Goal: Task Accomplishment & Management: Use online tool/utility

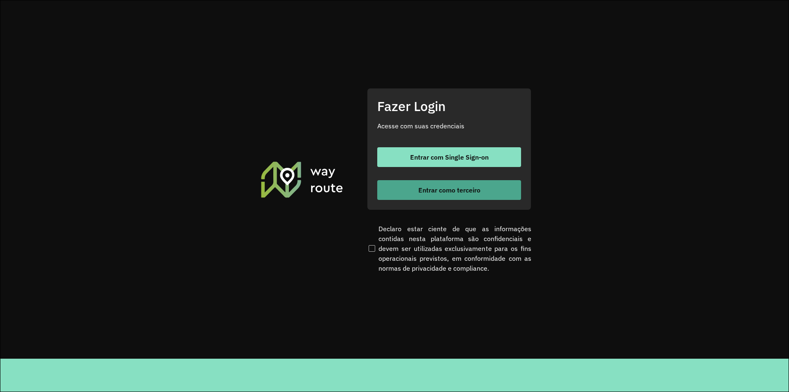
click at [469, 192] on span "Entrar como terceiro" at bounding box center [449, 190] width 62 height 7
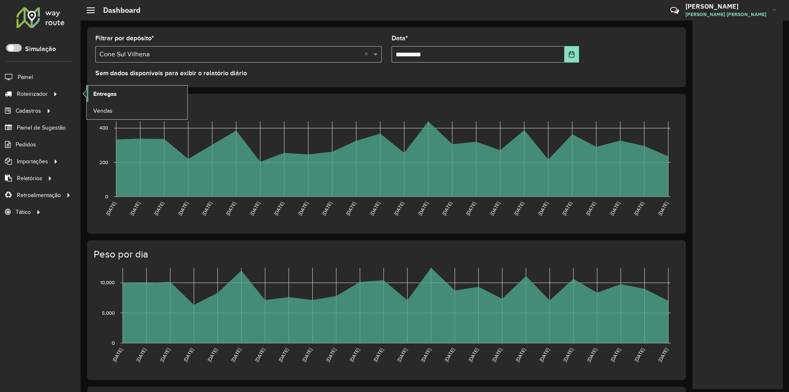
click at [100, 92] on span "Entregas" at bounding box center [104, 94] width 23 height 9
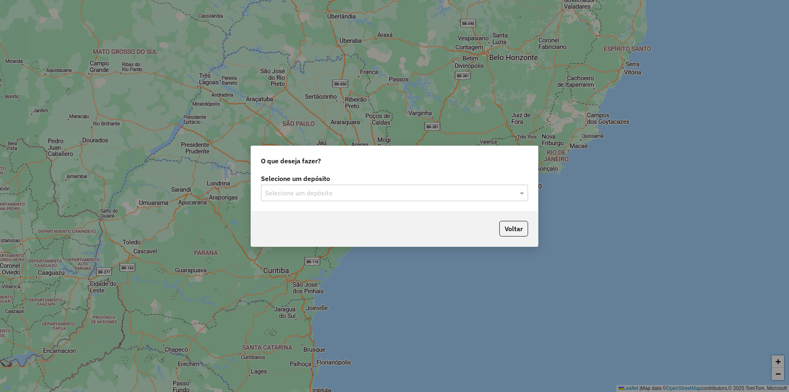
click at [268, 192] on input "text" at bounding box center [386, 193] width 242 height 10
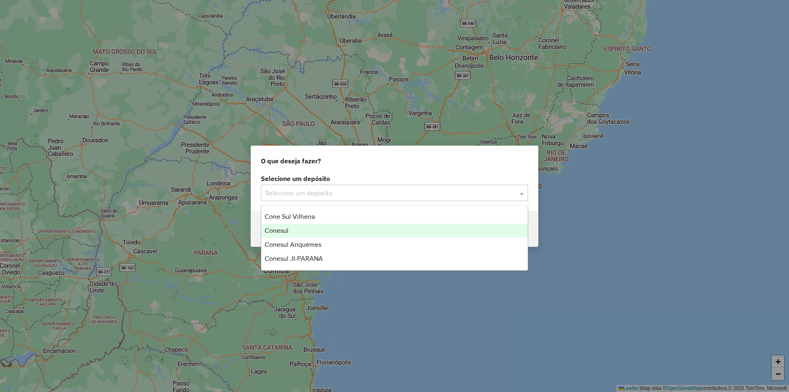
click at [277, 231] on span "Conesul" at bounding box center [277, 230] width 24 height 7
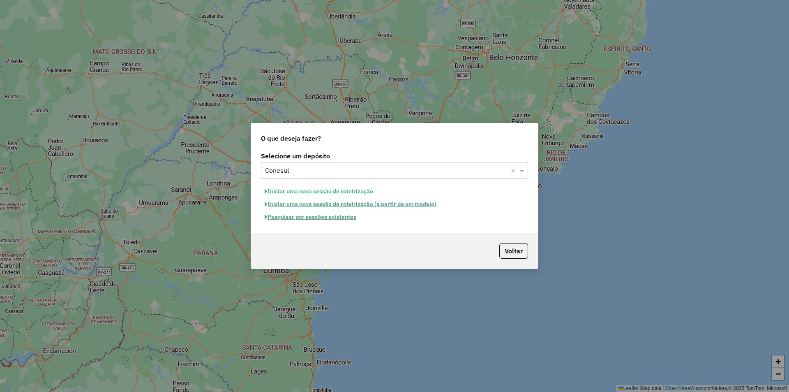
click at [300, 192] on button "Iniciar uma nova sessão de roteirização" at bounding box center [319, 191] width 116 height 13
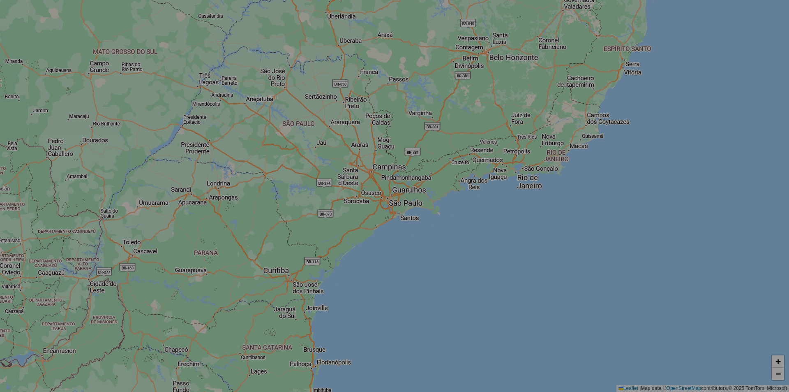
select select "*"
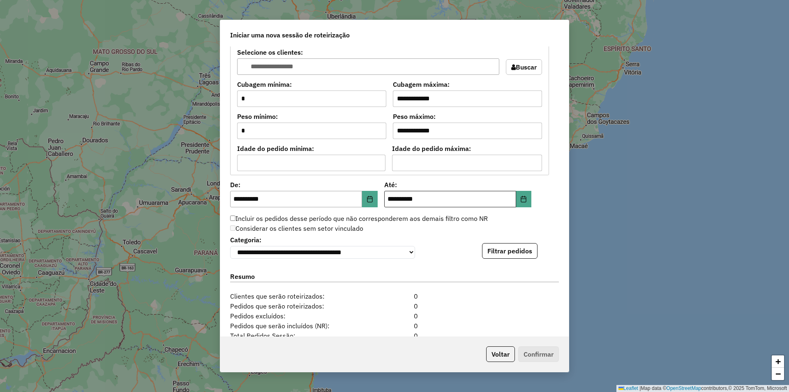
scroll to position [752, 0]
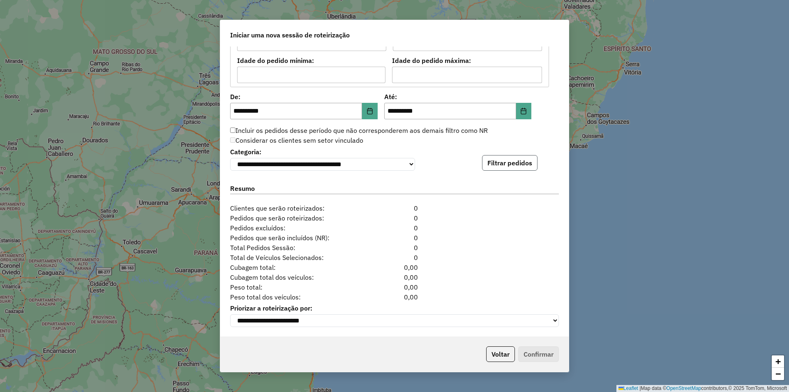
click at [510, 161] on button "Filtrar pedidos" at bounding box center [509, 163] width 55 height 16
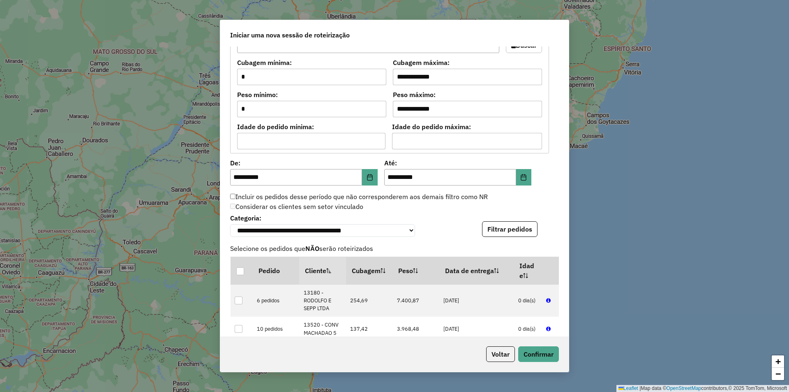
scroll to position [675, 0]
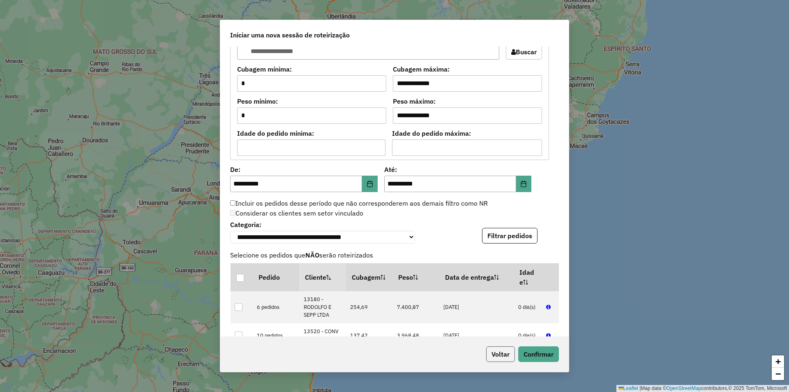
click at [497, 351] on button "Voltar" at bounding box center [500, 354] width 29 height 16
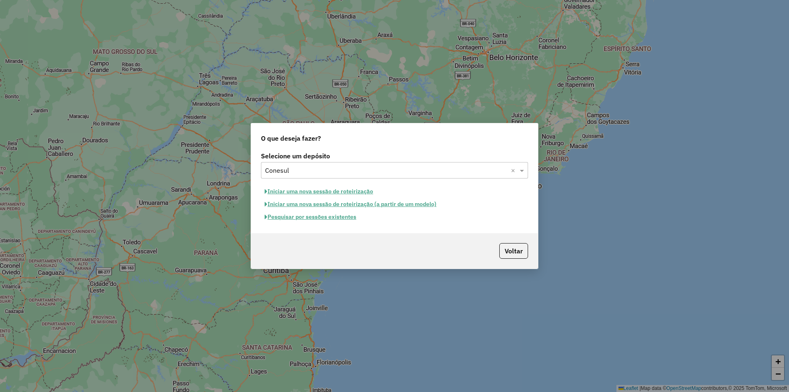
click at [291, 171] on input "text" at bounding box center [386, 171] width 242 height 10
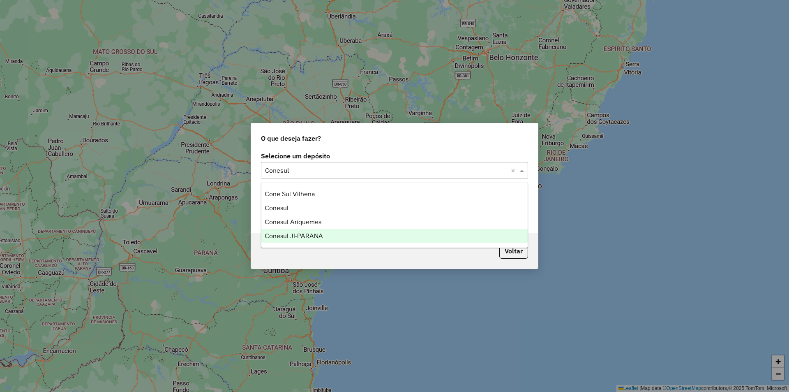
click at [298, 234] on span "Conesul JI-PARANA" at bounding box center [294, 235] width 58 height 7
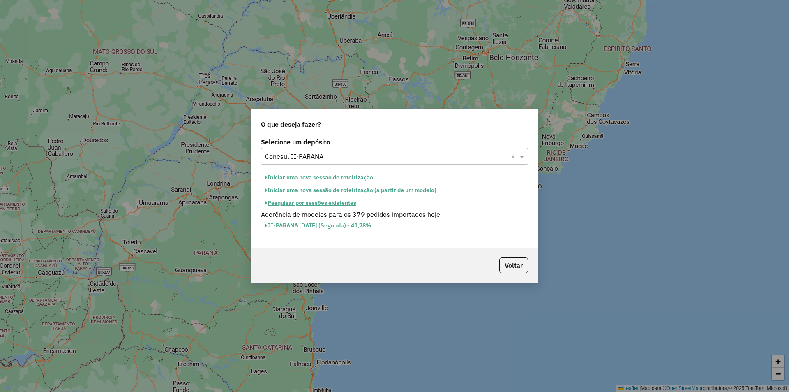
click at [325, 173] on button "Iniciar uma nova sessão de roteirização" at bounding box center [319, 177] width 116 height 13
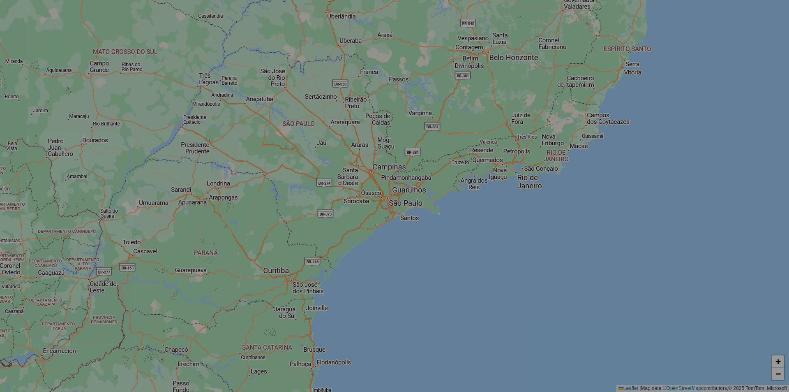
select select "*"
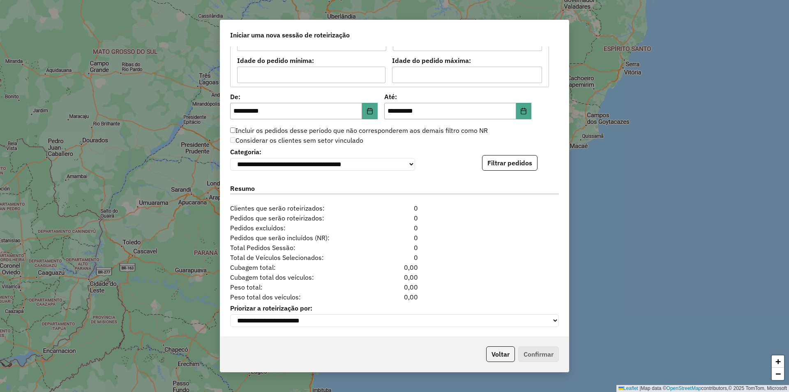
scroll to position [752, 0]
click at [515, 157] on button "Filtrar pedidos" at bounding box center [509, 163] width 55 height 16
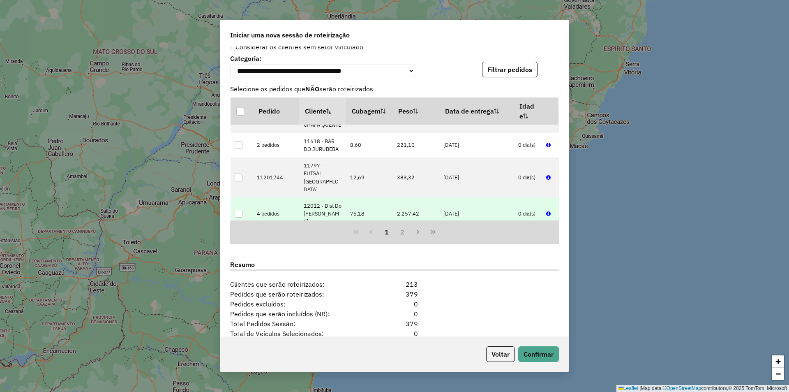
scroll to position [922, 0]
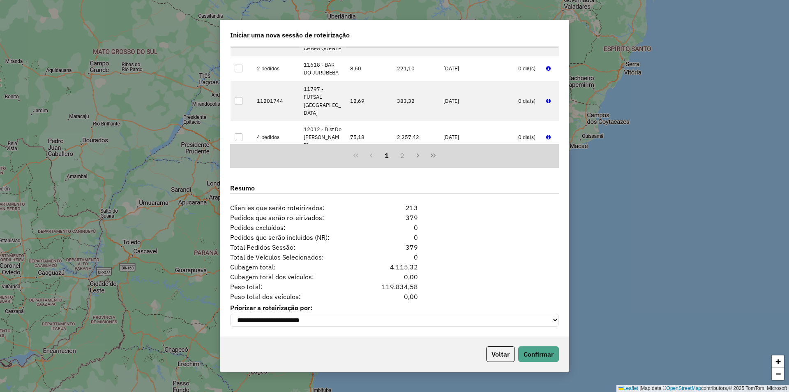
click at [392, 278] on div "0,00" at bounding box center [394, 277] width 56 height 10
click at [542, 350] on button "Confirmar" at bounding box center [538, 354] width 41 height 16
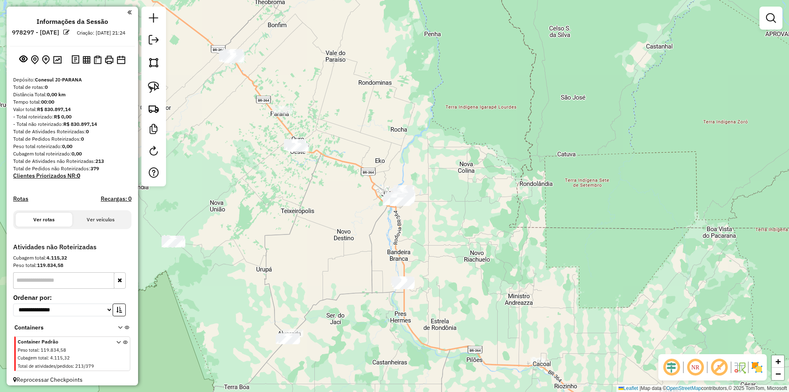
drag, startPoint x: 277, startPoint y: 185, endPoint x: 355, endPoint y: 195, distance: 78.4
click at [354, 195] on div "Janela de atendimento Grade de atendimento Capacidade Transportadoras Veículos …" at bounding box center [394, 196] width 789 height 392
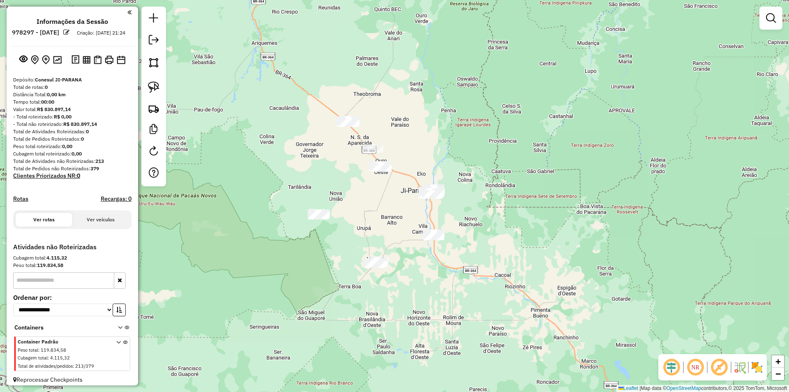
drag, startPoint x: 338, startPoint y: 217, endPoint x: 354, endPoint y: 245, distance: 31.7
click at [354, 245] on div "Janela de atendimento Grade de atendimento Capacidade Transportadoras Veículos …" at bounding box center [394, 196] width 789 height 392
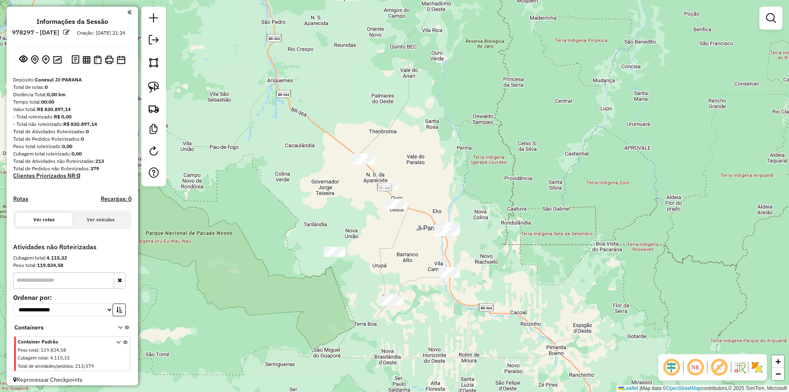
click at [345, 187] on div "Janela de atendimento Grade de atendimento Capacidade Transportadoras Veículos …" at bounding box center [394, 196] width 789 height 392
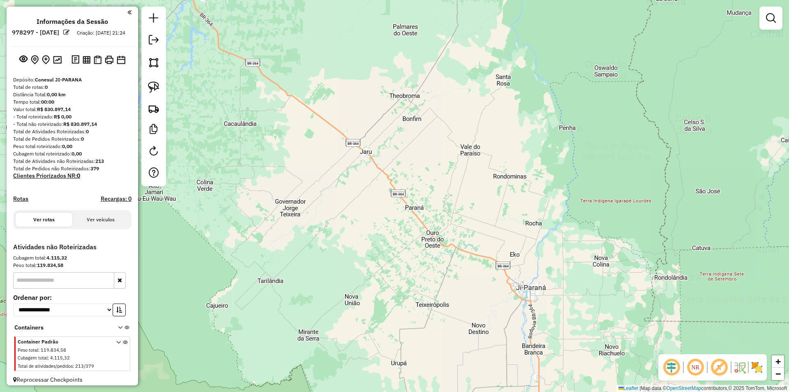
drag, startPoint x: 345, startPoint y: 177, endPoint x: 338, endPoint y: 175, distance: 7.2
click at [344, 177] on div "Janela de atendimento Grade de atendimento Capacidade Transportadoras Veículos …" at bounding box center [394, 196] width 789 height 392
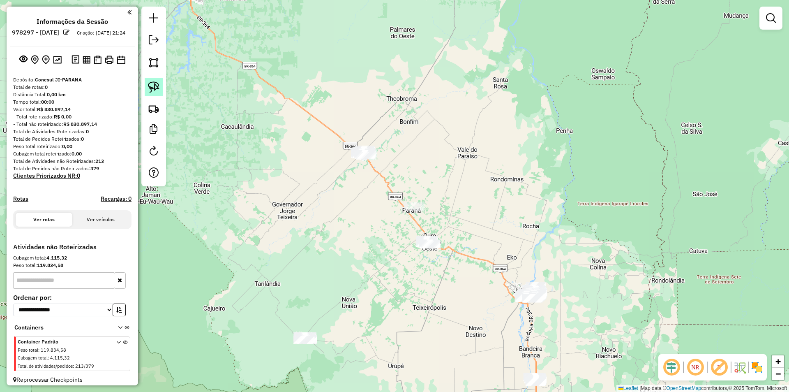
click at [154, 89] on img at bounding box center [154, 87] width 12 height 12
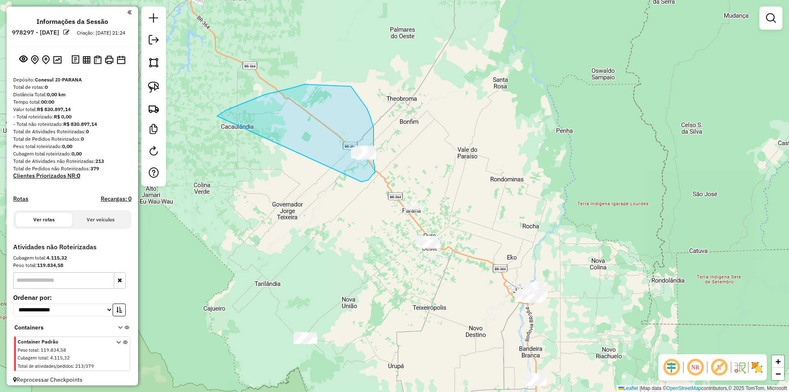
drag, startPoint x: 305, startPoint y: 84, endPoint x: 360, endPoint y: 182, distance: 112.3
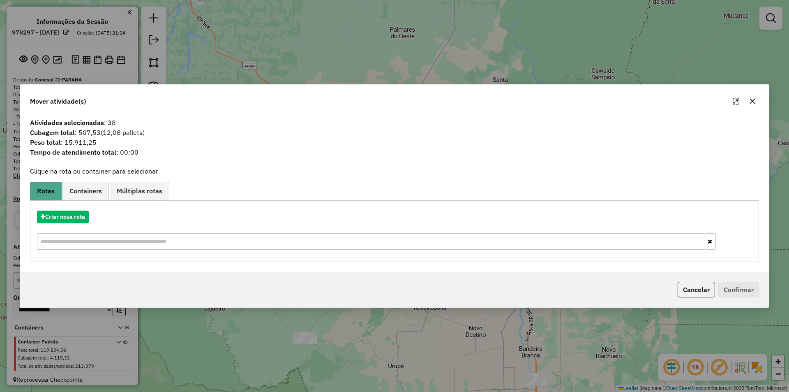
click at [751, 99] on icon "button" at bounding box center [752, 101] width 7 height 7
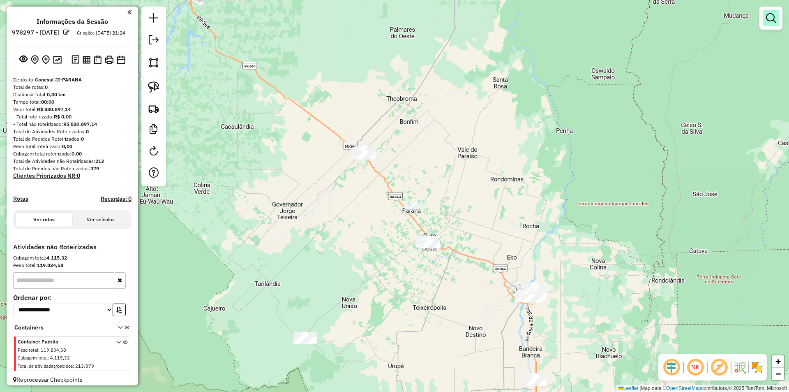
click at [769, 18] on em at bounding box center [771, 18] width 10 height 10
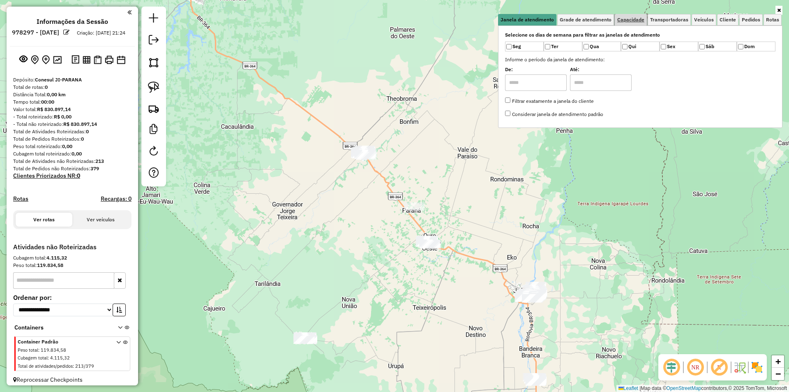
click at [621, 22] on span "Capacidade" at bounding box center [630, 19] width 27 height 5
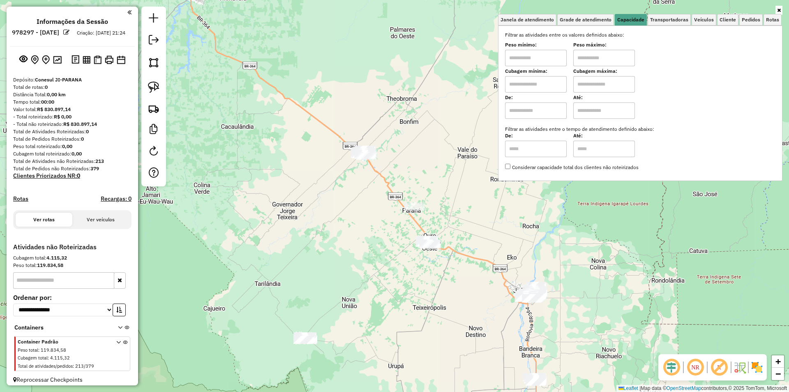
drag, startPoint x: 526, startPoint y: 52, endPoint x: 526, endPoint y: 57, distance: 4.5
click at [526, 52] on input "text" at bounding box center [536, 58] width 62 height 16
type input "****"
click at [586, 57] on input "text" at bounding box center [604, 58] width 62 height 16
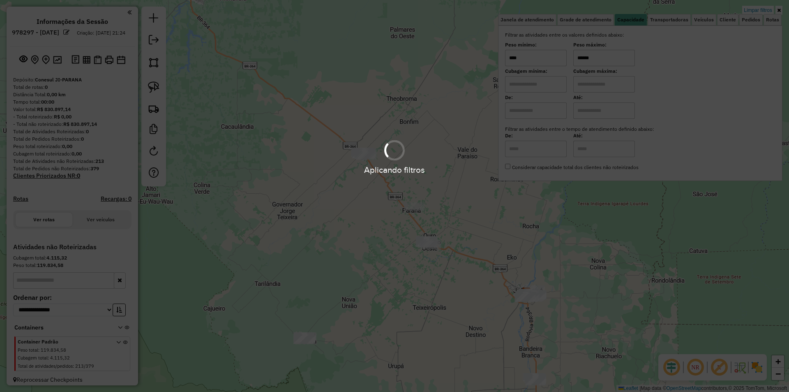
drag, startPoint x: 298, startPoint y: 143, endPoint x: 263, endPoint y: 143, distance: 34.9
click at [299, 143] on div "Aplicando filtros" at bounding box center [394, 156] width 789 height 39
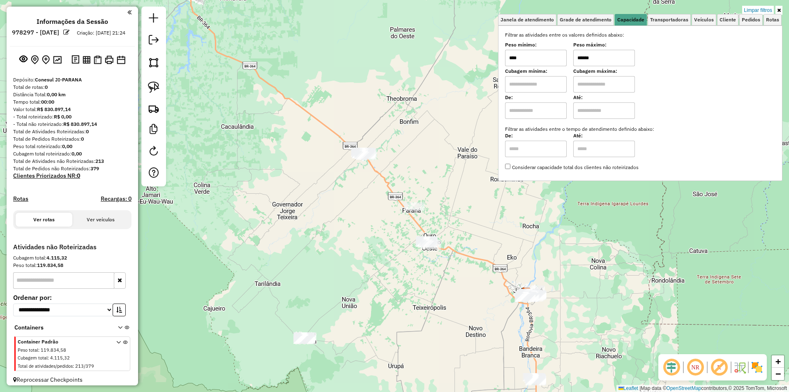
click at [144, 87] on div at bounding box center [153, 97] width 25 height 180
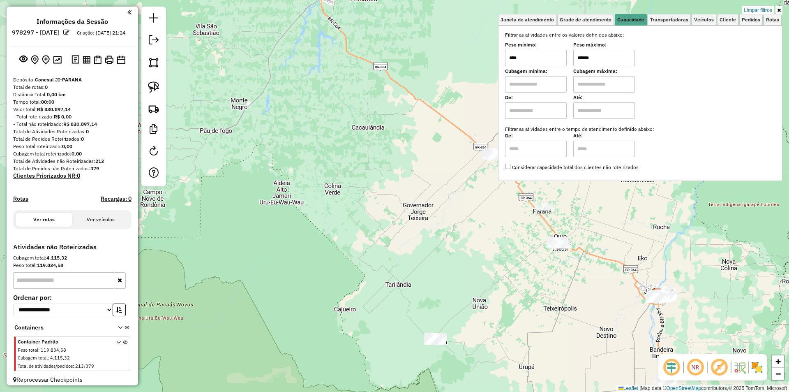
drag, startPoint x: 315, startPoint y: 114, endPoint x: 261, endPoint y: 108, distance: 55.0
click at [270, 115] on div "Limpar filtros Janela de atendimento Grade de atendimento Capacidade Transporta…" at bounding box center [394, 196] width 789 height 392
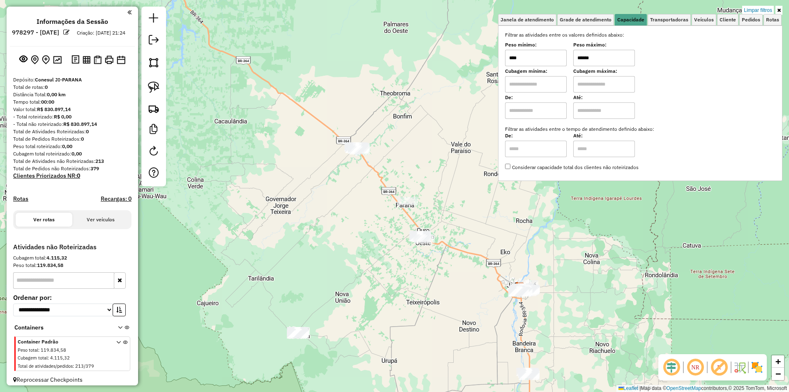
drag, startPoint x: 144, startPoint y: 86, endPoint x: 157, endPoint y: 87, distance: 13.2
click at [145, 86] on div at bounding box center [153, 97] width 25 height 180
click at [157, 87] on img at bounding box center [154, 87] width 12 height 12
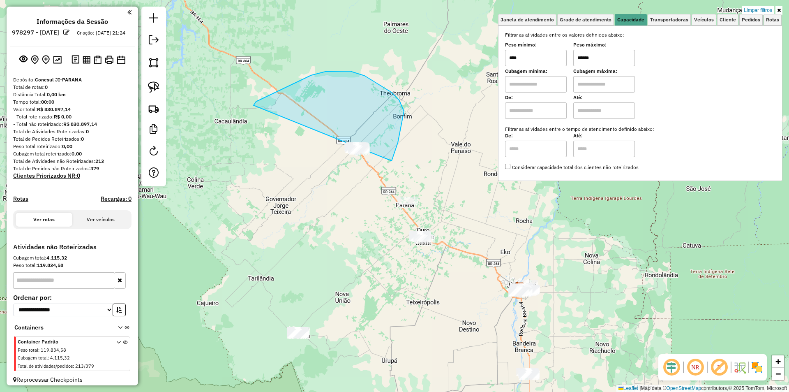
drag, startPoint x: 311, startPoint y: 75, endPoint x: 337, endPoint y: 185, distance: 113.1
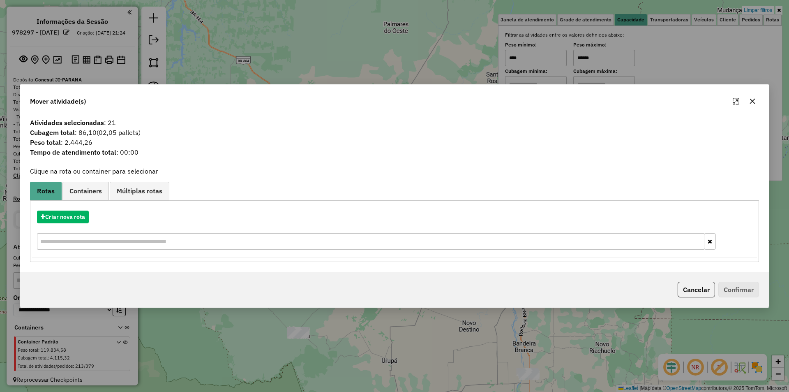
click at [750, 101] on icon "button" at bounding box center [752, 101] width 7 height 7
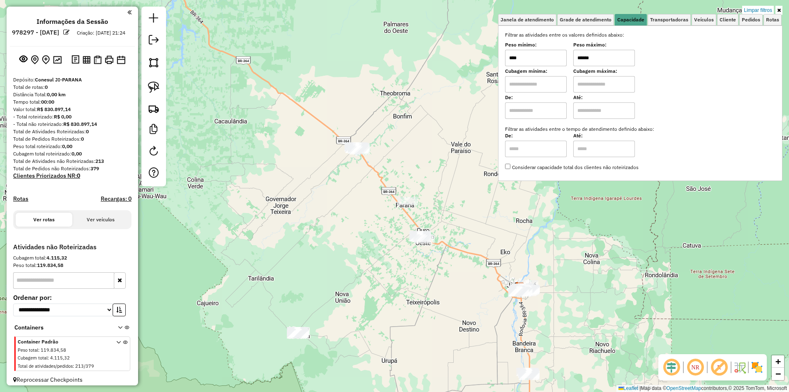
drag, startPoint x: 598, startPoint y: 57, endPoint x: 569, endPoint y: 60, distance: 28.9
click at [569, 60] on div "Peso mínimo: **** Peso máximo: ******" at bounding box center [640, 54] width 270 height 23
drag, startPoint x: 330, startPoint y: 180, endPoint x: 303, endPoint y: 172, distance: 28.5
click at [329, 179] on div "Limpar filtros Janela de atendimento Grade de atendimento Capacidade Transporta…" at bounding box center [394, 196] width 789 height 392
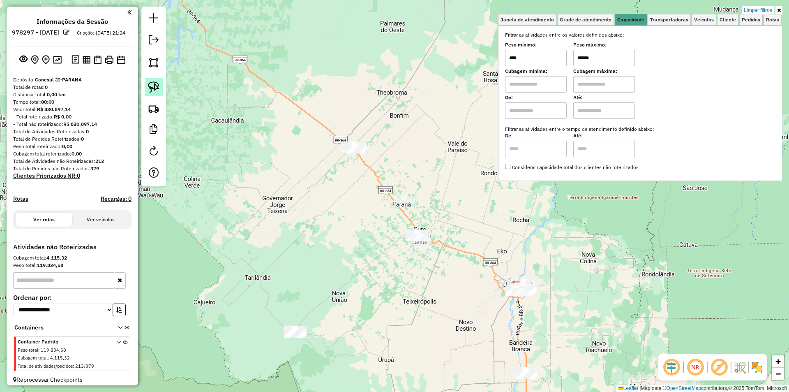
click at [149, 85] on img at bounding box center [154, 87] width 12 height 12
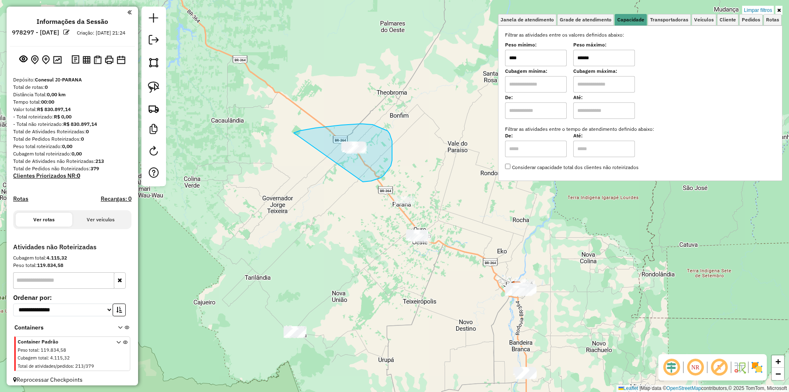
drag, startPoint x: 342, startPoint y: 125, endPoint x: 357, endPoint y: 183, distance: 59.9
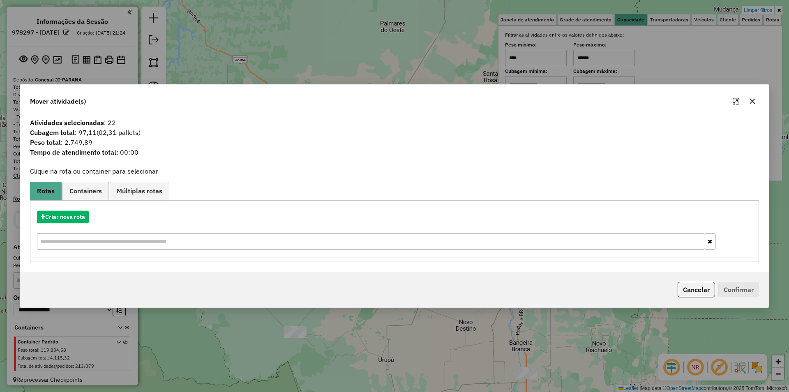
click at [754, 99] on icon "button" at bounding box center [752, 100] width 5 height 5
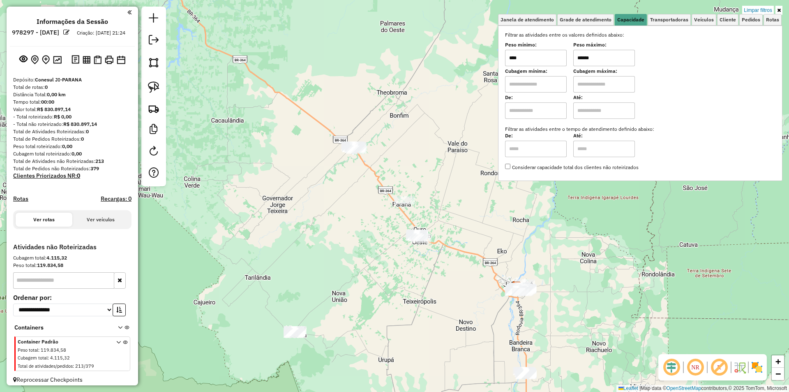
drag, startPoint x: 597, startPoint y: 57, endPoint x: 571, endPoint y: 63, distance: 26.7
click at [572, 63] on div "Peso mínimo: **** Peso máximo: ******" at bounding box center [640, 54] width 270 height 23
drag, startPoint x: 266, startPoint y: 129, endPoint x: 217, endPoint y: 123, distance: 50.1
click at [266, 130] on div "Limpar filtros Janela de atendimento Grade de atendimento Capacidade Transporta…" at bounding box center [394, 196] width 789 height 392
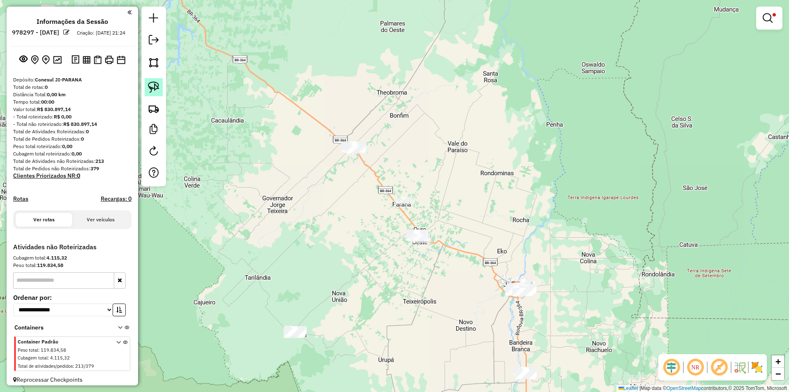
click at [150, 85] on img at bounding box center [154, 87] width 12 height 12
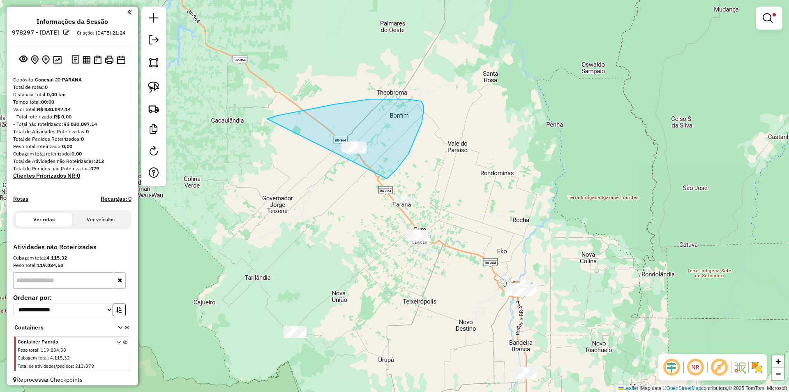
drag, startPoint x: 348, startPoint y: 102, endPoint x: 337, endPoint y: 189, distance: 87.3
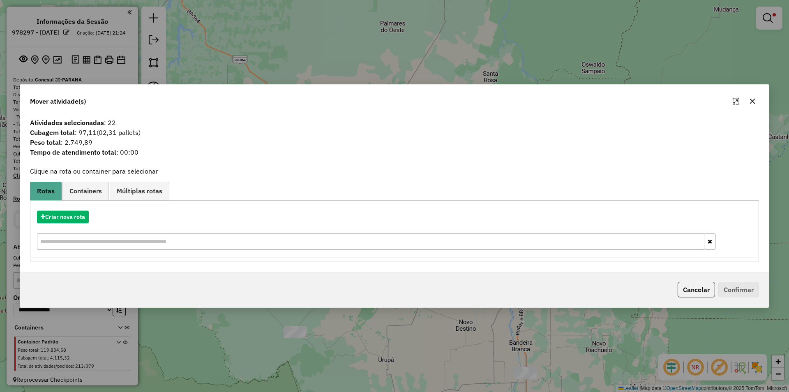
click at [752, 101] on icon "button" at bounding box center [752, 100] width 5 height 5
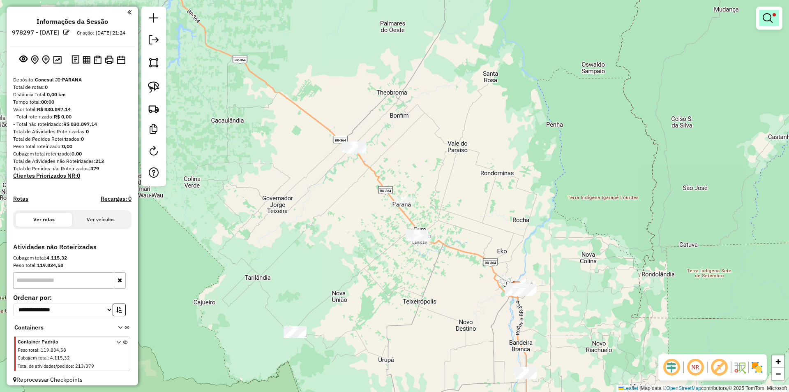
click at [773, 19] on link at bounding box center [769, 18] width 20 height 16
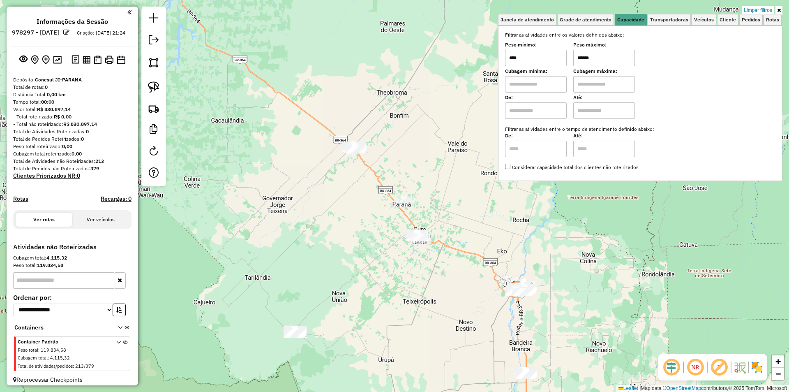
drag, startPoint x: 601, startPoint y: 54, endPoint x: 550, endPoint y: 67, distance: 52.5
click at [550, 67] on div "Filtrar as atividades entre os valores definidos abaixo: Peso mínimo: **** Peso…" at bounding box center [640, 101] width 270 height 140
type input "******"
drag, startPoint x: 288, startPoint y: 87, endPoint x: 240, endPoint y: 74, distance: 49.6
click at [288, 87] on div "Limpar filtros Janela de atendimento Grade de atendimento Capacidade Transporta…" at bounding box center [394, 196] width 789 height 392
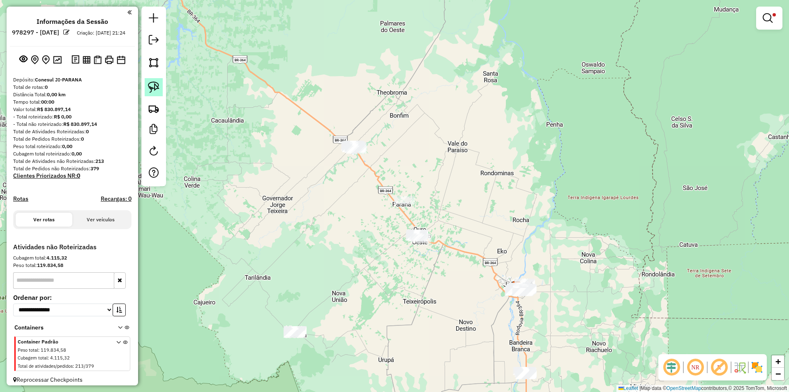
drag, startPoint x: 153, startPoint y: 85, endPoint x: 192, endPoint y: 108, distance: 45.7
click at [153, 86] on img at bounding box center [154, 87] width 12 height 12
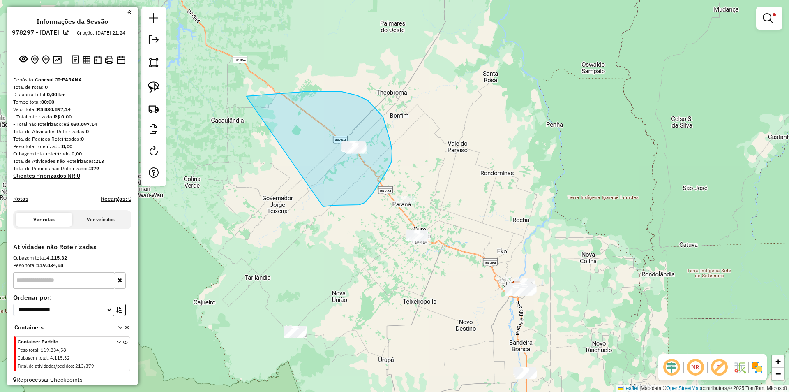
drag, startPoint x: 309, startPoint y: 91, endPoint x: 322, endPoint y: 206, distance: 115.9
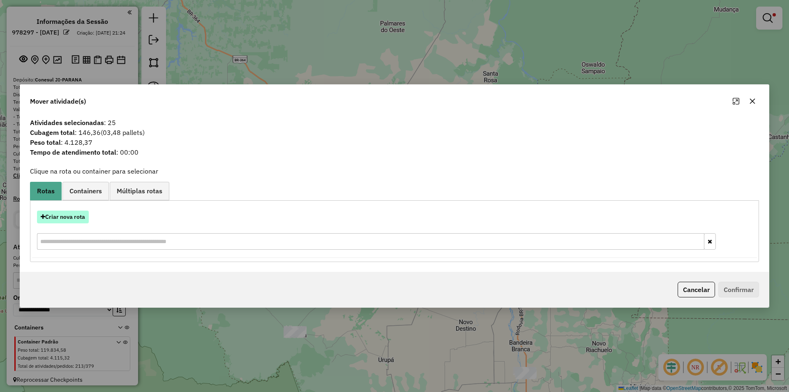
click at [62, 215] on button "Criar nova rota" at bounding box center [63, 216] width 52 height 13
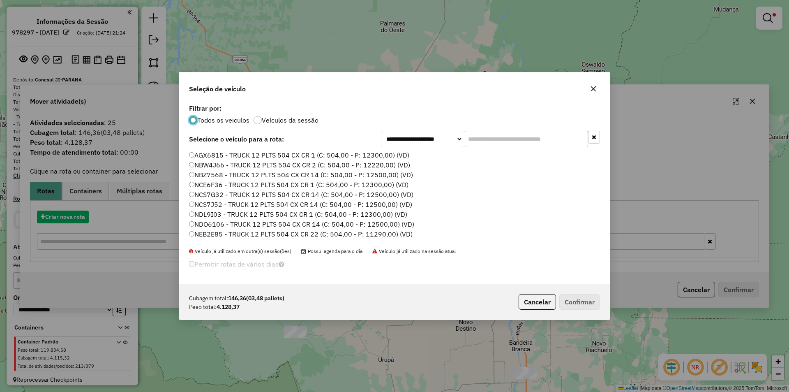
scroll to position [5, 2]
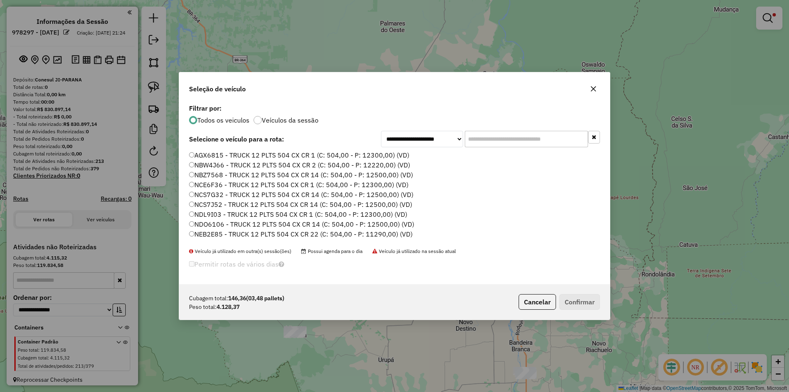
drag, startPoint x: 484, startPoint y: 136, endPoint x: 418, endPoint y: 151, distance: 67.4
click at [418, 151] on div "**********" at bounding box center [394, 193] width 431 height 182
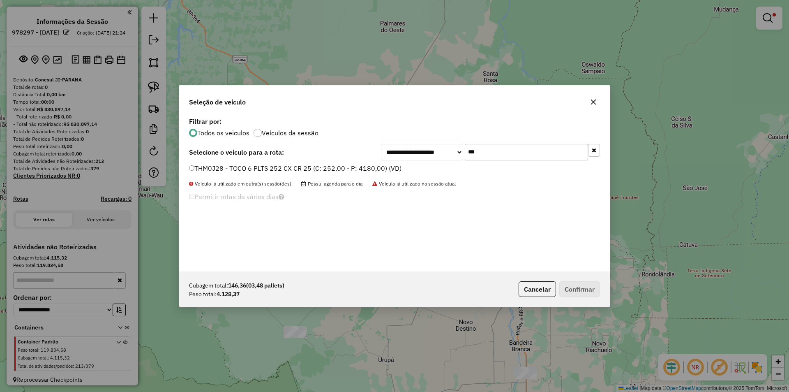
type input "***"
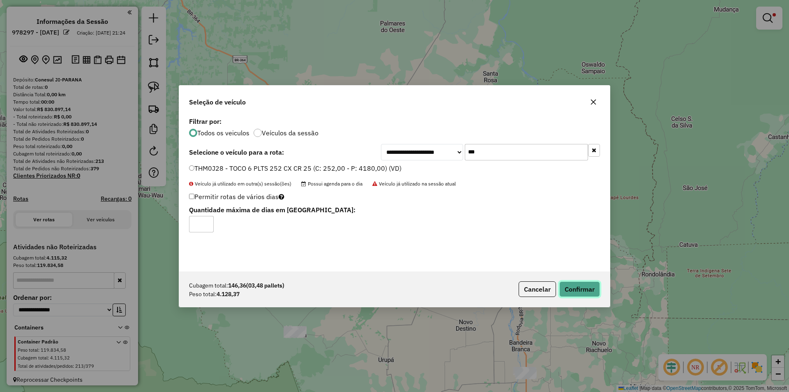
click at [581, 288] on button "Confirmar" at bounding box center [579, 289] width 41 height 16
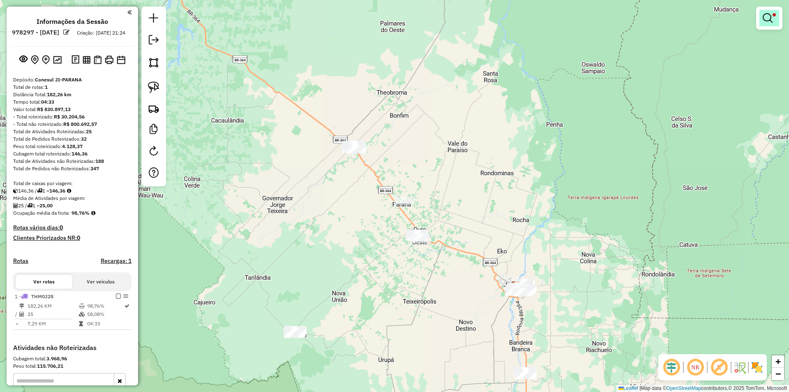
click at [768, 17] on em at bounding box center [768, 18] width 10 height 10
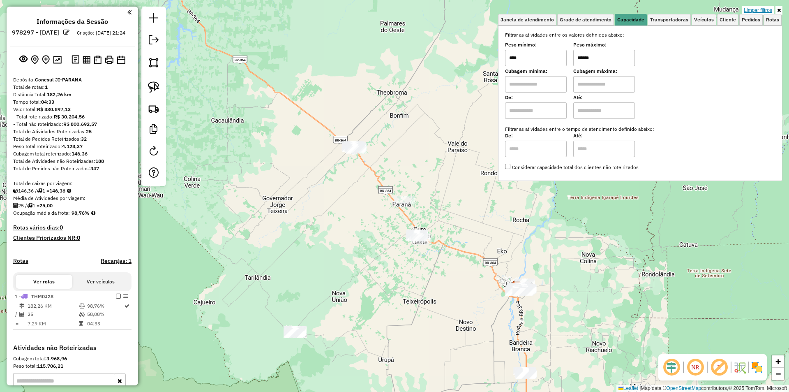
click at [758, 10] on link "Limpar filtros" at bounding box center [758, 10] width 32 height 9
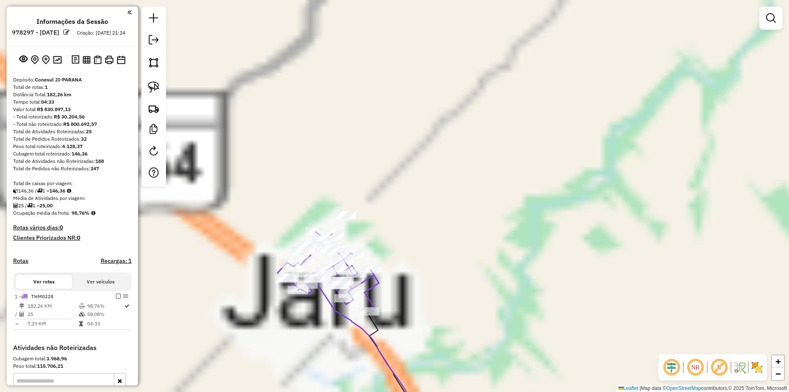
drag, startPoint x: 405, startPoint y: 198, endPoint x: 400, endPoint y: 214, distance: 16.8
click at [405, 198] on div "Janela de atendimento Grade de atendimento Capacidade Transportadoras Veículos …" at bounding box center [394, 196] width 789 height 392
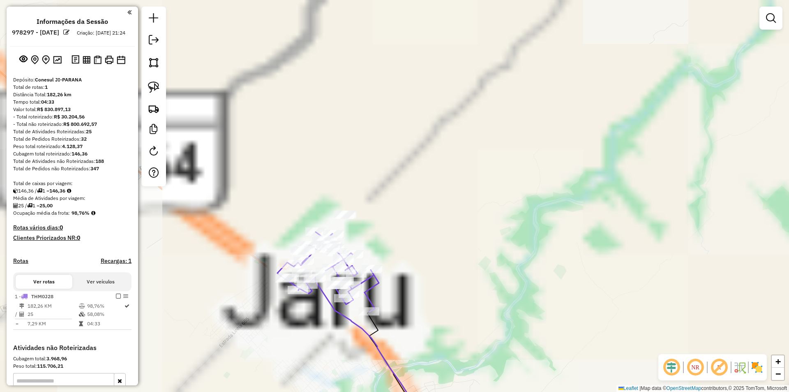
click at [402, 238] on div "Janela de atendimento Grade de atendimento Capacidade Transportadoras Veículos …" at bounding box center [394, 196] width 789 height 392
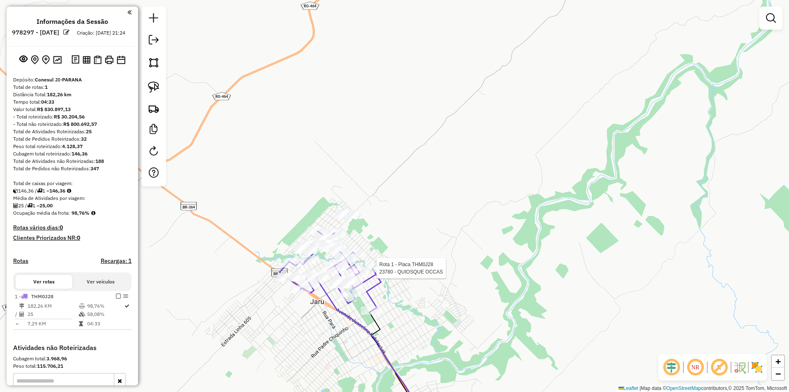
select select "**********"
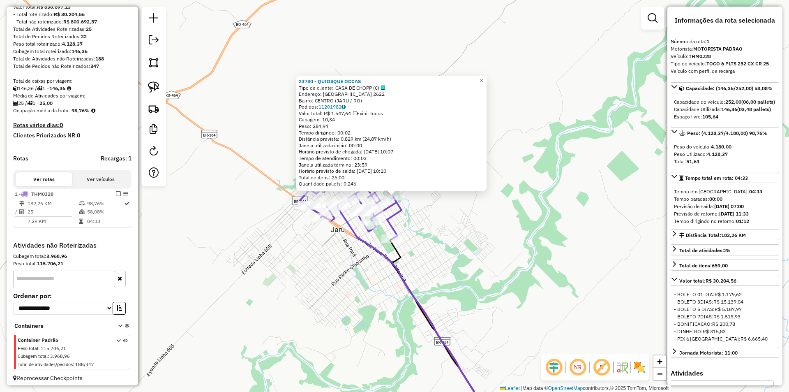
scroll to position [113, 0]
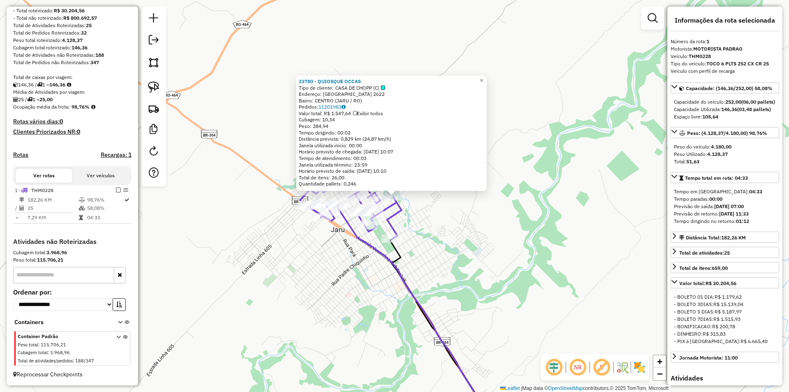
click at [471, 266] on div "23780 - QUIOSQUE OCCAS Tipo de cliente: CASA DE CHOPP (C) Endereço: MATO GROSSO…" at bounding box center [394, 196] width 789 height 392
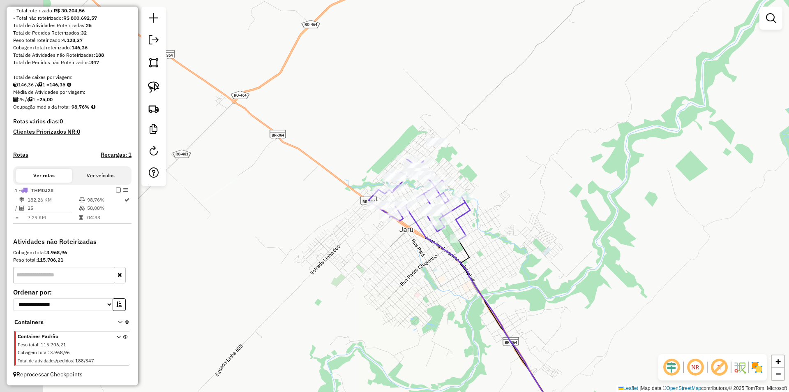
drag, startPoint x: 284, startPoint y: 310, endPoint x: 291, endPoint y: 304, distance: 9.9
click at [300, 308] on div "Janela de atendimento Grade de atendimento Capacidade Transportadoras Veículos …" at bounding box center [394, 196] width 789 height 392
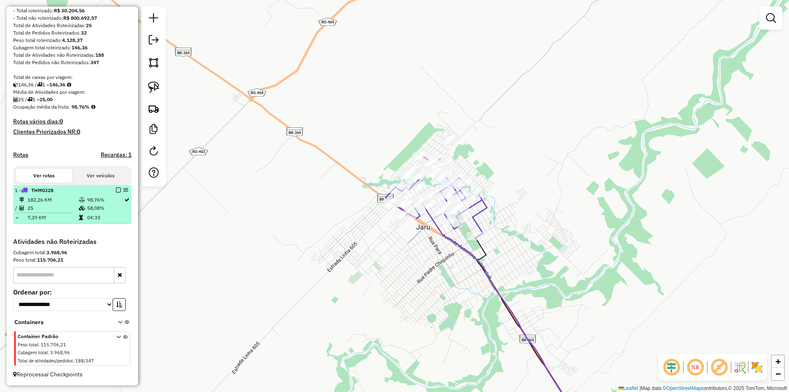
click at [116, 190] on em at bounding box center [118, 189] width 5 height 5
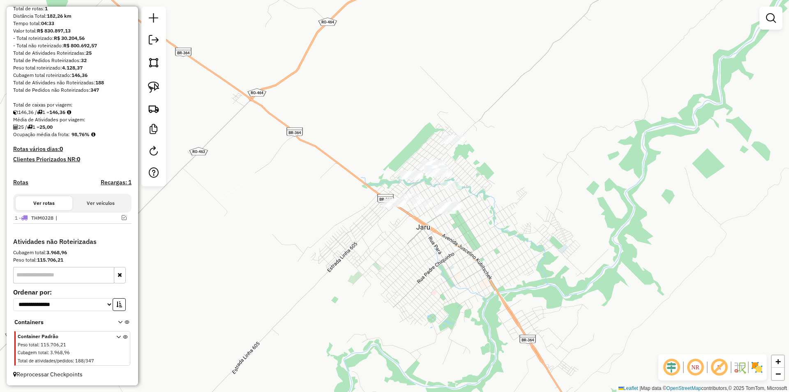
click at [361, 239] on div "Janela de atendimento Grade de atendimento Capacidade Transportadoras Veículos …" at bounding box center [394, 196] width 789 height 392
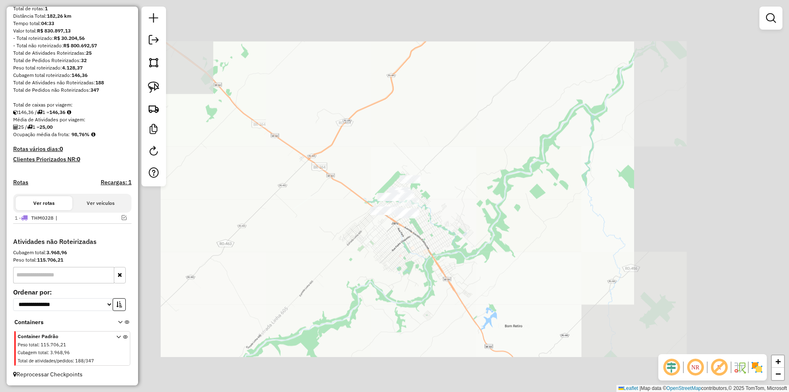
drag, startPoint x: 259, startPoint y: 237, endPoint x: 261, endPoint y: 229, distance: 8.3
click at [260, 233] on div "Janela de atendimento Grade de atendimento Capacidade Transportadoras Veículos …" at bounding box center [394, 196] width 789 height 392
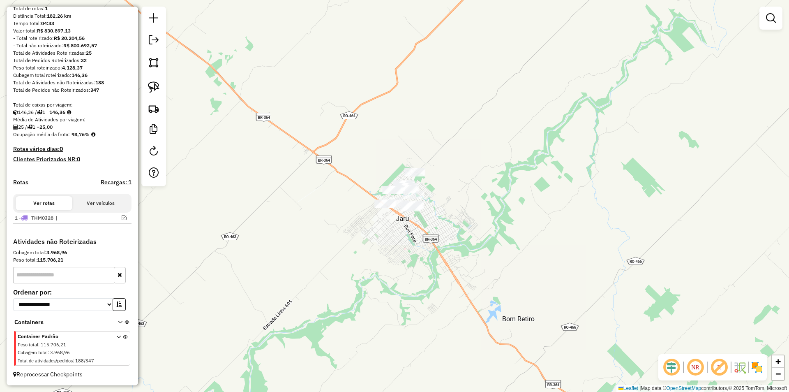
drag, startPoint x: 150, startPoint y: 88, endPoint x: 199, endPoint y: 105, distance: 50.8
click at [152, 88] on img at bounding box center [154, 87] width 12 height 12
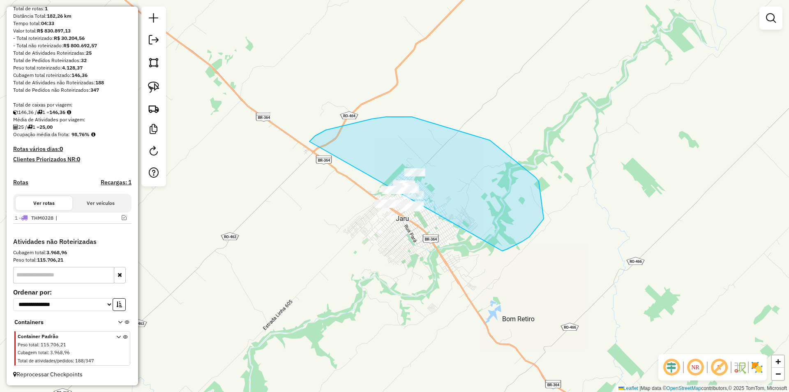
drag, startPoint x: 326, startPoint y: 130, endPoint x: 364, endPoint y: 277, distance: 151.9
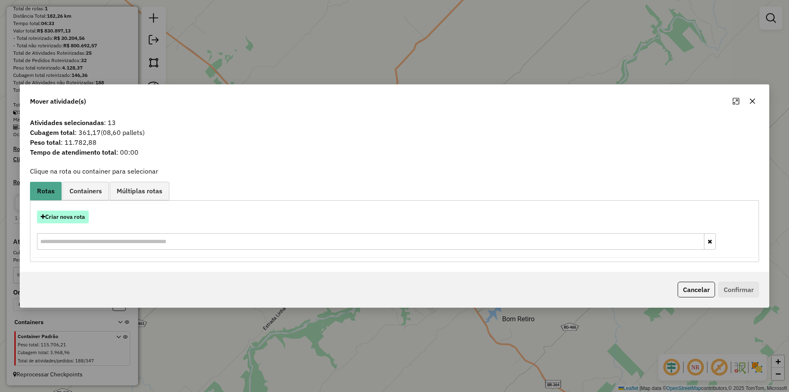
click at [65, 214] on button "Criar nova rota" at bounding box center [63, 216] width 52 height 13
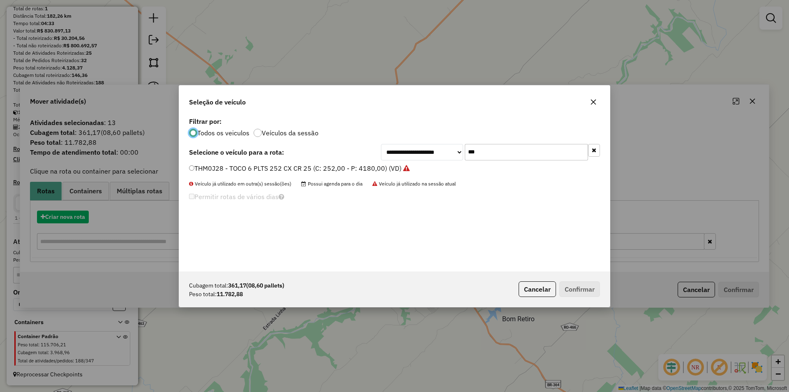
scroll to position [5, 2]
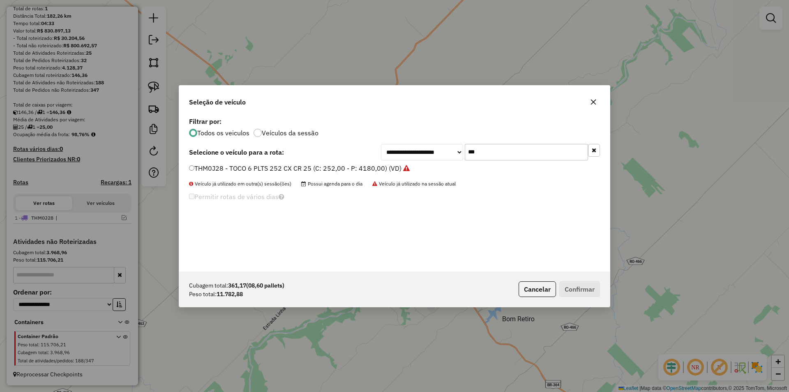
drag, startPoint x: 465, startPoint y: 154, endPoint x: 439, endPoint y: 168, distance: 29.4
click at [439, 168] on div "**********" at bounding box center [394, 193] width 431 height 156
type input "***"
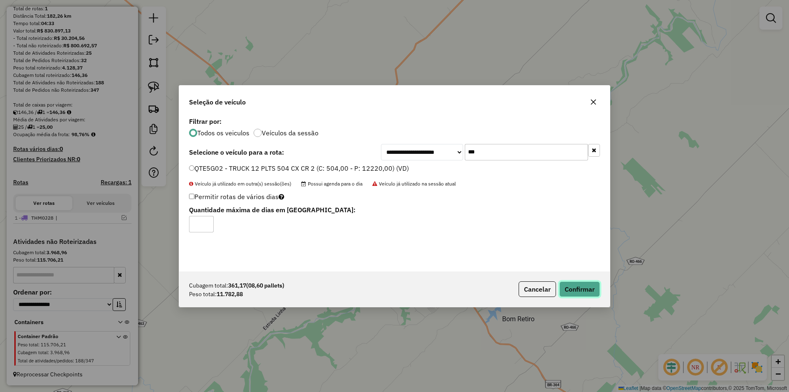
click at [581, 292] on button "Confirmar" at bounding box center [579, 289] width 41 height 16
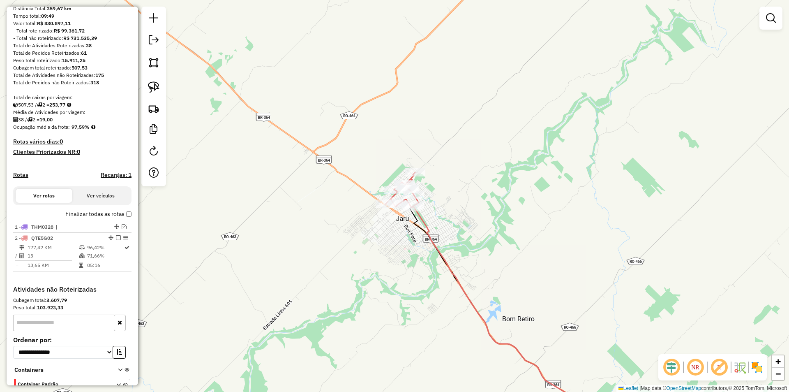
scroll to position [113, 0]
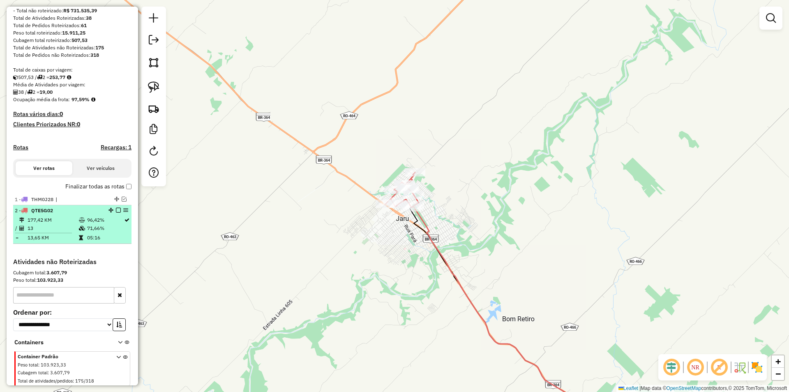
click at [117, 212] on em at bounding box center [118, 210] width 5 height 5
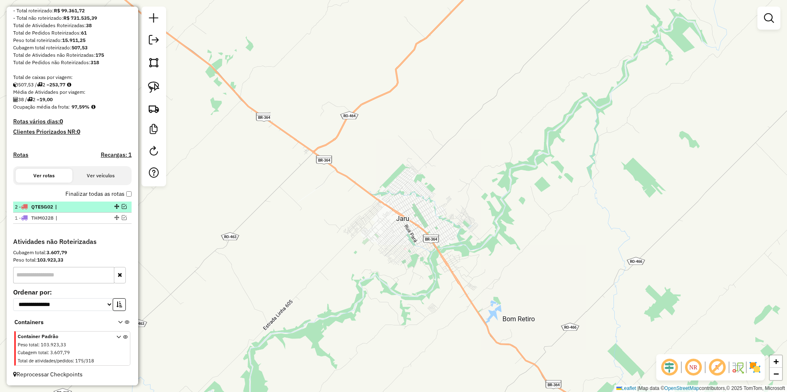
drag, startPoint x: 113, startPoint y: 218, endPoint x: 110, endPoint y: 203, distance: 15.4
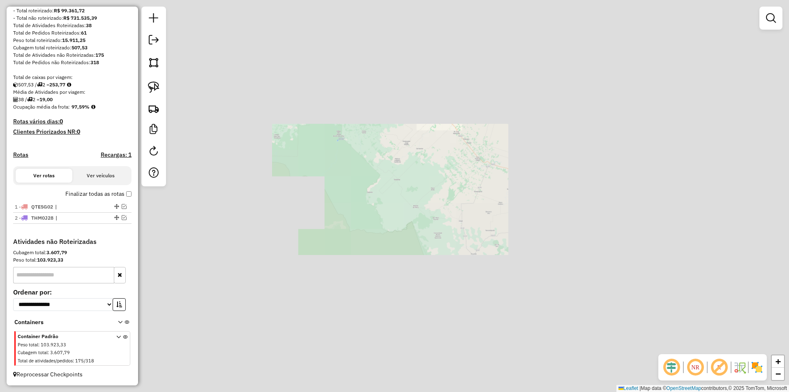
click at [464, 112] on div "Janela de atendimento Grade de atendimento Capacidade Transportadoras Veículos …" at bounding box center [394, 196] width 789 height 392
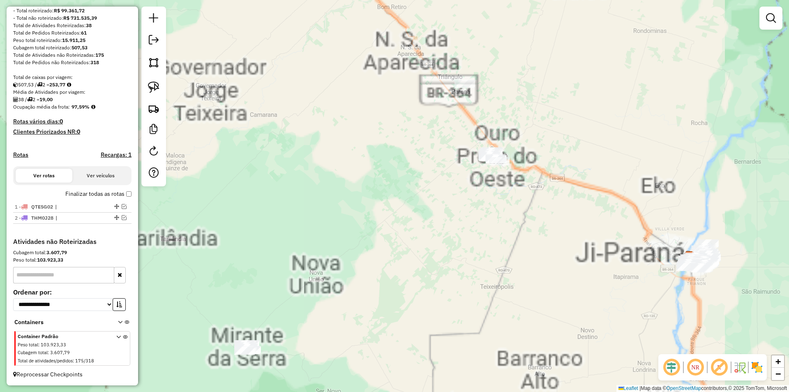
click at [436, 171] on div "Janela de atendimento Grade de atendimento Capacidade Transportadoras Veículos …" at bounding box center [394, 196] width 789 height 392
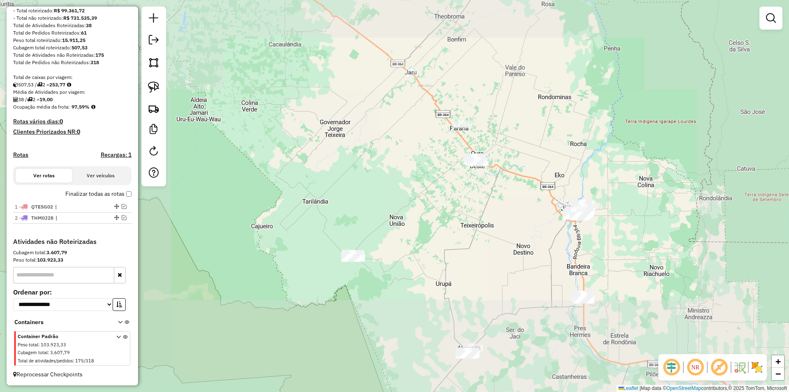
drag, startPoint x: 396, startPoint y: 178, endPoint x: 404, endPoint y: 174, distance: 8.6
click at [404, 174] on div "Janela de atendimento Grade de atendimento Capacidade Transportadoras Veículos …" at bounding box center [394, 196] width 789 height 392
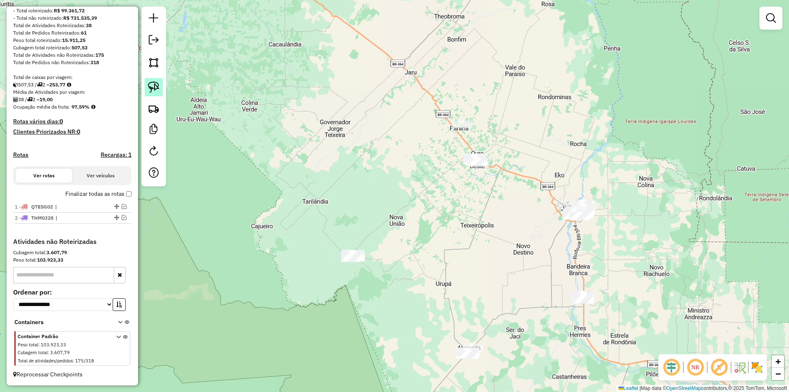
click at [159, 85] on img at bounding box center [154, 87] width 12 height 12
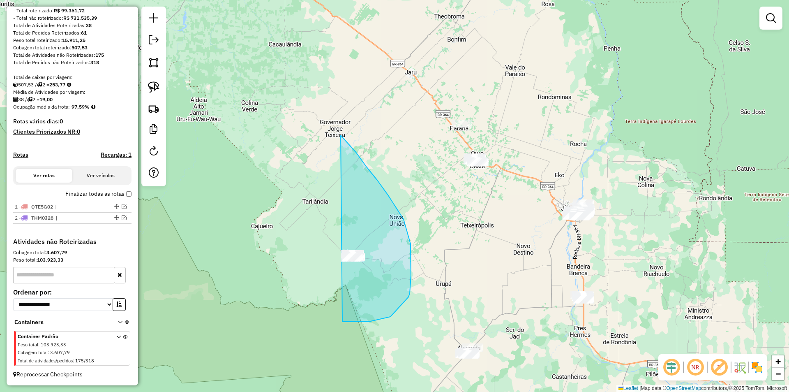
drag, startPoint x: 383, startPoint y: 188, endPoint x: 273, endPoint y: 307, distance: 162.0
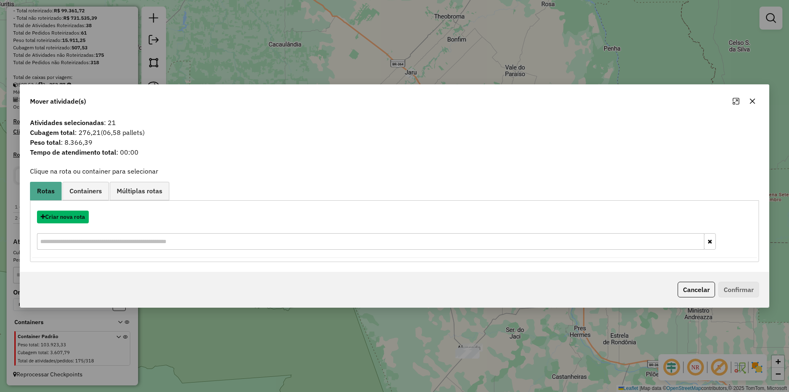
click at [68, 212] on button "Criar nova rota" at bounding box center [63, 216] width 52 height 13
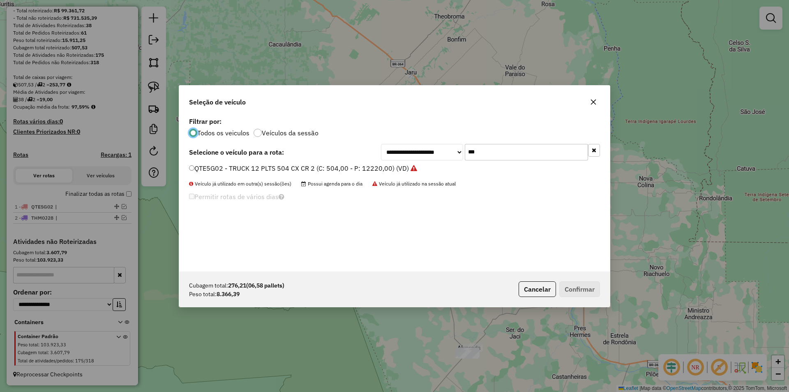
scroll to position [5, 2]
drag, startPoint x: 488, startPoint y: 150, endPoint x: 462, endPoint y: 154, distance: 27.0
click at [462, 154] on div "**********" at bounding box center [490, 152] width 219 height 16
type input "***"
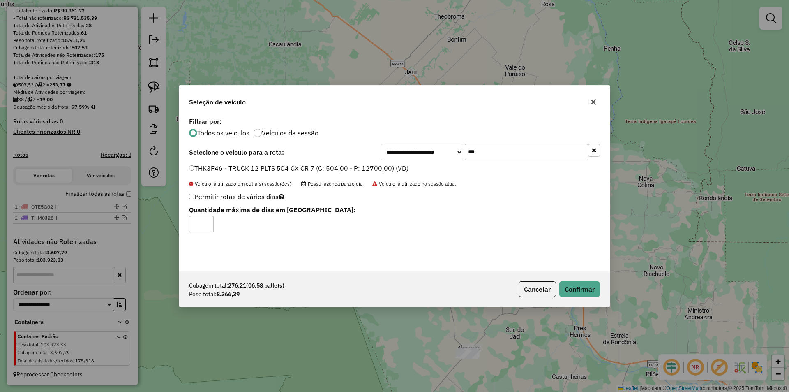
click at [571, 279] on div "Cubagem total: 276,21 (06,58 pallets) Peso total: 8.366,39 Cancelar Confirmar" at bounding box center [394, 288] width 431 height 35
click at [572, 290] on button "Confirmar" at bounding box center [579, 289] width 41 height 16
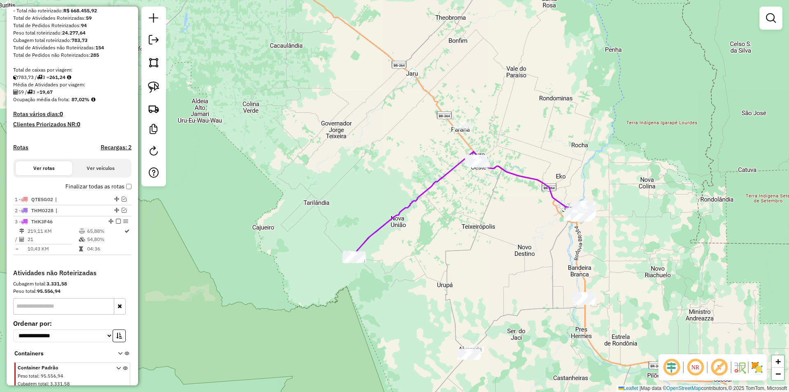
drag, startPoint x: 242, startPoint y: 129, endPoint x: 227, endPoint y: 145, distance: 21.8
click at [248, 130] on div "Janela de atendimento Grade de atendimento Capacidade Transportadoras Veículos …" at bounding box center [394, 196] width 789 height 392
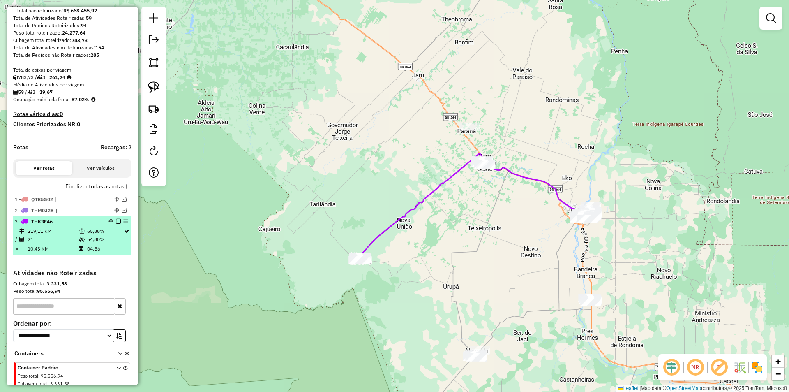
click at [117, 224] on em at bounding box center [118, 221] width 5 height 5
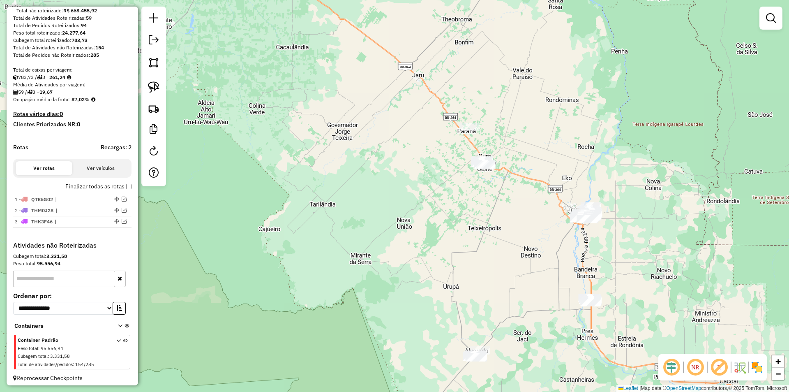
drag, startPoint x: 349, startPoint y: 196, endPoint x: 317, endPoint y: 185, distance: 34.2
click at [317, 186] on div "Janela de atendimento Grade de atendimento Capacidade Transportadoras Veículos …" at bounding box center [394, 196] width 789 height 392
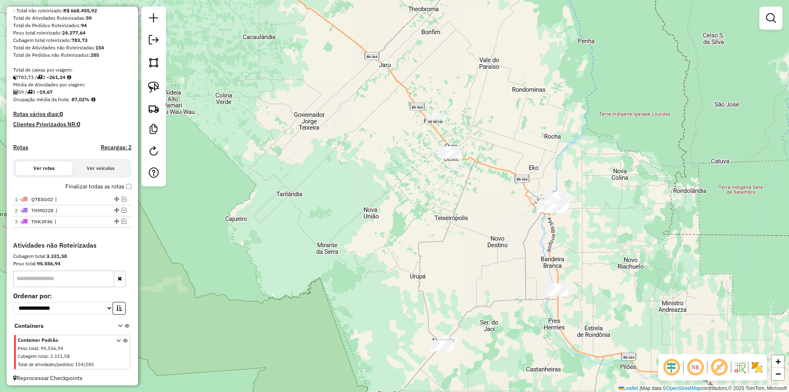
click at [143, 82] on div at bounding box center [153, 97] width 25 height 180
drag, startPoint x: 148, startPoint y: 84, endPoint x: 157, endPoint y: 87, distance: 9.1
click at [150, 85] on img at bounding box center [154, 87] width 12 height 12
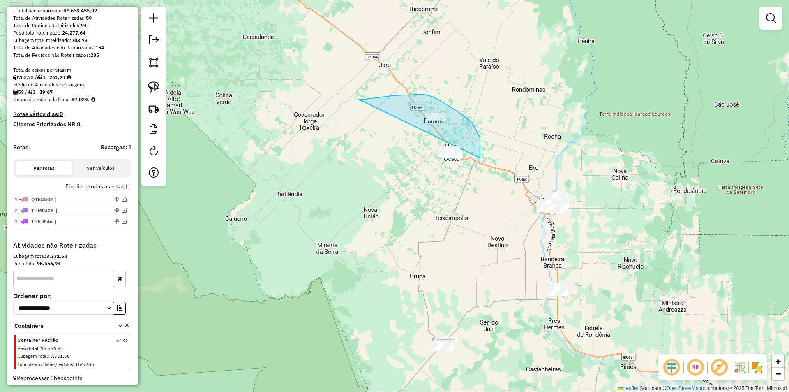
drag, startPoint x: 395, startPoint y: 95, endPoint x: 422, endPoint y: 193, distance: 101.0
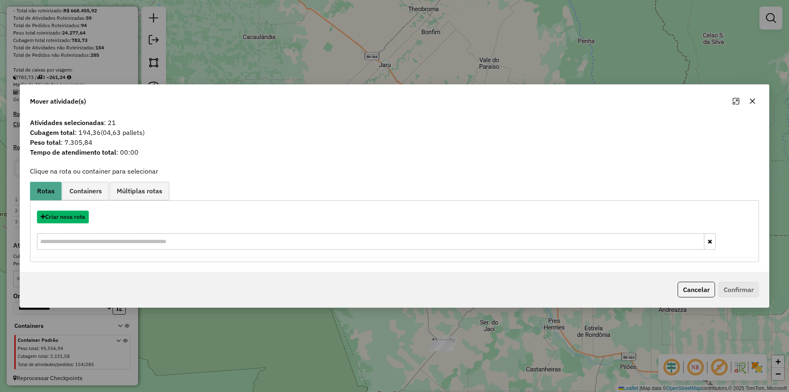
click at [74, 216] on button "Criar nova rota" at bounding box center [63, 216] width 52 height 13
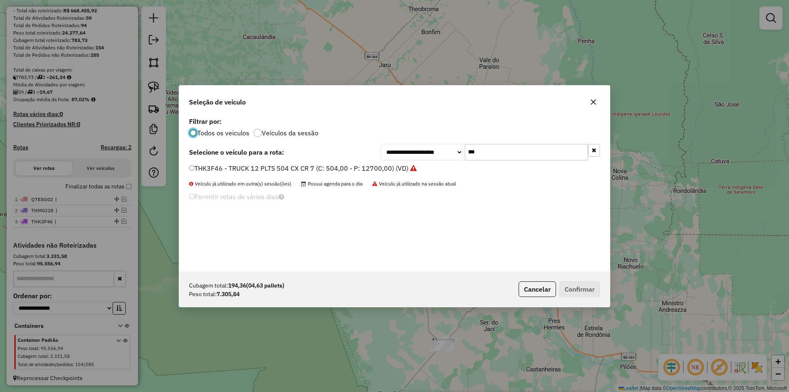
drag, startPoint x: 493, startPoint y: 156, endPoint x: 421, endPoint y: 162, distance: 72.1
click at [422, 162] on div "**********" at bounding box center [394, 193] width 431 height 156
type input "***"
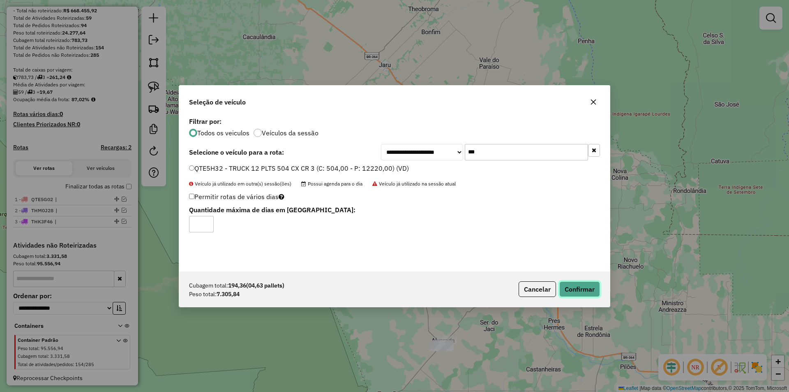
click at [563, 288] on button "Confirmar" at bounding box center [579, 289] width 41 height 16
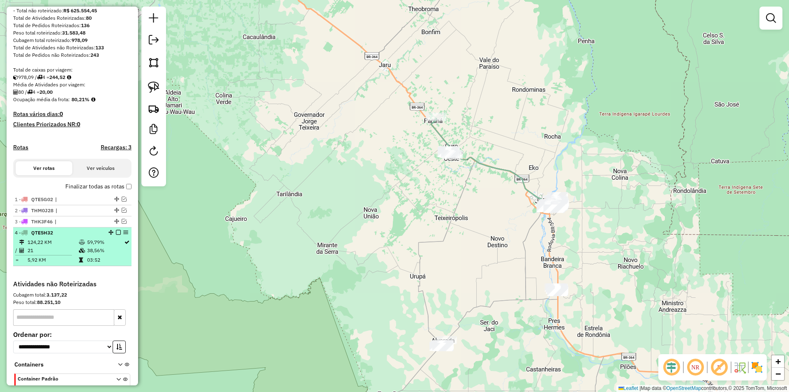
click at [116, 235] on em at bounding box center [118, 232] width 5 height 5
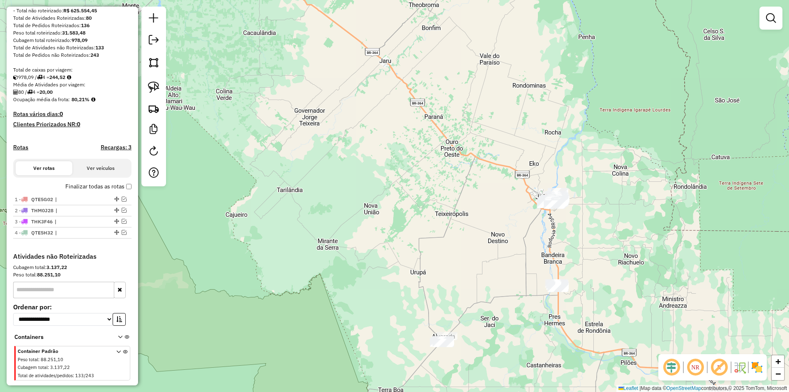
drag, startPoint x: 381, startPoint y: 229, endPoint x: 350, endPoint y: 158, distance: 77.3
click at [350, 160] on div "Janela de atendimento Grade de atendimento Capacidade Transportadoras Veículos …" at bounding box center [394, 196] width 789 height 392
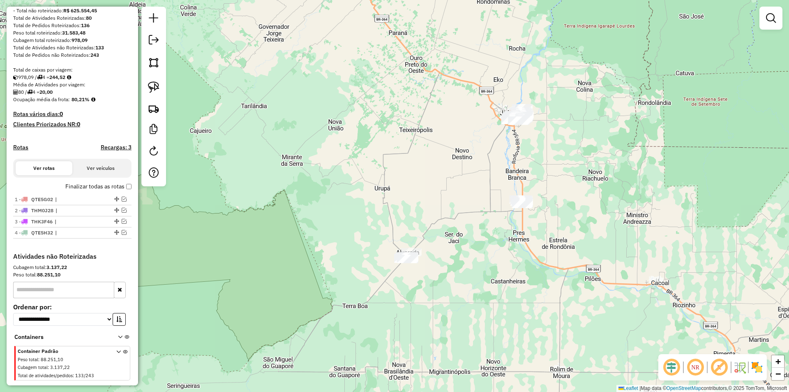
drag, startPoint x: 391, startPoint y: 165, endPoint x: 386, endPoint y: 132, distance: 32.8
click at [386, 132] on div "Janela de atendimento Grade de atendimento Capacidade Transportadoras Veículos …" at bounding box center [394, 196] width 789 height 392
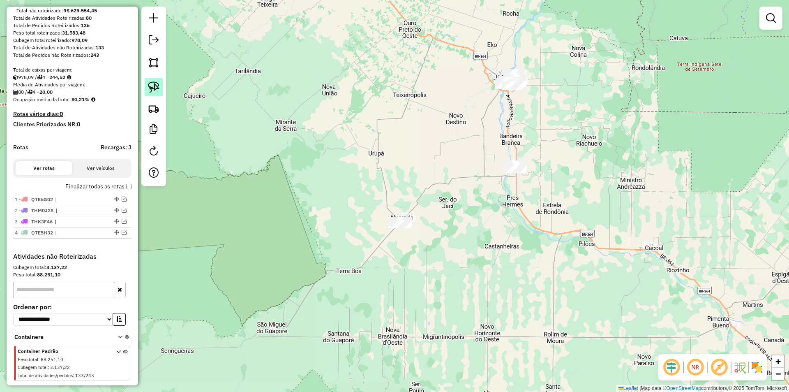
click at [157, 86] on img at bounding box center [154, 87] width 12 height 12
drag, startPoint x: 608, startPoint y: 142, endPoint x: 512, endPoint y: 182, distance: 104.1
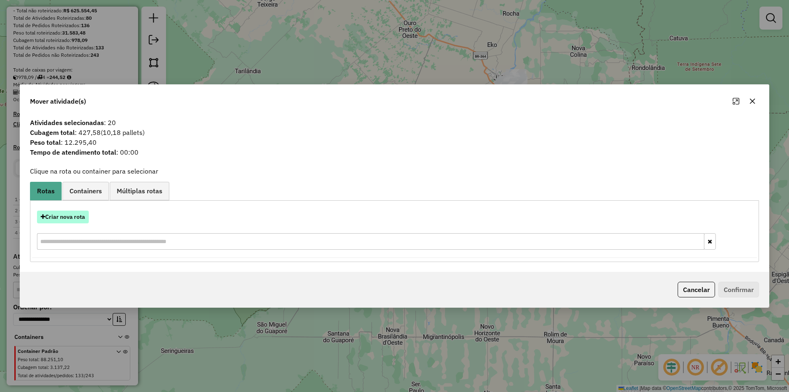
click at [62, 218] on button "Criar nova rota" at bounding box center [63, 216] width 52 height 13
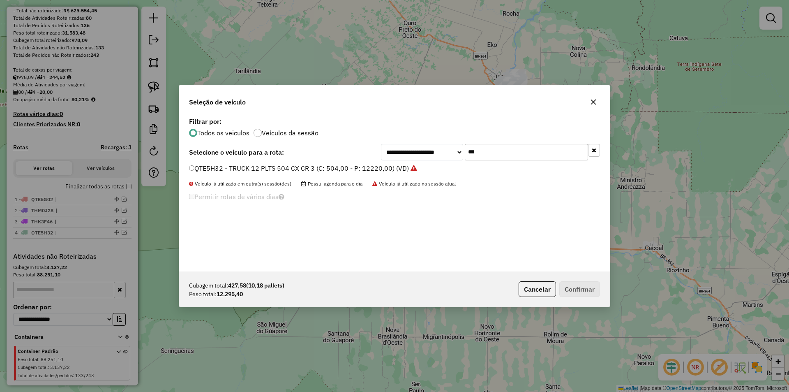
drag, startPoint x: 463, startPoint y: 157, endPoint x: 432, endPoint y: 167, distance: 32.9
click at [436, 164] on div "**********" at bounding box center [394, 193] width 431 height 156
type input "***"
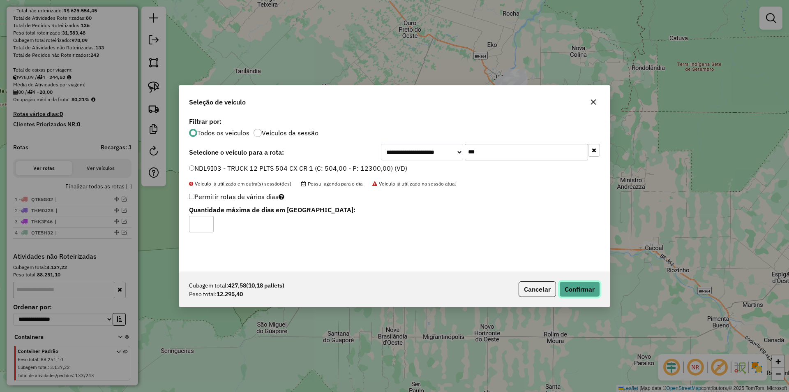
click at [566, 286] on button "Confirmar" at bounding box center [579, 289] width 41 height 16
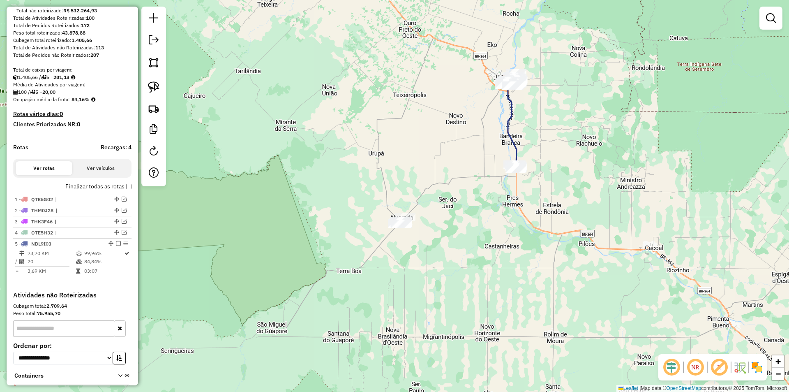
drag, startPoint x: 268, startPoint y: 101, endPoint x: 347, endPoint y: 139, distance: 87.7
click at [268, 101] on div "Janela de atendimento Grade de atendimento Capacidade Transportadoras Veículos …" at bounding box center [394, 196] width 789 height 392
drag, startPoint x: 360, startPoint y: 141, endPoint x: 367, endPoint y: 141, distance: 6.2
click at [362, 140] on div "Janela de atendimento Grade de atendimento Capacidade Transportadoras Veículos …" at bounding box center [394, 196] width 789 height 392
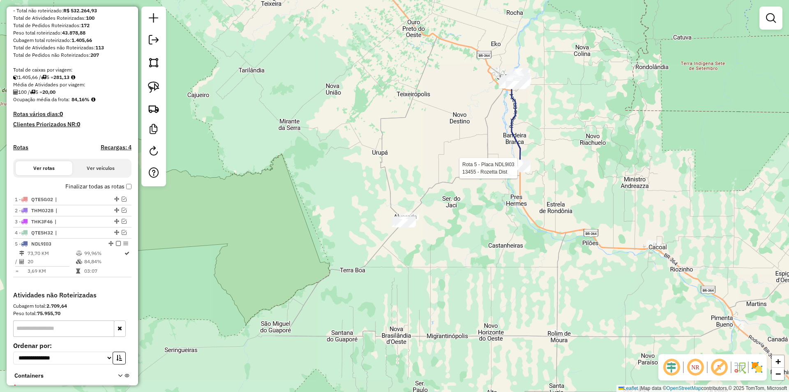
scroll to position [174, 0]
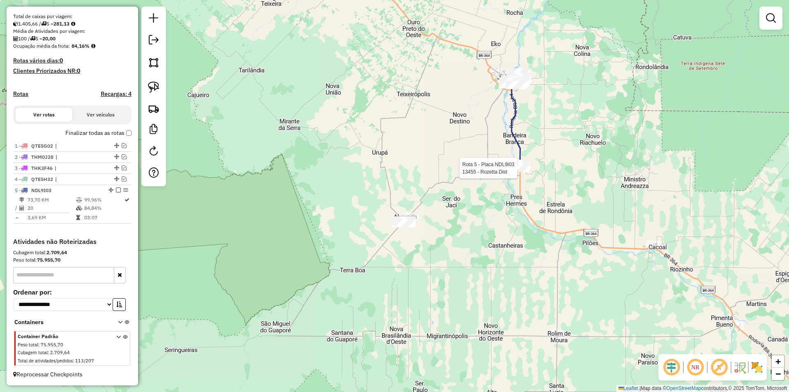
select select "**********"
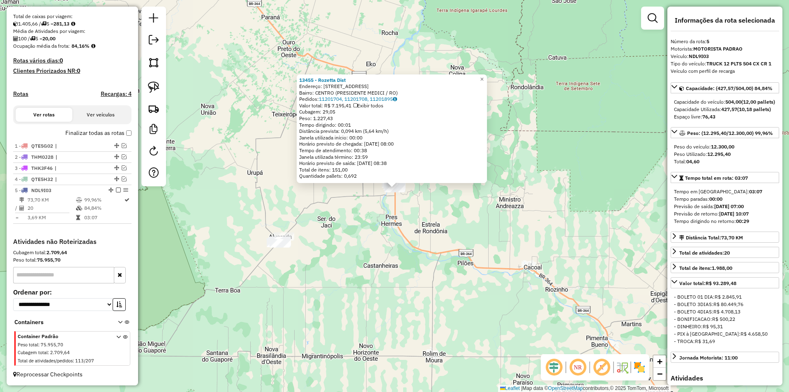
drag, startPoint x: 482, startPoint y: 231, endPoint x: 488, endPoint y: 198, distance: 33.5
click at [488, 198] on div "13455 - Rozetta Dist Endereço: AV Av: 30 DeJunho 925 Bairro: CENTRO (PRESIDENTE…" at bounding box center [394, 196] width 789 height 392
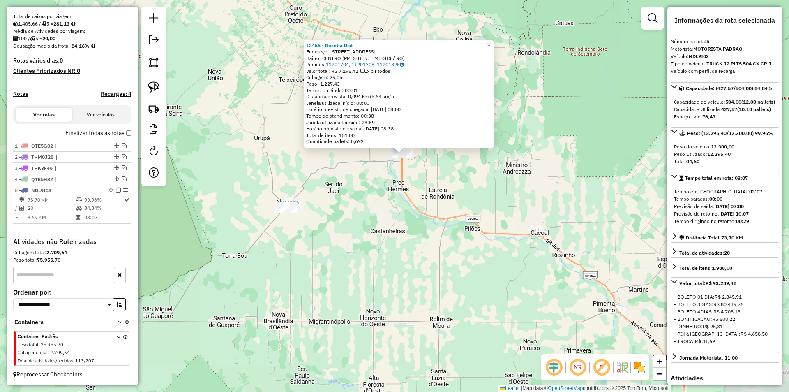
click at [488, 198] on div "13455 - Rozetta Dist Endereço: AV Av: 30 DeJunho 925 Bairro: CENTRO (PRESIDENTE…" at bounding box center [394, 196] width 789 height 392
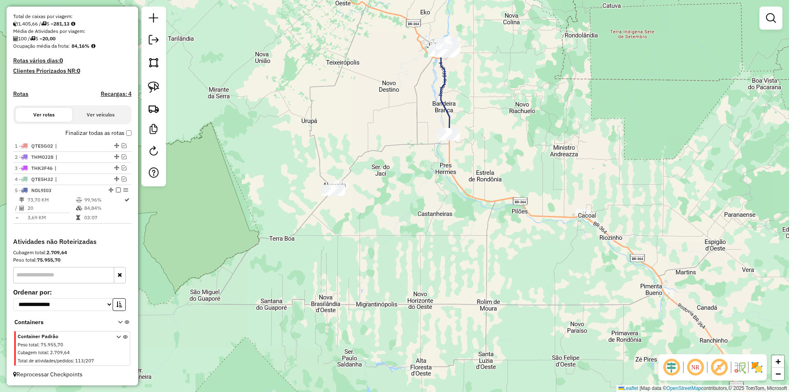
drag, startPoint x: 404, startPoint y: 231, endPoint x: 248, endPoint y: 116, distance: 193.4
click at [403, 227] on div "Janela de atendimento Grade de atendimento Capacidade Transportadoras Veículos …" at bounding box center [394, 196] width 789 height 392
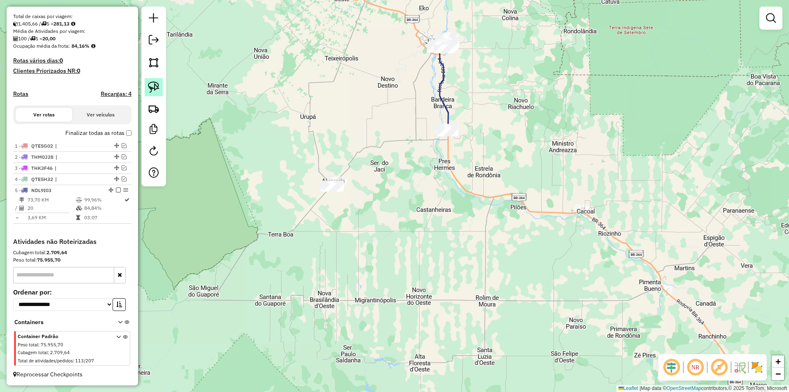
drag, startPoint x: 150, startPoint y: 88, endPoint x: 247, endPoint y: 120, distance: 102.2
click at [150, 88] on img at bounding box center [154, 87] width 12 height 12
drag, startPoint x: 325, startPoint y: 129, endPoint x: 284, endPoint y: 237, distance: 115.7
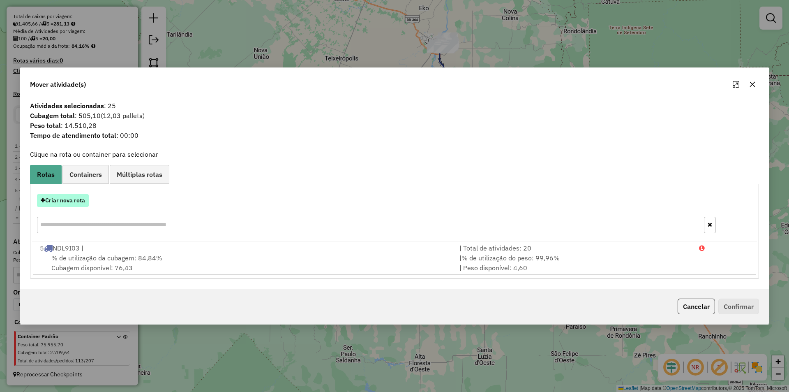
click at [70, 199] on button "Criar nova rota" at bounding box center [63, 200] width 52 height 13
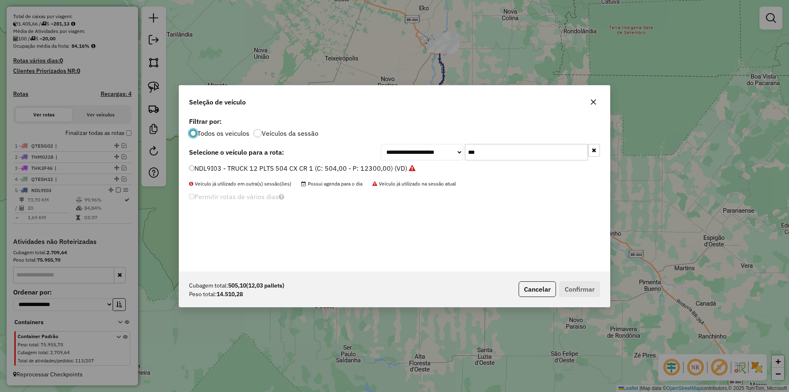
scroll to position [5, 2]
drag, startPoint x: 464, startPoint y: 157, endPoint x: 437, endPoint y: 165, distance: 28.6
click at [437, 165] on div "**********" at bounding box center [394, 193] width 431 height 156
type input "***"
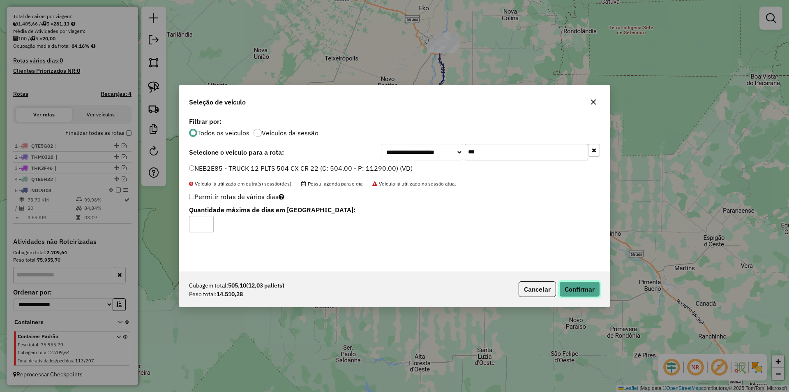
click at [584, 295] on button "Confirmar" at bounding box center [579, 289] width 41 height 16
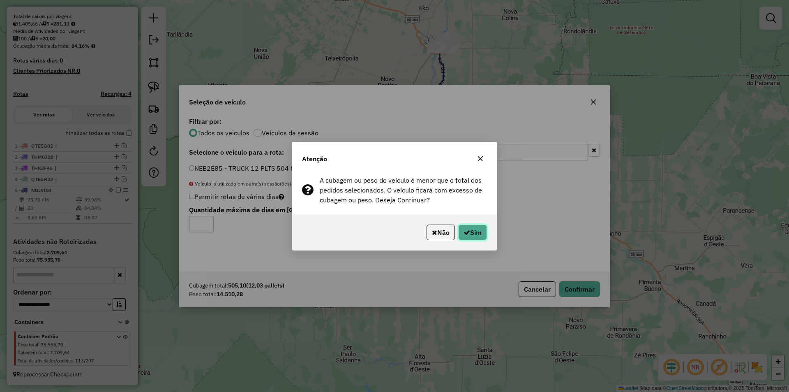
click at [470, 226] on button "Sim" at bounding box center [472, 232] width 29 height 16
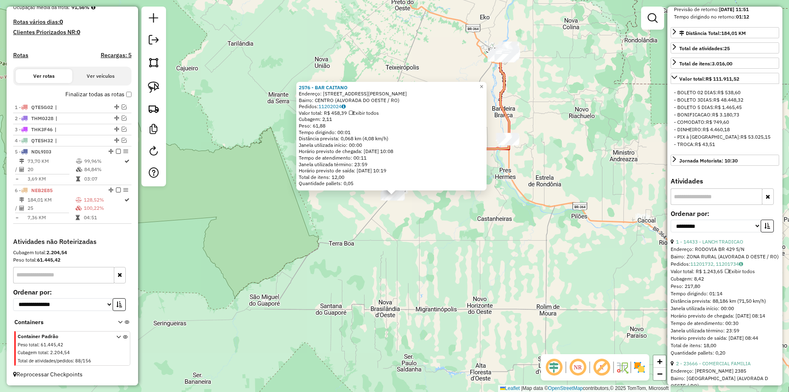
scroll to position [205, 0]
click at [690, 231] on select "**********" at bounding box center [716, 224] width 90 height 13
select select "*********"
click at [671, 231] on select "**********" at bounding box center [716, 224] width 90 height 13
click at [764, 231] on button "button" at bounding box center [767, 224] width 13 height 13
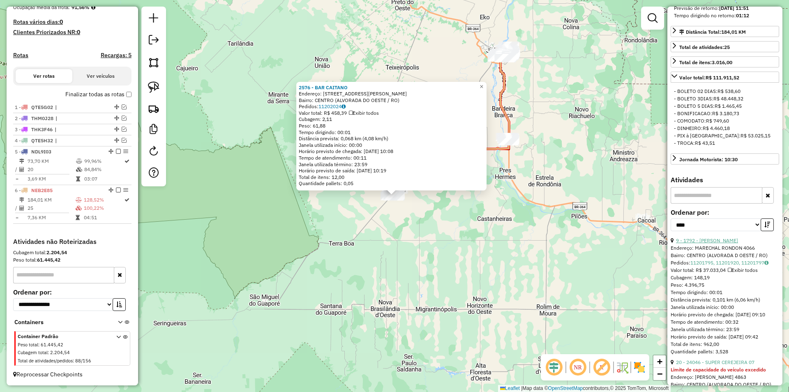
click at [716, 243] on link "9 - 1792 - SMART ANDRADE" at bounding box center [707, 240] width 62 height 6
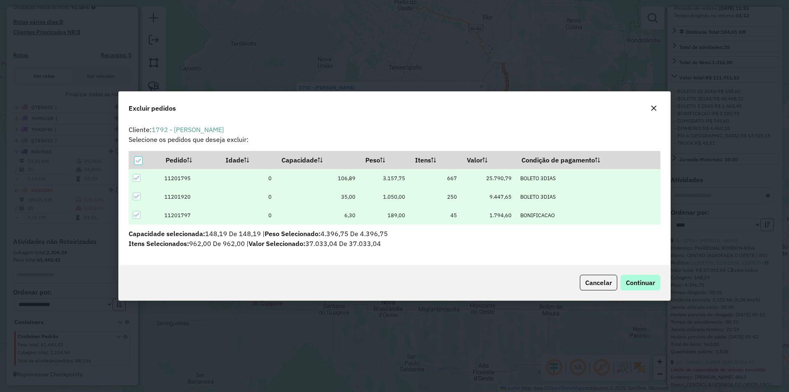
scroll to position [0, 0]
click at [651, 282] on span "Continuar" at bounding box center [640, 282] width 29 height 8
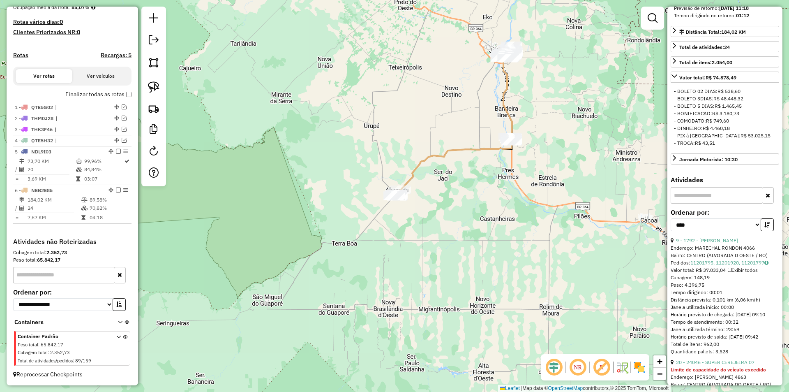
scroll to position [191, 0]
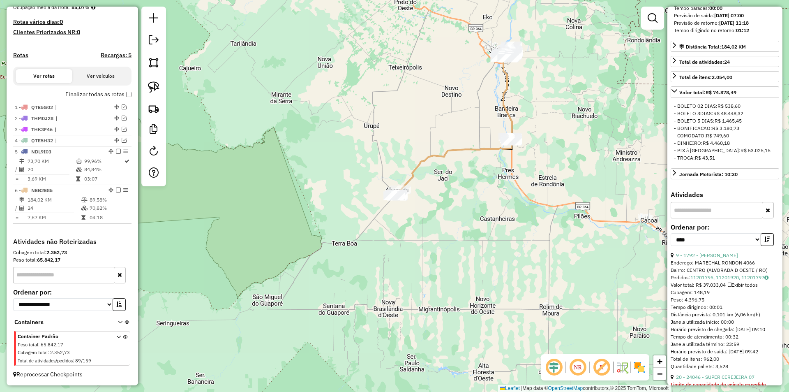
click at [395, 220] on div "Janela de atendimento Grade de atendimento Capacidade Transportadoras Veículos …" at bounding box center [394, 196] width 789 height 392
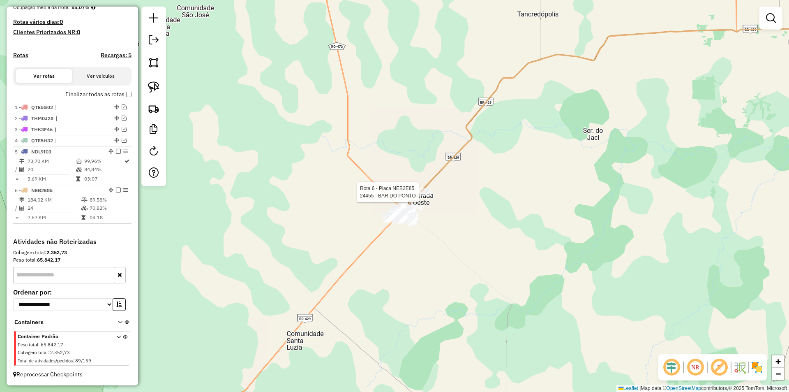
select select "*********"
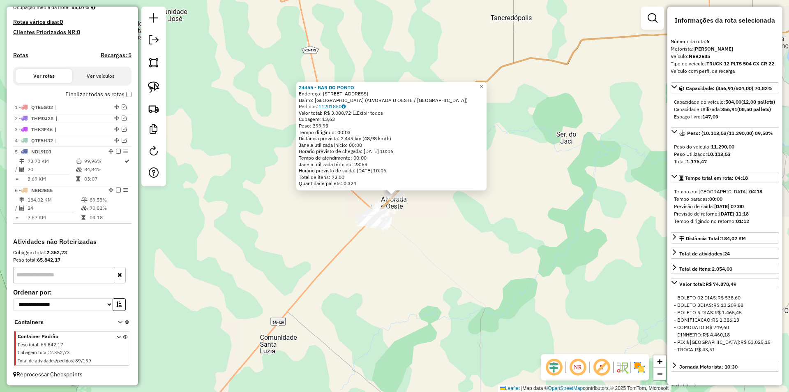
click at [498, 231] on div "24455 - BAR DO PONTO Endereço: Rua Tranquedo Neves 2469 Bairro: TRANQUEDOPOLIS …" at bounding box center [394, 196] width 789 height 392
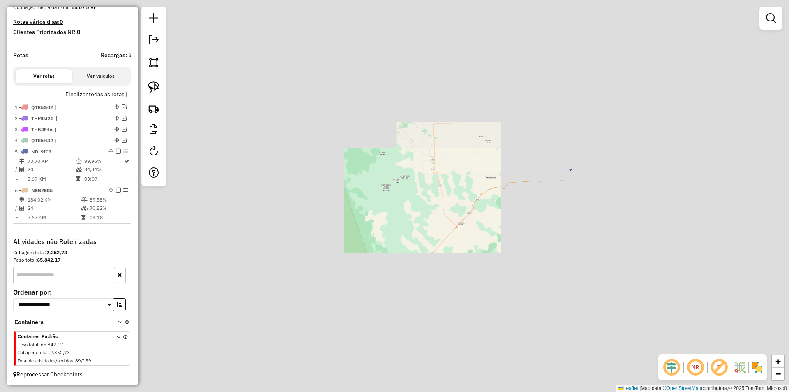
drag, startPoint x: 484, startPoint y: 246, endPoint x: 487, endPoint y: 253, distance: 7.6
click at [487, 249] on div "Janela de atendimento Grade de atendimento Capacidade Transportadoras Veículos …" at bounding box center [394, 196] width 789 height 392
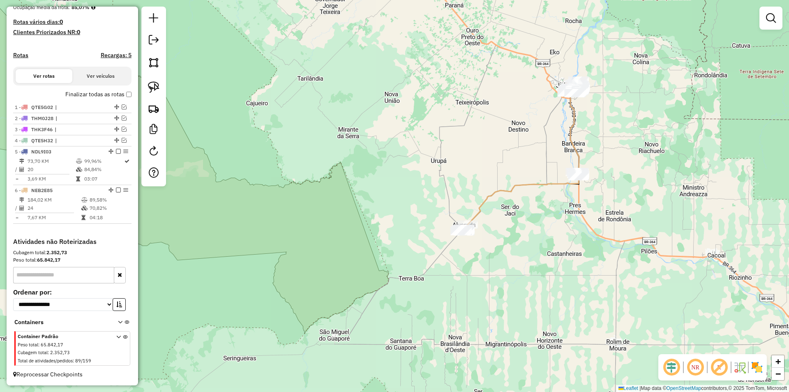
drag, startPoint x: 368, startPoint y: 269, endPoint x: 332, endPoint y: 265, distance: 36.0
click at [381, 266] on div "Janela de atendimento Grade de atendimento Capacidade Transportadoras Veículos …" at bounding box center [394, 196] width 789 height 392
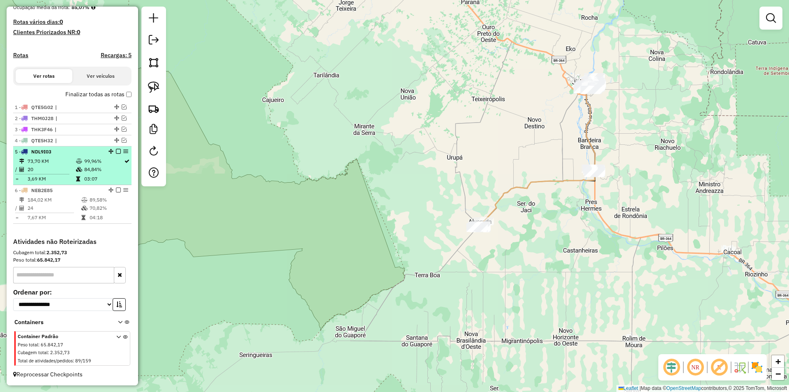
click at [116, 150] on em at bounding box center [118, 151] width 5 height 5
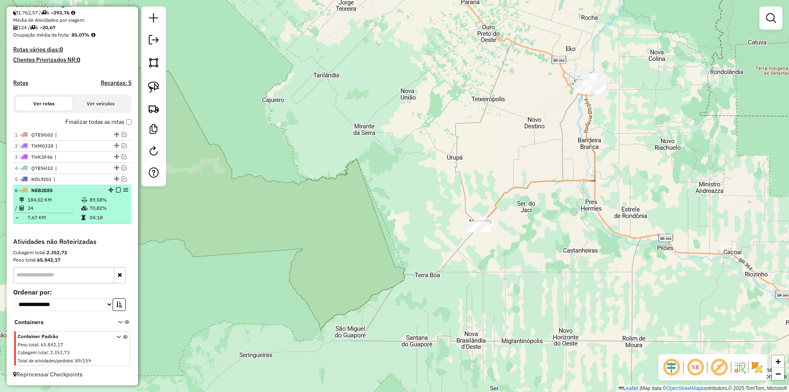
click at [116, 190] on em at bounding box center [118, 189] width 5 height 5
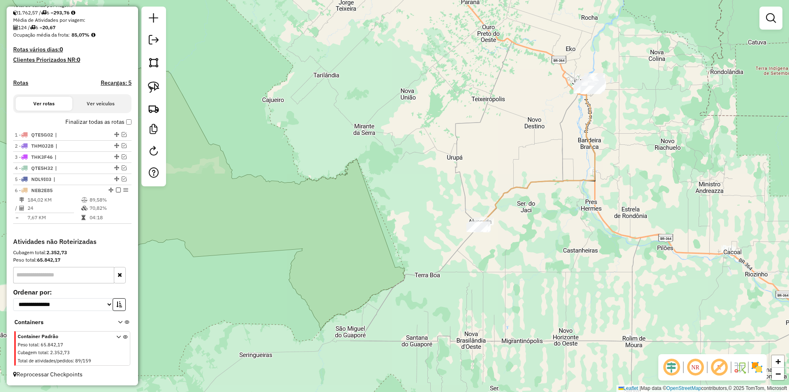
scroll to position [158, 0]
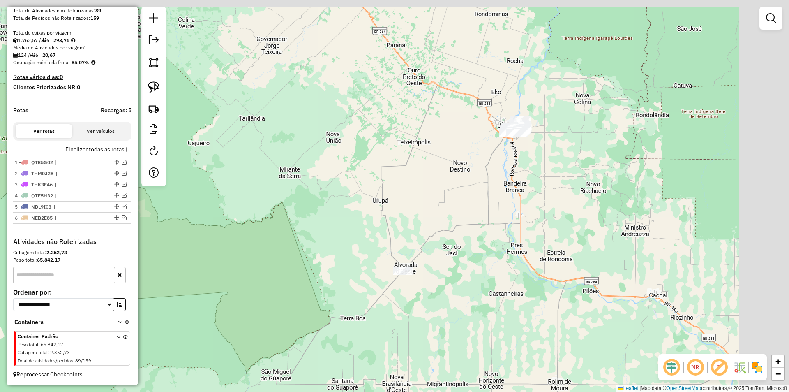
drag, startPoint x: 490, startPoint y: 164, endPoint x: 392, endPoint y: 147, distance: 99.3
click at [459, 171] on div "Janela de atendimento Grade de atendimento Capacidade Transportadoras Veículos …" at bounding box center [394, 196] width 789 height 392
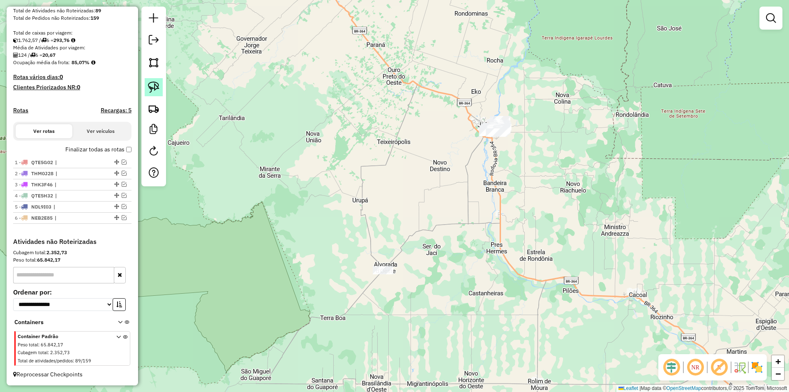
click at [162, 85] on link at bounding box center [154, 87] width 18 height 18
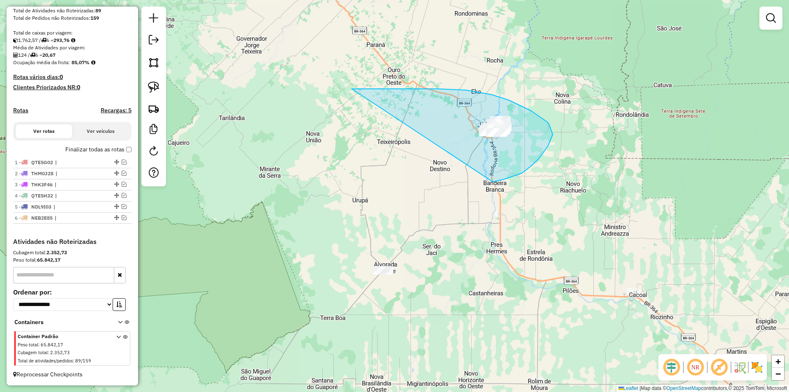
drag, startPoint x: 466, startPoint y: 90, endPoint x: 471, endPoint y: 182, distance: 92.2
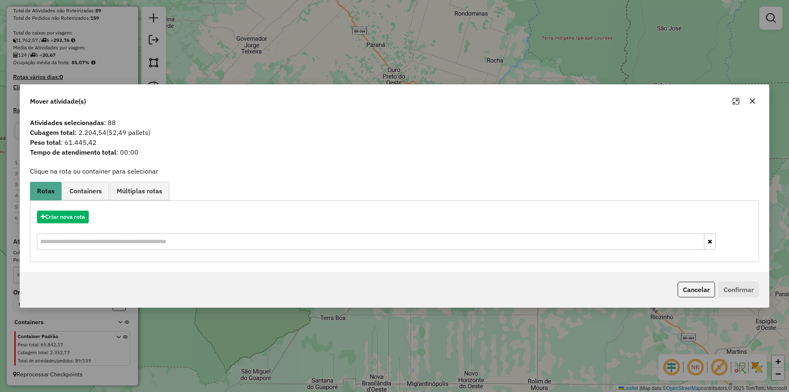
click at [754, 99] on icon "button" at bounding box center [752, 101] width 7 height 7
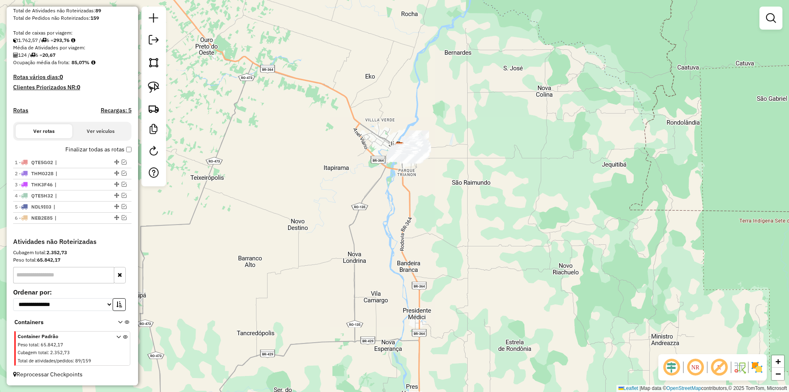
drag, startPoint x: 464, startPoint y: 138, endPoint x: 580, endPoint y: 102, distance: 121.8
click at [530, 134] on div "Janela de atendimento Grade de atendimento Capacidade Transportadoras Veículos …" at bounding box center [394, 196] width 789 height 392
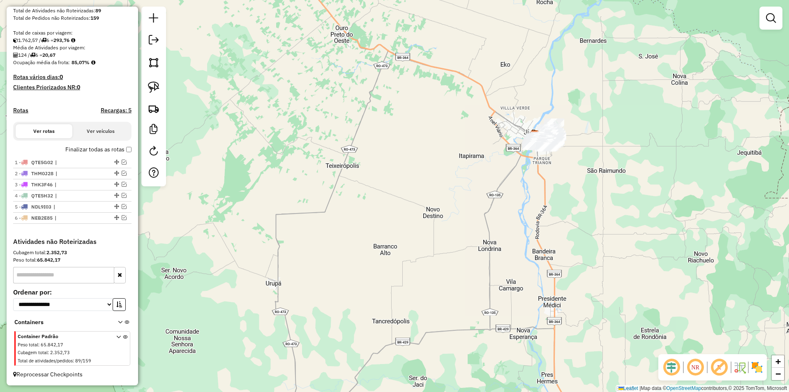
click at [768, 17] on em at bounding box center [771, 18] width 10 height 10
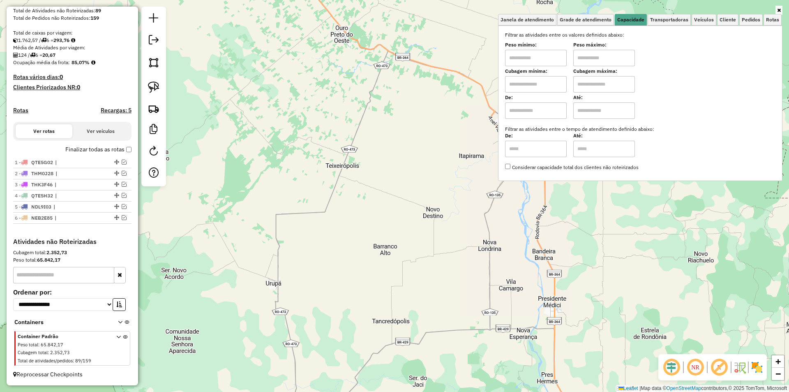
click at [523, 61] on input "text" at bounding box center [536, 58] width 62 height 16
type input "****"
click at [607, 55] on input "text" at bounding box center [604, 58] width 62 height 16
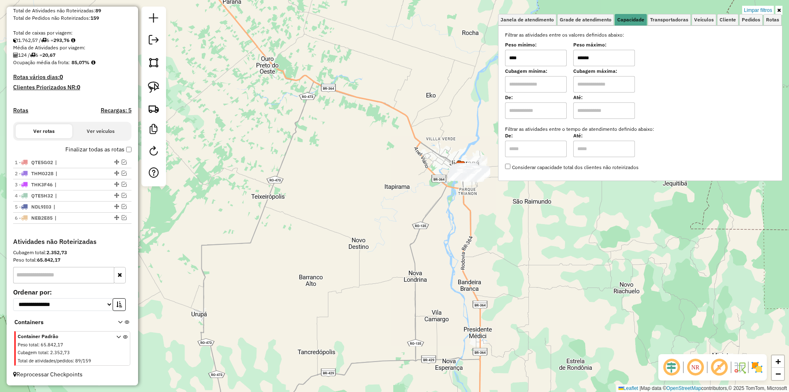
drag, startPoint x: 520, startPoint y: 195, endPoint x: 446, endPoint y: 226, distance: 80.5
click at [446, 226] on div "Limpar filtros Janela de atendimento Grade de atendimento Capacidade Transporta…" at bounding box center [394, 196] width 789 height 392
click at [444, 226] on div "Limpar filtros Janela de atendimento Grade de atendimento Capacidade Transporta…" at bounding box center [394, 196] width 789 height 392
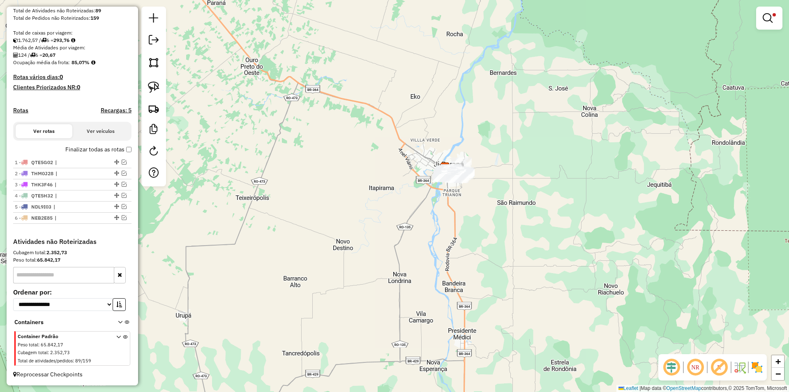
drag, startPoint x: 407, startPoint y: 219, endPoint x: 305, endPoint y: 203, distance: 102.8
click at [352, 220] on div "Limpar filtros Janela de atendimento Grade de atendimento Capacidade Transporta…" at bounding box center [394, 196] width 789 height 392
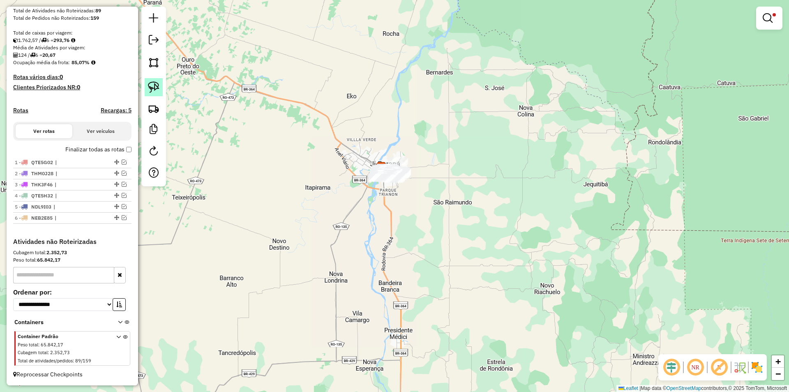
click at [156, 85] on img at bounding box center [154, 87] width 12 height 12
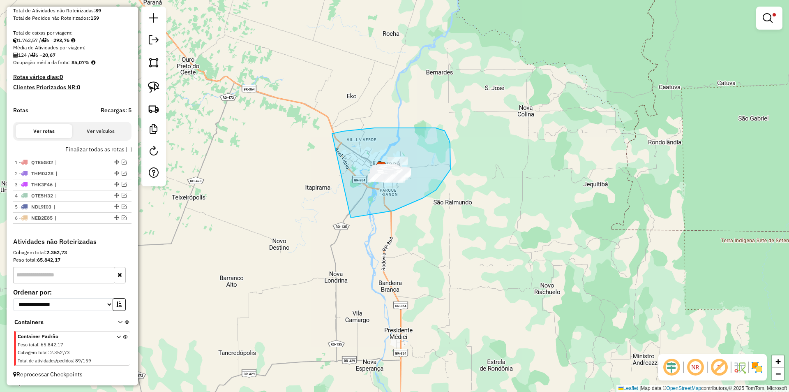
drag, startPoint x: 436, startPoint y: 128, endPoint x: 348, endPoint y: 217, distance: 125.0
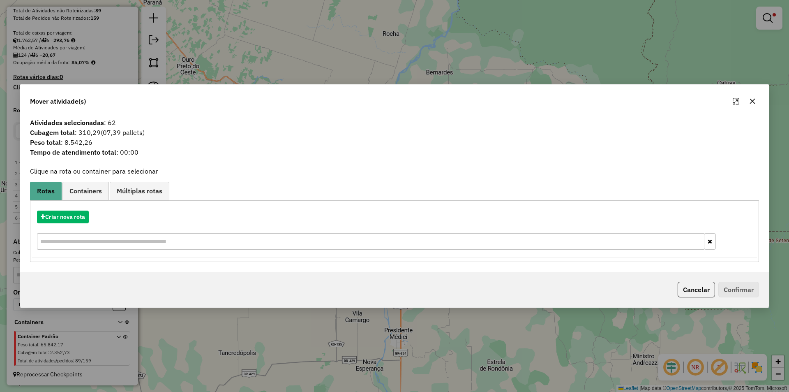
click at [754, 100] on icon "button" at bounding box center [752, 101] width 7 height 7
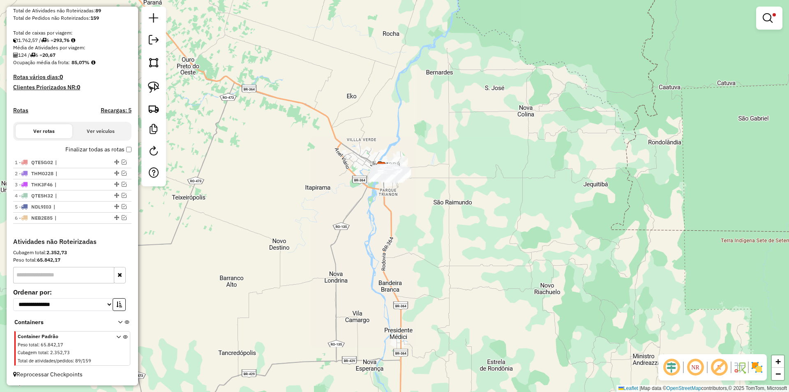
click at [781, 21] on div at bounding box center [769, 18] width 26 height 23
click at [769, 21] on em at bounding box center [768, 18] width 10 height 10
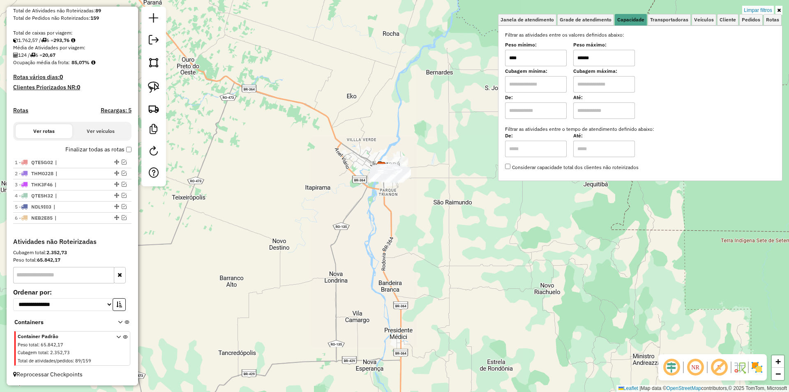
drag, startPoint x: 567, startPoint y: 65, endPoint x: 540, endPoint y: 69, distance: 26.6
click at [540, 69] on div "Filtrar as atividades entre os valores definidos abaixo: Peso mínimo: **** Peso…" at bounding box center [640, 101] width 270 height 140
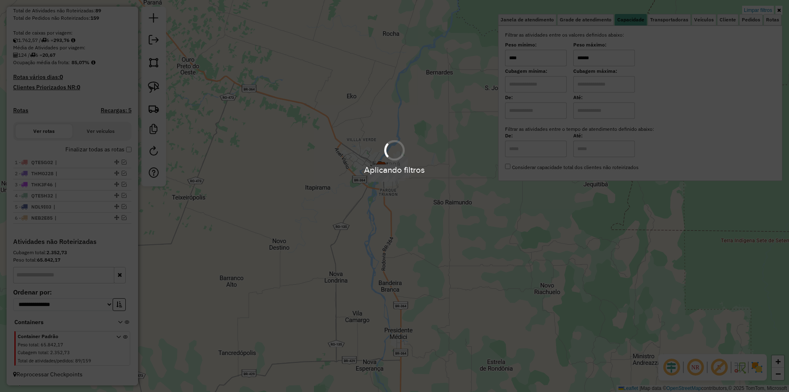
type input "******"
click at [296, 164] on div "Limpar filtros Janela de atendimento Grade de atendimento Capacidade Transporta…" at bounding box center [394, 196] width 789 height 392
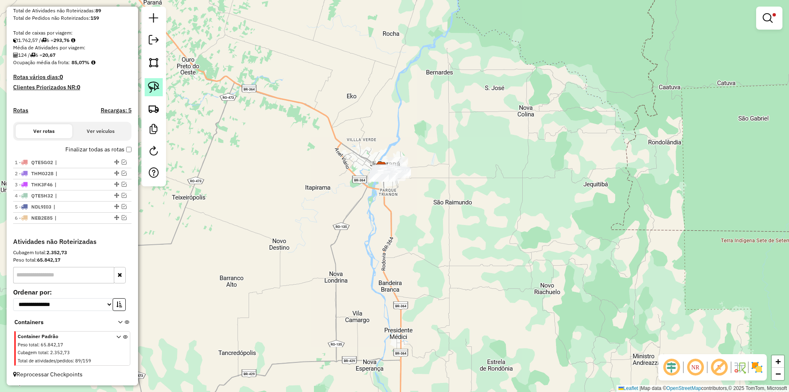
click at [148, 84] on img at bounding box center [154, 87] width 12 height 12
drag, startPoint x: 400, startPoint y: 125, endPoint x: 337, endPoint y: 224, distance: 117.3
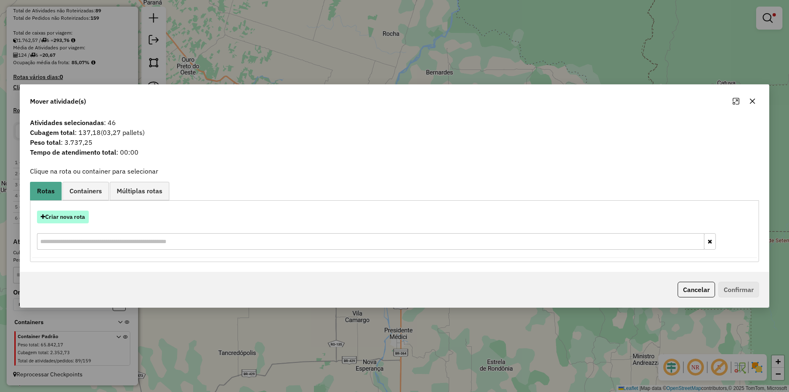
click at [74, 217] on button "Criar nova rota" at bounding box center [63, 216] width 52 height 13
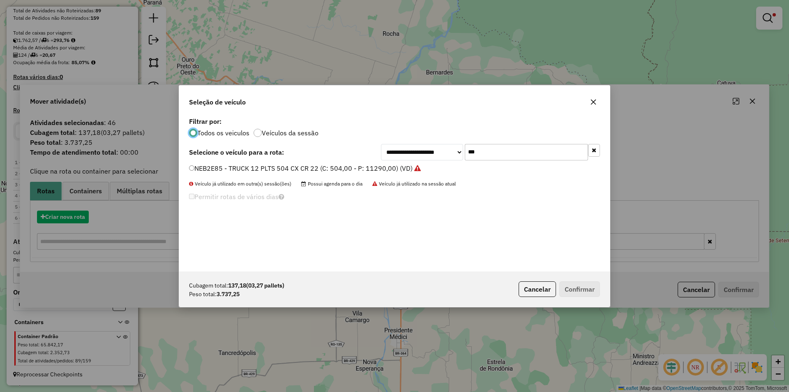
scroll to position [5, 2]
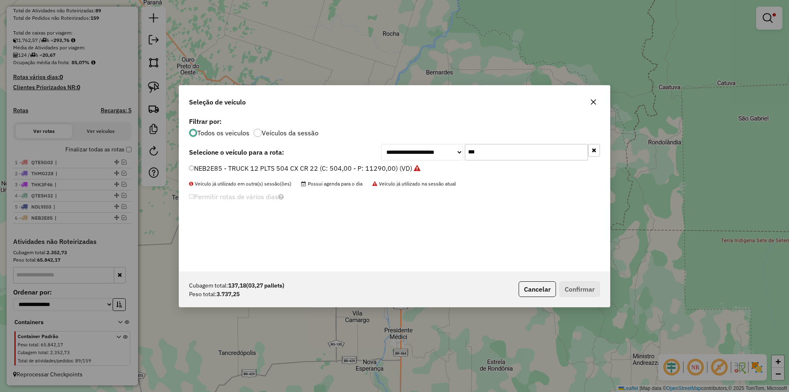
drag, startPoint x: 471, startPoint y: 153, endPoint x: 457, endPoint y: 157, distance: 14.9
click at [442, 162] on div "**********" at bounding box center [394, 193] width 431 height 156
drag, startPoint x: 482, startPoint y: 153, endPoint x: 464, endPoint y: 158, distance: 19.0
click at [464, 158] on div "**********" at bounding box center [490, 152] width 219 height 16
type input "***"
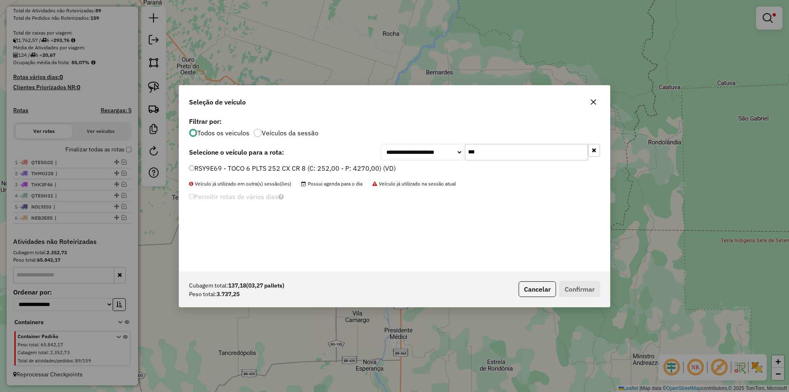
click at [187, 166] on div "RSY9E69 - TOCO 6 PLTS 252 CX CR 8 (C: 252,00 - P: 4270,00) (VD)" at bounding box center [394, 172] width 421 height 16
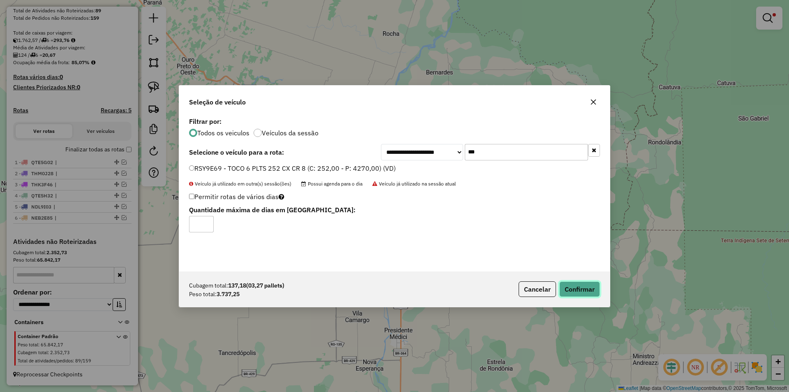
click at [571, 288] on button "Confirmar" at bounding box center [579, 289] width 41 height 16
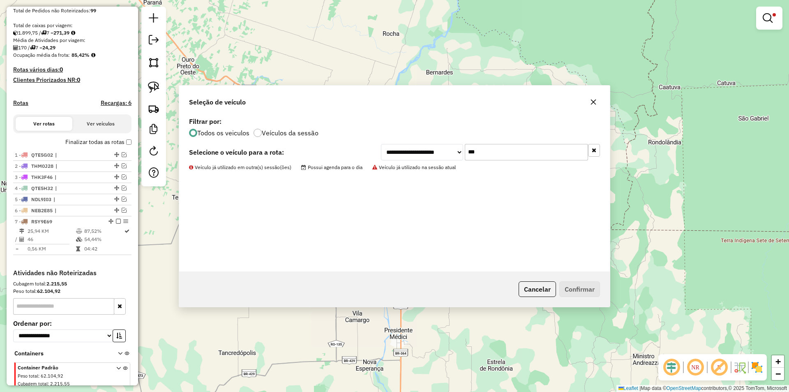
scroll to position [196, 0]
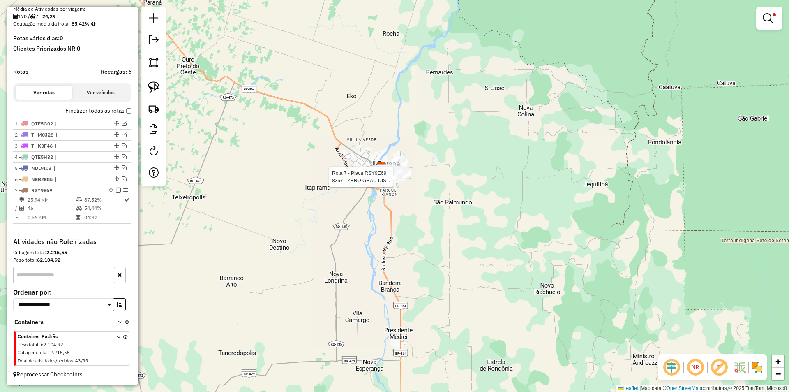
click at [401, 180] on div at bounding box center [395, 177] width 21 height 8
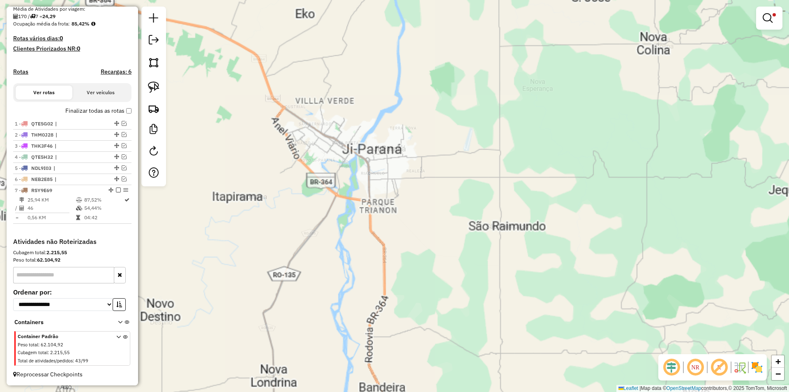
select select "*********"
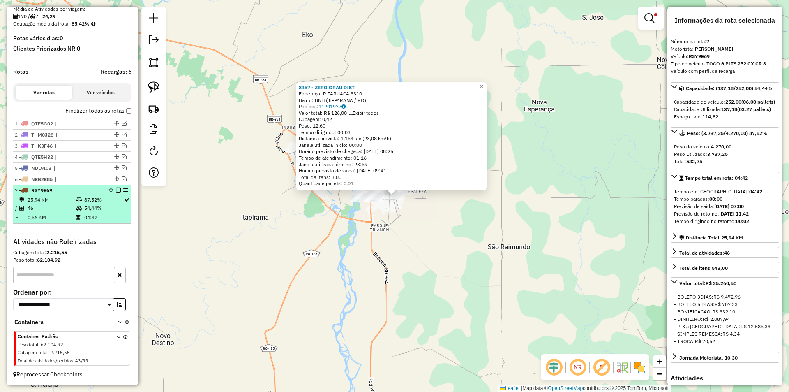
click at [116, 192] on em at bounding box center [118, 189] width 5 height 5
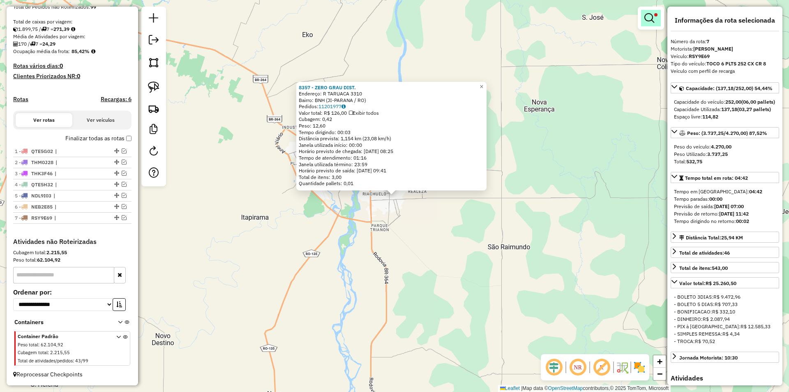
click at [658, 15] on link at bounding box center [651, 18] width 20 height 16
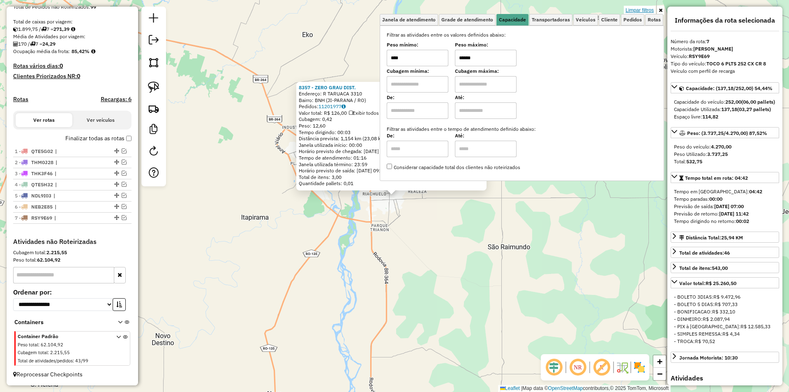
click at [644, 9] on link "Limpar filtros" at bounding box center [640, 10] width 32 height 9
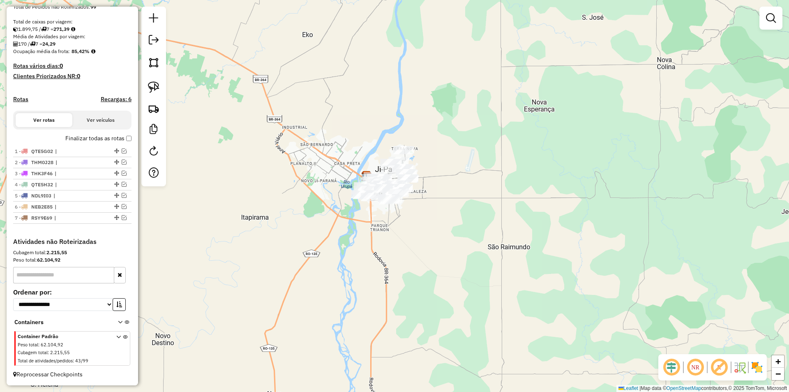
click at [364, 208] on div "Janela de atendimento Grade de atendimento Capacidade Transportadoras Veículos …" at bounding box center [394, 196] width 789 height 392
drag, startPoint x: 152, startPoint y: 88, endPoint x: 190, endPoint y: 119, distance: 49.4
click at [153, 89] on img at bounding box center [154, 87] width 12 height 12
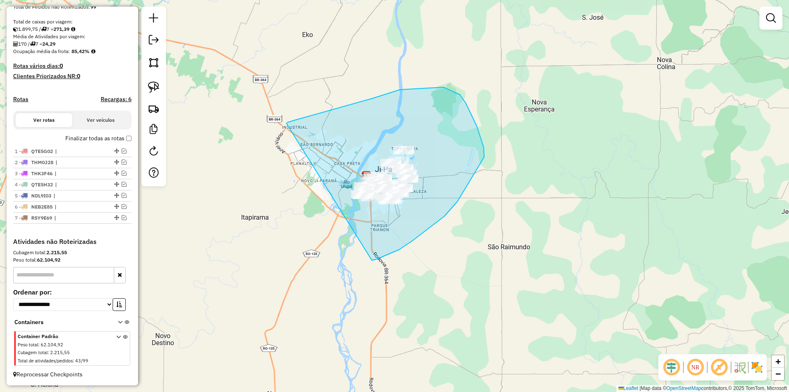
drag, startPoint x: 296, startPoint y: 120, endPoint x: 340, endPoint y: 262, distance: 148.7
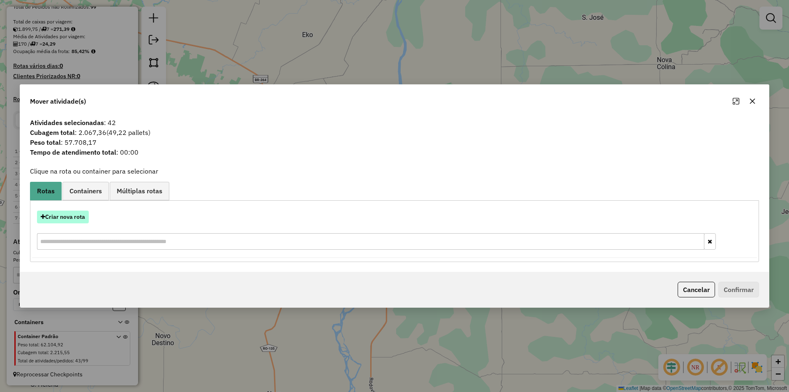
click at [73, 218] on button "Criar nova rota" at bounding box center [63, 216] width 52 height 13
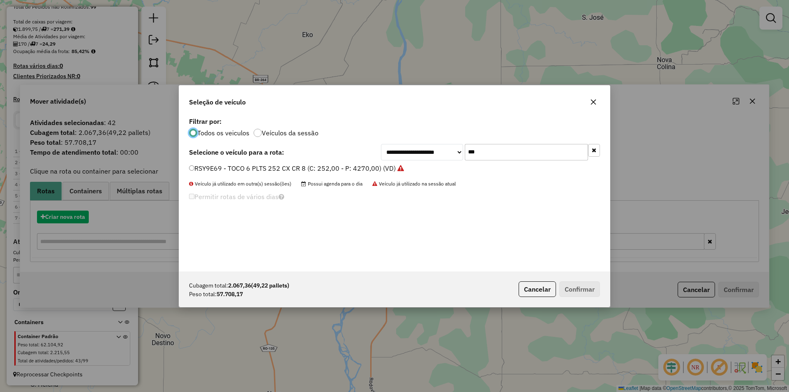
scroll to position [5, 2]
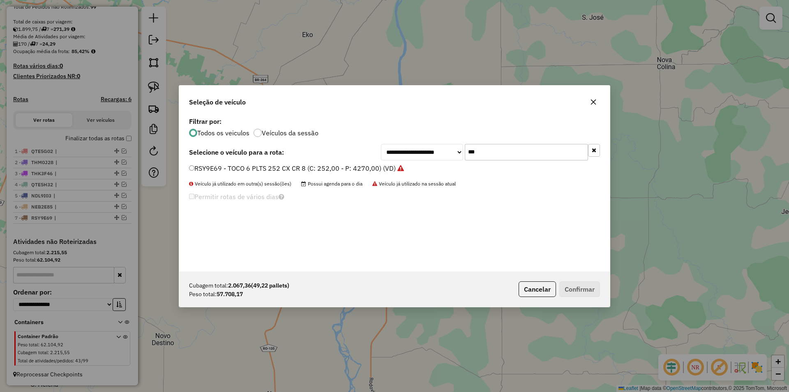
drag, startPoint x: 482, startPoint y: 150, endPoint x: 424, endPoint y: 163, distance: 59.7
click at [425, 163] on div "**********" at bounding box center [394, 193] width 431 height 156
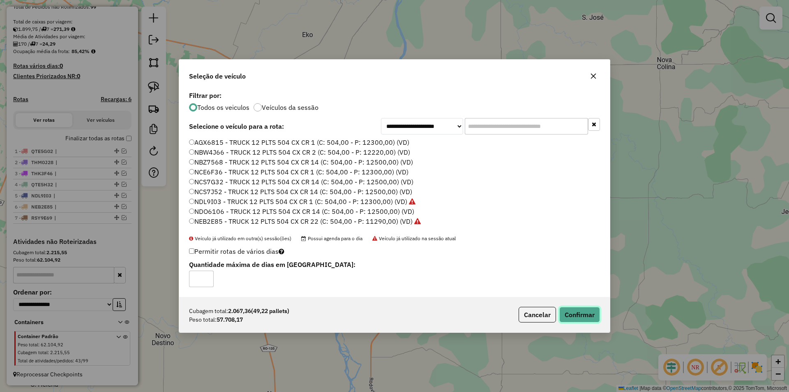
click at [575, 316] on button "Confirmar" at bounding box center [579, 315] width 41 height 16
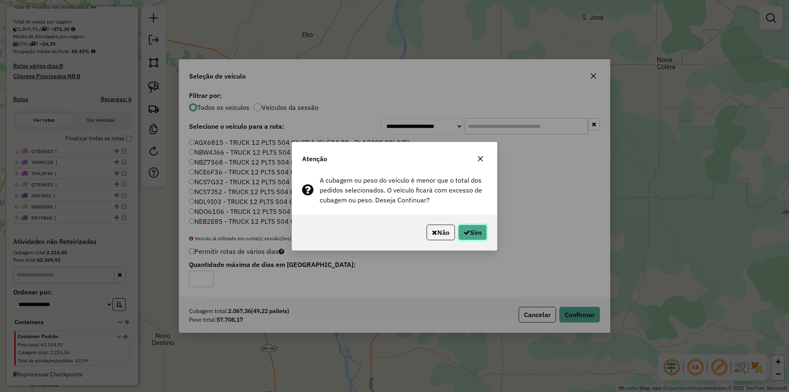
click at [476, 232] on button "Sim" at bounding box center [472, 232] width 29 height 16
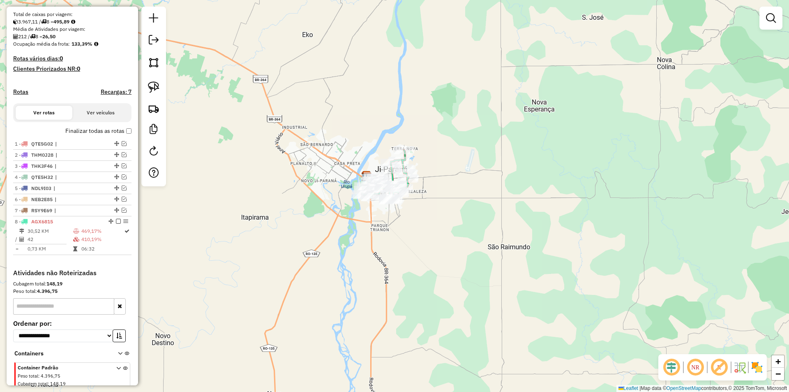
scroll to position [208, 0]
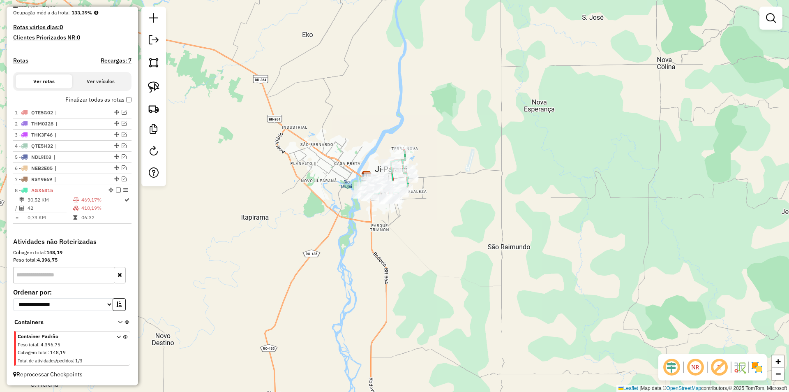
click at [356, 125] on div "Janela de atendimento Grade de atendimento Capacidade Transportadoras Veículos …" at bounding box center [394, 196] width 789 height 392
select select "*********"
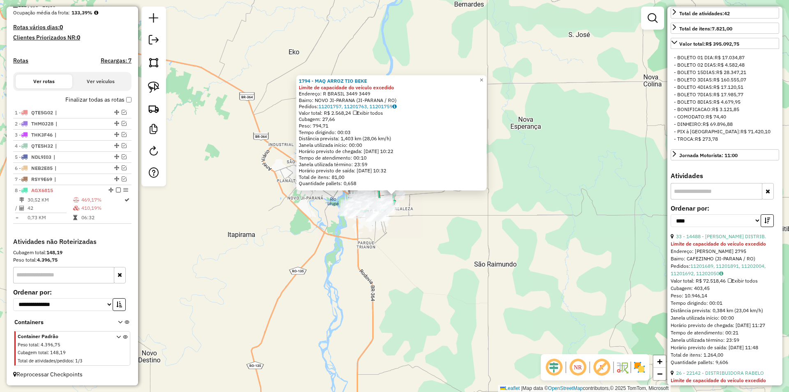
scroll to position [329, 0]
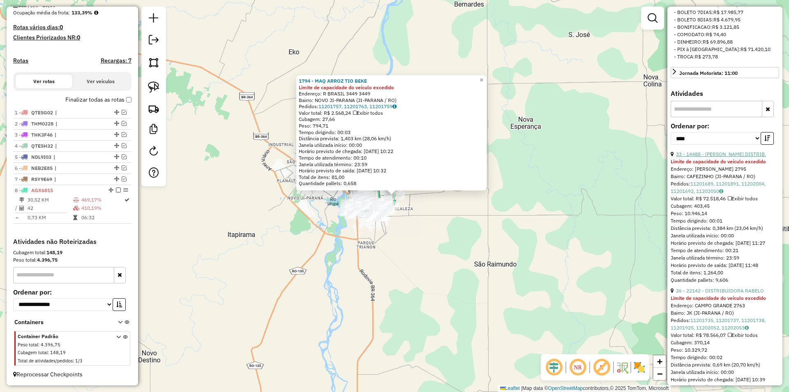
click at [717, 157] on link "33 - 14488 - IRMAO SILVA DISTRIB." at bounding box center [721, 154] width 90 height 6
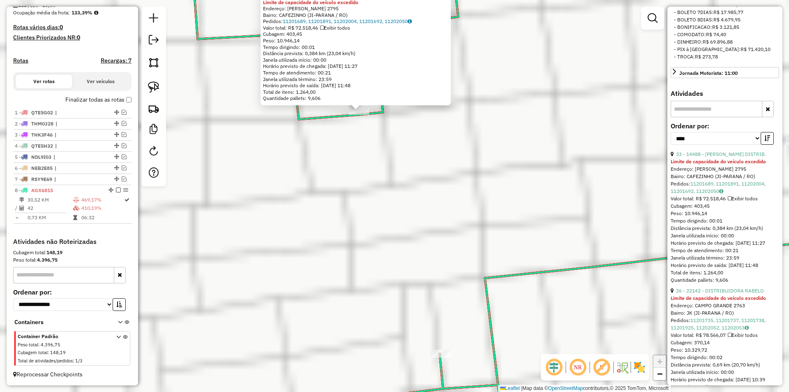
drag, startPoint x: 329, startPoint y: 184, endPoint x: 339, endPoint y: 231, distance: 48.2
click at [338, 231] on div "14488 - IRMAO SILVA DISTRIB. Limite de capacidade do veículo excedido Endereço:…" at bounding box center [394, 196] width 789 height 392
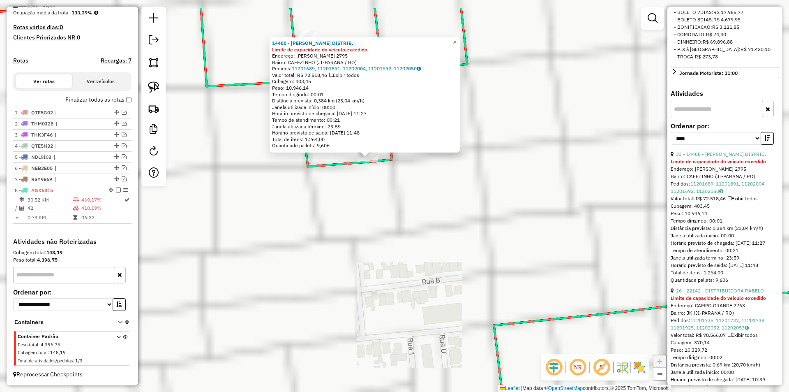
click at [339, 231] on div "14488 - IRMAO SILVA DISTRIB. Limite de capacidade do veículo excedido Endereço:…" at bounding box center [394, 196] width 789 height 392
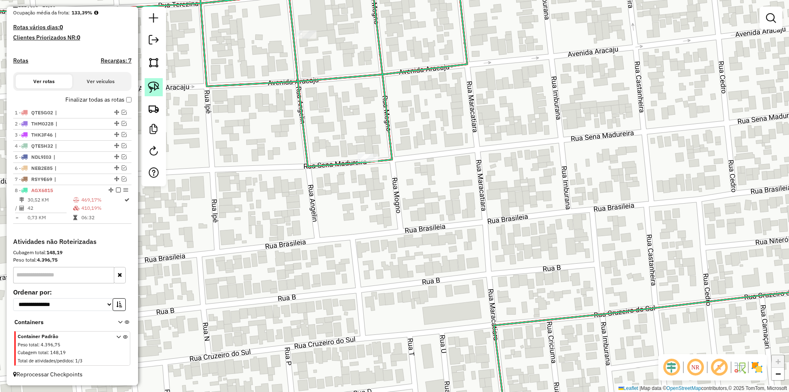
click at [152, 88] on img at bounding box center [154, 87] width 12 height 12
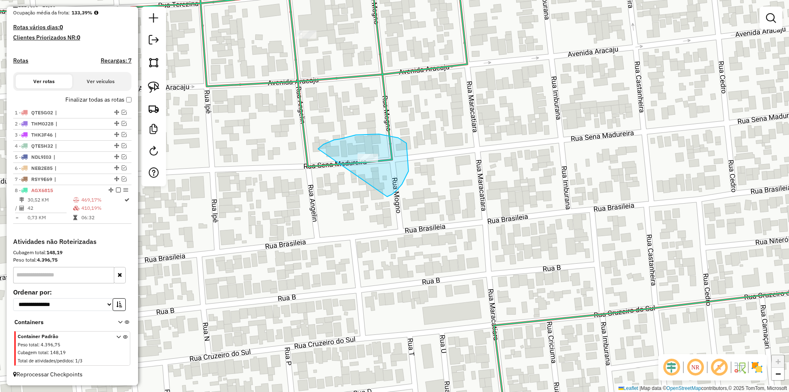
drag, startPoint x: 319, startPoint y: 148, endPoint x: 384, endPoint y: 196, distance: 80.7
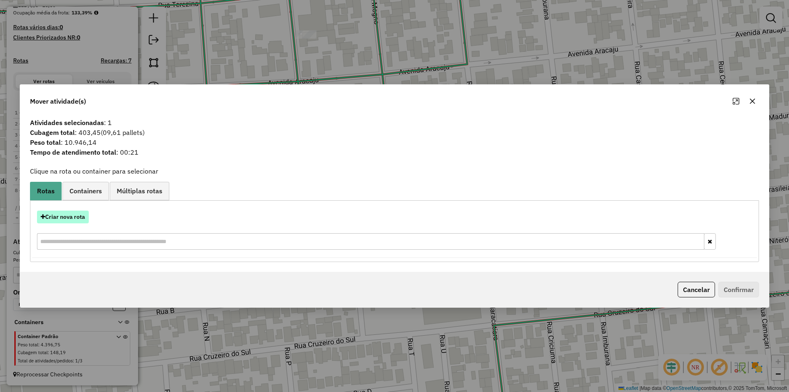
click at [66, 217] on button "Criar nova rota" at bounding box center [63, 216] width 52 height 13
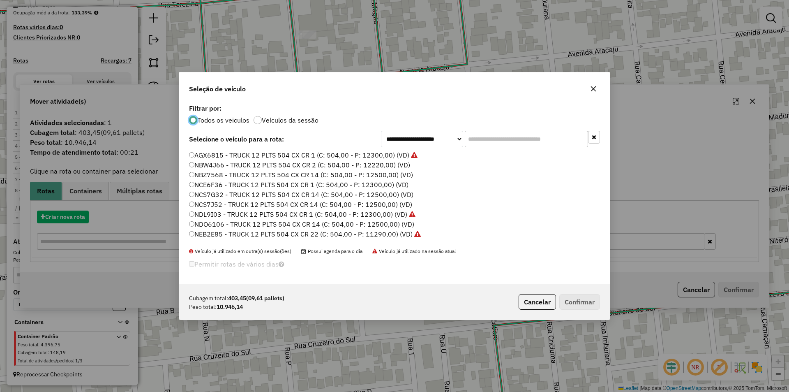
scroll to position [5, 2]
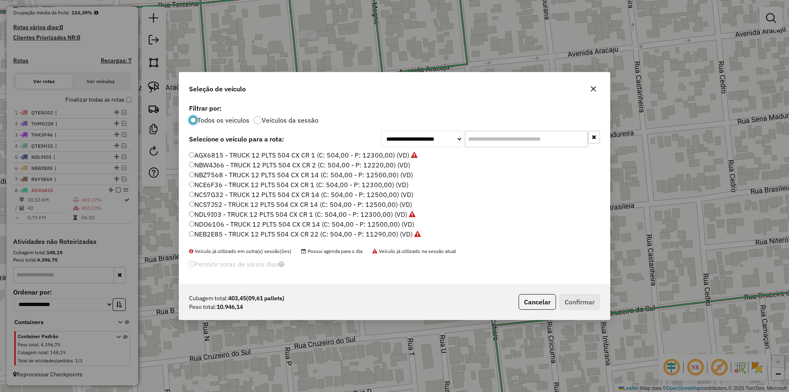
click at [477, 143] on input "text" at bounding box center [526, 139] width 123 height 16
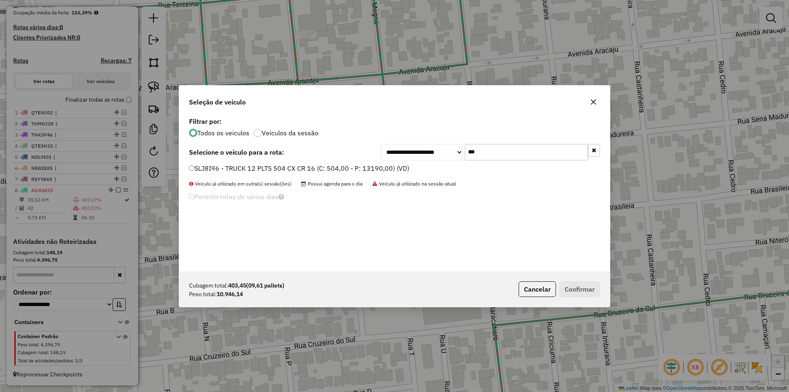
type input "***"
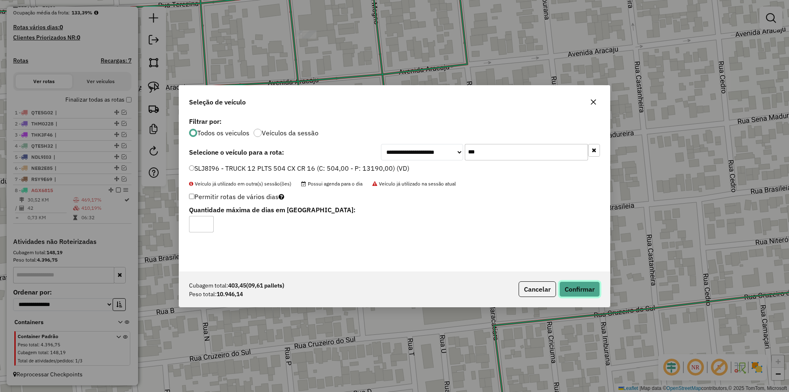
drag, startPoint x: 577, startPoint y: 282, endPoint x: 571, endPoint y: 284, distance: 6.0
click at [577, 283] on button "Confirmar" at bounding box center [579, 289] width 41 height 16
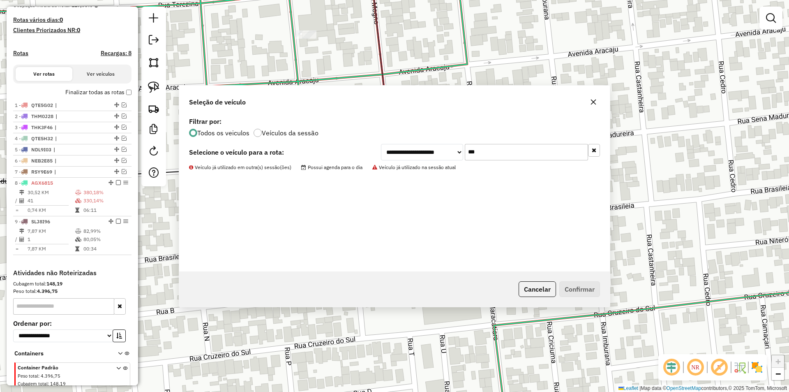
scroll to position [213, 0]
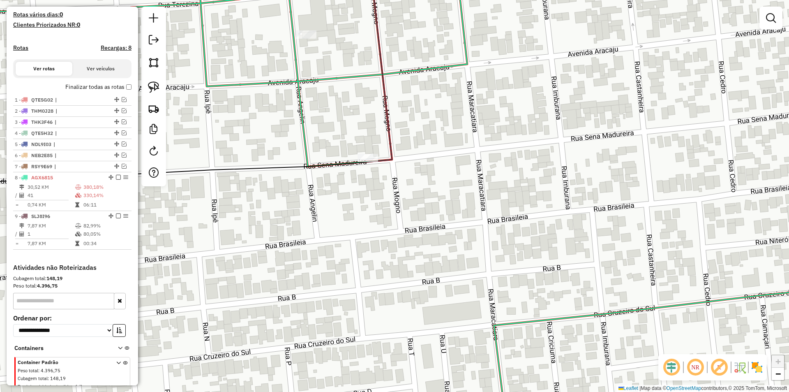
click at [401, 207] on div "Janela de atendimento Grade de atendimento Capacidade Transportadoras Veículos …" at bounding box center [394, 196] width 789 height 392
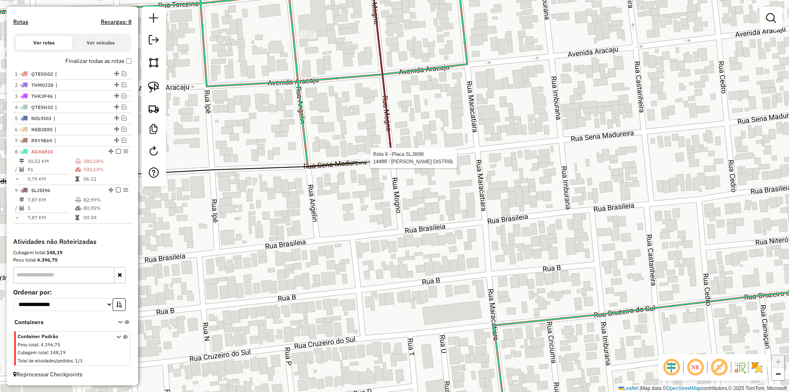
select select "*********"
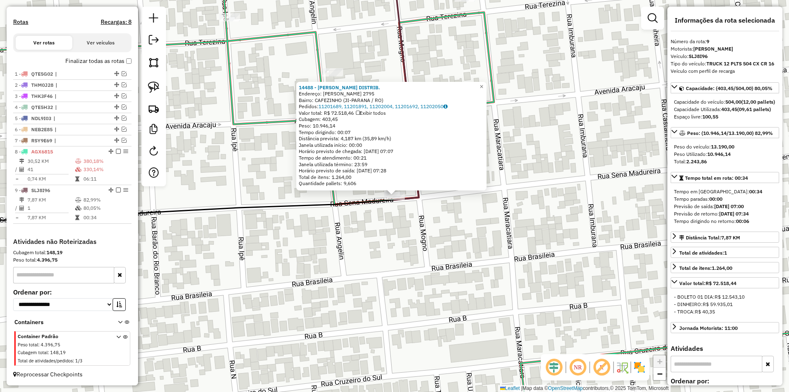
click at [516, 225] on div "14488 - IRMAO SILVA DISTRIB. Endereço: Sena Madureira 2795 Bairro: CAFEZINHO (J…" at bounding box center [394, 196] width 789 height 392
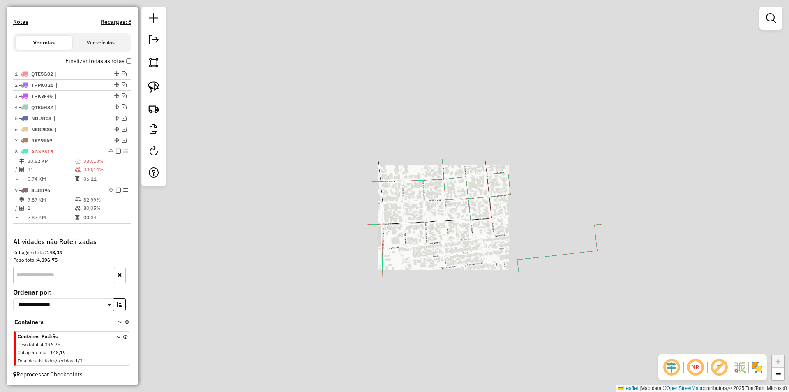
drag, startPoint x: 463, startPoint y: 257, endPoint x: 446, endPoint y: 267, distance: 20.1
click at [467, 261] on div "Janela de atendimento Grade de atendimento Capacidade Transportadoras Veículos …" at bounding box center [394, 196] width 789 height 392
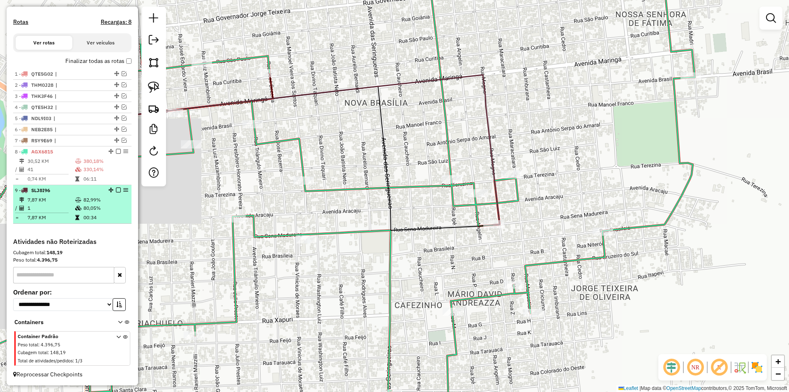
click at [116, 192] on em at bounding box center [118, 189] width 5 height 5
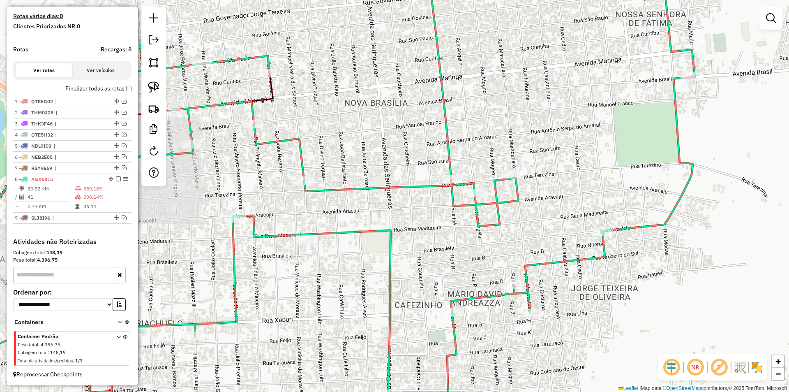
scroll to position [219, 0]
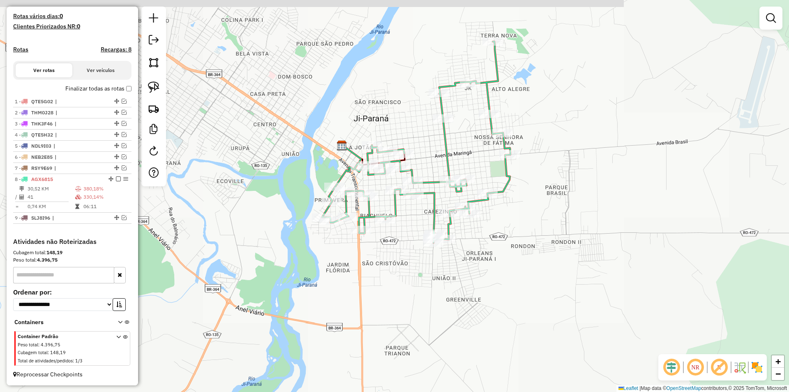
drag, startPoint x: 479, startPoint y: 136, endPoint x: 478, endPoint y: 165, distance: 28.4
click at [478, 165] on div "Janela de atendimento Grade de atendimento Capacidade Transportadoras Veículos …" at bounding box center [394, 196] width 789 height 392
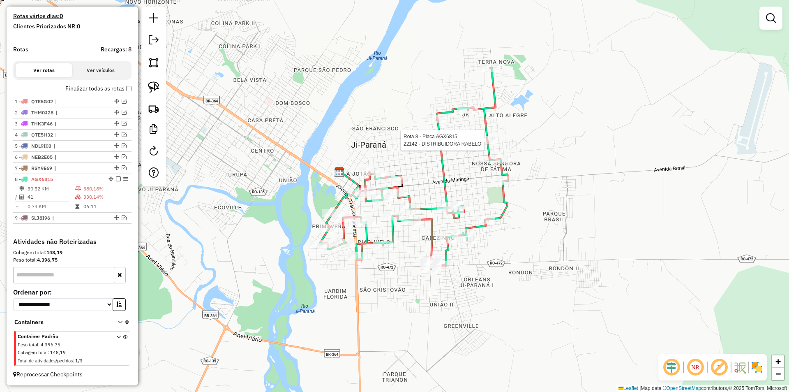
select select "*********"
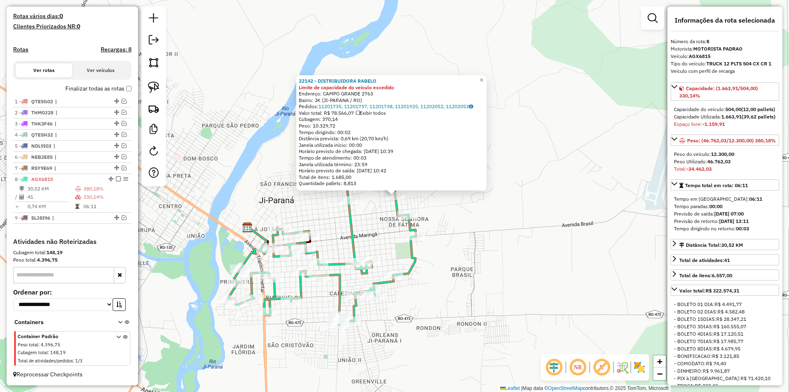
click at [468, 213] on div "22142 - DISTRIBUIDORA RABELO Limite de capacidade do veículo excedido Endereço:…" at bounding box center [394, 196] width 789 height 392
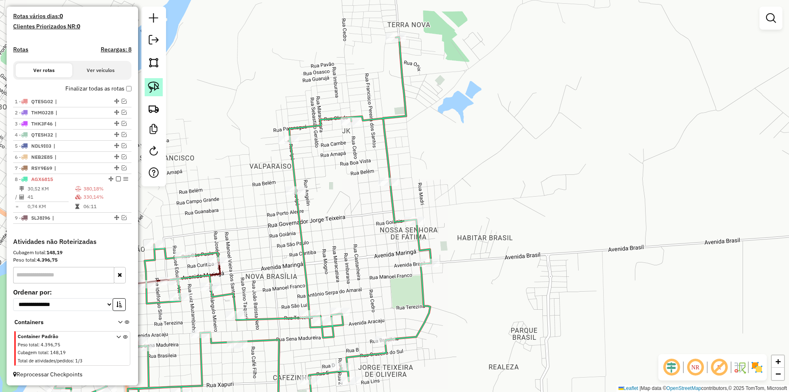
click at [154, 81] on link at bounding box center [154, 87] width 18 height 18
drag, startPoint x: 363, startPoint y: 174, endPoint x: 387, endPoint y: 198, distance: 34.0
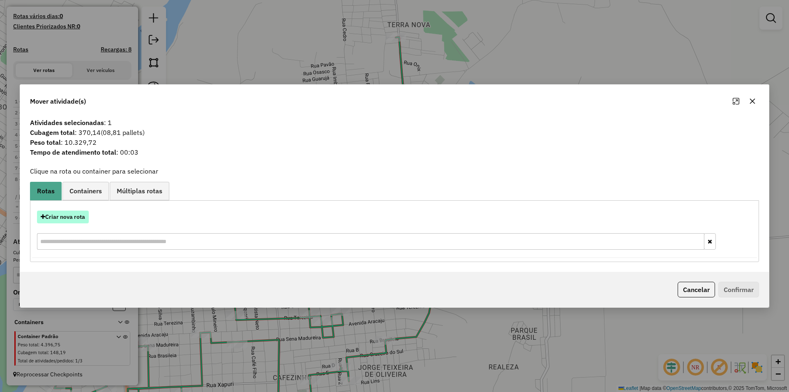
click at [66, 219] on button "Criar nova rota" at bounding box center [63, 216] width 52 height 13
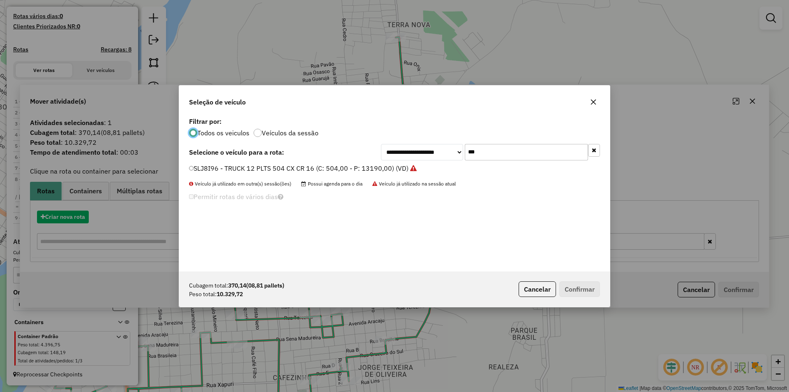
scroll to position [5, 2]
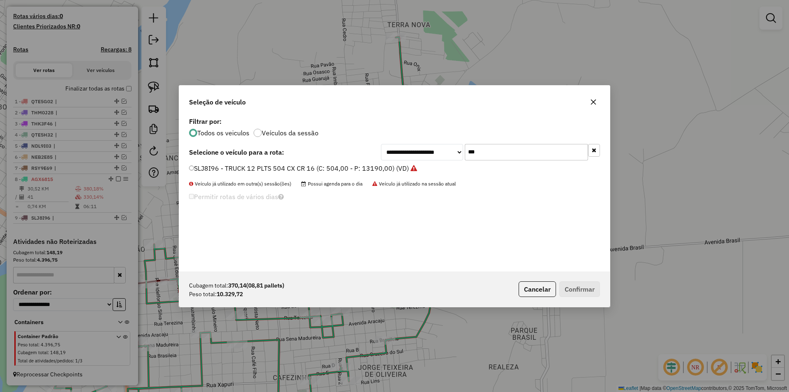
drag, startPoint x: 497, startPoint y: 148, endPoint x: 431, endPoint y: 171, distance: 69.9
click at [431, 171] on div "**********" at bounding box center [394, 193] width 431 height 156
type input "***"
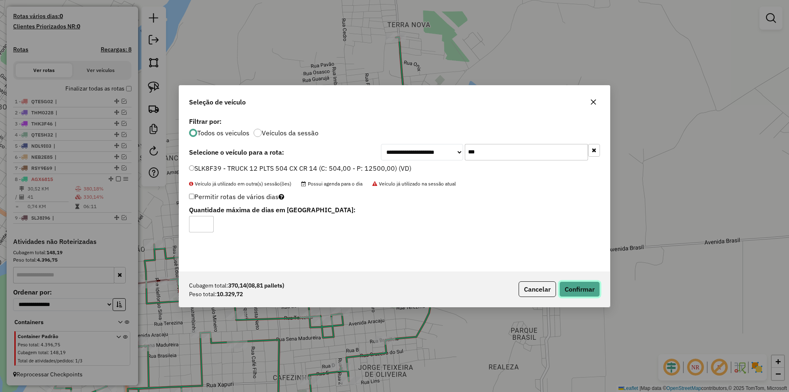
click at [577, 289] on button "Confirmar" at bounding box center [579, 289] width 41 height 16
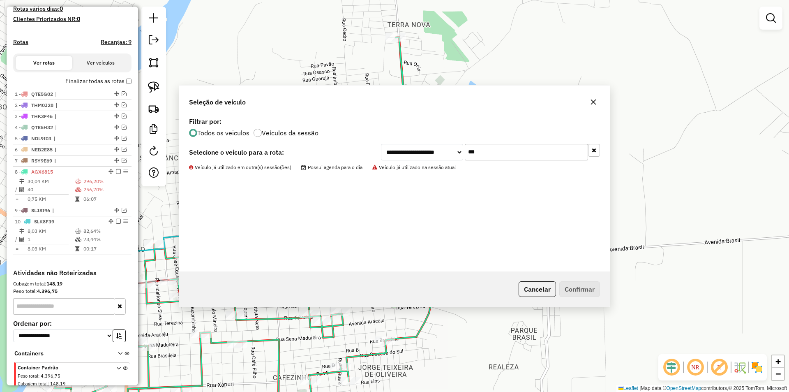
scroll to position [246, 0]
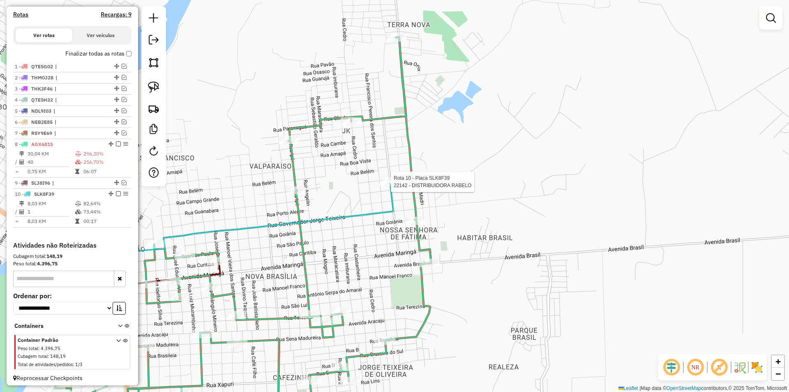
select select "*********"
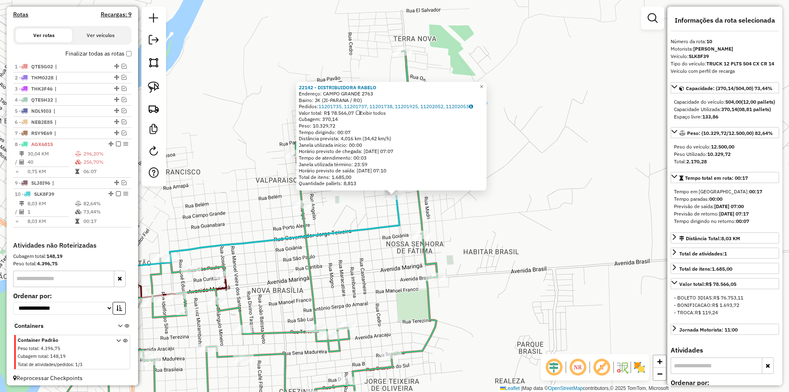
scroll to position [257, 0]
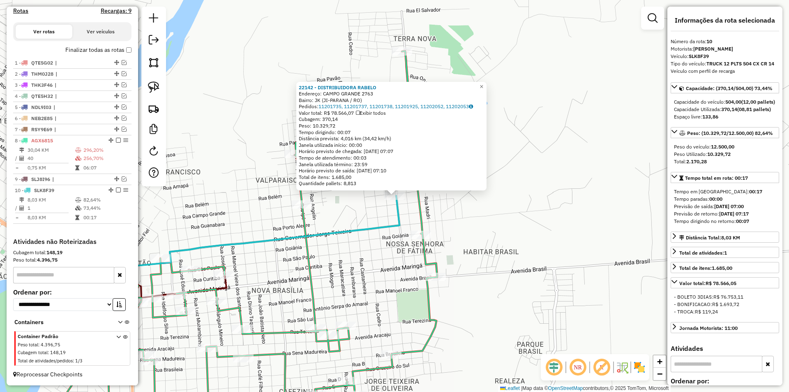
click at [564, 236] on div "22142 - DISTRIBUIDORA RABELO Endereço: CAMPO GRANDE 2763 Bairro: JK (JI-PARANA …" at bounding box center [394, 196] width 789 height 392
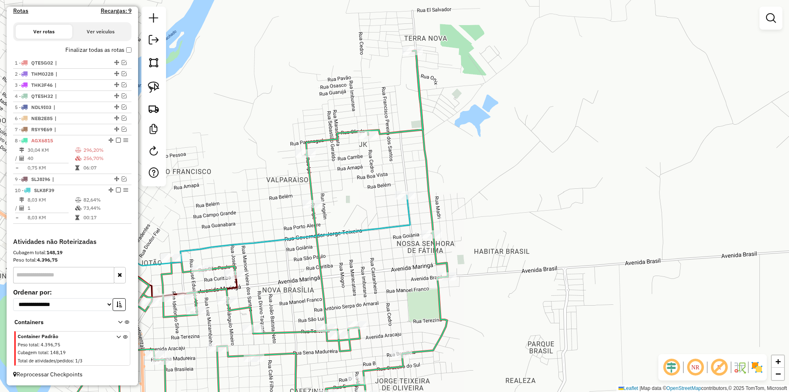
drag, startPoint x: 497, startPoint y: 267, endPoint x: 559, endPoint y: 245, distance: 65.8
click at [558, 247] on div "Janela de atendimento Grade de atendimento Capacidade Transportadoras Veículos …" at bounding box center [394, 196] width 789 height 392
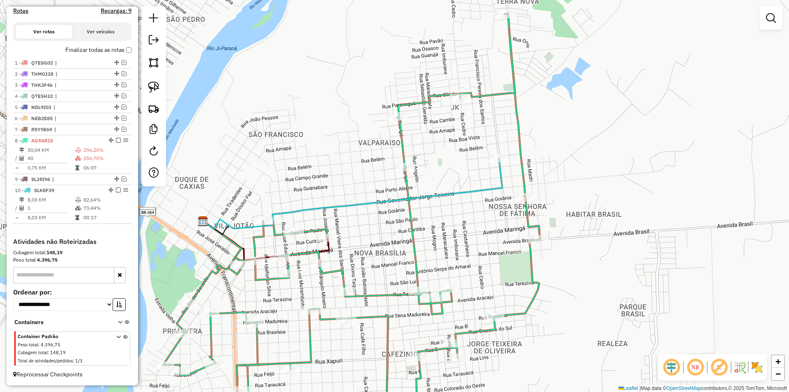
drag, startPoint x: 116, startPoint y: 189, endPoint x: 177, endPoint y: 192, distance: 61.3
click at [116, 190] on em at bounding box center [118, 189] width 5 height 5
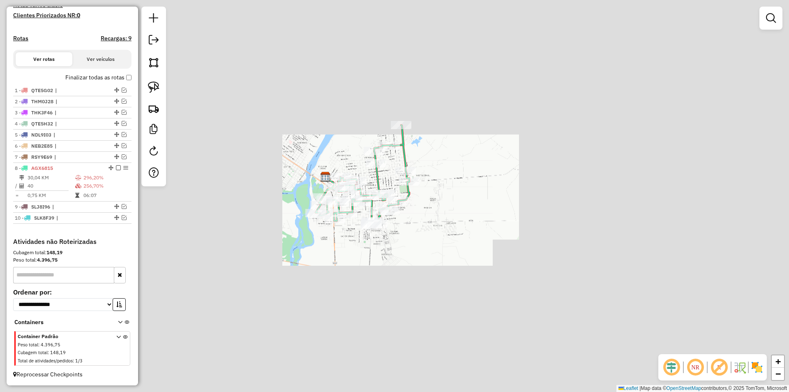
click at [484, 165] on div "Janela de atendimento Grade de atendimento Capacidade Transportadoras Veículos …" at bounding box center [394, 196] width 789 height 392
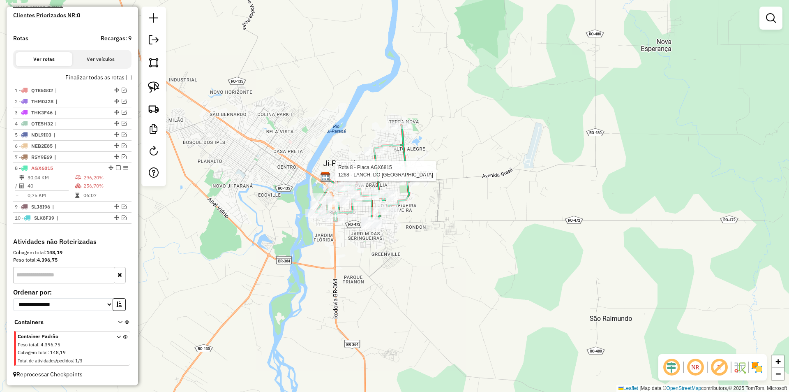
click at [409, 175] on div at bounding box center [405, 171] width 21 height 8
select select "*********"
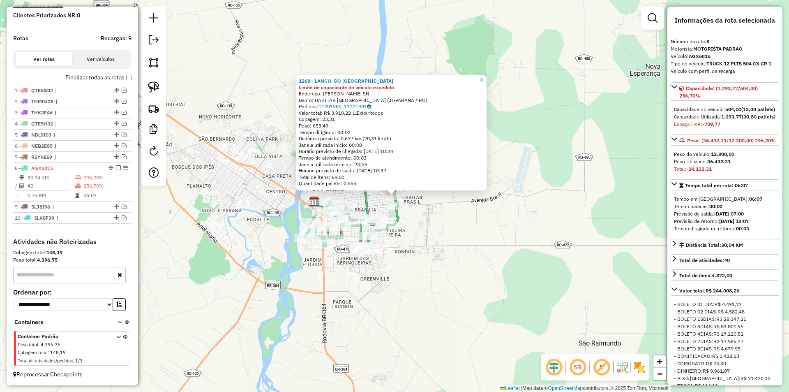
click at [454, 244] on div "1268 - LANCH. DO BAIANO Limite de capacidade do veículo excedido Endereço: ARGE…" at bounding box center [394, 196] width 789 height 392
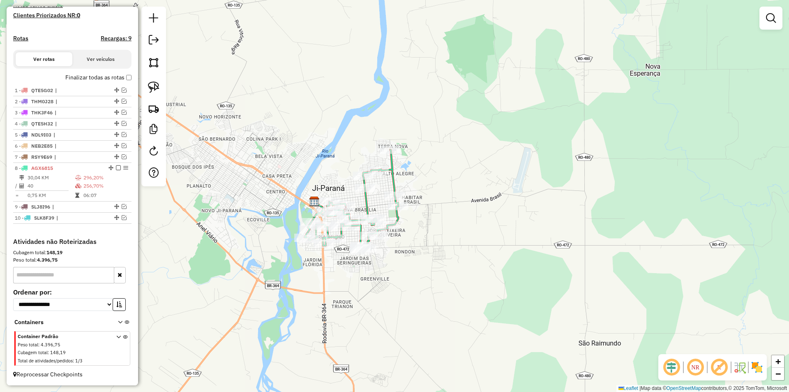
click at [445, 243] on div "1268 - LANCH. DO BAIANO Limite de capacidade do veículo excedido Endereço: ARGE…" at bounding box center [394, 196] width 789 height 392
select select "*********"
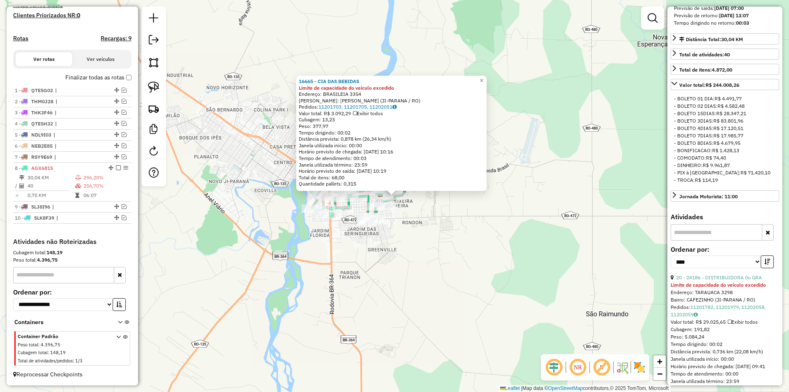
scroll to position [247, 0]
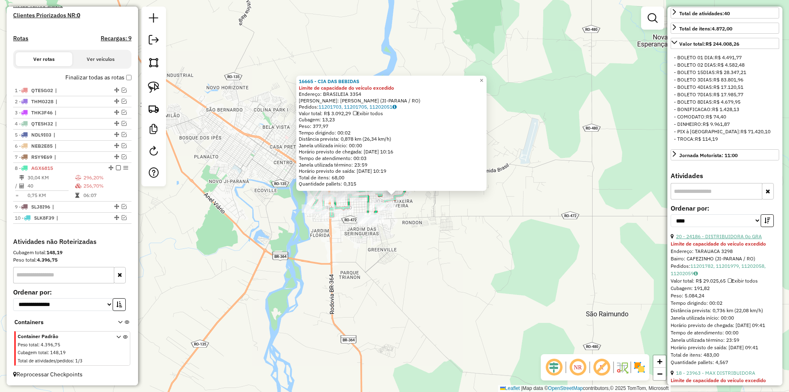
click at [720, 239] on link "20 - 24186 - DISTRIBUIDORA 0o GRA" at bounding box center [719, 236] width 86 height 6
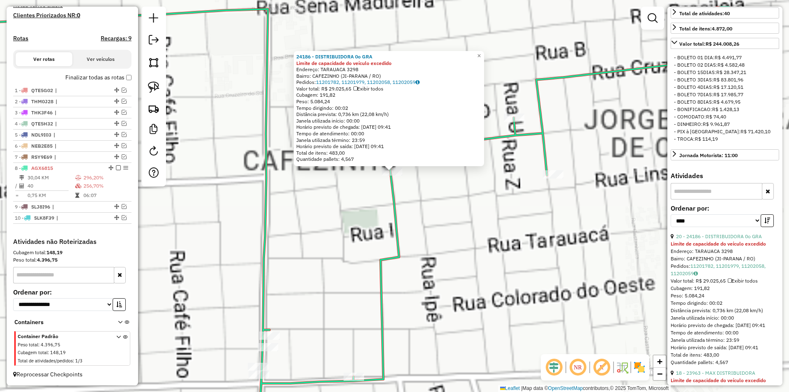
drag, startPoint x: 355, startPoint y: 168, endPoint x: 362, endPoint y: 219, distance: 52.0
click at [362, 219] on div "24186 - DISTRIBUIDORA 0o GRA Limite de capacidade do veículo excedido Endereço:…" at bounding box center [394, 196] width 789 height 392
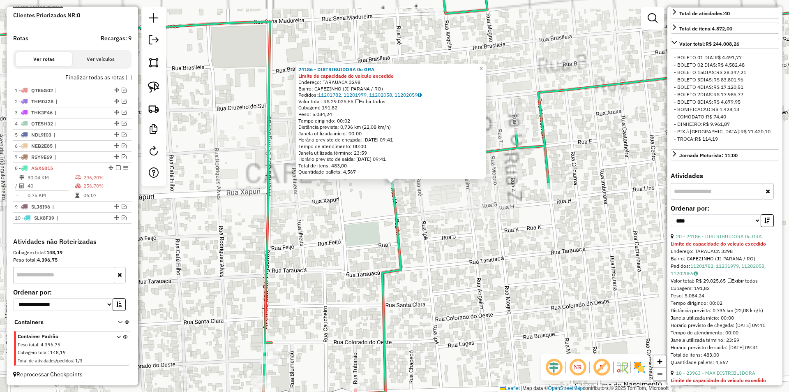
click at [363, 219] on div "24186 - DISTRIBUIDORA 0o GRA Limite de capacidade do veículo excedido Endereço:…" at bounding box center [394, 196] width 789 height 392
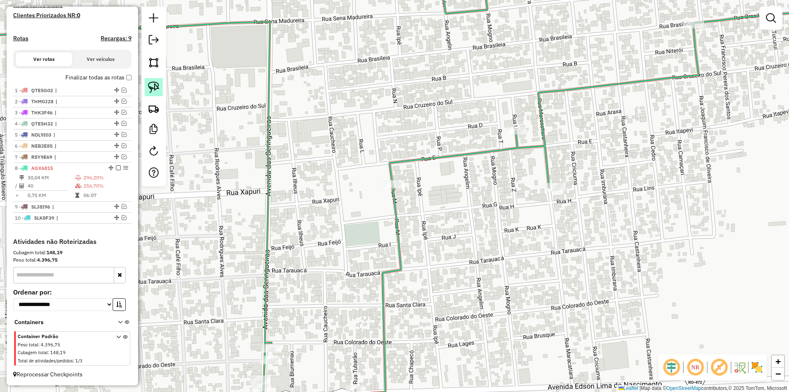
click at [155, 93] on link at bounding box center [154, 87] width 18 height 18
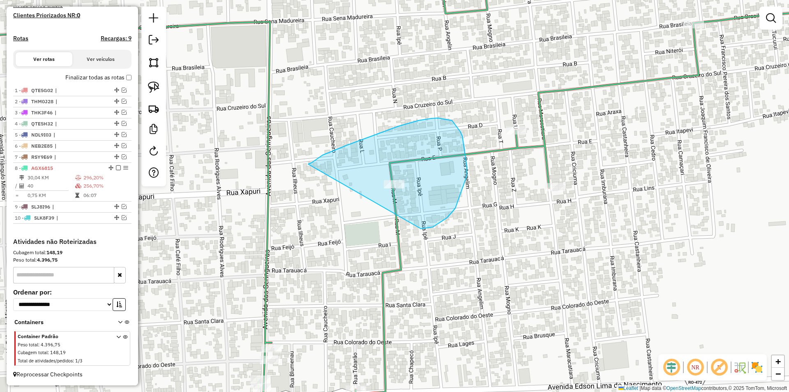
drag, startPoint x: 347, startPoint y: 145, endPoint x: 391, endPoint y: 235, distance: 100.7
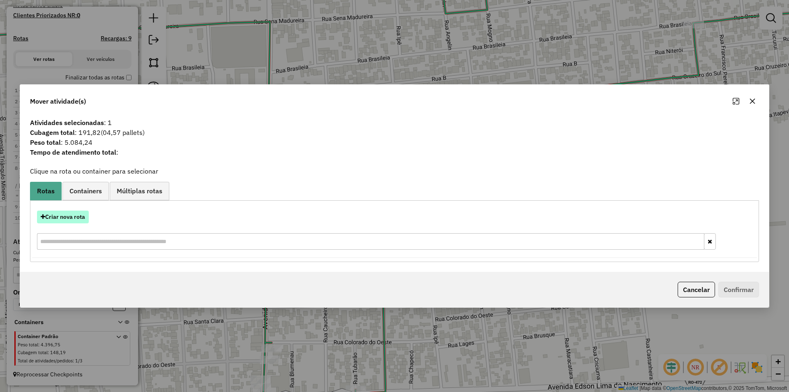
click at [55, 218] on button "Criar nova rota" at bounding box center [63, 216] width 52 height 13
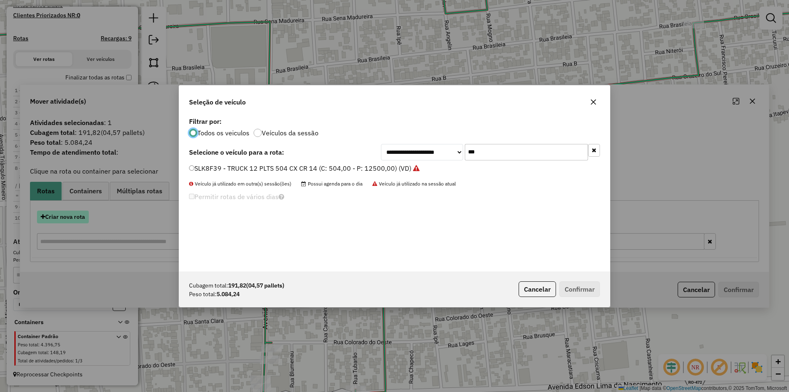
scroll to position [5, 2]
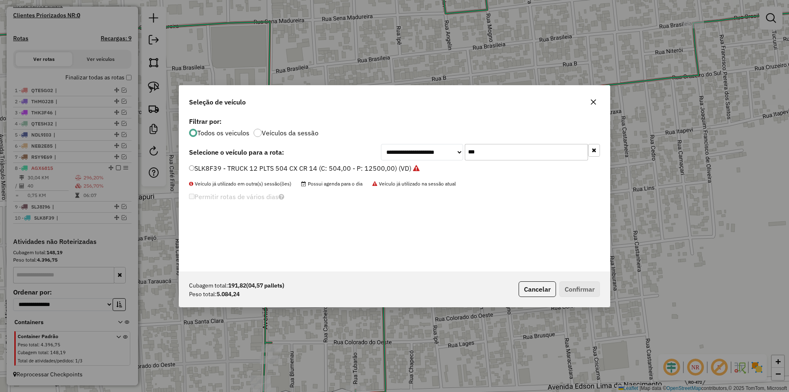
drag, startPoint x: 501, startPoint y: 150, endPoint x: 456, endPoint y: 159, distance: 45.7
click at [456, 159] on div "**********" at bounding box center [490, 152] width 219 height 16
type input "***"
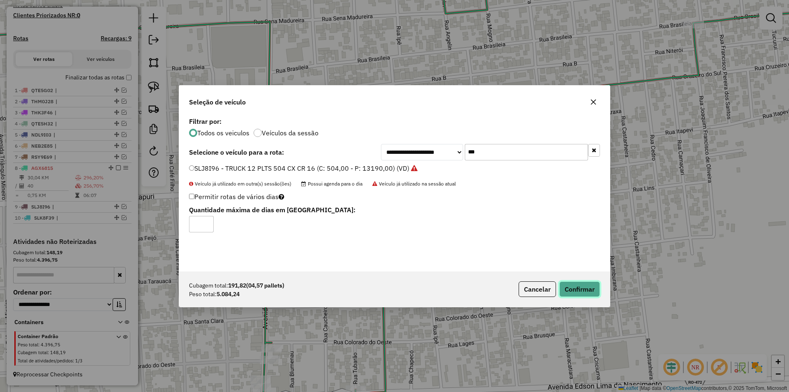
click at [595, 291] on button "Confirmar" at bounding box center [579, 289] width 41 height 16
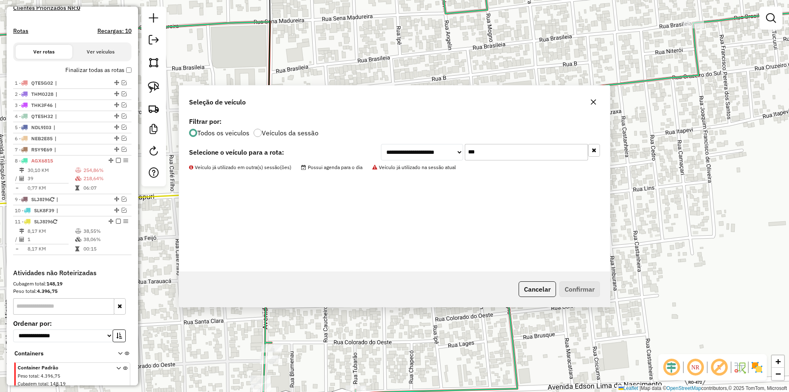
scroll to position [257, 0]
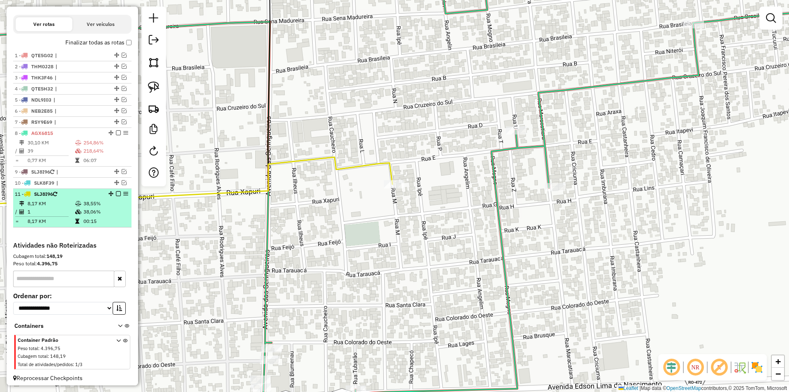
click at [118, 196] on em at bounding box center [118, 193] width 5 height 5
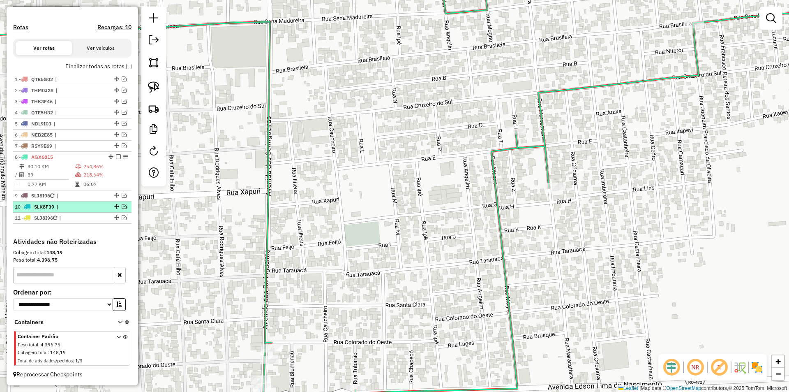
scroll to position [241, 0]
drag, startPoint x: 113, startPoint y: 195, endPoint x: 113, endPoint y: 213, distance: 18.1
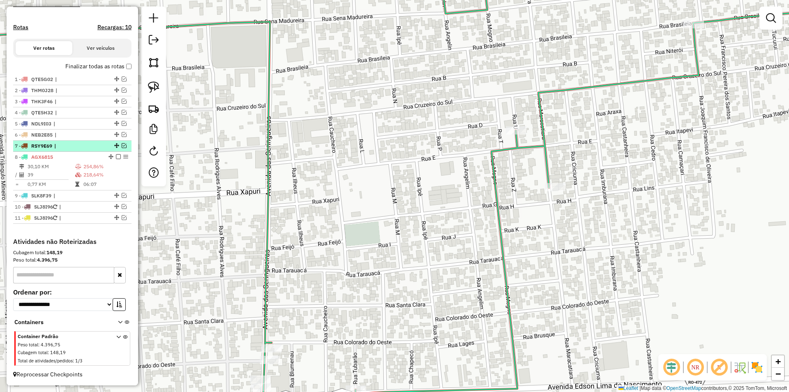
click at [111, 146] on div at bounding box center [116, 145] width 25 height 5
select select "*********"
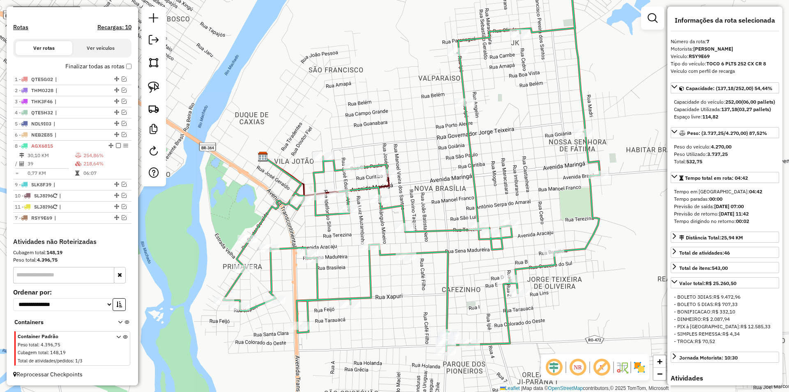
drag, startPoint x: 113, startPoint y: 146, endPoint x: 89, endPoint y: 238, distance: 94.6
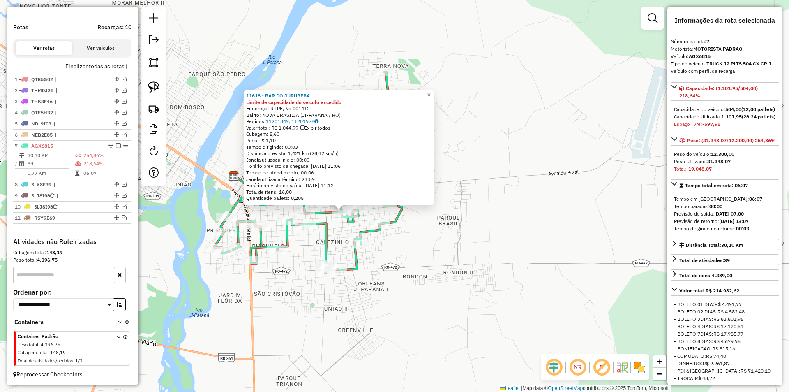
drag, startPoint x: 575, startPoint y: 206, endPoint x: 523, endPoint y: 219, distance: 54.1
click at [523, 219] on div "11618 - BAR DO JURUBEBA Limite de capacidade do veículo excedido Endereço: R IP…" at bounding box center [394, 196] width 789 height 392
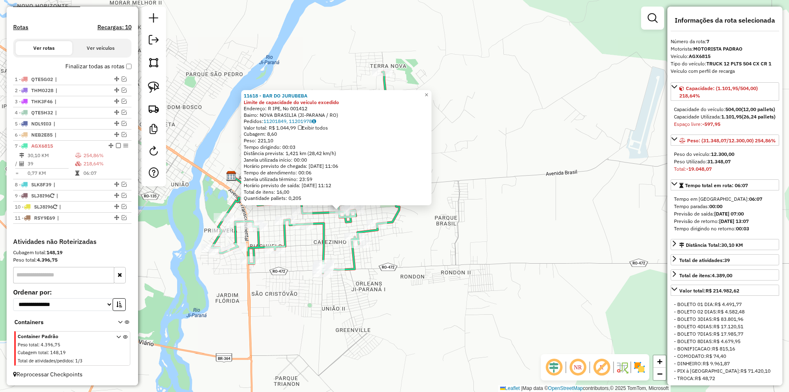
click at [523, 219] on div "11618 - BAR DO JURUBEBA Limite de capacidade do veículo excedido Endereço: R IP…" at bounding box center [394, 196] width 789 height 392
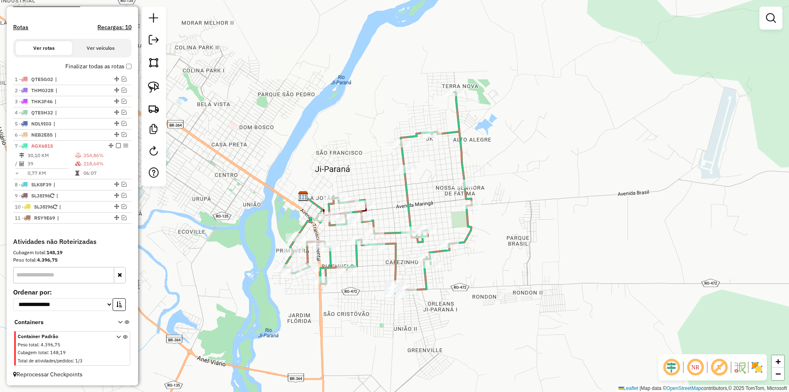
drag, startPoint x: 443, startPoint y: 240, endPoint x: 518, endPoint y: 266, distance: 79.8
click at [518, 266] on div "Janela de atendimento Grade de atendimento Capacidade Transportadoras Veículos …" at bounding box center [394, 196] width 789 height 392
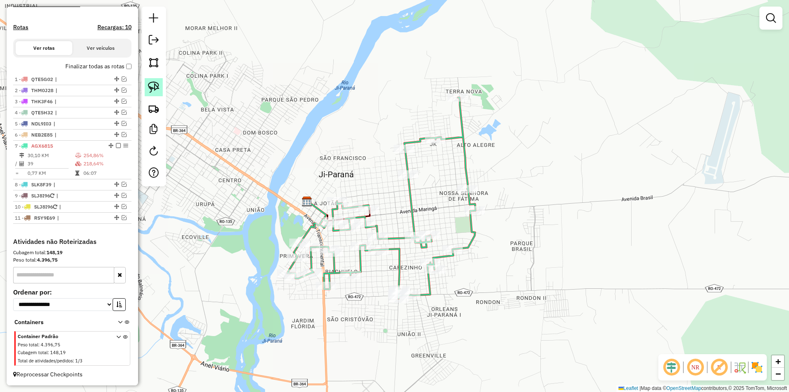
click at [157, 85] on img at bounding box center [154, 87] width 12 height 12
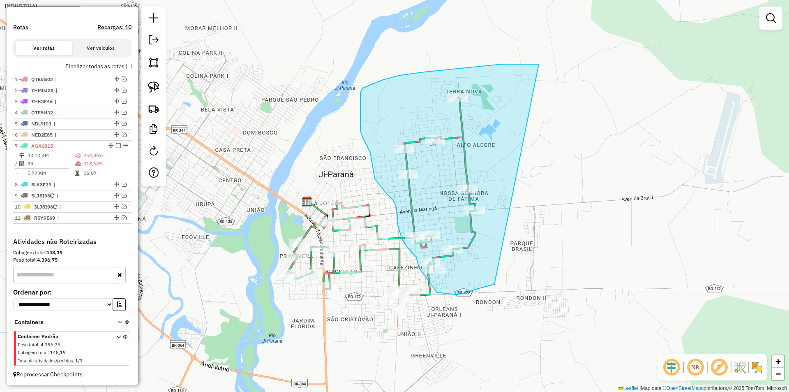
drag, startPoint x: 539, startPoint y: 64, endPoint x: 491, endPoint y: 279, distance: 220.2
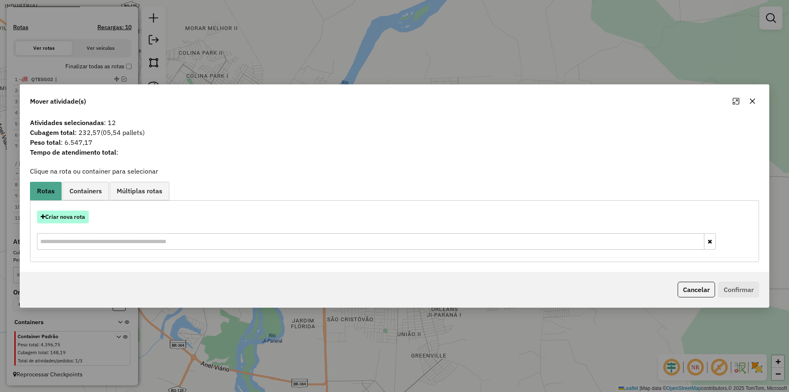
click at [76, 219] on button "Criar nova rota" at bounding box center [63, 216] width 52 height 13
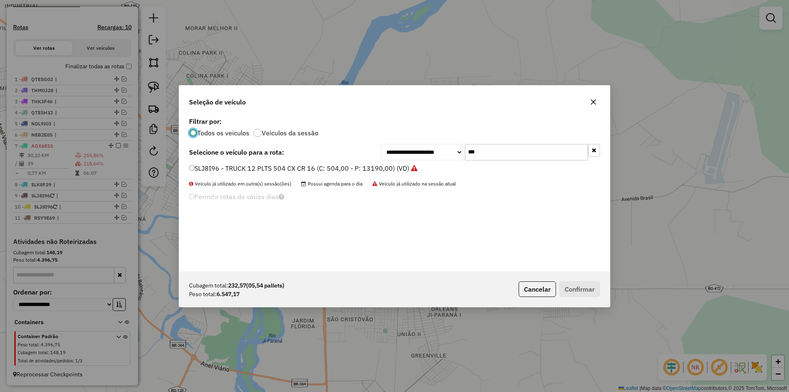
scroll to position [5, 2]
drag, startPoint x: 482, startPoint y: 153, endPoint x: 450, endPoint y: 148, distance: 32.0
click at [450, 148] on div "**********" at bounding box center [490, 152] width 219 height 16
type input "***"
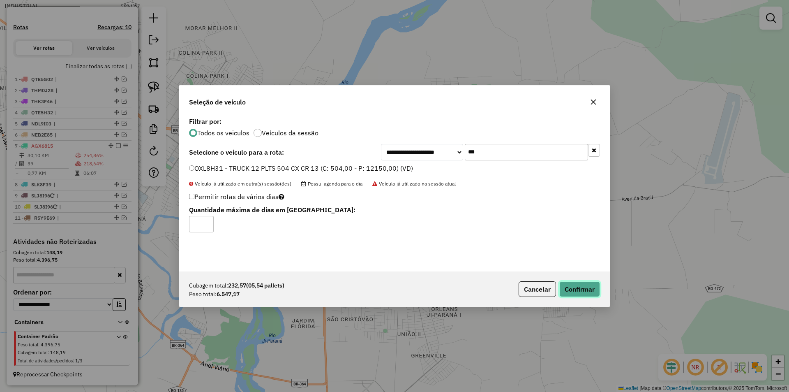
click at [583, 289] on button "Confirmar" at bounding box center [579, 289] width 41 height 16
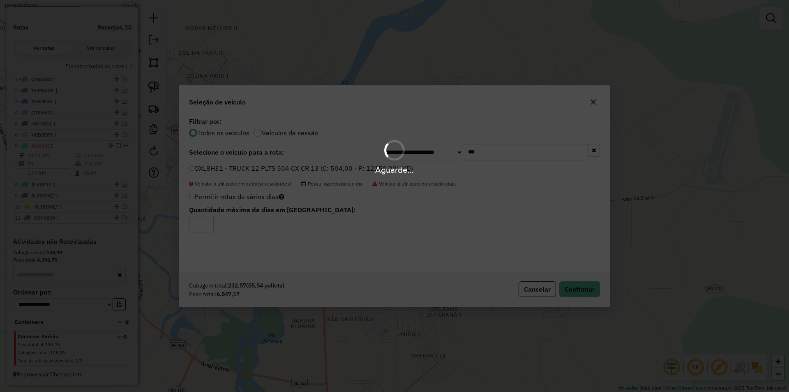
scroll to position [257, 0]
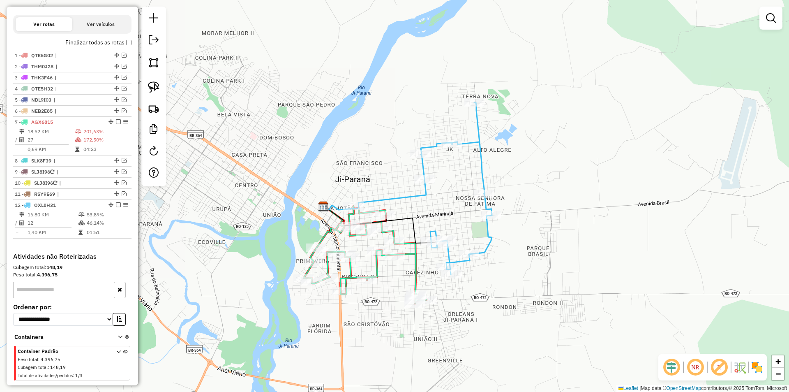
drag, startPoint x: 493, startPoint y: 268, endPoint x: 509, endPoint y: 273, distance: 17.2
click at [509, 273] on div "Janela de atendimento Grade de atendimento Capacidade Transportadoras Veículos …" at bounding box center [394, 196] width 789 height 392
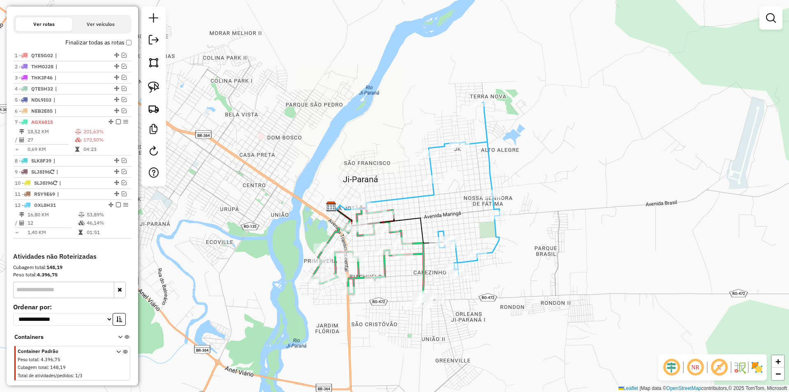
drag, startPoint x: 513, startPoint y: 275, endPoint x: 519, endPoint y: 270, distance: 7.6
click at [519, 270] on div "Janela de atendimento Grade de atendimento Capacidade Transportadoras Veículos …" at bounding box center [394, 196] width 789 height 392
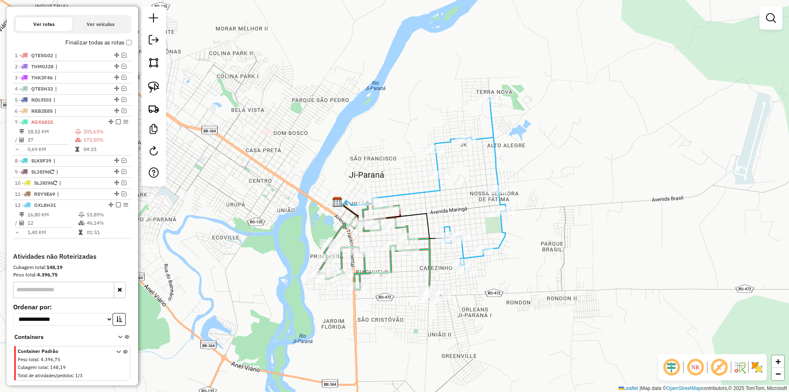
click at [515, 273] on div "Janela de atendimento Grade de atendimento Capacidade Transportadoras Veículos …" at bounding box center [394, 196] width 789 height 392
select select "*********"
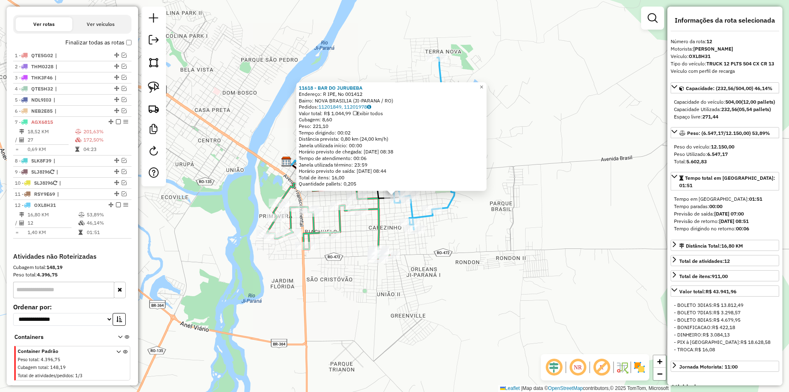
scroll to position [279, 0]
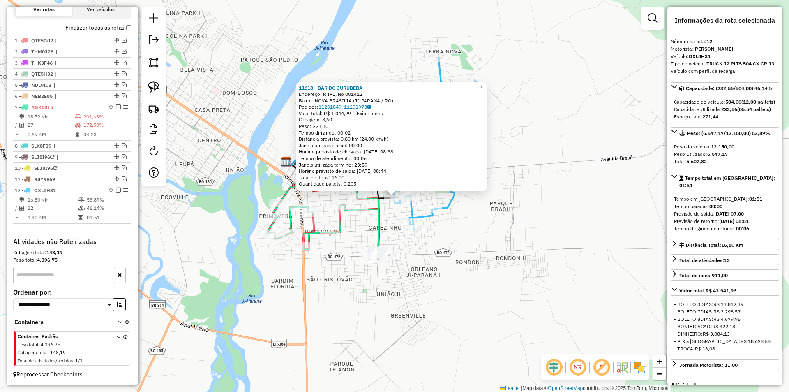
click at [455, 262] on div "11618 - BAR DO JURUBEBA Endereço: R IPE, No 001412 Bairro: NOVA BRASILIA (JI-PA…" at bounding box center [394, 196] width 789 height 392
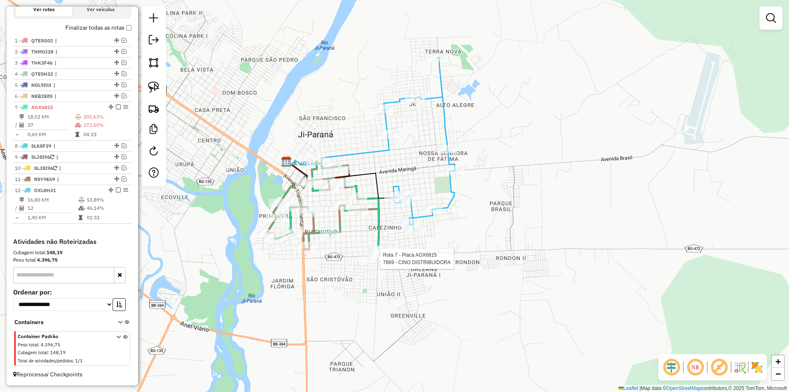
select select "*********"
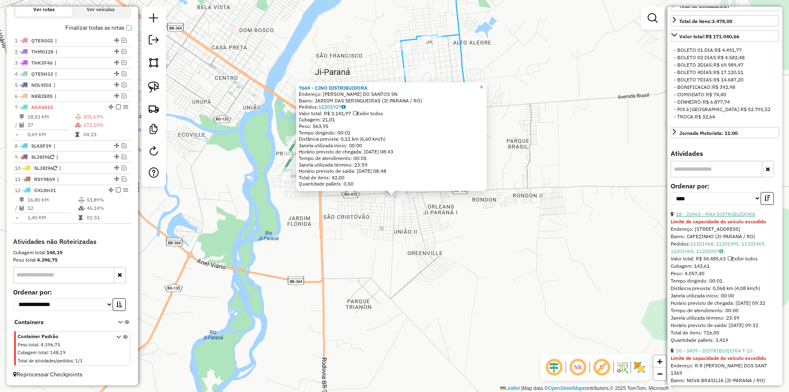
scroll to position [288, 0]
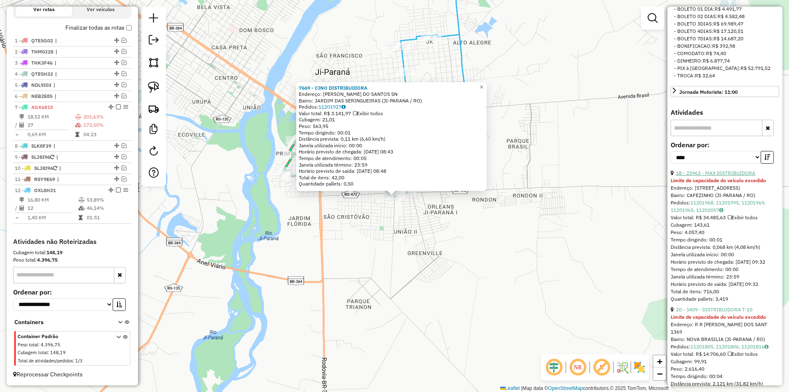
click at [713, 176] on link "18 - 23963 - MAX DISTRIBUIDORA" at bounding box center [715, 173] width 79 height 6
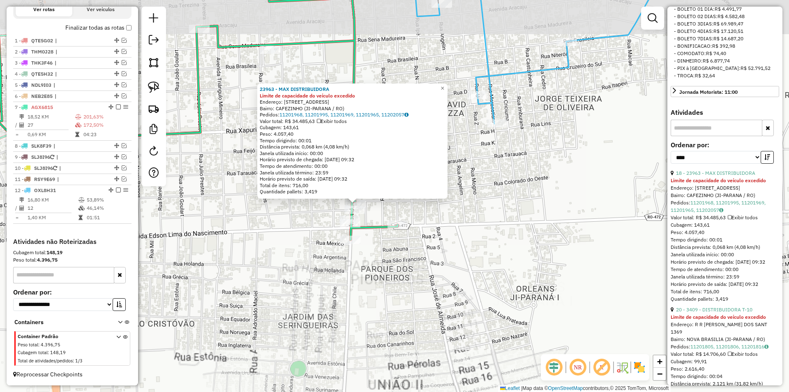
drag, startPoint x: 303, startPoint y: 238, endPoint x: 299, endPoint y: 256, distance: 18.9
click at [297, 257] on div "23963 - MAX DISTRIBUIDORA Limite de capacidade do veículo excedido Endereço: AV…" at bounding box center [394, 196] width 789 height 392
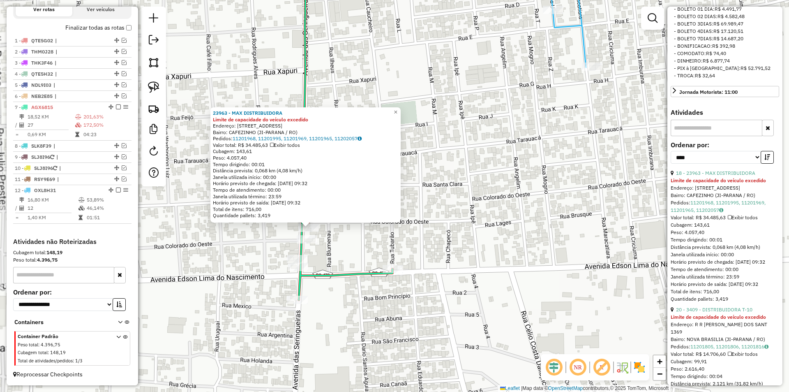
click at [382, 240] on div "23963 - MAX DISTRIBUIDORA Limite de capacidade do veículo excedido Endereço: AV…" at bounding box center [394, 196] width 789 height 392
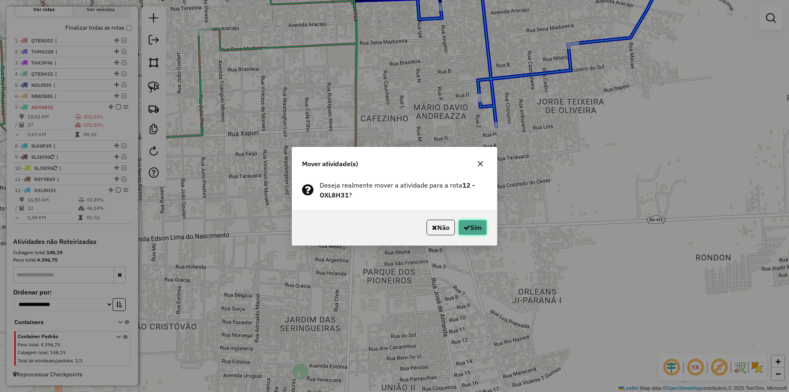
click at [467, 224] on icon "button" at bounding box center [467, 227] width 7 height 7
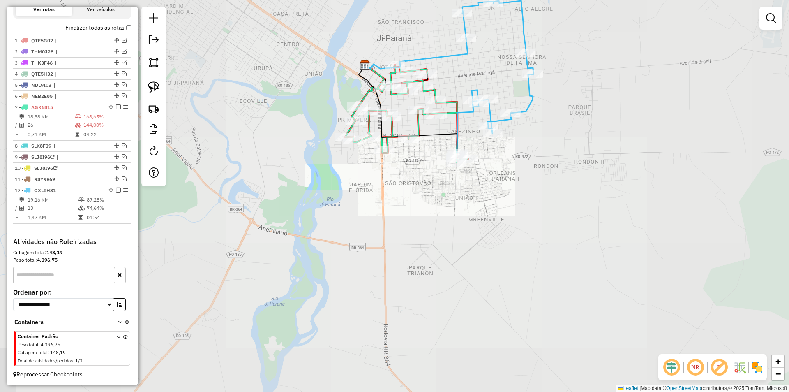
drag, startPoint x: 533, startPoint y: 146, endPoint x: 516, endPoint y: 247, distance: 102.6
click at [517, 247] on div "Janela de atendimento Grade de atendimento Capacidade Transportadoras Veículos …" at bounding box center [394, 196] width 789 height 392
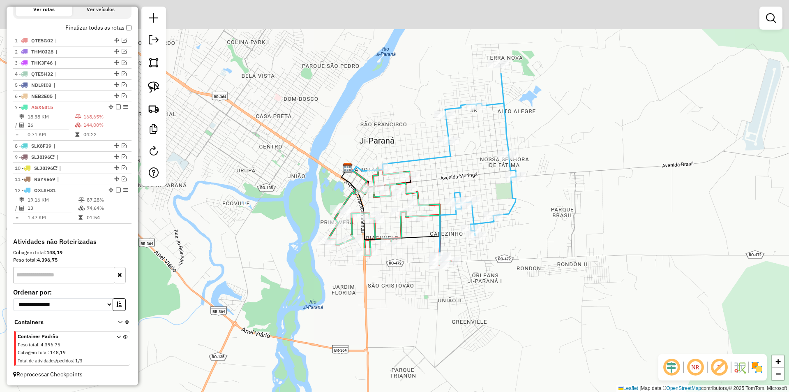
drag, startPoint x: 515, startPoint y: 244, endPoint x: 500, endPoint y: 220, distance: 28.2
click at [515, 242] on div "Janela de atendimento Grade de atendimento Capacidade Transportadoras Veículos …" at bounding box center [394, 196] width 789 height 392
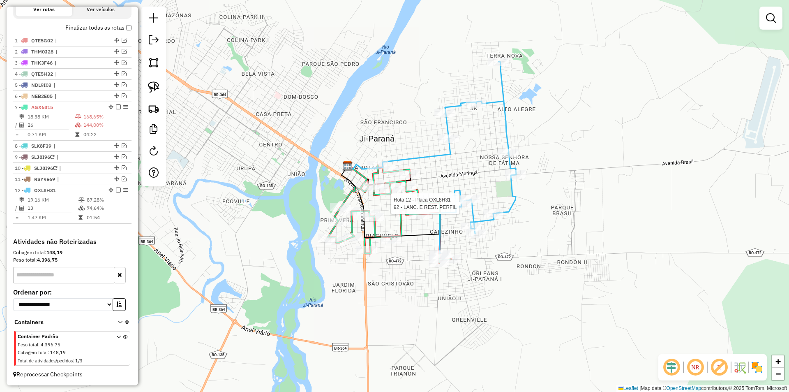
select select "*********"
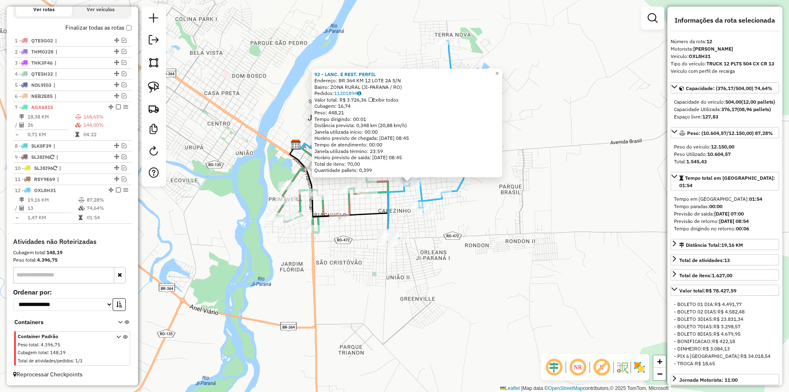
drag, startPoint x: 558, startPoint y: 233, endPoint x: 568, endPoint y: 224, distance: 12.5
click at [568, 224] on div "92 - LANC. E REST. PERFIL Endereço: BR 364 KM 12 LOTE 2A S/N Bairro: ZONA RURAL…" at bounding box center [394, 196] width 789 height 392
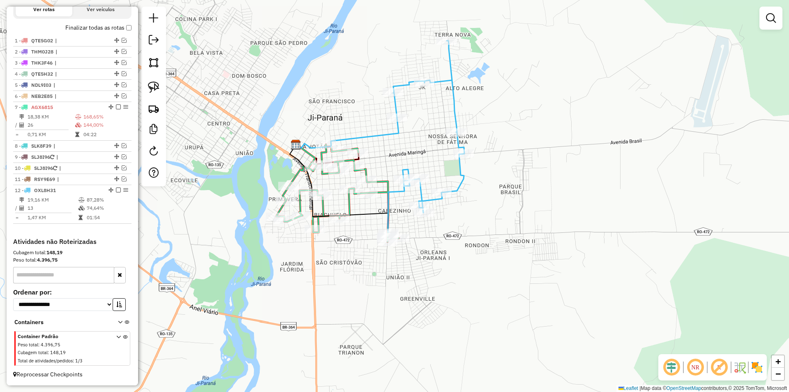
drag, startPoint x: 516, startPoint y: 276, endPoint x: 505, endPoint y: 278, distance: 11.2
click at [517, 276] on div "Janela de atendimento Grade de atendimento Capacidade Transportadoras Veículos …" at bounding box center [394, 196] width 789 height 392
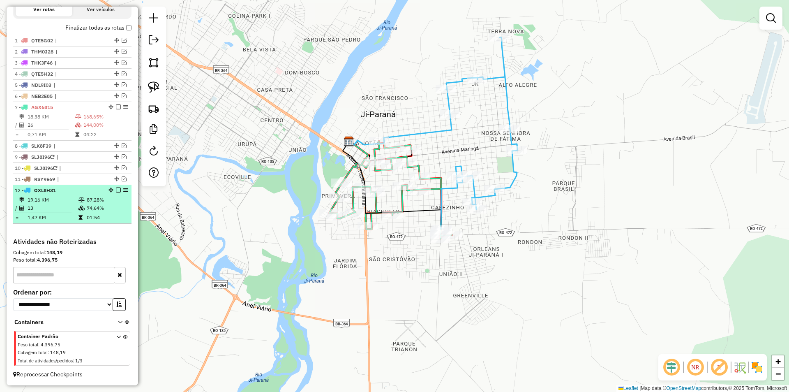
click at [113, 190] on div at bounding box center [116, 189] width 25 height 5
select select "*********"
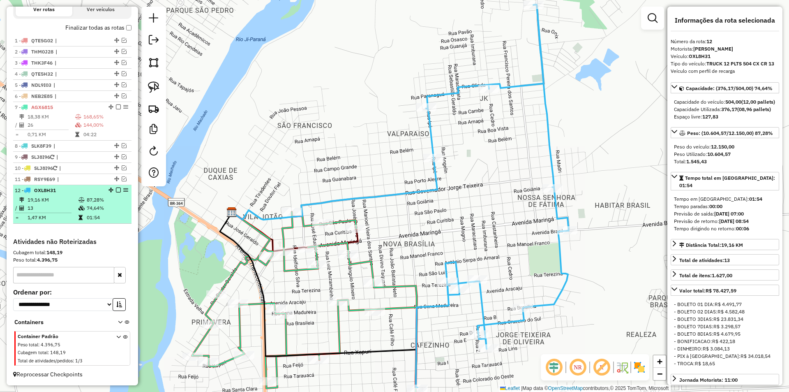
drag, startPoint x: 116, startPoint y: 188, endPoint x: 110, endPoint y: 194, distance: 8.7
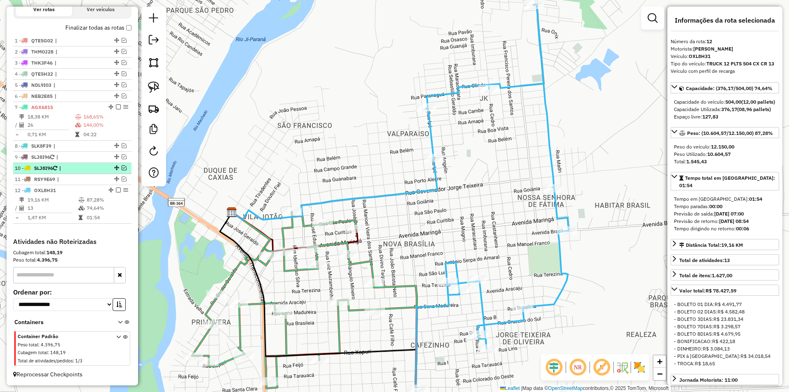
click at [117, 188] on em at bounding box center [118, 189] width 5 height 5
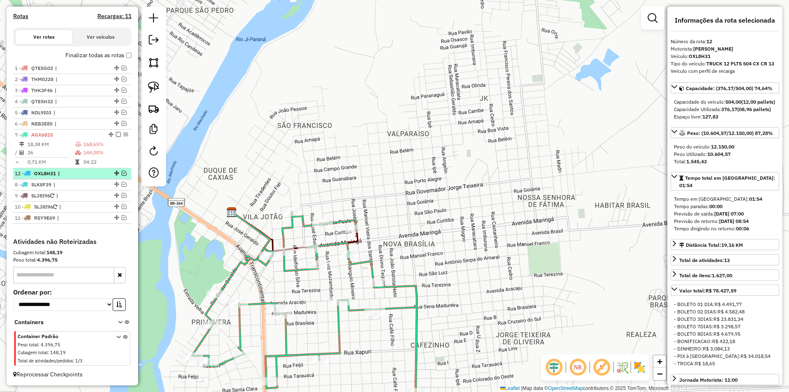
drag, startPoint x: 113, startPoint y: 217, endPoint x: 105, endPoint y: 176, distance: 41.5
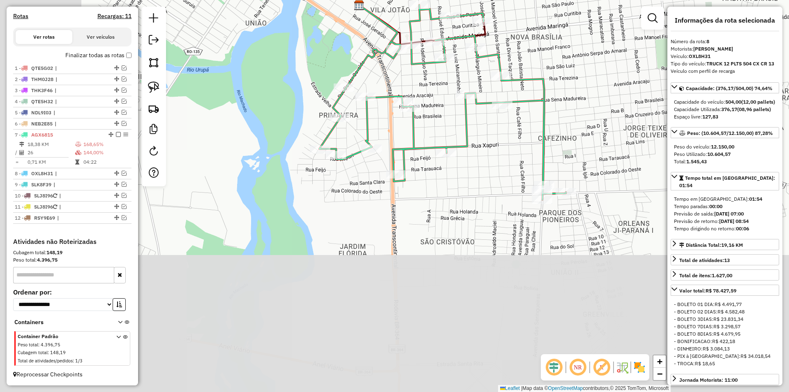
drag, startPoint x: 305, startPoint y: 292, endPoint x: 432, endPoint y: 85, distance: 242.8
click at [432, 85] on div "Janela de atendimento Grade de atendimento Capacidade Transportadoras Veículos …" at bounding box center [394, 196] width 789 height 392
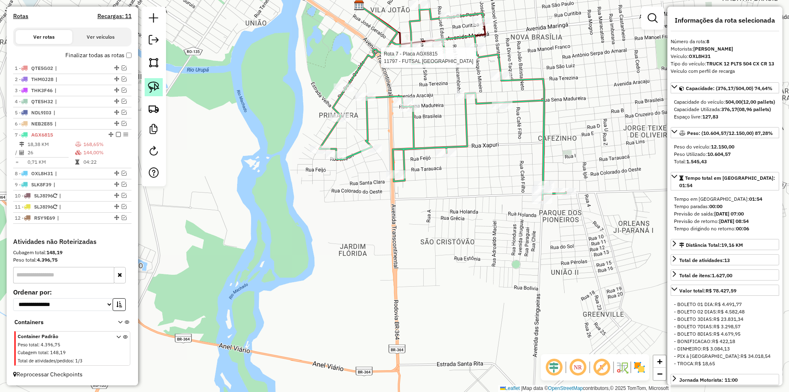
drag, startPoint x: 153, startPoint y: 84, endPoint x: 235, endPoint y: 138, distance: 97.9
click at [153, 84] on img at bounding box center [154, 87] width 12 height 12
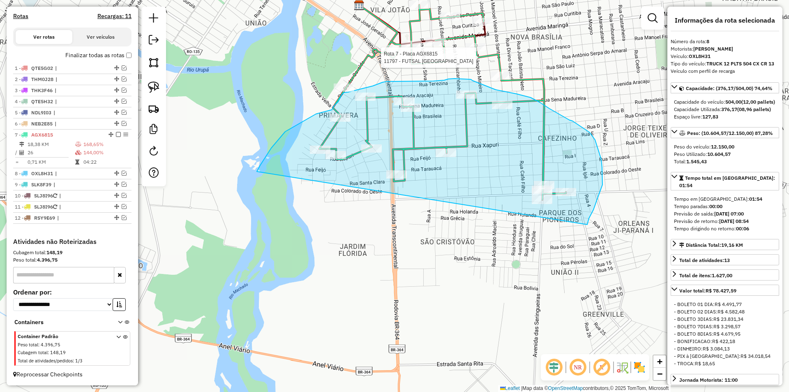
drag, startPoint x: 260, startPoint y: 165, endPoint x: 587, endPoint y: 224, distance: 332.5
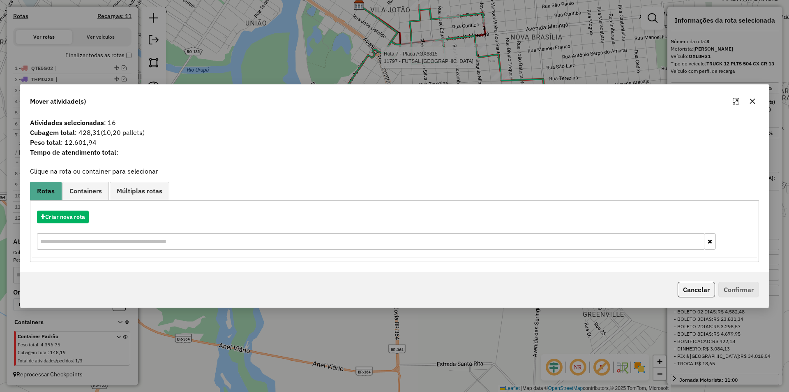
click at [755, 97] on button "button" at bounding box center [752, 101] width 13 height 13
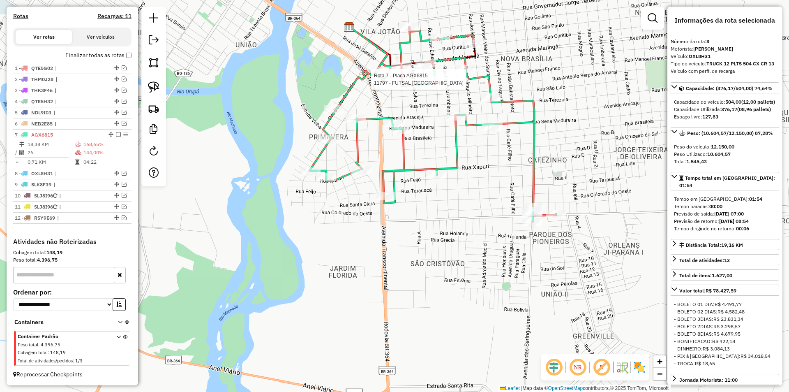
drag, startPoint x: 381, startPoint y: 160, endPoint x: 237, endPoint y: 125, distance: 148.1
click at [372, 175] on icon at bounding box center [432, 124] width 247 height 195
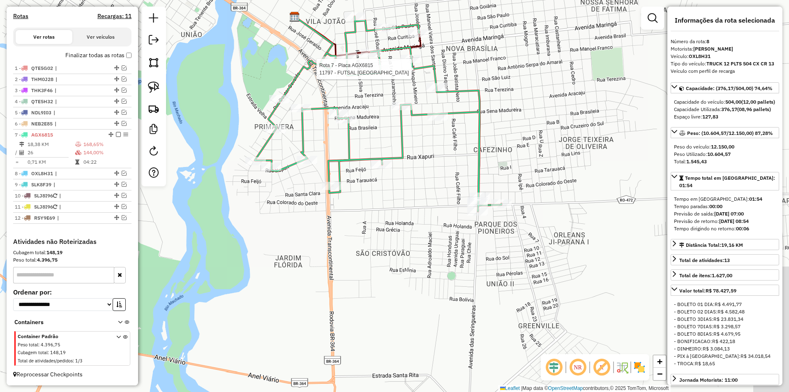
drag, startPoint x: 262, startPoint y: 175, endPoint x: 181, endPoint y: 173, distance: 81.0
click at [181, 173] on div "Rota 7 - Placa AGX6815 11797 - FUTSAL BRASIL Janela de atendimento Grade de ate…" at bounding box center [394, 196] width 789 height 392
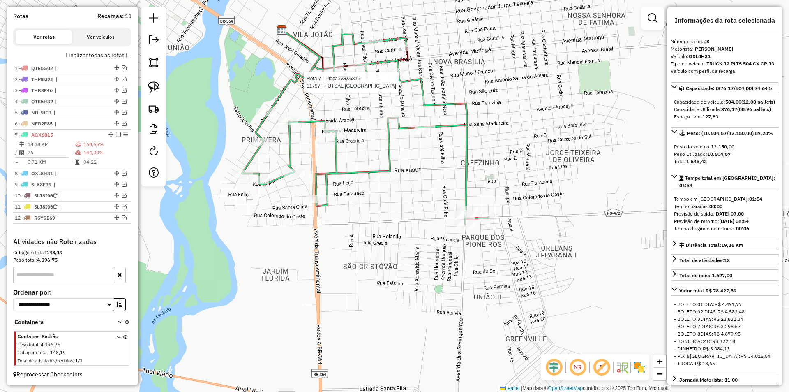
drag, startPoint x: 238, startPoint y: 191, endPoint x: 226, endPoint y: 215, distance: 27.2
click at [226, 215] on div "Rota 7 - Placa AGX6815 11797 - FUTSAL BRASIL Janela de atendimento Grade de ate…" at bounding box center [394, 196] width 789 height 392
drag, startPoint x: 153, startPoint y: 81, endPoint x: 193, endPoint y: 172, distance: 99.7
click at [153, 81] on link at bounding box center [154, 87] width 18 height 18
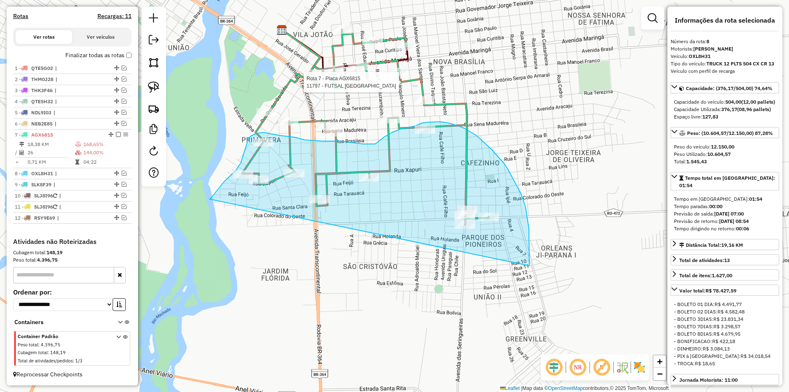
drag, startPoint x: 215, startPoint y: 193, endPoint x: 529, endPoint y: 265, distance: 323.0
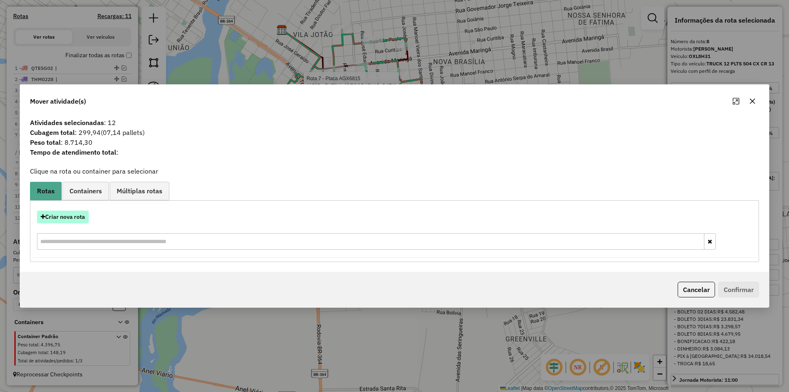
click at [79, 217] on button "Criar nova rota" at bounding box center [63, 216] width 52 height 13
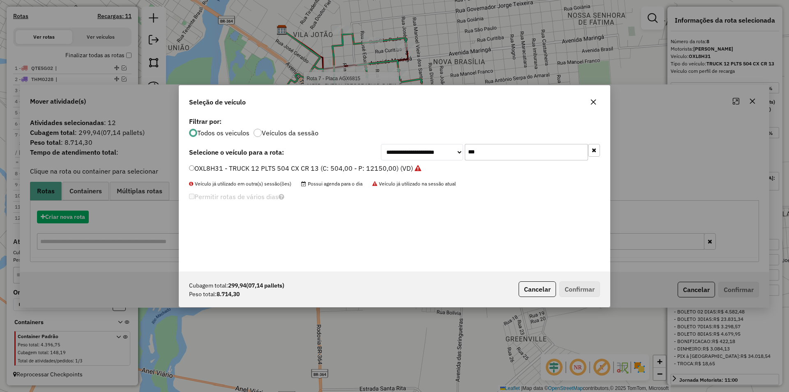
scroll to position [5, 2]
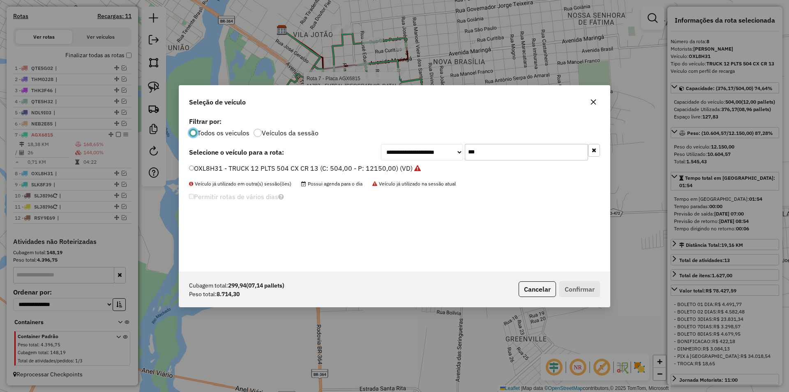
drag, startPoint x: 495, startPoint y: 155, endPoint x: 417, endPoint y: 160, distance: 78.2
click at [417, 160] on div "**********" at bounding box center [490, 152] width 219 height 16
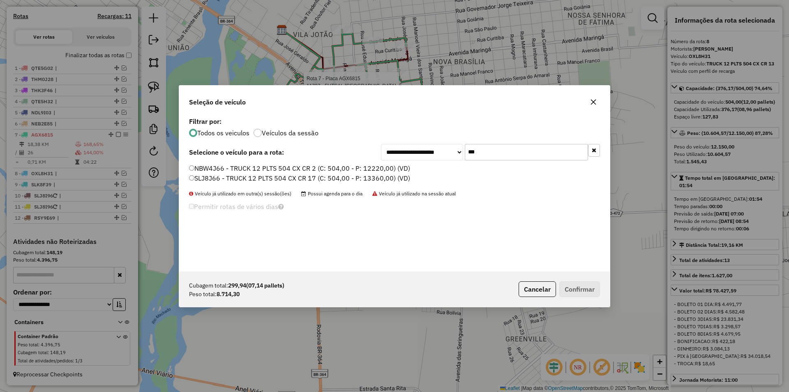
type input "***"
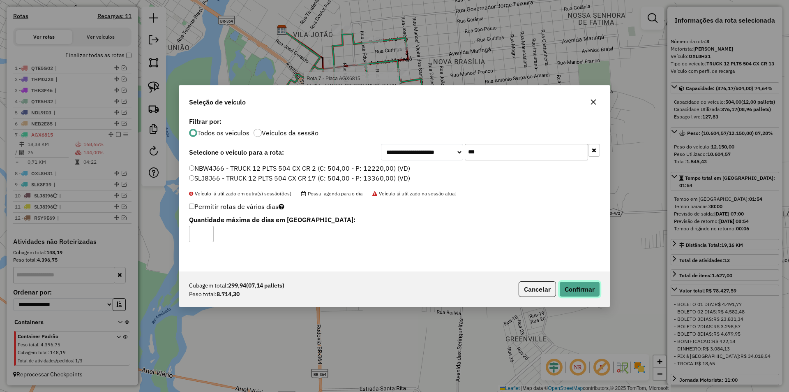
click at [575, 286] on button "Confirmar" at bounding box center [579, 289] width 41 height 16
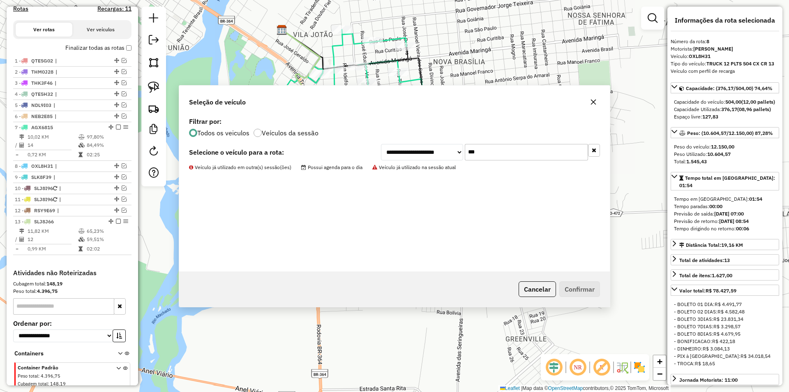
scroll to position [291, 0]
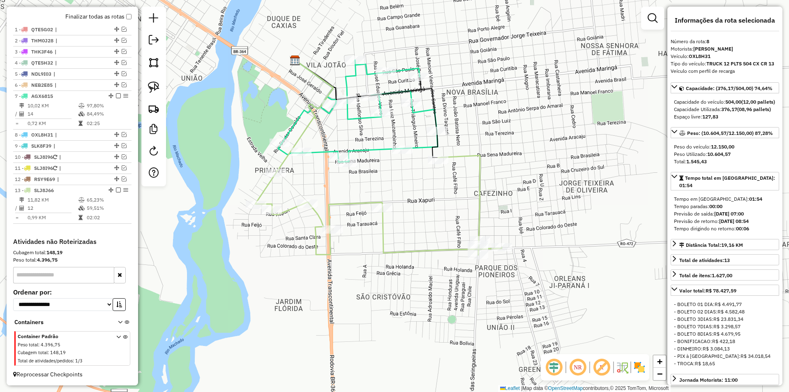
click at [409, 213] on div "Janela de atendimento Grade de atendimento Capacidade Transportadoras Veículos …" at bounding box center [394, 196] width 789 height 392
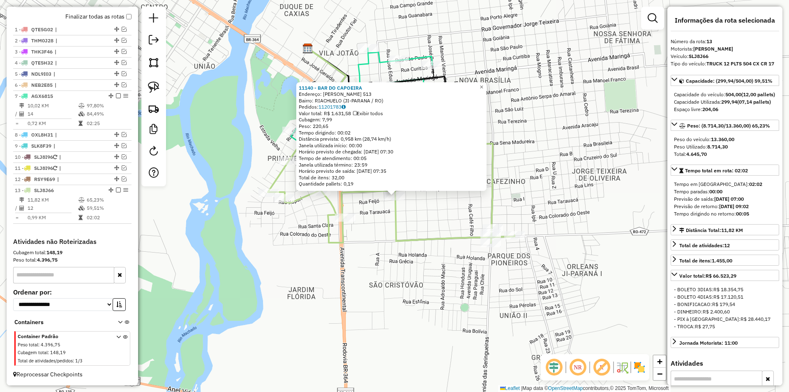
click at [596, 161] on div "11140 - BAR DO CAPOEIRA Endereço: RANIER MAZZILI 513 Bairro: RIACHUELO (JI-PARA…" at bounding box center [394, 196] width 789 height 392
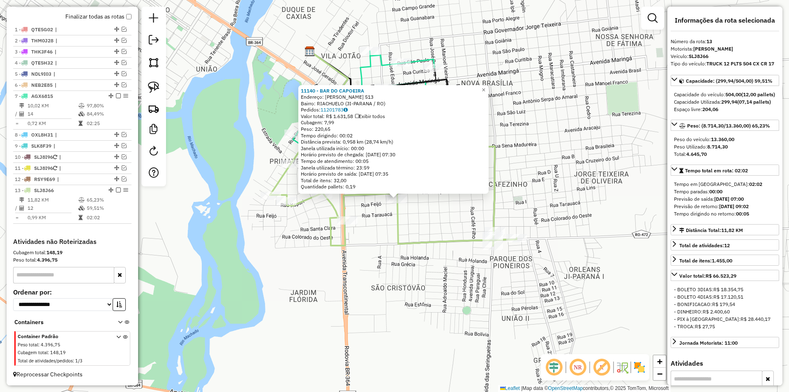
click at [596, 161] on div "11140 - BAR DO CAPOEIRA Endereço: RANIER MAZZILI 513 Bairro: RIACHUELO (JI-PARA…" at bounding box center [394, 196] width 789 height 392
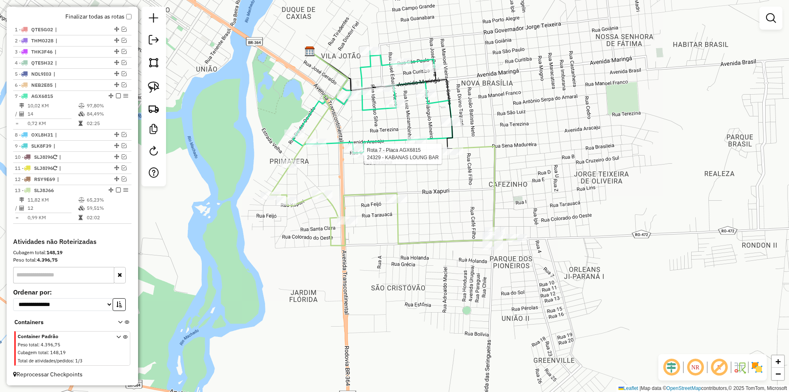
select select "*********"
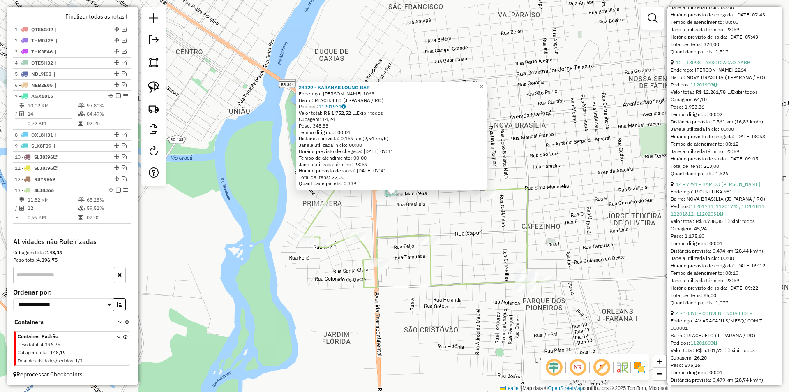
scroll to position [658, 0]
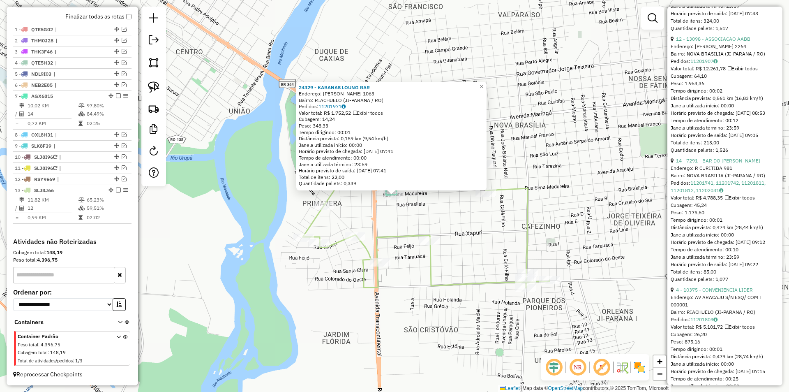
click at [710, 164] on link "14 - 7291 - BAR DO ROBERTO" at bounding box center [718, 160] width 84 height 6
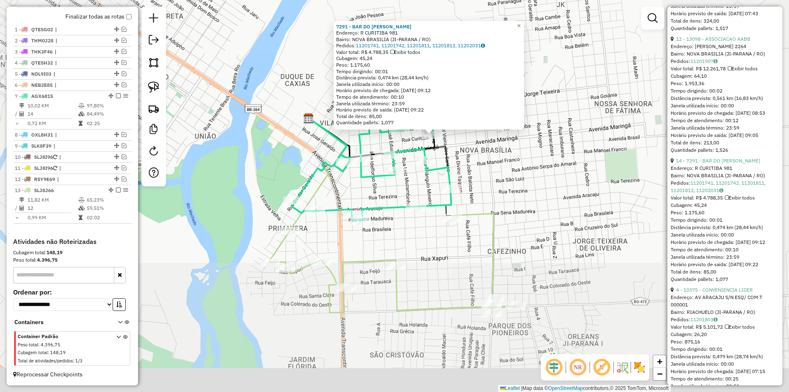
drag, startPoint x: 479, startPoint y: 219, endPoint x: 471, endPoint y: 142, distance: 77.6
click at [471, 141] on div "7291 - BAR DO ROBERTO Endereço: R CURITIBA 981 Bairro: NOVA BRASILIA (JI-PARANA…" at bounding box center [394, 196] width 789 height 392
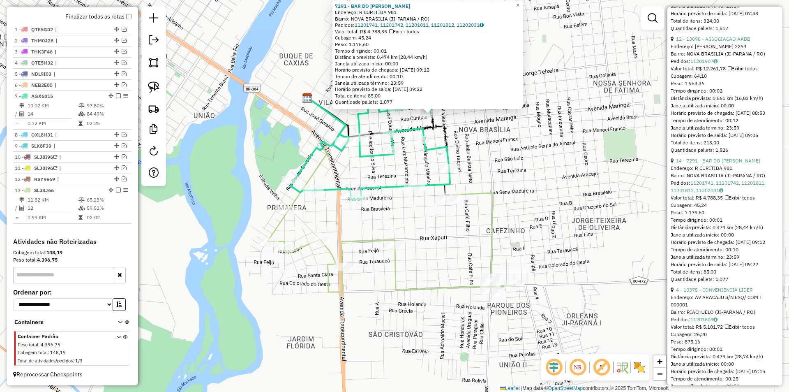
click at [472, 142] on div "7291 - BAR DO ROBERTO Endereço: R CURITIBA 981 Bairro: NOVA BRASILIA (JI-PARANA…" at bounding box center [394, 196] width 789 height 392
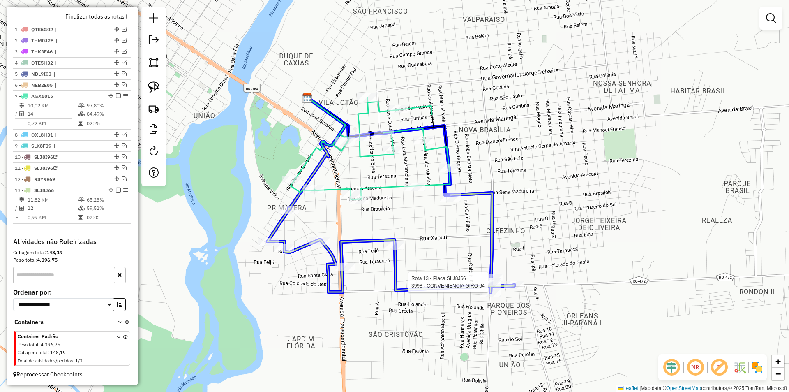
click at [17, 60] on div at bounding box center [17, 60] width 0 height 0
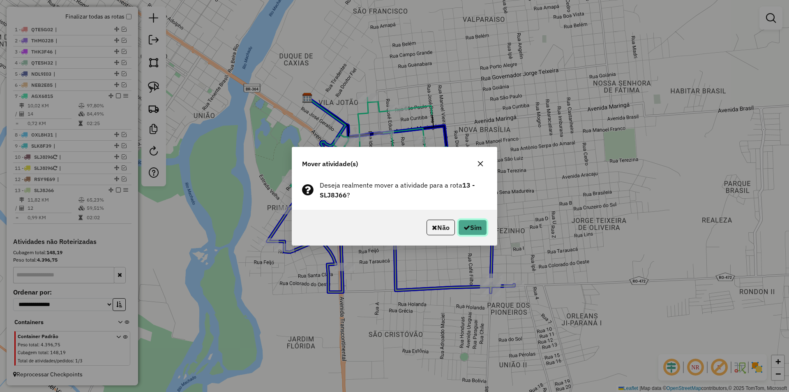
click at [469, 224] on button "Sim" at bounding box center [472, 227] width 29 height 16
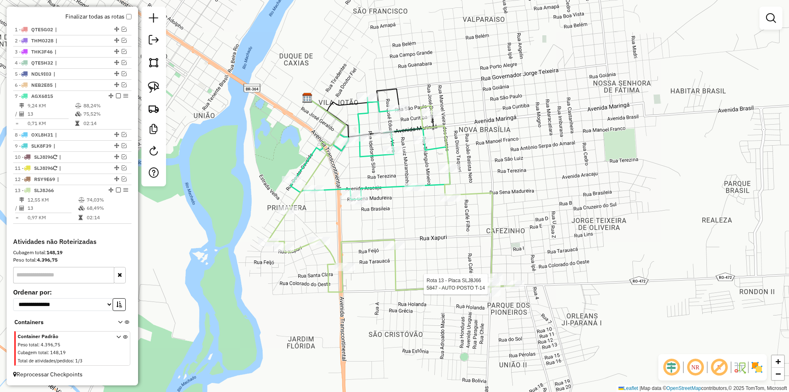
select select "*********"
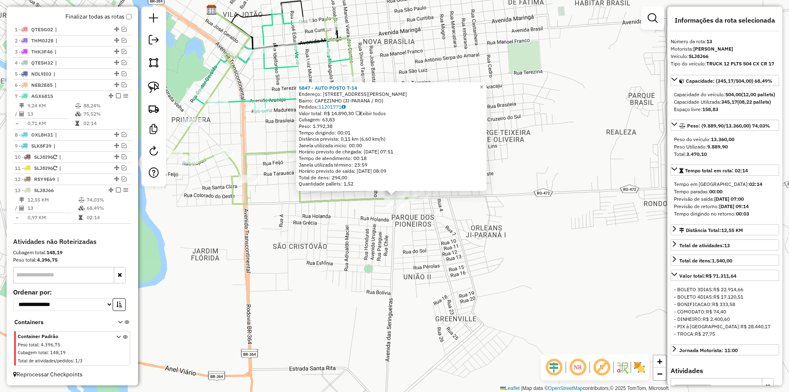
click at [547, 244] on div "5847 - AUTO POSTO T-14 Endereço: Avenida Edson Lima do Nascimen 2771 Bairro: CA…" at bounding box center [394, 196] width 789 height 392
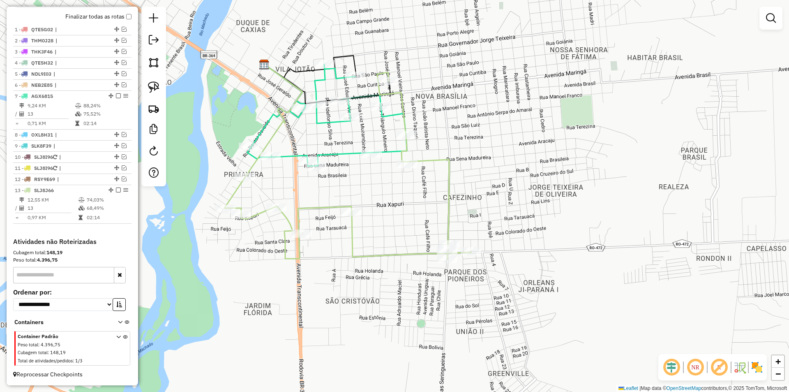
drag, startPoint x: 433, startPoint y: 282, endPoint x: 466, endPoint y: 272, distance: 34.3
click at [476, 310] on div "Janela de atendimento Grade de atendimento Capacidade Transportadoras Veículos …" at bounding box center [394, 196] width 789 height 392
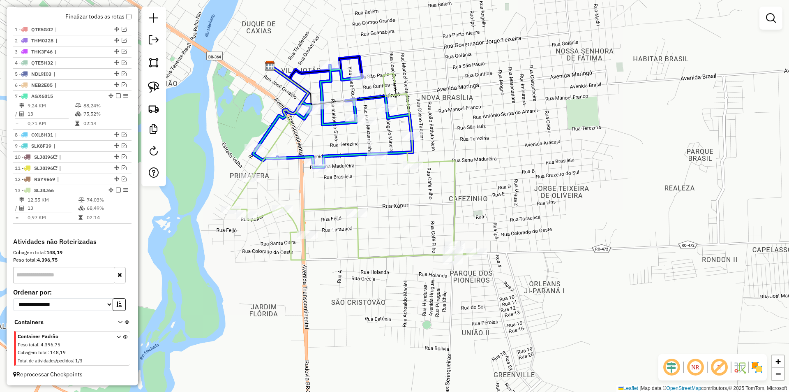
click at [373, 116] on div "Rota 13 - Placa SLJ8J66 7291 - BAR DO ROBERTO Janela de atendimento Grade de at…" at bounding box center [394, 196] width 789 height 392
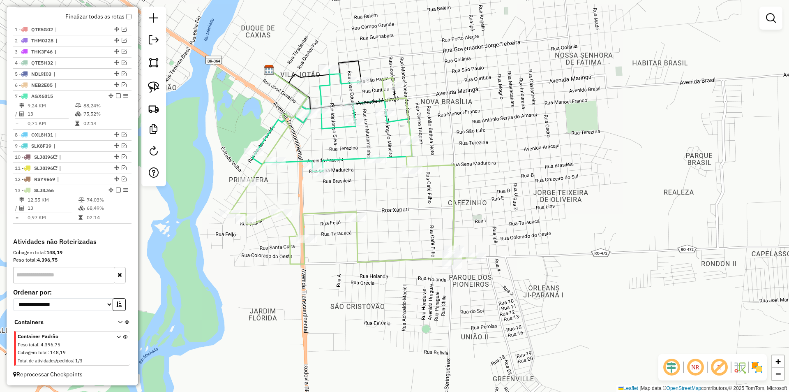
drag, startPoint x: 397, startPoint y: 94, endPoint x: 393, endPoint y: 110, distance: 16.3
click at [393, 110] on icon at bounding box center [352, 171] width 247 height 187
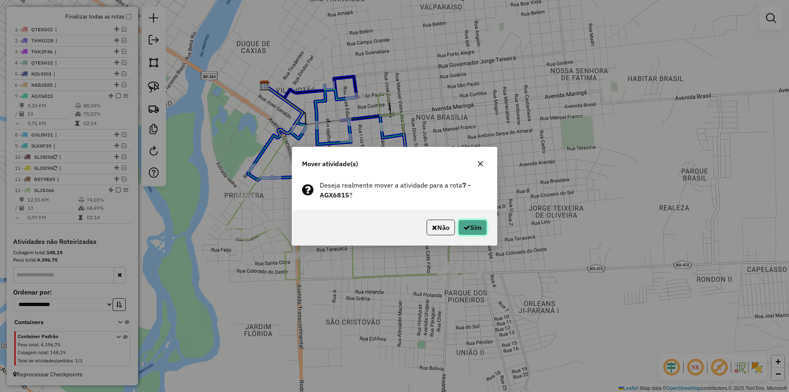
click at [477, 224] on button "Sim" at bounding box center [472, 227] width 29 height 16
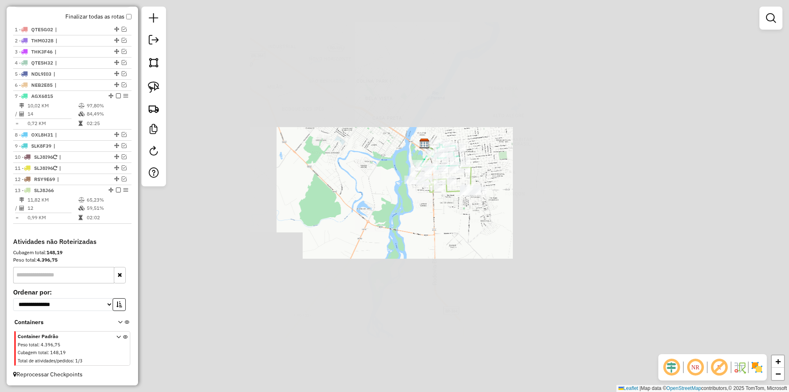
click at [511, 151] on div "Janela de atendimento Grade de atendimento Capacidade Transportadoras Veículos …" at bounding box center [394, 196] width 789 height 392
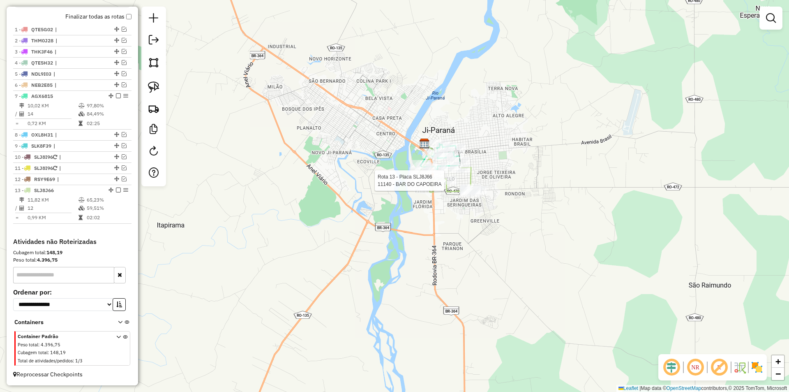
select select "*********"
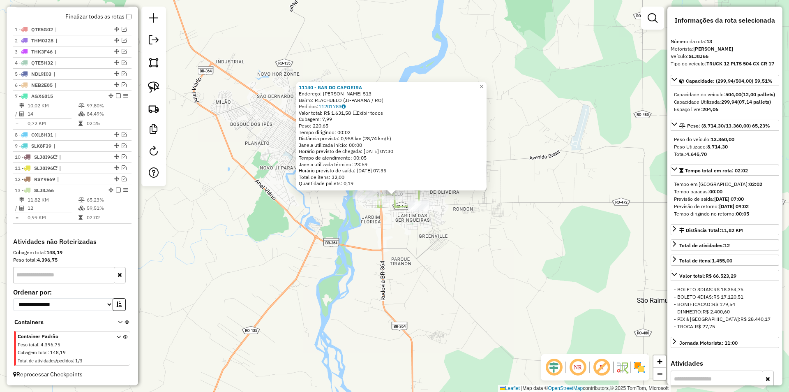
click at [565, 180] on div "11140 - BAR DO CAPOEIRA Endereço: RANIER MAZZILI 513 Bairro: RIACHUELO (JI-PARA…" at bounding box center [394, 196] width 789 height 392
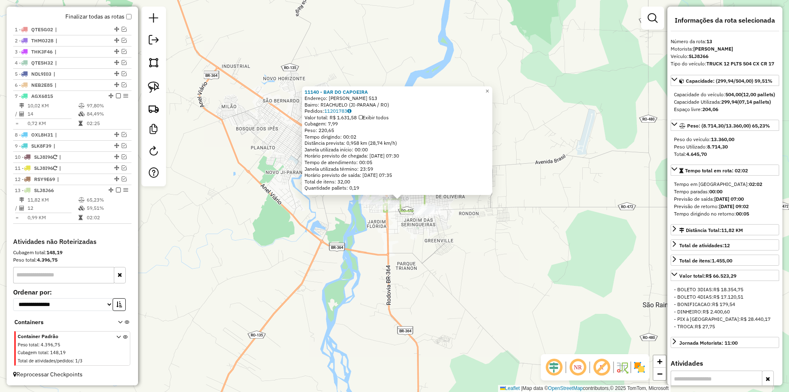
click at [386, 231] on div "11140 - BAR DO CAPOEIRA Endereço: RANIER MAZZILI 513 Bairro: RIACHUELO (JI-PARA…" at bounding box center [394, 196] width 789 height 392
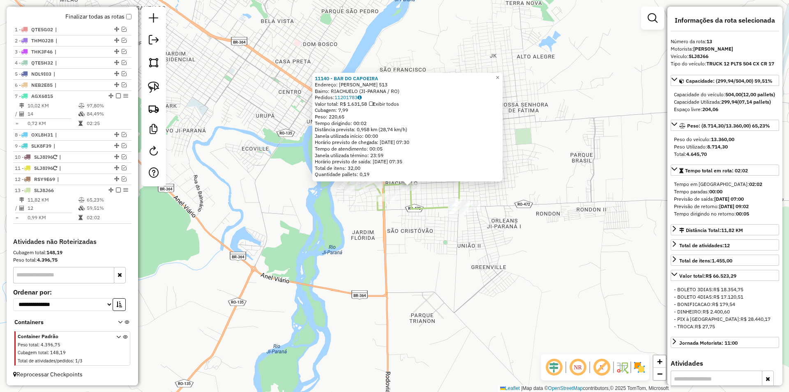
click at [382, 228] on div "Rota 13 - Placa SLJ8J66 23989 - RESTAURANTE JANGADA 11140 - BAR DO CAPOEIRA End…" at bounding box center [394, 196] width 789 height 392
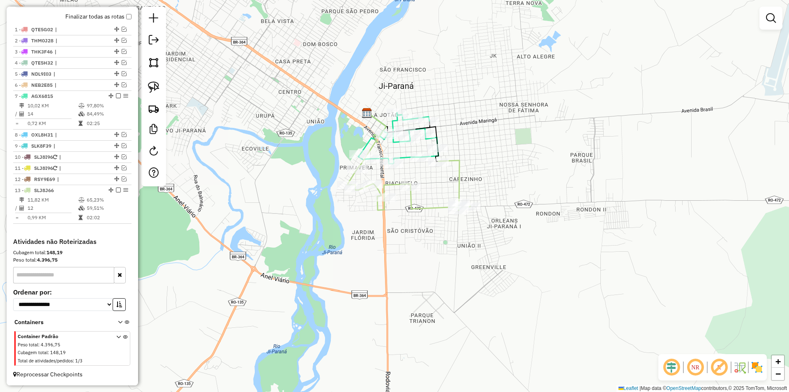
click at [384, 153] on icon at bounding box center [398, 138] width 80 height 51
select select "*********"
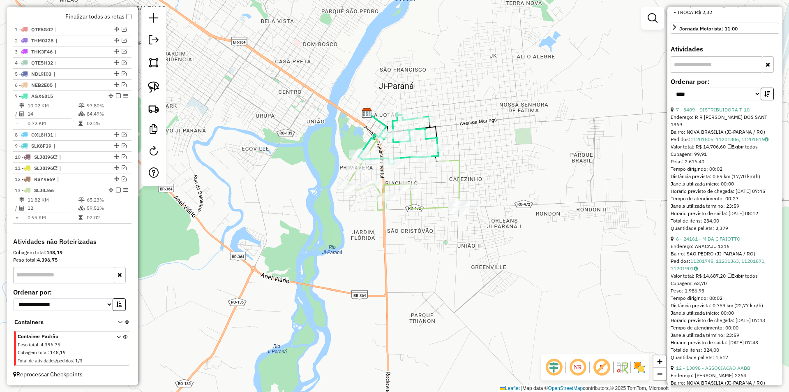
scroll to position [370, 0]
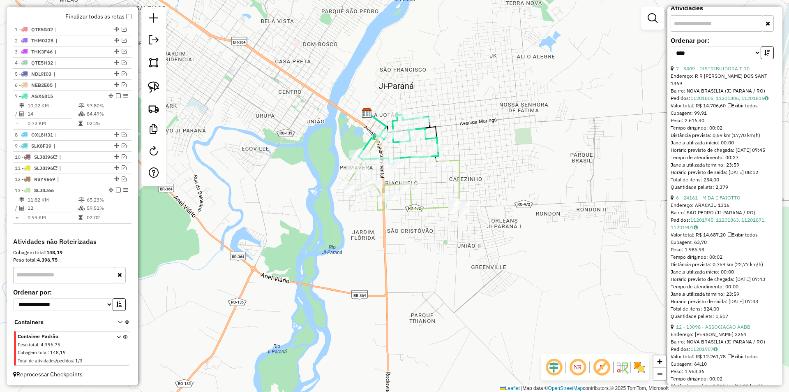
click at [713, 209] on div "Endereço: ARACAJU 1316" at bounding box center [725, 204] width 108 height 7
click at [713, 201] on link "6 - 24161 - M DA C FAIOTTO" at bounding box center [708, 197] width 65 height 6
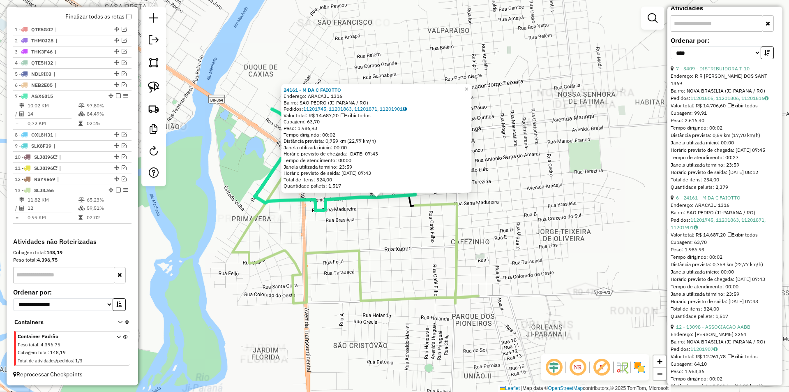
click at [362, 213] on div "24161 - M DA C FAIOTTO Endereço: ARACAJU 1316 Bairro: SAO PEDRO (JI-PARANA / RO…" at bounding box center [394, 196] width 789 height 392
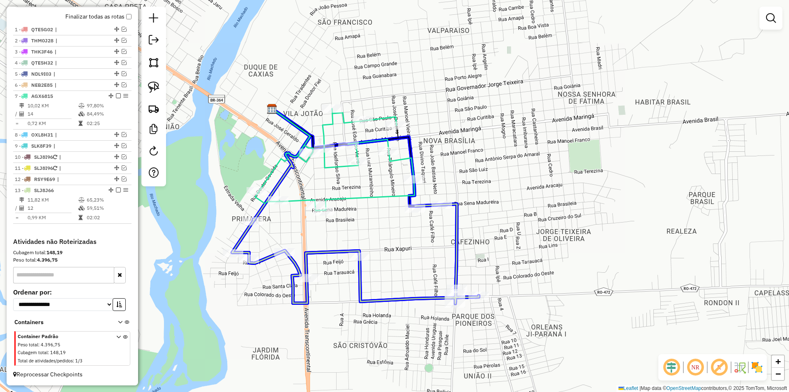
drag, startPoint x: 372, startPoint y: 202, endPoint x: 432, endPoint y: 213, distance: 61.4
click at [432, 213] on div "Janela de atendimento Grade de atendimento Capacidade Transportadoras Veículos …" at bounding box center [394, 196] width 789 height 392
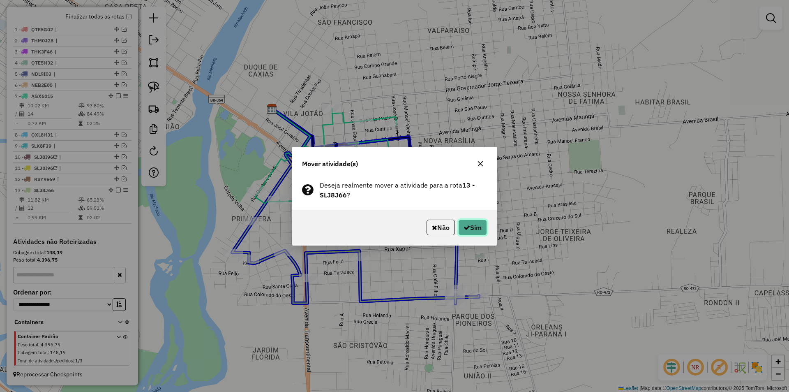
click at [471, 229] on button "Sim" at bounding box center [472, 227] width 29 height 16
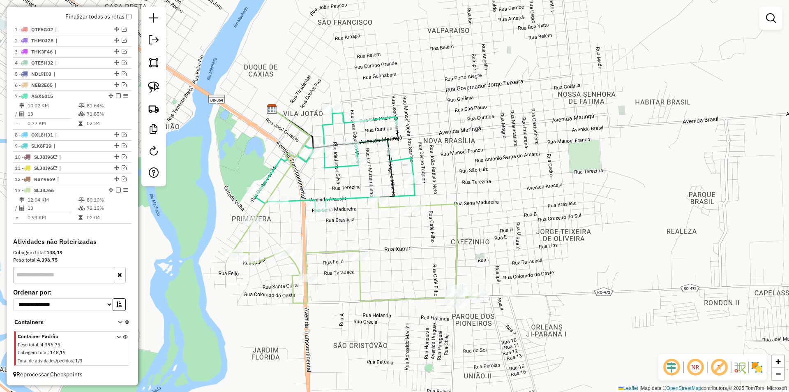
click at [479, 146] on div "Janela de atendimento Grade de atendimento Capacidade Transportadoras Veículos …" at bounding box center [394, 196] width 789 height 392
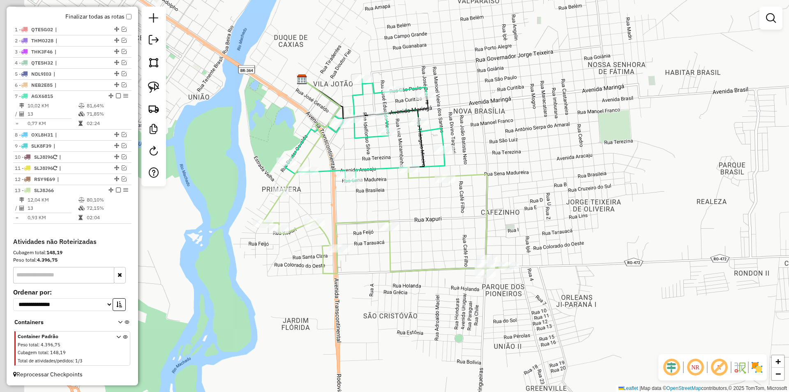
drag, startPoint x: 487, startPoint y: 165, endPoint x: 488, endPoint y: 160, distance: 4.6
click at [490, 160] on div "Janela de atendimento Grade de atendimento Capacidade Transportadoras Veículos …" at bounding box center [394, 196] width 789 height 392
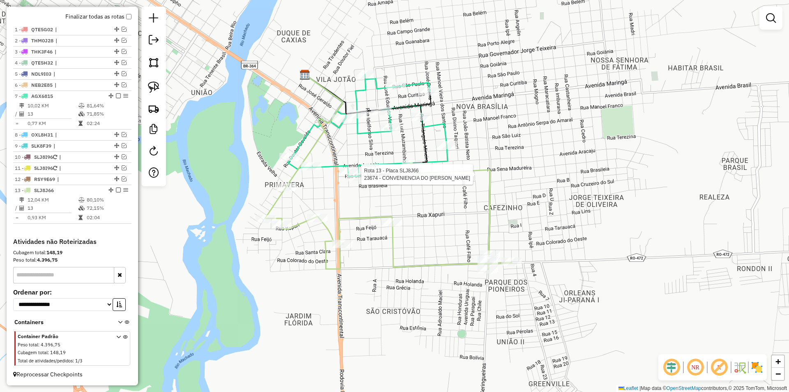
select select "*********"
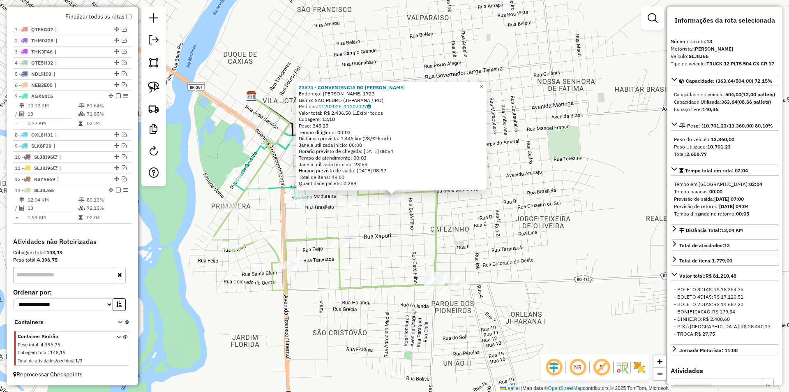
click at [606, 165] on div "23674 - CONVENIENCIA DO LUCA Endereço: SENA MADUREIRA 1722 Bairro: SAO PEDRO (J…" at bounding box center [394, 196] width 789 height 392
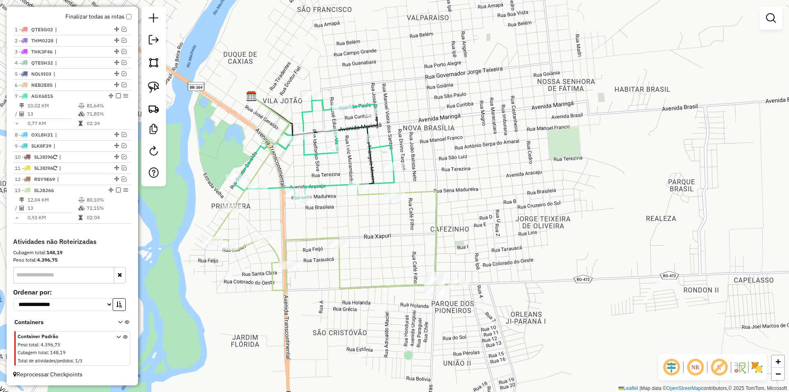
drag, startPoint x: 549, startPoint y: 192, endPoint x: 596, endPoint y: 216, distance: 52.6
click at [596, 216] on div "Janela de atendimento Grade de atendimento Capacidade Transportadoras Veículos …" at bounding box center [394, 196] width 789 height 392
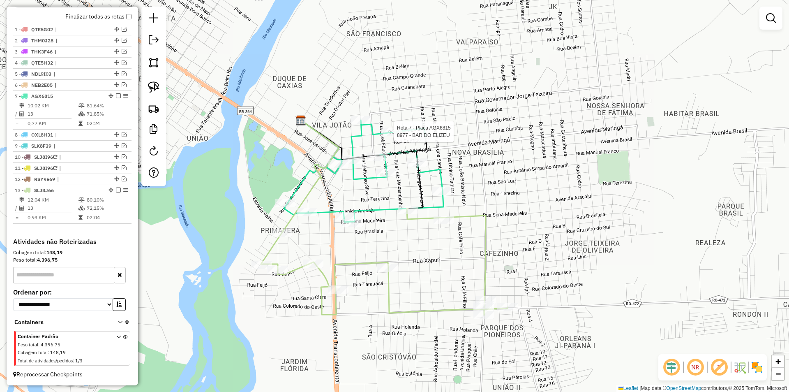
select select "*********"
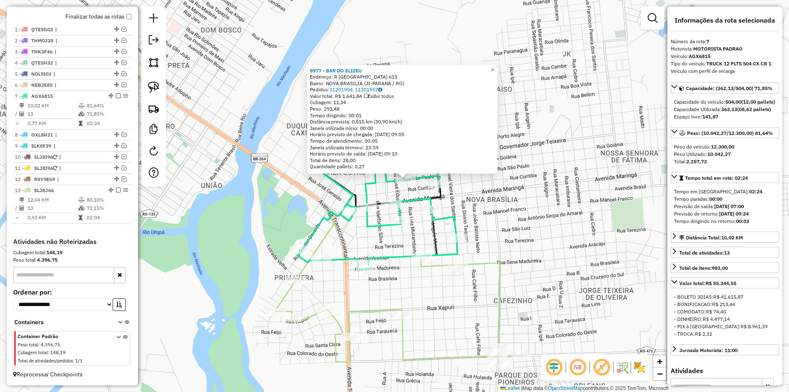
drag, startPoint x: 518, startPoint y: 183, endPoint x: 529, endPoint y: 166, distance: 20.2
click at [529, 166] on div "8977 - BAR DO ELIZEU Endereço: R SAO PAULO 615 Bairro: NOVA BRASILIA (JI-PARANA…" at bounding box center [394, 196] width 789 height 392
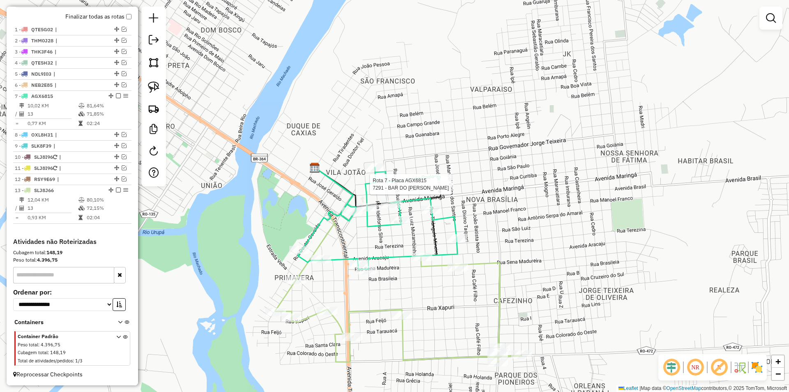
select select "*********"
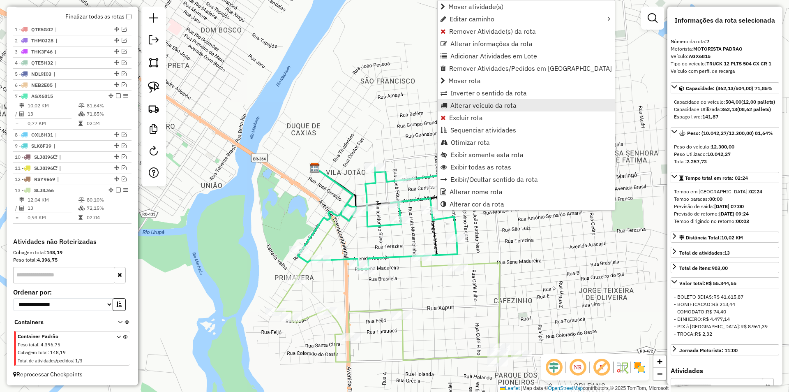
click at [459, 111] on link "Alterar veículo da rota" at bounding box center [526, 105] width 177 height 12
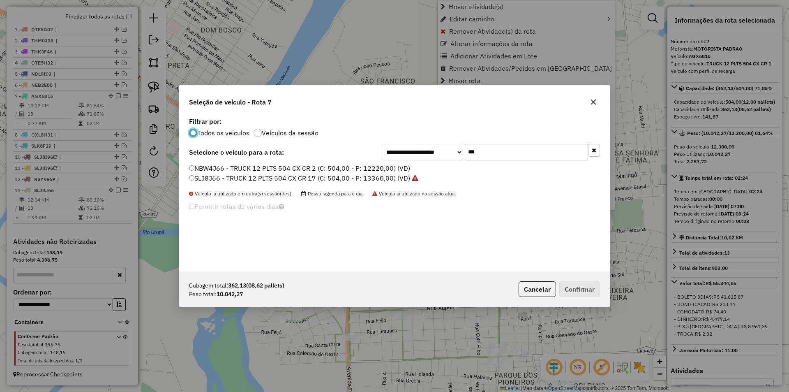
scroll to position [5, 2]
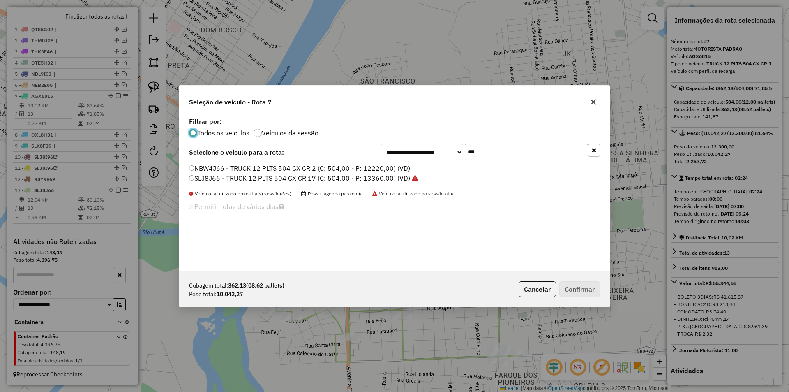
drag, startPoint x: 520, startPoint y: 156, endPoint x: 434, endPoint y: 169, distance: 87.6
click at [435, 169] on div "**********" at bounding box center [394, 193] width 431 height 156
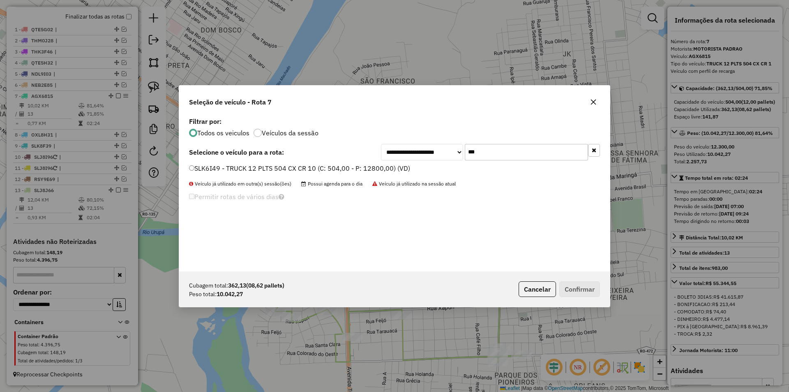
type input "***"
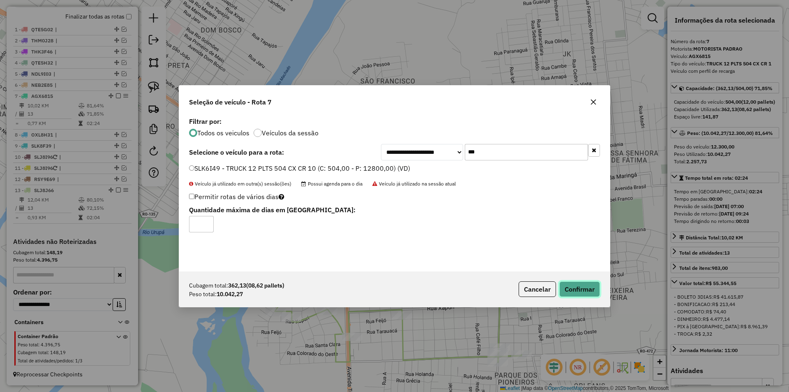
click at [589, 288] on button "Confirmar" at bounding box center [579, 289] width 41 height 16
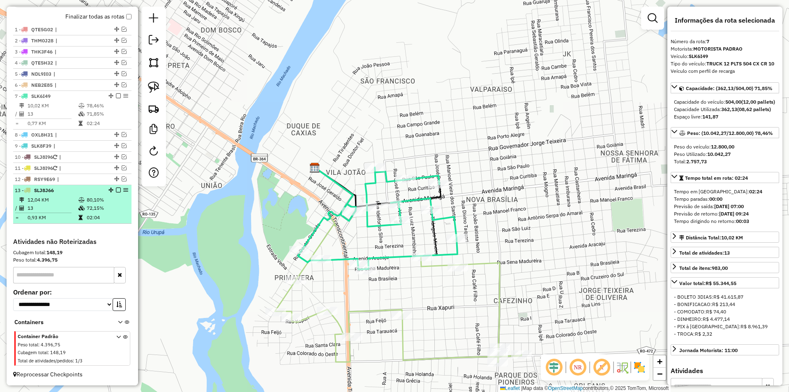
click at [116, 190] on em at bounding box center [118, 189] width 5 height 5
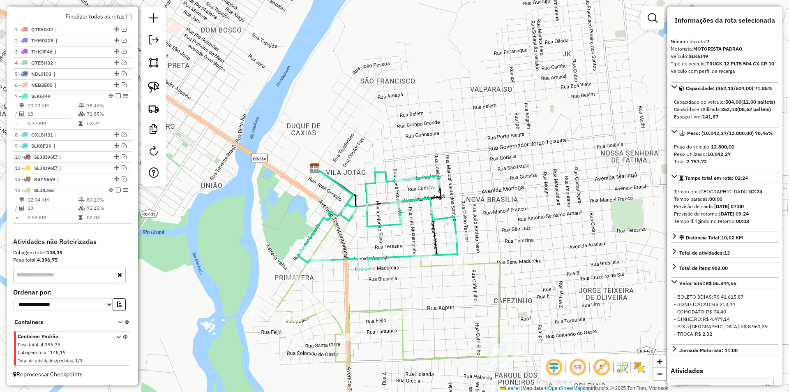
scroll to position [263, 0]
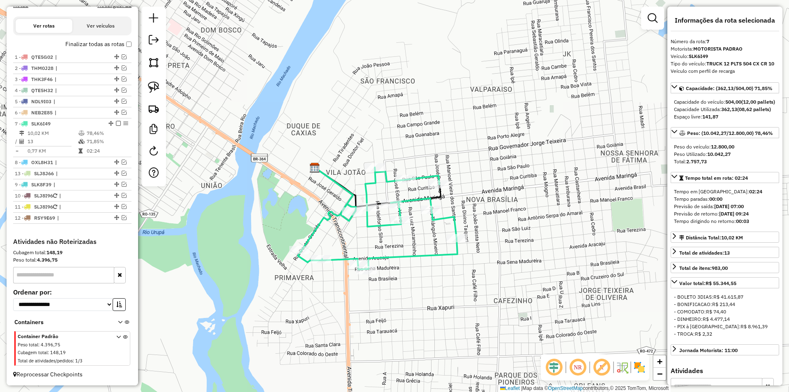
drag, startPoint x: 114, startPoint y: 217, endPoint x: 87, endPoint y: 171, distance: 54.0
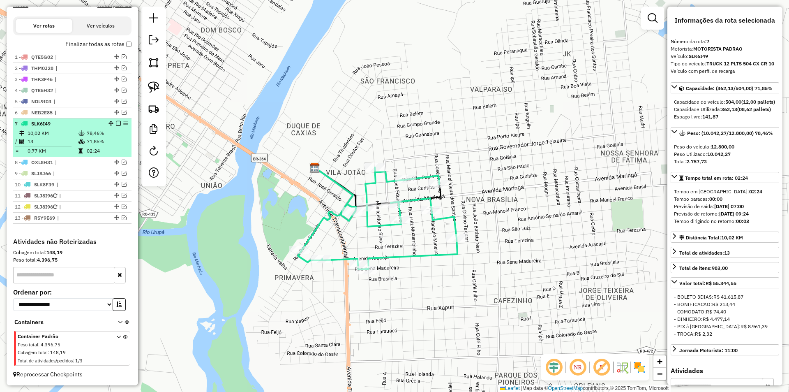
click at [116, 123] on em at bounding box center [118, 123] width 5 height 5
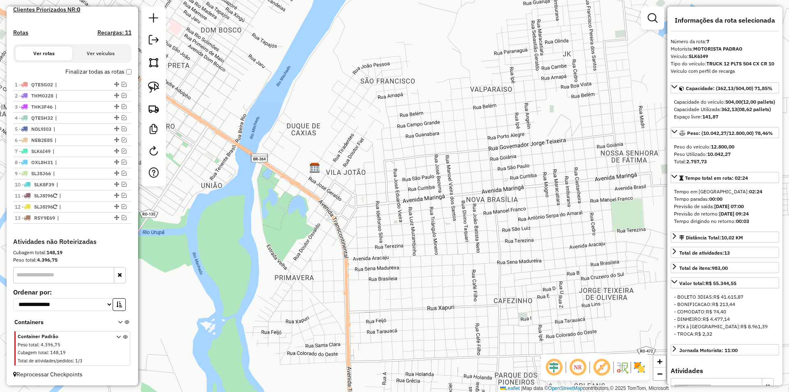
scroll to position [235, 0]
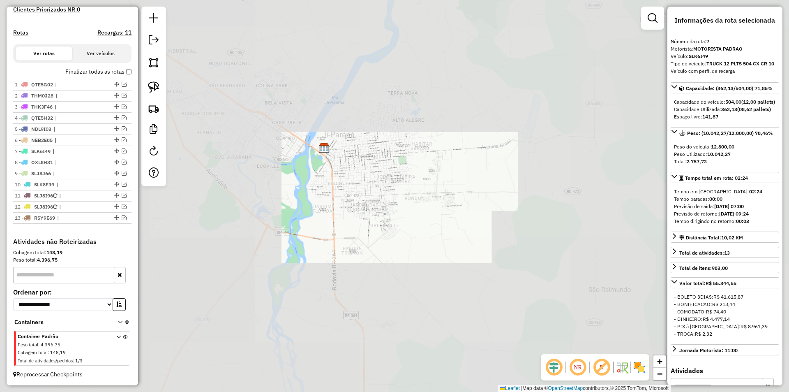
click at [335, 153] on div "Janela de atendimento Grade de atendimento Capacidade Transportadoras Veículos …" at bounding box center [394, 196] width 789 height 392
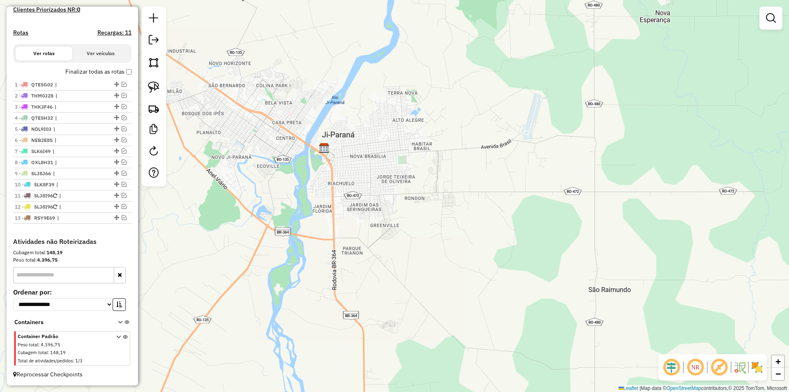
click at [261, 207] on div "Janela de atendimento Grade de atendimento Capacidade Transportadoras Veículos …" at bounding box center [394, 196] width 789 height 392
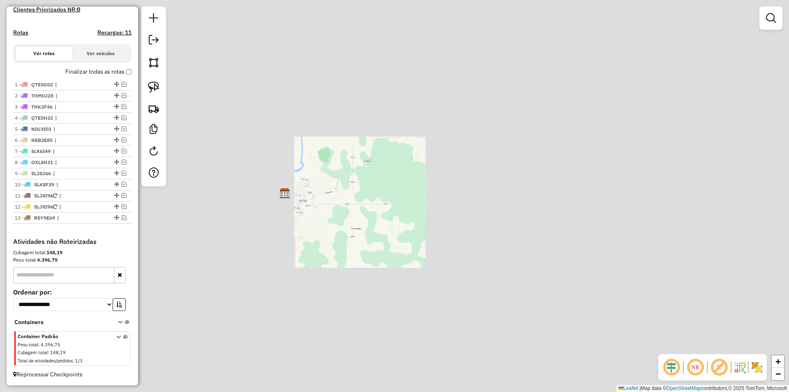
click at [350, 222] on div "Janela de atendimento Grade de atendimento Capacidade Transportadoras Veículos …" at bounding box center [394, 196] width 789 height 392
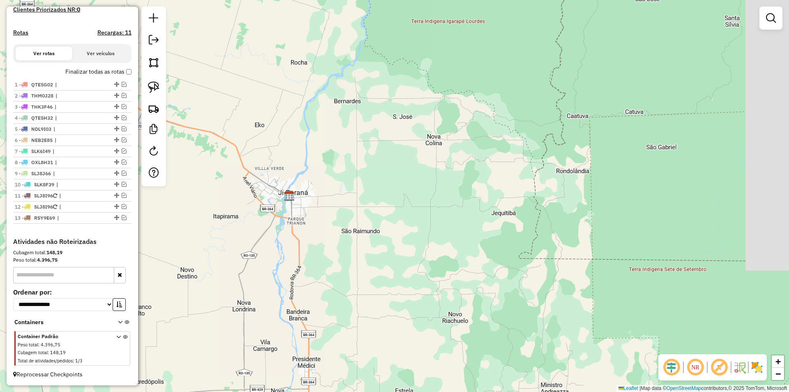
drag, startPoint x: 286, startPoint y: 257, endPoint x: 336, endPoint y: 211, distance: 68.4
click at [292, 254] on div "Janela de atendimento Grade de atendimento Capacidade Transportadoras Veículos …" at bounding box center [394, 196] width 789 height 392
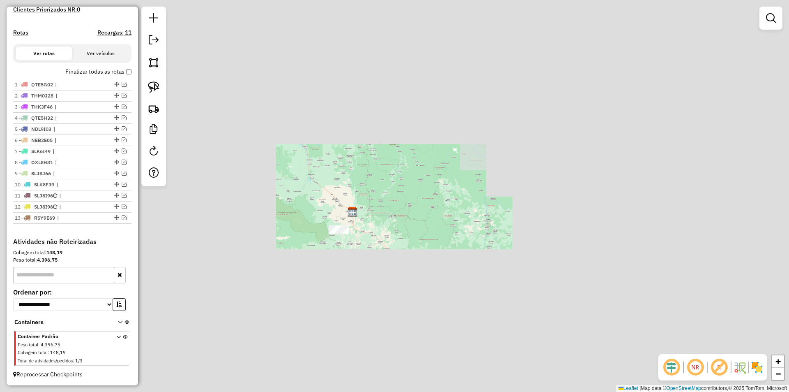
click at [342, 249] on div "Janela de atendimento Grade de atendimento Capacidade Transportadoras Veículos …" at bounding box center [394, 196] width 789 height 392
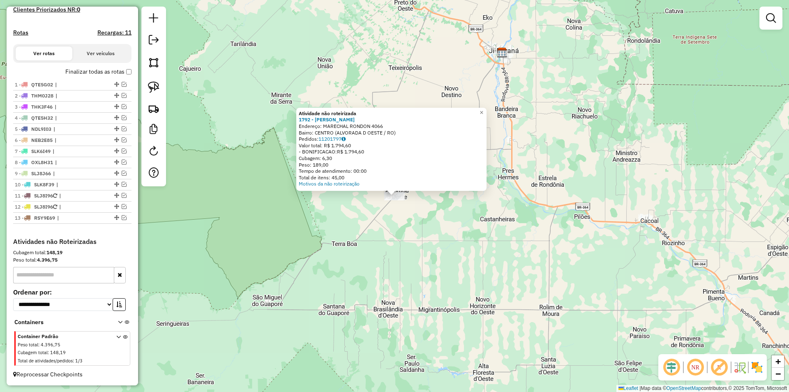
click at [485, 217] on div "Atividade não roteirizada 1792 - SMART ANDRADE Endereço: MARECHAL RONDON 4066 B…" at bounding box center [394, 196] width 789 height 392
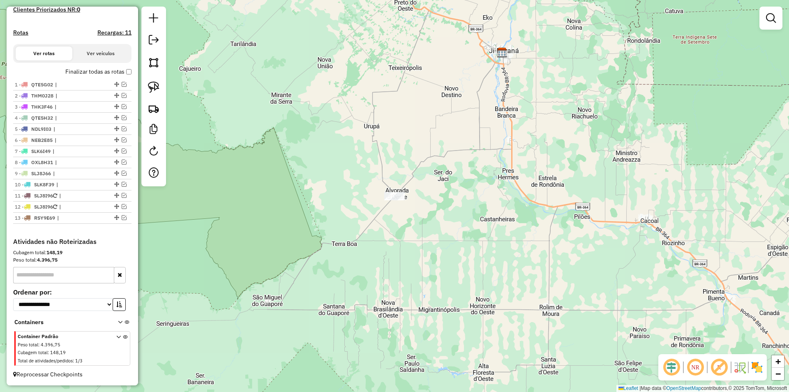
drag, startPoint x: 418, startPoint y: 236, endPoint x: 437, endPoint y: 242, distance: 20.5
click at [437, 242] on div "Janela de atendimento Grade de atendimento Capacidade Transportadoras Veículos …" at bounding box center [394, 196] width 789 height 392
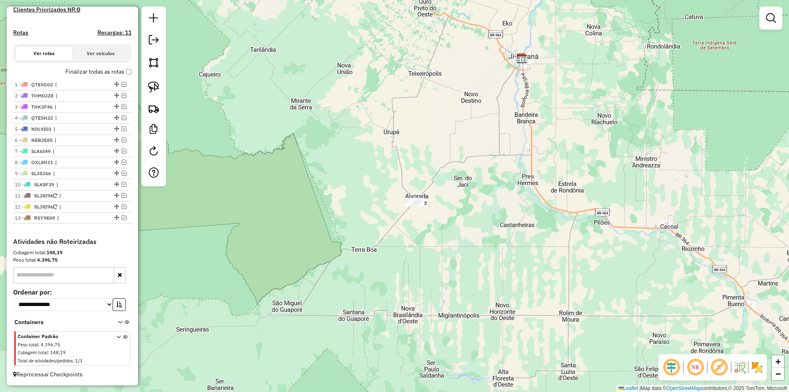
drag, startPoint x: 430, startPoint y: 237, endPoint x: 429, endPoint y: 227, distance: 10.0
click at [430, 231] on div "Janela de atendimento Grade de atendimento Capacidade Transportadoras Veículos …" at bounding box center [394, 196] width 789 height 392
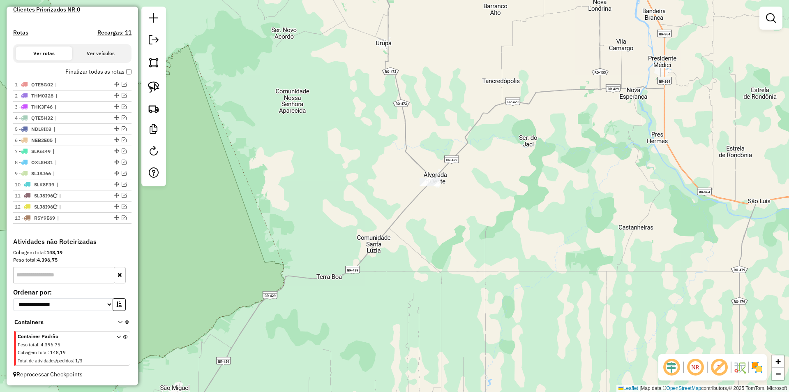
click at [428, 192] on div "Janela de atendimento Grade de atendimento Capacidade Transportadoras Veículos …" at bounding box center [394, 196] width 789 height 392
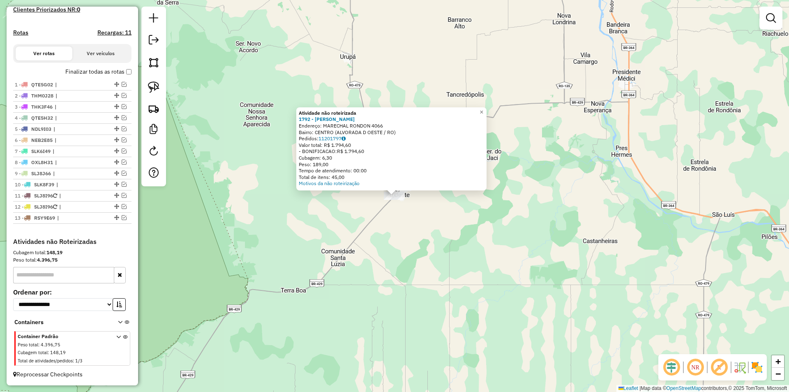
click at [417, 235] on div "Atividade não roteirizada 1792 - SMART ANDRADE Endereço: MARECHAL RONDON 4066 B…" at bounding box center [394, 196] width 789 height 392
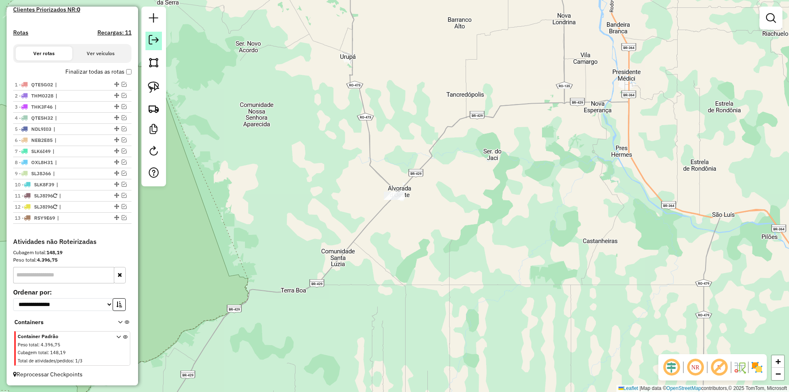
click at [150, 37] on em at bounding box center [154, 40] width 10 height 10
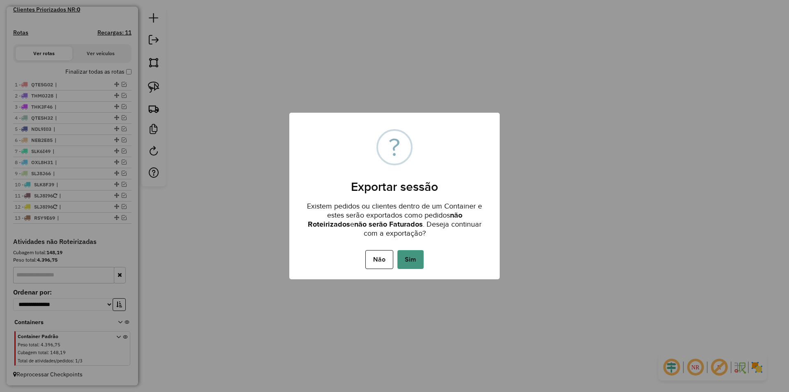
click at [404, 262] on button "Sim" at bounding box center [410, 259] width 26 height 19
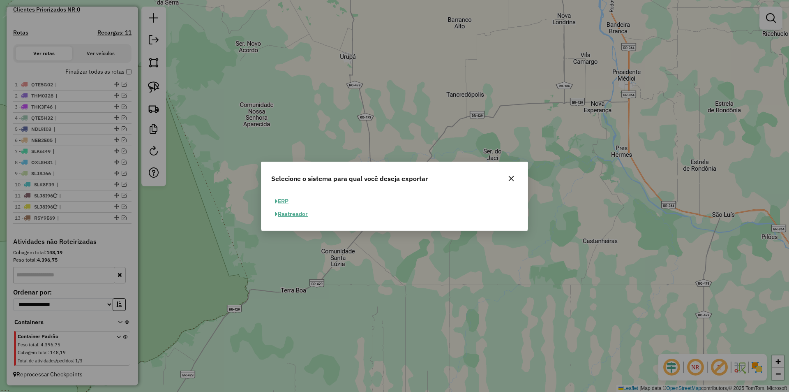
click at [290, 202] on button "ERP" at bounding box center [281, 201] width 21 height 13
select select "**"
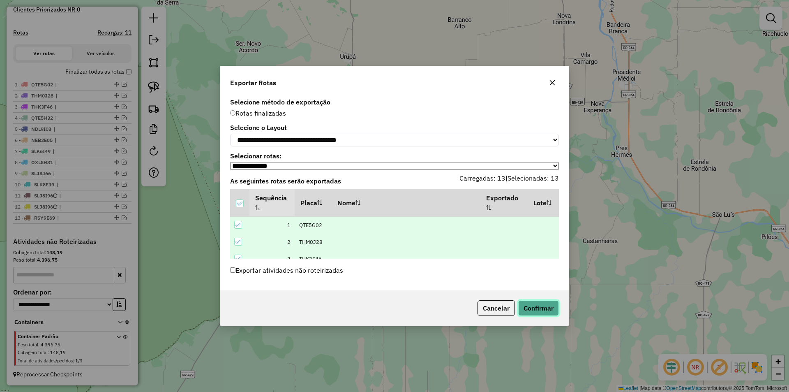
click at [527, 309] on button "Confirmar" at bounding box center [538, 308] width 41 height 16
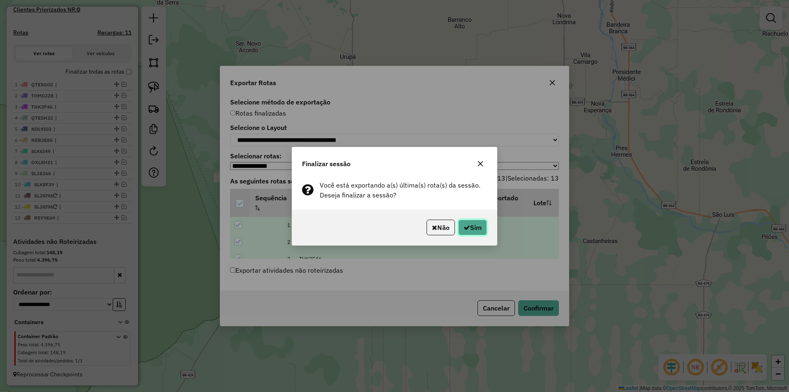
click at [462, 232] on button "Sim" at bounding box center [472, 227] width 29 height 16
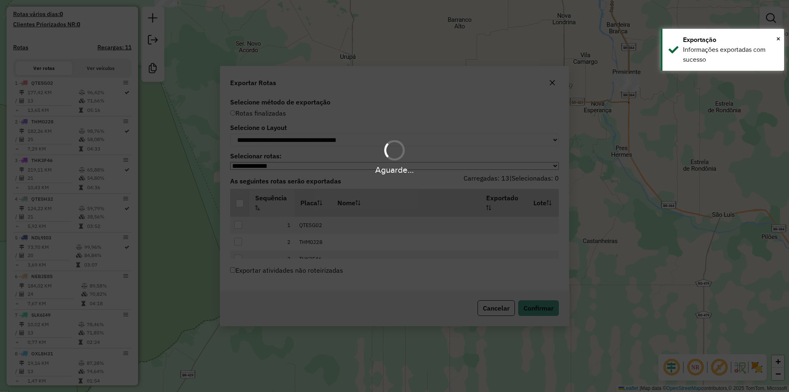
scroll to position [313, 0]
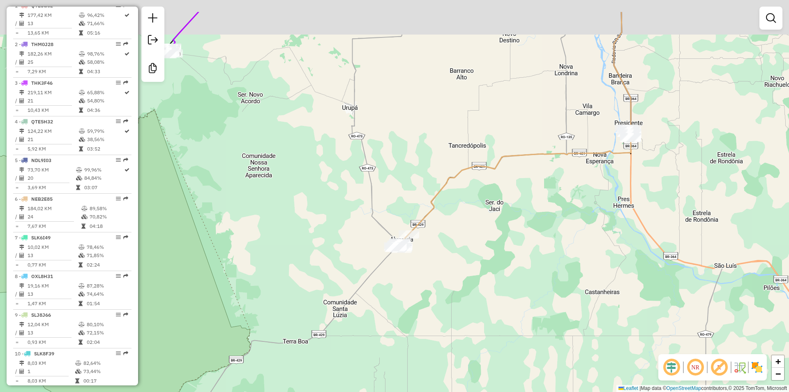
drag, startPoint x: 429, startPoint y: 140, endPoint x: 430, endPoint y: 188, distance: 48.5
click at [432, 192] on div "Janela de atendimento Grade de atendimento Capacidade Transportadoras Veículos …" at bounding box center [394, 196] width 789 height 392
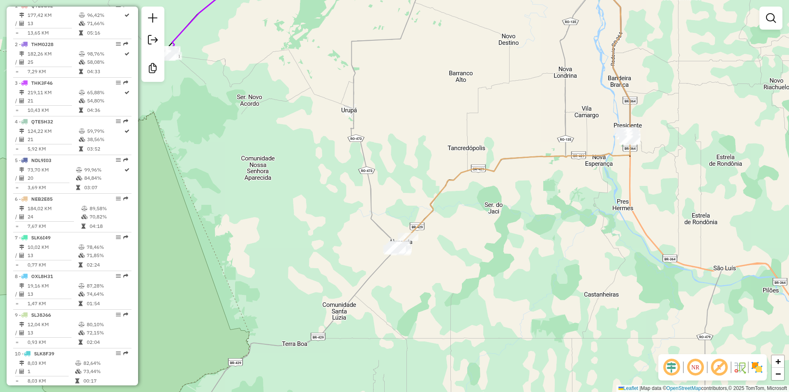
drag, startPoint x: 416, startPoint y: 126, endPoint x: 397, endPoint y: 141, distance: 24.2
click at [406, 146] on div "Janela de atendimento Grade de atendimento Capacidade Transportadoras Veículos …" at bounding box center [394, 196] width 789 height 392
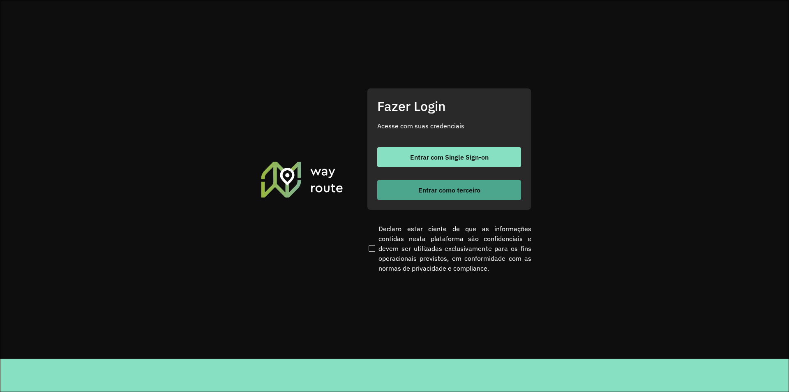
click at [452, 190] on span "Entrar como terceiro" at bounding box center [449, 190] width 62 height 7
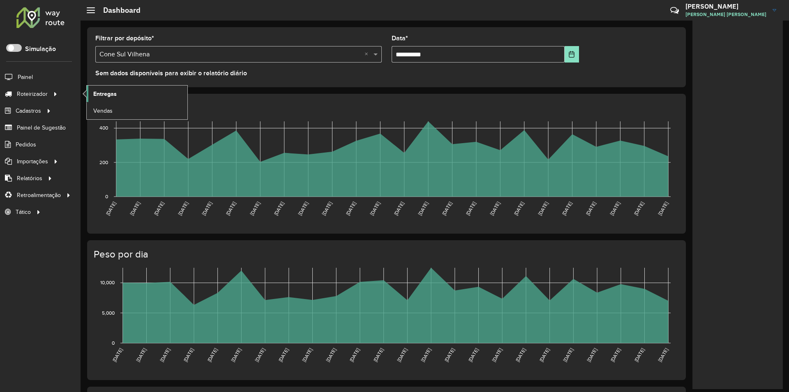
click at [120, 93] on link "Entregas" at bounding box center [137, 93] width 101 height 16
click at [114, 92] on span "Entregas" at bounding box center [104, 94] width 23 height 9
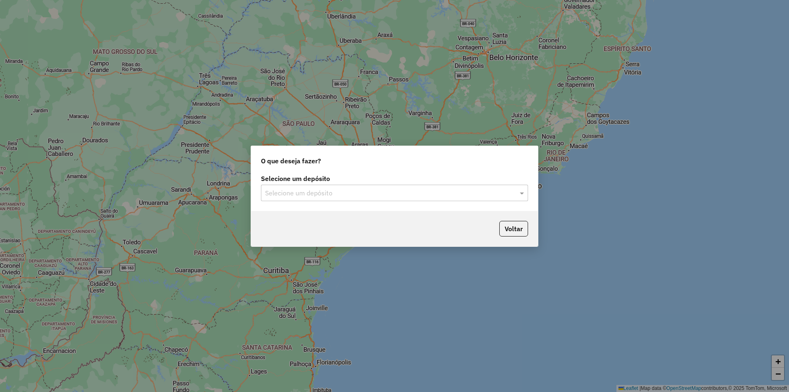
click at [287, 192] on input "text" at bounding box center [386, 193] width 242 height 10
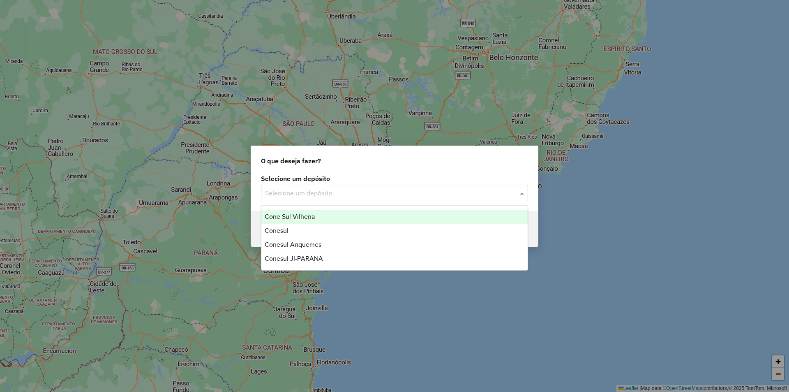
click at [294, 219] on span "Cone Sul Vilhena" at bounding box center [290, 216] width 50 height 7
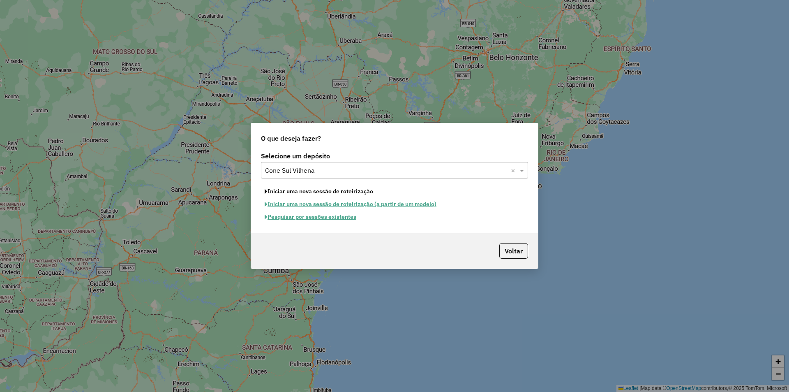
click at [300, 192] on button "Iniciar uma nova sessão de roteirização" at bounding box center [319, 191] width 116 height 13
select select "*"
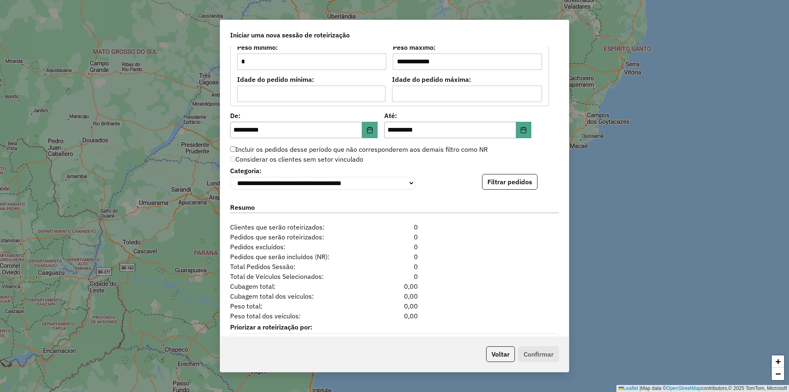
scroll to position [752, 0]
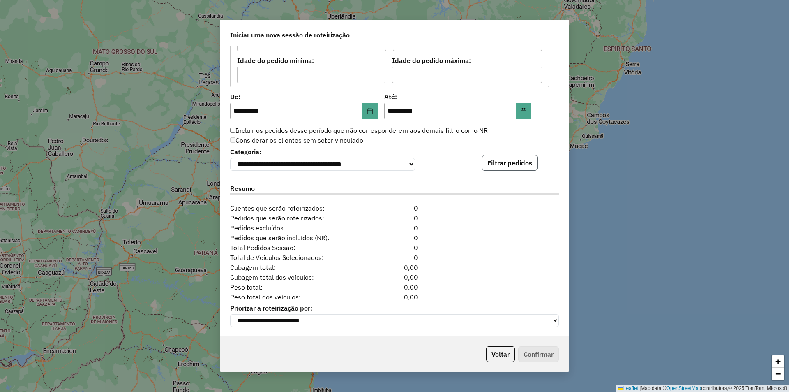
click at [492, 166] on button "Filtrar pedidos" at bounding box center [509, 163] width 55 height 16
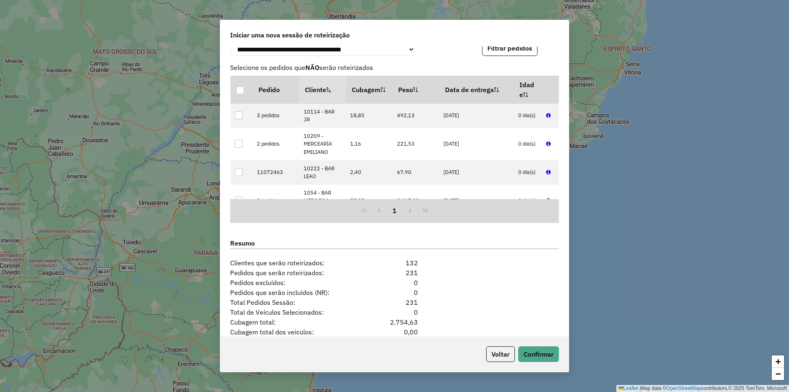
scroll to position [922, 0]
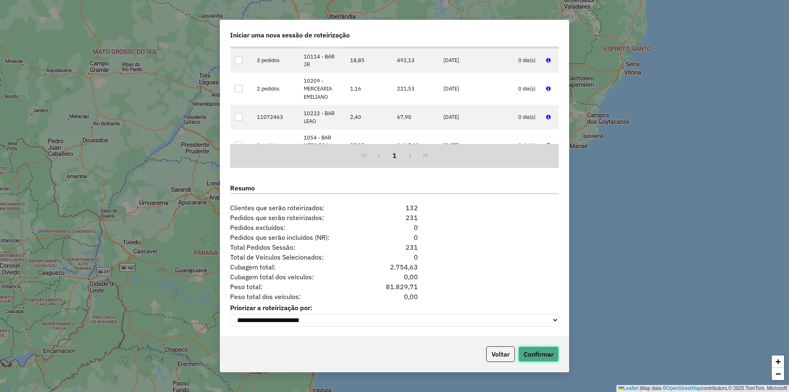
click at [530, 351] on button "Confirmar" at bounding box center [538, 354] width 41 height 16
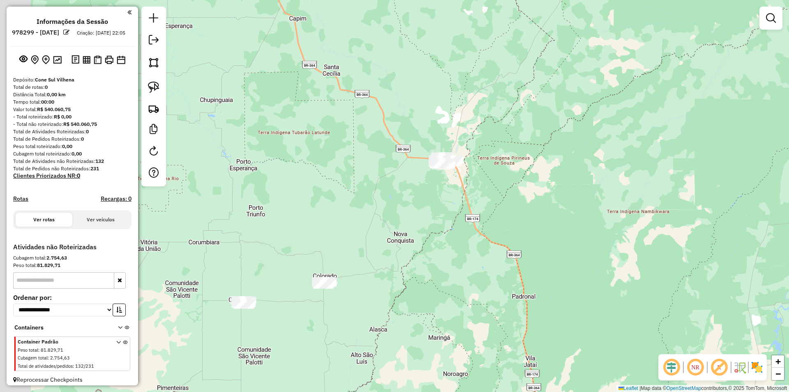
drag, startPoint x: 286, startPoint y: 265, endPoint x: 378, endPoint y: 164, distance: 136.8
click at [376, 175] on div "Janela de atendimento Grade de atendimento Capacidade Transportadoras Veículos …" at bounding box center [394, 196] width 789 height 392
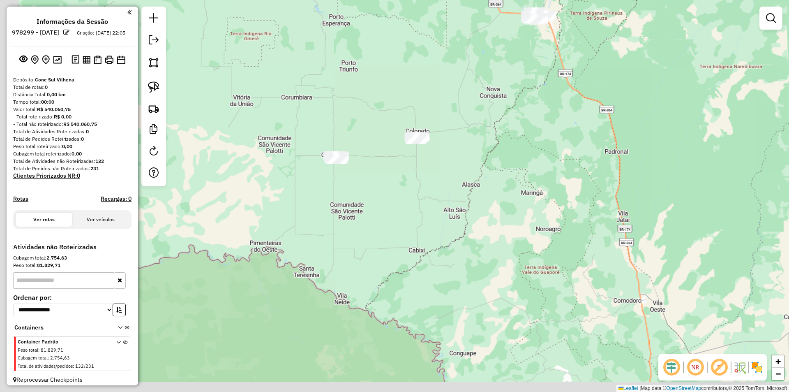
drag, startPoint x: 333, startPoint y: 179, endPoint x: 372, endPoint y: 111, distance: 78.2
click at [372, 111] on div "Janela de atendimento Grade de atendimento Capacidade Transportadoras Veículos …" at bounding box center [394, 196] width 789 height 392
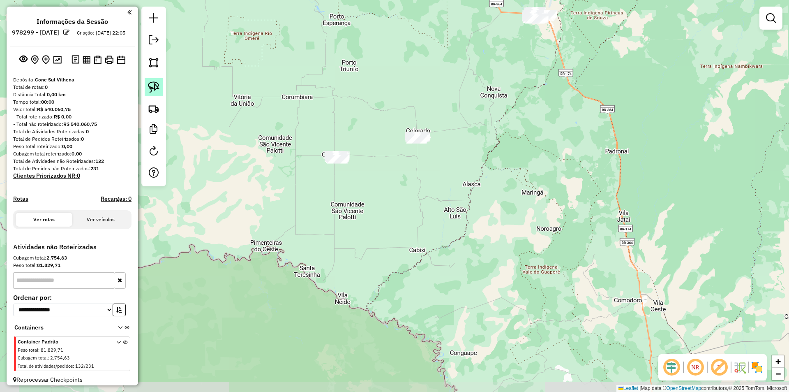
drag, startPoint x: 155, startPoint y: 88, endPoint x: 263, endPoint y: 129, distance: 116.0
click at [155, 88] on img at bounding box center [154, 87] width 12 height 12
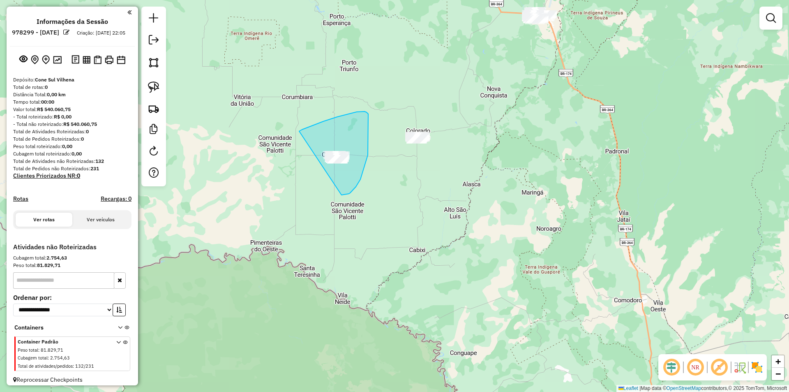
drag, startPoint x: 337, startPoint y: 117, endPoint x: 342, endPoint y: 195, distance: 78.2
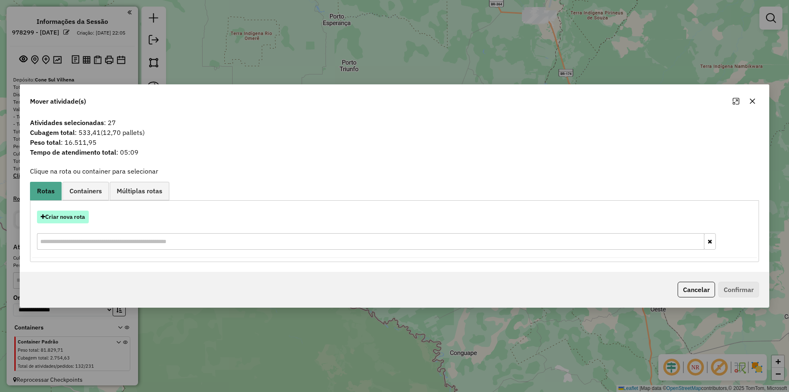
click at [70, 210] on button "Criar nova rota" at bounding box center [63, 216] width 52 height 13
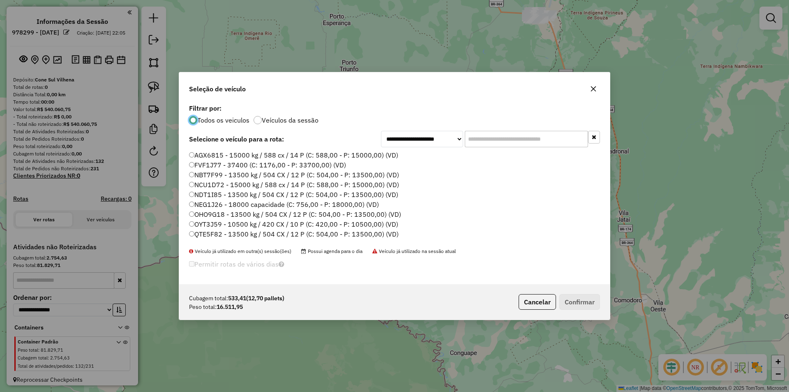
scroll to position [5, 2]
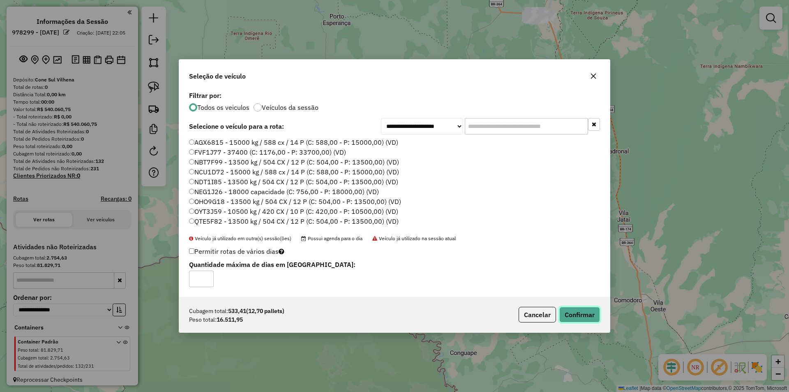
click at [578, 312] on button "Confirmar" at bounding box center [579, 315] width 41 height 16
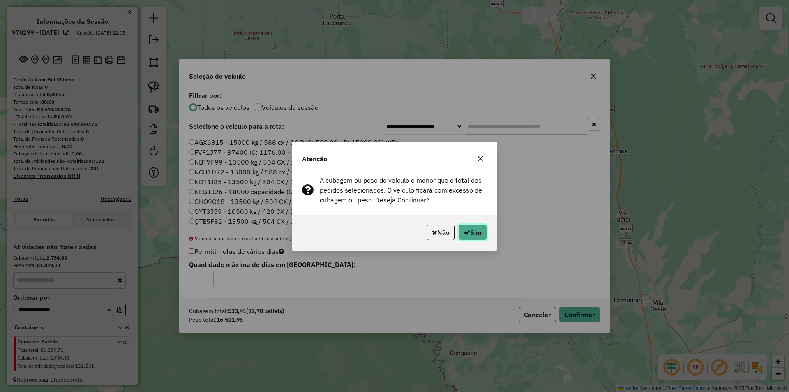
click at [469, 235] on button "Sim" at bounding box center [472, 232] width 29 height 16
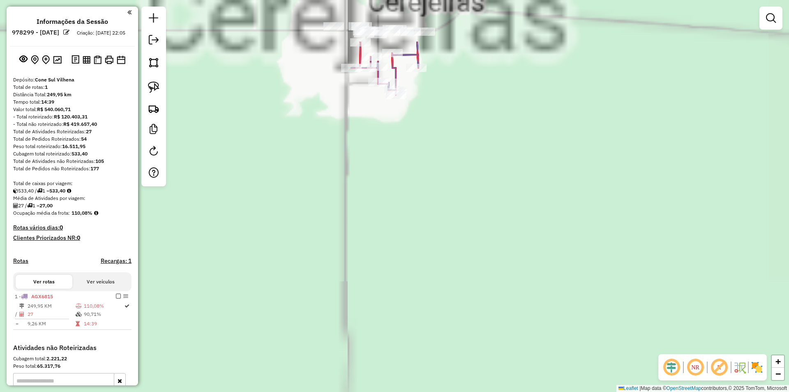
drag, startPoint x: 351, startPoint y: 176, endPoint x: 351, endPoint y: 273, distance: 97.0
click at [351, 272] on div "Janela de atendimento Grade de atendimento Capacidade Transportadoras Veículos …" at bounding box center [394, 196] width 789 height 392
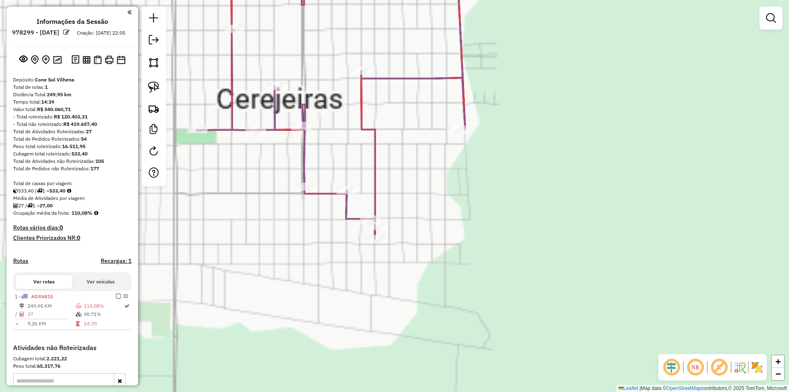
drag, startPoint x: 492, startPoint y: 254, endPoint x: 504, endPoint y: 266, distance: 17.4
click at [503, 265] on div "Janela de atendimento Grade de atendimento Capacidade Transportadoras Veículos …" at bounding box center [394, 196] width 789 height 392
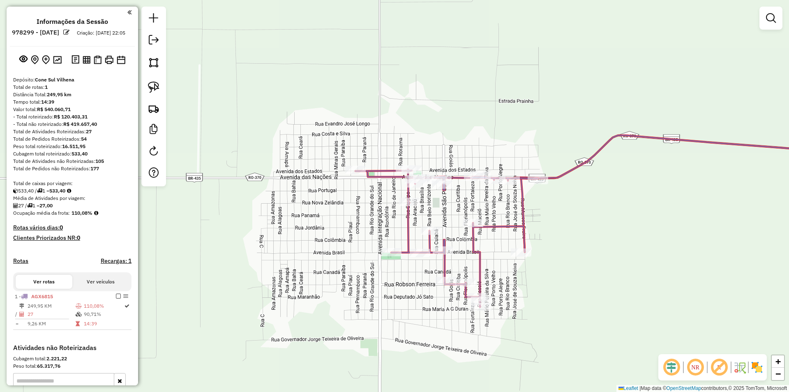
click at [556, 237] on div "Janela de atendimento Grade de atendimento Capacidade Transportadoras Veículos …" at bounding box center [394, 196] width 789 height 392
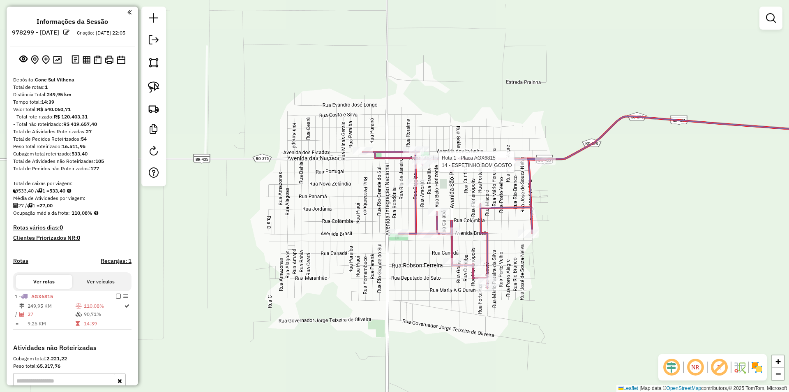
click at [511, 166] on div at bounding box center [517, 161] width 21 height 8
select select "**********"
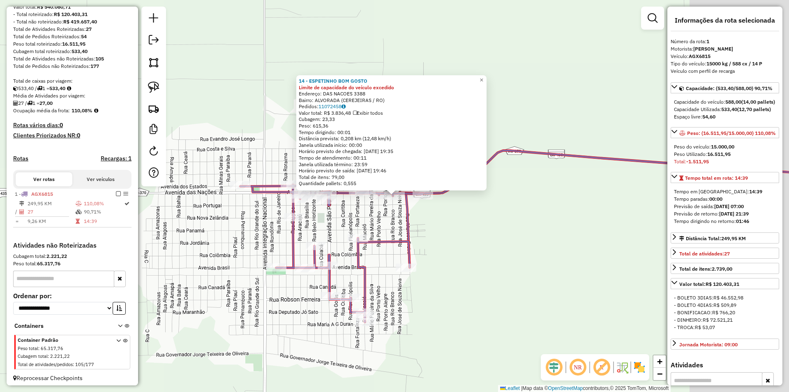
scroll to position [113, 0]
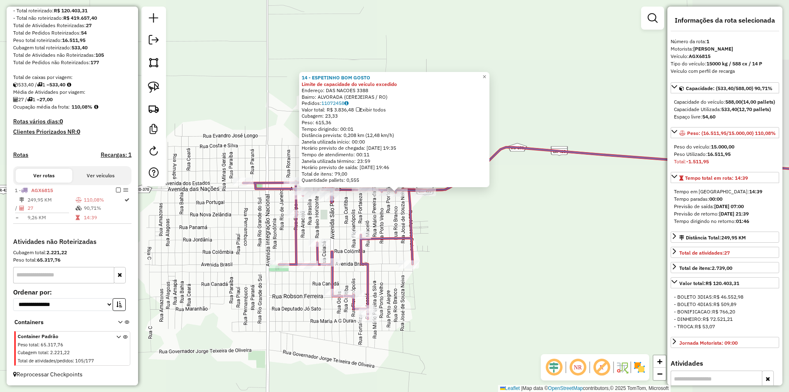
click at [579, 216] on div "14 - ESPETINHO BOM GOSTO Limite de capacidade do veículo excedido Endereço: DAS…" at bounding box center [394, 196] width 789 height 392
click at [579, 215] on div "14 - ESPETINHO BOM GOSTO Limite de capacidade do veículo excedido Endereço: DAS…" at bounding box center [394, 196] width 789 height 392
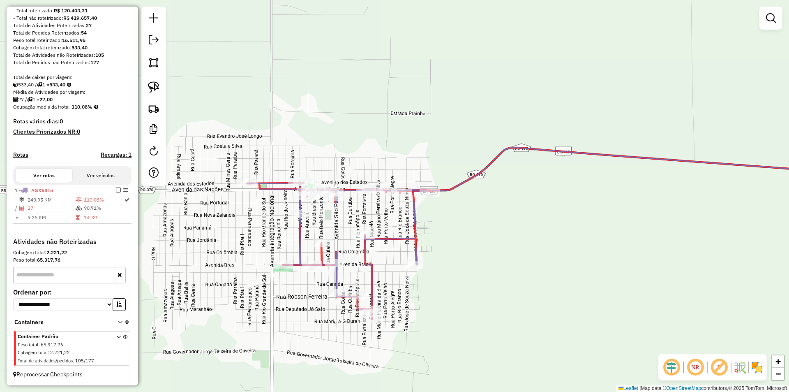
drag, startPoint x: 528, startPoint y: 225, endPoint x: 539, endPoint y: 229, distance: 11.7
click at [539, 229] on div "Janela de atendimento Grade de atendimento Capacidade Transportadoras Veículos …" at bounding box center [394, 196] width 789 height 392
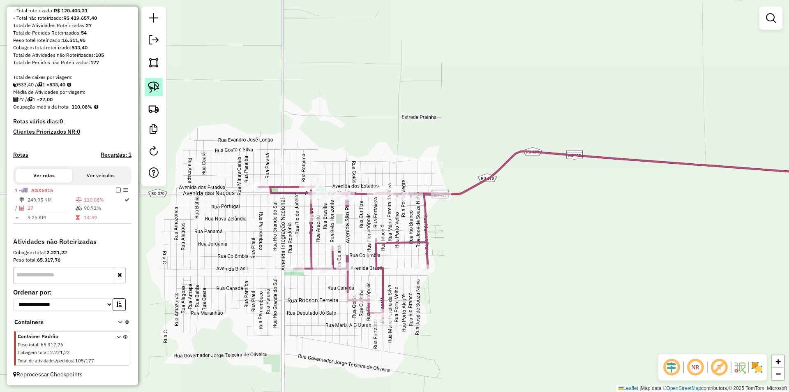
click at [153, 90] on img at bounding box center [154, 87] width 12 height 12
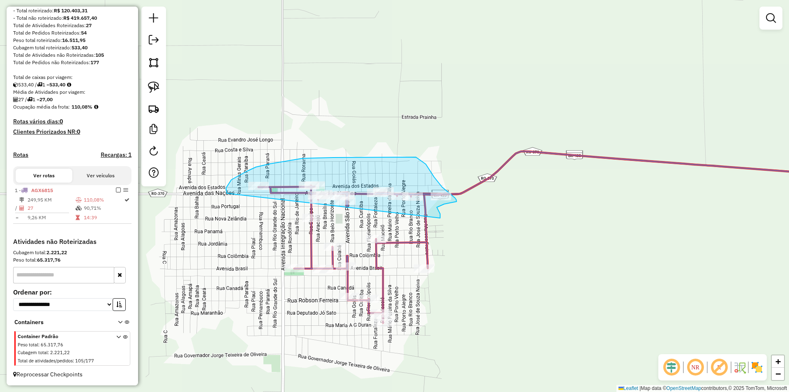
drag, startPoint x: 226, startPoint y: 192, endPoint x: 440, endPoint y: 219, distance: 215.4
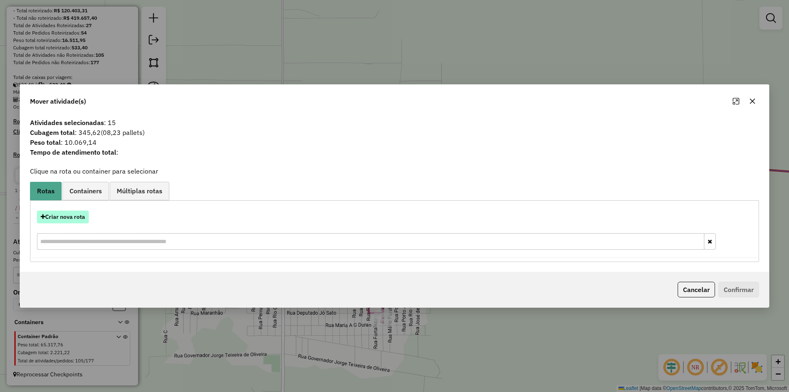
click at [69, 218] on button "Criar nova rota" at bounding box center [63, 216] width 52 height 13
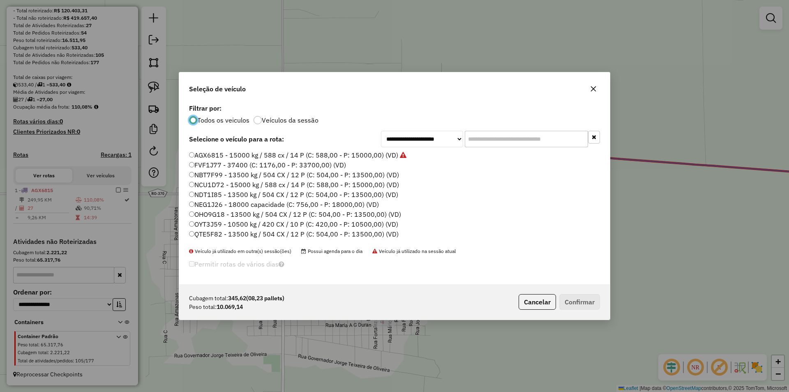
scroll to position [5, 2]
click at [478, 139] on input "text" at bounding box center [526, 139] width 123 height 16
drag, startPoint x: 480, startPoint y: 134, endPoint x: 482, endPoint y: 139, distance: 5.3
click at [481, 135] on input "text" at bounding box center [526, 139] width 123 height 16
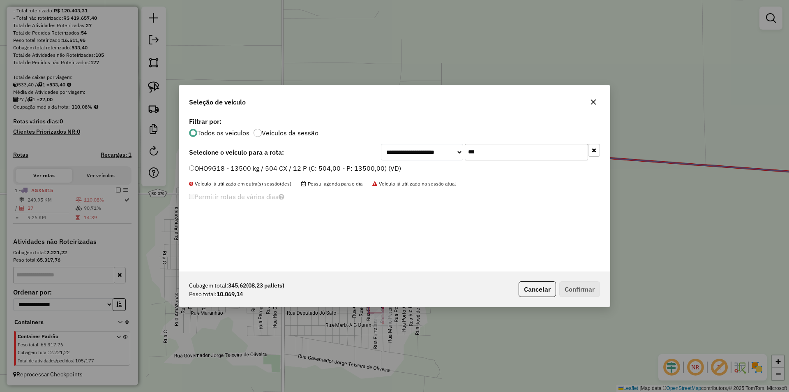
type input "***"
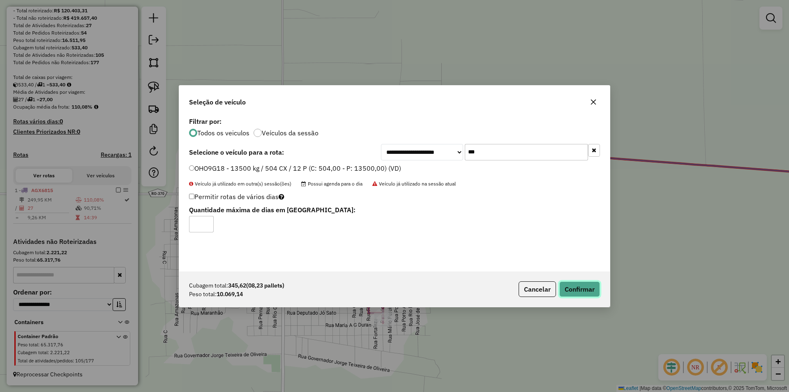
click at [572, 286] on button "Confirmar" at bounding box center [579, 289] width 41 height 16
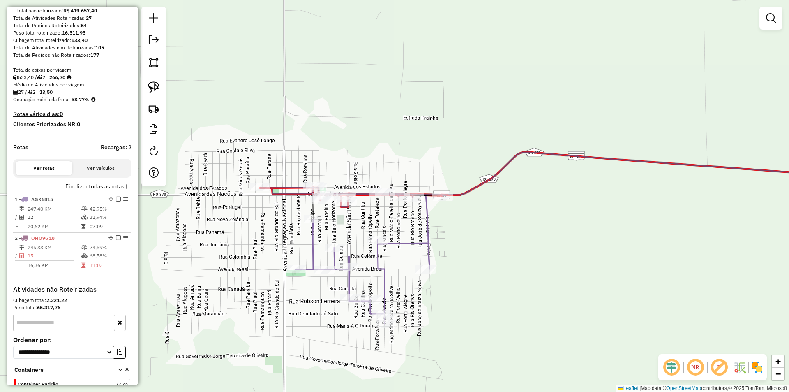
drag, startPoint x: 280, startPoint y: 83, endPoint x: 304, endPoint y: 128, distance: 51.1
click at [283, 85] on div "Janela de atendimento Grade de atendimento Capacidade Transportadoras Veículos …" at bounding box center [394, 196] width 789 height 392
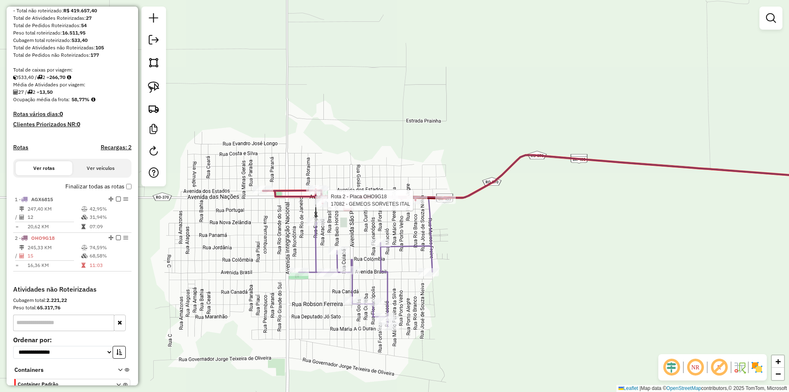
select select "**********"
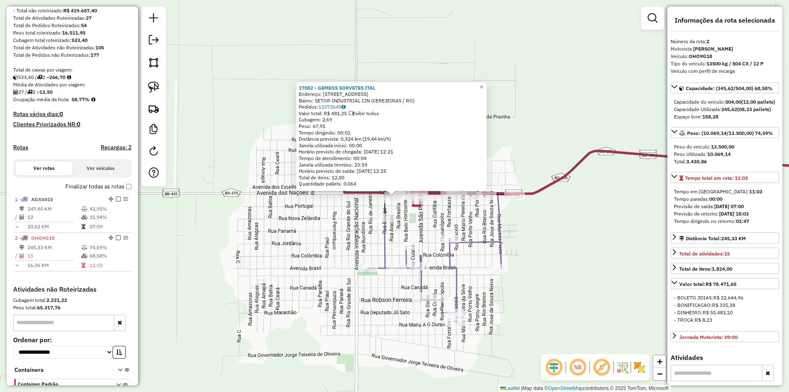
scroll to position [169, 0]
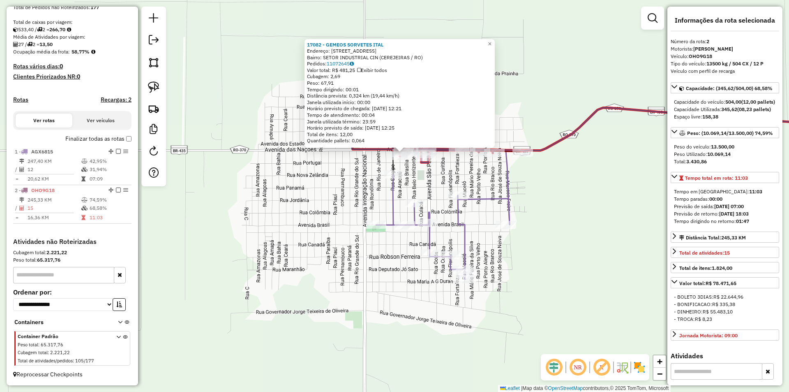
drag, startPoint x: 510, startPoint y: 151, endPoint x: 517, endPoint y: 109, distance: 42.2
click at [517, 109] on div "17082 - GEMEOS SORVETES ITAL Endereço: AV AVENIDA DAS NACOES, 2336 Bairro: SETO…" at bounding box center [394, 196] width 789 height 392
click at [560, 137] on icon at bounding box center [695, 130] width 346 height 44
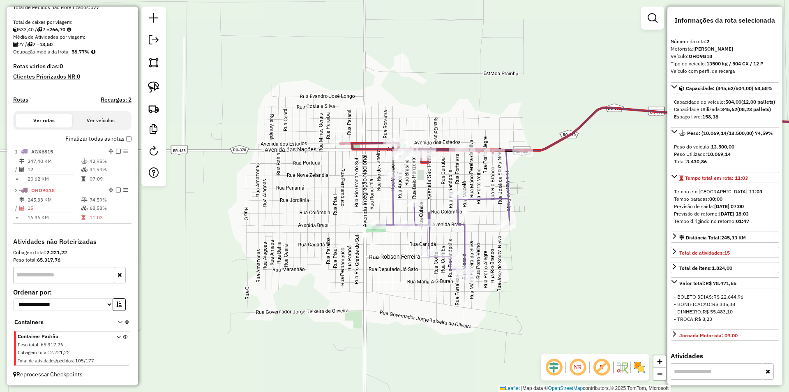
click at [567, 190] on div "Janela de atendimento Grade de atendimento Capacidade Transportadoras Veículos …" at bounding box center [394, 196] width 789 height 392
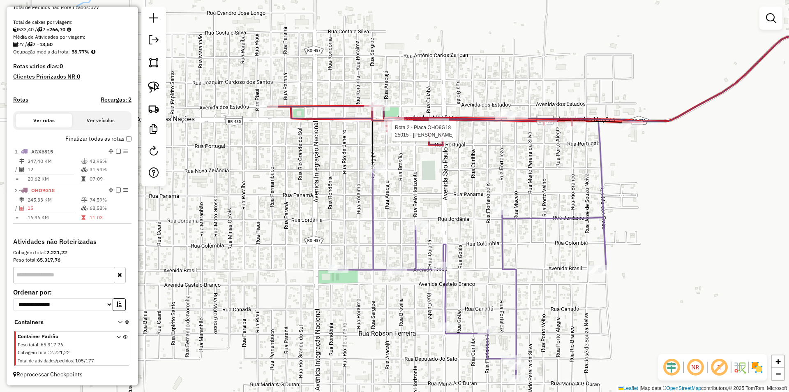
select select "**********"
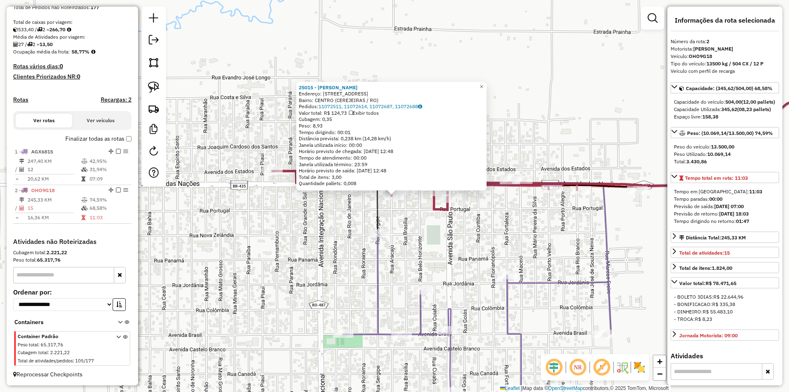
click at [299, 215] on div "25015 - PAO DE QUEIJO MAYAR Endereço: Rua Aracaju 821 Bairro: CENTRO (CEREJEIRA…" at bounding box center [394, 196] width 789 height 392
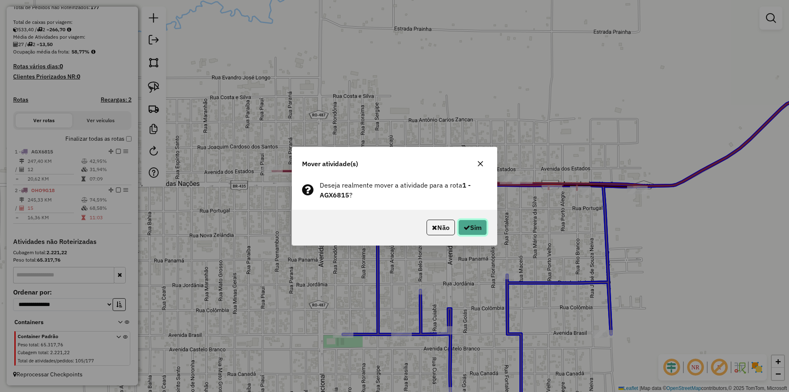
click at [465, 221] on button "Sim" at bounding box center [472, 227] width 29 height 16
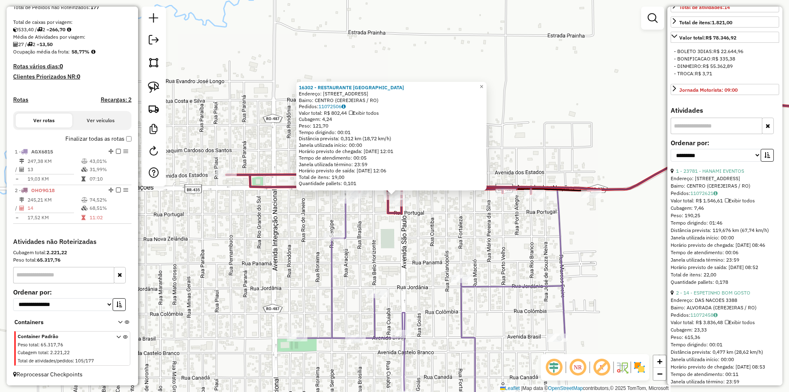
scroll to position [247, 0]
drag, startPoint x: 704, startPoint y: 162, endPoint x: 704, endPoint y: 166, distance: 4.5
click at [704, 160] on select "**********" at bounding box center [716, 154] width 90 height 13
select select "*********"
click at [671, 155] on select "**********" at bounding box center [716, 154] width 90 height 13
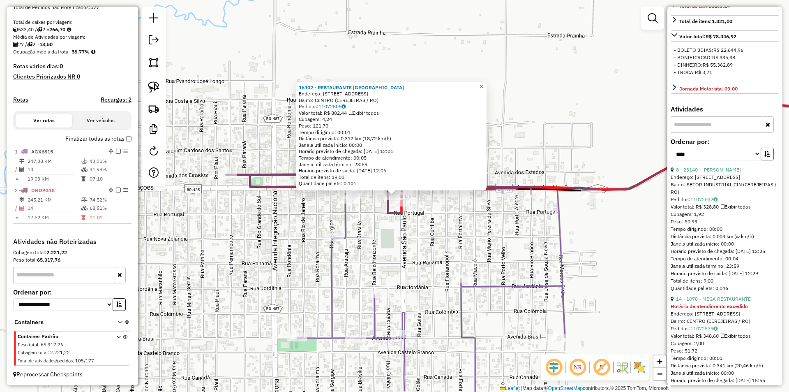
click at [761, 160] on button "button" at bounding box center [767, 154] width 13 height 13
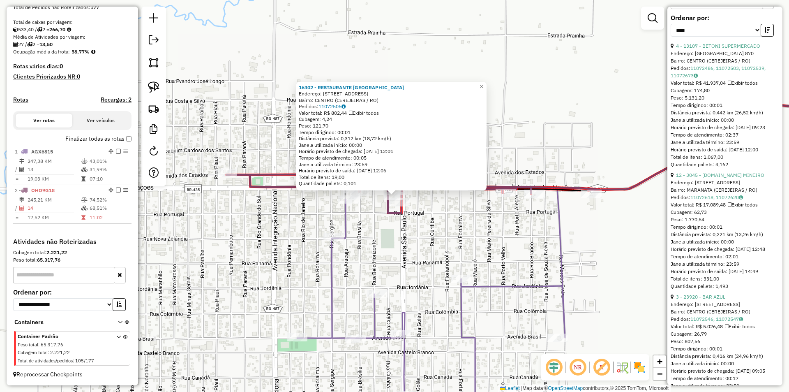
scroll to position [370, 0]
click at [711, 178] on link "12 - 3045 - DIST.DO MINEIRO" at bounding box center [720, 175] width 88 height 6
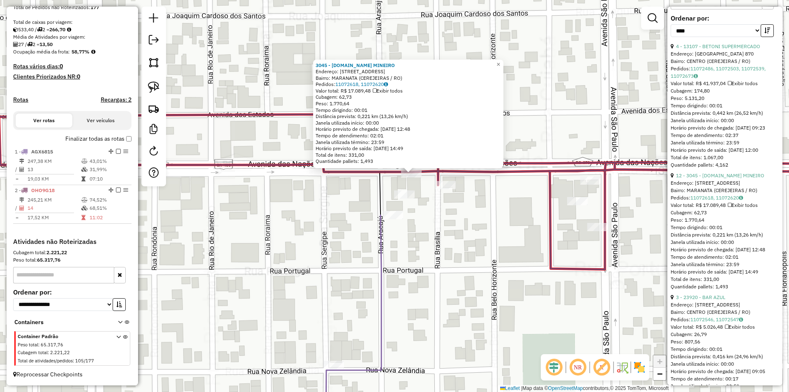
click at [333, 212] on div "3045 - DIST.DO MINEIRO Endereço: AV AV DAS NACOES, 2308 Bairro: MARANATA (CEREJ…" at bounding box center [394, 196] width 789 height 392
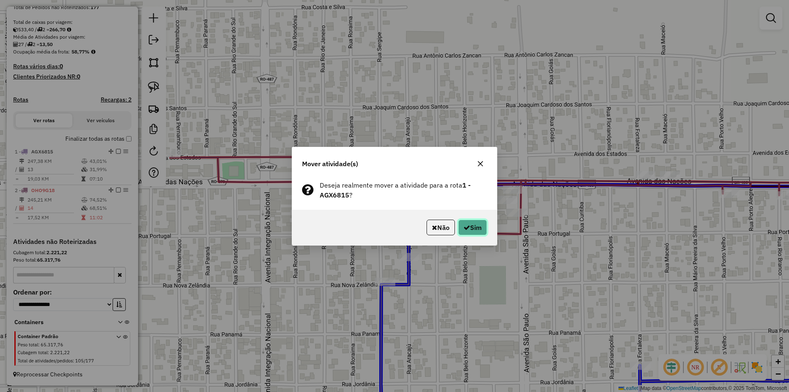
click at [469, 226] on button "Sim" at bounding box center [472, 227] width 29 height 16
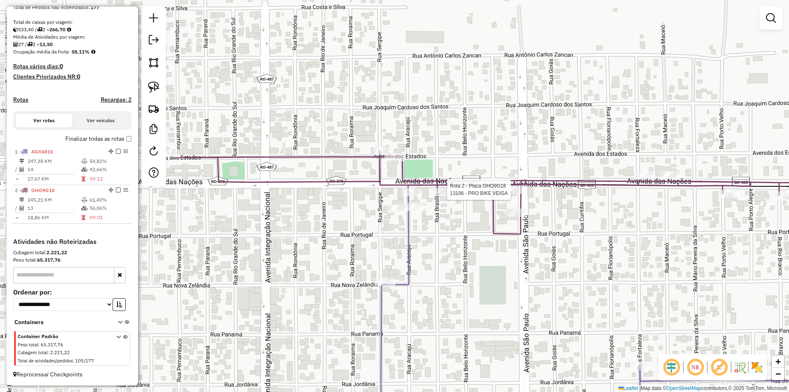
select select "*********"
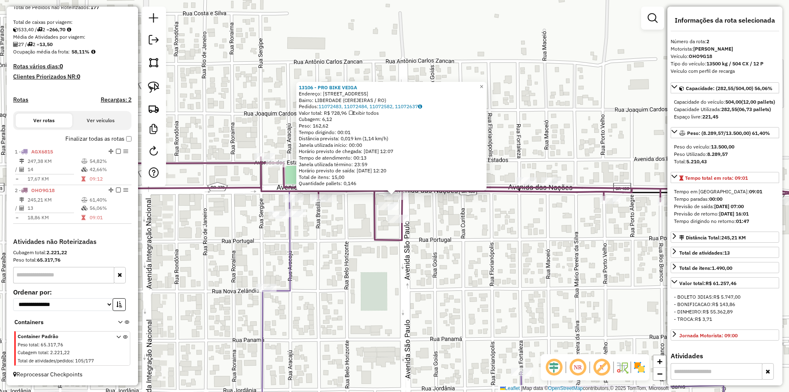
click at [573, 234] on div "13106 - PRO BIKE VEIGA Endereço: R AV.DAS NAC�ES, 2564 Bairro: LIBERDADE (CEREJ…" at bounding box center [394, 196] width 789 height 392
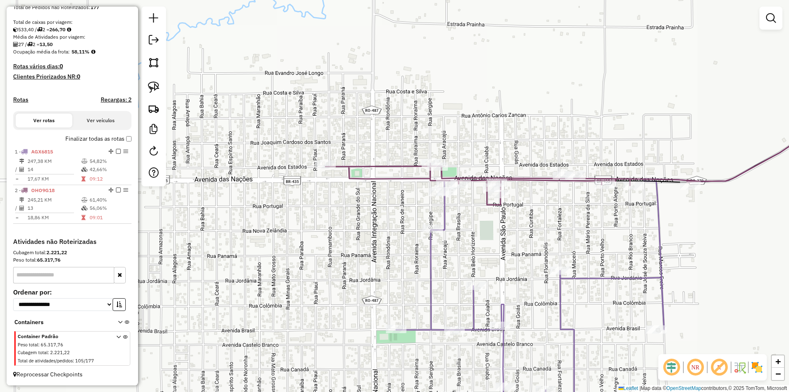
drag, startPoint x: 550, startPoint y: 271, endPoint x: 563, endPoint y: 237, distance: 36.3
click at [563, 237] on div "Janela de atendimento Grade de atendimento Capacidade Transportadoras Veículos …" at bounding box center [394, 196] width 789 height 392
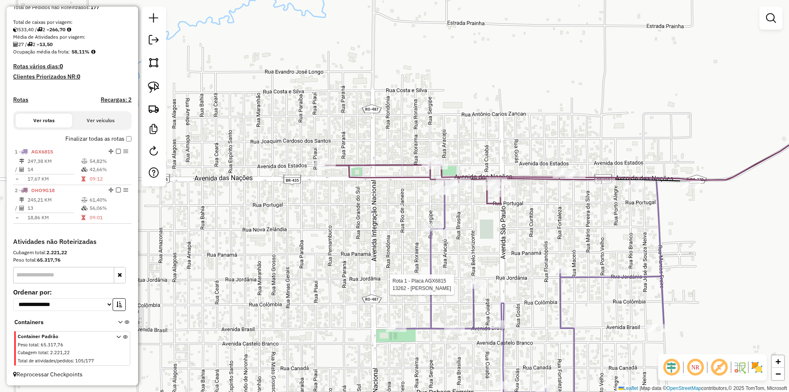
select select "*********"
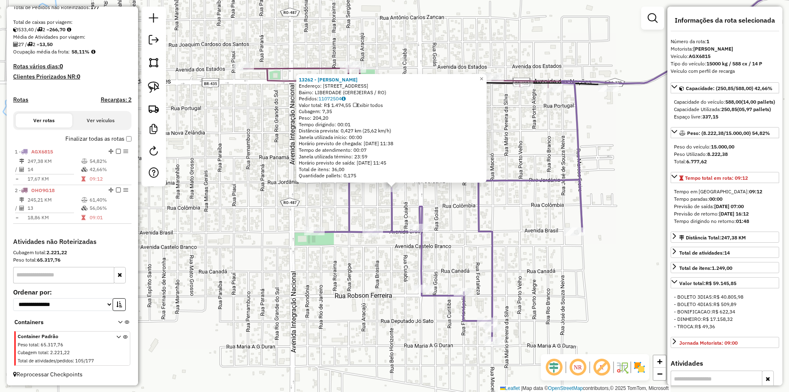
drag, startPoint x: 608, startPoint y: 232, endPoint x: 609, endPoint y: 220, distance: 11.5
click at [609, 221] on div "13262 - MERCEARIA RODRIGUES Endereço: R RUA JORDANIA, 2434 Bairro: LIBERDADE (C…" at bounding box center [394, 196] width 789 height 392
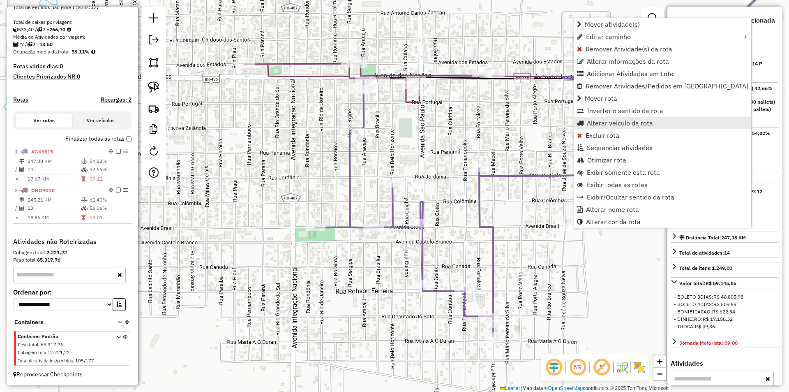
click at [594, 118] on link "Alterar veículo da rota" at bounding box center [662, 123] width 177 height 12
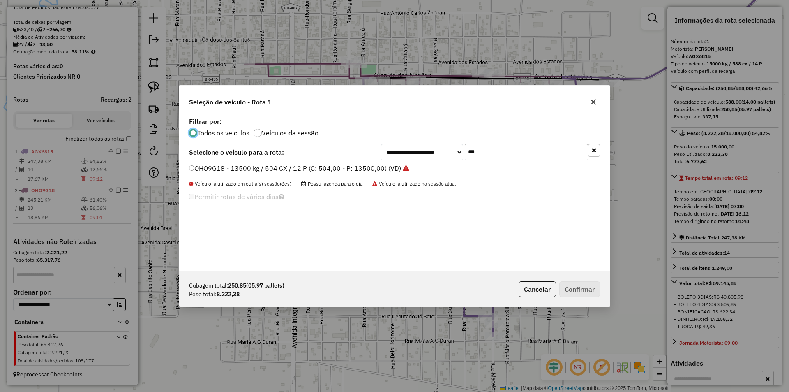
scroll to position [5, 2]
drag, startPoint x: 510, startPoint y: 157, endPoint x: 446, endPoint y: 151, distance: 65.2
click at [446, 151] on div "**********" at bounding box center [490, 152] width 219 height 16
type input "***"
click at [188, 168] on div "NDT1I85 - 13500 kg / 504 CX / 12 P (C: 504,00 - P: 13500,00) (VD)" at bounding box center [394, 172] width 421 height 16
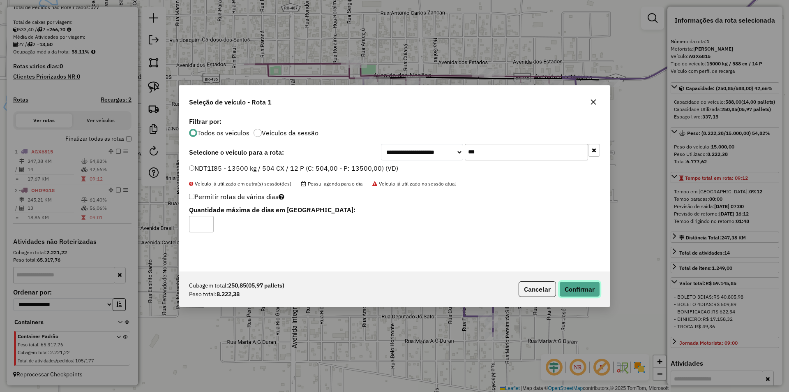
click at [579, 286] on button "Confirmar" at bounding box center [579, 289] width 41 height 16
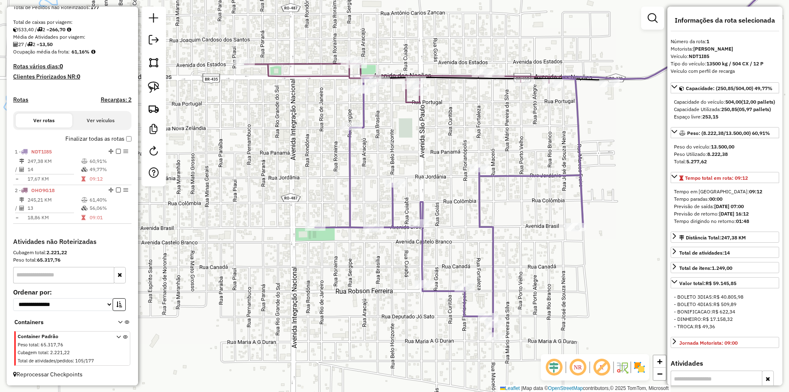
scroll to position [113, 0]
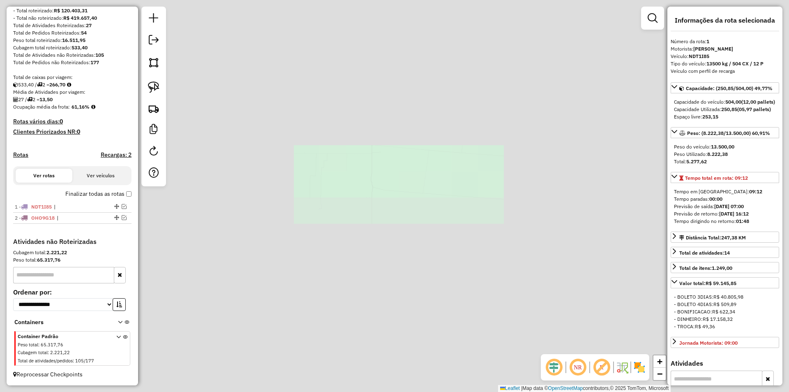
click at [435, 108] on div "Janela de atendimento Grade de atendimento Capacidade Transportadoras Veículos …" at bounding box center [394, 196] width 789 height 392
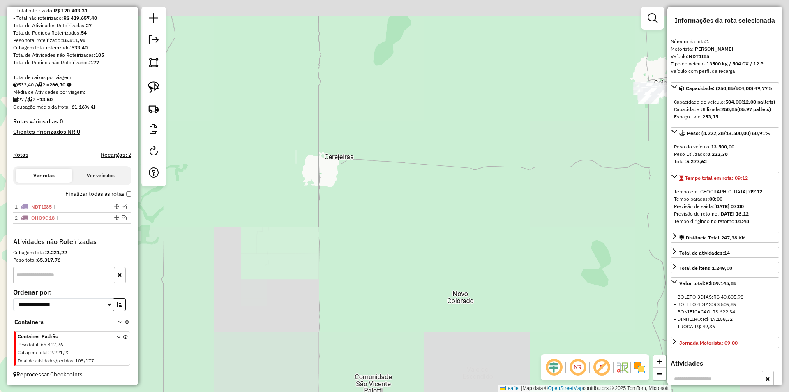
drag, startPoint x: 416, startPoint y: 124, endPoint x: 367, endPoint y: 166, distance: 64.1
click at [370, 168] on div "Janela de atendimento Grade de atendimento Capacidade Transportadoras Veículos …" at bounding box center [394, 196] width 789 height 392
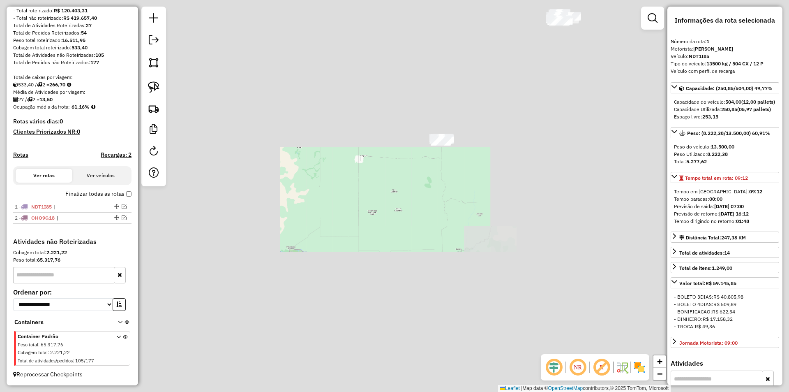
click at [436, 112] on div "Janela de atendimento Grade de atendimento Capacidade Transportadoras Veículos …" at bounding box center [394, 196] width 789 height 392
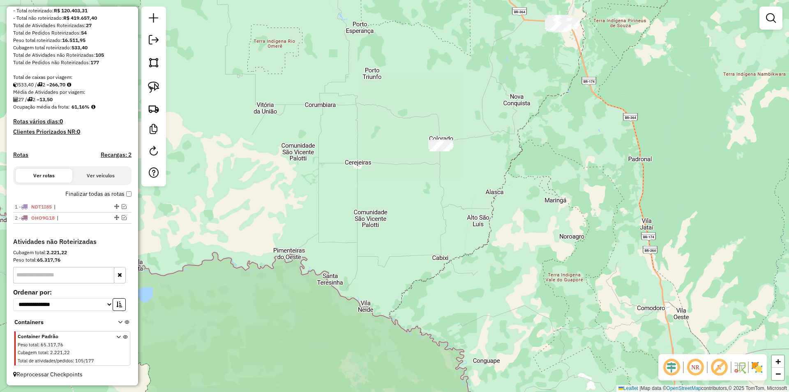
drag, startPoint x: 450, startPoint y: 118, endPoint x: 431, endPoint y: 123, distance: 19.3
click at [439, 123] on div "Janela de atendimento Grade de atendimento Capacidade Transportadoras Veículos …" at bounding box center [394, 196] width 789 height 392
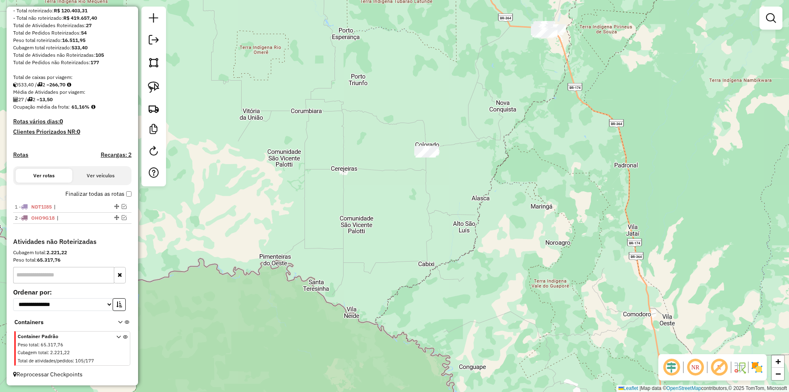
drag, startPoint x: 315, startPoint y: 108, endPoint x: 279, endPoint y: 75, distance: 49.2
click at [283, 75] on div "Janela de atendimento Grade de atendimento Capacidade Transportadoras Veículos …" at bounding box center [394, 196] width 789 height 392
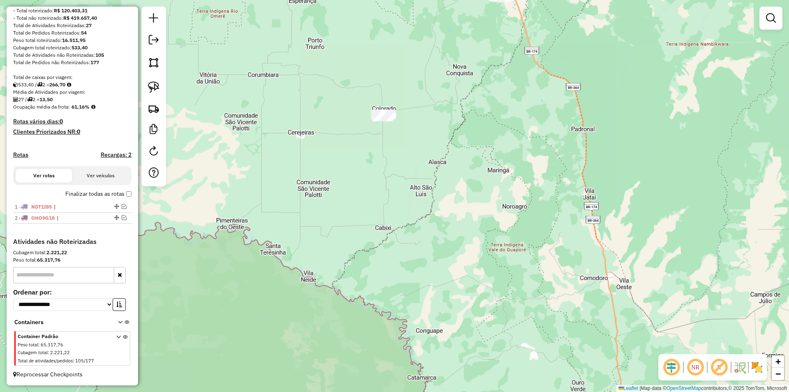
drag, startPoint x: 162, startPoint y: 82, endPoint x: 221, endPoint y: 83, distance: 59.2
click at [162, 83] on link at bounding box center [154, 87] width 18 height 18
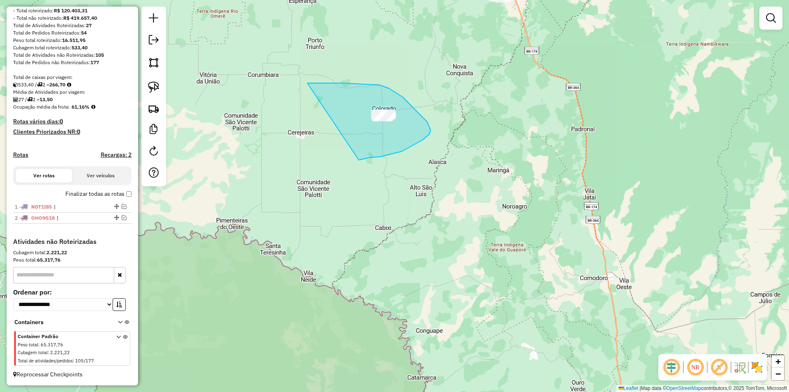
drag, startPoint x: 344, startPoint y: 83, endPoint x: 349, endPoint y: 161, distance: 78.2
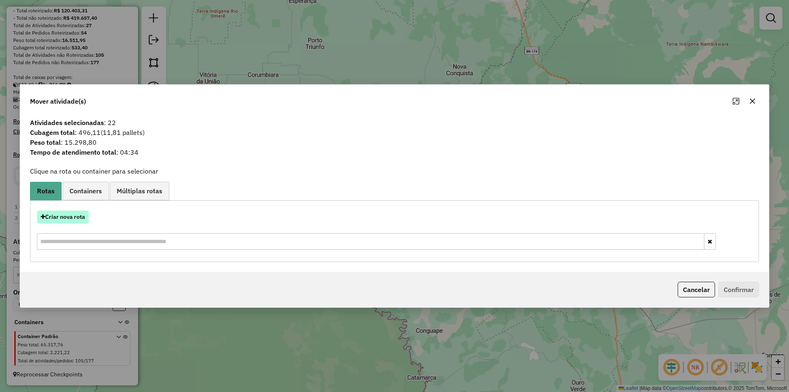
click at [73, 212] on button "Criar nova rota" at bounding box center [63, 216] width 52 height 13
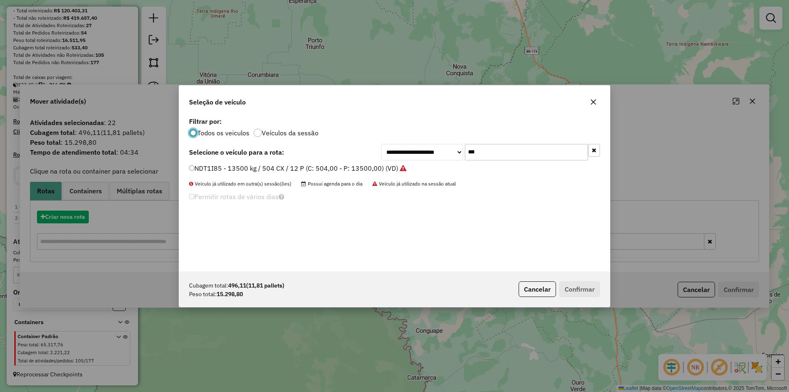
scroll to position [5, 2]
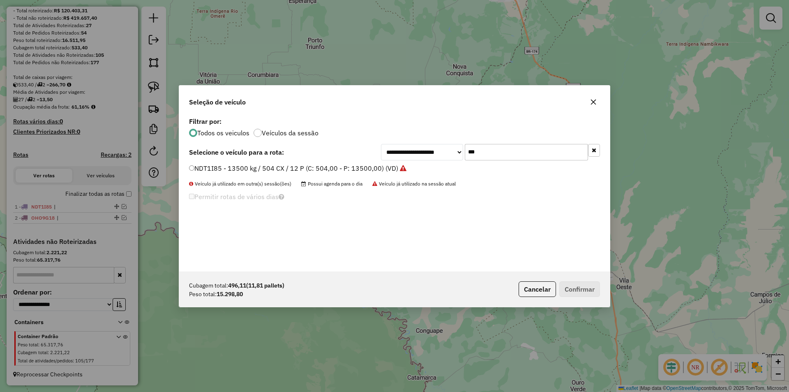
drag, startPoint x: 500, startPoint y: 149, endPoint x: 418, endPoint y: 169, distance: 85.0
click at [418, 168] on div "**********" at bounding box center [394, 193] width 431 height 156
type input "***"
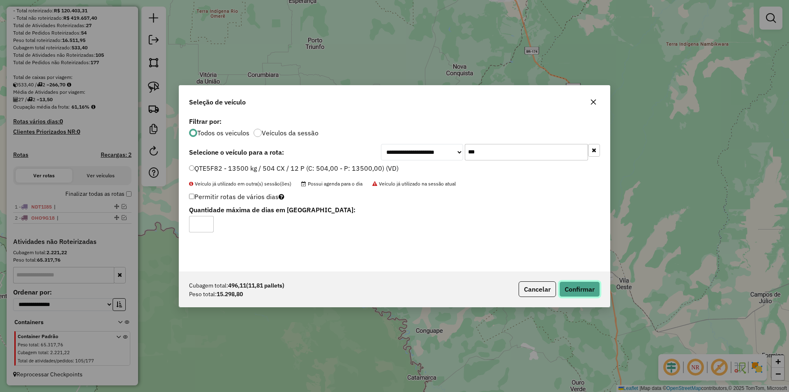
click at [576, 288] on button "Confirmar" at bounding box center [579, 289] width 41 height 16
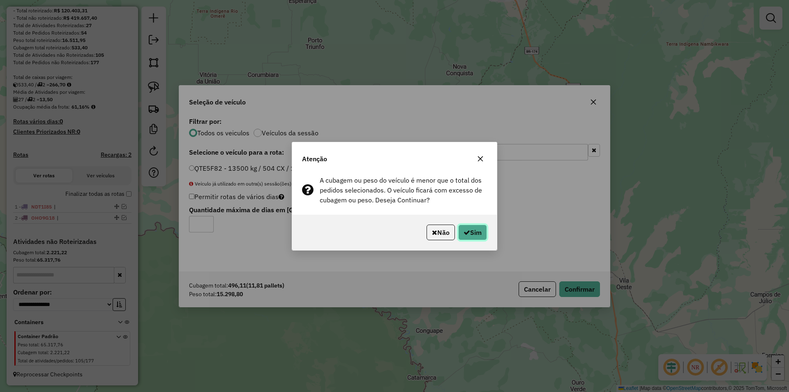
click at [481, 234] on button "Sim" at bounding box center [472, 232] width 29 height 16
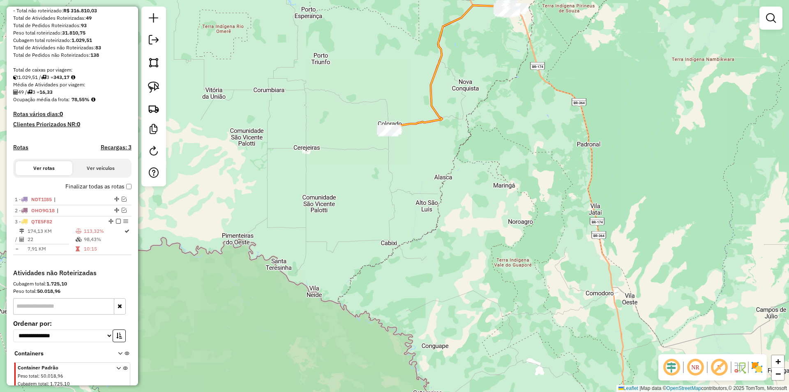
drag, startPoint x: 325, startPoint y: 161, endPoint x: 334, endPoint y: 180, distance: 20.4
click at [332, 181] on div "Janela de atendimento Grade de atendimento Capacidade Transportadoras Veículos …" at bounding box center [394, 196] width 789 height 392
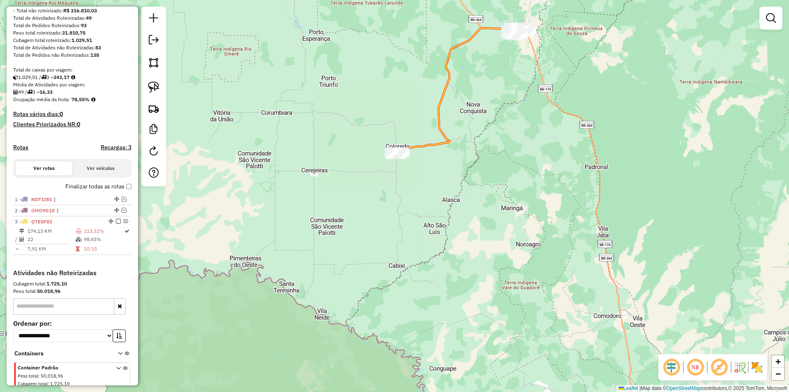
drag, startPoint x: 357, startPoint y: 178, endPoint x: 355, endPoint y: 182, distance: 4.6
click at [355, 182] on div "Janela de atendimento Grade de atendimento Capacidade Transportadoras Veículos …" at bounding box center [394, 196] width 789 height 392
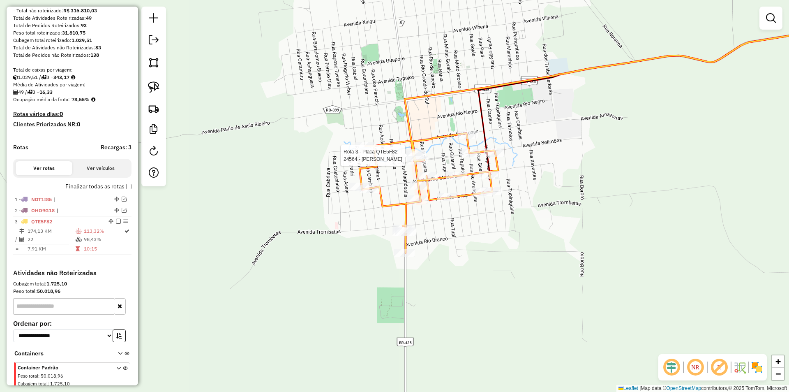
select select "*********"
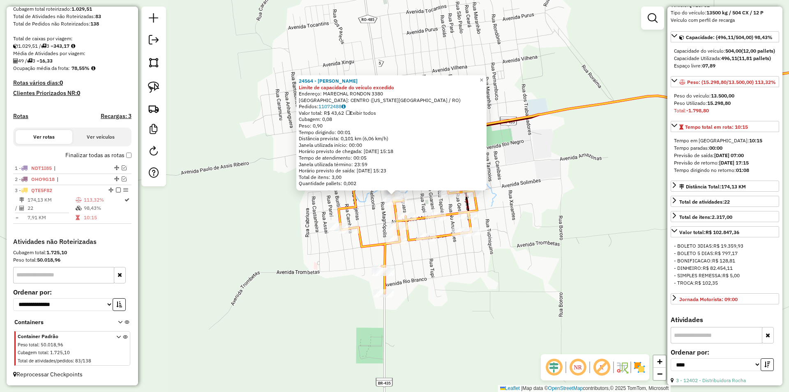
scroll to position [205, 0]
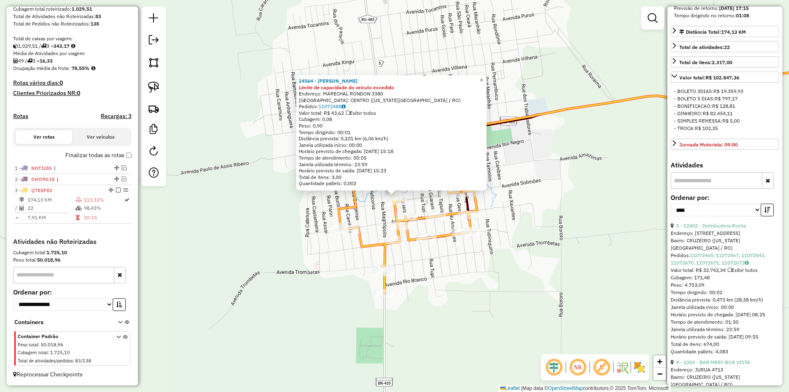
click at [535, 282] on div "24564 - CLEIDIMAR DUARTE Limite de capacidade do veículo excedido Endereço: MAR…" at bounding box center [394, 196] width 789 height 392
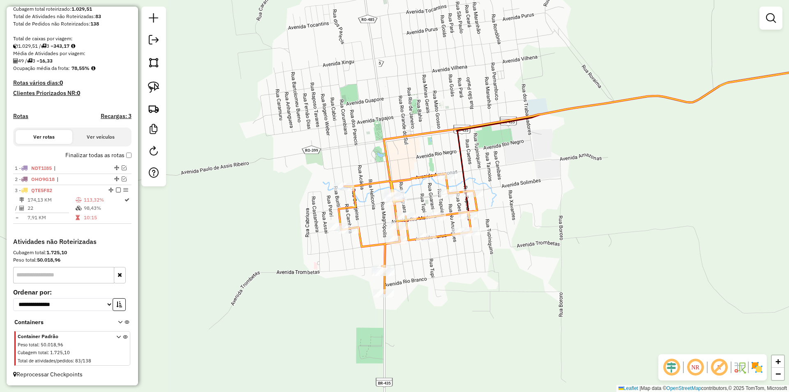
click at [427, 224] on div "Janela de atendimento Grade de atendimento Capacidade Transportadoras Veículos …" at bounding box center [394, 196] width 789 height 392
select select "*********"
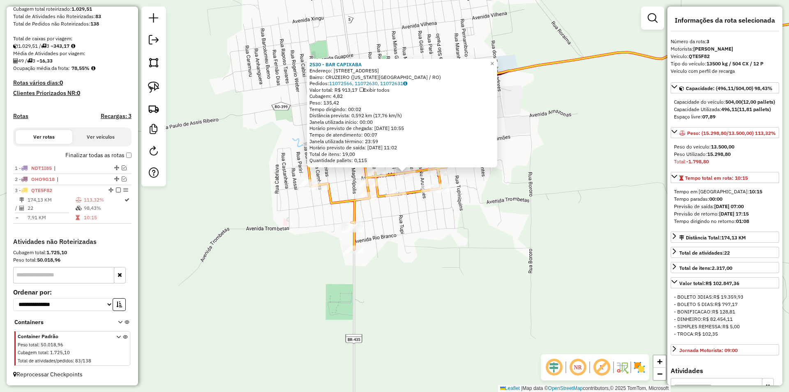
drag, startPoint x: 467, startPoint y: 273, endPoint x: 478, endPoint y: 249, distance: 25.7
click at [478, 249] on div "2530 - BAR CAPIXABA Endereço: R RIO MADEIRA, 4456 Bairro: CRUZEIRO (COLORADO DO…" at bounding box center [394, 196] width 789 height 392
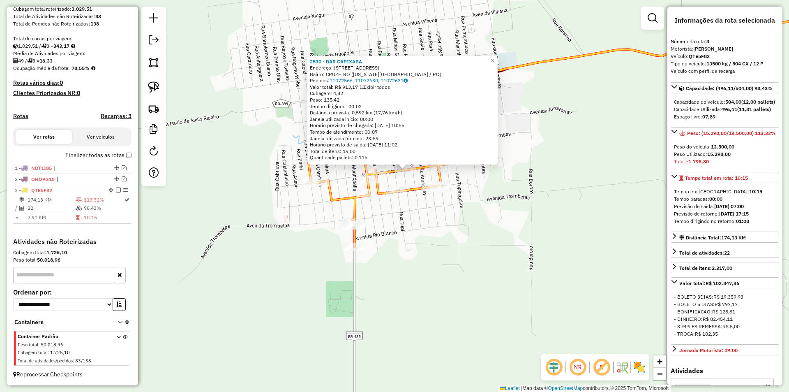
drag, startPoint x: 469, startPoint y: 258, endPoint x: 472, endPoint y: 237, distance: 21.2
click at [472, 237] on div "2530 - BAR CAPIXABA Endereço: R RIO MADEIRA, 4456 Bairro: CRUZEIRO (COLORADO DO…" at bounding box center [394, 196] width 789 height 392
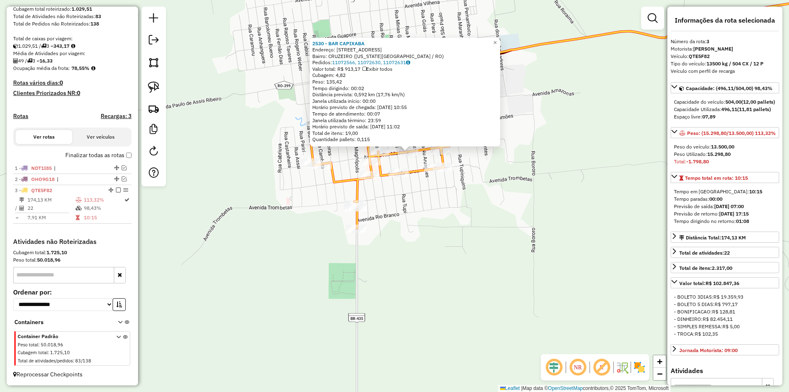
click at [472, 237] on div "2530 - BAR CAPIXABA Endereço: R RIO MADEIRA, 4456 Bairro: CRUZEIRO (COLORADO DO…" at bounding box center [394, 196] width 789 height 392
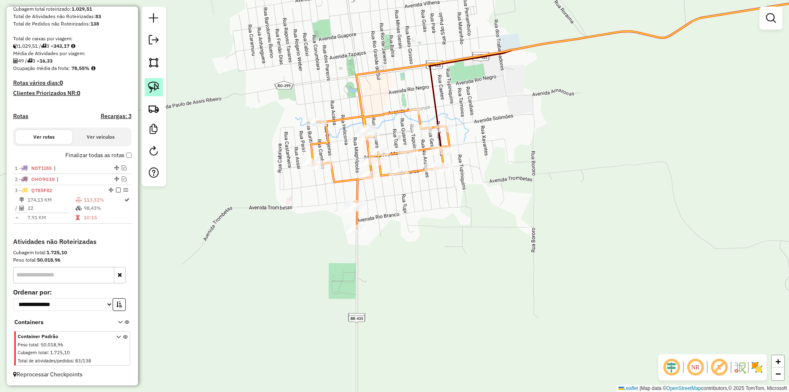
click at [159, 87] on img at bounding box center [154, 87] width 12 height 12
select select "*********"
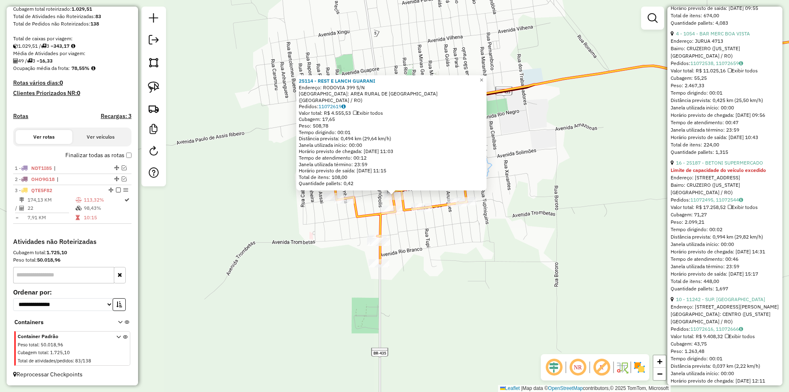
scroll to position [534, 0]
click at [579, 238] on div "25114 - REST E LANCH GUARANI Endereço: RODOVIA 399 S/N Bairro: AREA RURAL DE VI…" at bounding box center [394, 196] width 789 height 392
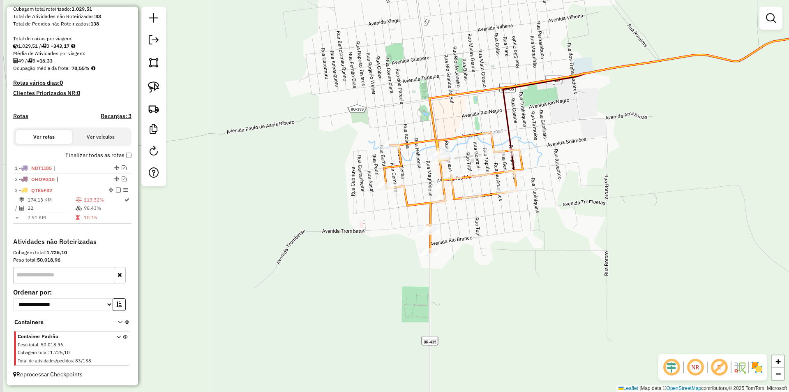
drag, startPoint x: 467, startPoint y: 251, endPoint x: 465, endPoint y: 247, distance: 4.2
click at [477, 248] on div "Janela de atendimento Grade de atendimento Capacidade Transportadoras Veículos …" at bounding box center [394, 196] width 789 height 392
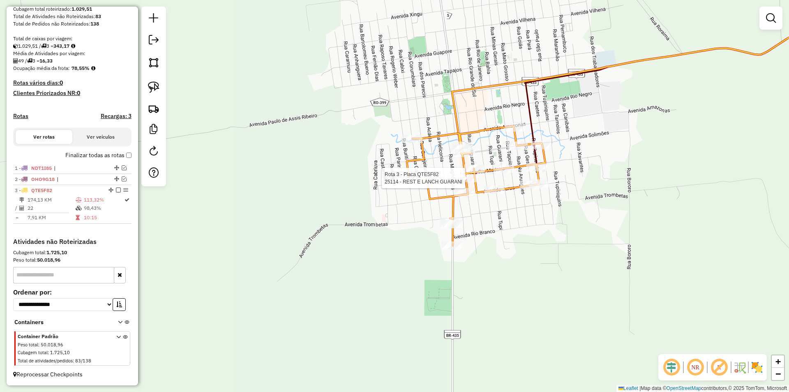
select select "*********"
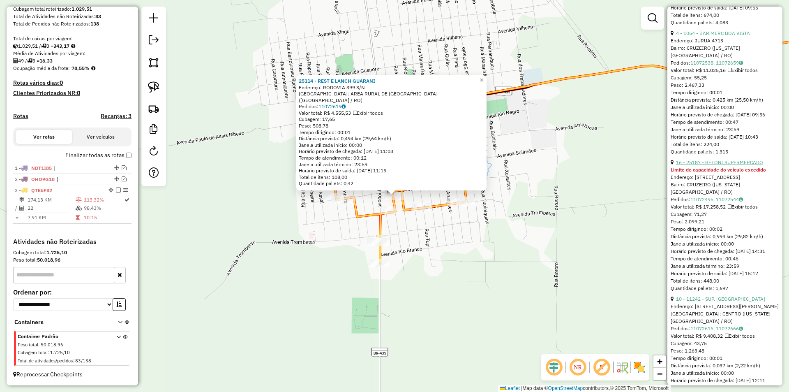
click at [740, 165] on link "16 - 25187 - BETONI SUPERMERCADO" at bounding box center [719, 162] width 87 height 6
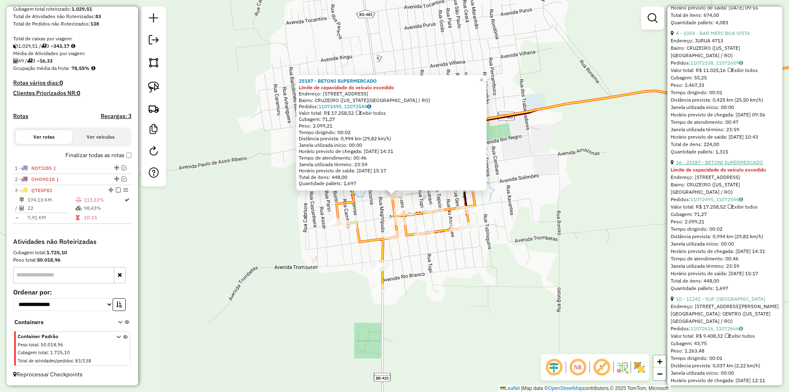
click at [740, 165] on link "16 - 25187 - BETONI SUPERMERCADO" at bounding box center [719, 162] width 87 height 6
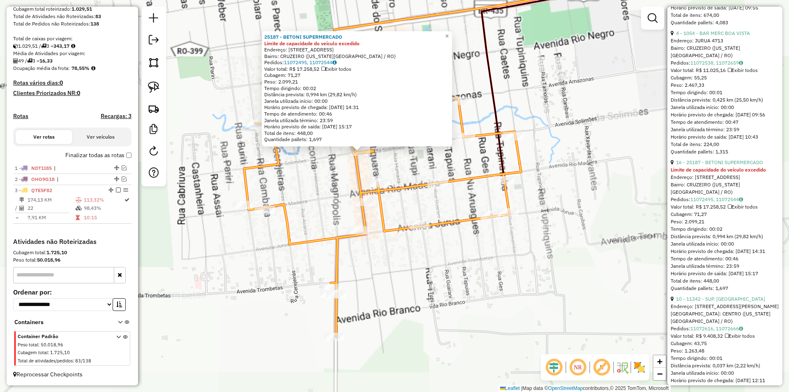
drag, startPoint x: 385, startPoint y: 279, endPoint x: 425, endPoint y: 223, distance: 69.1
click at [424, 223] on div "25187 - BETONI SUPERMERCADO Limite de capacidade do veículo excedido Endereço: …" at bounding box center [394, 196] width 789 height 392
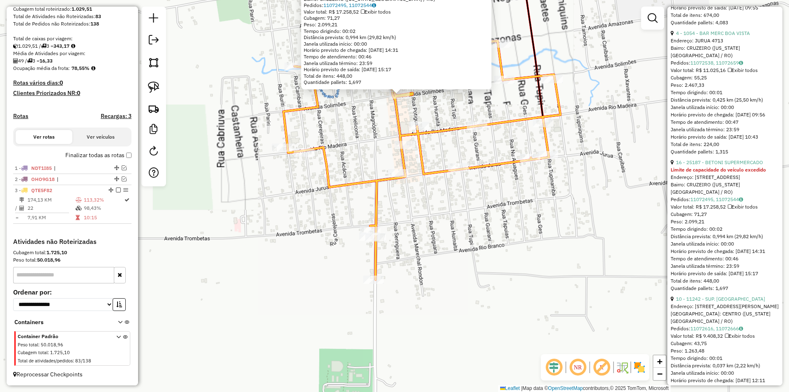
click at [425, 222] on div "25187 - BETONI SUPERMERCADO Limite de capacidade do veículo excedido Endereço: …" at bounding box center [394, 196] width 789 height 392
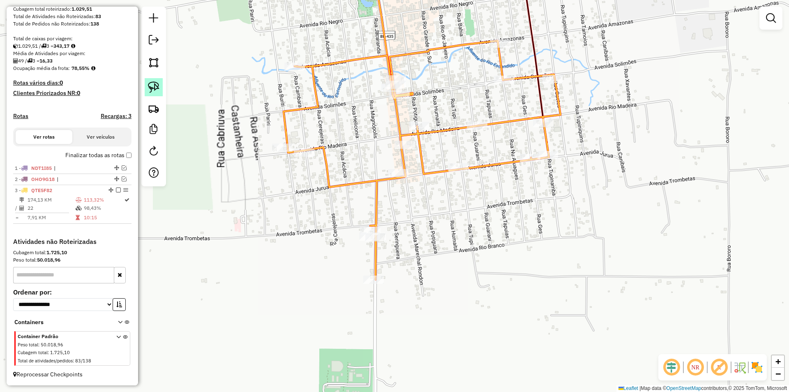
drag, startPoint x: 152, startPoint y: 85, endPoint x: 199, endPoint y: 175, distance: 101.6
click at [152, 85] on img at bounding box center [154, 87] width 12 height 12
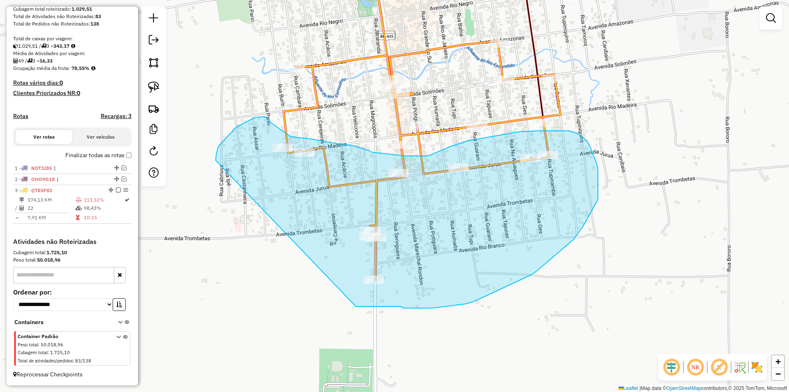
drag, startPoint x: 216, startPoint y: 158, endPoint x: 324, endPoint y: 311, distance: 187.6
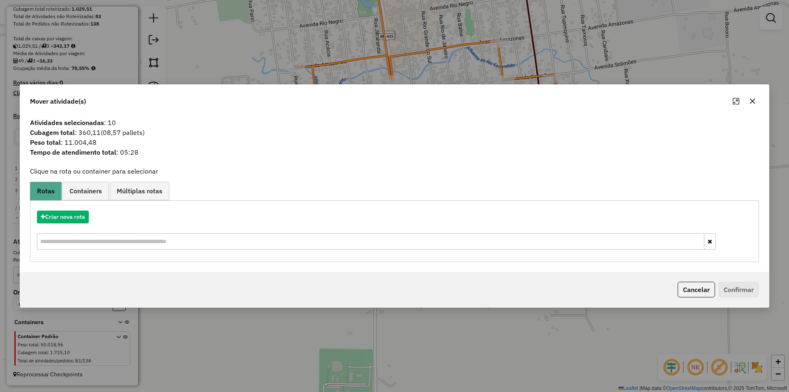
click at [752, 98] on icon "button" at bounding box center [752, 101] width 7 height 7
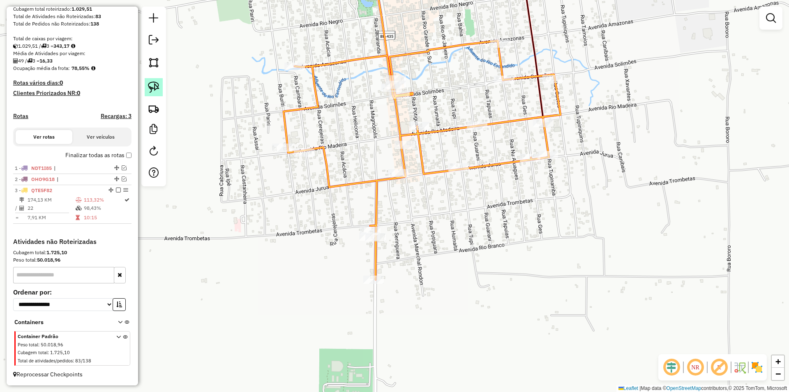
click at [160, 85] on link at bounding box center [154, 87] width 18 height 18
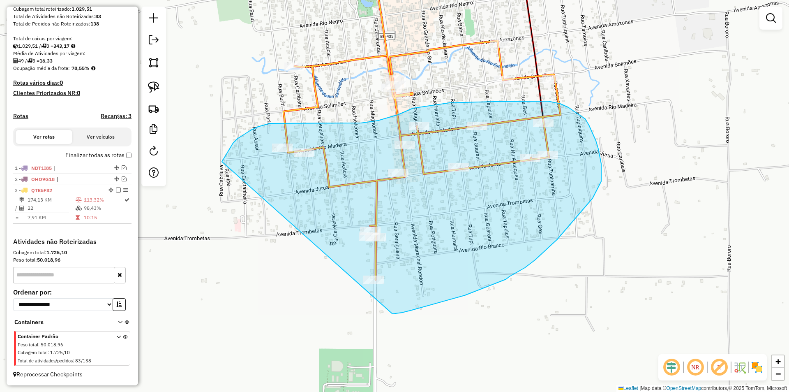
drag, startPoint x: 228, startPoint y: 152, endPoint x: 358, endPoint y: 309, distance: 203.7
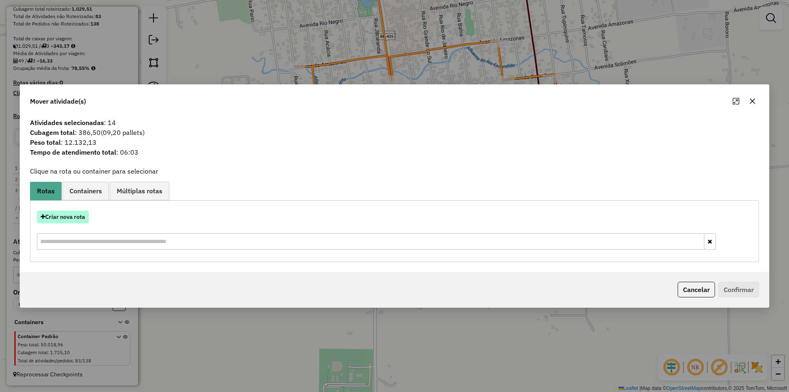
click at [65, 215] on button "Criar nova rota" at bounding box center [63, 216] width 52 height 13
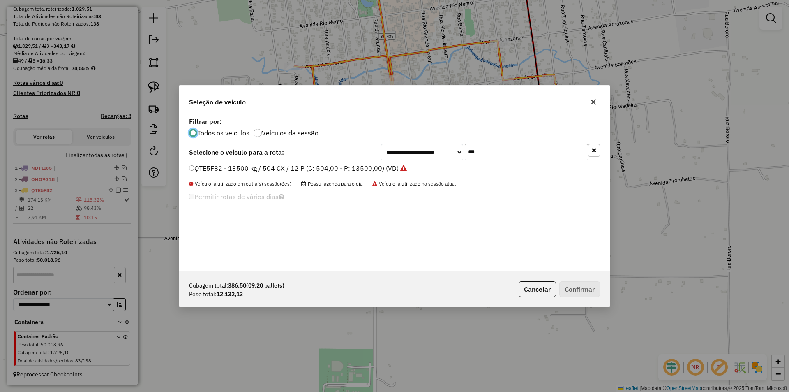
scroll to position [5, 2]
drag, startPoint x: 498, startPoint y: 157, endPoint x: 429, endPoint y: 157, distance: 68.6
click at [429, 157] on div "**********" at bounding box center [490, 152] width 219 height 16
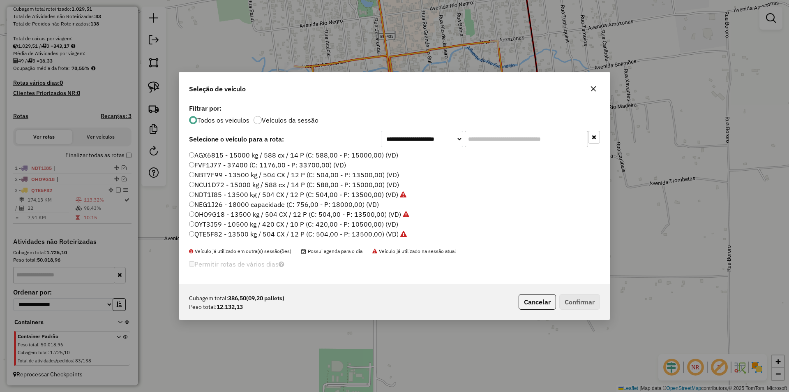
click at [587, 88] on button "button" at bounding box center [593, 88] width 13 height 13
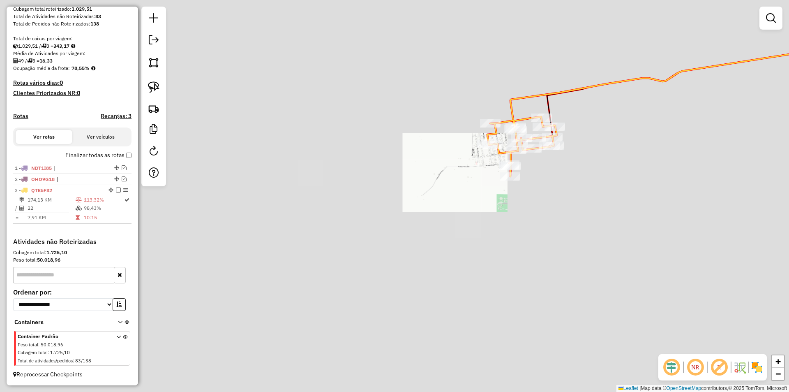
drag, startPoint x: 582, startPoint y: 162, endPoint x: 545, endPoint y: 190, distance: 46.0
click at [547, 190] on div "Janela de atendimento Grade de atendimento Capacidade Transportadoras Veículos …" at bounding box center [394, 196] width 789 height 392
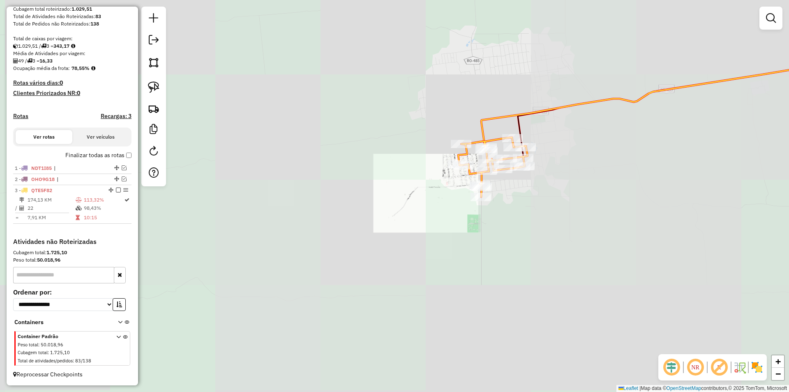
click at [545, 190] on div "Janela de atendimento Grade de atendimento Capacidade Transportadoras Veículos …" at bounding box center [394, 196] width 789 height 392
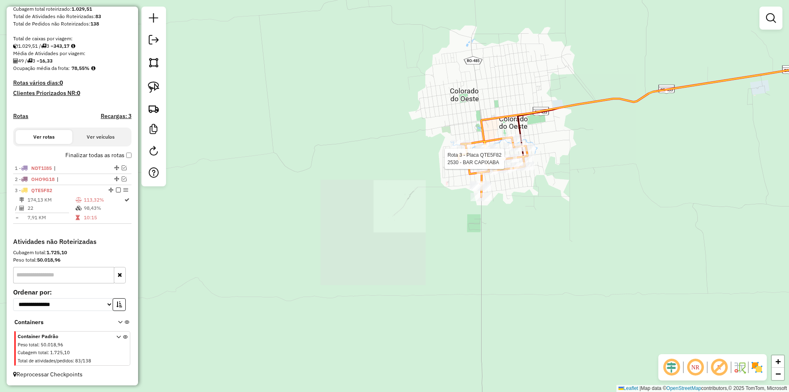
click at [500, 163] on div at bounding box center [506, 159] width 21 height 8
select select "*********"
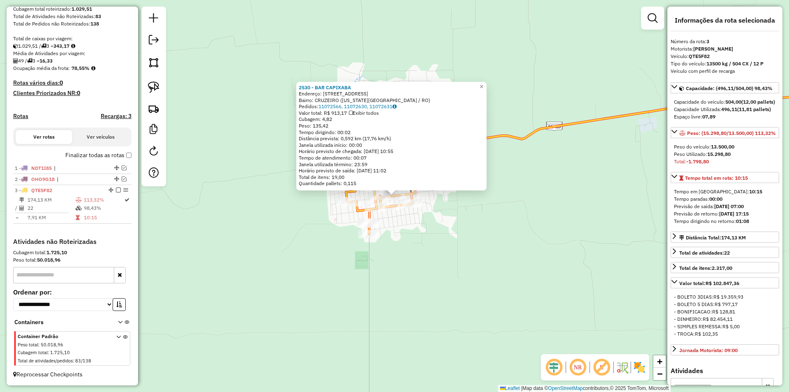
click at [533, 213] on div "2530 - BAR CAPIXABA Endereço: R RIO MADEIRA, 4456 Bairro: CRUZEIRO (COLORADO DO…" at bounding box center [394, 196] width 789 height 392
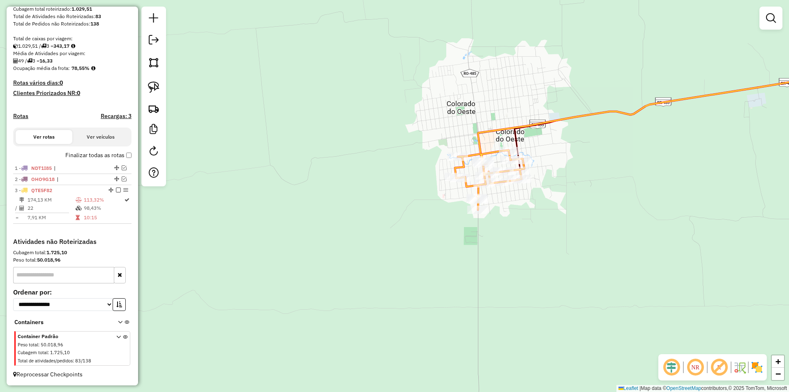
drag, startPoint x: 491, startPoint y: 234, endPoint x: 512, endPoint y: 231, distance: 21.6
click at [512, 231] on div "Janela de atendimento Grade de atendimento Capacidade Transportadoras Veículos …" at bounding box center [394, 196] width 789 height 392
click at [339, 257] on div "Janela de atendimento Grade de atendimento Capacidade Transportadoras Veículos …" at bounding box center [394, 196] width 789 height 392
click at [122, 169] on em at bounding box center [124, 167] width 5 height 5
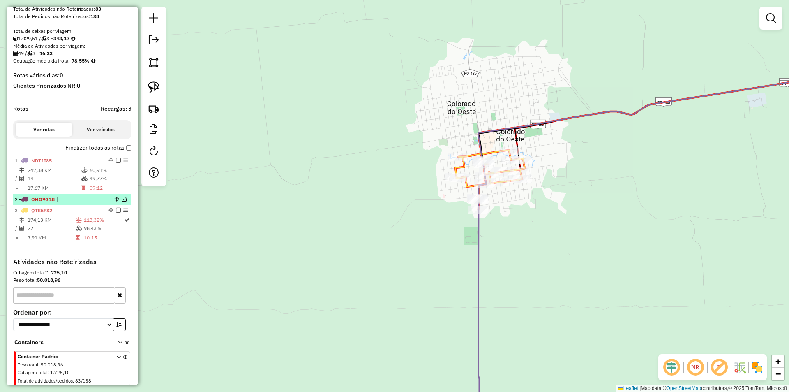
click at [122, 201] on em at bounding box center [124, 198] width 5 height 5
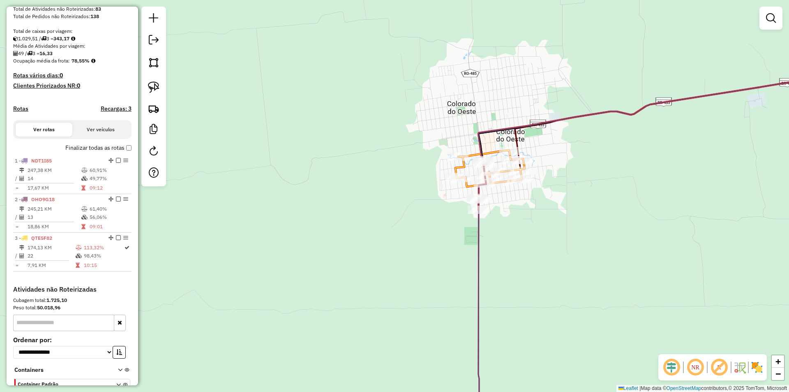
click at [385, 178] on div "Janela de atendimento Grade de atendimento Capacidade Transportadoras Veículos …" at bounding box center [394, 196] width 789 height 392
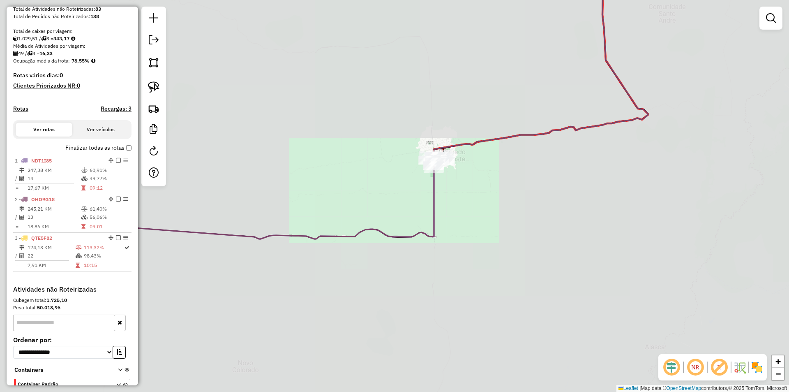
drag, startPoint x: 277, startPoint y: 246, endPoint x: 473, endPoint y: 192, distance: 203.3
click at [473, 192] on div "Janela de atendimento Grade de atendimento Capacidade Transportadoras Veículos …" at bounding box center [394, 196] width 789 height 392
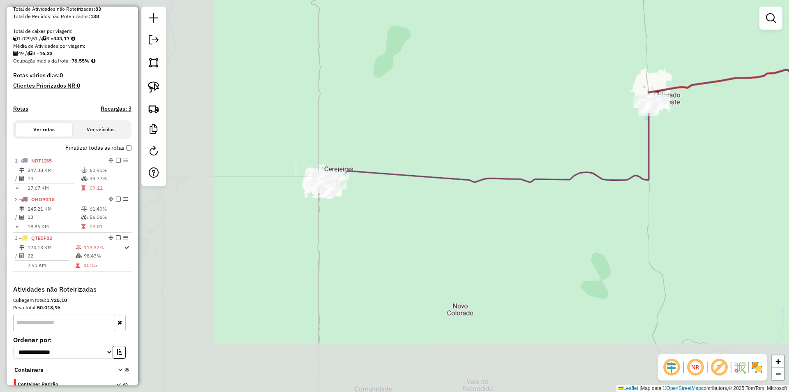
drag, startPoint x: 414, startPoint y: 217, endPoint x: 503, endPoint y: 199, distance: 91.0
click at [503, 199] on div "Janela de atendimento Grade de atendimento Capacidade Transportadoras Veículos …" at bounding box center [394, 196] width 789 height 392
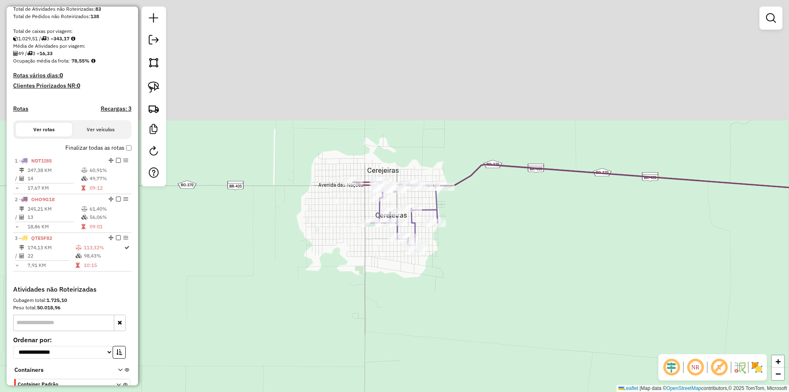
drag, startPoint x: 372, startPoint y: 275, endPoint x: 390, endPoint y: 306, distance: 35.7
click at [390, 310] on div "Janela de atendimento Grade de atendimento Capacidade Transportadoras Veículos …" at bounding box center [394, 196] width 789 height 392
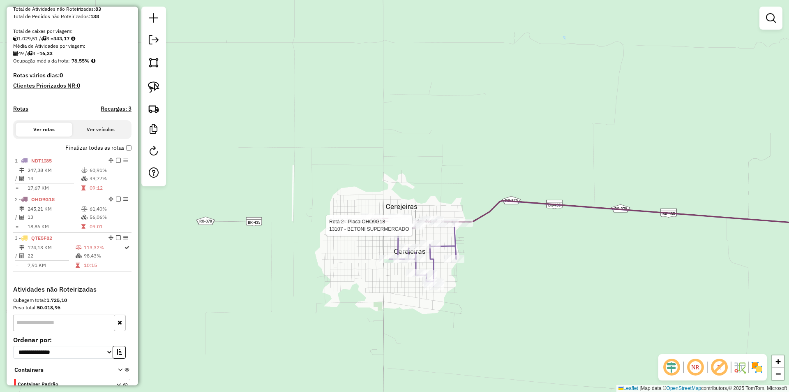
select select "*********"
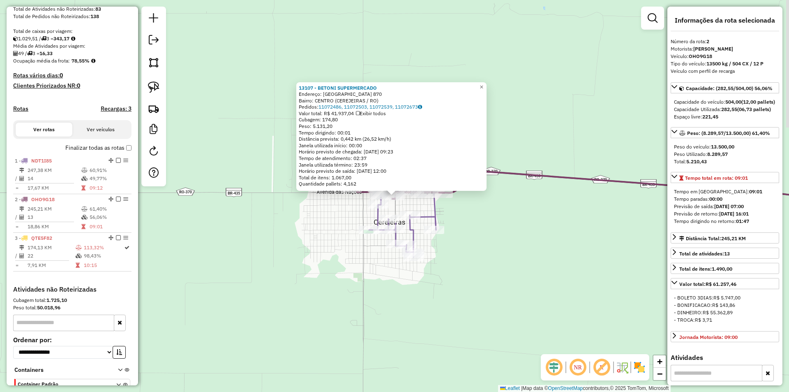
scroll to position [207, 0]
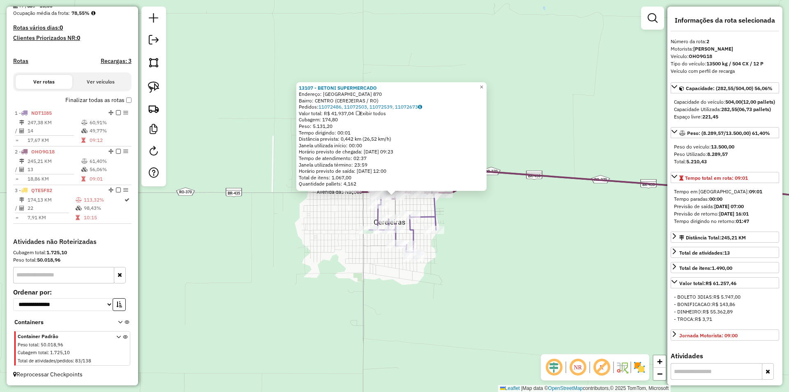
click at [575, 262] on div "13107 - BETONI SUPERMERCADO Endereço: SAO PAULO 870 Bairro: CENTRO (CEREJEIRAS …" at bounding box center [394, 196] width 789 height 392
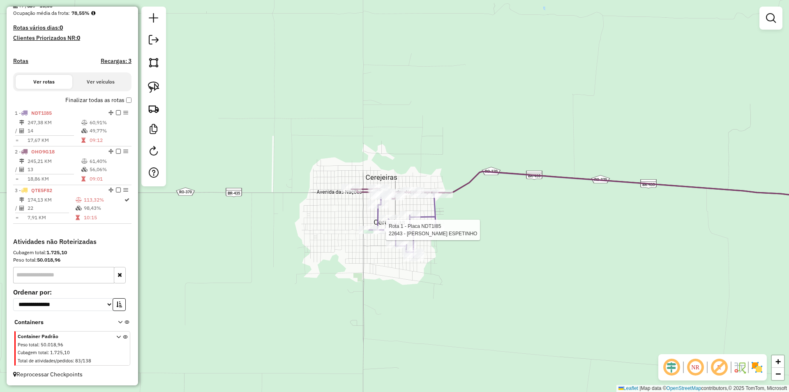
select select "*********"
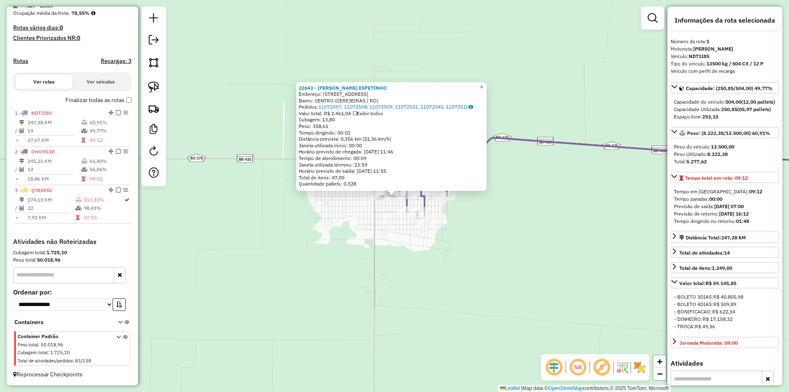
click at [480, 226] on div "22643 - DOM GRILL ESPETINHO Endereço: AV AVENIDA BRASIL, 2623 Bairro: CENTRO (C…" at bounding box center [394, 196] width 789 height 392
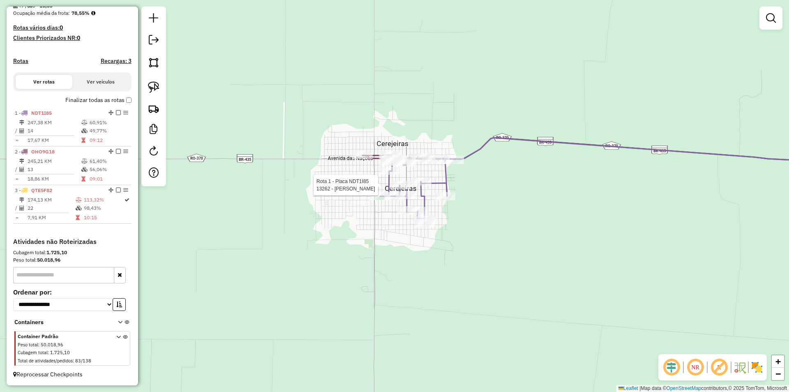
click at [407, 189] on div at bounding box center [400, 185] width 21 height 8
select select "*********"
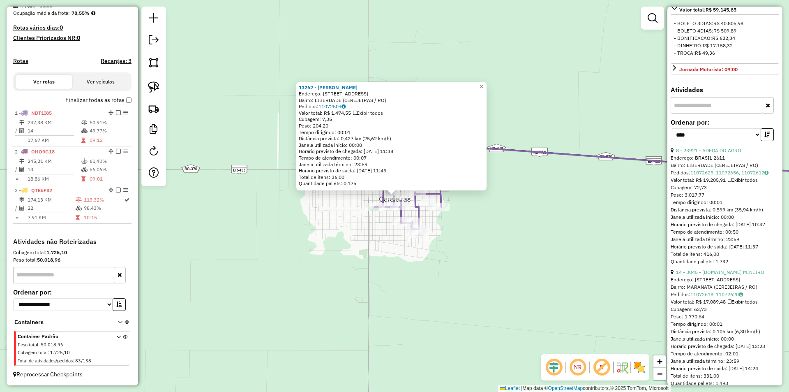
scroll to position [288, 0]
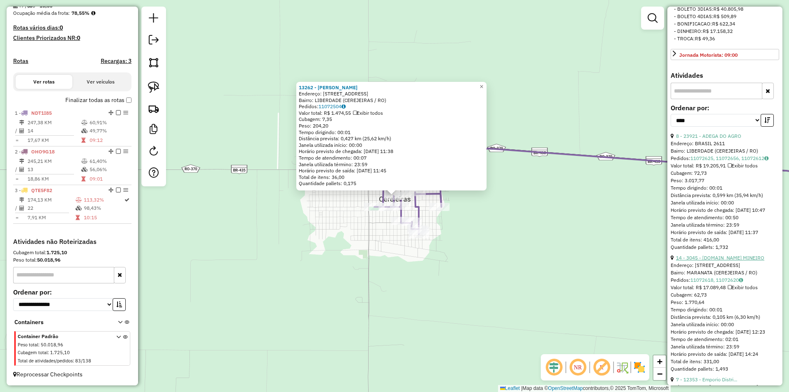
click at [723, 261] on link "14 - 3045 - DIST.DO MINEIRO" at bounding box center [720, 257] width 88 height 6
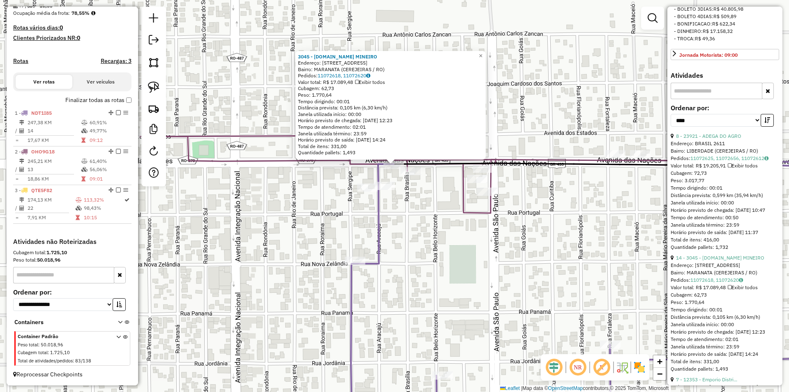
drag, startPoint x: 411, startPoint y: 211, endPoint x: 415, endPoint y: 219, distance: 8.8
click at [415, 219] on div "3045 - DIST.DO MINEIRO Endereço: AV AV DAS NACOES, 2308 Bairro: MARANATA (CEREJ…" at bounding box center [394, 196] width 789 height 392
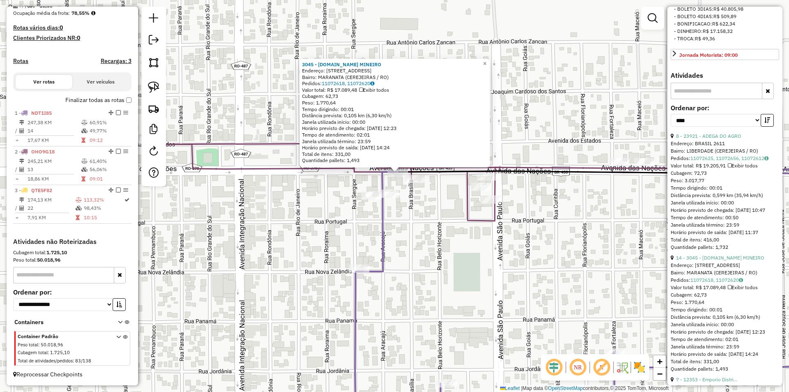
click at [415, 219] on div "3045 - DIST.DO MINEIRO Endereço: AV AV DAS NACOES, 2308 Bairro: MARANATA (CEREJ…" at bounding box center [394, 196] width 789 height 392
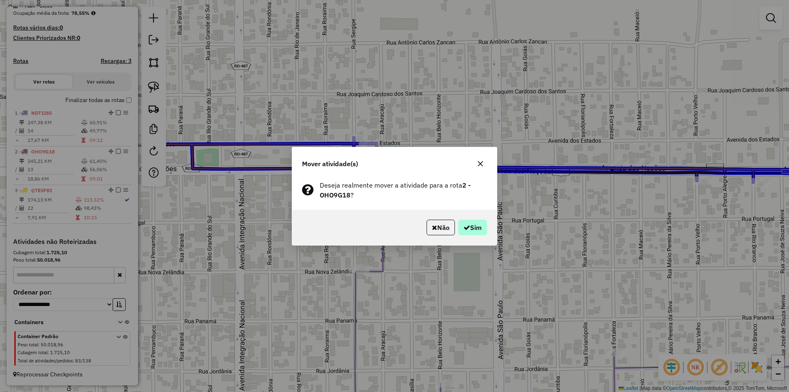
click at [470, 222] on div "Não Sim" at bounding box center [394, 227] width 205 height 35
click at [470, 222] on button "Sim" at bounding box center [472, 227] width 29 height 16
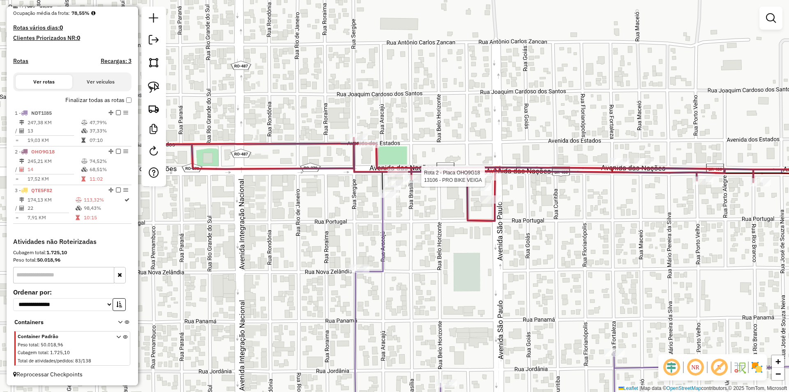
select select "*********"
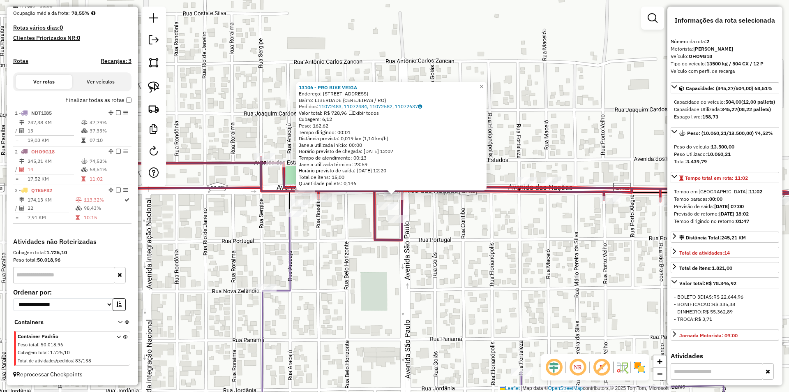
click at [470, 217] on div "13106 - PRO BIKE VEIGA Endereço: R AV.DAS NAC�ES, 2564 Bairro: LIBERDADE (CEREJ…" at bounding box center [394, 196] width 789 height 392
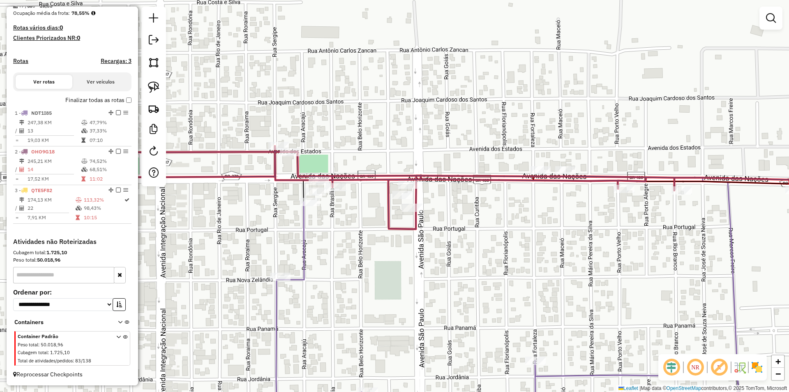
drag, startPoint x: 395, startPoint y: 267, endPoint x: 407, endPoint y: 233, distance: 35.7
click at [406, 237] on div "Janela de atendimento Grade de atendimento Capacidade Transportadoras Veículos …" at bounding box center [394, 196] width 789 height 392
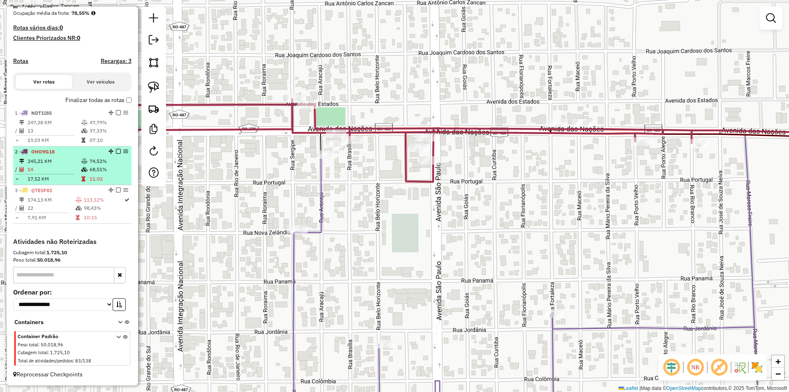
click at [116, 152] on em at bounding box center [118, 151] width 5 height 5
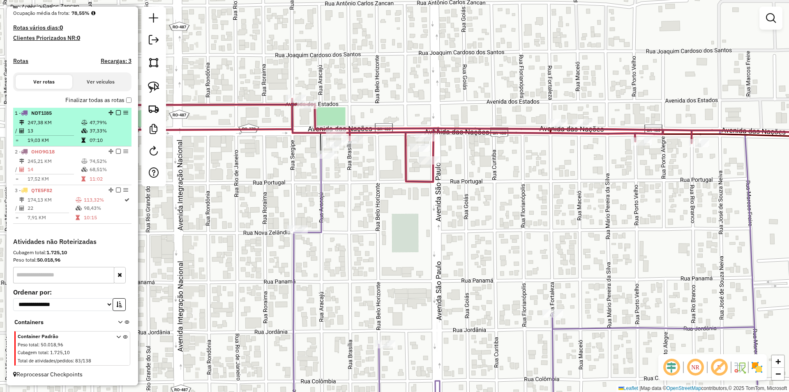
scroll to position [180, 0]
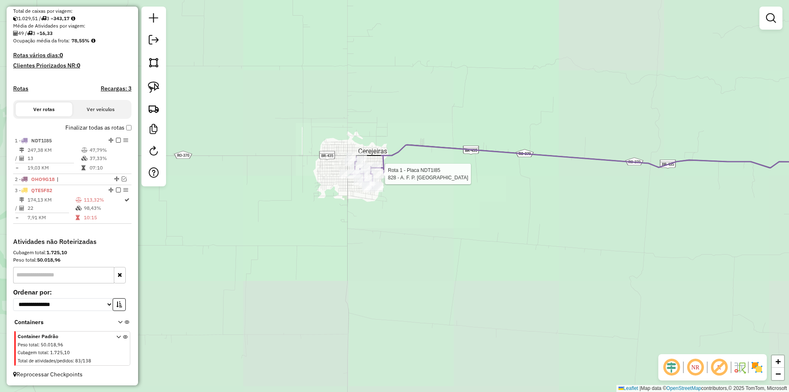
select select "*********"
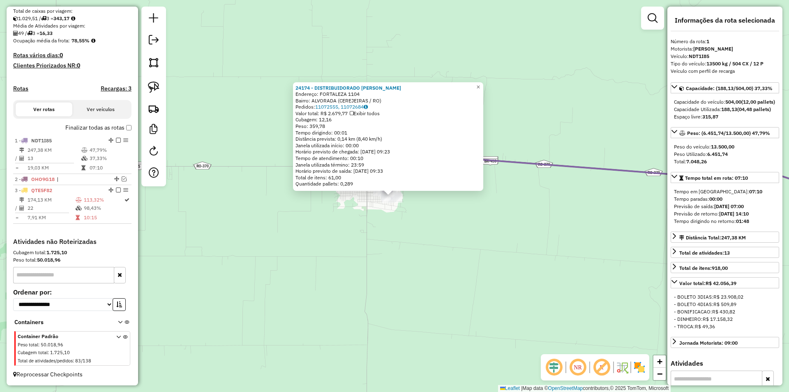
drag, startPoint x: 499, startPoint y: 178, endPoint x: 401, endPoint y: 188, distance: 97.9
click at [401, 188] on div "24174 - DISTRIBUIDORADO LULU Endereço: FORTALEZA 1104 Bairro: ALVORADA (CEREJEI…" at bounding box center [394, 196] width 789 height 392
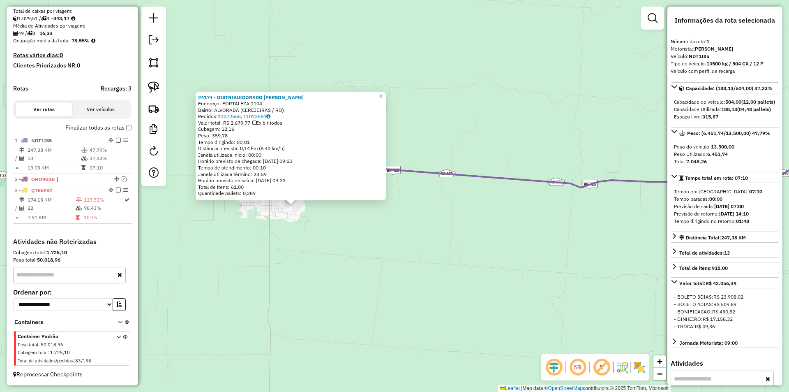
click at [492, 193] on div "24174 - DISTRIBUIDORADO LULU Endereço: FORTALEZA 1104 Bairro: ALVORADA (CEREJEI…" at bounding box center [394, 196] width 789 height 392
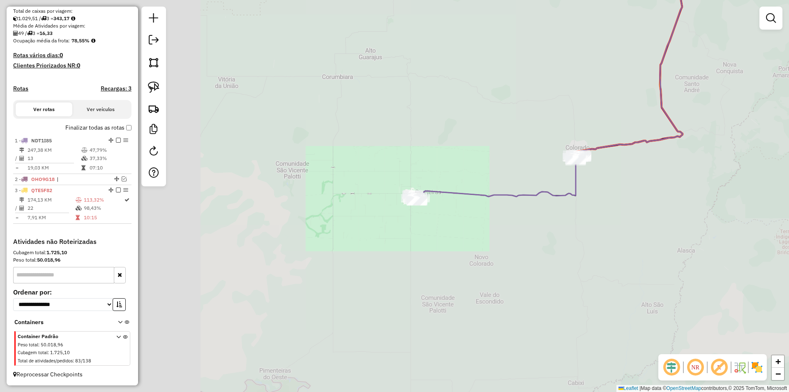
drag, startPoint x: 554, startPoint y: 157, endPoint x: 523, endPoint y: 162, distance: 32.0
click at [524, 162] on div "Janela de atendimento Grade de atendimento Capacidade Transportadoras Veículos …" at bounding box center [394, 196] width 789 height 392
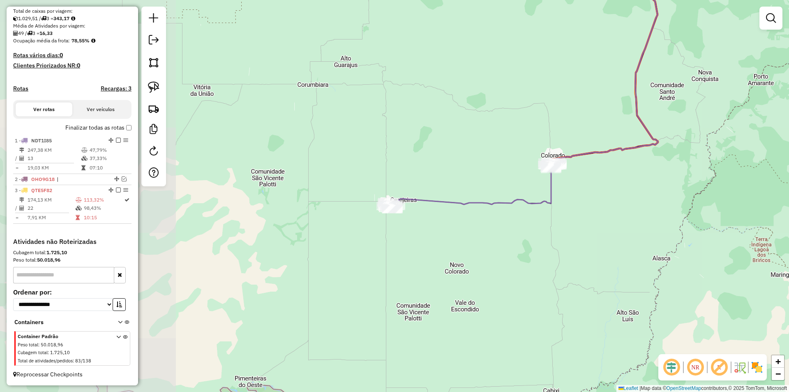
click at [564, 164] on div "Janela de atendimento Grade de atendimento Capacidade Transportadoras Veículos …" at bounding box center [394, 196] width 789 height 392
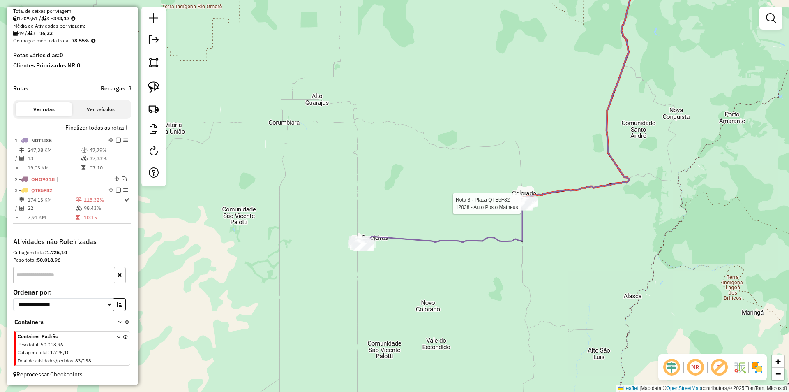
select select "*********"
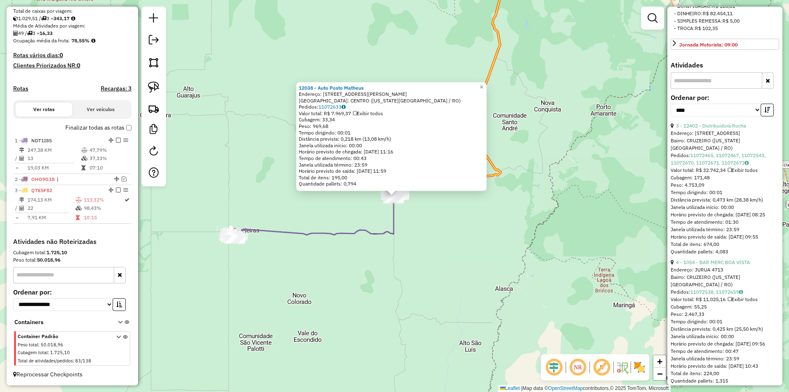
scroll to position [288, 0]
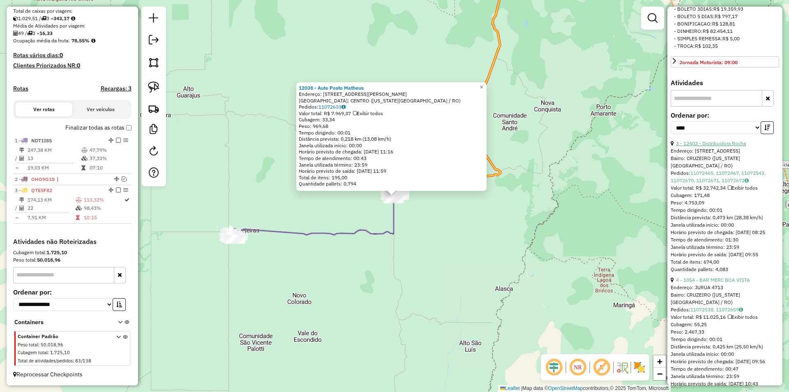
click at [707, 146] on link "3 - 12402 - Distribuidora Rocha" at bounding box center [711, 143] width 70 height 6
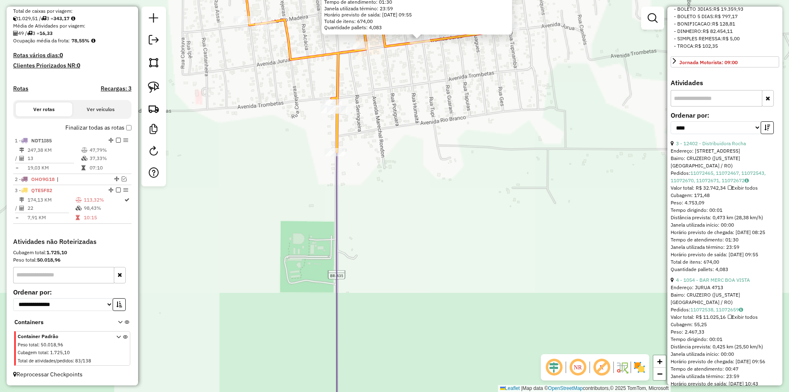
drag, startPoint x: 423, startPoint y: 102, endPoint x: 422, endPoint y: 215, distance: 113.0
click at [422, 215] on div "12402 - Distribuidora Rocha Endereço: AV Av Jurua, 4305 Bairro: CRUZEIRO (COLOR…" at bounding box center [394, 196] width 789 height 392
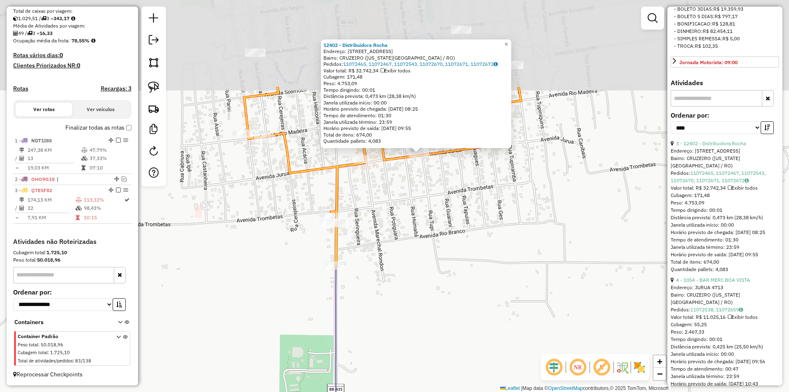
click at [421, 215] on div "12402 - Distribuidora Rocha Endereço: AV Av Jurua, 4305 Bairro: CRUZEIRO (COLOR…" at bounding box center [394, 196] width 789 height 392
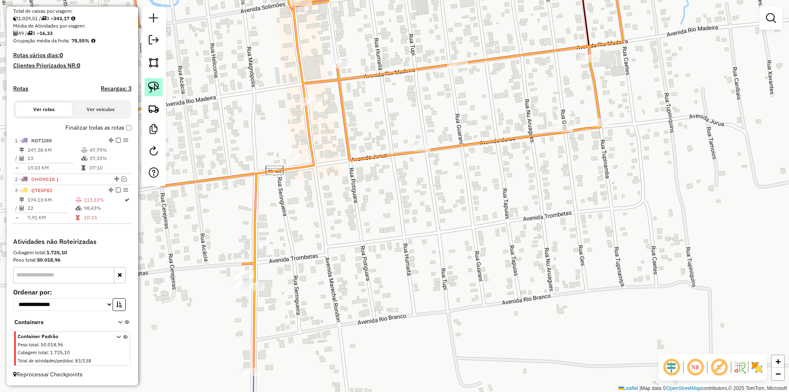
click at [155, 91] on img at bounding box center [154, 87] width 12 height 12
drag, startPoint x: 401, startPoint y: 140, endPoint x: 432, endPoint y: 177, distance: 48.4
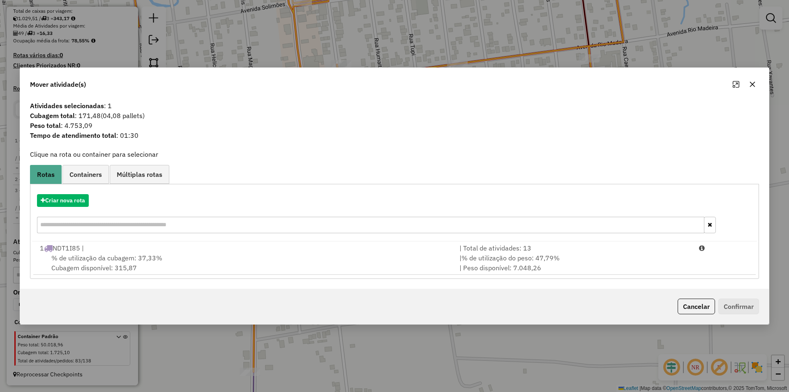
click at [81, 255] on span "% de utilização da cubagem: 37,33%" at bounding box center [106, 258] width 111 height 8
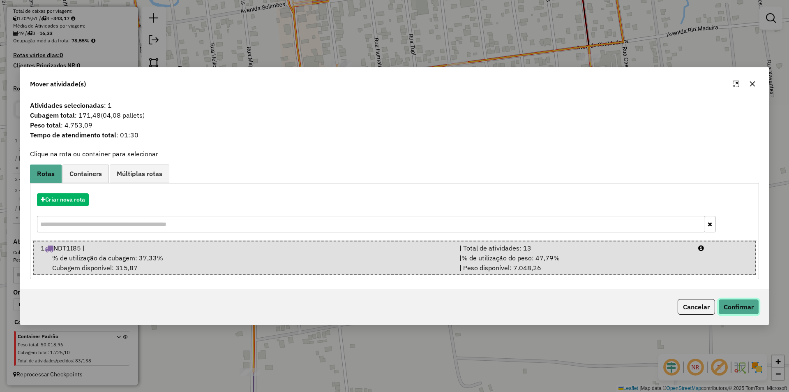
click at [737, 303] on button "Confirmar" at bounding box center [738, 307] width 41 height 16
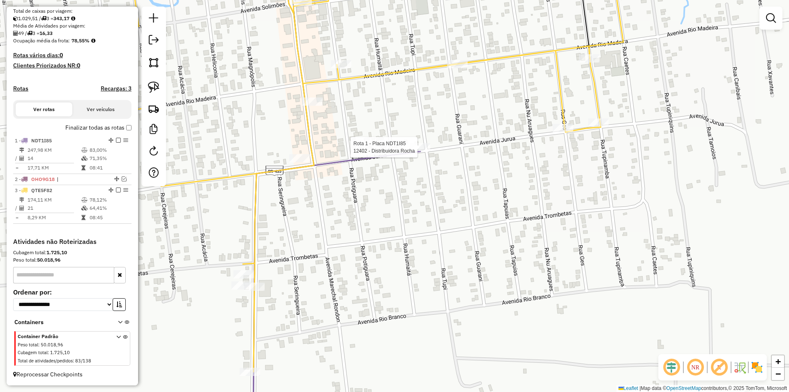
select select "*********"
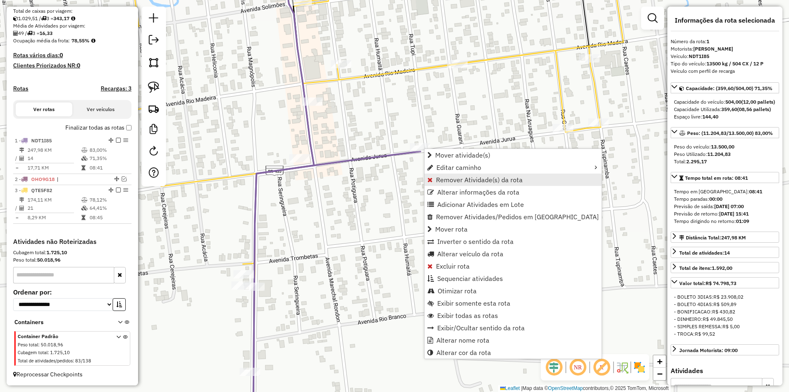
click at [446, 181] on span "Remover Atividade(s) da rota" at bounding box center [479, 179] width 87 height 7
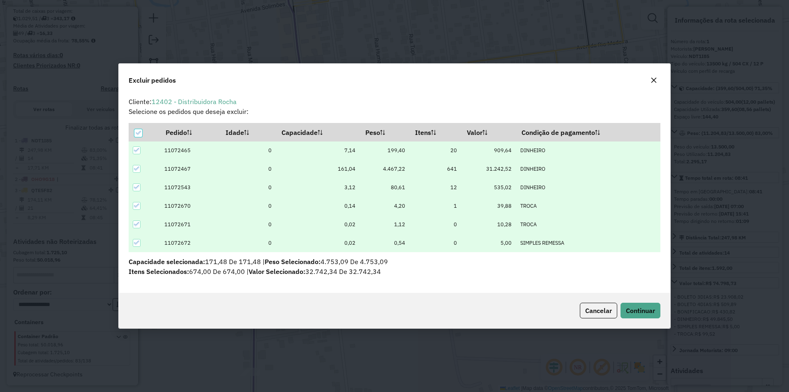
scroll to position [5, 2]
click at [136, 151] on icon at bounding box center [137, 150] width 6 height 6
click at [137, 134] on div at bounding box center [138, 133] width 8 height 8
click at [137, 134] on icon at bounding box center [138, 133] width 6 height 6
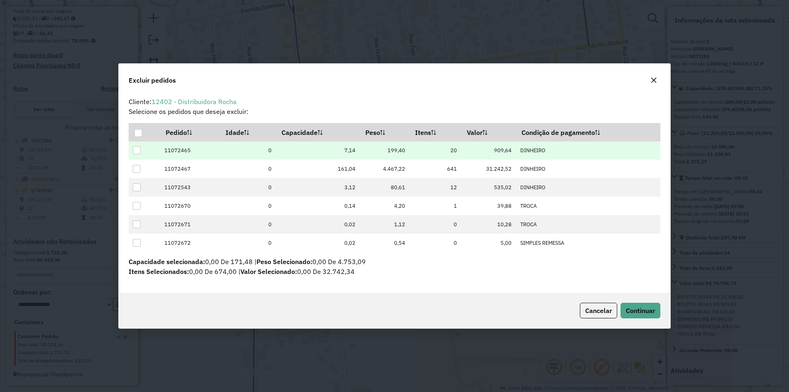
click at [134, 148] on div at bounding box center [137, 150] width 8 height 8
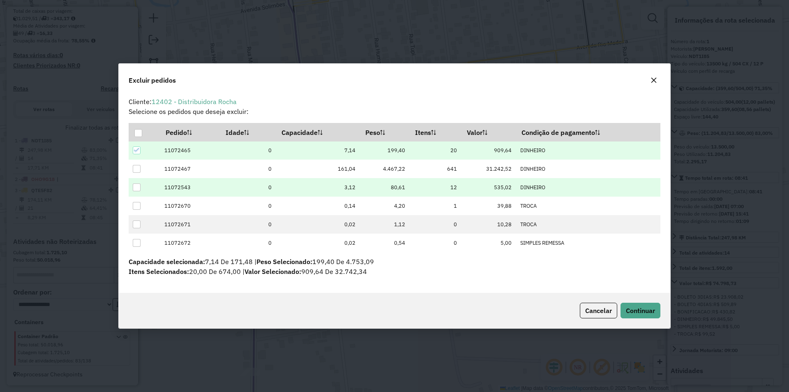
click at [133, 190] on div at bounding box center [137, 187] width 8 height 8
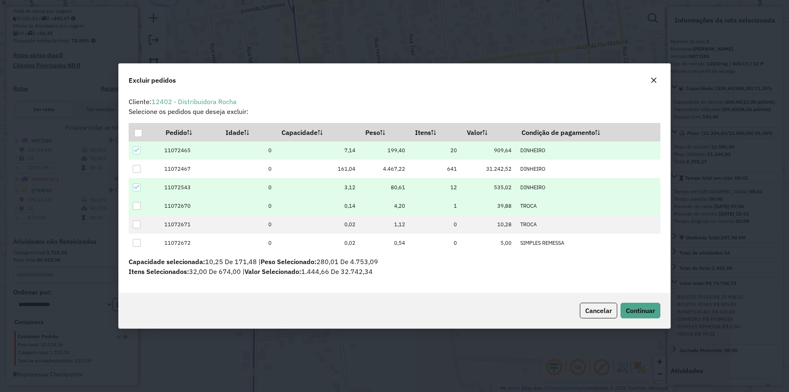
click at [141, 207] on td at bounding box center [144, 205] width 31 height 18
click at [139, 202] on div at bounding box center [137, 206] width 8 height 8
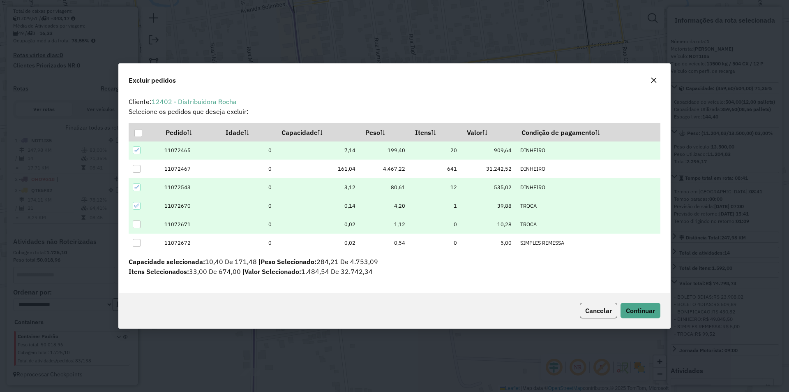
click at [136, 225] on div at bounding box center [137, 224] width 8 height 8
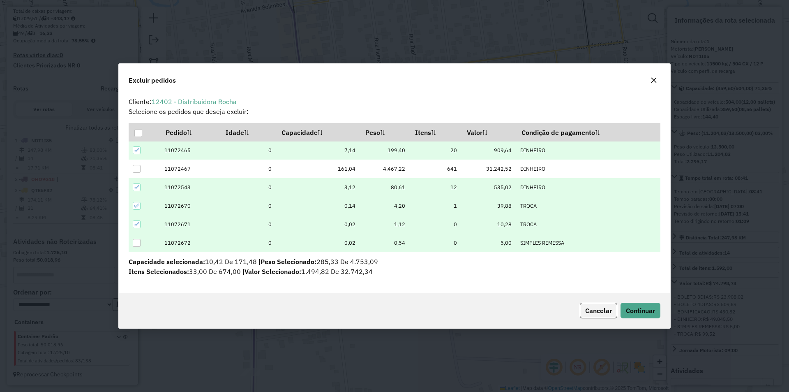
click at [135, 240] on div at bounding box center [137, 243] width 8 height 8
click at [630, 305] on button "Continuar" at bounding box center [641, 310] width 40 height 16
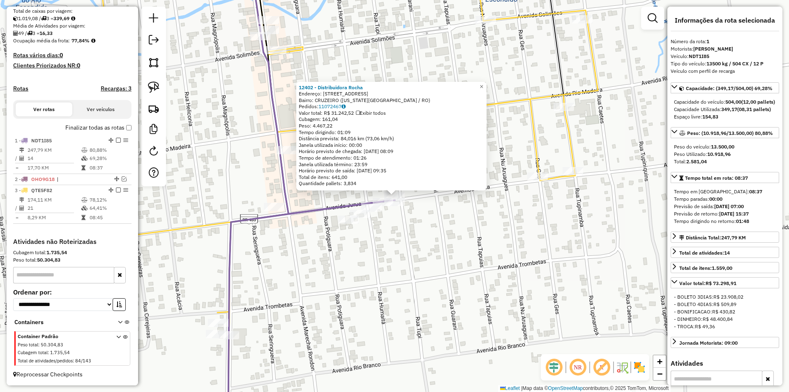
click at [502, 236] on div "12402 - Distribuidora Rocha Endereço: AV Av Jurua, 4305 Bairro: CRUZEIRO (COLOR…" at bounding box center [394, 196] width 789 height 392
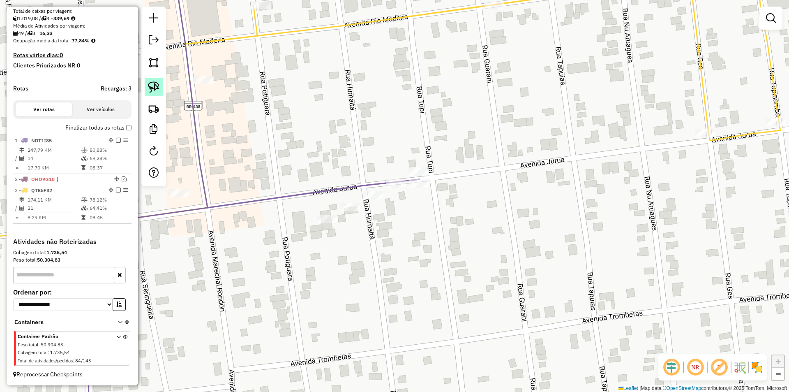
click at [150, 84] on img at bounding box center [154, 87] width 12 height 12
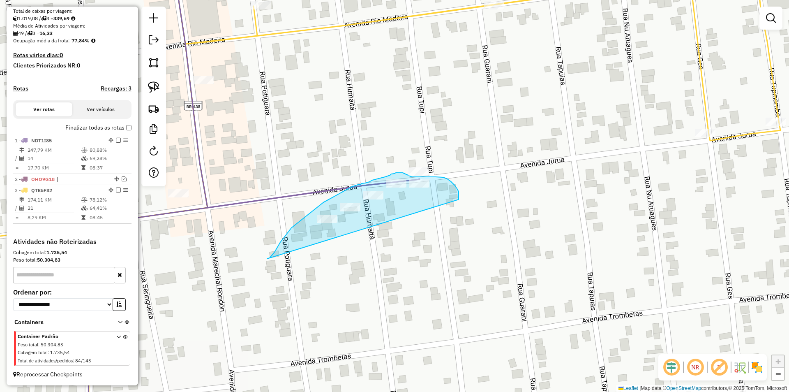
drag, startPoint x: 278, startPoint y: 247, endPoint x: 450, endPoint y: 203, distance: 177.8
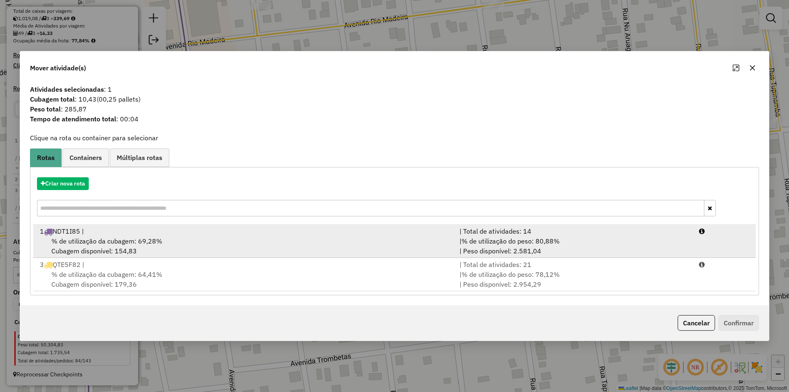
click at [119, 243] on span "% de utilização da cubagem: 69,28%" at bounding box center [106, 241] width 111 height 8
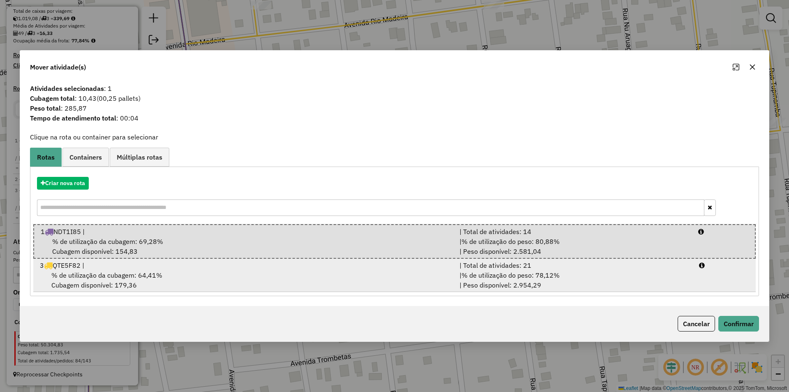
click at [181, 276] on div "% de utilização da cubagem: 64,41% Cubagem disponível: 179,36" at bounding box center [245, 280] width 420 height 20
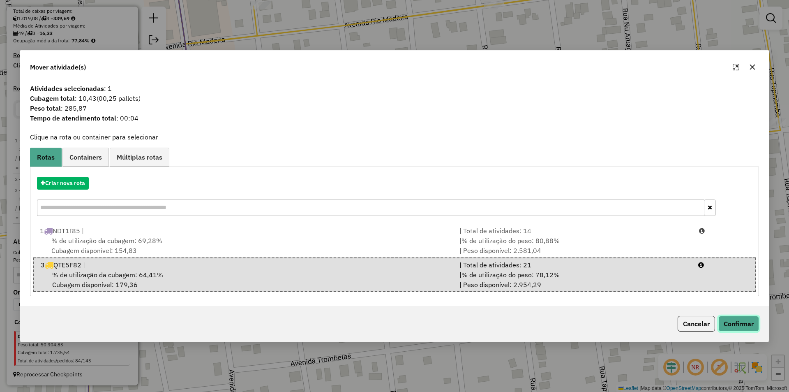
click at [734, 319] on button "Confirmar" at bounding box center [738, 324] width 41 height 16
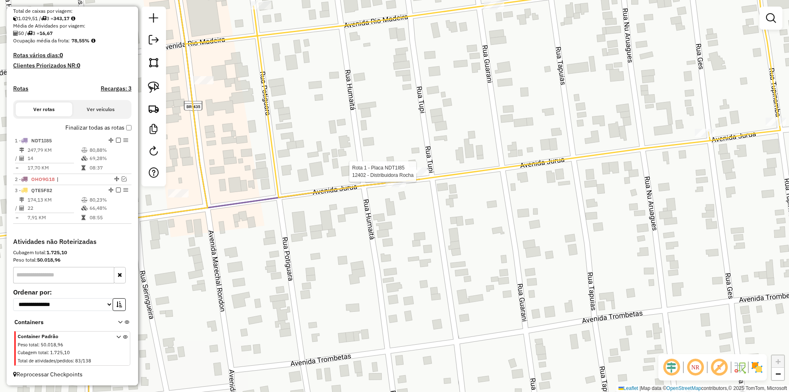
select select "*********"
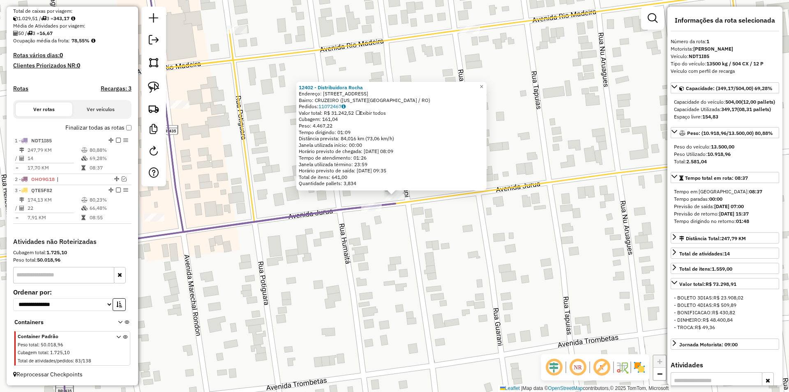
drag, startPoint x: 464, startPoint y: 245, endPoint x: 474, endPoint y: 242, distance: 10.2
click at [474, 242] on div "12402 - Distribuidora Rocha Endereço: AV Av Jurua, 4305 Bairro: CRUZEIRO (COLOR…" at bounding box center [394, 196] width 789 height 392
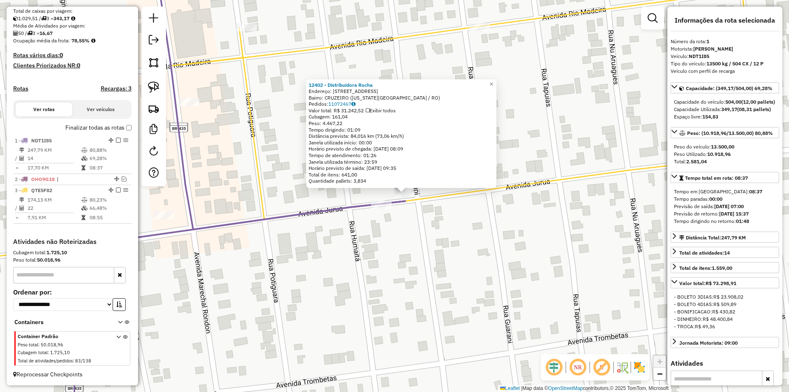
click at [474, 242] on div "12402 - Distribuidora Rocha Endereço: AV Av Jurua, 4305 Bairro: CRUZEIRO (COLOR…" at bounding box center [394, 196] width 789 height 392
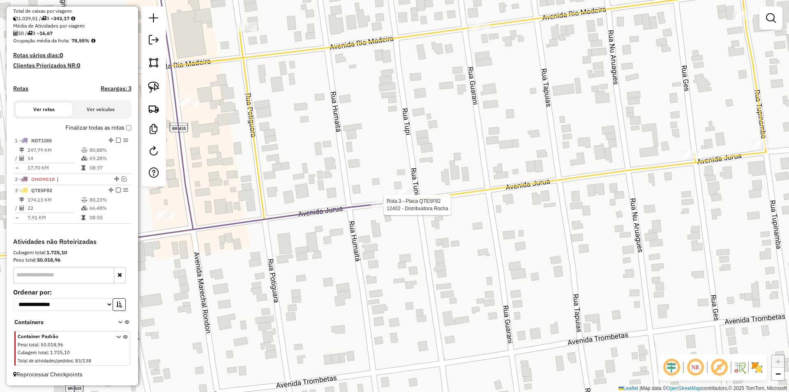
select select "*********"
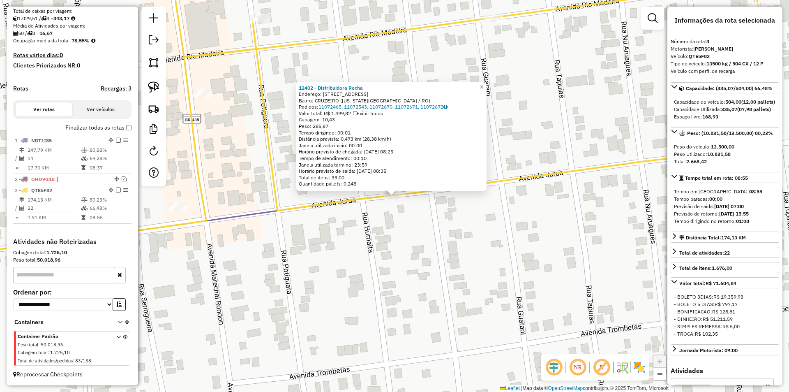
click at [492, 225] on div "12402 - Distribuidora Rocha Endereço: AV Av Jurua, 4305 Bairro: CRUZEIRO (COLOR…" at bounding box center [394, 196] width 789 height 392
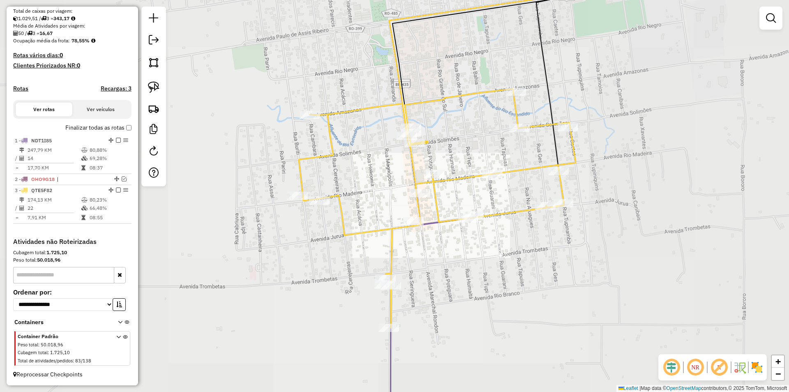
click at [450, 256] on div "Janela de atendimento Grade de atendimento Capacidade Transportadoras Veículos …" at bounding box center [394, 196] width 789 height 392
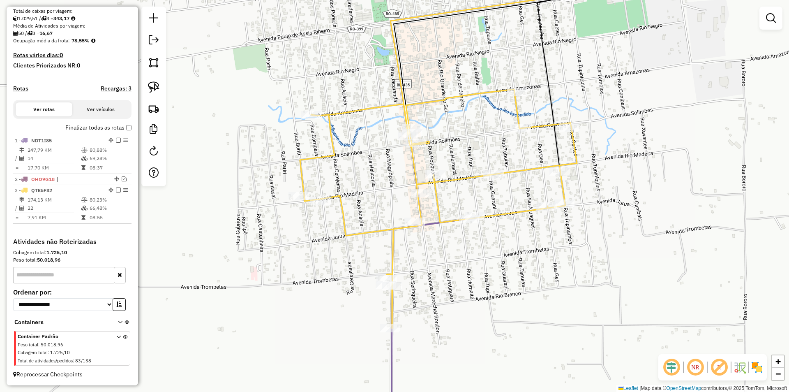
click at [123, 127] on label "Finalizar todas as rotas" at bounding box center [98, 127] width 66 height 9
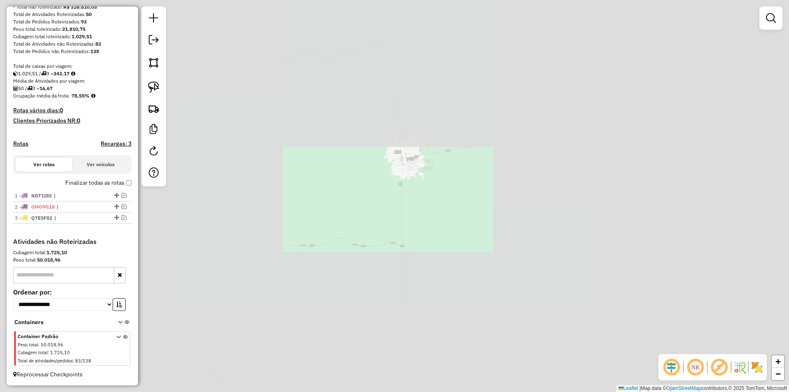
click at [459, 152] on div "Janela de atendimento Grade de atendimento Capacidade Transportadoras Veículos …" at bounding box center [394, 196] width 789 height 392
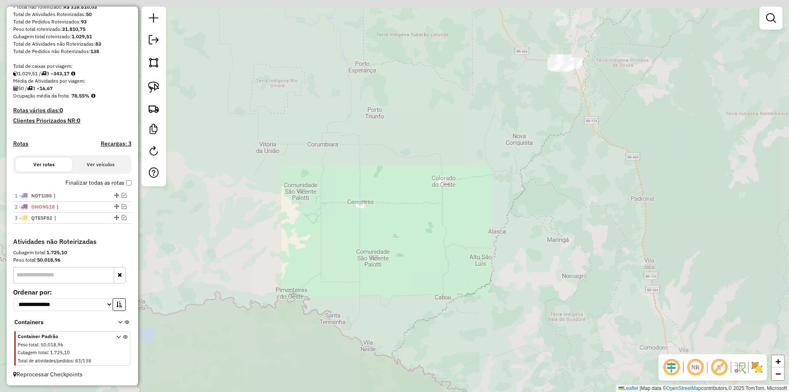
drag, startPoint x: 578, startPoint y: 118, endPoint x: 555, endPoint y: 158, distance: 46.0
click at [558, 157] on div "Janela de atendimento Grade de atendimento Capacidade Transportadoras Veículos …" at bounding box center [394, 196] width 789 height 392
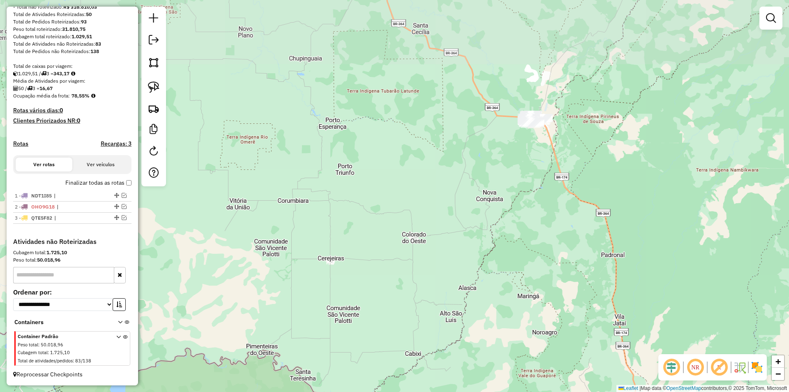
drag, startPoint x: 536, startPoint y: 199, endPoint x: 529, endPoint y: 218, distance: 19.8
click at [531, 217] on div "Janela de atendimento Grade de atendimento Capacidade Transportadoras Veículos …" at bounding box center [394, 196] width 789 height 392
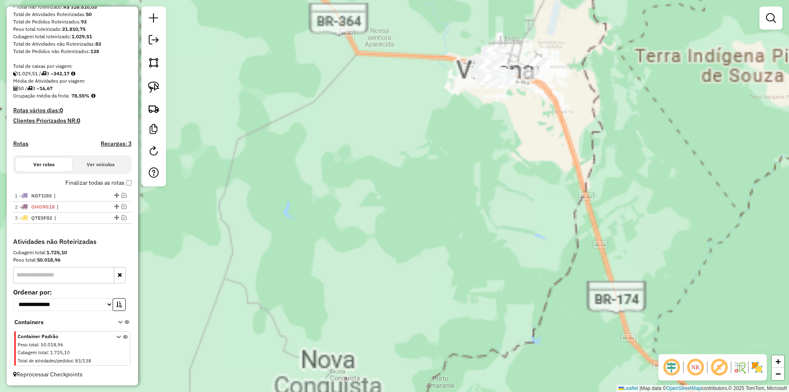
drag, startPoint x: 507, startPoint y: 136, endPoint x: 490, endPoint y: 193, distance: 58.8
click at [490, 192] on div "Janela de atendimento Grade de atendimento Capacidade Transportadoras Veículos …" at bounding box center [394, 196] width 789 height 392
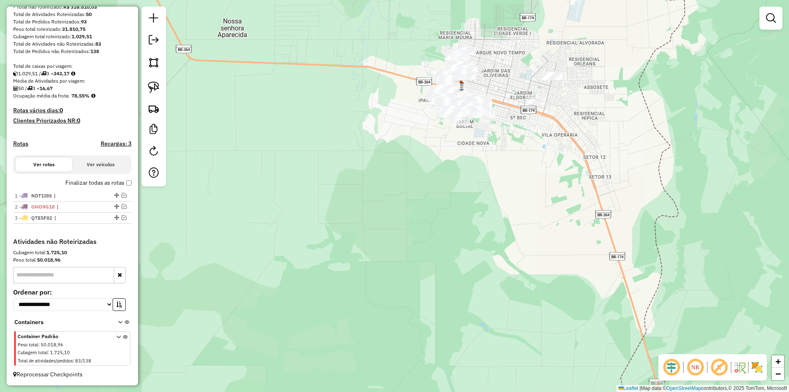
drag, startPoint x: 482, startPoint y: 143, endPoint x: 369, endPoint y: 217, distance: 135.6
click at [369, 217] on div "Janela de atendimento Grade de atendimento Capacidade Transportadoras Veículos …" at bounding box center [394, 196] width 789 height 392
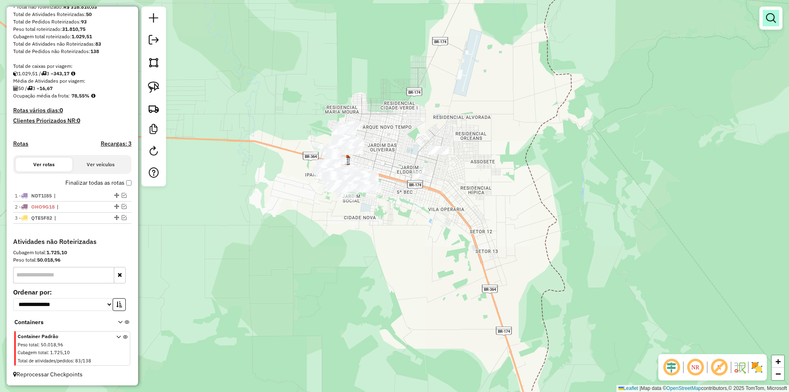
click at [774, 25] on link at bounding box center [771, 18] width 16 height 16
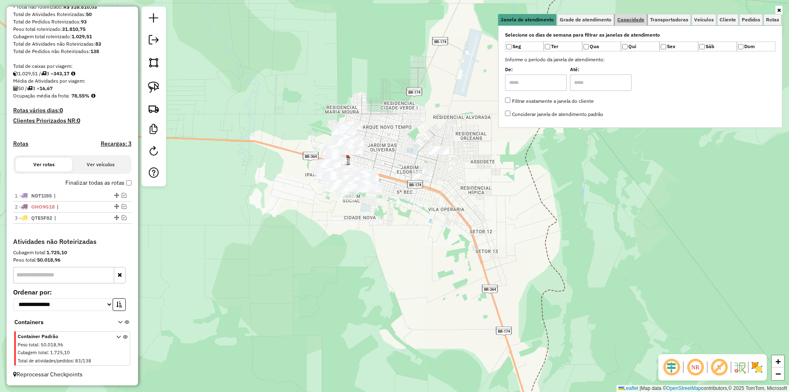
click at [638, 17] on span "Capacidade" at bounding box center [630, 19] width 27 height 5
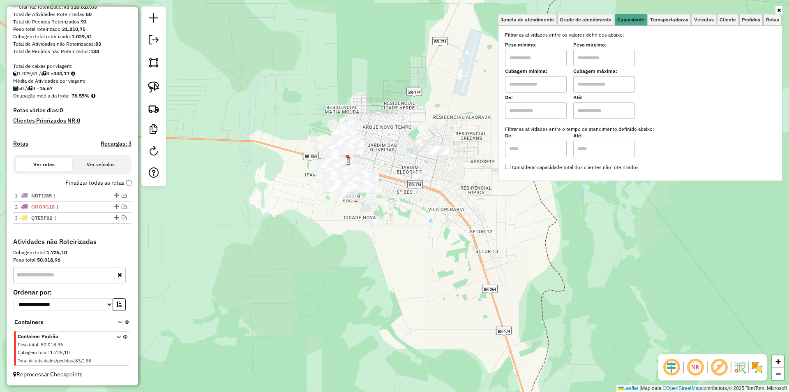
click at [261, 113] on div "Janela de atendimento Grade de atendimento Capacidade Transportadoras Veículos …" at bounding box center [394, 196] width 789 height 392
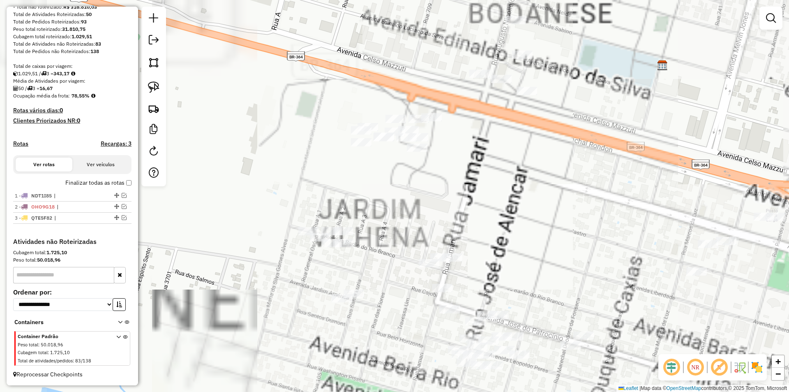
drag, startPoint x: 350, startPoint y: 180, endPoint x: 380, endPoint y: 194, distance: 33.1
click at [365, 204] on div "Janela de atendimento Grade de atendimento Capacidade Transportadoras Veículos …" at bounding box center [394, 196] width 789 height 392
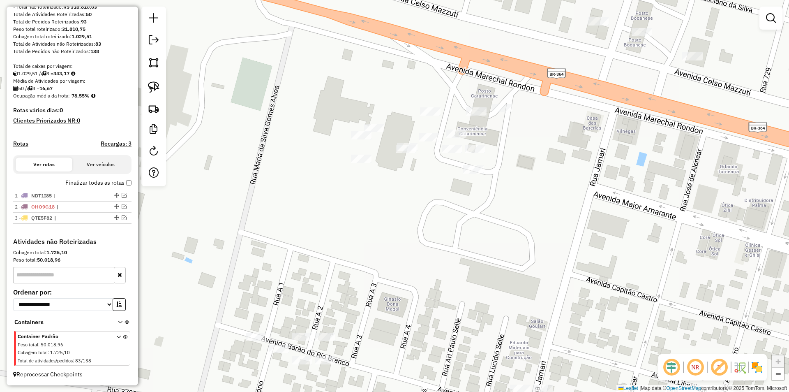
drag, startPoint x: 395, startPoint y: 182, endPoint x: 328, endPoint y: 180, distance: 67.4
click at [394, 190] on div "Janela de atendimento Grade de atendimento Capacidade Transportadoras Veículos …" at bounding box center [394, 196] width 789 height 392
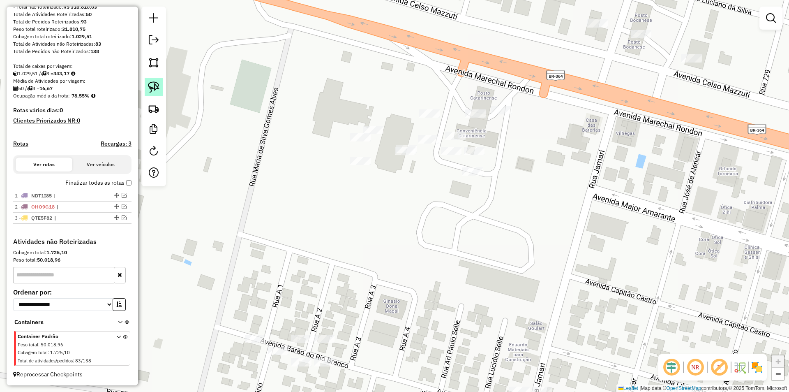
click at [157, 91] on img at bounding box center [154, 87] width 12 height 12
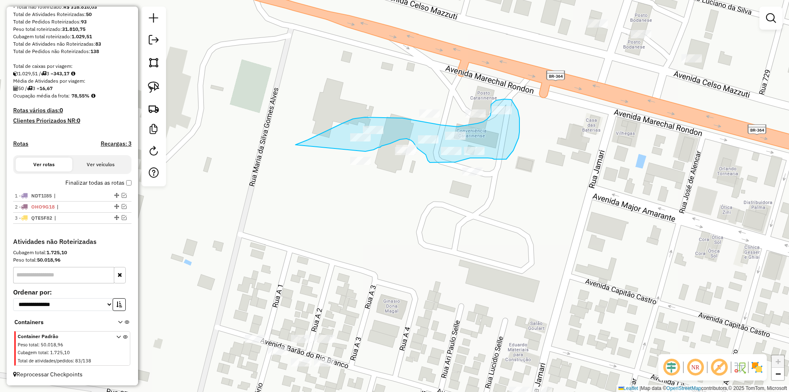
drag, startPoint x: 299, startPoint y: 143, endPoint x: 365, endPoint y: 151, distance: 66.2
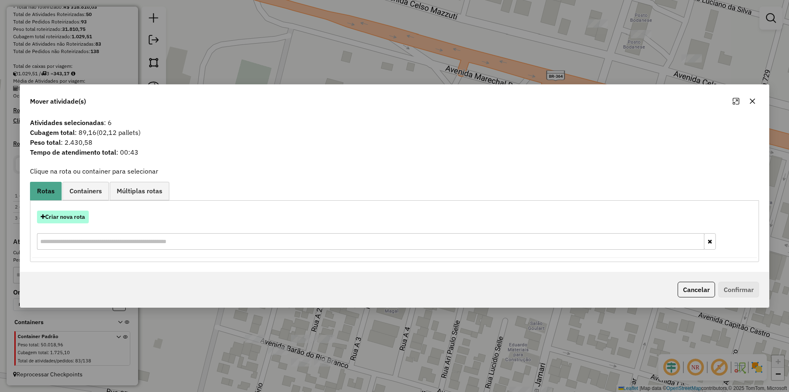
click at [75, 223] on button "Criar nova rota" at bounding box center [63, 216] width 52 height 13
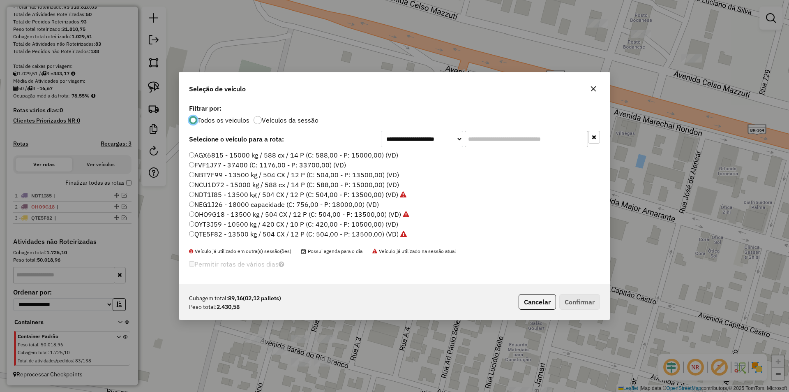
scroll to position [5, 2]
drag, startPoint x: 486, startPoint y: 137, endPoint x: 494, endPoint y: 139, distance: 8.5
click at [486, 137] on input "text" at bounding box center [526, 139] width 123 height 16
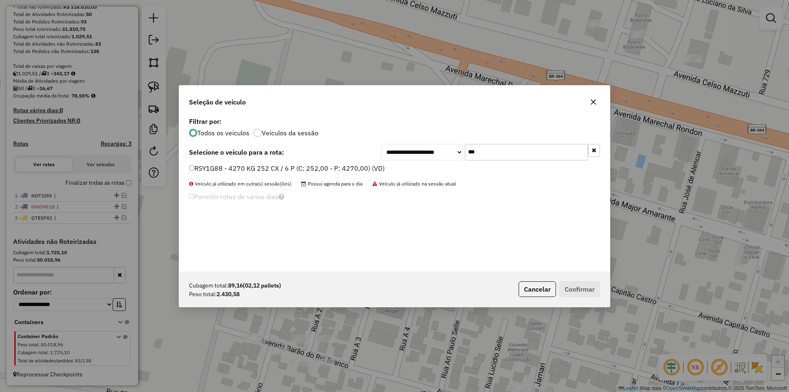
type input "***"
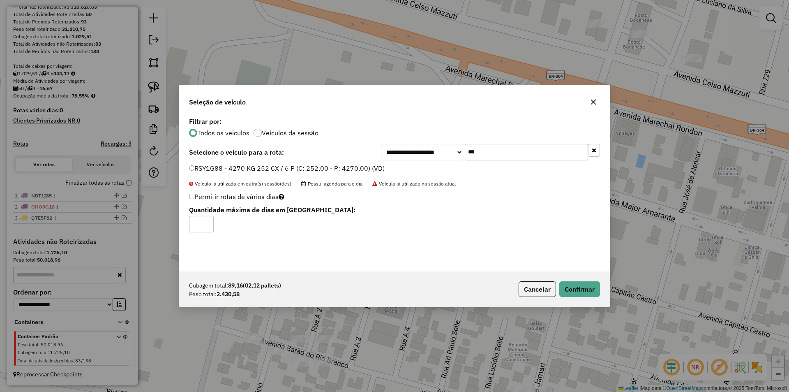
click at [596, 279] on div "Cubagem total: 89,16 (02,12 pallets) Peso total: 2.430,58 Cancelar Confirmar" at bounding box center [394, 288] width 431 height 35
click at [584, 288] on button "Confirmar" at bounding box center [579, 289] width 41 height 16
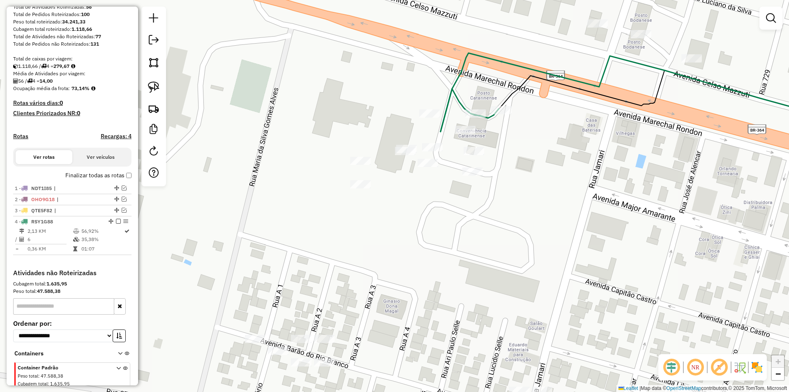
click at [285, 138] on div "Janela de atendimento Grade de atendimento Capacidade Transportadoras Veículos …" at bounding box center [394, 196] width 789 height 392
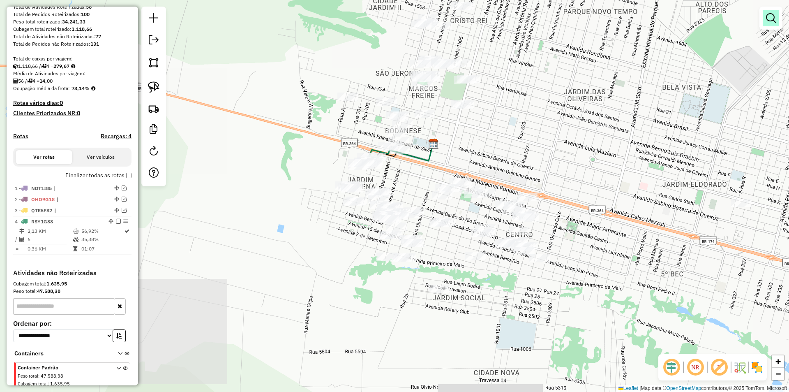
click at [773, 21] on em at bounding box center [771, 18] width 10 height 10
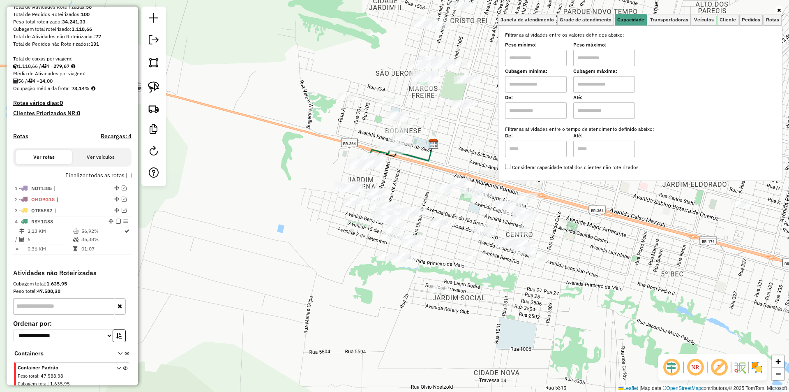
drag, startPoint x: 554, startPoint y: 53, endPoint x: 549, endPoint y: 67, distance: 14.4
click at [554, 53] on input "text" at bounding box center [536, 58] width 62 height 16
type input "****"
drag, startPoint x: 584, startPoint y: 56, endPoint x: 584, endPoint y: 60, distance: 4.1
click at [584, 56] on input "text" at bounding box center [604, 58] width 62 height 16
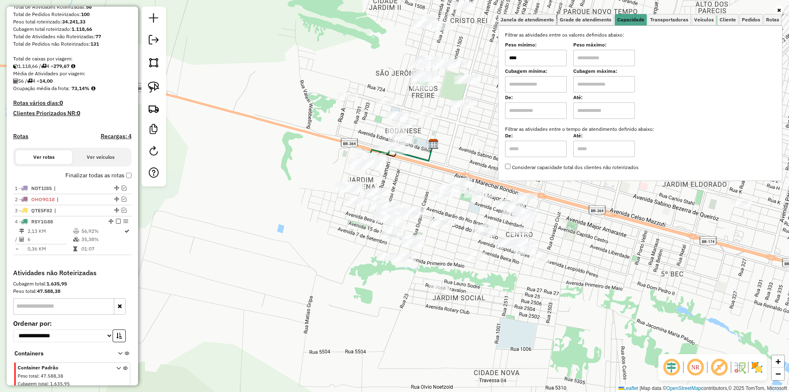
click at [585, 60] on input "text" at bounding box center [604, 58] width 62 height 16
click at [285, 199] on div "Limpar filtros Janela de atendimento Grade de atendimento Capacidade Transporta…" at bounding box center [394, 196] width 789 height 392
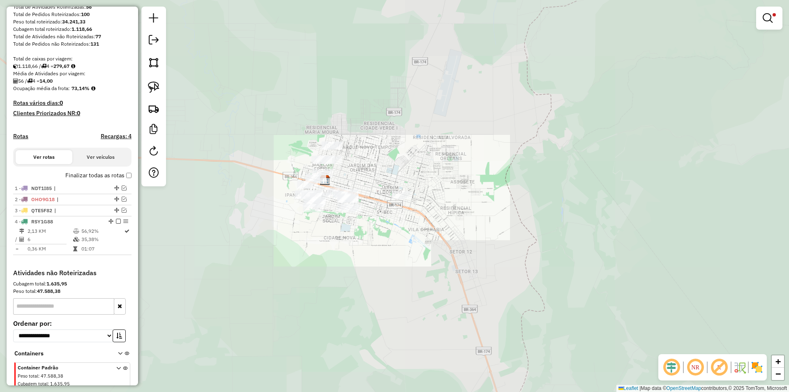
drag, startPoint x: 198, startPoint y: 187, endPoint x: 258, endPoint y: 178, distance: 60.6
click at [248, 182] on div "Limpar filtros Janela de atendimento Grade de atendimento Capacidade Transporta…" at bounding box center [394, 196] width 789 height 392
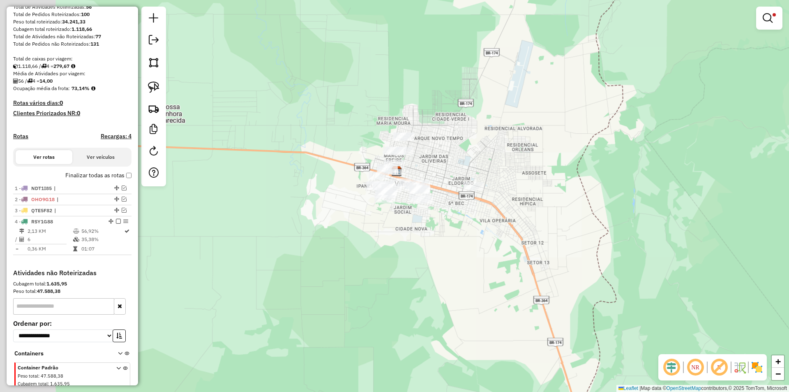
drag, startPoint x: 258, startPoint y: 178, endPoint x: 196, endPoint y: 132, distance: 77.3
click at [258, 175] on div "Limpar filtros Janela de atendimento Grade de atendimento Capacidade Transporta…" at bounding box center [394, 196] width 789 height 392
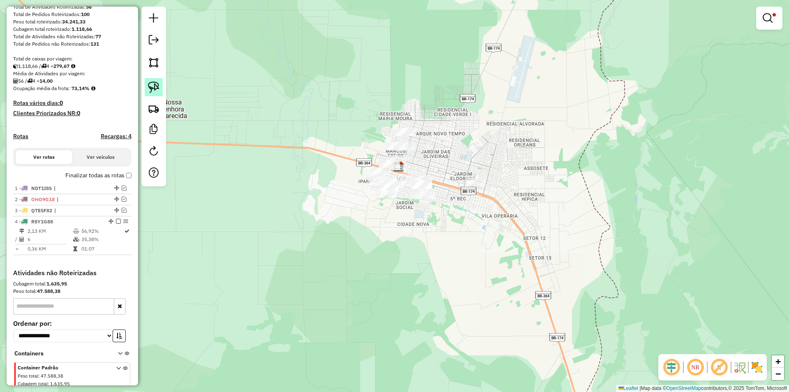
click at [152, 81] on img at bounding box center [154, 87] width 12 height 12
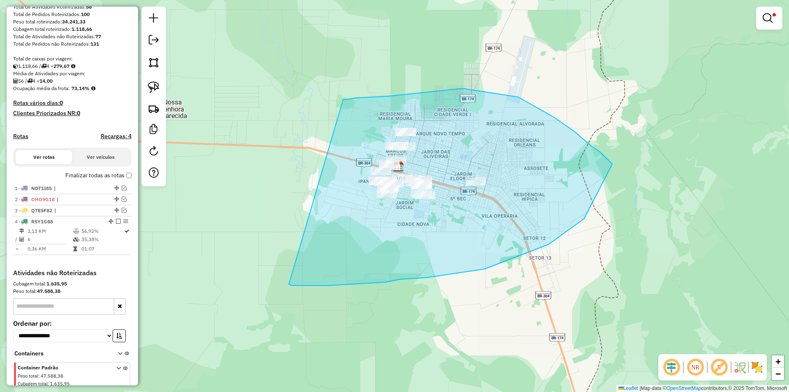
drag, startPoint x: 463, startPoint y: 88, endPoint x: 289, endPoint y: 277, distance: 256.8
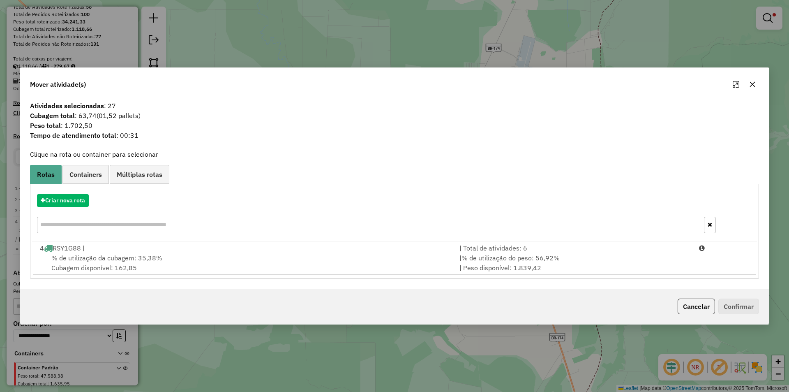
click at [754, 81] on icon "button" at bounding box center [752, 84] width 7 height 7
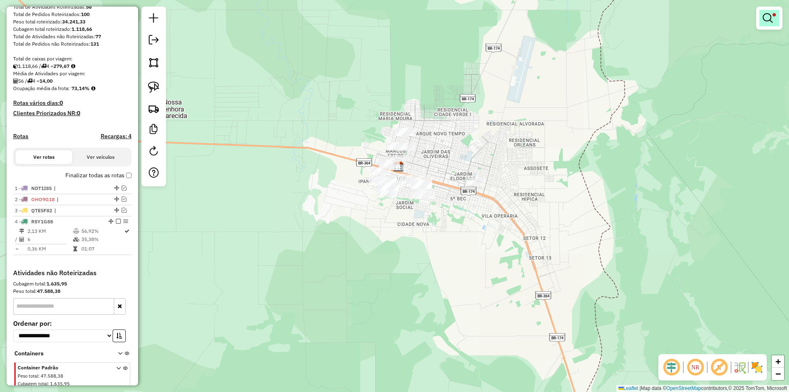
drag, startPoint x: 771, startPoint y: 26, endPoint x: 771, endPoint y: 22, distance: 4.1
click at [771, 24] on div at bounding box center [769, 18] width 26 height 23
click at [758, 12] on div at bounding box center [769, 18] width 26 height 23
click at [767, 13] on em at bounding box center [768, 18] width 10 height 10
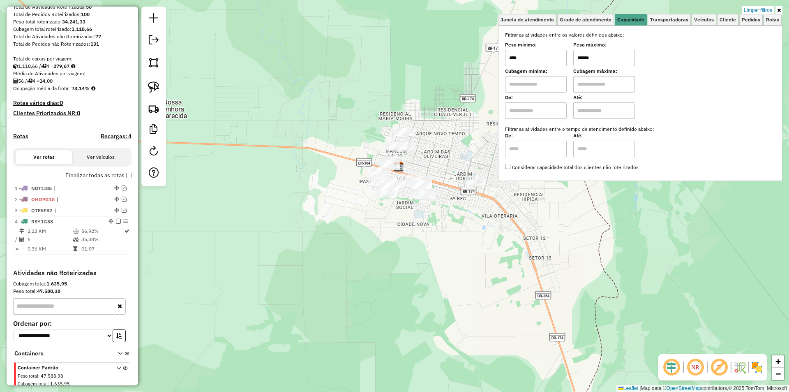
drag, startPoint x: 597, startPoint y: 62, endPoint x: 542, endPoint y: 69, distance: 54.8
click at [542, 69] on div "Filtrar as atividades entre os valores definidos abaixo: Peso mínimo: **** Peso…" at bounding box center [640, 101] width 270 height 140
type input "*****"
click at [339, 64] on div "Limpar filtros Janela de atendimento Grade de atendimento Capacidade Transporta…" at bounding box center [394, 196] width 789 height 392
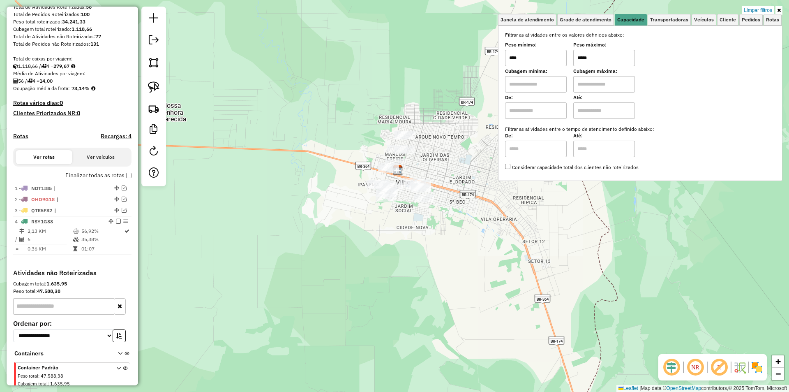
click at [319, 154] on div "Limpar filtros Janela de atendimento Grade de atendimento Capacidade Transporta…" at bounding box center [394, 196] width 789 height 392
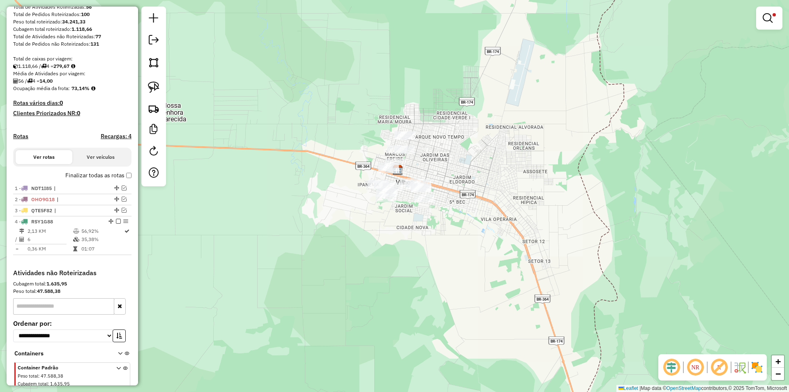
click at [166, 89] on div "Limpar filtros Janela de atendimento Grade de atendimento Capacidade Transporta…" at bounding box center [394, 196] width 789 height 392
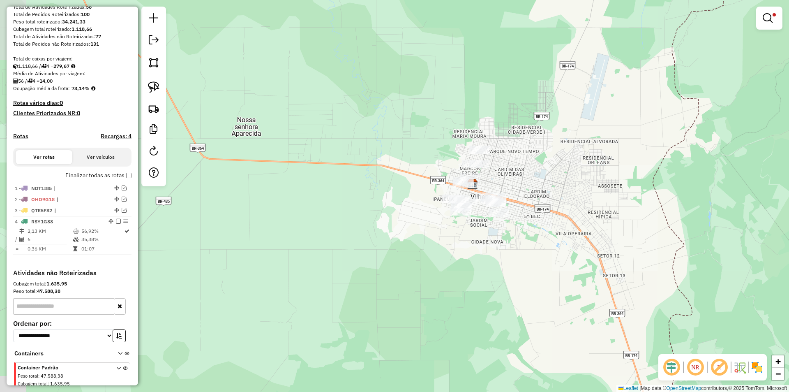
drag, startPoint x: 340, startPoint y: 99, endPoint x: 233, endPoint y: 81, distance: 108.7
click at [371, 100] on div "Limpar filtros Janela de atendimento Grade de atendimento Capacidade Transporta…" at bounding box center [394, 196] width 789 height 392
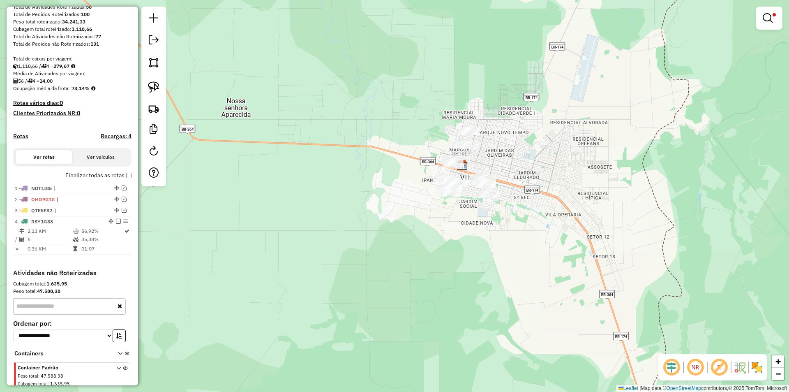
drag, startPoint x: 148, startPoint y: 91, endPoint x: 256, endPoint y: 94, distance: 108.9
click at [148, 91] on link at bounding box center [154, 87] width 18 height 18
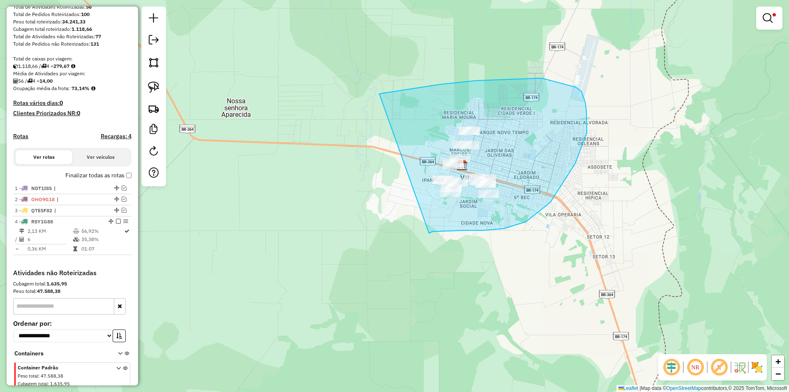
drag, startPoint x: 476, startPoint y: 81, endPoint x: 429, endPoint y: 233, distance: 159.5
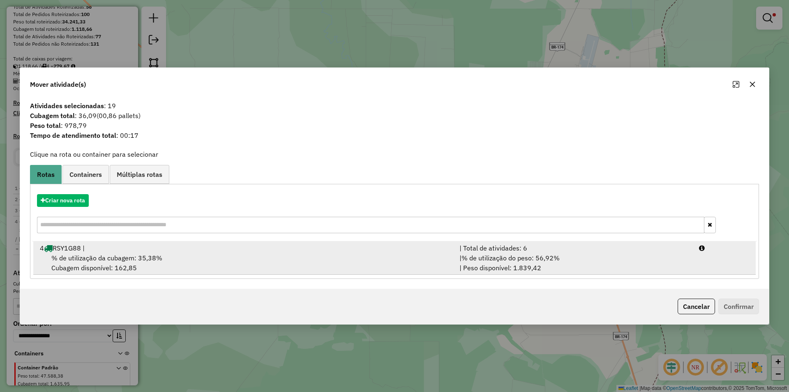
click at [91, 259] on span "% de utilização da cubagem: 35,38%" at bounding box center [106, 258] width 111 height 8
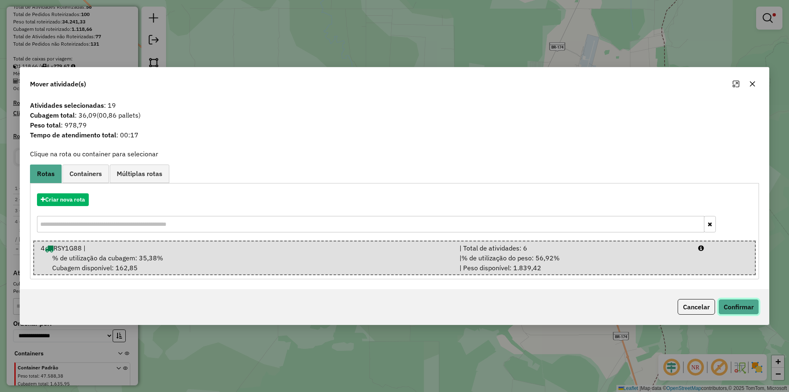
click at [739, 308] on button "Confirmar" at bounding box center [738, 307] width 41 height 16
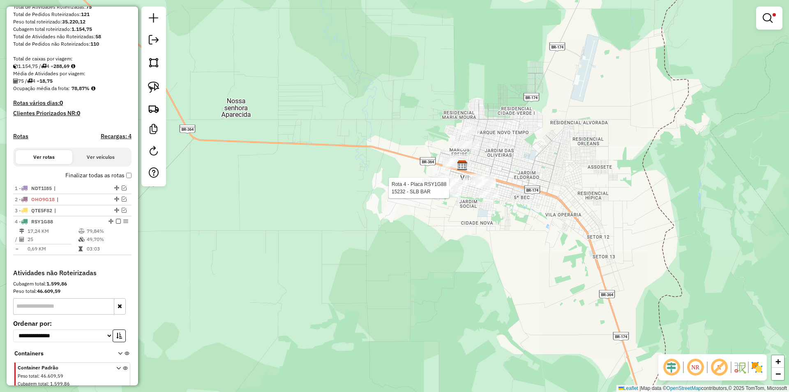
scroll to position [163, 0]
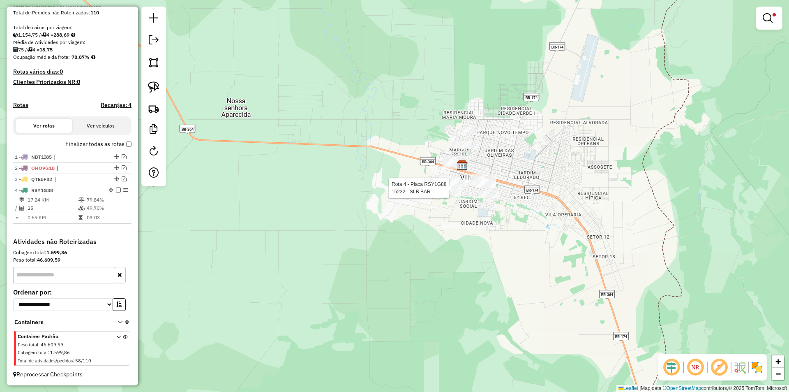
select select "*********"
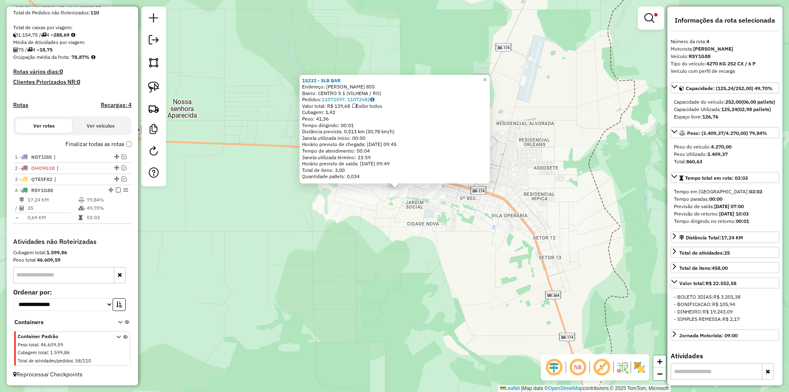
drag, startPoint x: 568, startPoint y: 191, endPoint x: 574, endPoint y: 179, distance: 13.1
click at [574, 179] on div "15232 - SLB BAR Endereço: ROSILENE ARAUJO DE CASTRO 855 Bairro: CENTRO S 1 (VIL…" at bounding box center [394, 196] width 789 height 392
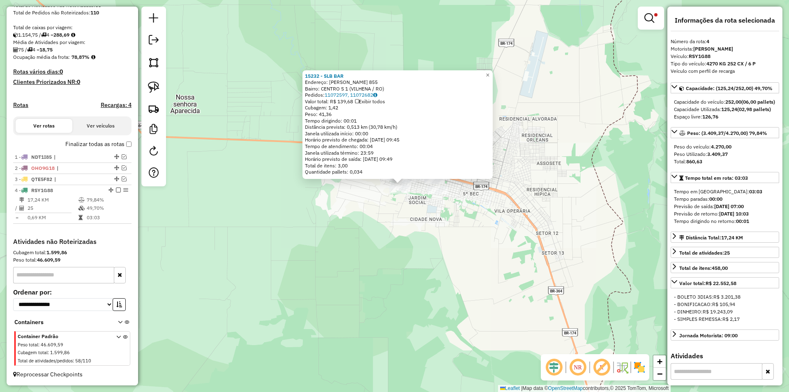
click at [650, 14] on em at bounding box center [649, 18] width 10 height 10
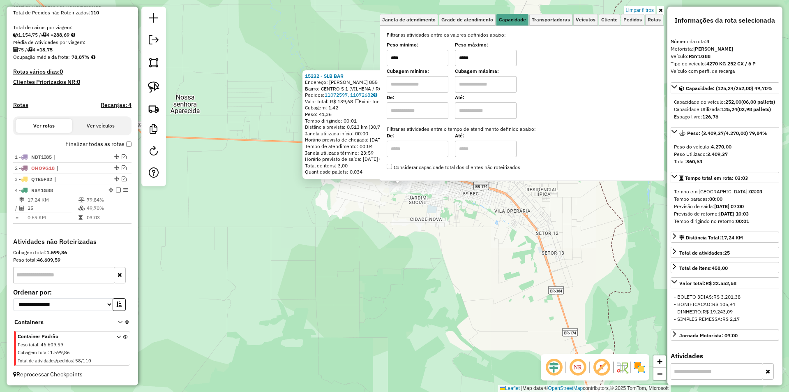
drag, startPoint x: 471, startPoint y: 57, endPoint x: 417, endPoint y: 66, distance: 54.2
click at [417, 66] on div "Peso mínimo: **** Peso máximo: *****" at bounding box center [522, 54] width 270 height 23
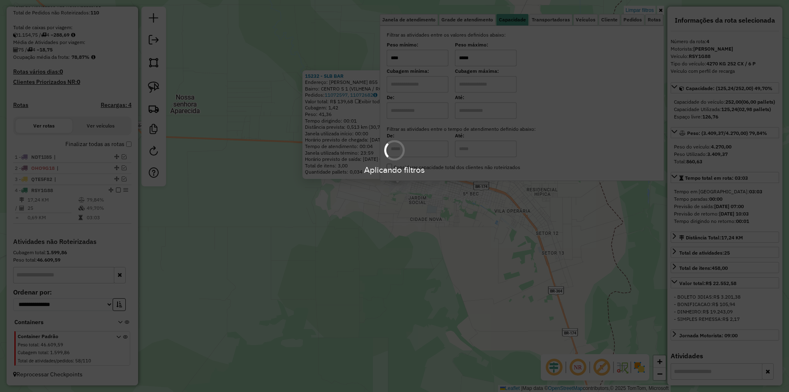
type input "*****"
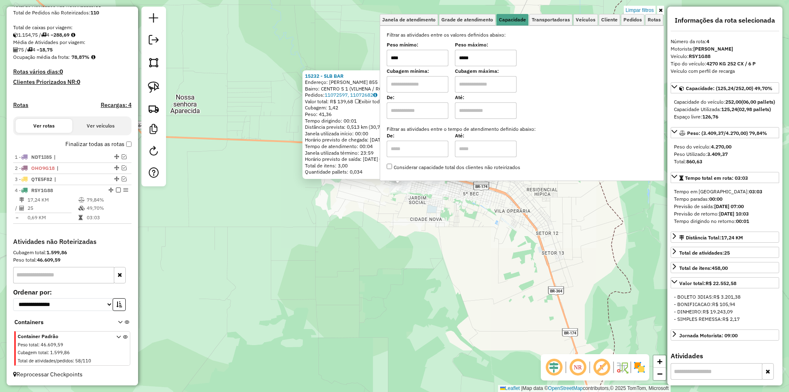
drag, startPoint x: 437, startPoint y: 240, endPoint x: 378, endPoint y: 203, distance: 70.1
click at [435, 240] on div "15232 - SLB BAR Endereço: ROSILENE ARAUJO DE CASTRO 855 Bairro: CENTRO S 1 (VIL…" at bounding box center [394, 196] width 789 height 392
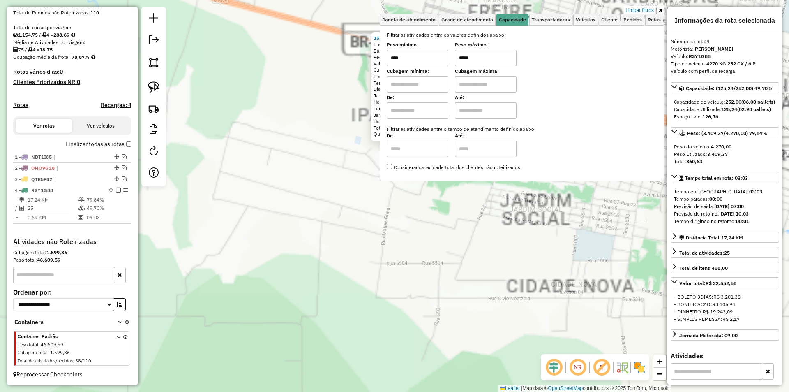
drag, startPoint x: 375, startPoint y: 197, endPoint x: 387, endPoint y: 202, distance: 12.7
click at [375, 199] on div "15232 - SLB BAR Endereço: ROSILENE ARAUJO DE CASTRO 855 Bairro: CENTRO S 1 (VIL…" at bounding box center [394, 196] width 789 height 392
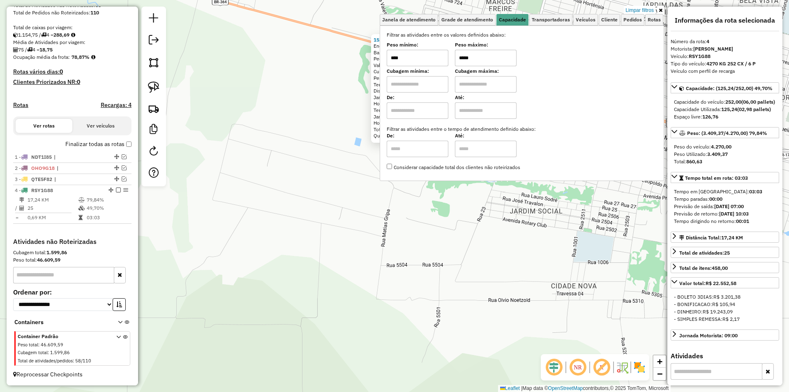
click at [469, 215] on div "15232 - SLB BAR Endereço: ROSILENE ARAUJO DE CASTRO 855 Bairro: CENTRO S 1 (VIL…" at bounding box center [394, 196] width 789 height 392
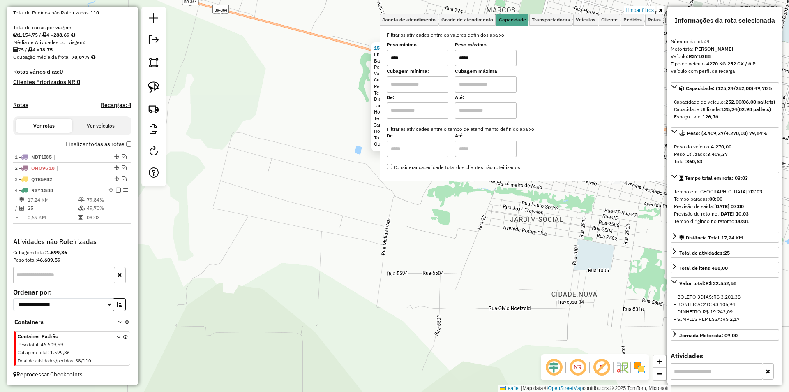
click at [466, 217] on div "15232 - SLB BAR Endereço: ROSILENE ARAUJO DE CASTRO 855 Bairro: CENTRO S 1 (VIL…" at bounding box center [394, 196] width 789 height 392
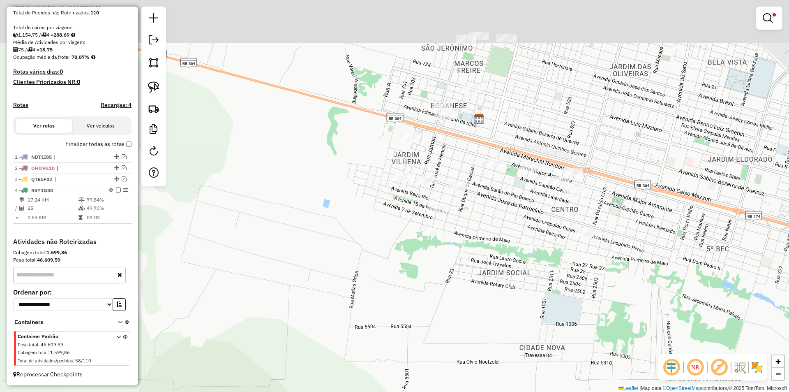
drag, startPoint x: 455, startPoint y: 217, endPoint x: 422, endPoint y: 279, distance: 70.2
click at [421, 284] on div "Limpar filtros Janela de atendimento Grade de atendimento Capacidade Transporta…" at bounding box center [394, 196] width 789 height 392
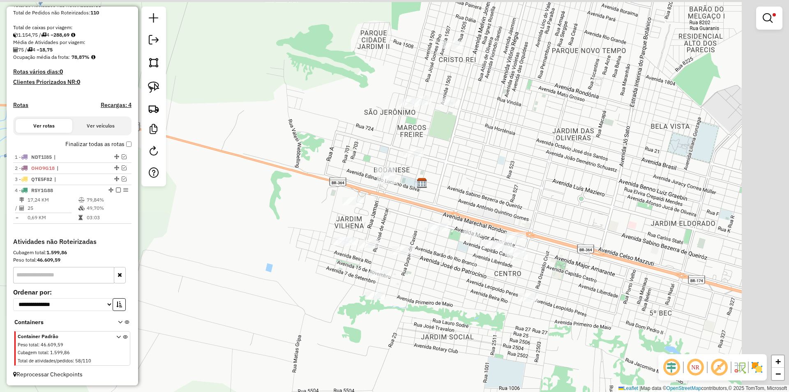
drag, startPoint x: 424, startPoint y: 276, endPoint x: 376, endPoint y: 315, distance: 61.6
click at [376, 315] on div "Limpar filtros Janela de atendimento Grade de atendimento Capacidade Transporta…" at bounding box center [394, 196] width 789 height 392
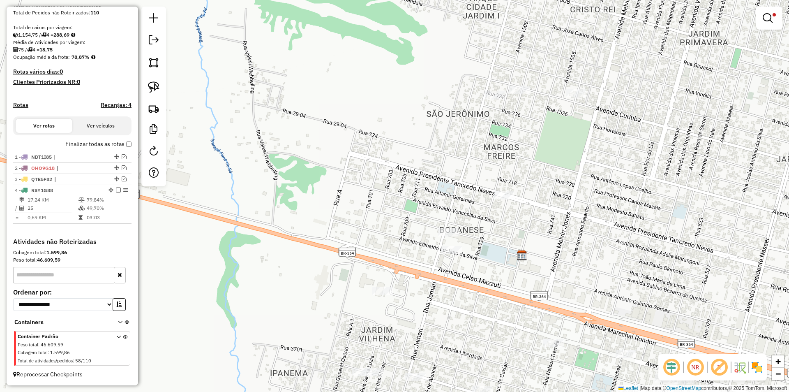
drag, startPoint x: 331, startPoint y: 110, endPoint x: 326, endPoint y: 59, distance: 51.6
click at [326, 59] on div "Limpar filtros Janela de atendimento Grade de atendimento Capacidade Transporta…" at bounding box center [394, 196] width 789 height 392
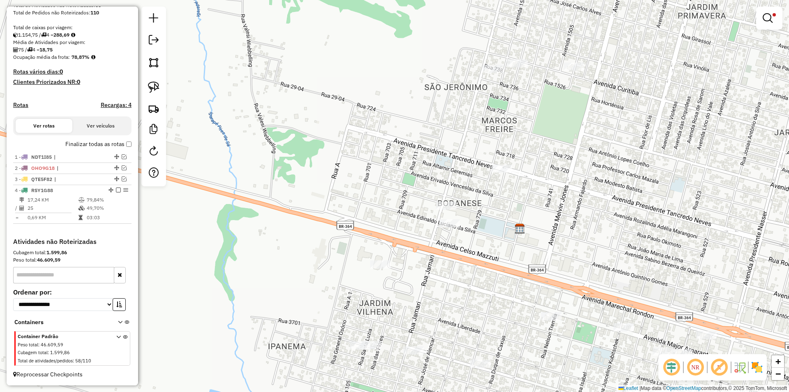
click at [164, 86] on div at bounding box center [153, 97] width 25 height 180
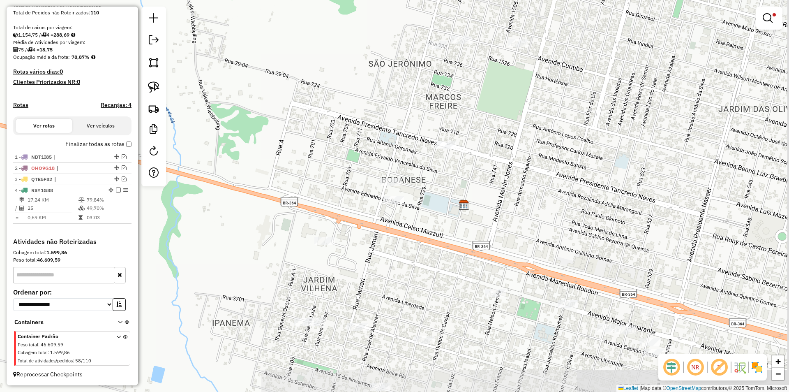
drag, startPoint x: 424, startPoint y: 60, endPoint x: 310, endPoint y: 39, distance: 115.8
click at [311, 39] on div "Limpar filtros Janela de atendimento Grade de atendimento Capacidade Transporta…" at bounding box center [394, 196] width 789 height 392
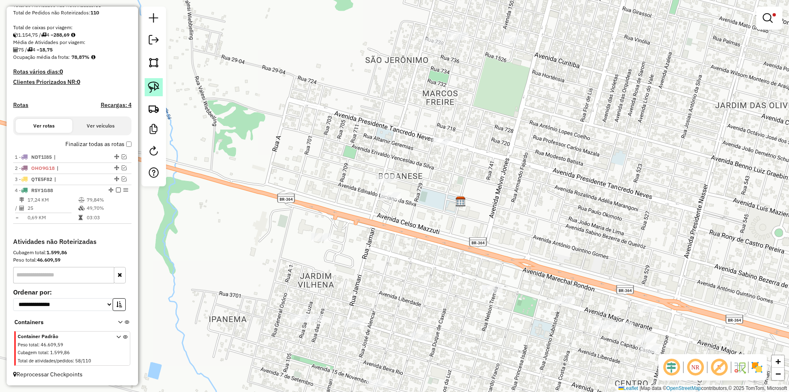
click at [150, 85] on img at bounding box center [154, 87] width 12 height 12
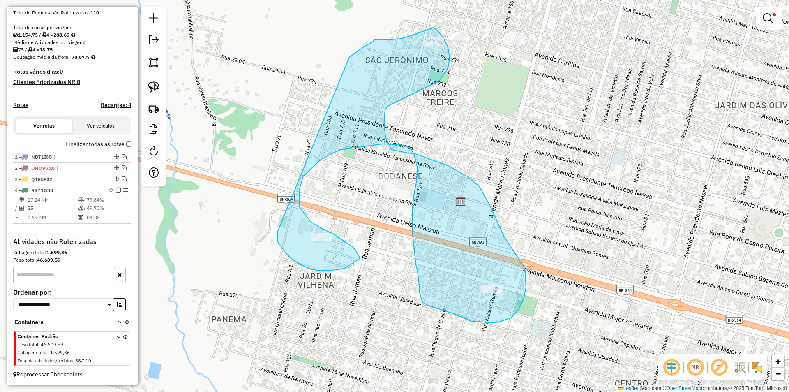
drag, startPoint x: 349, startPoint y: 57, endPoint x: 278, endPoint y: 231, distance: 188.0
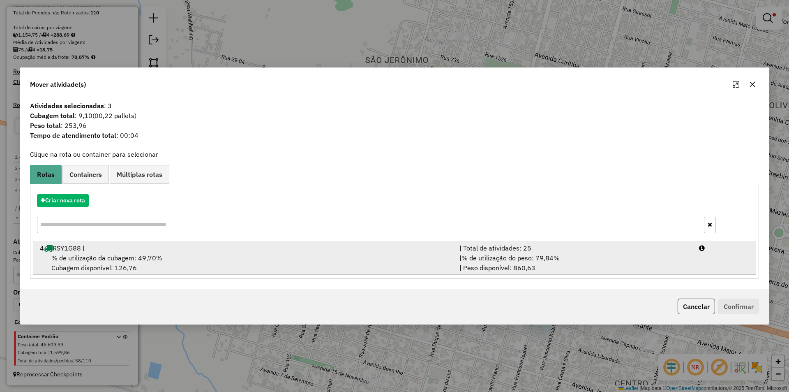
click at [130, 263] on div "% de utilização da cubagem: 49,70% Cubagem disponível: 126,76" at bounding box center [245, 263] width 420 height 20
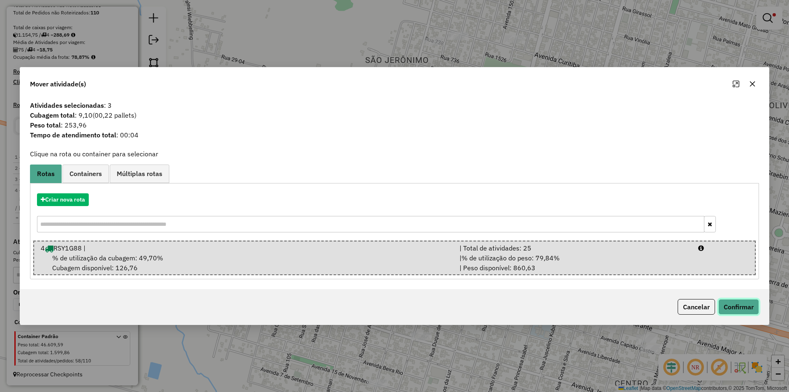
click at [735, 307] on button "Confirmar" at bounding box center [738, 307] width 41 height 16
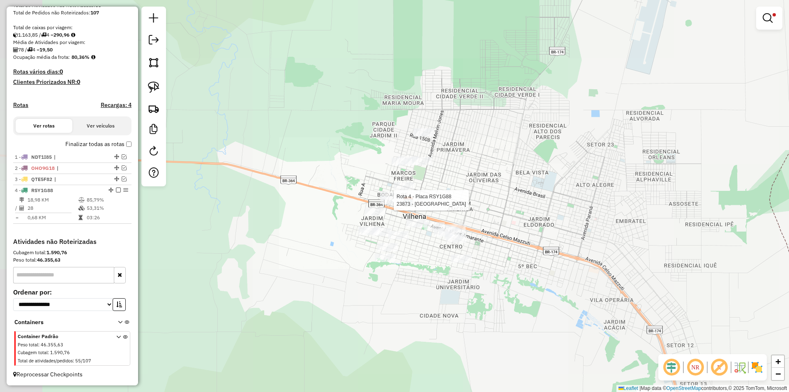
select select "*********"
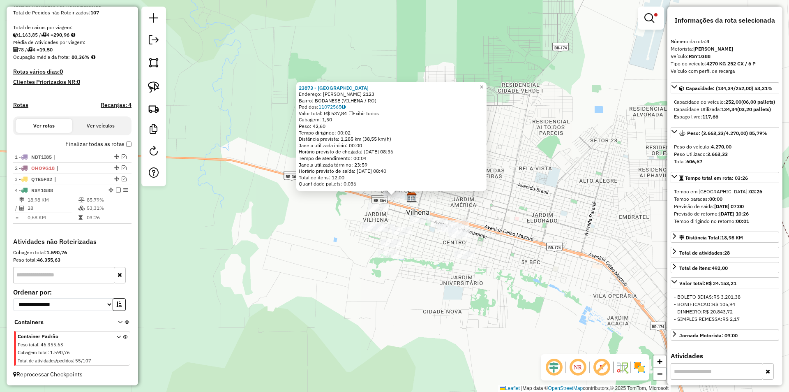
drag, startPoint x: 520, startPoint y: 204, endPoint x: 516, endPoint y: 211, distance: 8.3
click at [516, 211] on div "23873 - CANTINHO DO SUL Endereço: EDVALDO LUCIANO DA SILVA 2123 Bairro: BODANES…" at bounding box center [394, 196] width 789 height 392
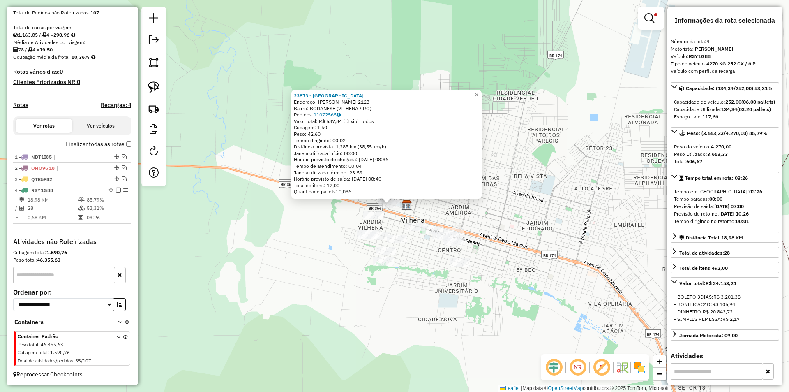
click at [516, 211] on div "23873 - CANTINHO DO SUL Endereço: EDVALDO LUCIANO DA SILVA 2123 Bairro: BODANES…" at bounding box center [394, 196] width 789 height 392
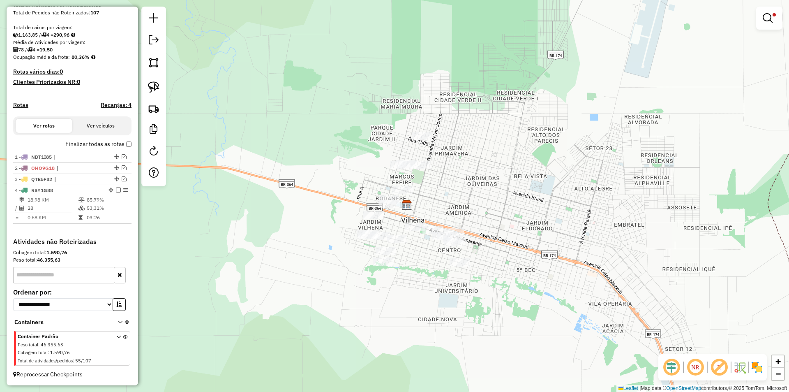
drag, startPoint x: 523, startPoint y: 200, endPoint x: 540, endPoint y: 208, distance: 18.0
click at [536, 210] on div "23873 - CANTINHO DO SUL Endereço: EDVALDO LUCIANO DA SILVA 2123 Bairro: BODANES…" at bounding box center [394, 196] width 789 height 392
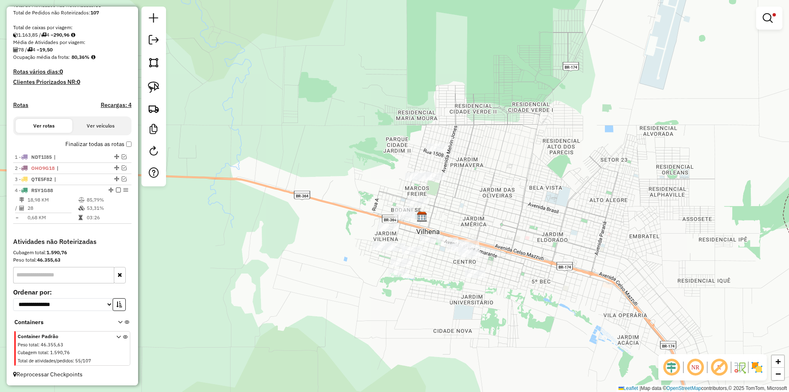
drag, startPoint x: 769, startPoint y: 12, endPoint x: 734, endPoint y: 30, distance: 38.8
click at [769, 13] on link at bounding box center [769, 18] width 20 height 16
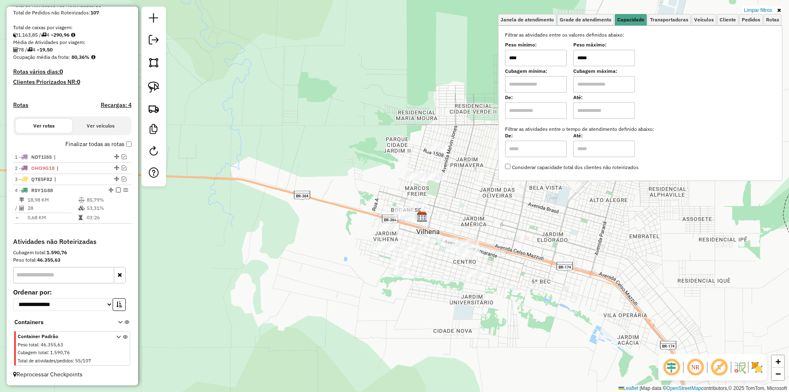
drag, startPoint x: 592, startPoint y: 55, endPoint x: 557, endPoint y: 59, distance: 35.2
click at [557, 59] on div "Peso mínimo: **** Peso máximo: *****" at bounding box center [640, 54] width 270 height 23
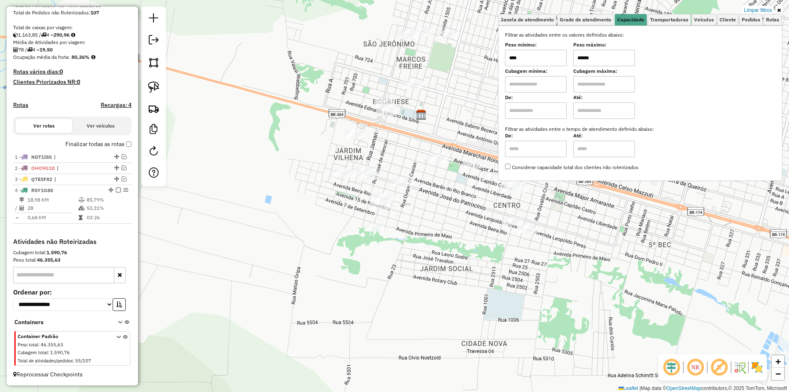
type input "******"
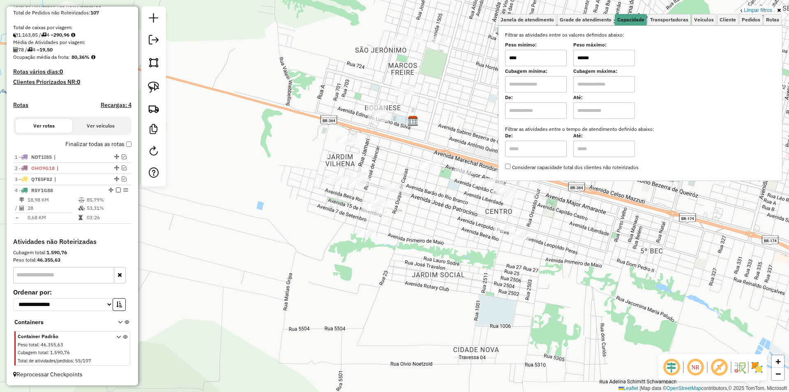
click at [414, 254] on div "Limpar filtros Janela de atendimento Grade de atendimento Capacidade Transporta…" at bounding box center [394, 196] width 789 height 392
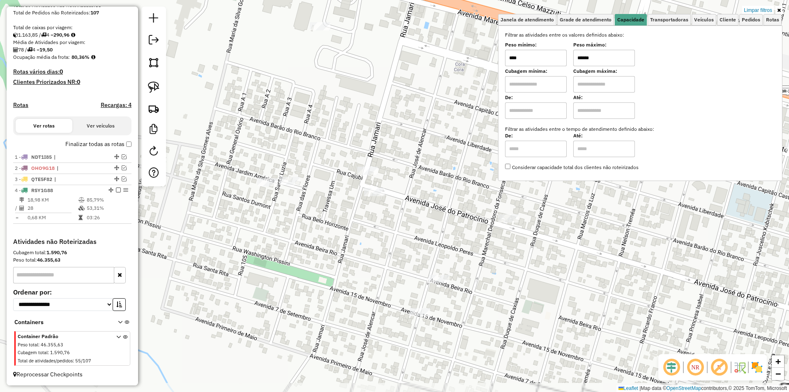
drag, startPoint x: 371, startPoint y: 240, endPoint x: 318, endPoint y: 256, distance: 55.4
click at [318, 256] on div "Limpar filtros Janela de atendimento Grade de atendimento Capacidade Transporta…" at bounding box center [394, 196] width 789 height 392
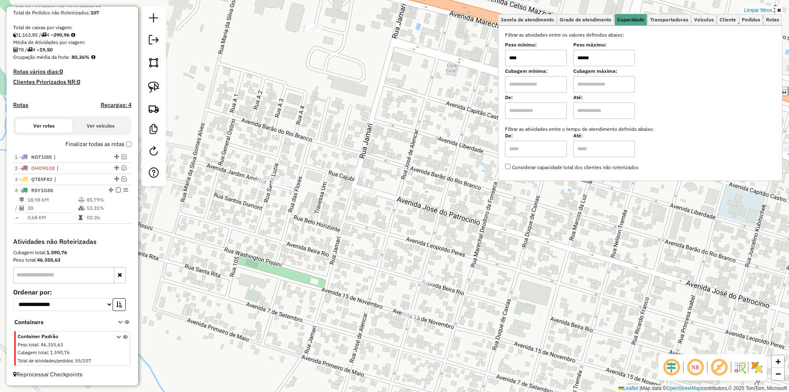
click at [318, 256] on div "Limpar filtros Janela de atendimento Grade de atendimento Capacidade Transporta…" at bounding box center [394, 196] width 789 height 392
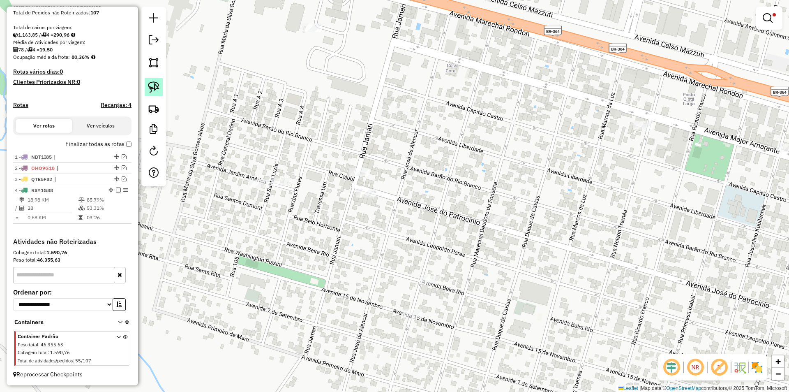
drag, startPoint x: 149, startPoint y: 88, endPoint x: 169, endPoint y: 98, distance: 21.9
click at [149, 89] on img at bounding box center [154, 87] width 12 height 12
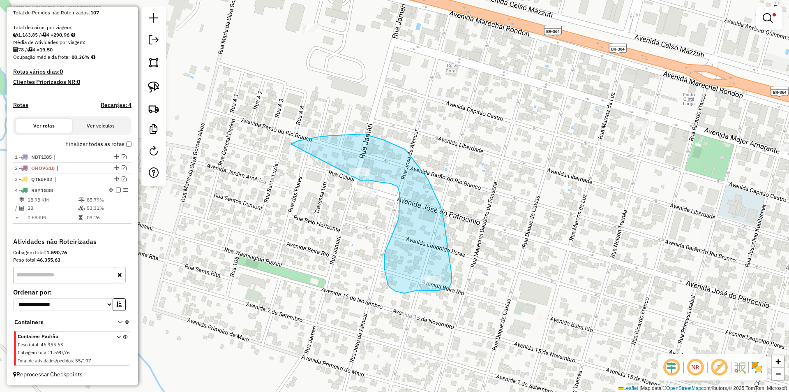
drag, startPoint x: 299, startPoint y: 141, endPoint x: 344, endPoint y: 180, distance: 60.3
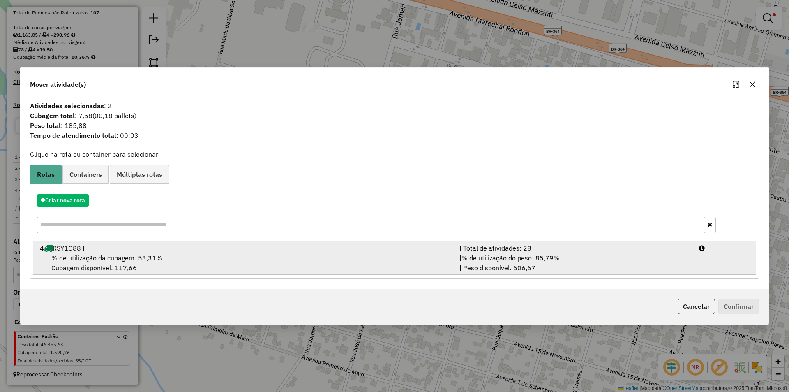
click at [83, 250] on div "4 RSY1G88 |" at bounding box center [245, 248] width 420 height 10
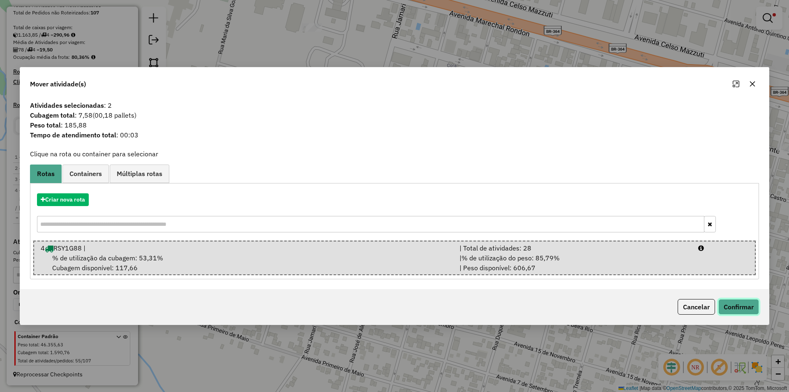
click at [746, 309] on button "Confirmar" at bounding box center [738, 307] width 41 height 16
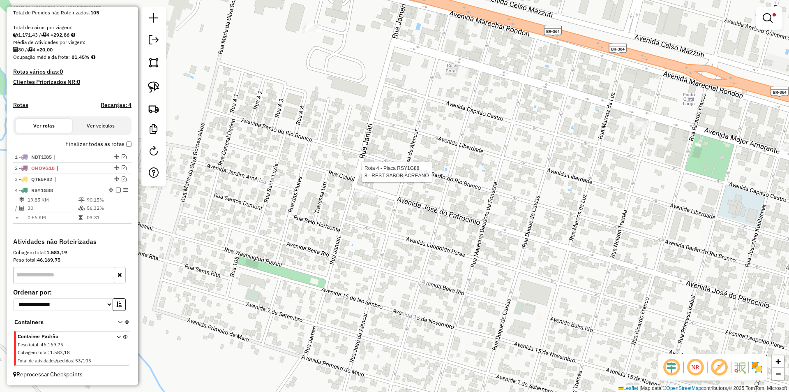
select select "*********"
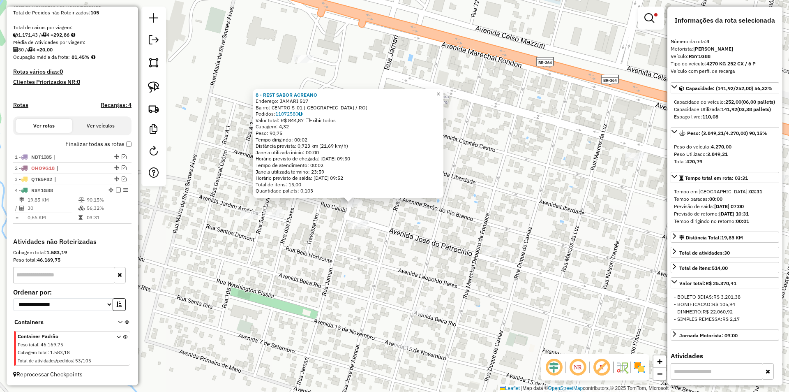
drag, startPoint x: 609, startPoint y: 247, endPoint x: 504, endPoint y: 249, distance: 104.8
click at [506, 252] on div "8 - REST SABOR ACREANO Endereço: JAMARI 517 Bairro: CENTRO S-01 (VILHENA / RO) …" at bounding box center [394, 196] width 789 height 392
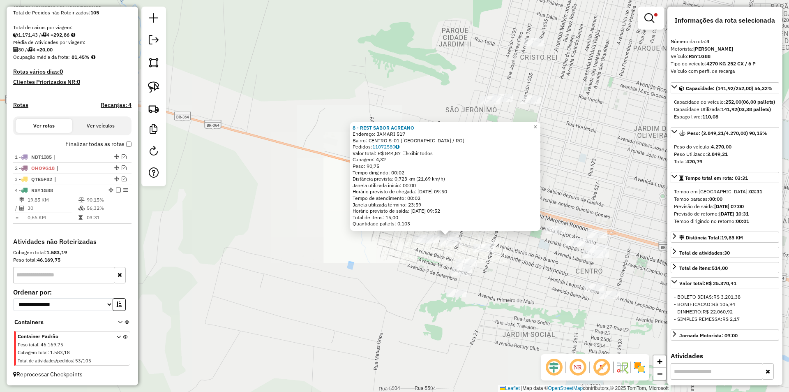
click at [540, 272] on div "8 - REST SABOR ACREANO Endereço: JAMARI 517 Bairro: CENTRO S-01 (VILHENA / RO) …" at bounding box center [394, 196] width 789 height 392
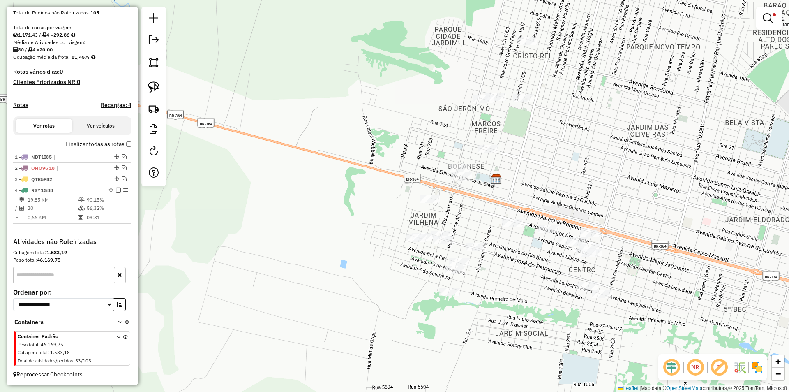
drag, startPoint x: 527, startPoint y: 271, endPoint x: 523, endPoint y: 270, distance: 4.8
click at [523, 270] on div "Limpar filtros Janela de atendimento Grade de atendimento Capacidade Transporta…" at bounding box center [394, 196] width 789 height 392
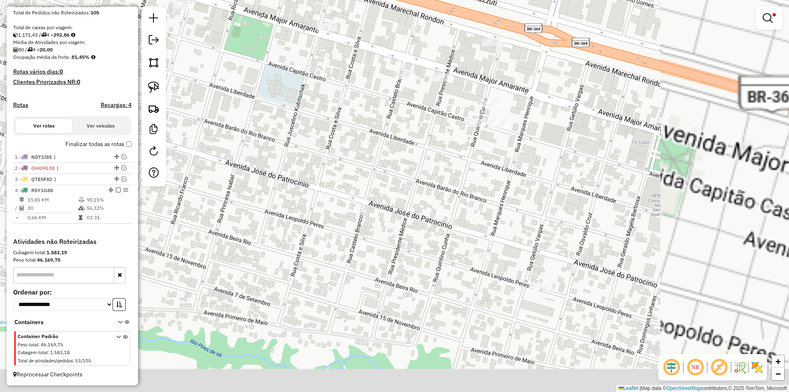
drag, startPoint x: 519, startPoint y: 246, endPoint x: 348, endPoint y: 145, distance: 198.4
click at [384, 145] on div "Limpar filtros Janela de atendimento Grade de atendimento Capacidade Transporta…" at bounding box center [394, 196] width 789 height 392
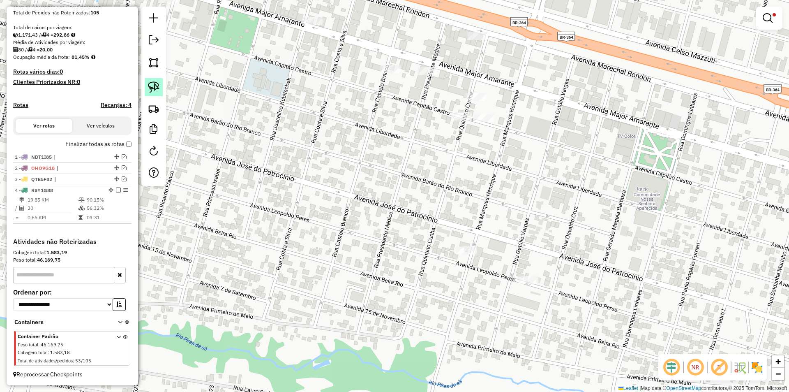
click at [160, 87] on link at bounding box center [154, 87] width 18 height 18
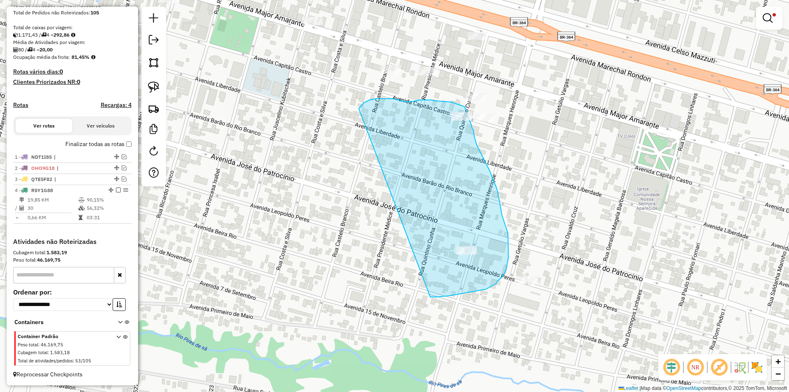
drag, startPoint x: 360, startPoint y: 106, endPoint x: 427, endPoint y: 296, distance: 201.2
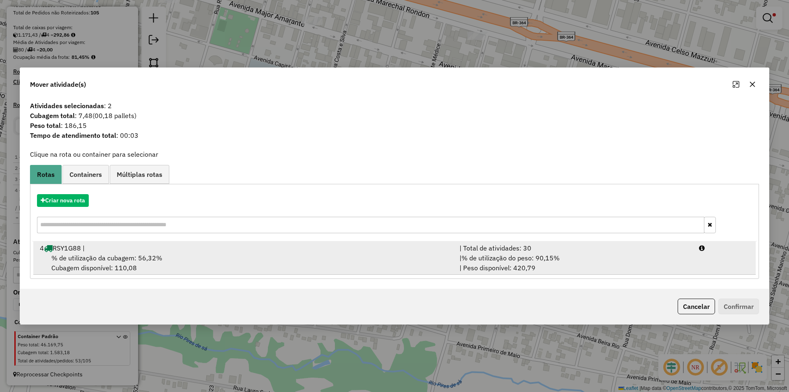
click at [62, 270] on div "% de utilização da cubagem: 56,32% Cubagem disponível: 110,08" at bounding box center [245, 263] width 420 height 20
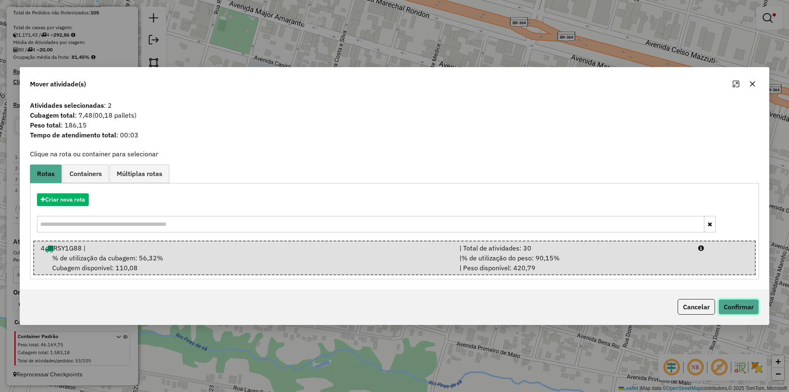
click at [744, 309] on button "Confirmar" at bounding box center [738, 307] width 41 height 16
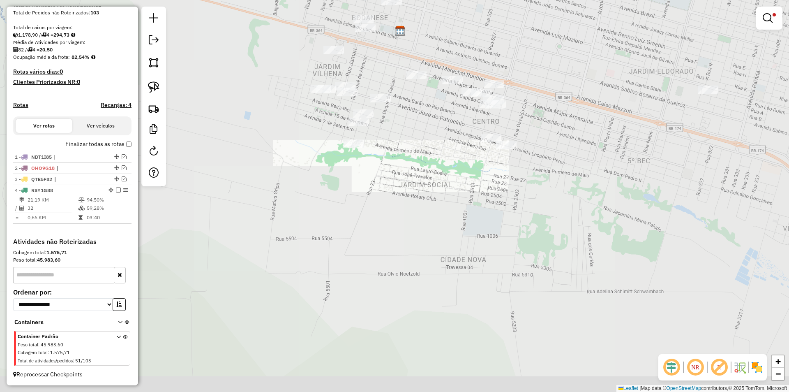
click at [401, 146] on div "Limpar filtros Janela de atendimento Grade de atendimento Capacidade Transporta…" at bounding box center [394, 196] width 789 height 392
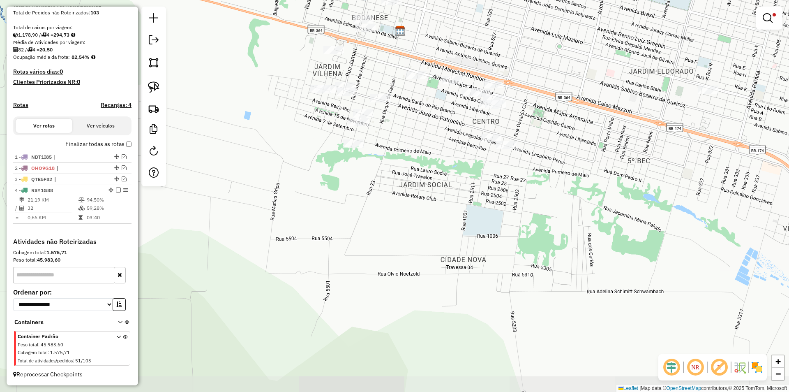
click at [390, 180] on div "Limpar filtros Janela de atendimento Grade de atendimento Capacidade Transporta…" at bounding box center [394, 196] width 789 height 392
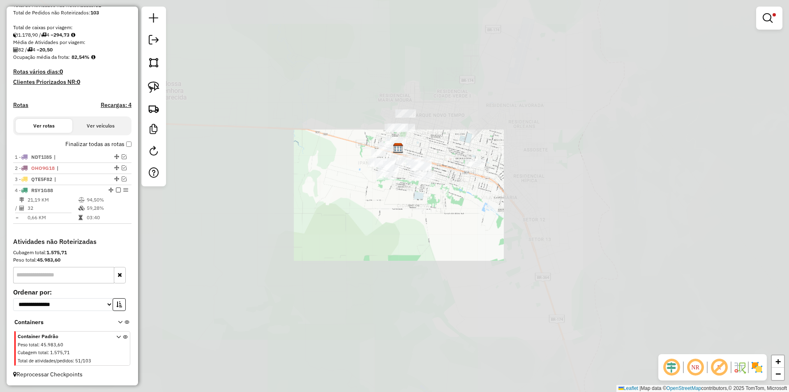
click at [464, 111] on div "Limpar filtros Janela de atendimento Grade de atendimento Capacidade Transporta…" at bounding box center [394, 196] width 789 height 392
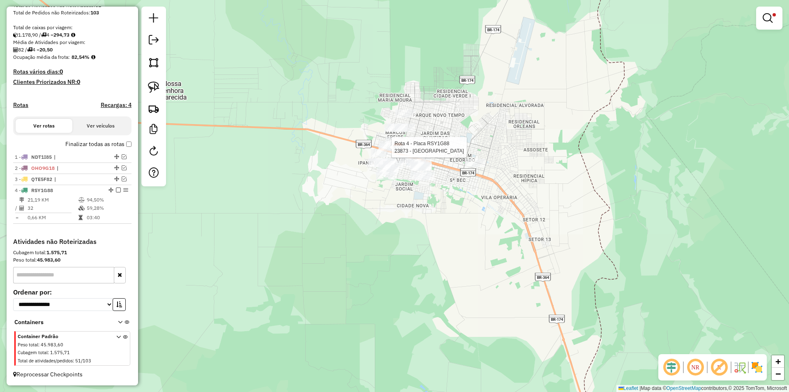
select select "*********"
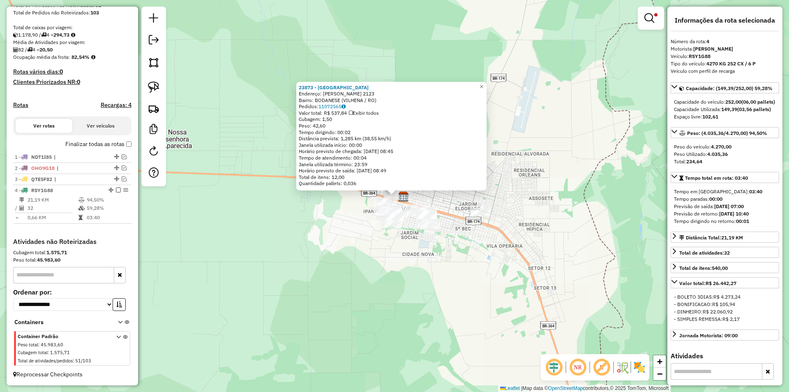
drag, startPoint x: 555, startPoint y: 150, endPoint x: 565, endPoint y: 147, distance: 9.9
click at [565, 147] on div "23873 - CANTINHO DO SUL Endereço: EDVALDO LUCIANO DA SILVA 2123 Bairro: BODANES…" at bounding box center [394, 196] width 789 height 392
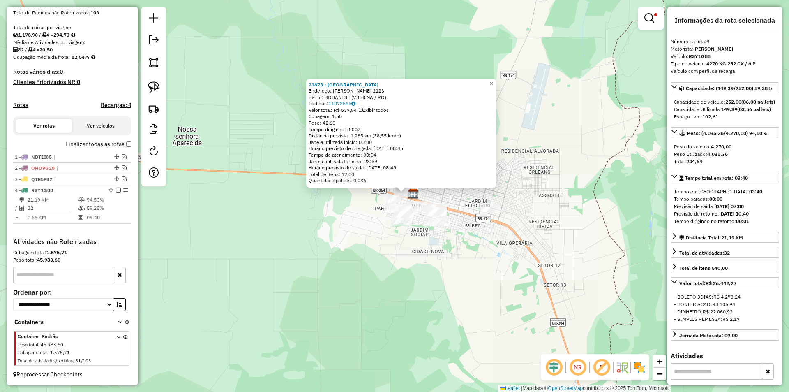
click at [556, 152] on div "23873 - CANTINHO DO SUL Endereço: EDVALDO LUCIANO DA SILVA 2123 Bairro: BODANES…" at bounding box center [394, 196] width 789 height 392
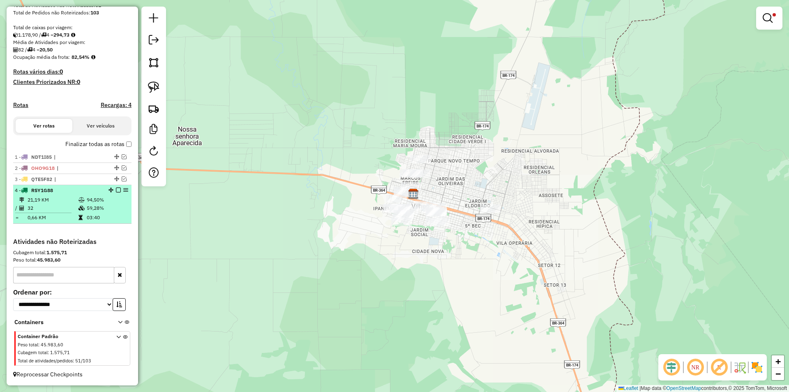
click at [116, 189] on em at bounding box center [118, 189] width 5 height 5
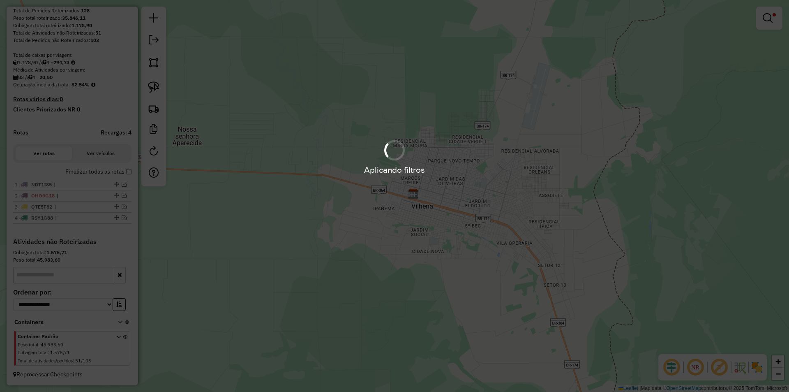
scroll to position [136, 0]
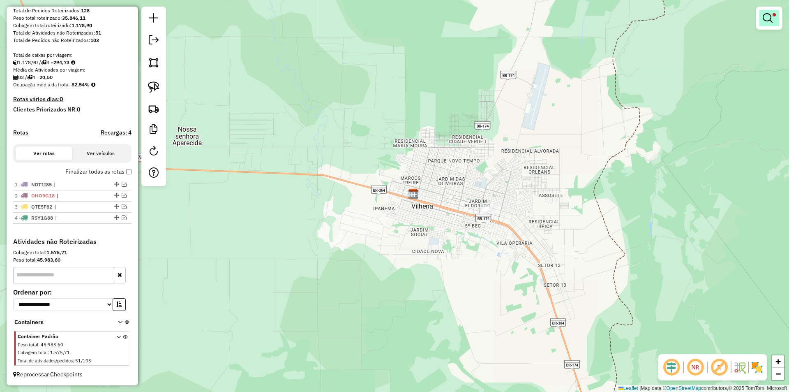
click at [764, 18] on em at bounding box center [768, 18] width 10 height 10
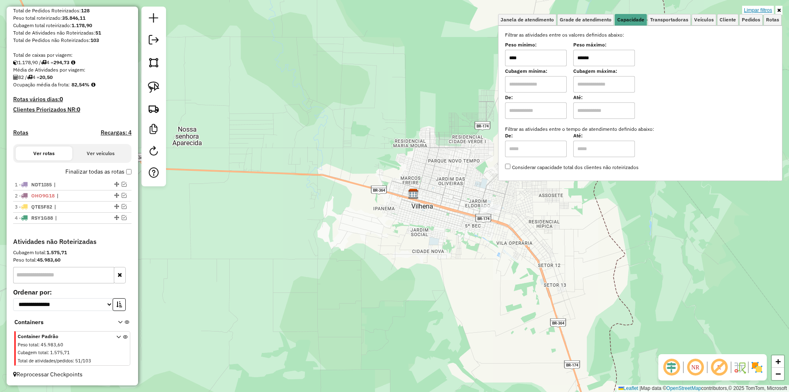
click at [753, 10] on link "Limpar filtros" at bounding box center [758, 10] width 32 height 9
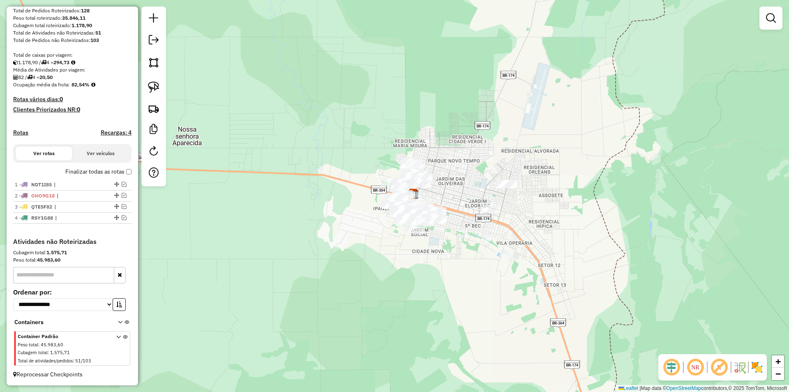
drag, startPoint x: 435, startPoint y: 155, endPoint x: 439, endPoint y: 129, distance: 26.6
click at [440, 129] on div "Janela de atendimento Grade de atendimento Capacidade Transportadoras Veículos …" at bounding box center [394, 196] width 789 height 392
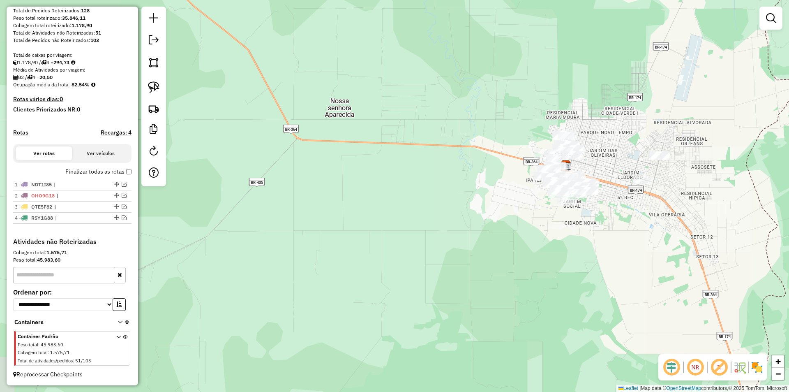
drag, startPoint x: 365, startPoint y: 121, endPoint x: 368, endPoint y: 112, distance: 9.8
click at [379, 112] on div "Janela de atendimento Grade de atendimento Capacidade Transportadoras Veículos …" at bounding box center [394, 196] width 789 height 392
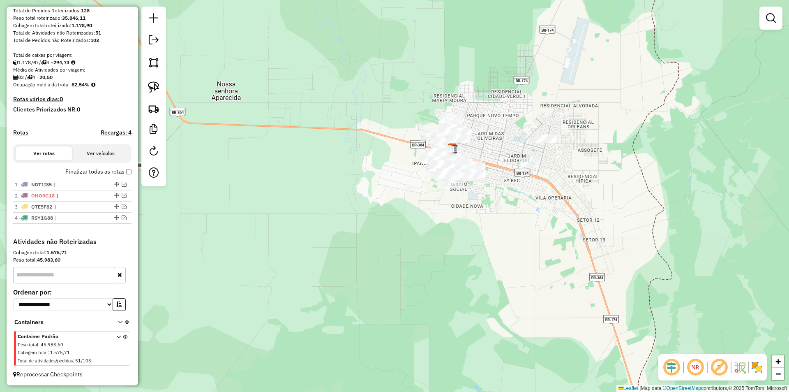
drag, startPoint x: 159, startPoint y: 90, endPoint x: 202, endPoint y: 89, distance: 43.2
click at [159, 89] on link at bounding box center [154, 87] width 18 height 18
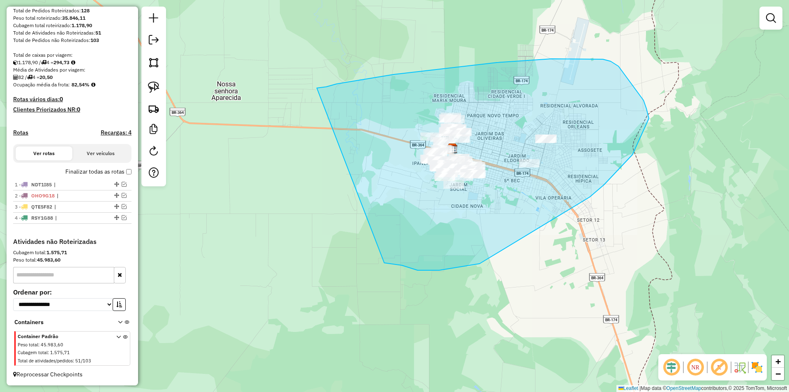
drag, startPoint x: 326, startPoint y: 87, endPoint x: 380, endPoint y: 263, distance: 183.8
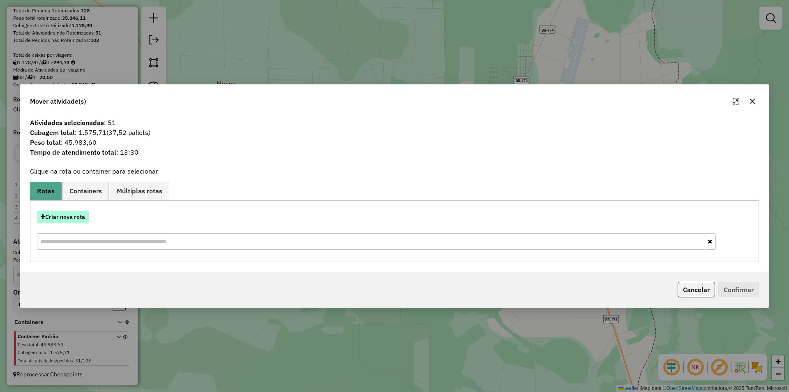
click at [65, 215] on button "Criar nova rota" at bounding box center [63, 216] width 52 height 13
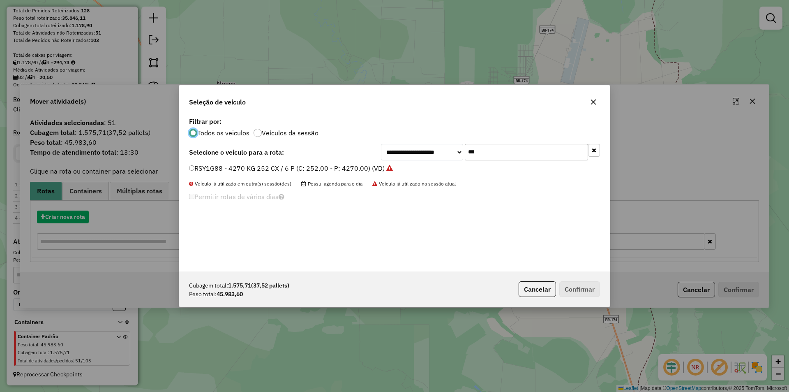
scroll to position [5, 2]
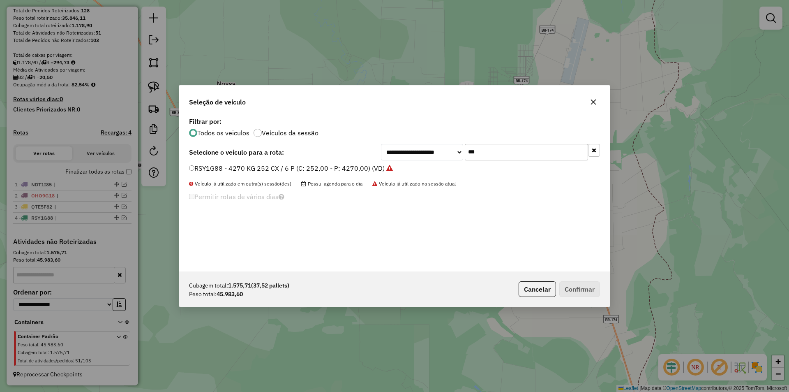
click at [486, 161] on div "**********" at bounding box center [394, 193] width 431 height 156
click at [490, 147] on input "***" at bounding box center [526, 152] width 123 height 16
type input "*"
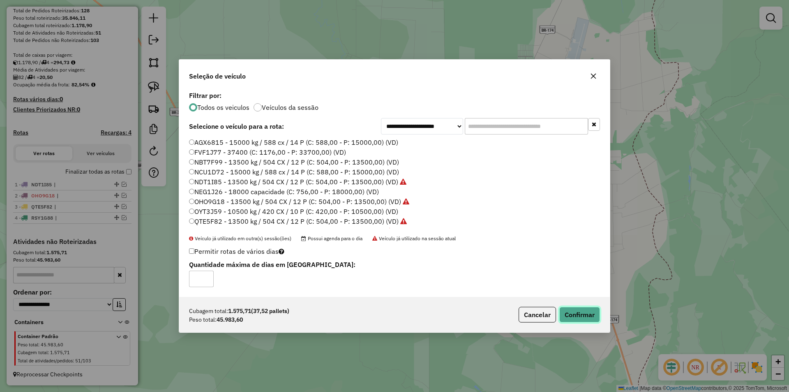
click at [589, 313] on button "Confirmar" at bounding box center [579, 315] width 41 height 16
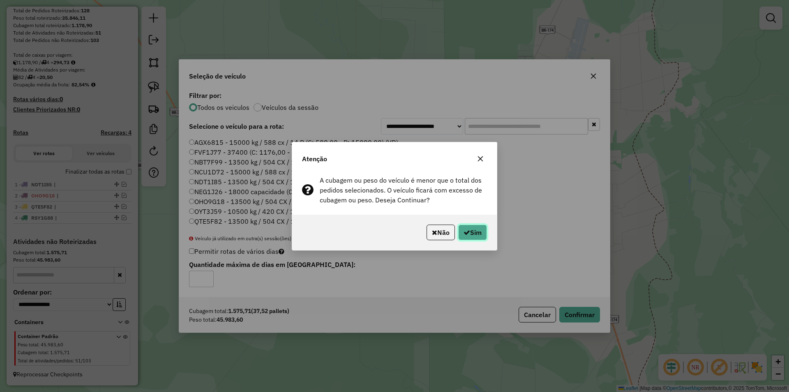
click at [475, 231] on button "Sim" at bounding box center [472, 232] width 29 height 16
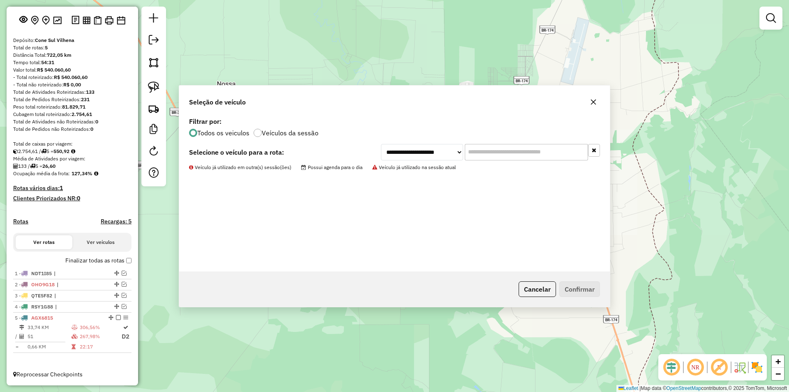
scroll to position [47, 0]
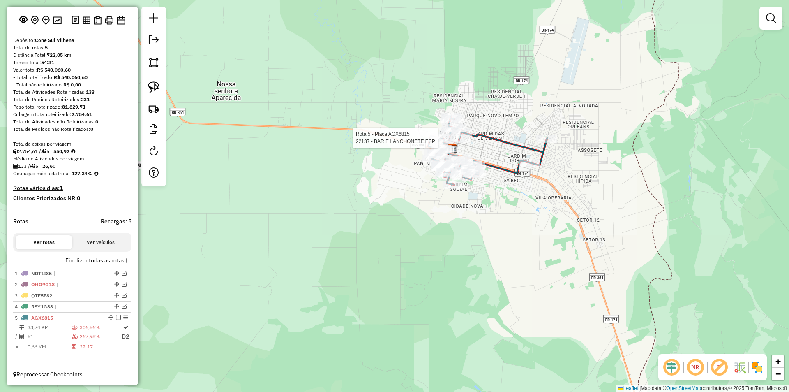
select select "*********"
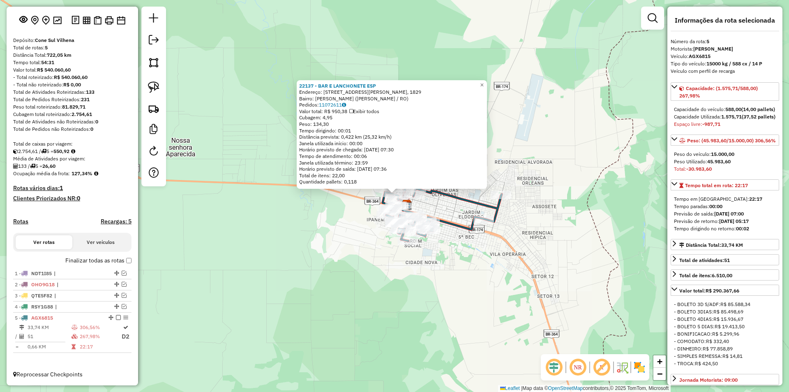
click at [612, 169] on div "22137 - BAR E LANCHONETE ESP Endereço: R PRESIDENTE TANCREDO NEVES, N 1, 1829 B…" at bounding box center [394, 196] width 789 height 392
click at [369, 48] on div "22137 - BAR E LANCHONETE ESP Endereço: R PRESIDENTE TANCREDO NEVES, N 1, 1829 B…" at bounding box center [394, 196] width 789 height 392
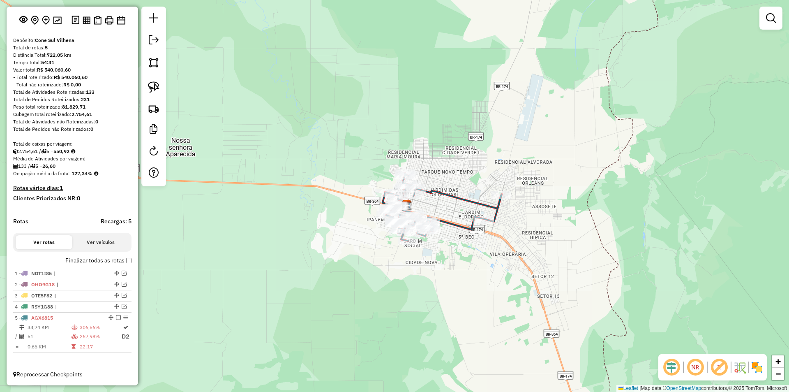
drag, startPoint x: 350, startPoint y: 59, endPoint x: 343, endPoint y: 90, distance: 31.2
click at [351, 59] on div "Janela de atendimento Grade de atendimento Capacidade Transportadoras Veículos …" at bounding box center [394, 196] width 789 height 392
click at [335, 108] on div "Janela de atendimento Grade de atendimento Capacidade Transportadoras Veículos …" at bounding box center [394, 196] width 789 height 392
click at [291, 83] on div "Janela de atendimento Grade de atendimento Capacidade Transportadoras Veículos …" at bounding box center [394, 196] width 789 height 392
click at [277, 62] on div "Janela de atendimento Grade de atendimento Capacidade Transportadoras Veículos …" at bounding box center [394, 196] width 789 height 392
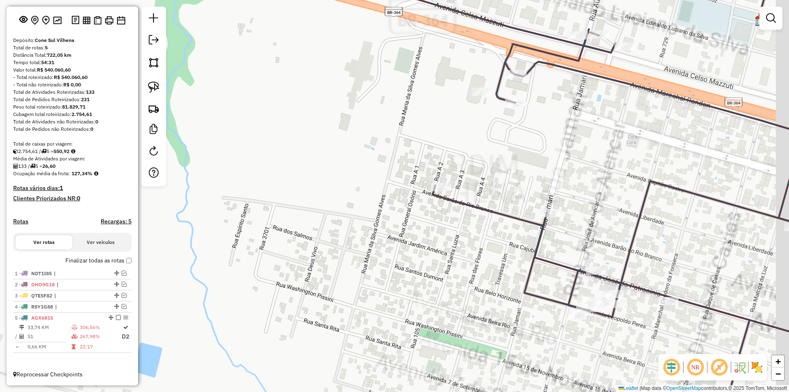
drag, startPoint x: 349, startPoint y: 288, endPoint x: 342, endPoint y: 284, distance: 7.4
click at [344, 285] on div "Janela de atendimento Grade de atendimento Capacidade Transportadoras Veículos …" at bounding box center [394, 196] width 789 height 392
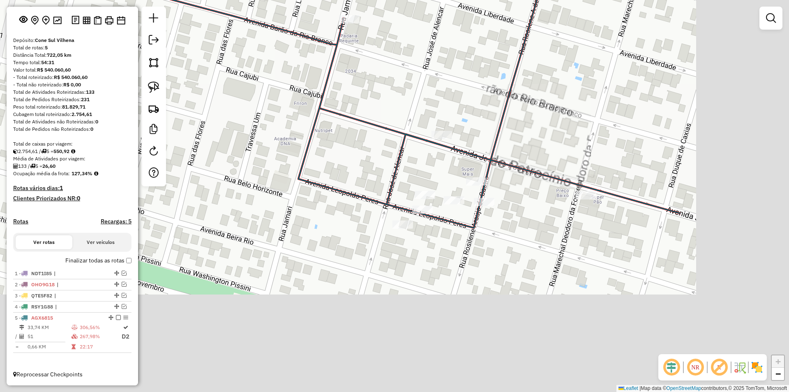
drag, startPoint x: 511, startPoint y: 300, endPoint x: 327, endPoint y: 194, distance: 212.9
click at [328, 194] on div "Janela de atendimento Grade de atendimento Capacidade Transportadoras Veículos …" at bounding box center [394, 196] width 789 height 392
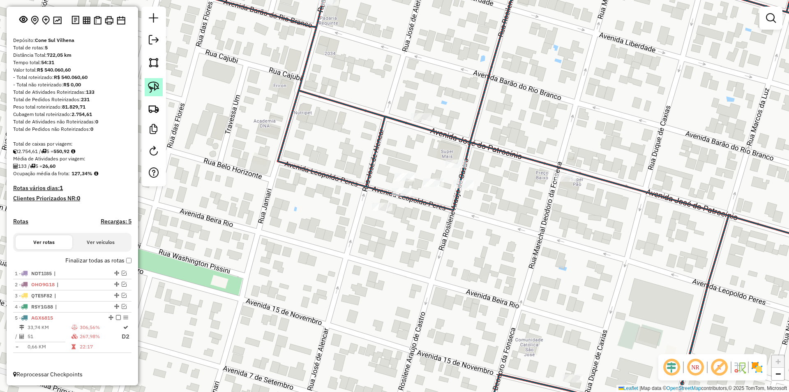
drag, startPoint x: 152, startPoint y: 89, endPoint x: 354, endPoint y: 222, distance: 242.0
click at [153, 90] on img at bounding box center [154, 87] width 12 height 12
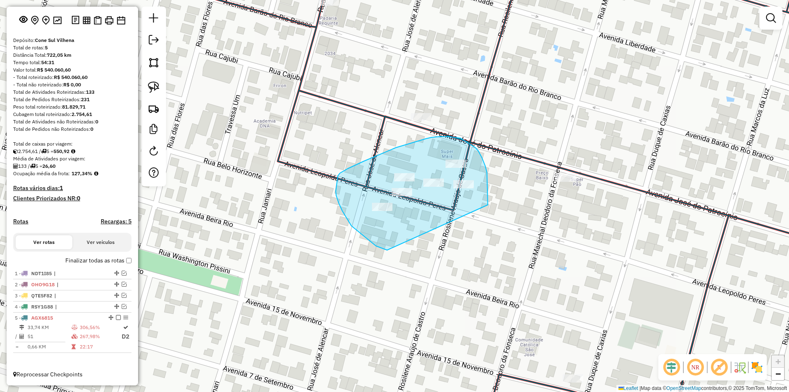
drag, startPoint x: 376, startPoint y: 246, endPoint x: 488, endPoint y: 205, distance: 119.1
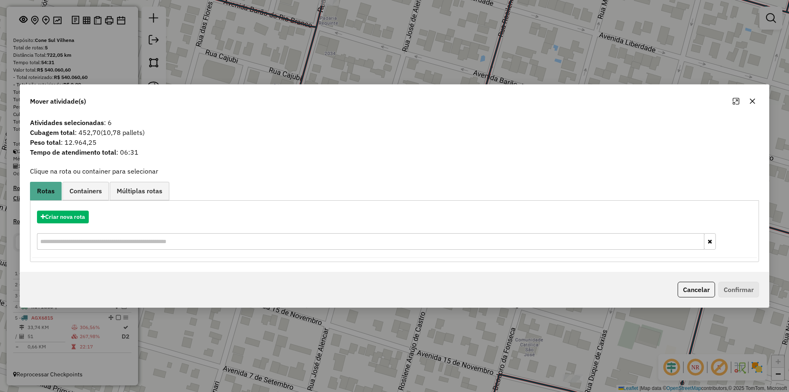
click at [755, 102] on icon "button" at bounding box center [752, 101] width 7 height 7
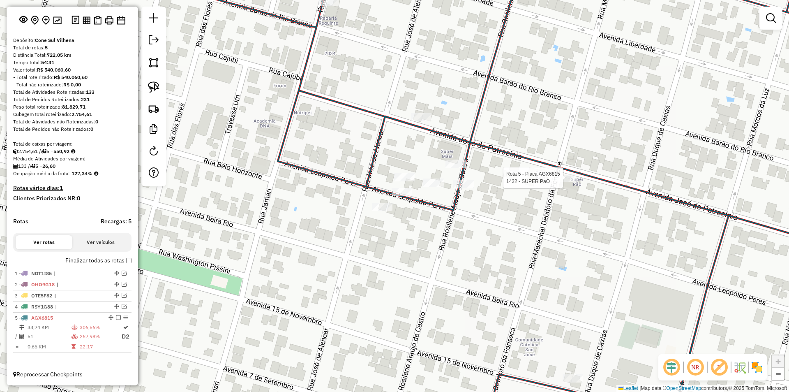
select select "*********"
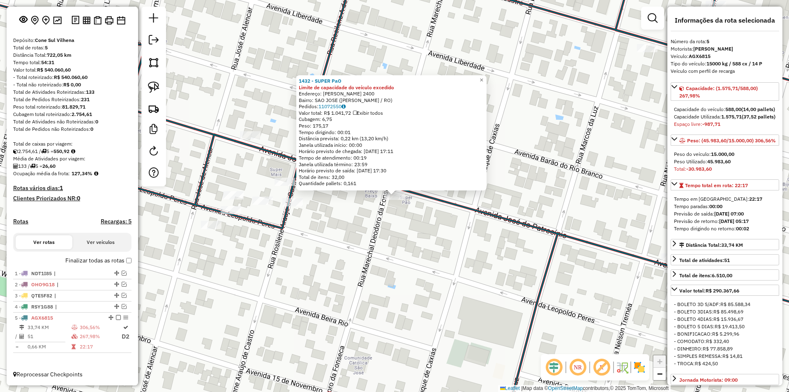
click at [411, 319] on div "1432 - SUPER PaO Limite de capacidade do veículo excedido Endereço: JOSE DO PAT…" at bounding box center [394, 196] width 789 height 392
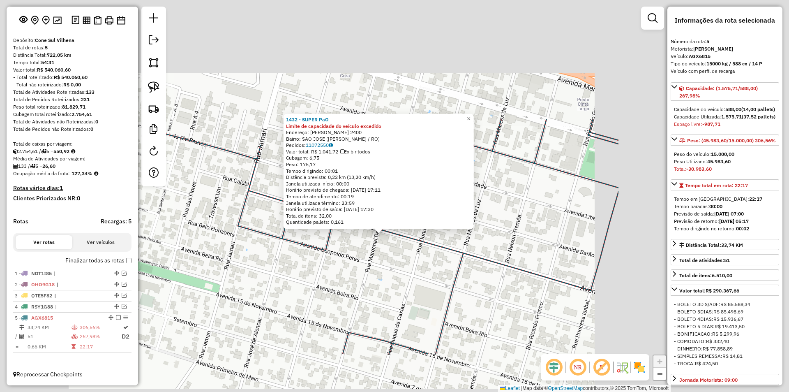
click at [369, 277] on div "1432 - SUPER PaO Limite de capacidade do veículo excedido Endereço: JOSE DO PAT…" at bounding box center [394, 196] width 789 height 392
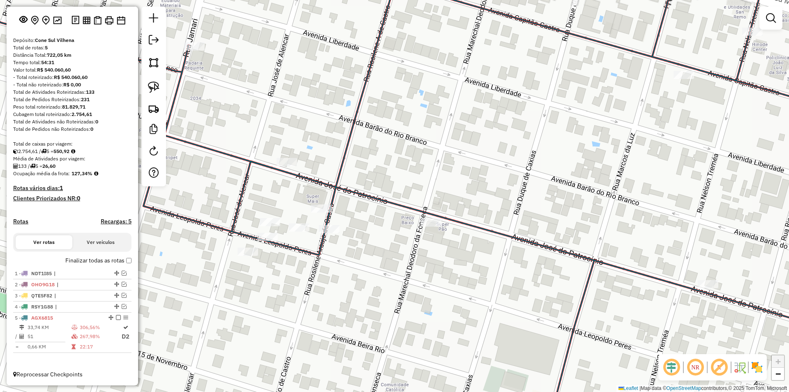
drag, startPoint x: 302, startPoint y: 261, endPoint x: 332, endPoint y: 211, distance: 58.4
click at [338, 220] on div "Janela de atendimento Grade de atendimento Capacidade Transportadoras Veículos …" at bounding box center [394, 196] width 789 height 392
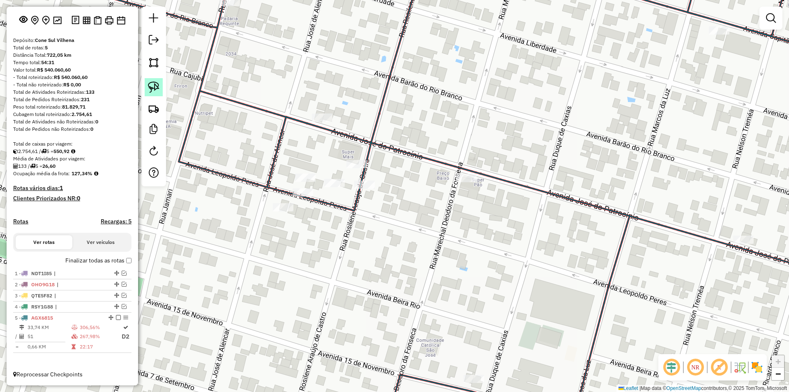
click at [153, 83] on img at bounding box center [154, 87] width 12 height 12
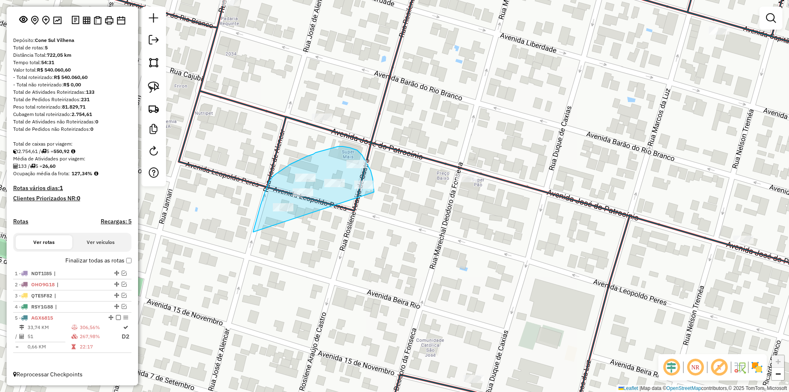
drag, startPoint x: 263, startPoint y: 199, endPoint x: 374, endPoint y: 198, distance: 111.8
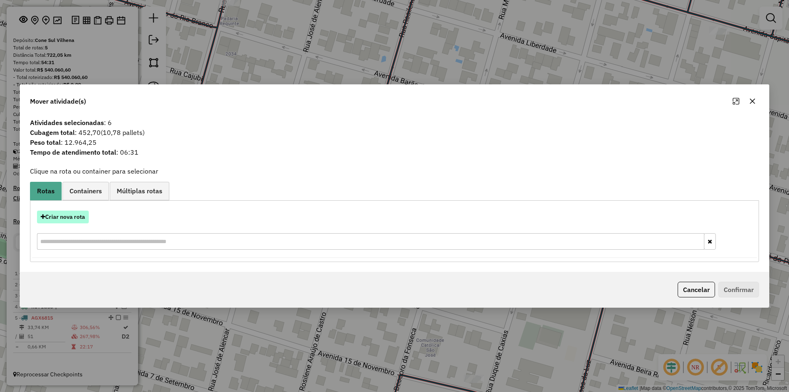
click at [66, 217] on button "Criar nova rota" at bounding box center [63, 216] width 52 height 13
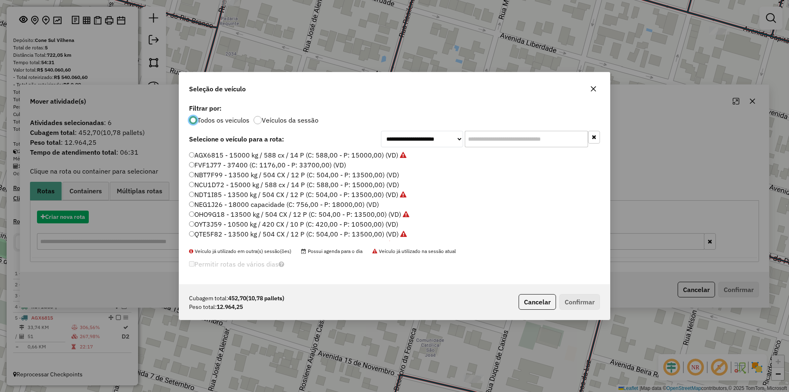
scroll to position [5, 2]
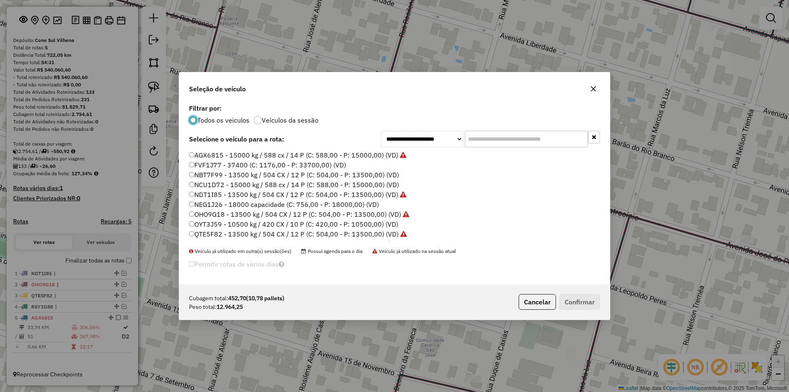
click at [482, 134] on input "text" at bounding box center [526, 139] width 123 height 16
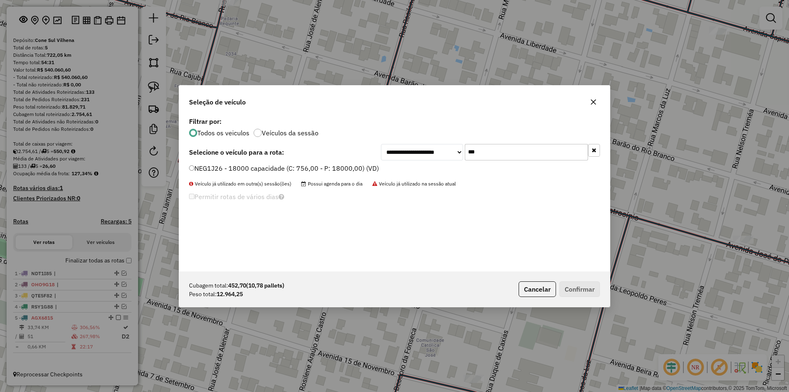
type input "***"
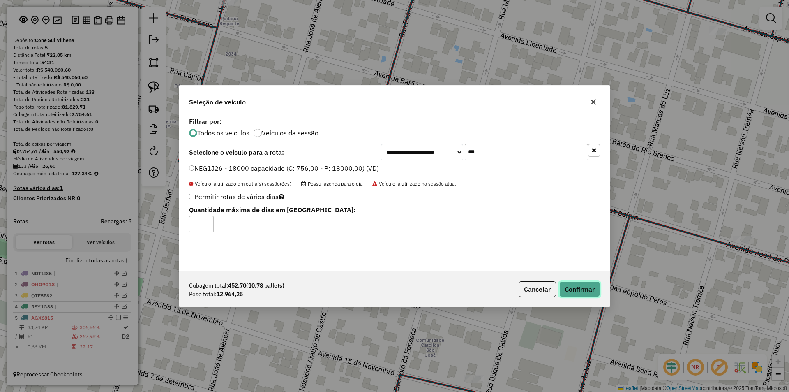
click at [572, 289] on button "Confirmar" at bounding box center [579, 289] width 41 height 16
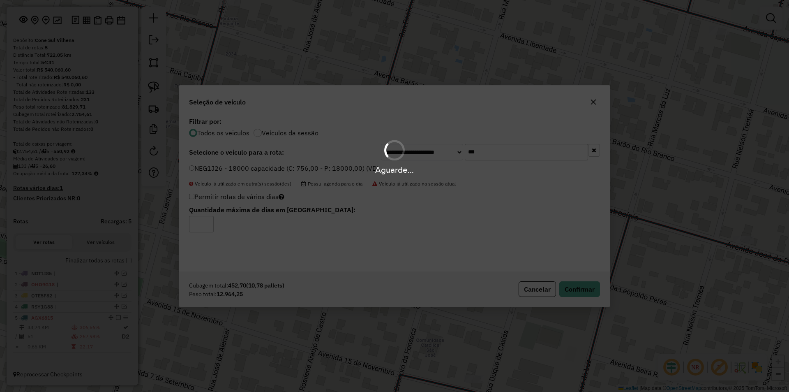
scroll to position [84, 0]
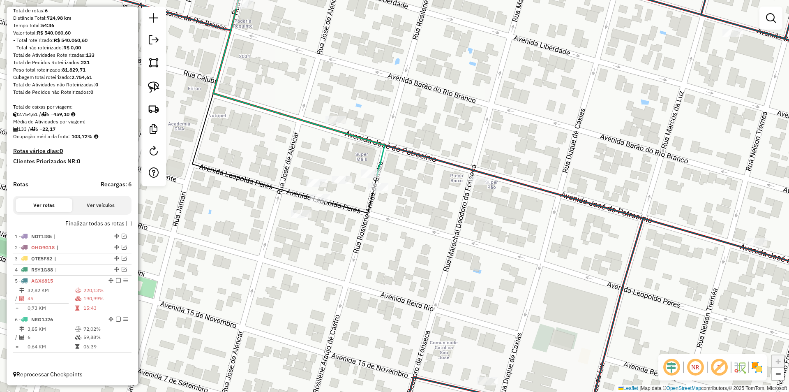
drag, startPoint x: 256, startPoint y: 279, endPoint x: 270, endPoint y: 281, distance: 14.2
click at [270, 281] on div "Janela de atendimento Grade de atendimento Capacidade Transportadoras Veículos …" at bounding box center [394, 196] width 789 height 392
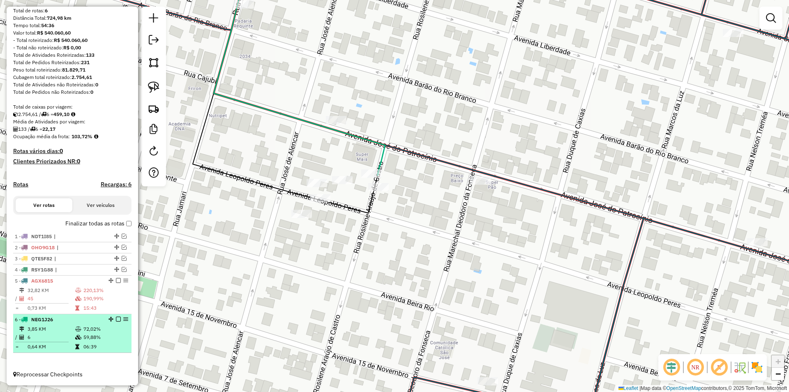
click at [116, 319] on em at bounding box center [118, 318] width 5 height 5
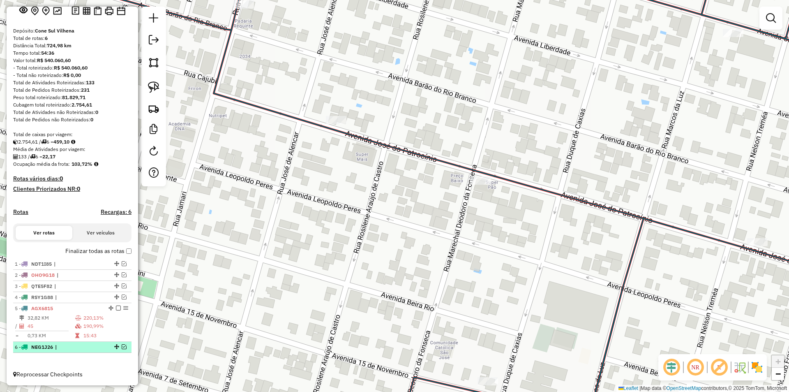
scroll to position [56, 0]
drag, startPoint x: 113, startPoint y: 346, endPoint x: 93, endPoint y: 296, distance: 53.9
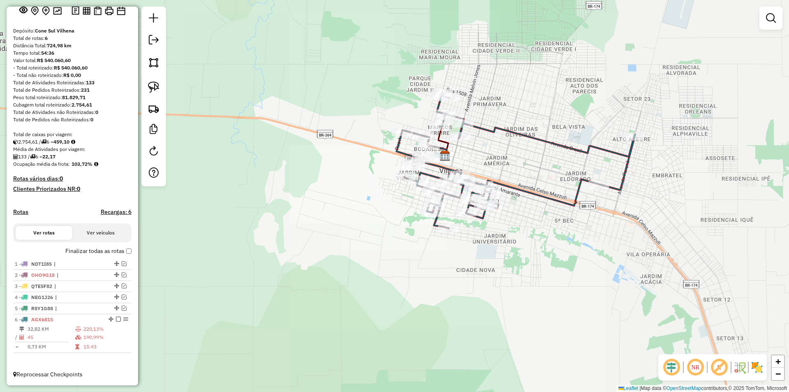
click at [506, 155] on div "Janela de atendimento Grade de atendimento Capacidade Transportadoras Veículos …" at bounding box center [394, 196] width 789 height 392
select select "*********"
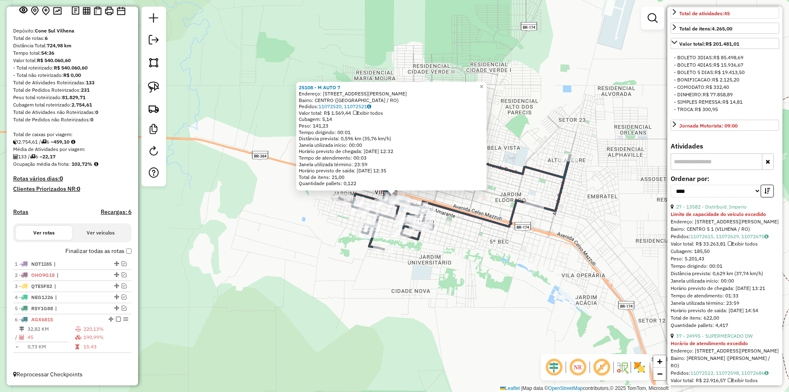
scroll to position [288, 0]
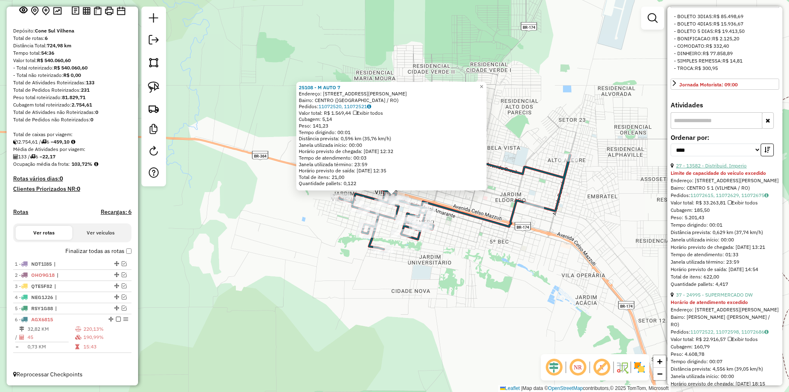
click at [720, 169] on link "27 - 13582 - Distribuid. Imperio" at bounding box center [711, 165] width 71 height 6
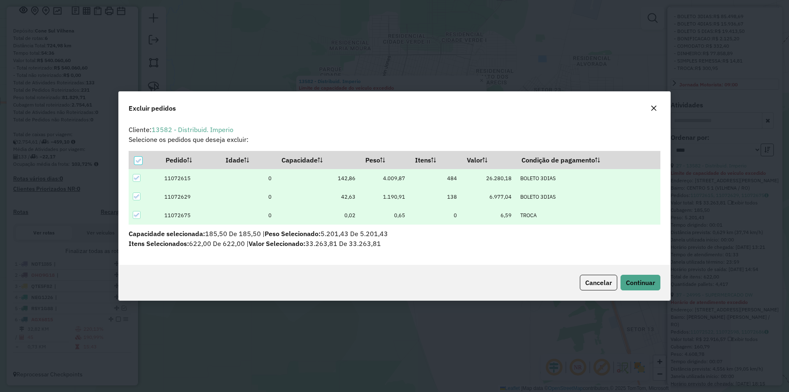
scroll to position [0, 0]
click at [637, 288] on button "Continuar" at bounding box center [641, 283] width 40 height 16
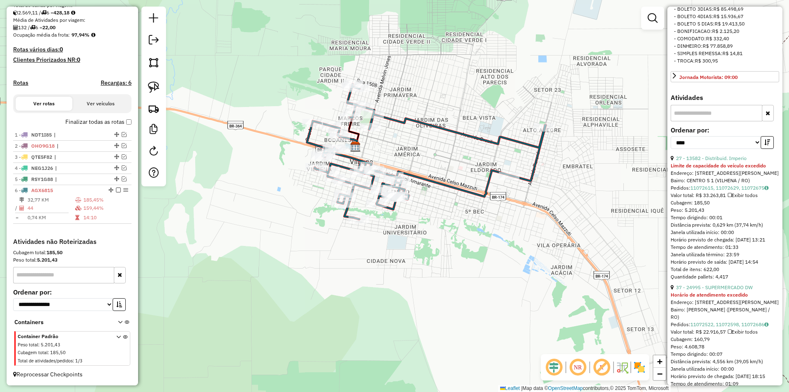
scroll to position [280, 0]
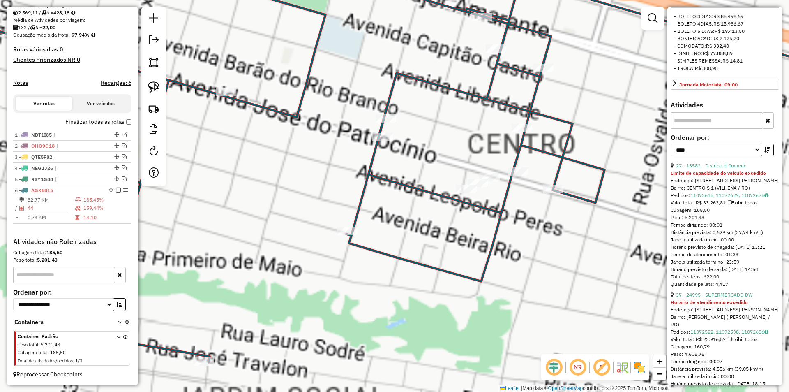
click at [421, 202] on div "Janela de atendimento Grade de atendimento Capacidade Transportadoras Veículos …" at bounding box center [394, 196] width 789 height 392
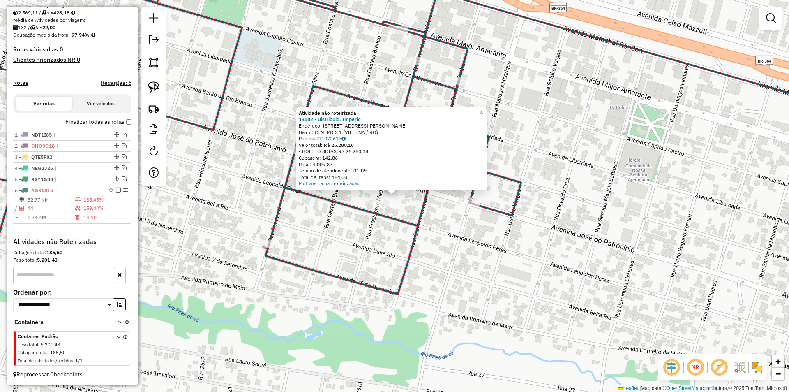
click at [498, 238] on div "Atividade não roteirizada 13582 - Distribuid. Imperio Endereço: AV Avenida Jose…" at bounding box center [394, 196] width 789 height 392
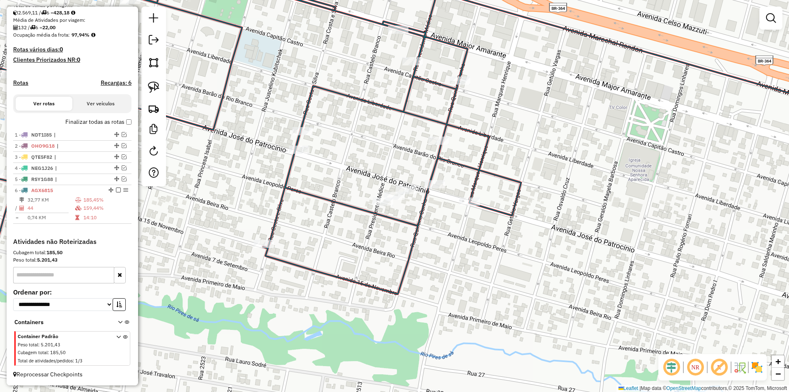
drag, startPoint x: 432, startPoint y: 254, endPoint x: 459, endPoint y: 253, distance: 27.6
click at [444, 256] on div "Atividade não roteirizada 13582 - Distribuid. Imperio Endereço: AV Avenida Jose…" at bounding box center [394, 196] width 789 height 392
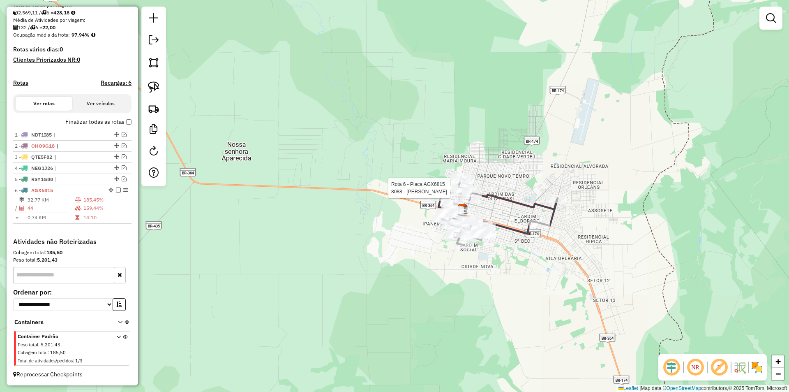
select select "*********"
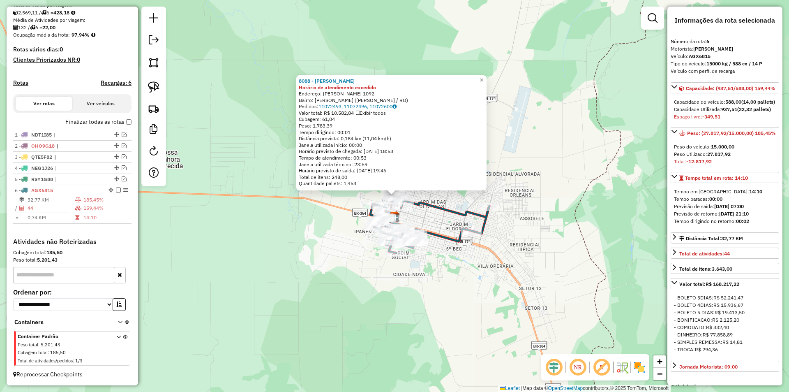
drag, startPoint x: 525, startPoint y: 235, endPoint x: 531, endPoint y: 215, distance: 21.1
click at [531, 215] on div "8088 - MERCADO GABRIELY Horário de atendimento excedido Endereço: JOSE GOMES FI…" at bounding box center [394, 196] width 789 height 392
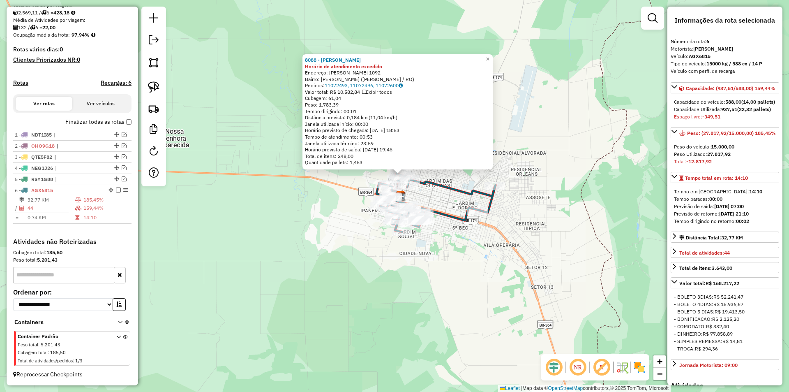
click at [528, 217] on div "8088 - MERCADO GABRIELY Horário de atendimento excedido Endereço: JOSE GOMES FI…" at bounding box center [394, 196] width 789 height 392
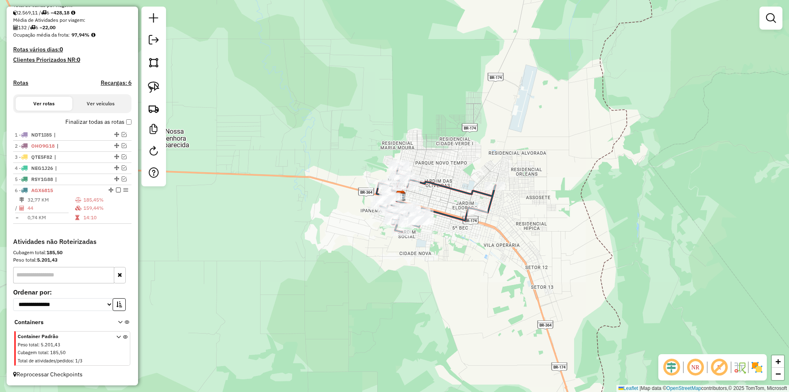
drag, startPoint x: 448, startPoint y: 249, endPoint x: 457, endPoint y: 252, distance: 9.2
click at [458, 252] on div "Janela de atendimento Grade de atendimento Capacidade Transportadoras Veículos …" at bounding box center [394, 196] width 789 height 392
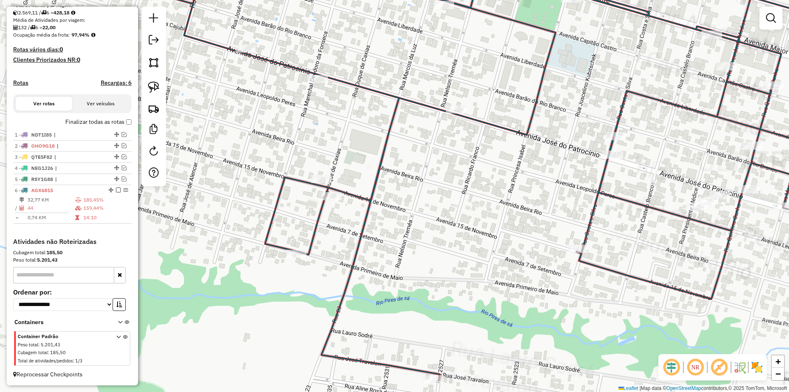
drag, startPoint x: 301, startPoint y: 164, endPoint x: 331, endPoint y: 222, distance: 64.5
click at [327, 221] on div "Janela de atendimento Grade de atendimento Capacidade Transportadoras Veículos …" at bounding box center [394, 196] width 789 height 392
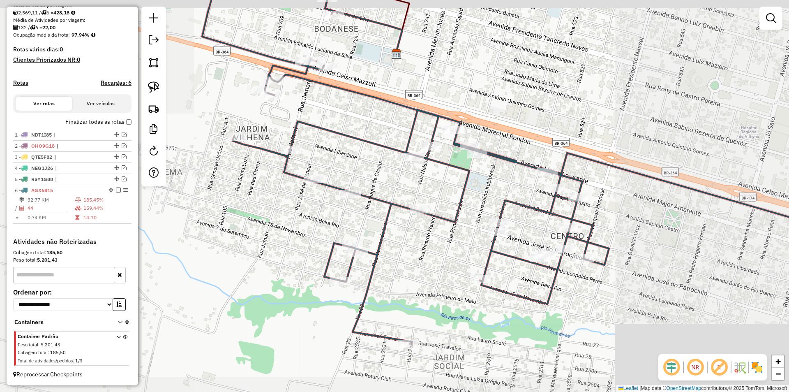
click at [272, 237] on div "Janela de atendimento Grade de atendimento Capacidade Transportadoras Veículos …" at bounding box center [394, 196] width 789 height 392
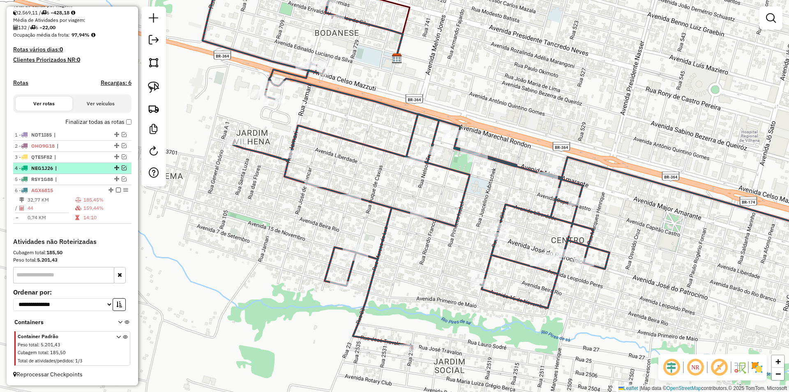
click at [122, 167] on em at bounding box center [124, 167] width 5 height 5
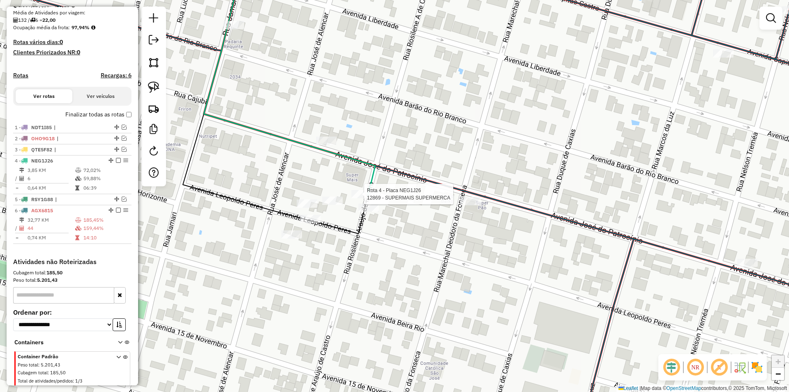
scroll to position [213, 0]
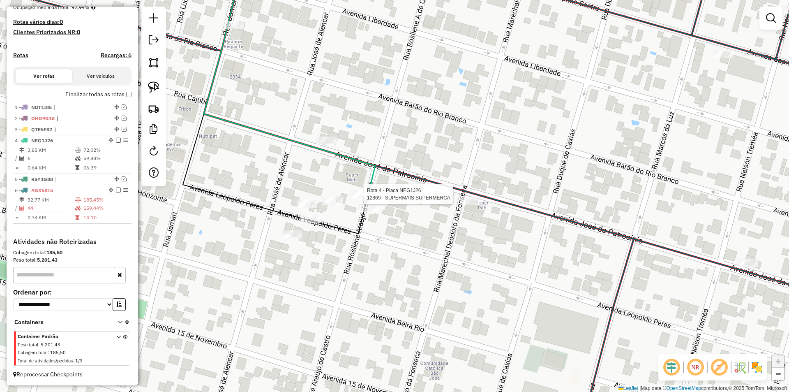
select select "*********"
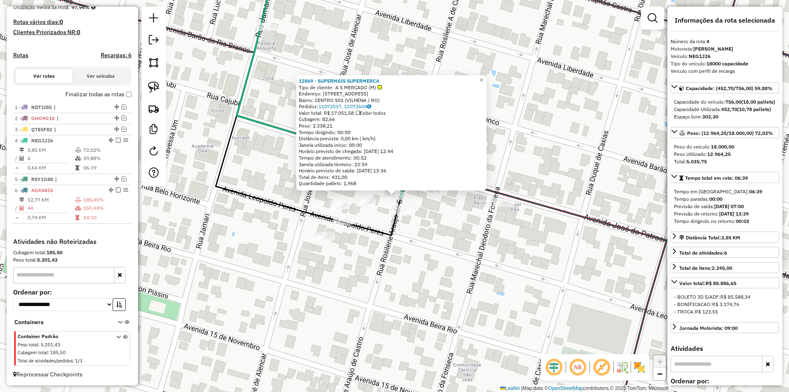
click at [368, 241] on div "12869 - SUPERMAIS SUPERMERCA Tipo de cliente: A S MERCADO (M) Endereço: AV Aven…" at bounding box center [394, 196] width 789 height 392
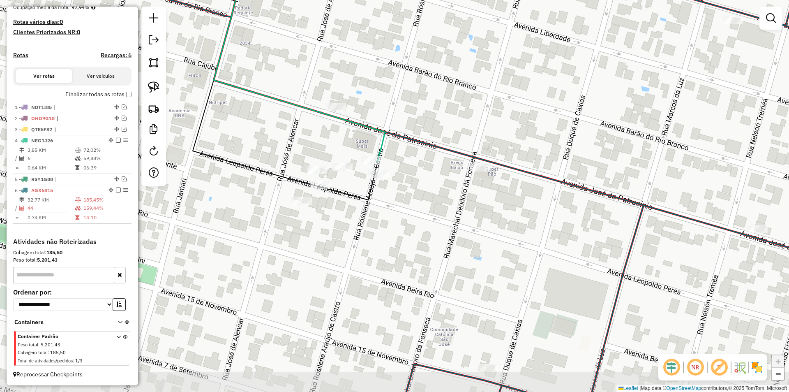
drag, startPoint x: 388, startPoint y: 188, endPoint x: 367, endPoint y: 155, distance: 39.2
click at [367, 155] on div "Janela de atendimento Grade de atendimento Capacidade Transportadoras Veículos …" at bounding box center [394, 196] width 789 height 392
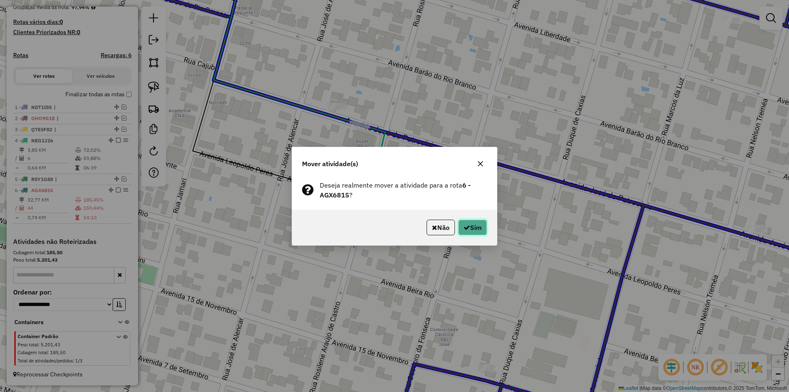
click at [477, 228] on button "Sim" at bounding box center [472, 227] width 29 height 16
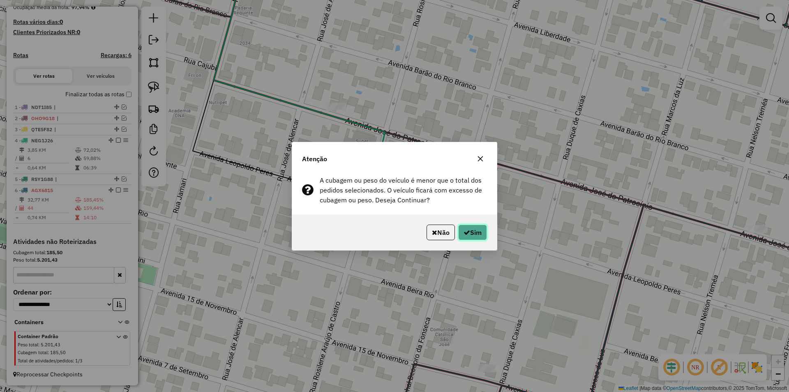
click at [475, 229] on button "Sim" at bounding box center [472, 232] width 29 height 16
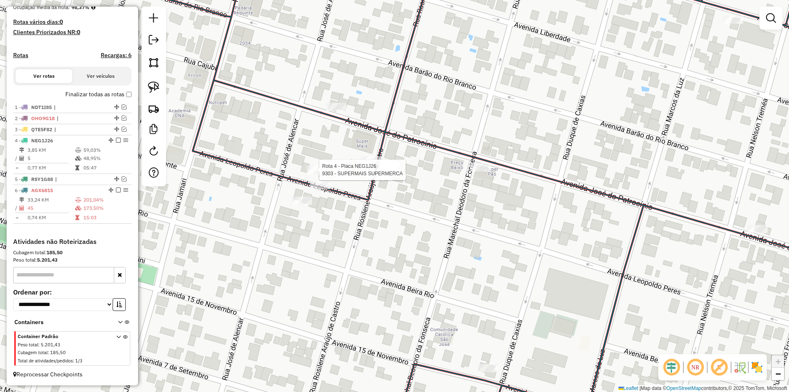
select select "*********"
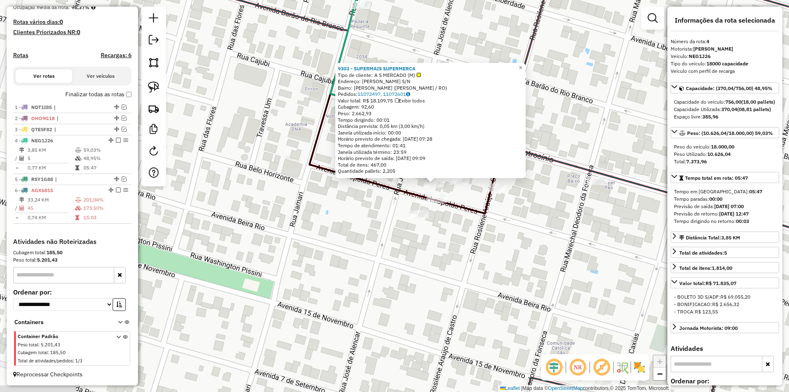
drag, startPoint x: 376, startPoint y: 239, endPoint x: 408, endPoint y: 226, distance: 33.9
click at [408, 226] on div "9303 - SUPERMAIS SUPERMERCA Tipo de cliente: A S MERCADO (M) Endereço: JOSE DO …" at bounding box center [394, 196] width 789 height 392
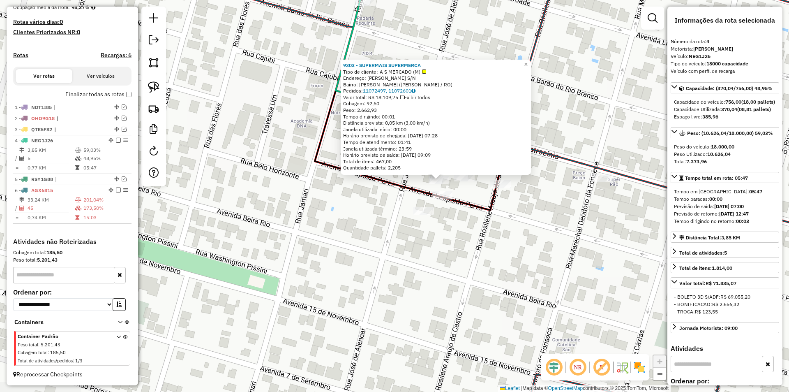
click at [408, 226] on div "9303 - SUPERMAIS SUPERMERCA Tipo de cliente: A S MERCADO (M) Endereço: JOSE DO …" at bounding box center [394, 196] width 789 height 392
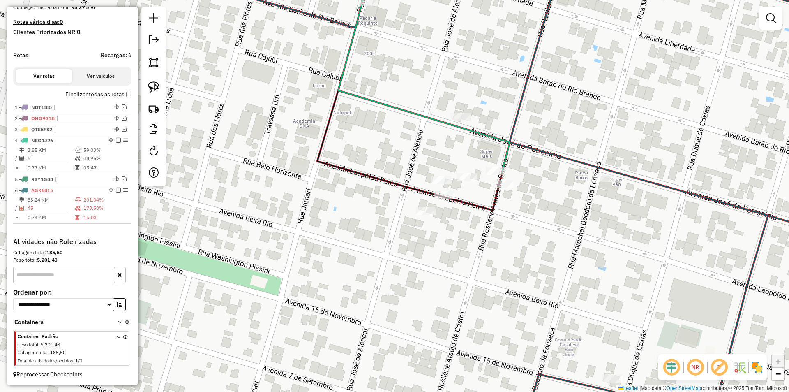
drag, startPoint x: 305, startPoint y: 255, endPoint x: 310, endPoint y: 255, distance: 5.8
click at [310, 255] on div "Janela de atendimento Grade de atendimento Capacidade Transportadoras Veículos …" at bounding box center [394, 196] width 789 height 392
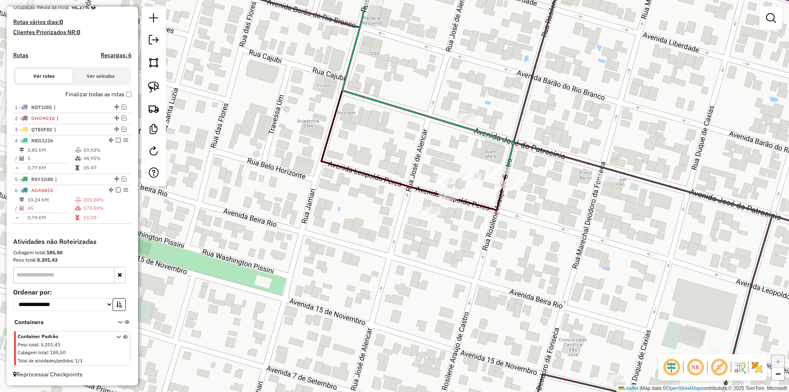
click at [487, 141] on div "Janela de atendimento Grade de atendimento Capacidade Transportadoras Veículos …" at bounding box center [394, 196] width 789 height 392
drag, startPoint x: 463, startPoint y: 152, endPoint x: 447, endPoint y: 166, distance: 21.0
click at [462, 152] on div "Janela de atendimento Grade de atendimento Capacidade Transportadoras Veículos …" at bounding box center [394, 196] width 789 height 392
select select "*********"
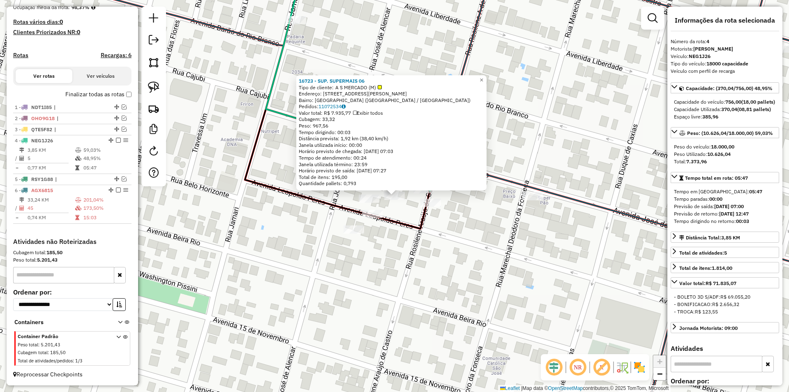
click at [620, 93] on div "16723 - SUP. SUPERMAIS 06 Tipo de cliente: A S MERCADO (M) Endereço: AV TIRADEN…" at bounding box center [394, 196] width 789 height 392
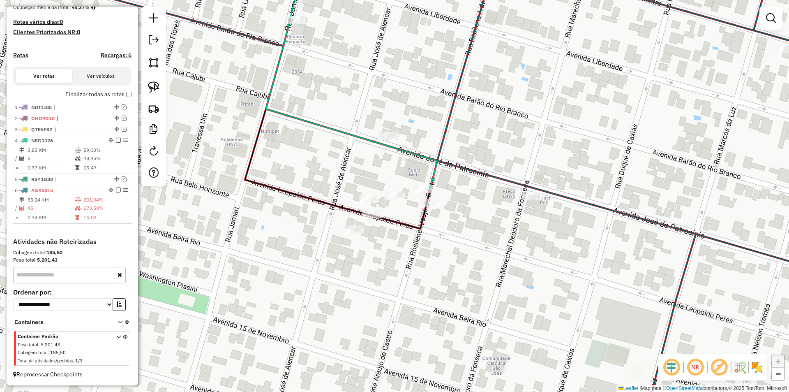
drag, startPoint x: 577, startPoint y: 137, endPoint x: 506, endPoint y: 163, distance: 75.8
click at [577, 138] on div "Janela de atendimento Grade de atendimento Capacidade Transportadoras Veículos …" at bounding box center [394, 196] width 789 height 392
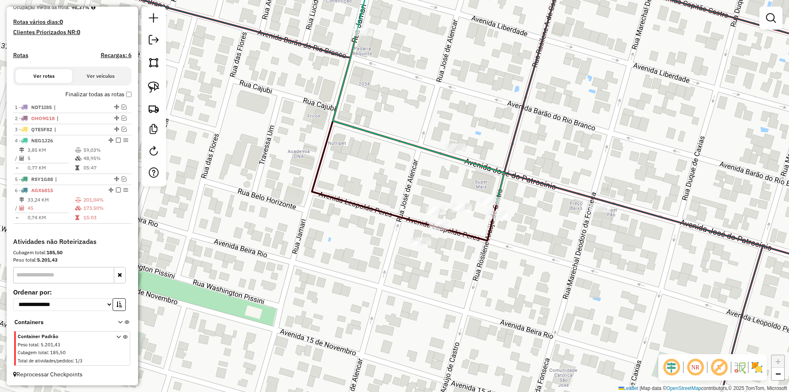
drag, startPoint x: 448, startPoint y: 184, endPoint x: 211, endPoint y: 226, distance: 241.2
click at [449, 184] on div "Janela de atendimento Grade de atendimento Capacidade Transportadoras Veículos …" at bounding box center [394, 196] width 789 height 392
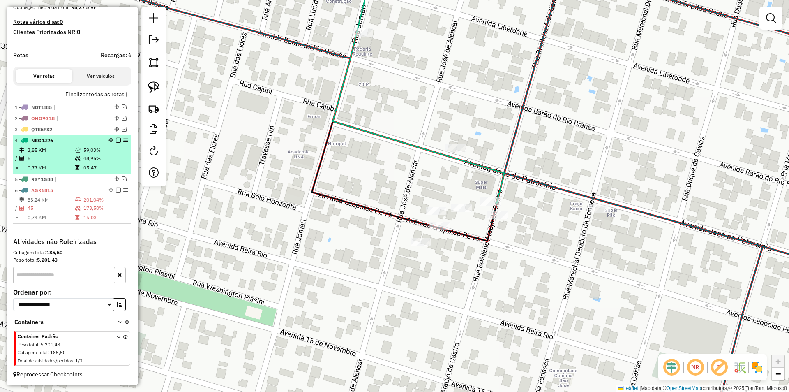
click at [116, 139] on em at bounding box center [118, 140] width 5 height 5
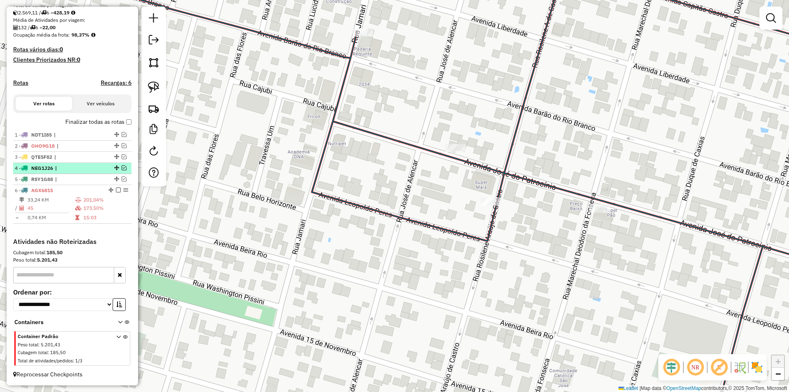
scroll to position [185, 0]
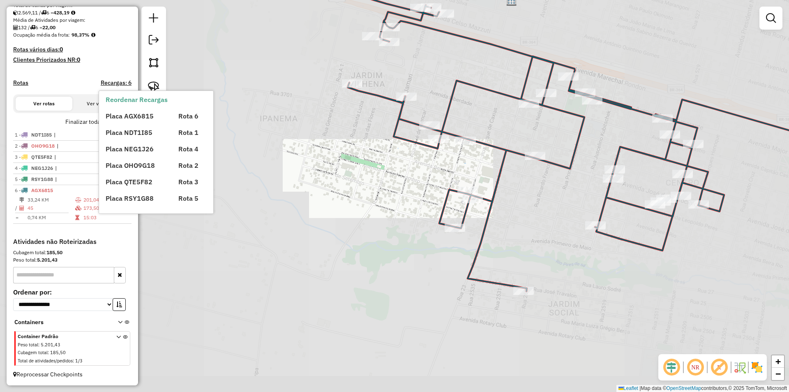
click at [461, 119] on div "Janela de atendimento Grade de atendimento Capacidade Transportadoras Veículos …" at bounding box center [394, 196] width 789 height 392
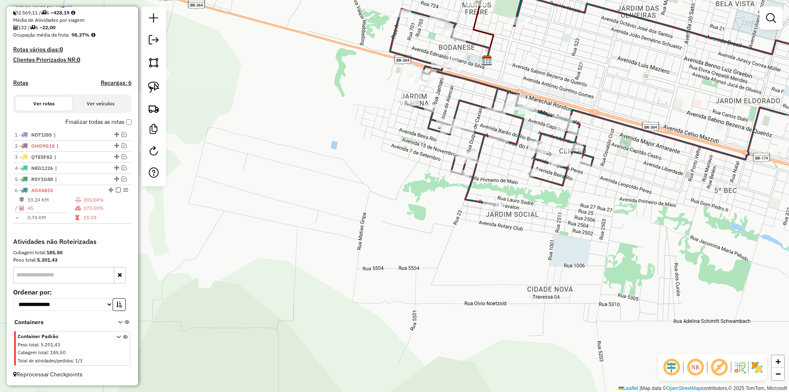
drag, startPoint x: 467, startPoint y: 179, endPoint x: 437, endPoint y: 215, distance: 46.9
click at [443, 205] on icon at bounding box center [629, 83] width 478 height 245
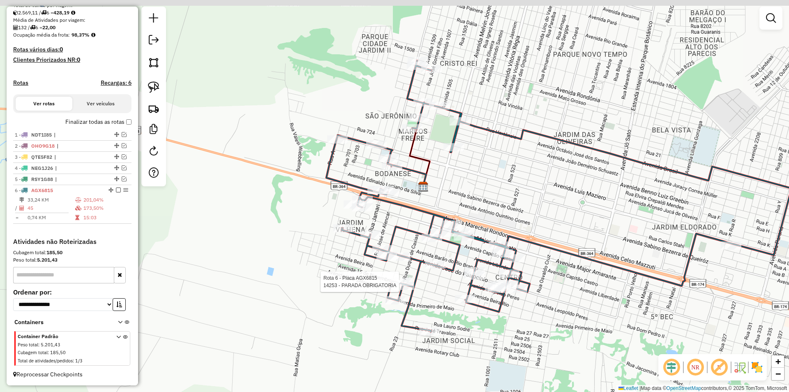
drag, startPoint x: 437, startPoint y: 159, endPoint x: 430, endPoint y: 183, distance: 24.8
click at [430, 183] on div "Rota 6 - Placa AGX6815 14253 - PARADA OBRIGATORIA Janela de atendimento Grade d…" at bounding box center [394, 196] width 789 height 392
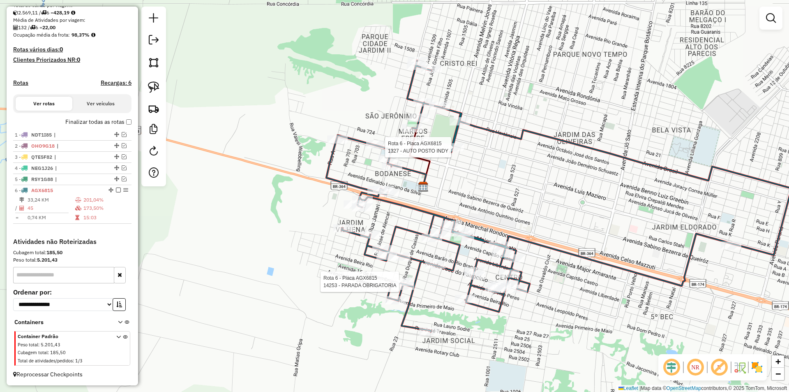
select select "*********"
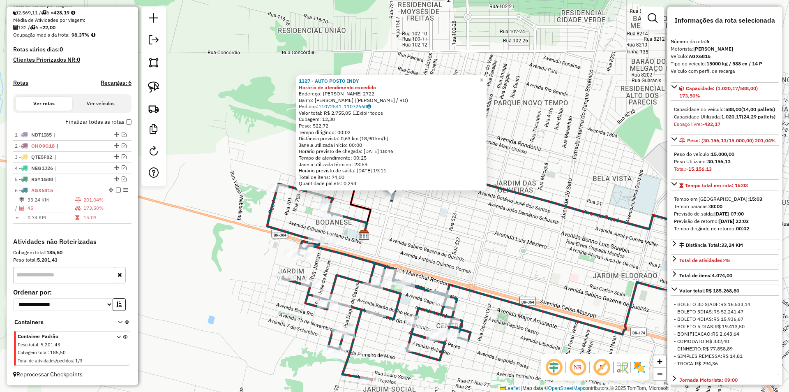
click at [517, 221] on div "1327 - AUTO POSTO INDY Horário de atendimento excedido Endereço: ANTONIO LOPES …" at bounding box center [394, 196] width 789 height 392
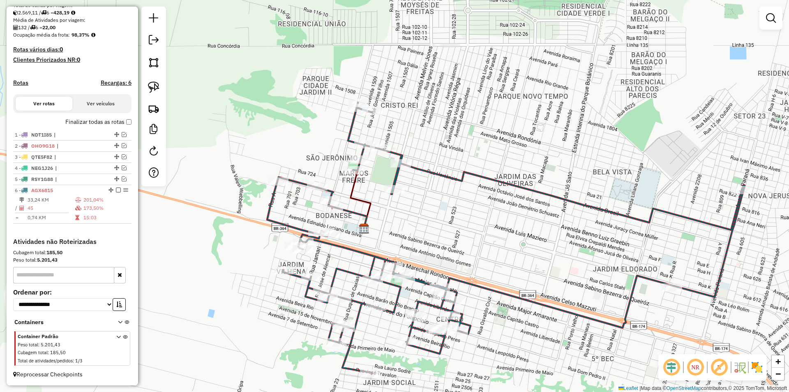
drag, startPoint x: 507, startPoint y: 228, endPoint x: 507, endPoint y: 220, distance: 7.4
click at [507, 220] on div "Janela de atendimento Grade de atendimento Capacidade Transportadoras Veículos …" at bounding box center [394, 196] width 789 height 392
click at [404, 180] on div "Janela de atendimento Grade de atendimento Capacidade Transportadoras Veículos …" at bounding box center [394, 196] width 789 height 392
select select "*********"
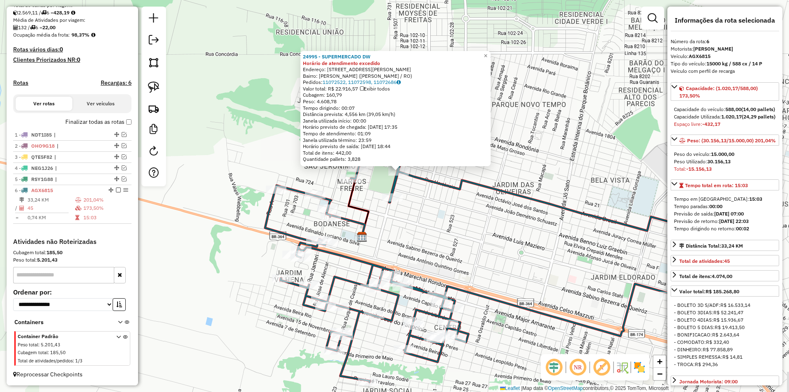
drag, startPoint x: 494, startPoint y: 247, endPoint x: 498, endPoint y: 215, distance: 33.2
click at [498, 215] on div "24995 - SUPERMERCADO DW Horário de atendimento excedido Endereço: Avenida Melvi…" at bounding box center [394, 196] width 789 height 392
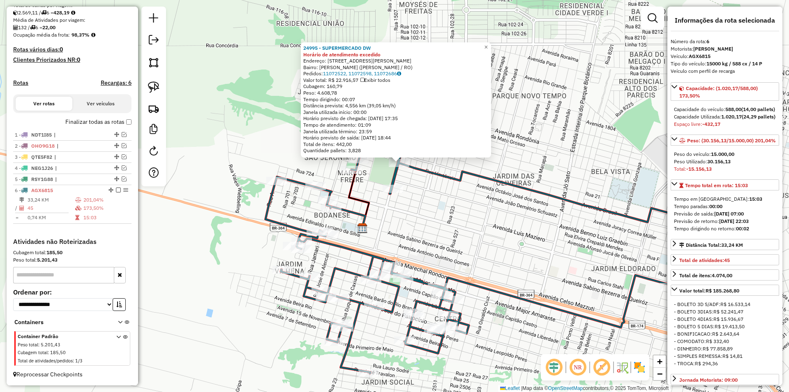
click at [498, 215] on div "24995 - SUPERMERCADO DW Horário de atendimento excedido Endereço: Avenida Melvi…" at bounding box center [394, 196] width 789 height 392
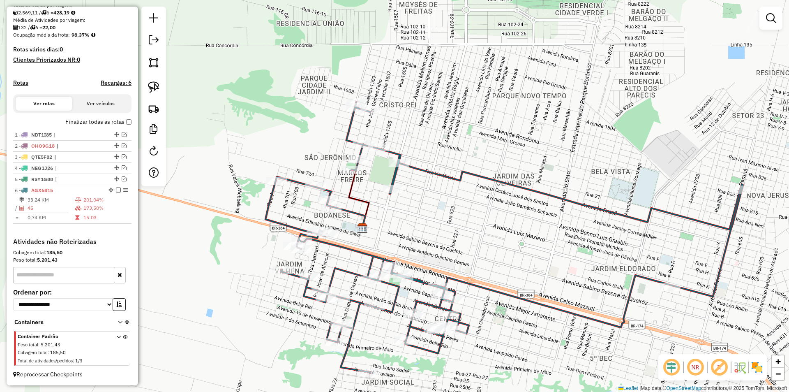
drag, startPoint x: 481, startPoint y: 239, endPoint x: 494, endPoint y: 152, distance: 87.7
click at [494, 155] on div "Janela de atendimento Grade de atendimento Capacidade Transportadoras Veículos …" at bounding box center [394, 196] width 789 height 392
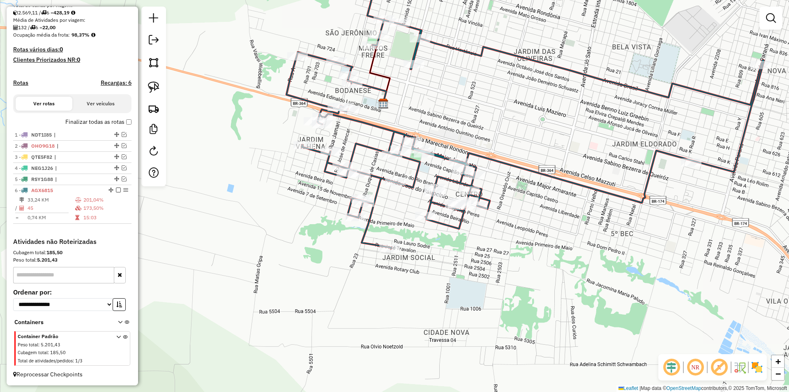
click at [440, 254] on div "Janela de atendimento Grade de atendimento Capacidade Transportadoras Veículos …" at bounding box center [394, 196] width 789 height 392
click at [437, 243] on div "Janela de atendimento Grade de atendimento Capacidade Transportadoras Veículos …" at bounding box center [394, 196] width 789 height 392
click at [153, 88] on img at bounding box center [154, 87] width 12 height 12
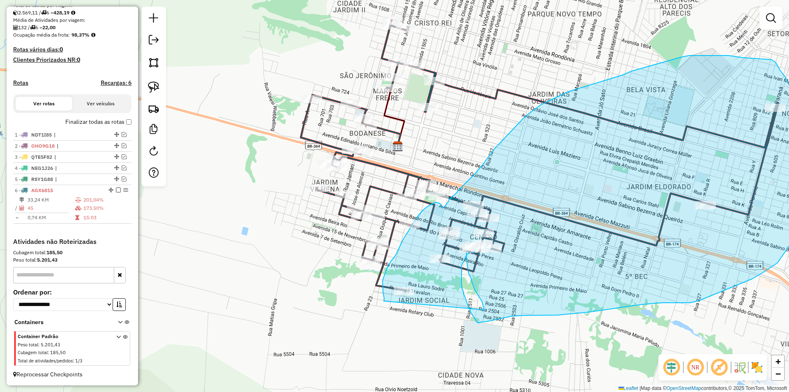
drag, startPoint x: 369, startPoint y: 258, endPoint x: 484, endPoint y: 309, distance: 125.6
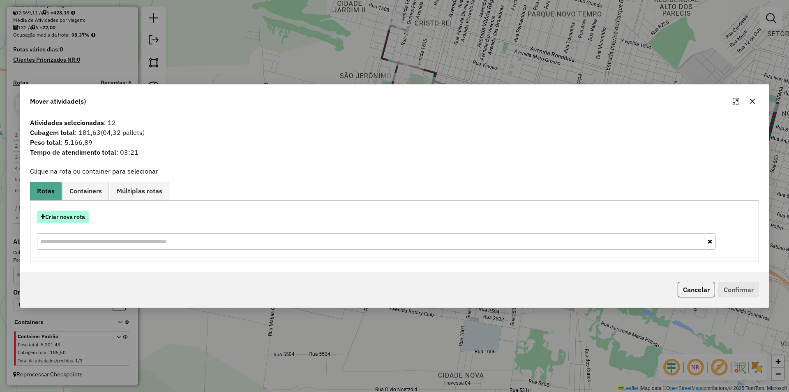
click at [66, 218] on button "Criar nova rota" at bounding box center [63, 216] width 52 height 13
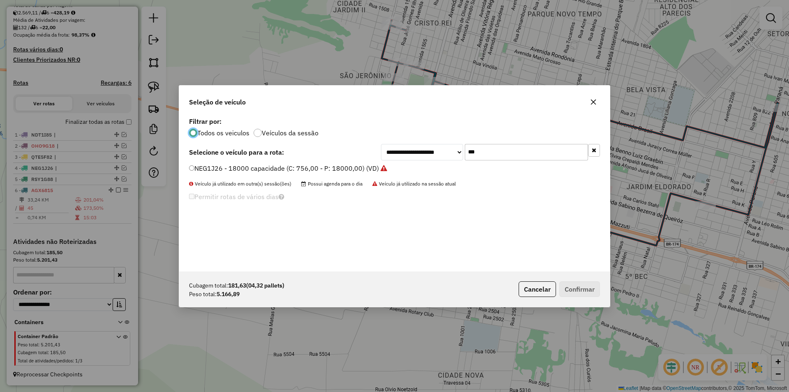
scroll to position [5, 2]
drag, startPoint x: 485, startPoint y: 148, endPoint x: 448, endPoint y: 160, distance: 39.3
click at [448, 160] on div "**********" at bounding box center [490, 152] width 219 height 16
drag, startPoint x: 485, startPoint y: 150, endPoint x: 458, endPoint y: 158, distance: 27.3
click at [458, 158] on div "**********" at bounding box center [490, 152] width 219 height 16
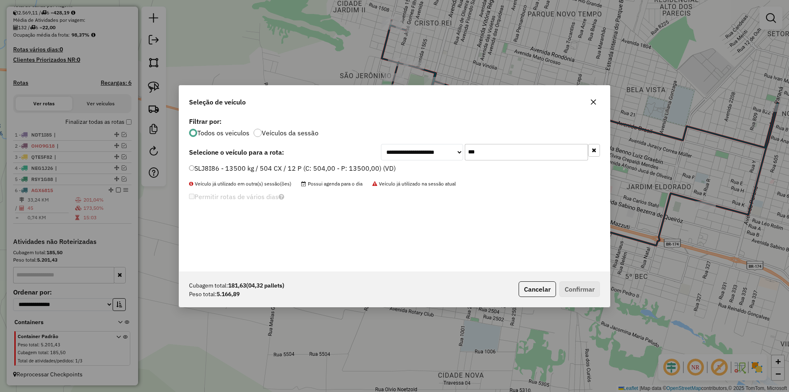
type input "***"
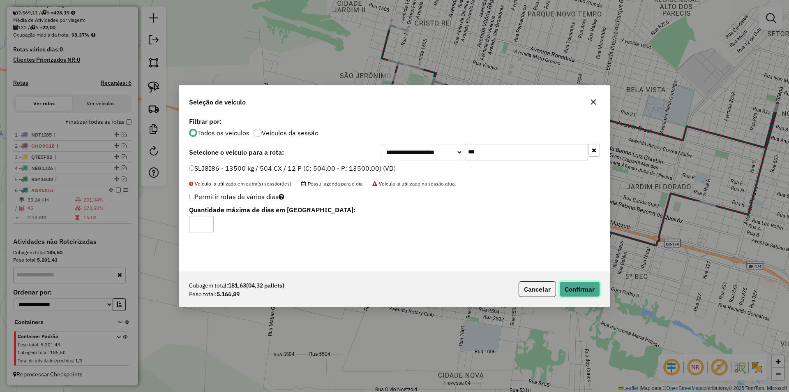
click at [568, 284] on button "Confirmar" at bounding box center [579, 289] width 41 height 16
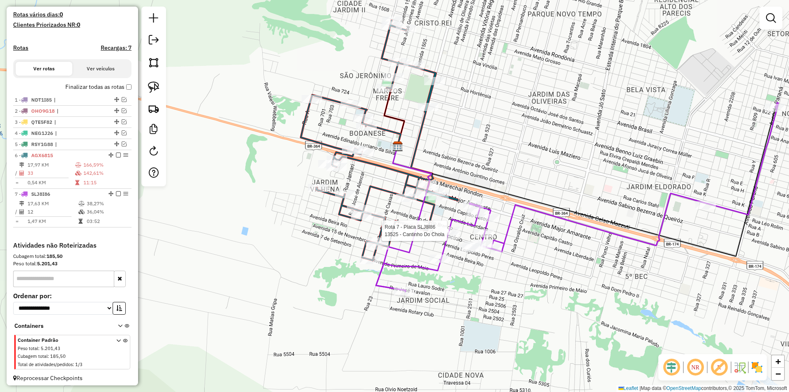
scroll to position [224, 0]
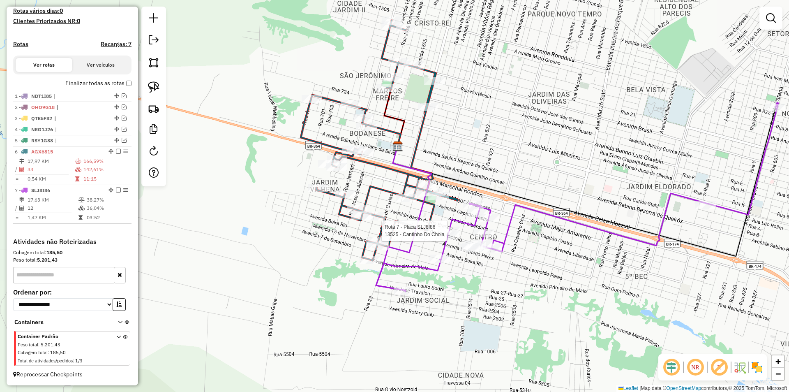
select select "*********"
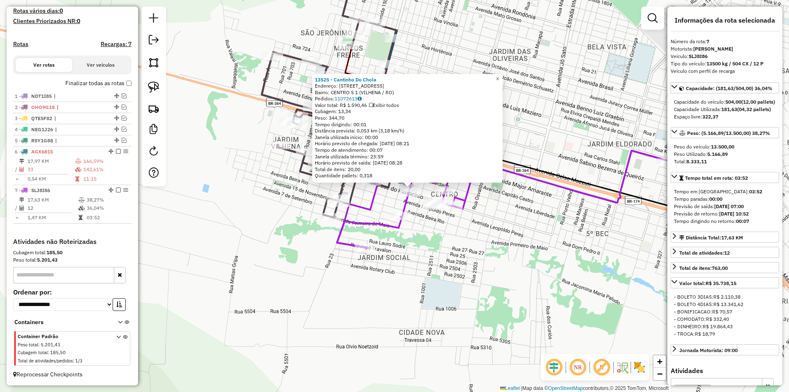
drag, startPoint x: 530, startPoint y: 274, endPoint x: 554, endPoint y: 264, distance: 26.0
click at [554, 264] on div "13525 - Cantinho Do Chola Endereço: AV Av Barao Do Rio Banco, 3208 Bairro: CENT…" at bounding box center [394, 196] width 789 height 392
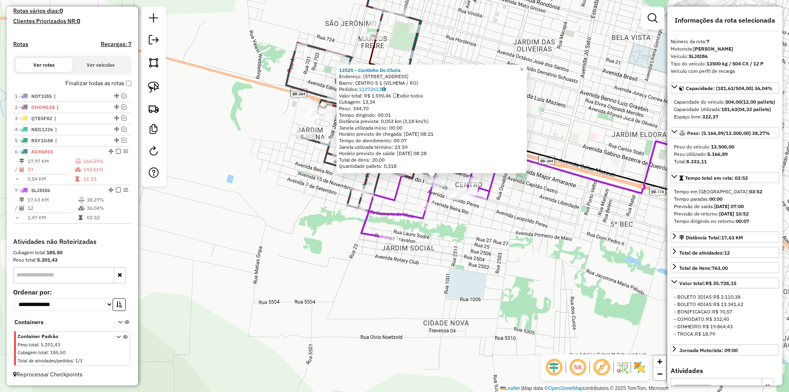
click at [554, 264] on div "13525 - Cantinho Do Chola Endereço: AV Av Barao Do Rio Banco, 3208 Bairro: CENT…" at bounding box center [394, 196] width 789 height 392
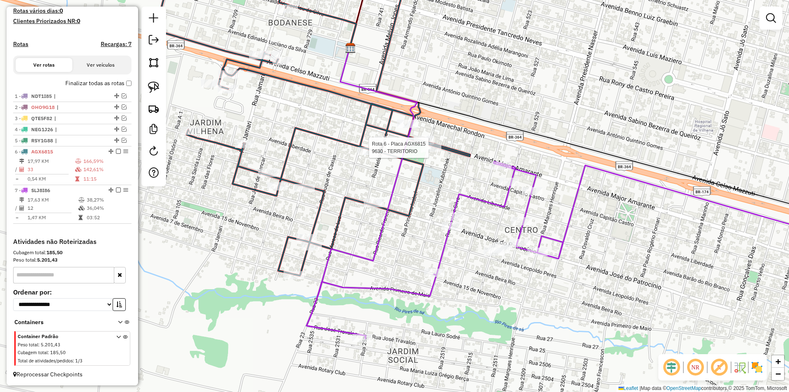
select select "*********"
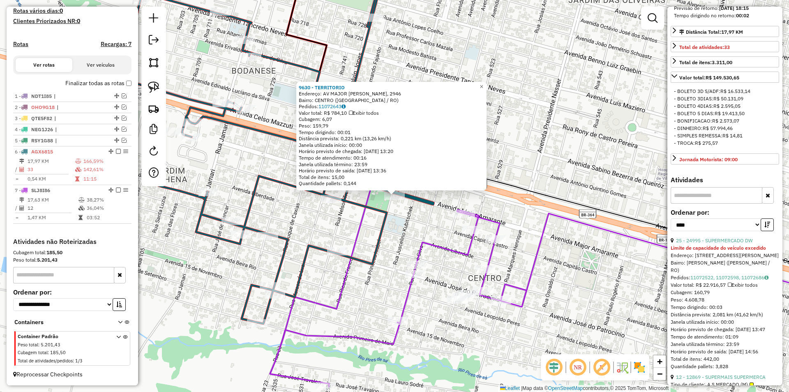
click at [540, 251] on icon at bounding box center [569, 288] width 598 height 196
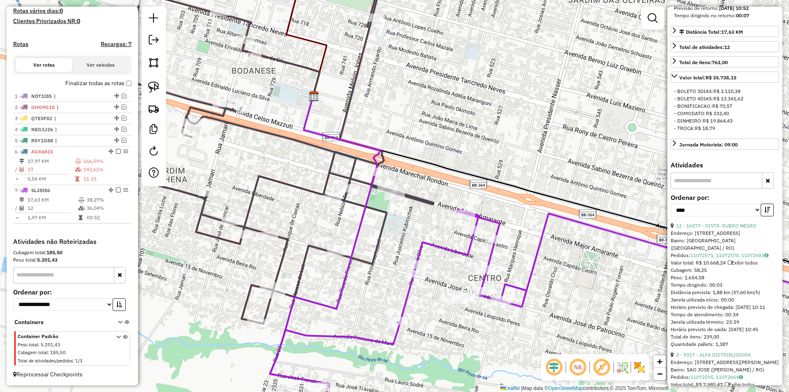
scroll to position [191, 0]
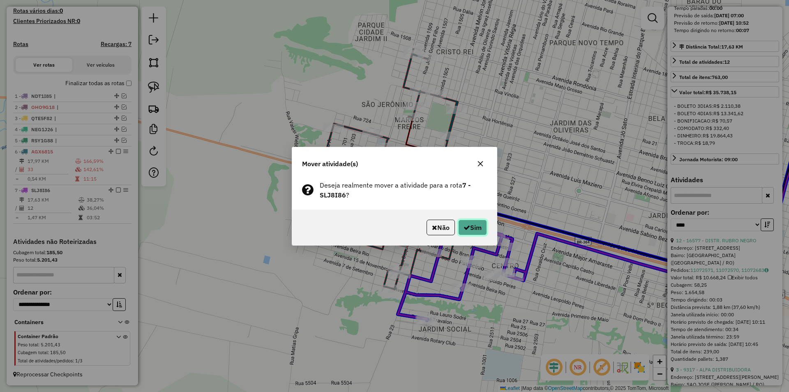
click at [471, 229] on button "Sim" at bounding box center [472, 227] width 29 height 16
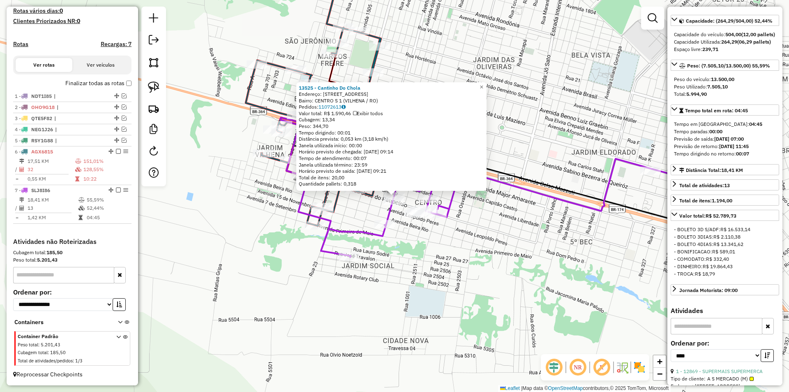
scroll to position [26, 0]
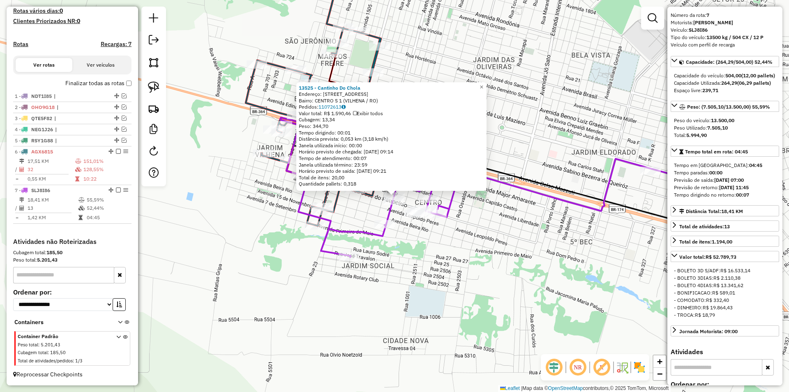
click at [461, 290] on div "13525 - Cantinho Do Chola Endereço: AV Av Barao Do Rio Banco, 3208 Bairro: CENT…" at bounding box center [394, 196] width 789 height 392
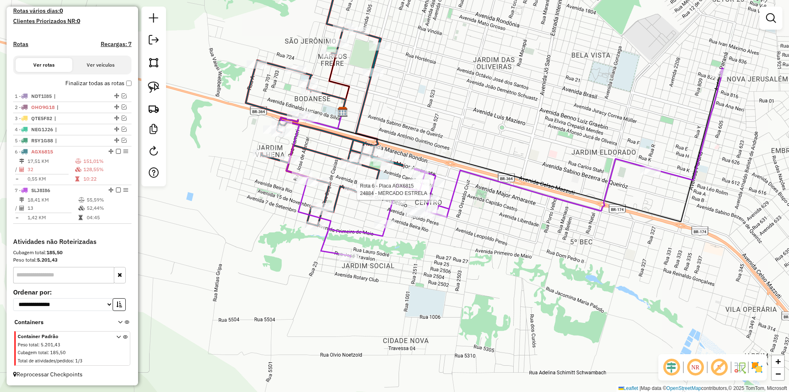
select select "*********"
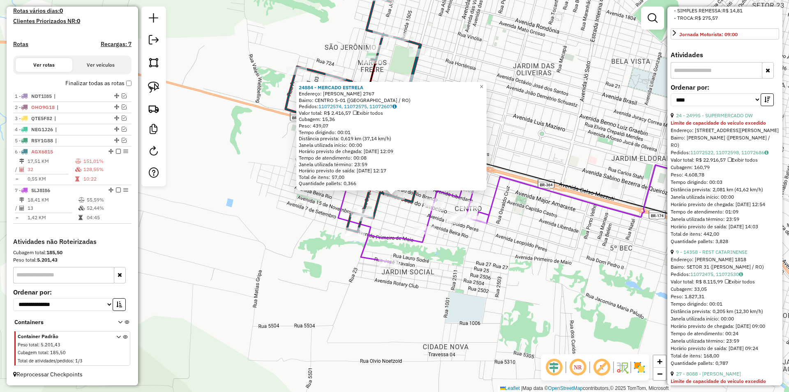
scroll to position [370, 0]
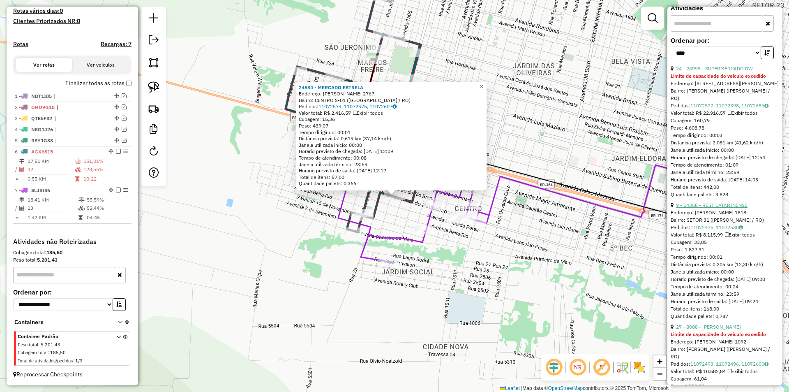
click at [720, 208] on link "9 - 14358 - REST CATARINENSE" at bounding box center [712, 205] width 72 height 6
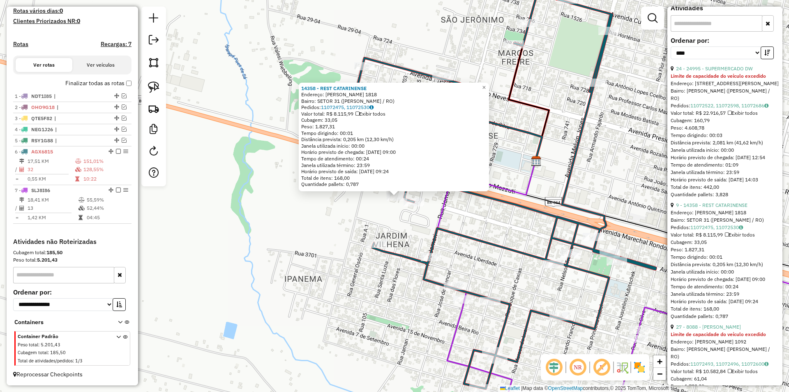
click at [370, 222] on div "14358 - REST CATARINENSE Endereço: MARECHAL RONDON 1818 Bairro: SETOR 31 (VILHE…" at bounding box center [394, 196] width 789 height 392
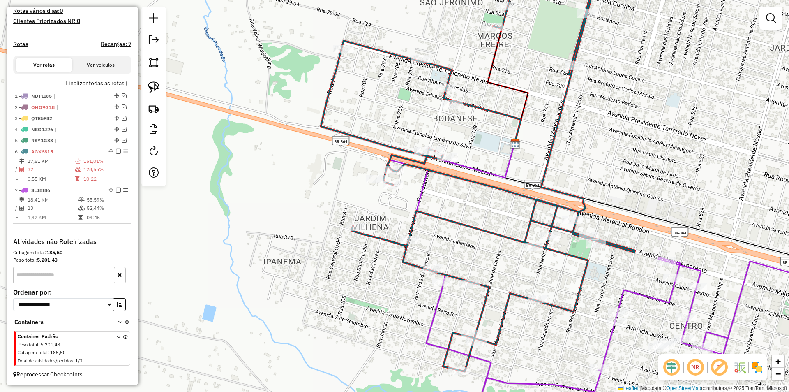
drag, startPoint x: 387, startPoint y: 203, endPoint x: 356, endPoint y: 129, distance: 79.8
click at [356, 129] on div "Janela de atendimento Grade de atendimento Capacidade Transportadoras Veículos …" at bounding box center [394, 196] width 789 height 392
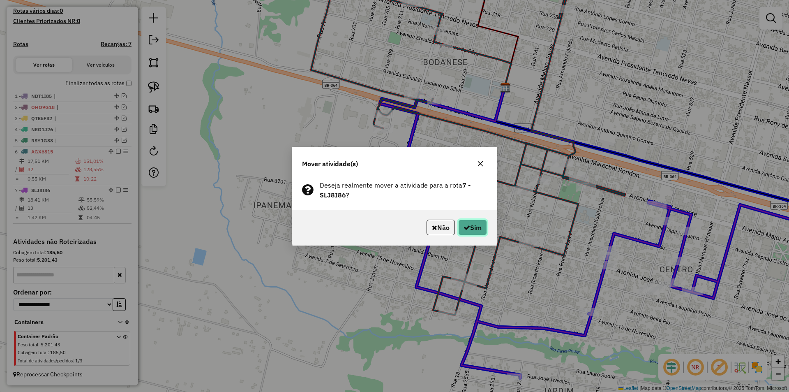
click at [470, 225] on button "Sim" at bounding box center [472, 227] width 29 height 16
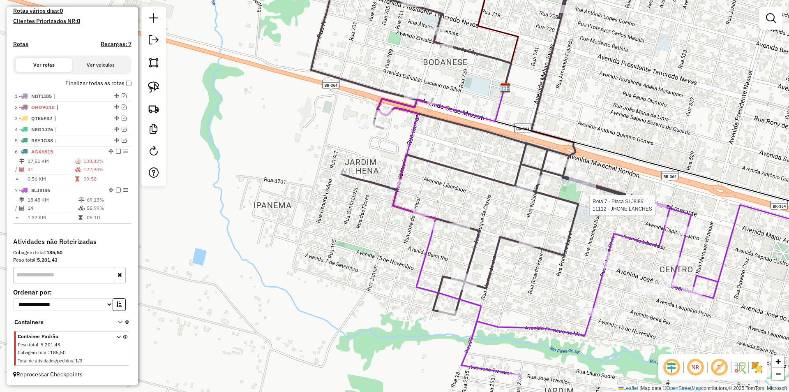
select select "*********"
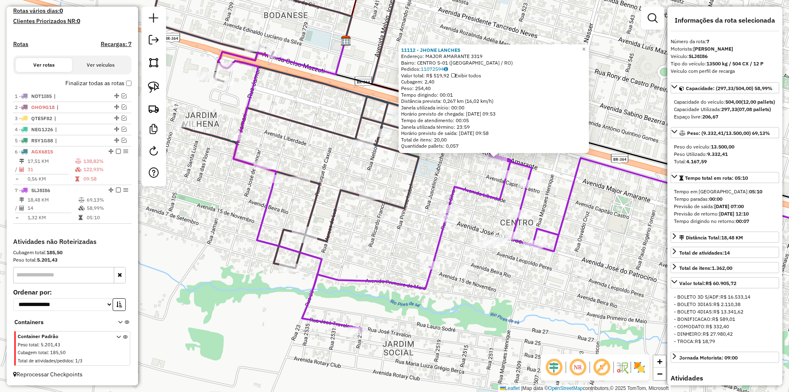
drag, startPoint x: 598, startPoint y: 245, endPoint x: 603, endPoint y: 242, distance: 5.9
click at [603, 242] on div "11112 - JHONE LANCHES Endereço: MAJOR AMARANTE 3319 Bairro: CENTRO S-01 (VILHEN…" at bounding box center [394, 196] width 789 height 392
click at [367, 259] on div "11112 - JHONE LANCHES Endereço: MAJOR AMARANTE 3319 Bairro: CENTRO S-01 (VILHEN…" at bounding box center [394, 196] width 789 height 392
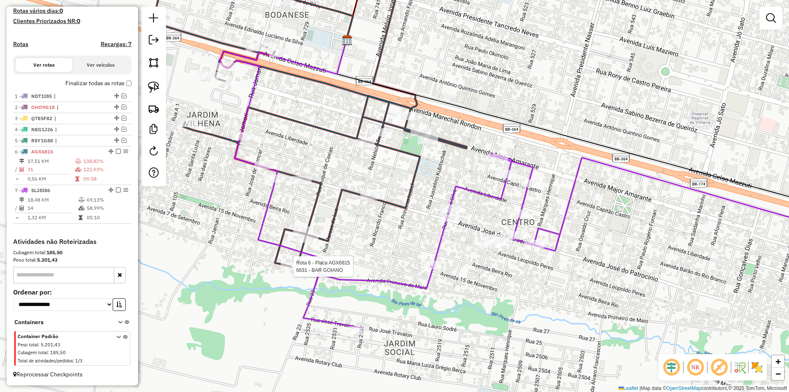
select select "*********"
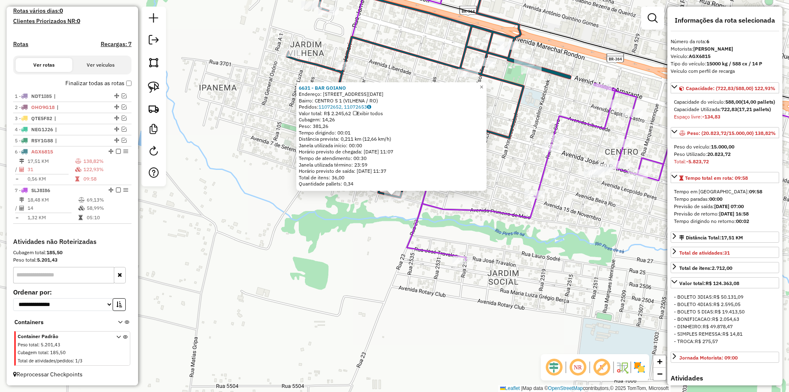
click at [335, 242] on div "6631 - BAR GOIANO Endereço: AV AV 1 DE MAIO, 2488 Bairro: CENTRO S 1 (VILHENA /…" at bounding box center [394, 196] width 789 height 392
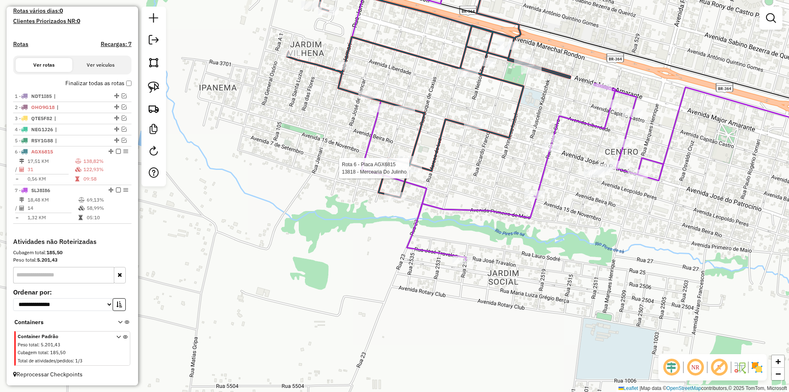
select select "*********"
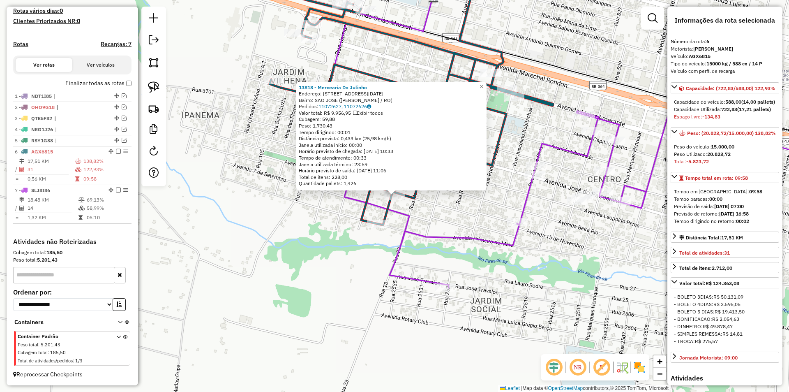
click at [334, 205] on div "13818 - Mercearia Do Julinho Endereço: R Avendia Quinze De Novembro, 2530 Bairr…" at bounding box center [394, 196] width 789 height 392
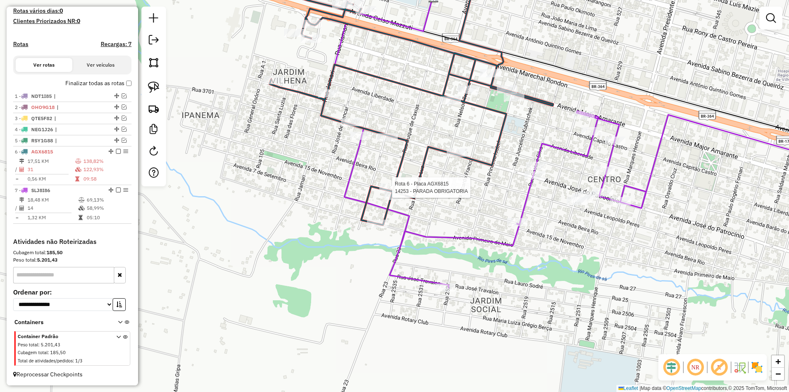
select select "*********"
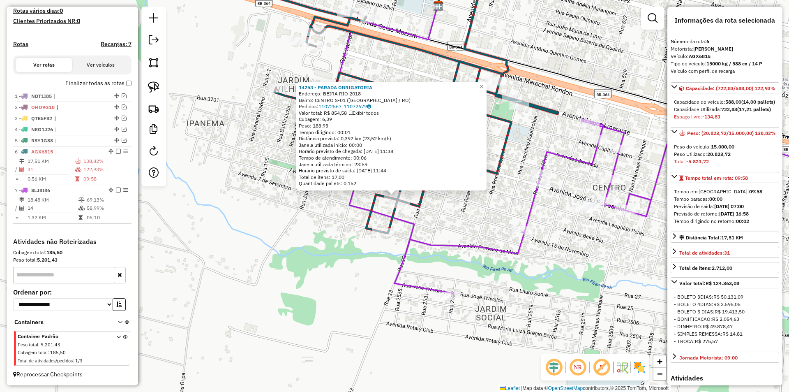
click at [328, 219] on div "14253 - PARADA OBRIGATORIA Endereço: BEIRA RIO 2018 Bairro: CENTRO S-01 (VILHEN…" at bounding box center [394, 196] width 789 height 392
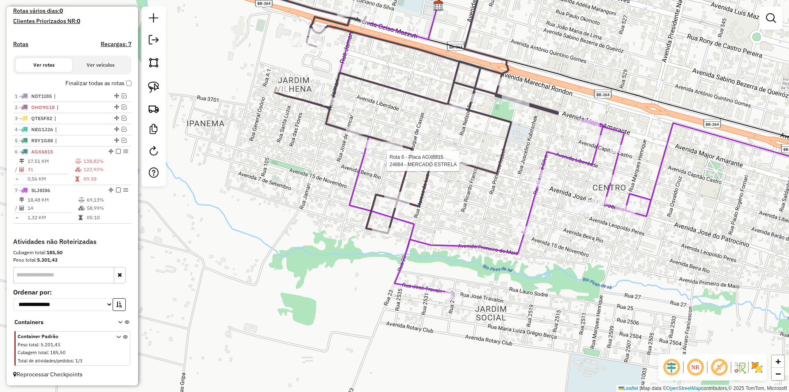
select select "*********"
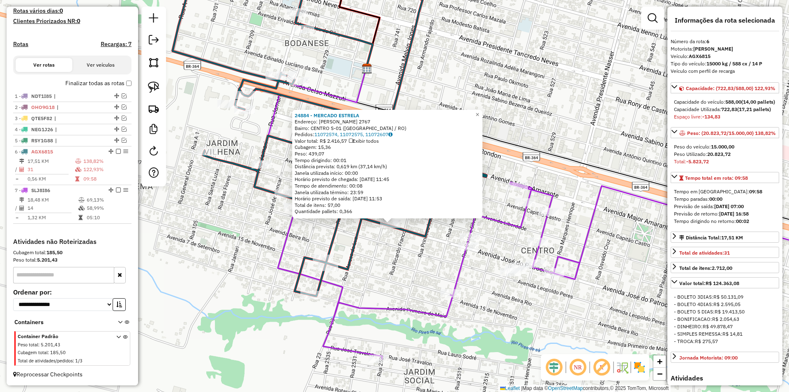
drag, startPoint x: 395, startPoint y: 239, endPoint x: 391, endPoint y: 256, distance: 17.7
click at [391, 256] on div "24884 - MERCADO ESTRELA Endereço: JOSE DO PATROCINIO 2767 Bairro: CENTRO S-01 (…" at bounding box center [394, 196] width 789 height 392
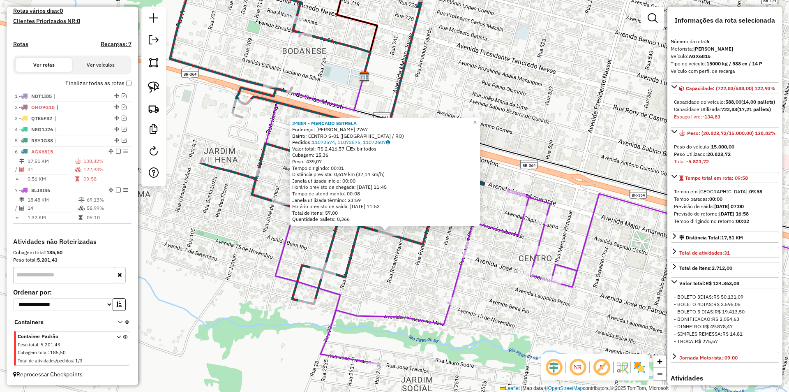
click at [391, 256] on div "24884 - MERCADO ESTRELA Endereço: JOSE DO PATROCINIO 2767 Bairro: CENTRO S-01 (…" at bounding box center [394, 196] width 789 height 392
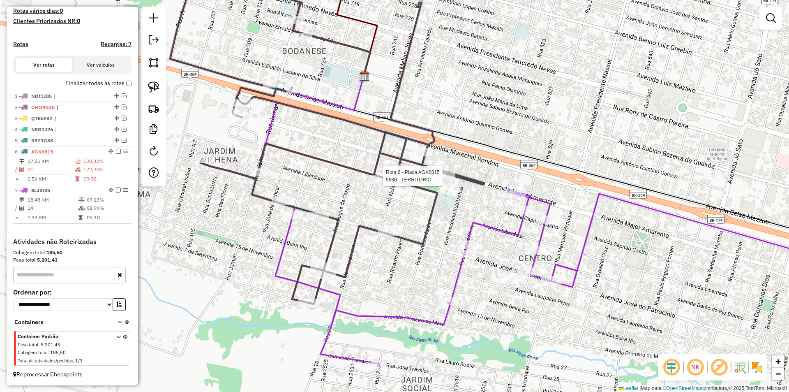
select select "*********"
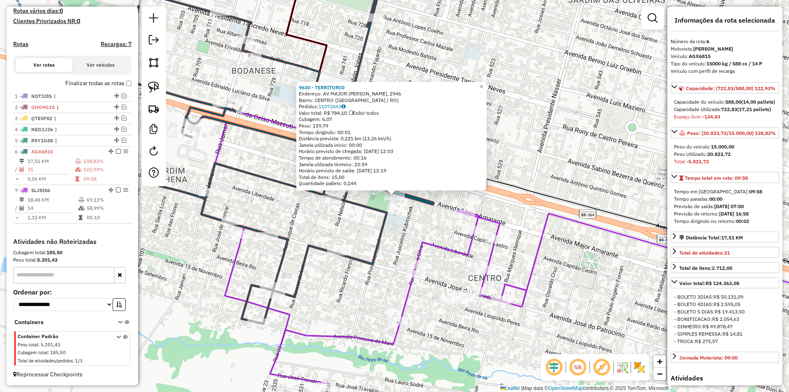
drag, startPoint x: 371, startPoint y: 225, endPoint x: 371, endPoint y: 217, distance: 8.2
click at [371, 225] on div "9630 - TERRITORIO Endereço: AV MAJOR AMARANTE, 2946 Bairro: CENTRO (VILHENA / R…" at bounding box center [394, 196] width 789 height 392
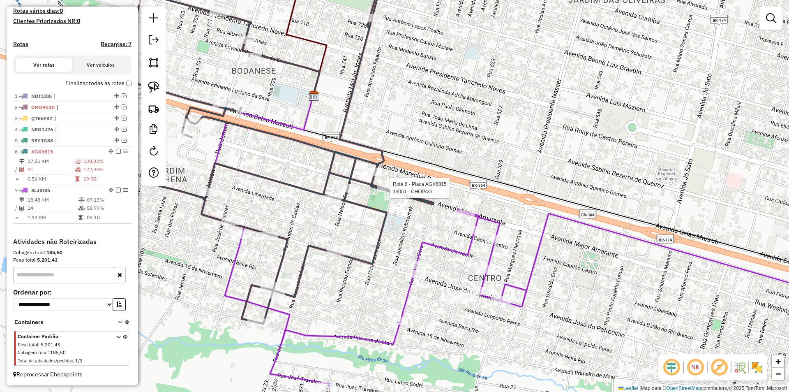
select select "*********"
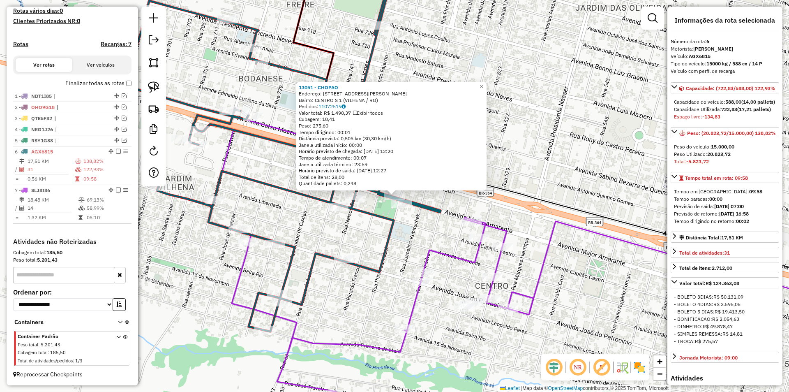
click at [349, 229] on div "13051 - CHOPAO Endereço: R RUA PRINCESA ISABEL 128 128 12, 128 Bairro: CENTRO S…" at bounding box center [394, 196] width 789 height 392
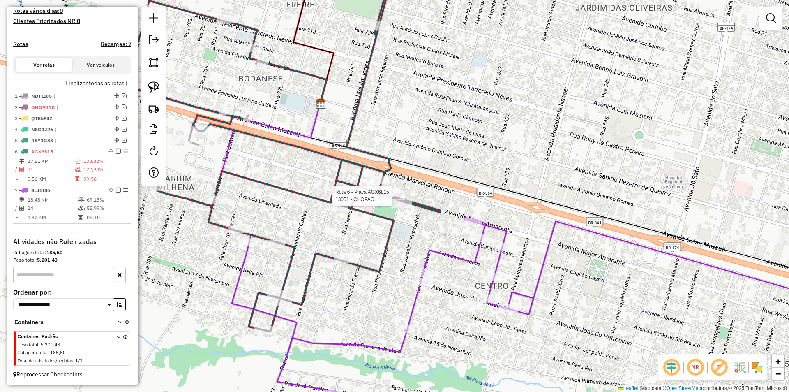
select select "*********"
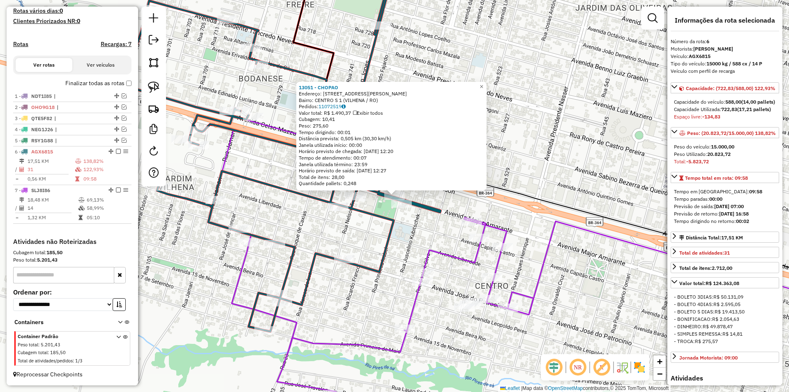
click at [351, 230] on div "13051 - CHOPAO Endereço: R RUA PRINCESA ISABEL 128 128 12, 128 Bairro: CENTRO S…" at bounding box center [394, 196] width 789 height 392
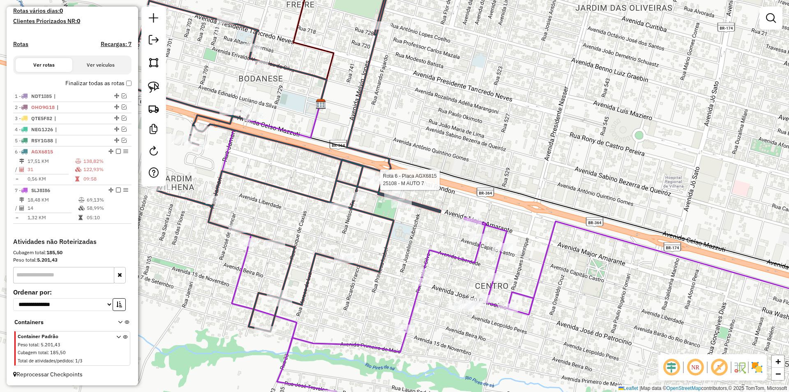
select select "*********"
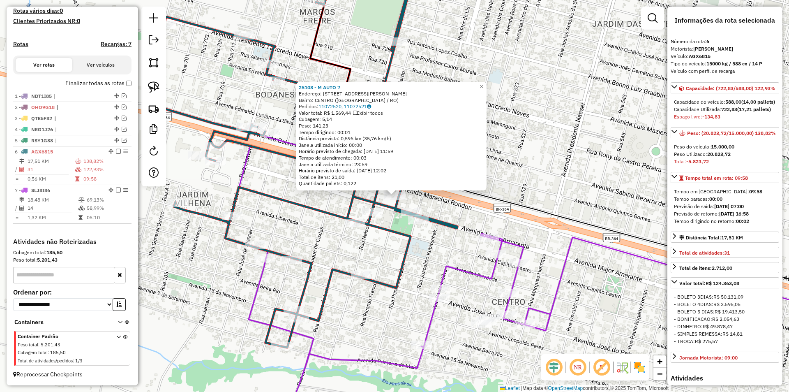
click at [358, 238] on div "25108 - M AUTO 7 Endereço: Avenida Marechal Rondon 2784 Bairro: CENTRO (VILHENA…" at bounding box center [394, 196] width 789 height 392
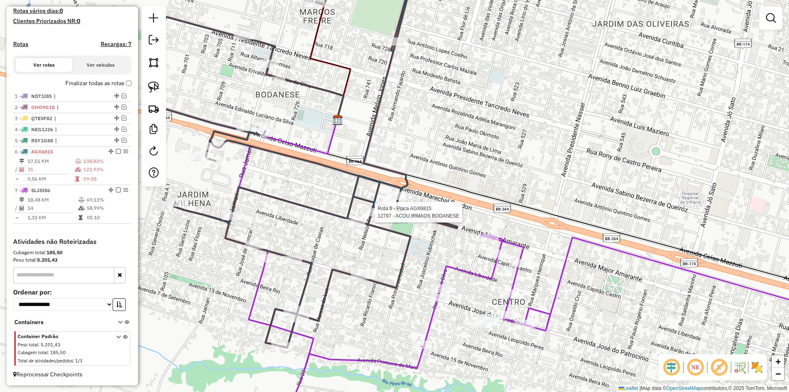
select select "*********"
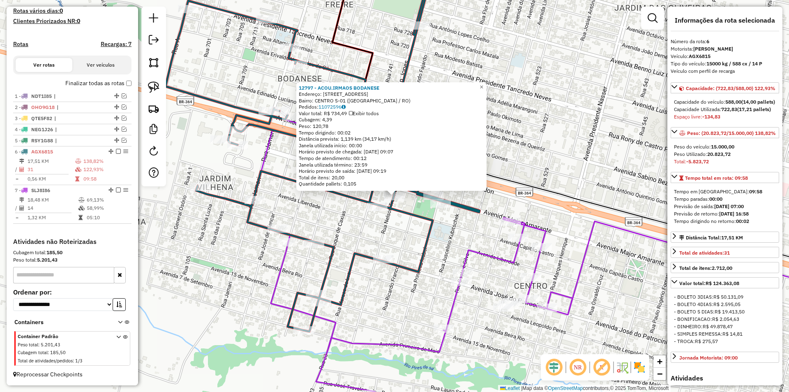
click at [369, 218] on div "12797 - ACOU.IRMAOS BODANESE Endereço: R MAJOR AMARANTES, 2655 Bairro: CENTRO S…" at bounding box center [394, 196] width 789 height 392
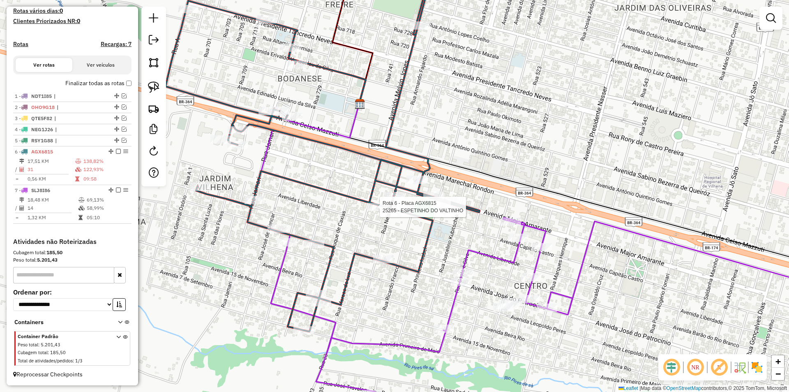
select select "*********"
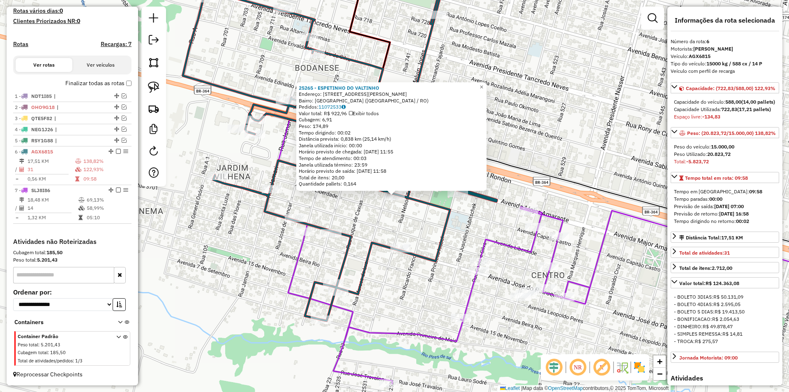
click at [369, 217] on div "25265 - ESPETINHO DO VALTINHO Endereço: Avenida Capitão Castro, 2678 Bairro: Ja…" at bounding box center [394, 196] width 789 height 392
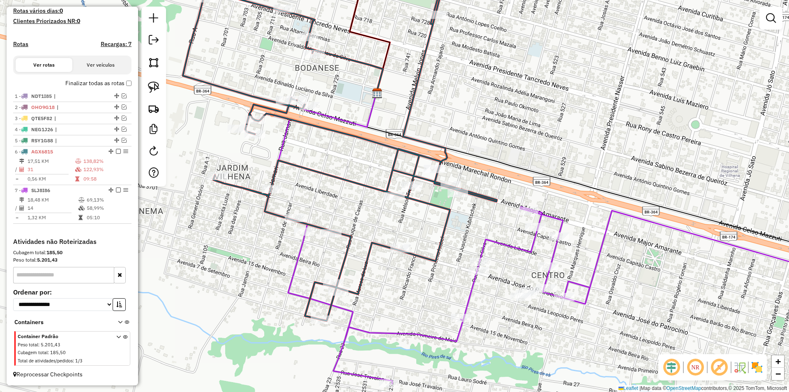
click at [325, 222] on div "25265 - ESPETINHO DO VALTINHO Endereço: Avenida Capitão Castro, 2678 Bairro: Ja…" at bounding box center [394, 196] width 789 height 392
select select "*********"
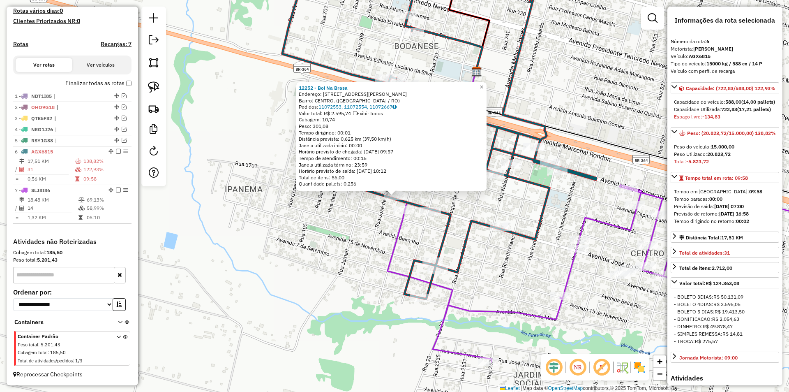
click at [309, 212] on div "12252 - Boi Na Brasa Endereço: AV Av Jose Do Patrocinio, 2157 Bairro: CENTRO. (…" at bounding box center [394, 196] width 789 height 392
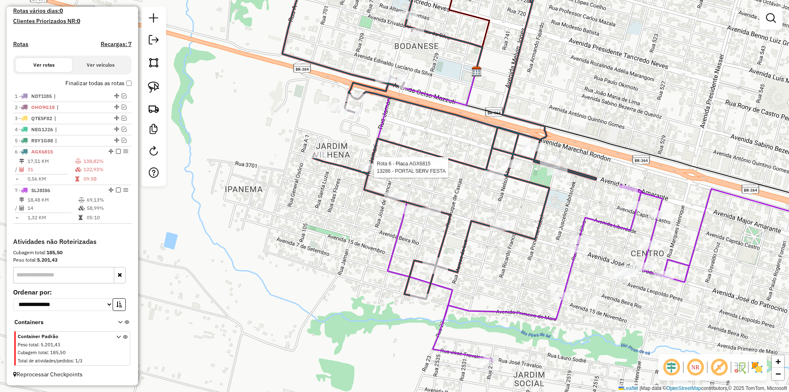
select select "*********"
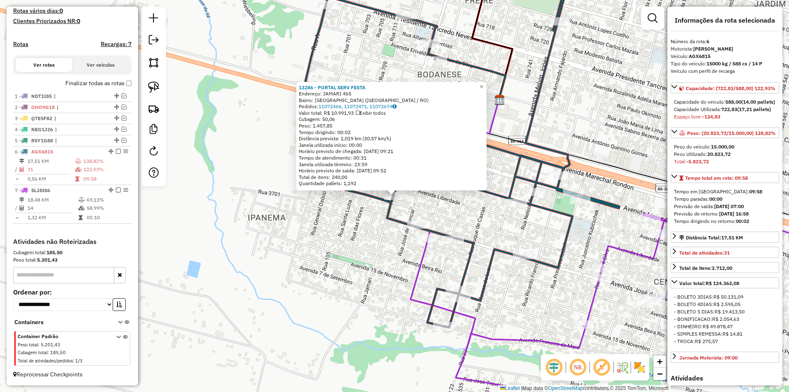
click at [336, 210] on div "13286 - PORTAL SERV FESTA Endereço: JAMARI 465 Bairro: JARDIM VILHENA (VILHENA …" at bounding box center [394, 196] width 789 height 392
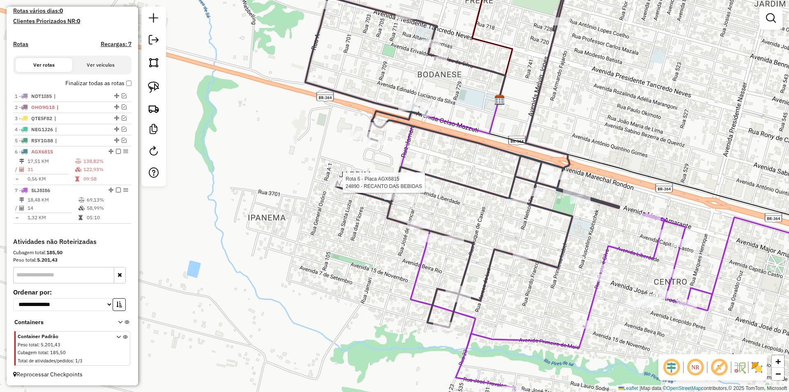
select select "*********"
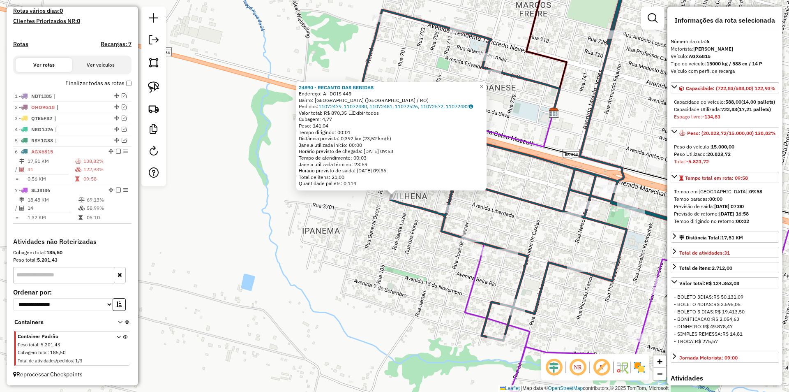
click at [340, 203] on div "24890 - RECANTO DAS BEBIDAS Endereço: A- DOIS 445 Bairro: JARDIM VILHENA (VILHE…" at bounding box center [394, 196] width 789 height 392
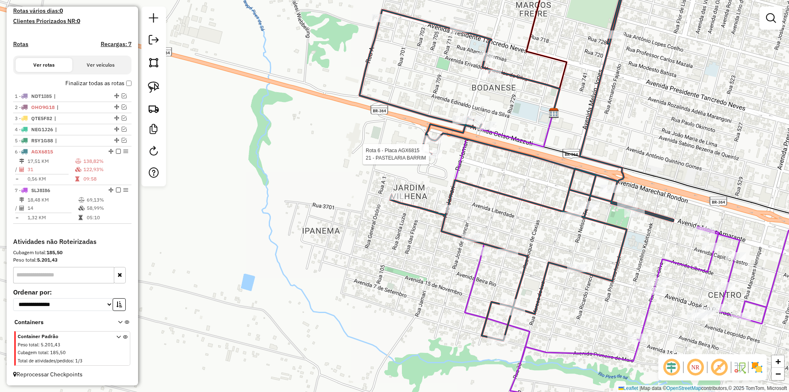
select select "*********"
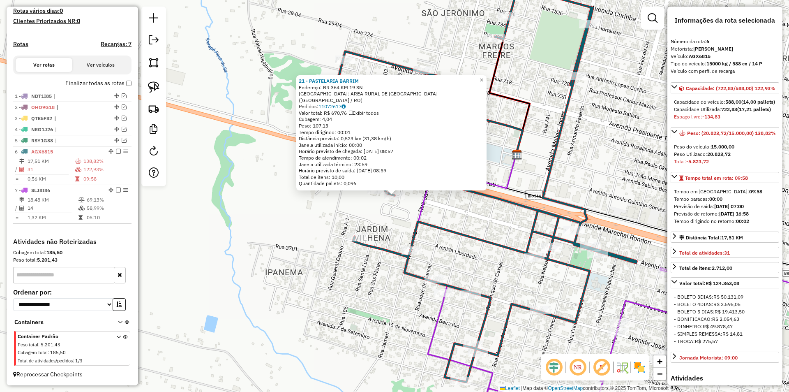
click at [362, 204] on div "21 - PASTELARIA BARRIM Endereço: BR 364 KM 19 SN Bairro: AREA RURAL DE VILHENA …" at bounding box center [394, 196] width 789 height 392
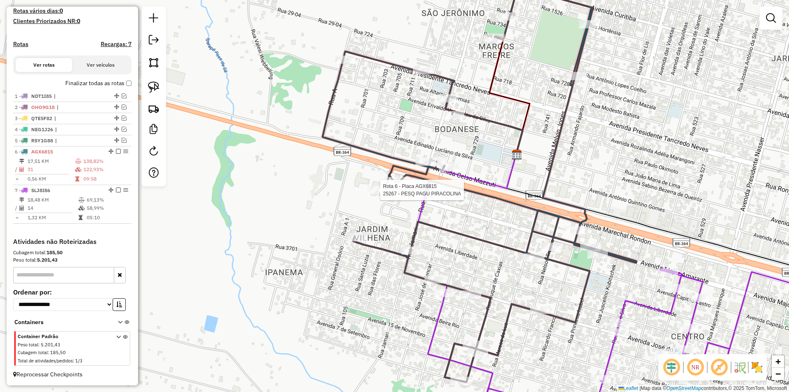
select select "*********"
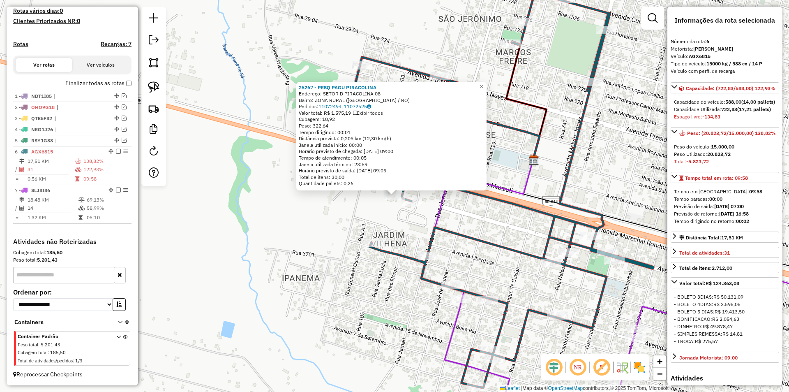
click at [358, 203] on div "25267 - PESQ PAGU PIRACOLINA Endereço: SETOR D PIRACOLINA 08 Bairro: ZONA RURAL…" at bounding box center [394, 196] width 789 height 392
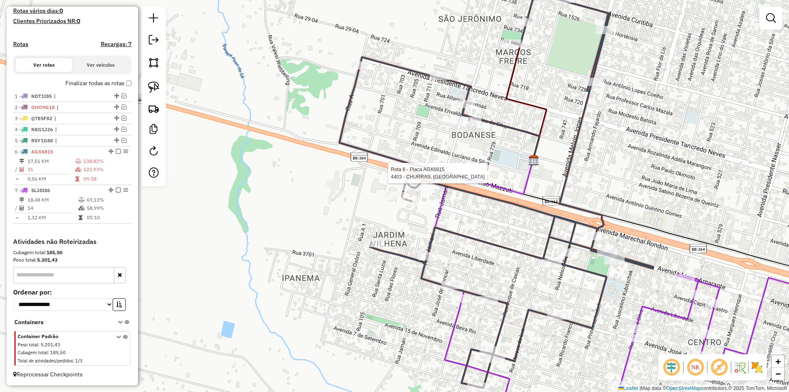
select select "*********"
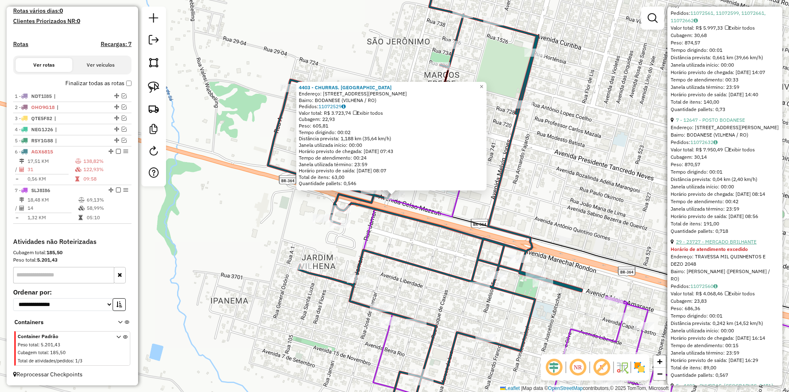
scroll to position [1356, 0]
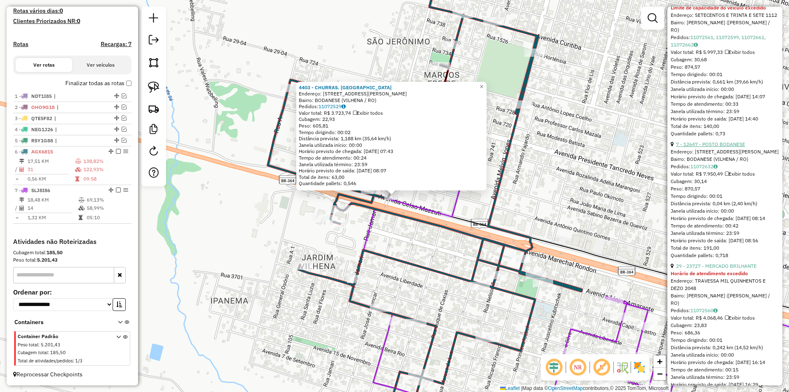
click at [716, 147] on link "7 - 12647 - POSTO BODANESE" at bounding box center [710, 144] width 69 height 6
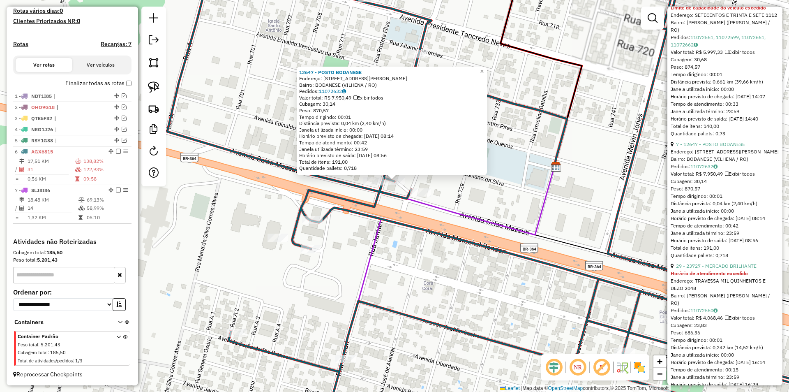
drag, startPoint x: 395, startPoint y: 215, endPoint x: 394, endPoint y: 202, distance: 13.3
click at [395, 215] on div "12647 - POSTO BODANESE Endereço: AV CELSO MAZZUTI, 2445 Bairro: BODANESE (VILHE…" at bounding box center [394, 196] width 789 height 392
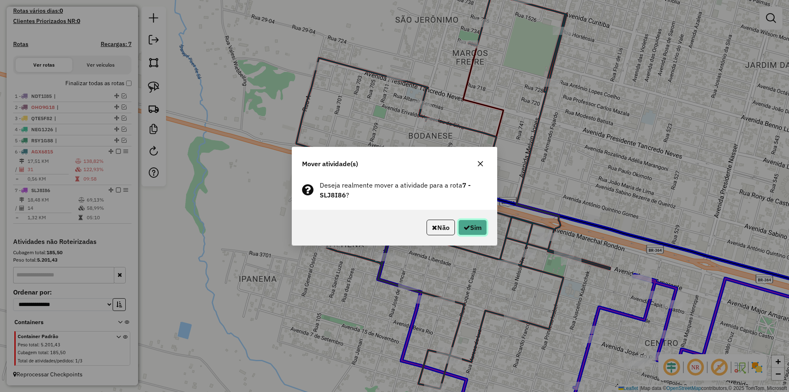
click at [464, 224] on icon "button" at bounding box center [467, 227] width 7 height 7
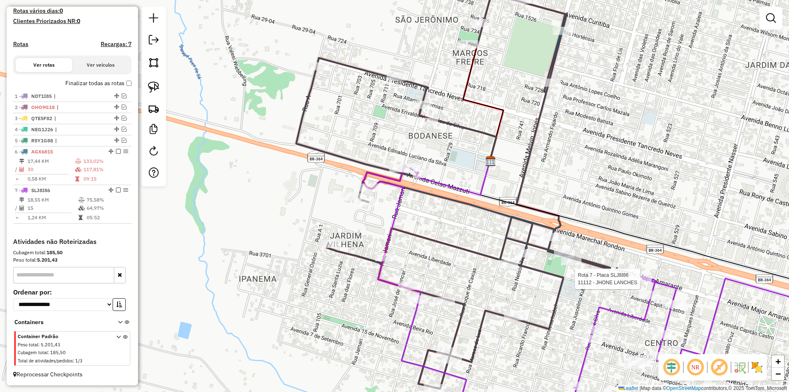
select select "*********"
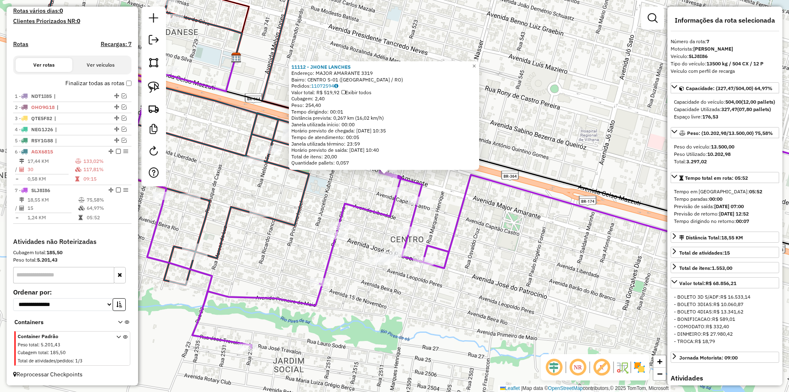
drag, startPoint x: 618, startPoint y: 201, endPoint x: 615, endPoint y: 185, distance: 16.3
click at [615, 185] on div "11112 - JHONE LANCHES Endereço: MAJOR AMARANTE 3319 Bairro: CENTRO S-01 (VILHEN…" at bounding box center [394, 196] width 789 height 392
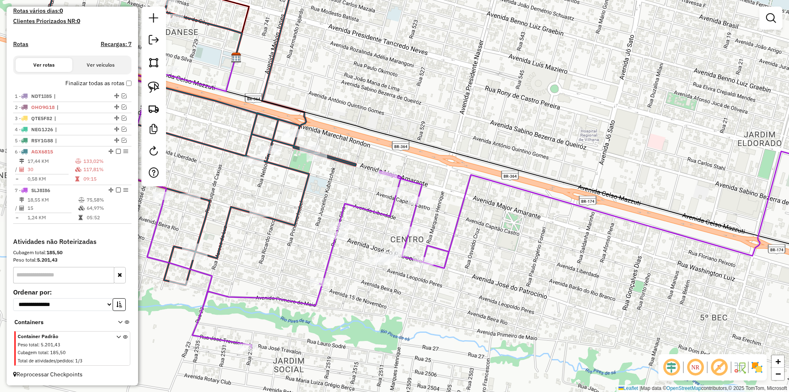
click at [611, 222] on div "11112 - JHONE LANCHES Endereço: MAJOR AMARANTE 3319 Bairro: CENTRO S-01 (VILHEN…" at bounding box center [394, 196] width 789 height 392
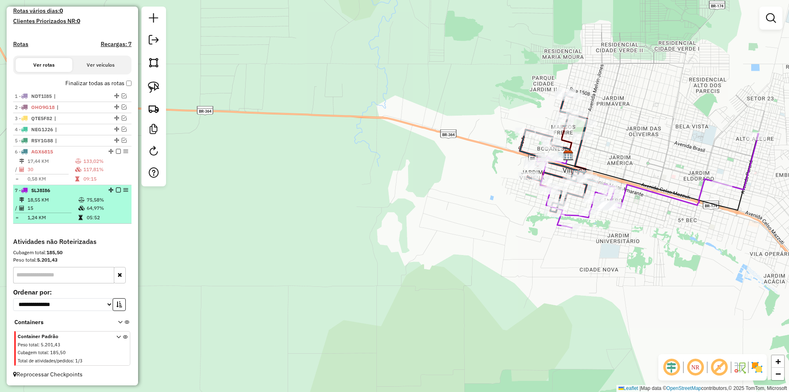
click at [116, 190] on em at bounding box center [118, 189] width 5 height 5
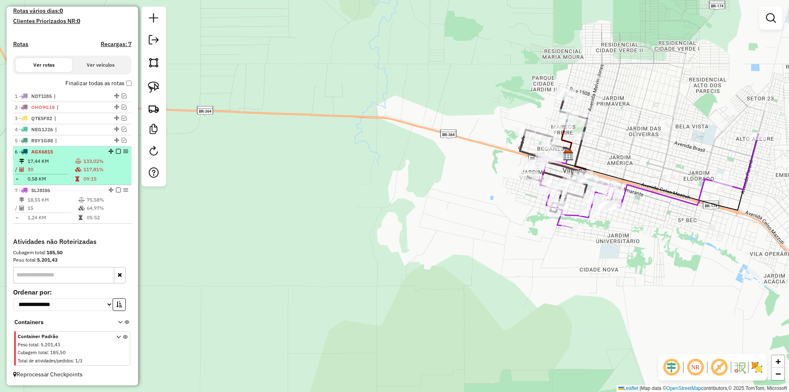
scroll to position [196, 0]
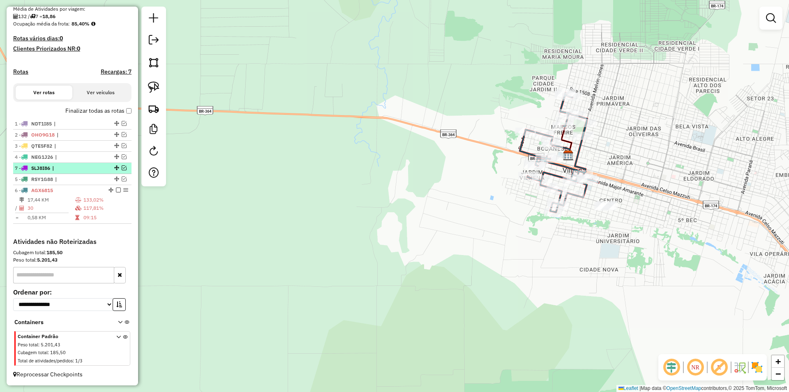
drag, startPoint x: 113, startPoint y: 217, endPoint x: 97, endPoint y: 164, distance: 55.6
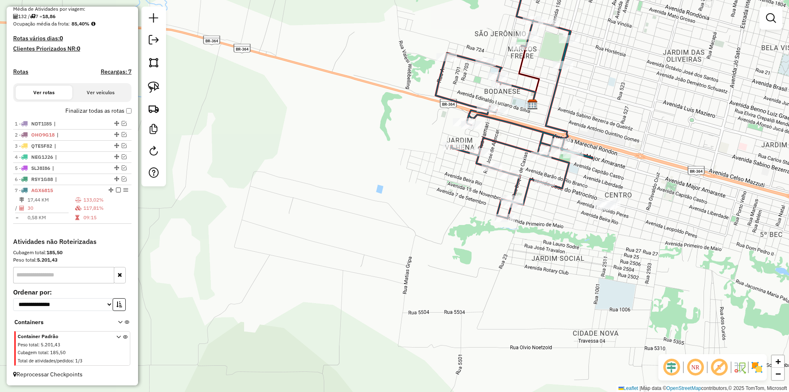
drag, startPoint x: 419, startPoint y: 202, endPoint x: 406, endPoint y: 201, distance: 12.8
click at [406, 201] on div "Janela de atendimento Grade de atendimento Capacidade Transportadoras Veículos …" at bounding box center [394, 196] width 789 height 392
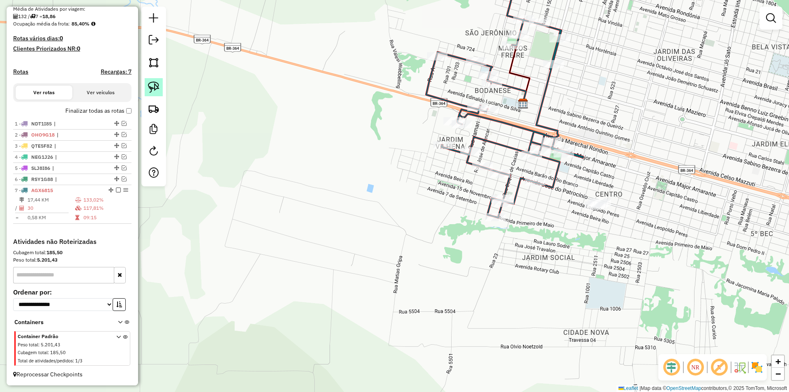
click at [156, 85] on img at bounding box center [154, 87] width 12 height 12
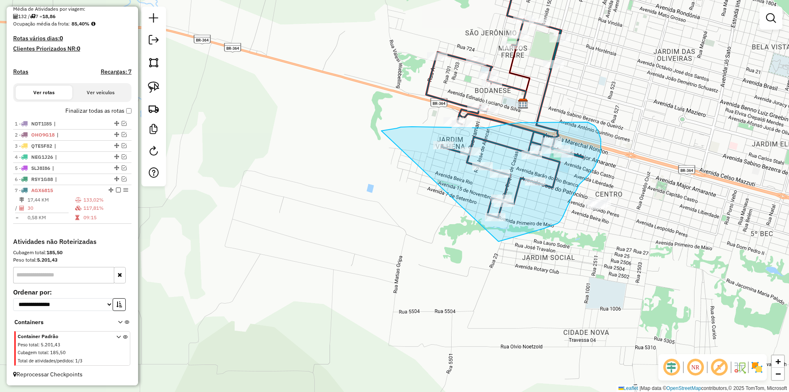
drag, startPoint x: 397, startPoint y: 128, endPoint x: 439, endPoint y: 241, distance: 120.2
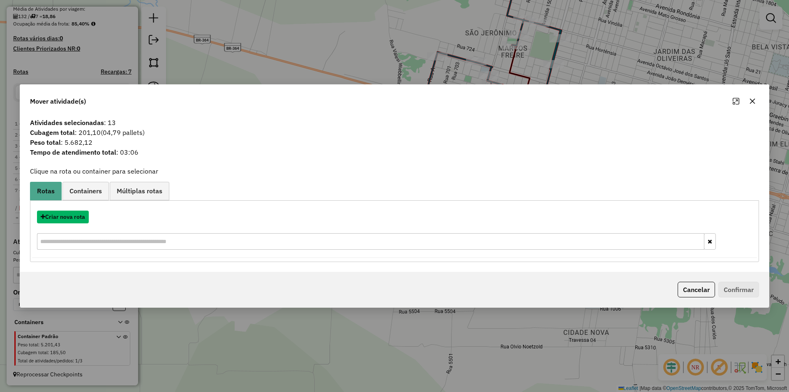
click at [63, 217] on button "Criar nova rota" at bounding box center [63, 216] width 52 height 13
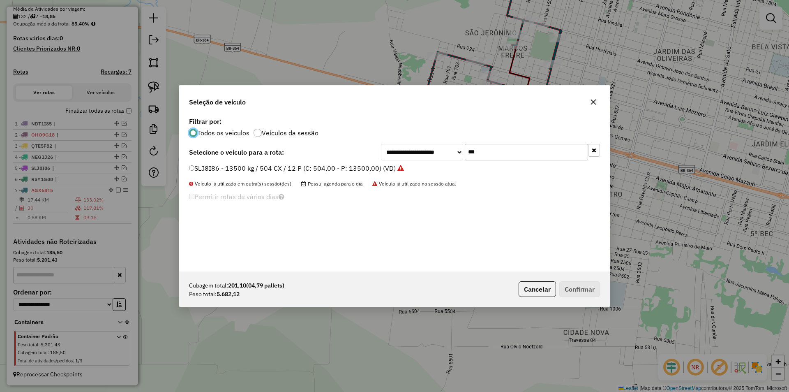
scroll to position [5, 2]
drag, startPoint x: 454, startPoint y: 159, endPoint x: 444, endPoint y: 166, distance: 12.2
click at [452, 162] on div "**********" at bounding box center [394, 193] width 431 height 156
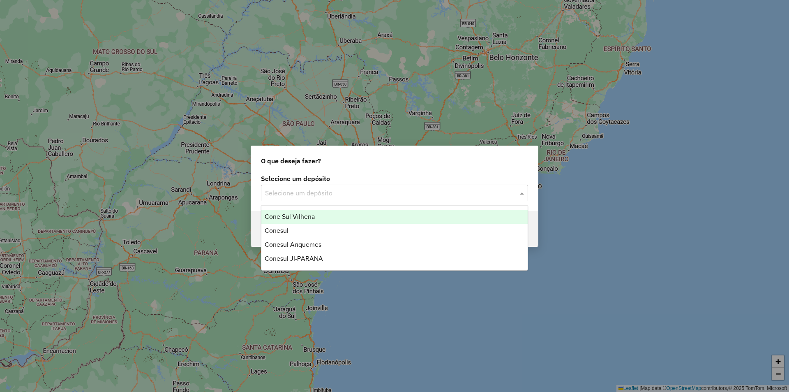
click at [289, 186] on div "Selecione um depósito" at bounding box center [394, 193] width 267 height 16
click at [293, 221] on div "Cone Sul Vilhena" at bounding box center [394, 217] width 266 height 14
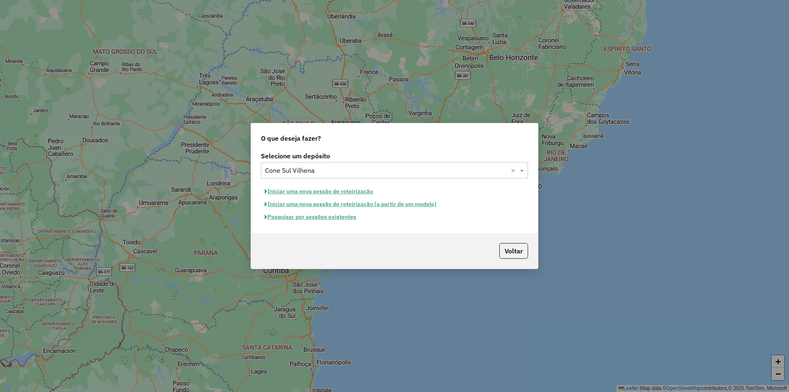
click at [316, 219] on button "Pesquisar por sessões existentes" at bounding box center [310, 216] width 99 height 13
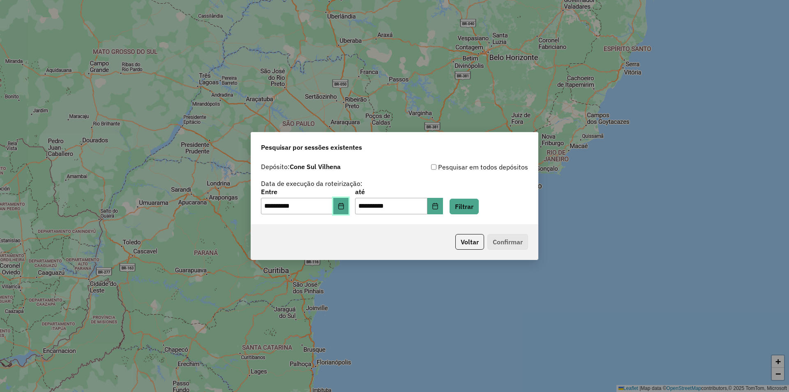
click at [344, 204] on icon "Choose Date" at bounding box center [341, 206] width 7 height 7
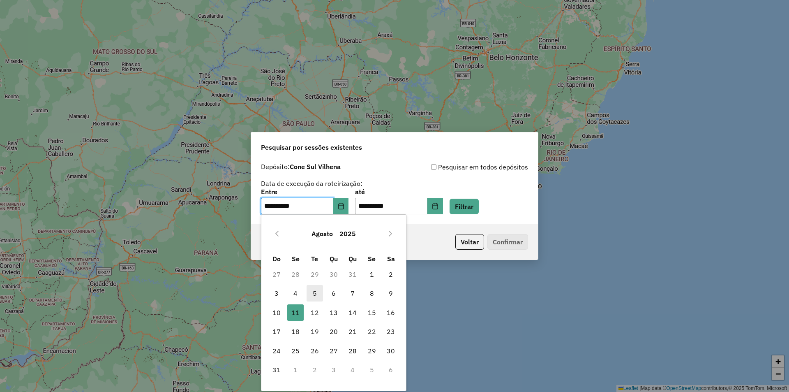
click at [313, 294] on span "5" at bounding box center [315, 293] width 16 height 16
type input "**********"
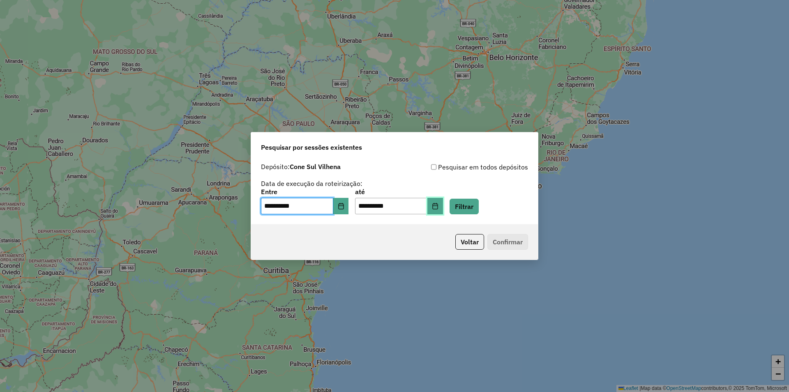
drag, startPoint x: 461, startPoint y: 203, endPoint x: 459, endPoint y: 208, distance: 5.3
click at [443, 204] on button "Choose Date" at bounding box center [435, 206] width 16 height 16
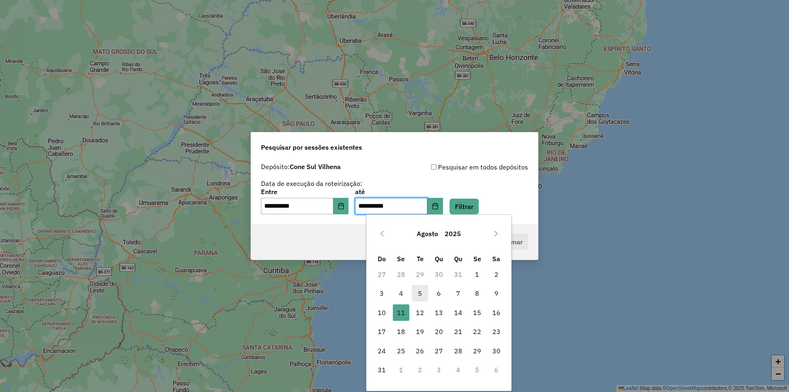
click at [419, 293] on span "5" at bounding box center [420, 293] width 16 height 16
type input "**********"
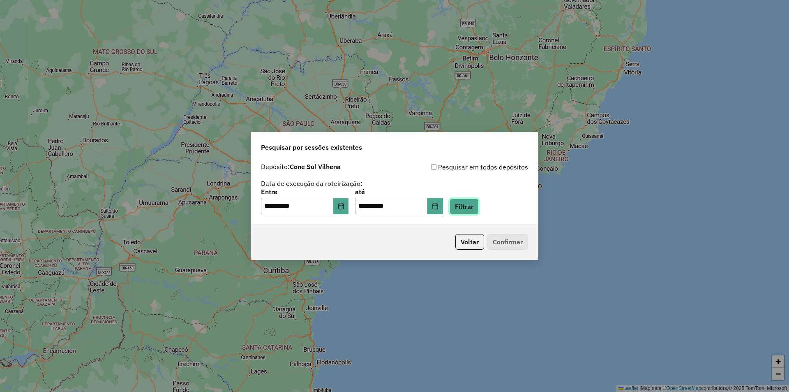
click at [479, 205] on button "Filtrar" at bounding box center [464, 207] width 29 height 16
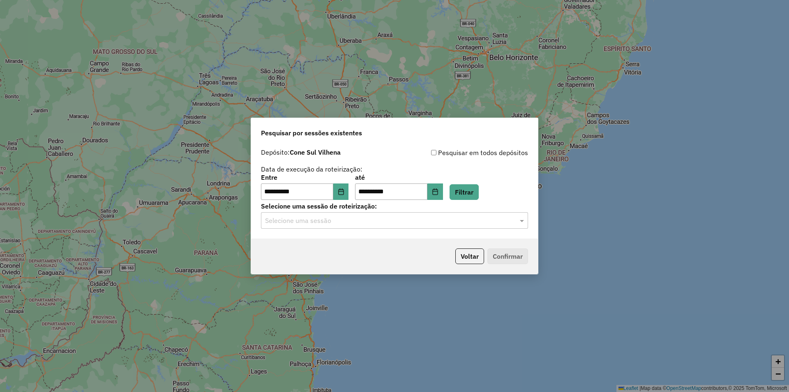
click at [288, 217] on input "text" at bounding box center [386, 221] width 242 height 10
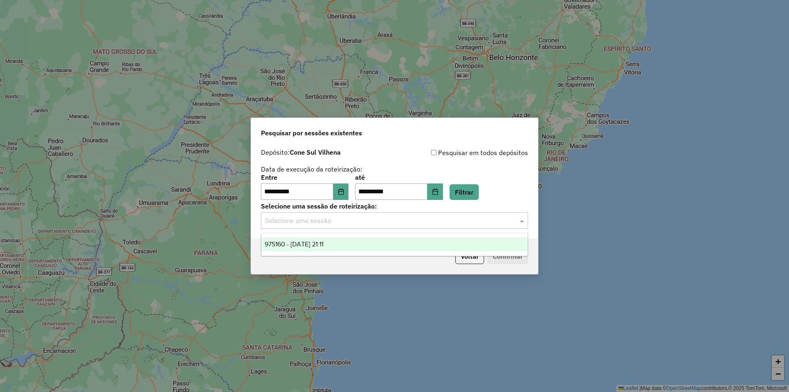
drag, startPoint x: 302, startPoint y: 236, endPoint x: 322, endPoint y: 244, distance: 21.5
click at [302, 237] on ng-dropdown-panel "975160 - 05/08/2025 21:11" at bounding box center [394, 244] width 267 height 23
click at [323, 245] on span "975160 - 05/08/2025 21:11" at bounding box center [294, 243] width 59 height 7
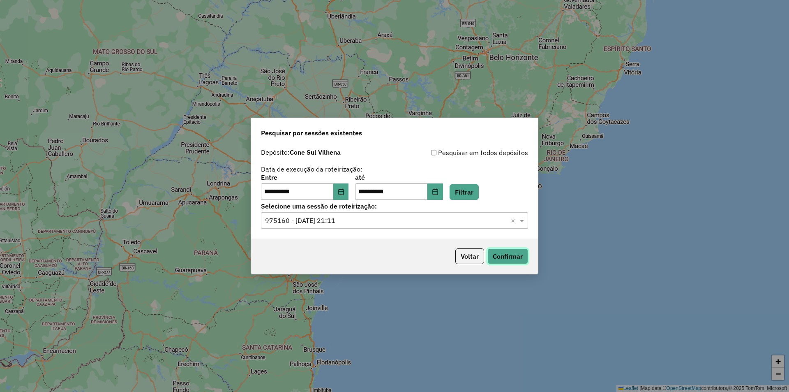
click at [503, 260] on button "Confirmar" at bounding box center [507, 256] width 41 height 16
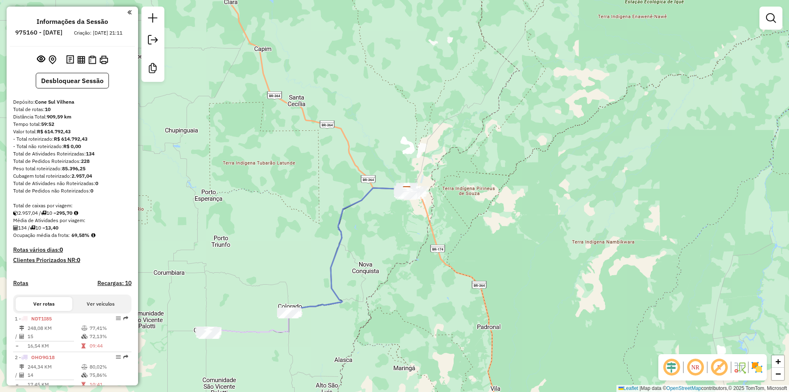
drag, startPoint x: 268, startPoint y: 253, endPoint x: 294, endPoint y: 229, distance: 34.9
click at [294, 230] on div "Janela de atendimento Grade de atendimento Capacidade Transportadoras Veículos …" at bounding box center [394, 196] width 789 height 392
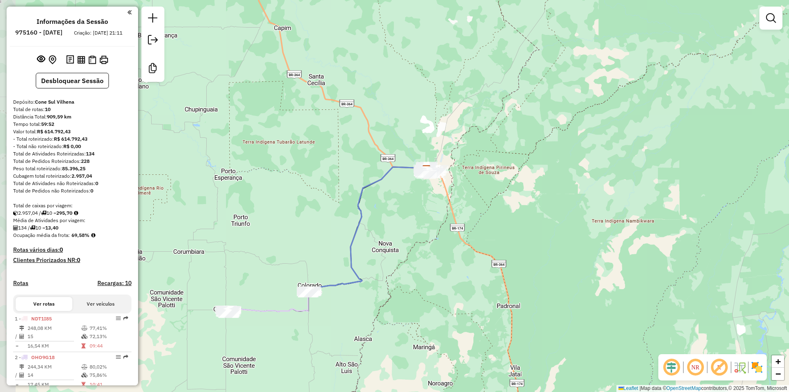
drag, startPoint x: 336, startPoint y: 213, endPoint x: 340, endPoint y: 208, distance: 6.4
click at [341, 208] on div "Janela de atendimento Grade de atendimento Capacidade Transportadoras Veículos …" at bounding box center [394, 196] width 789 height 392
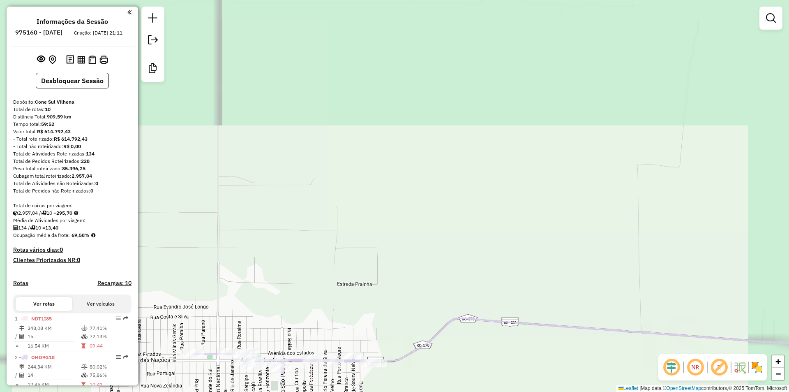
drag, startPoint x: 280, startPoint y: 265, endPoint x: 326, endPoint y: 187, distance: 91.0
click at [325, 196] on div "Janela de atendimento Grade de atendimento Capacidade Transportadoras Veículos …" at bounding box center [394, 196] width 789 height 392
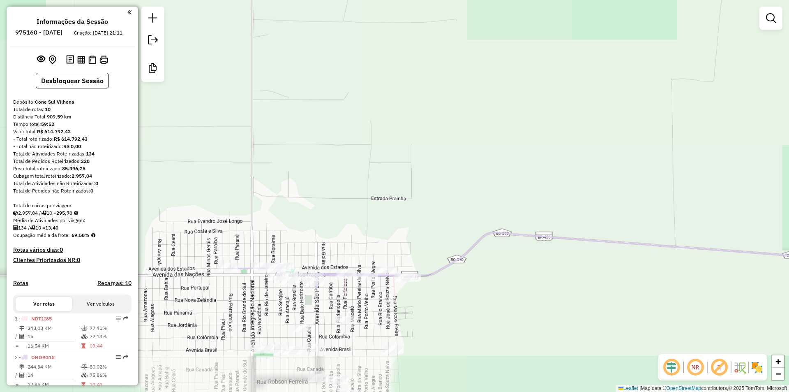
drag, startPoint x: 340, startPoint y: 171, endPoint x: 343, endPoint y: 162, distance: 9.5
click at [342, 164] on div "Janela de atendimento Grade de atendimento Capacidade Transportadoras Veículos …" at bounding box center [394, 196] width 789 height 392
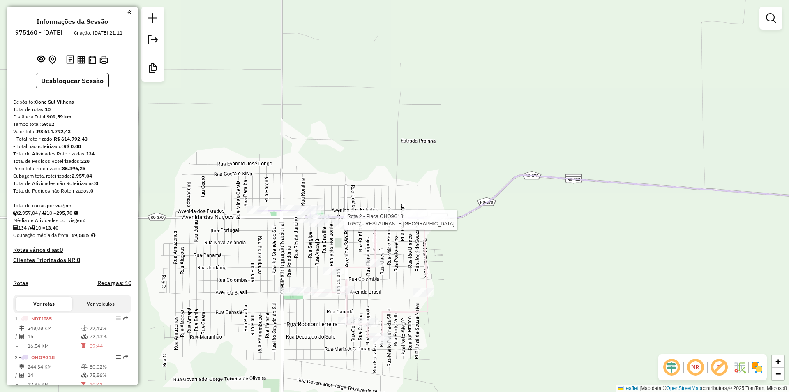
select select "**********"
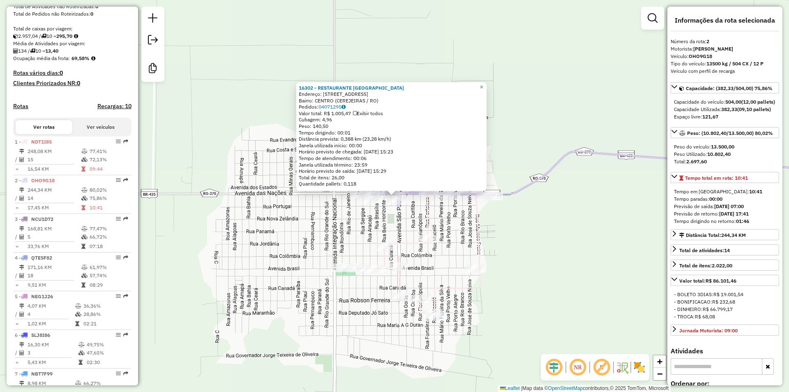
scroll to position [336, 0]
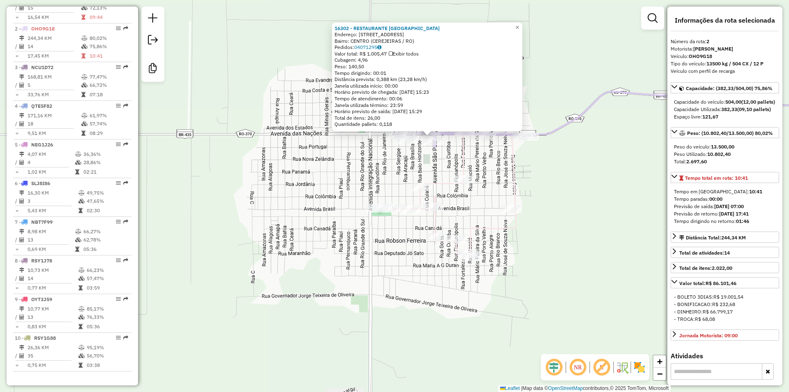
drag, startPoint x: 523, startPoint y: 228, endPoint x: 556, endPoint y: 162, distance: 74.3
click at [556, 157] on div "16302 - RESTAURANTE EL GAUCH Endereço: AV AVENIDA DAS NACOES, 2546 Bairro: CENT…" at bounding box center [394, 196] width 789 height 392
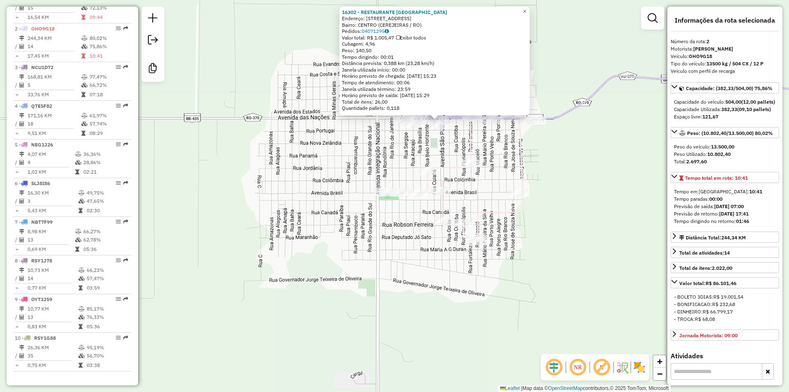
click at [556, 162] on div "16302 - RESTAURANTE EL GAUCH Endereço: AV AVENIDA DAS NACOES, 2546 Bairro: CENT…" at bounding box center [394, 196] width 789 height 392
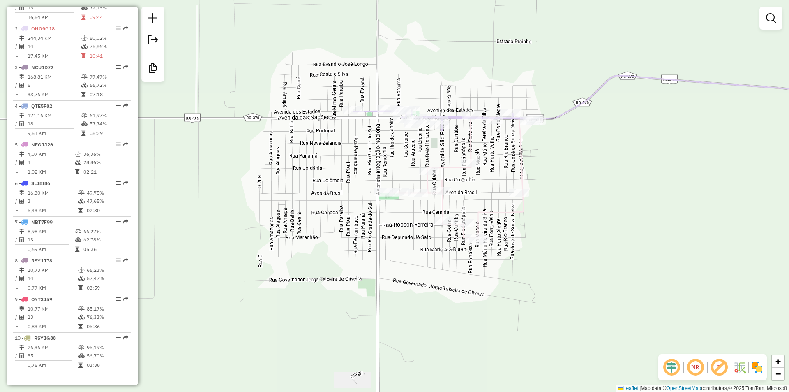
click at [339, 169] on div "Janela de atendimento Grade de atendimento Capacidade Transportadoras Veículos …" at bounding box center [394, 196] width 789 height 392
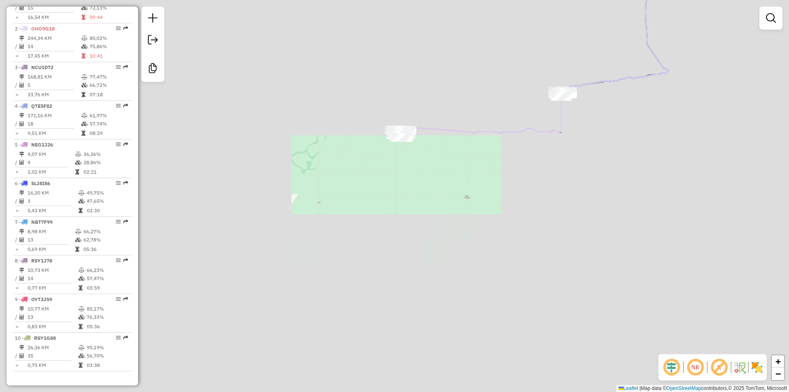
drag, startPoint x: 572, startPoint y: 118, endPoint x: 287, endPoint y: 233, distance: 307.2
click at [293, 232] on div "Janela de atendimento Grade de atendimento Capacidade Transportadoras Veículos …" at bounding box center [394, 196] width 789 height 392
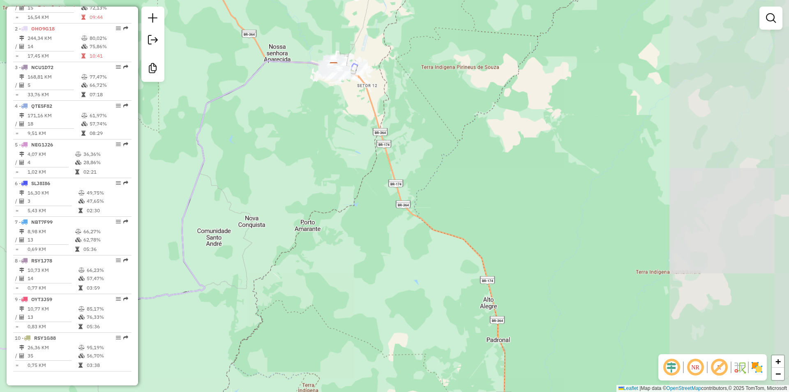
drag, startPoint x: 372, startPoint y: 218, endPoint x: 365, endPoint y: 279, distance: 61.3
click at [355, 311] on div "Janela de atendimento Grade de atendimento Capacidade Transportadoras Veículos …" at bounding box center [394, 196] width 789 height 392
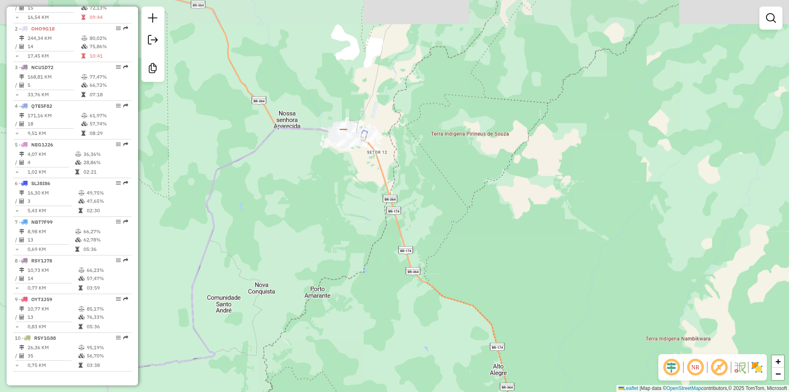
drag, startPoint x: 262, startPoint y: 196, endPoint x: 263, endPoint y: 213, distance: 16.9
click at [271, 229] on div "Janela de atendimento Grade de atendimento Capacidade Transportadoras Veículos …" at bounding box center [394, 196] width 789 height 392
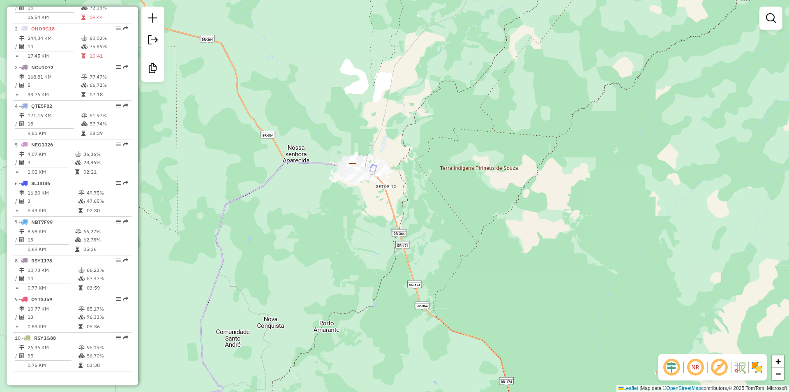
click at [651, 282] on div "Janela de atendimento Grade de atendimento Capacidade Transportadoras Veículos …" at bounding box center [394, 196] width 789 height 392
drag, startPoint x: 284, startPoint y: 63, endPoint x: 248, endPoint y: 7, distance: 66.0
click at [284, 62] on div "Janela de atendimento Grade de atendimento Capacidade Transportadoras Veículos …" at bounding box center [394, 196] width 789 height 392
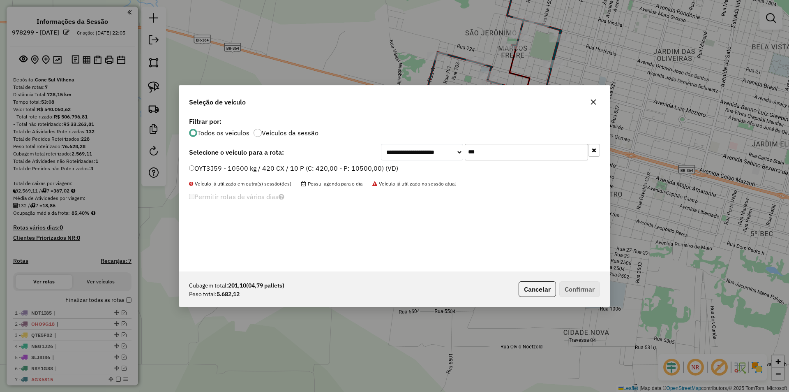
scroll to position [5, 2]
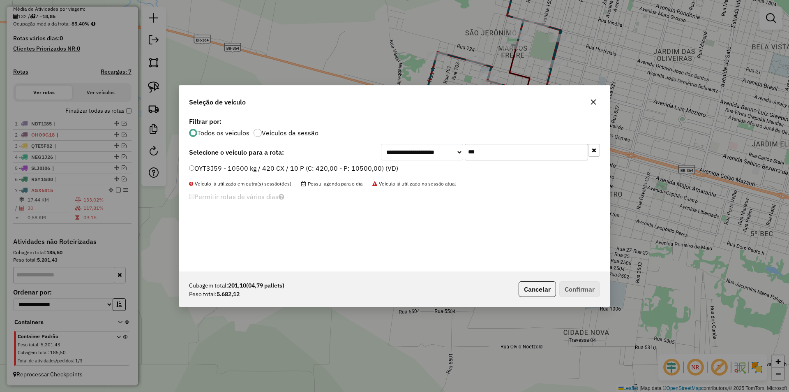
type input "***"
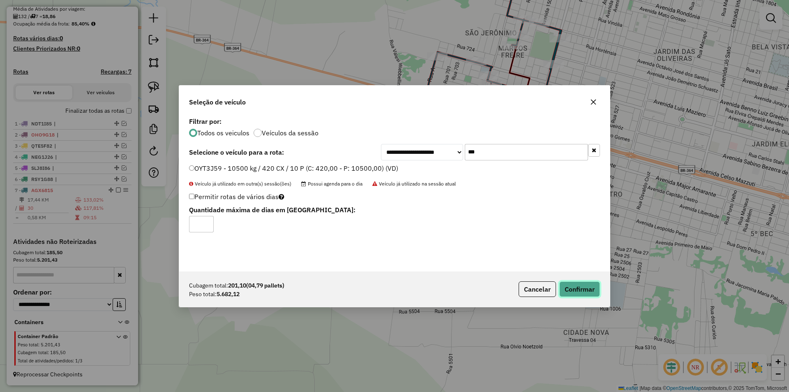
click at [593, 289] on button "Confirmar" at bounding box center [579, 289] width 41 height 16
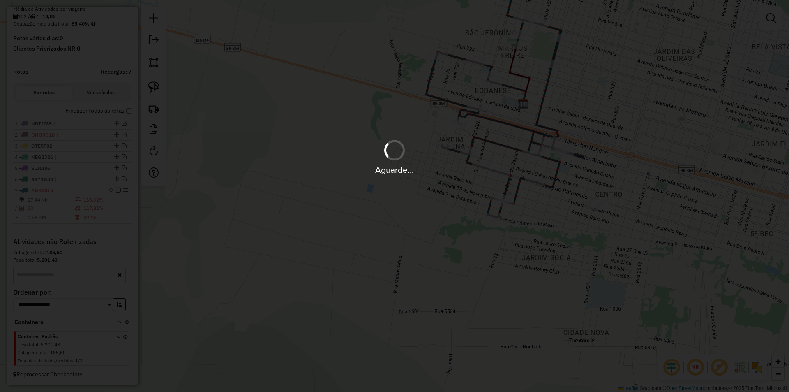
scroll to position [224, 0]
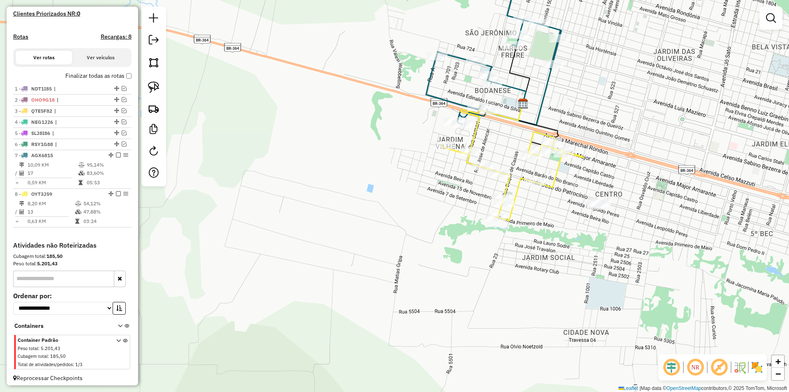
drag, startPoint x: 379, startPoint y: 169, endPoint x: 373, endPoint y: 190, distance: 22.0
click at [374, 190] on div "Janela de atendimento Grade de atendimento Capacidade Transportadoras Veículos …" at bounding box center [394, 196] width 789 height 392
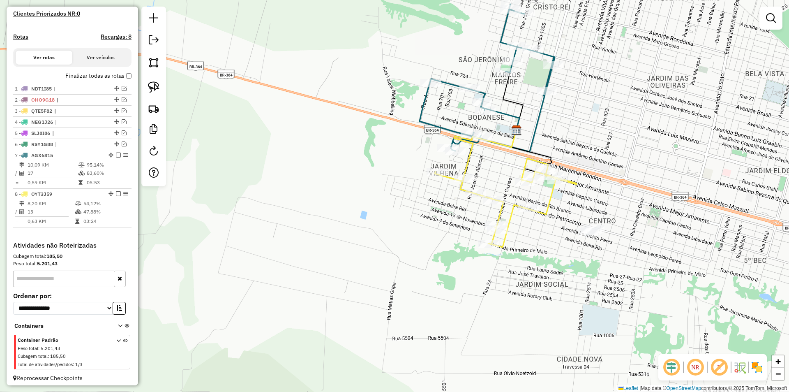
click at [468, 173] on icon at bounding box center [485, 154] width 62 height 48
select select "*********"
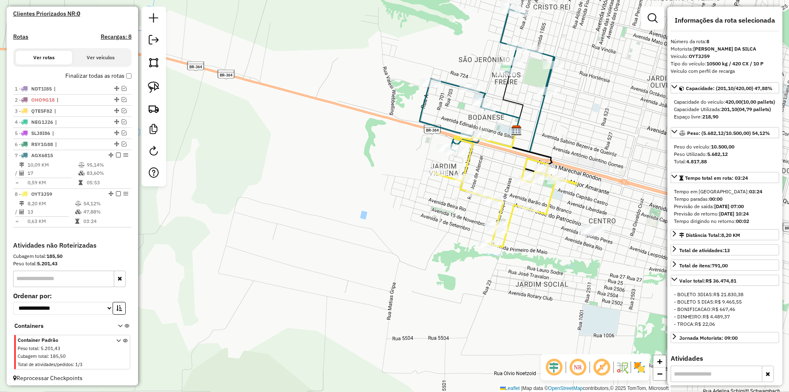
scroll to position [235, 0]
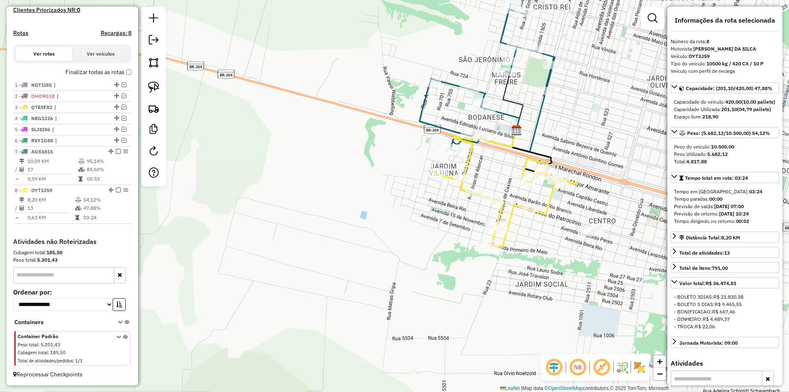
click at [398, 179] on div "Rota 8 - Placa OYT3J59 24890 - RECANTO DAS BEBIDAS Janela de atendimento Grade …" at bounding box center [394, 196] width 789 height 392
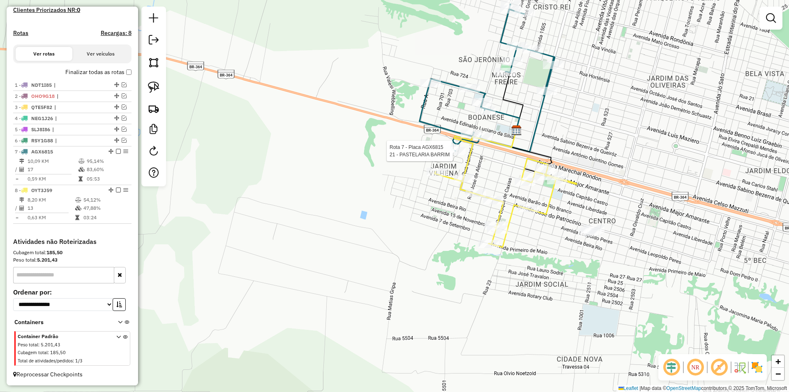
select select "*********"
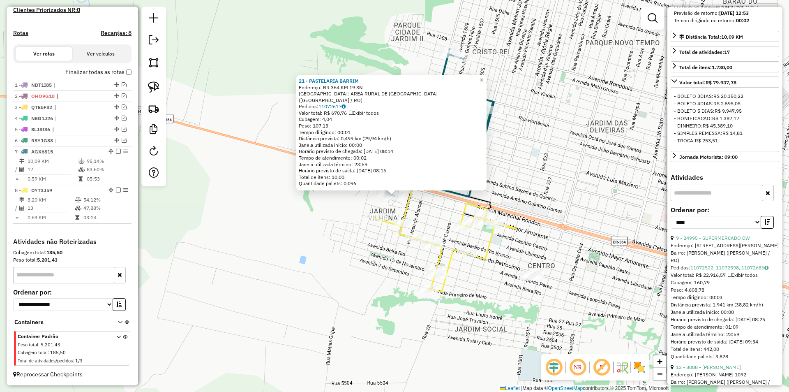
scroll to position [205, 0]
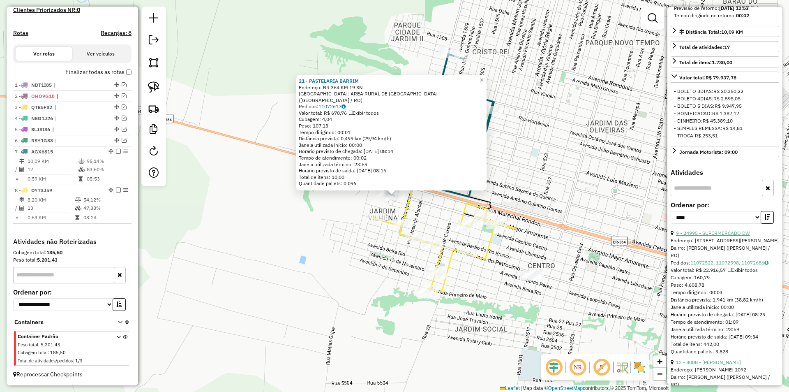
click at [722, 236] on link "9 - 24995 - SUPERMERCADO DW" at bounding box center [713, 233] width 74 height 6
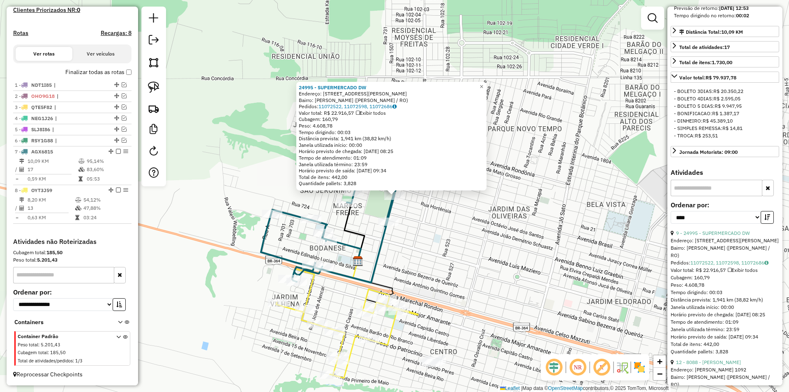
drag, startPoint x: 430, startPoint y: 247, endPoint x: 489, endPoint y: 173, distance: 94.5
click at [489, 173] on div "24995 - SUPERMERCADO DW Endereço: [STREET_ADDRESS][PERSON_NAME] Bairro: [PERSON…" at bounding box center [394, 196] width 789 height 392
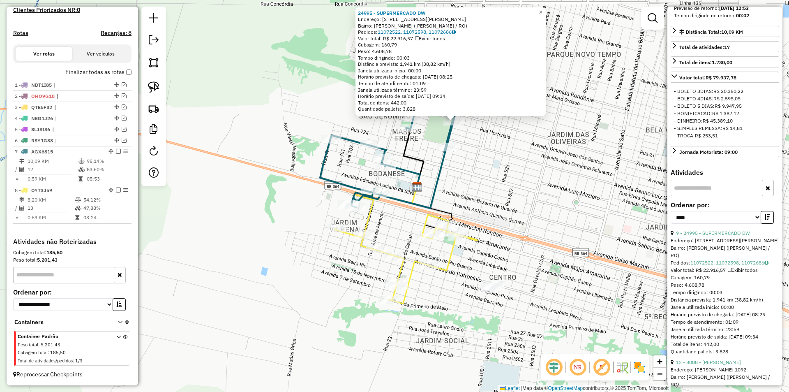
click at [491, 176] on div "24995 - SUPERMERCADO DW Endereço: [STREET_ADDRESS][PERSON_NAME] Bairro: [PERSON…" at bounding box center [394, 196] width 789 height 392
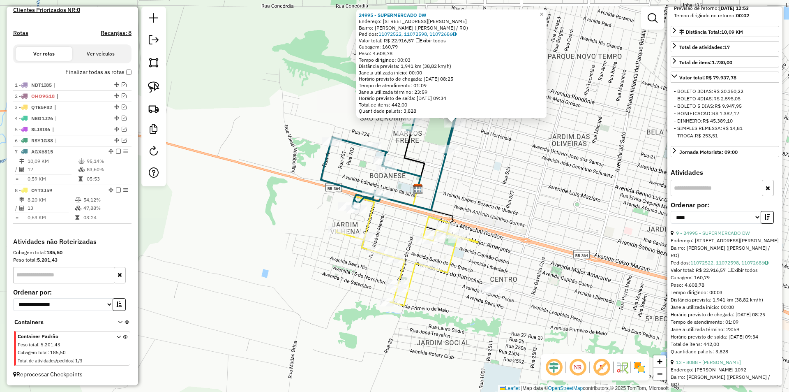
click at [473, 136] on div "24995 - SUPERMERCADO DW Endereço: [STREET_ADDRESS][PERSON_NAME] Bairro: [PERSON…" at bounding box center [394, 196] width 789 height 392
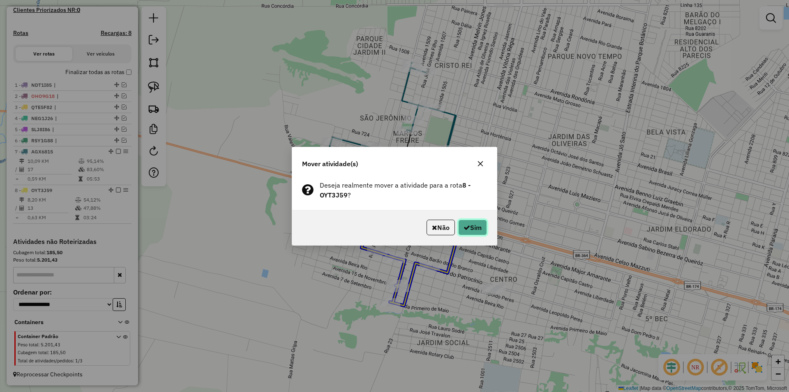
click at [471, 226] on button "Sim" at bounding box center [472, 227] width 29 height 16
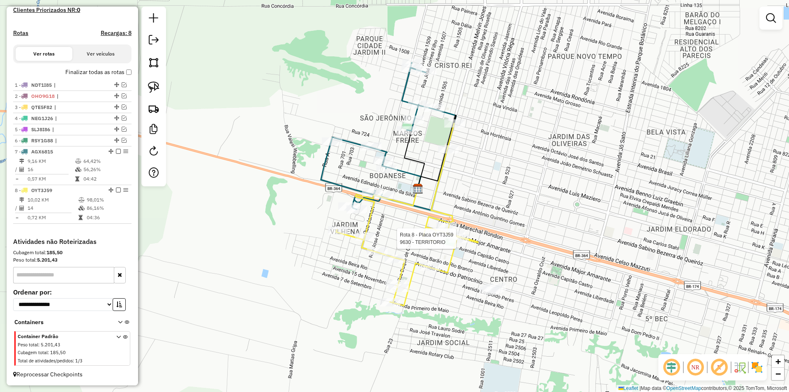
select select "*********"
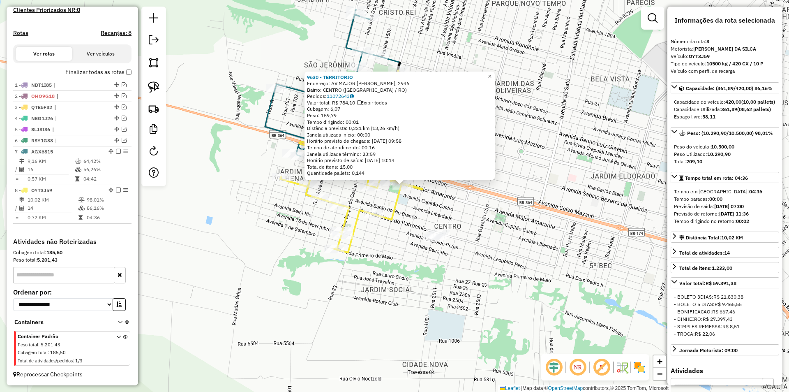
drag, startPoint x: 540, startPoint y: 188, endPoint x: 552, endPoint y: 173, distance: 19.6
click at [552, 173] on div "9630 - TERRITORIO Endereço: AV MAJOR AMARANTE, 2946 Bairro: [GEOGRAPHIC_DATA] (…" at bounding box center [394, 196] width 789 height 392
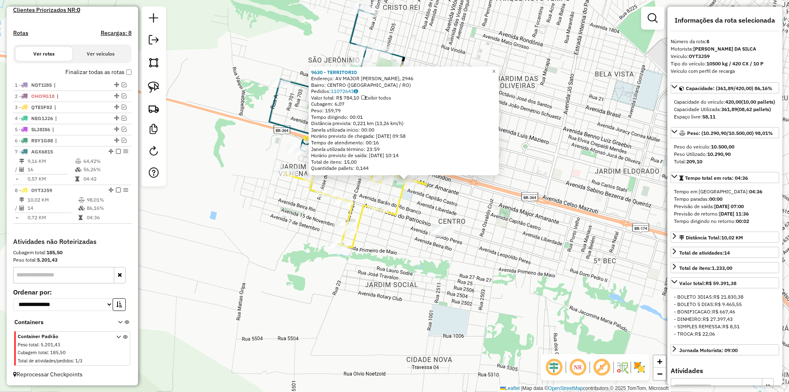
click at [552, 173] on div "9630 - TERRITORIO Endereço: AV MAJOR AMARANTE, 2946 Bairro: [GEOGRAPHIC_DATA] (…" at bounding box center [394, 196] width 789 height 392
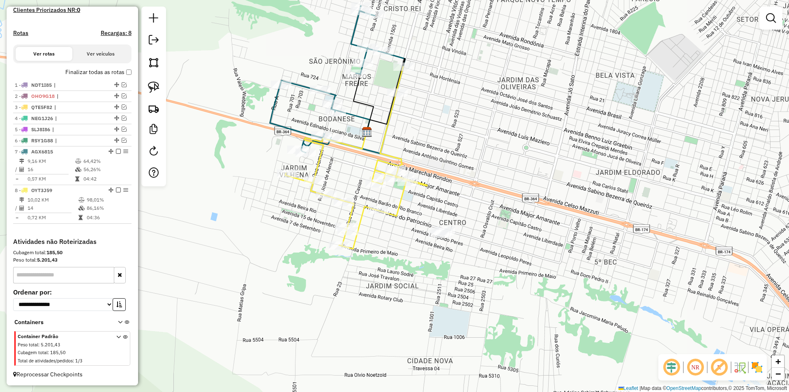
drag, startPoint x: 518, startPoint y: 190, endPoint x: 560, endPoint y: 242, distance: 66.9
click at [572, 250] on div "Janela de atendimento Grade de atendimento Capacidade Transportadoras Veículos …" at bounding box center [394, 196] width 789 height 392
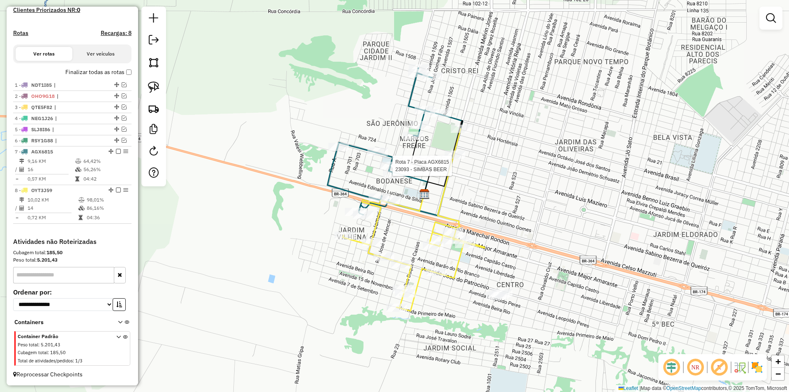
select select "*********"
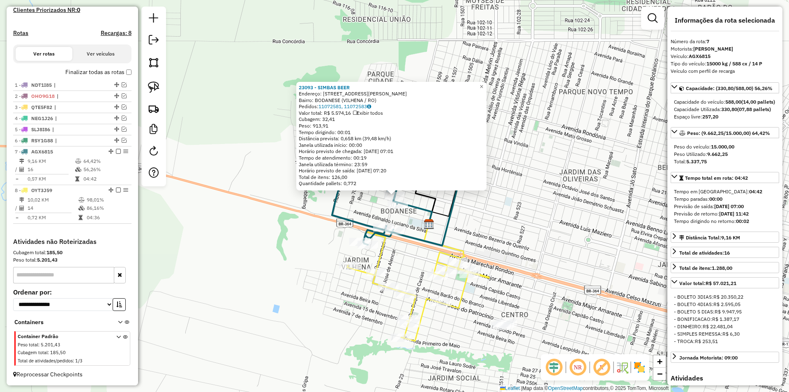
click at [585, 201] on div "23093 - SIMBAS BEER Endereço: R [PERSON_NAME], 385 Bairro: [GEOGRAPHIC_DATA] (V…" at bounding box center [394, 196] width 789 height 392
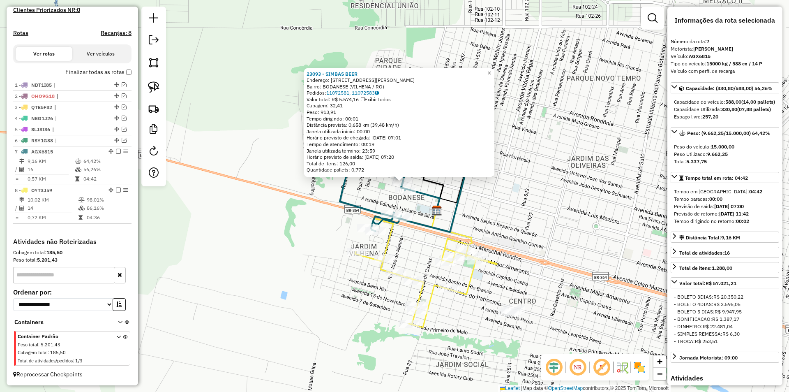
click at [587, 207] on div "23093 - SIMBAS BEER Endereço: R [PERSON_NAME], 385 Bairro: [GEOGRAPHIC_DATA] (V…" at bounding box center [394, 196] width 789 height 392
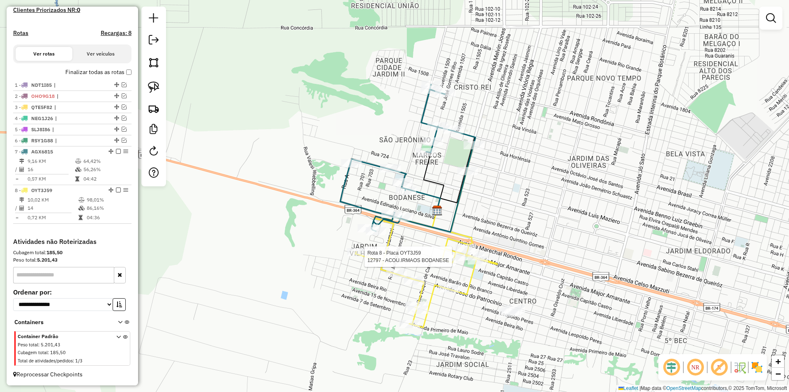
select select "*********"
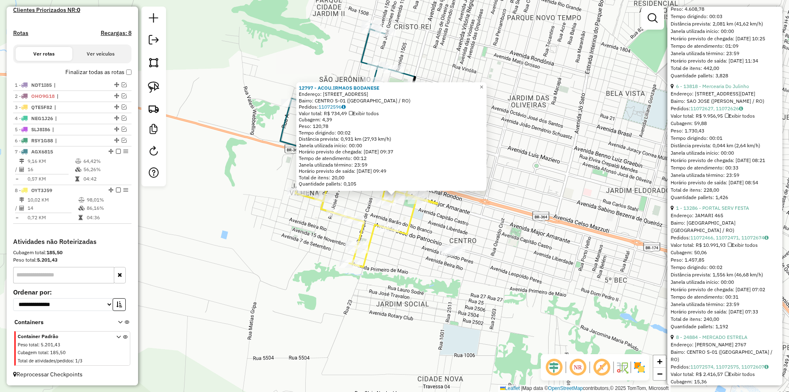
scroll to position [493, 0]
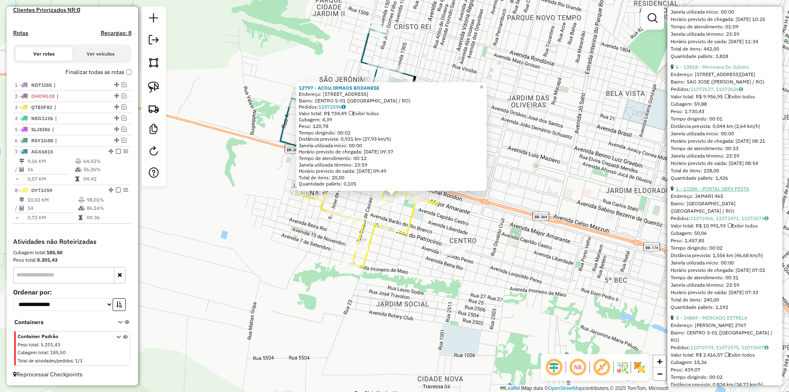
click at [724, 192] on link "1 - 13286 - PORTAL SERV FESTA" at bounding box center [712, 188] width 73 height 6
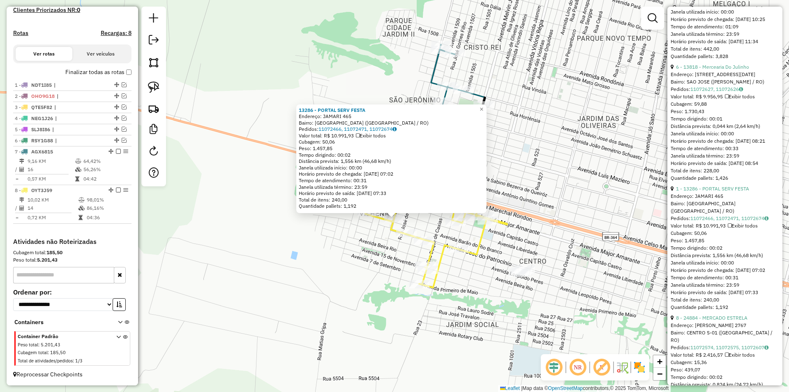
drag, startPoint x: 378, startPoint y: 236, endPoint x: 383, endPoint y: 255, distance: 19.1
click at [382, 251] on div "Rota 8 - Placa OYT3J59 13286 - PORTAL SERV FESTA 13286 - PORTAL SERV FESTA Ende…" at bounding box center [394, 196] width 789 height 392
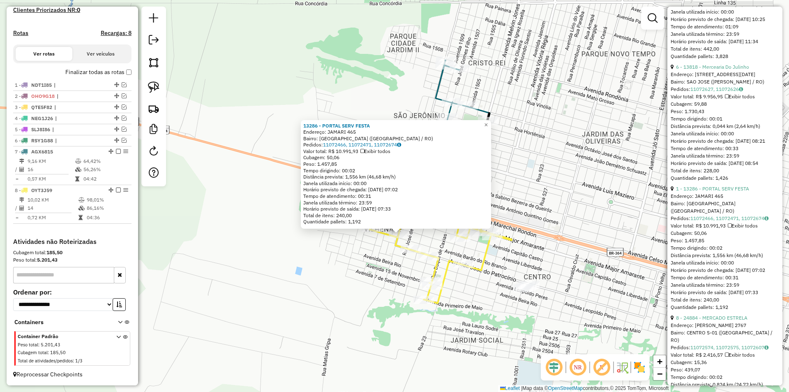
click at [384, 256] on div "13286 - PORTAL SERV FESTA Endereço: JAMARI 465 Bairro: [GEOGRAPHIC_DATA] ([GEOG…" at bounding box center [394, 196] width 789 height 392
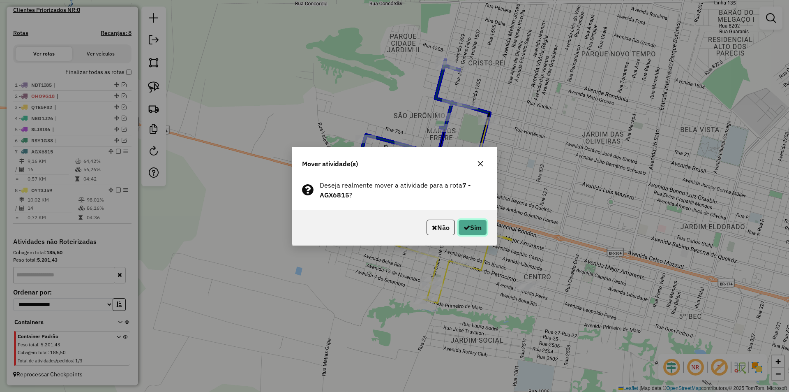
click at [471, 233] on button "Sim" at bounding box center [472, 227] width 29 height 16
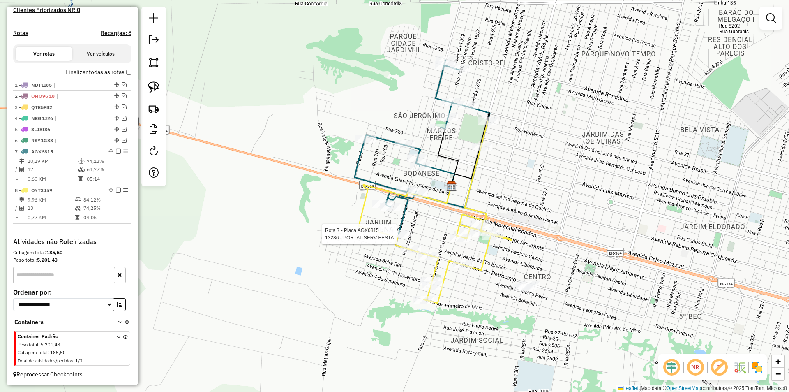
select select "*********"
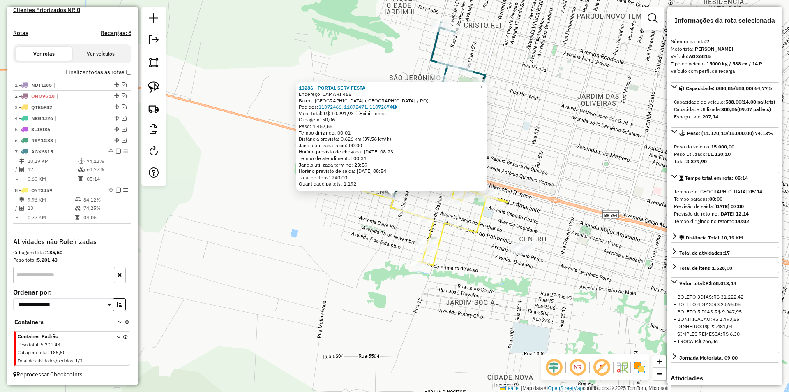
click at [596, 191] on div "13286 - PORTAL SERV FESTA Endereço: JAMARI 465 Bairro: [GEOGRAPHIC_DATA] ([GEOG…" at bounding box center [394, 196] width 789 height 392
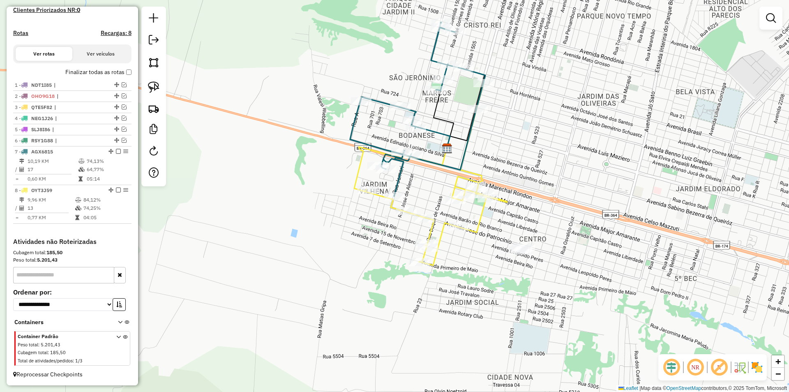
click at [488, 222] on div "Janela de atendimento Grade de atendimento Capacidade Transportadoras Veículos …" at bounding box center [394, 196] width 789 height 392
select select "*********"
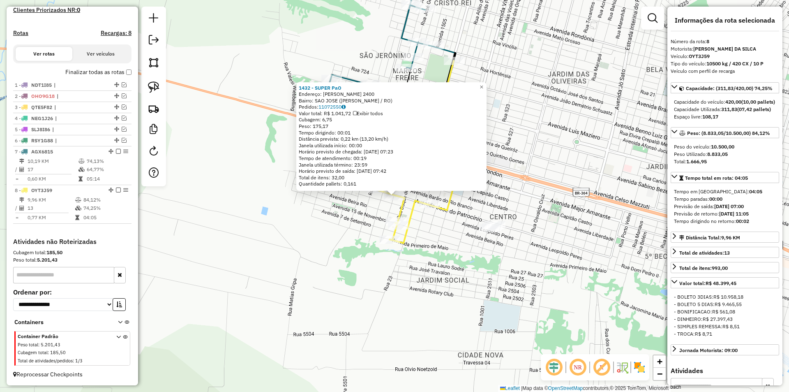
click at [324, 224] on div "1432 - SUPER PaO Endereço: JOSE DO PATROCINIO 2400 Bairro: [GEOGRAPHIC_DATA] ([…" at bounding box center [394, 196] width 789 height 392
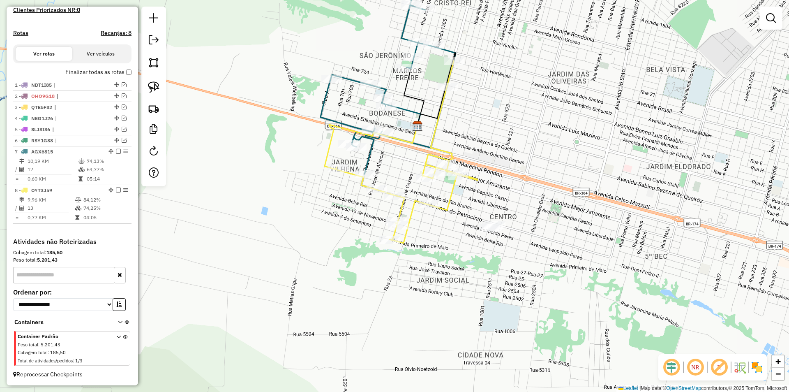
drag, startPoint x: 287, startPoint y: 221, endPoint x: 313, endPoint y: 276, distance: 61.2
click at [312, 276] on div "Janela de atendimento Grade de atendimento Capacidade Transportadoras Veículos …" at bounding box center [394, 196] width 789 height 392
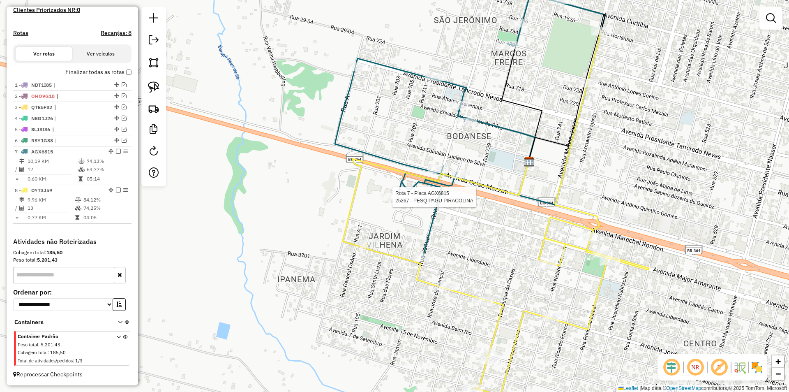
select select "*********"
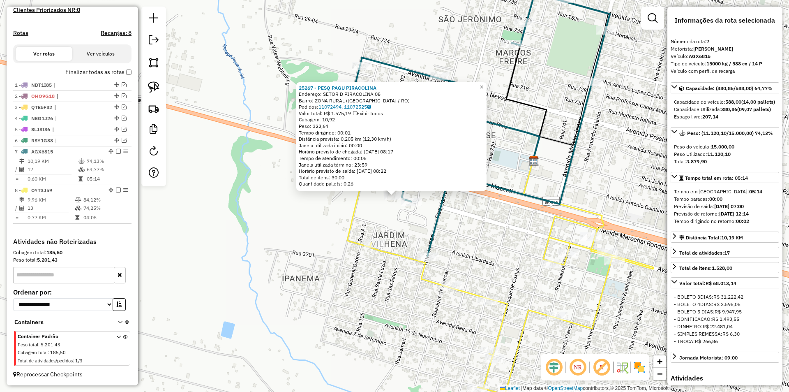
click at [386, 228] on div "25267 - PESQ PAGU PIRACOLINA Endereço: SETOR D PIRACOLINA 08 Bairro: ZONA RURAL…" at bounding box center [394, 196] width 789 height 392
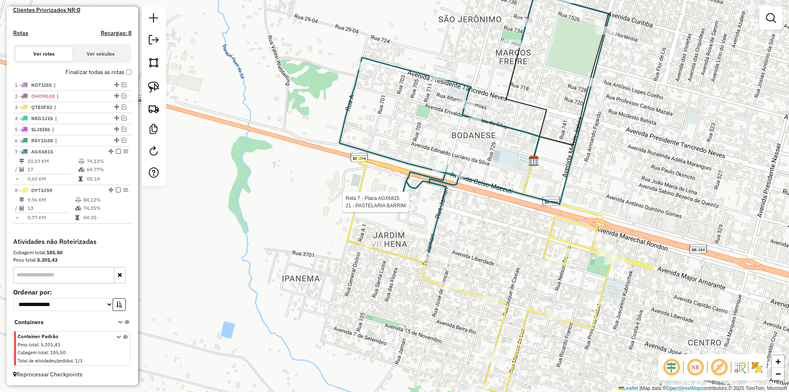
select select "*********"
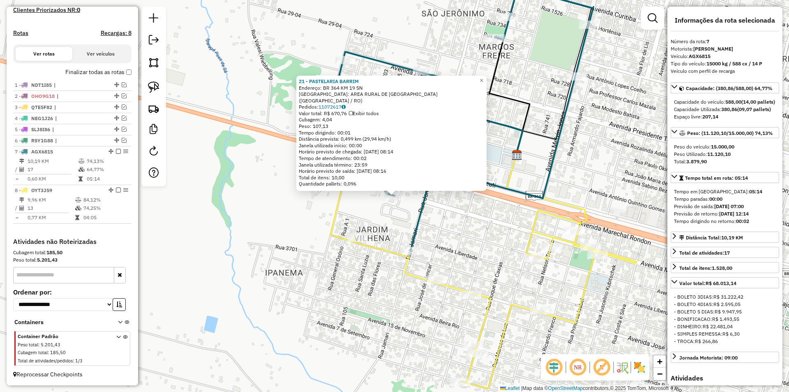
click at [374, 222] on div "21 - PASTELARIA BARRIM Endereço: BR 364 KM 19 SN Bairro: AREA RURAL DE [GEOGRAP…" at bounding box center [394, 196] width 789 height 392
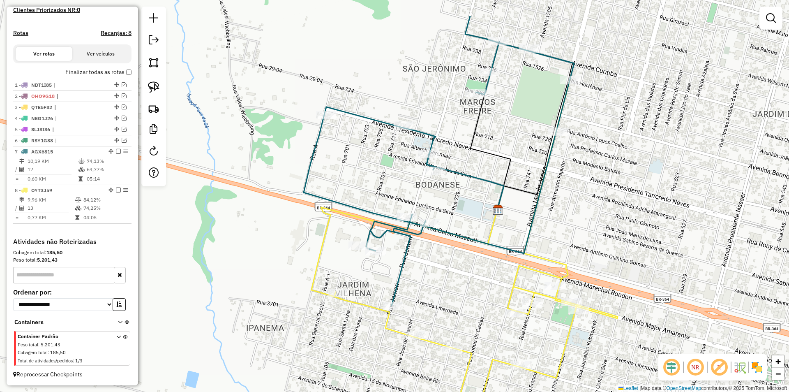
drag, startPoint x: 372, startPoint y: 197, endPoint x: 353, endPoint y: 252, distance: 58.2
click at [353, 252] on div "Janela de atendimento Grade de atendimento Capacidade Transportadoras Veículos …" at bounding box center [394, 196] width 789 height 392
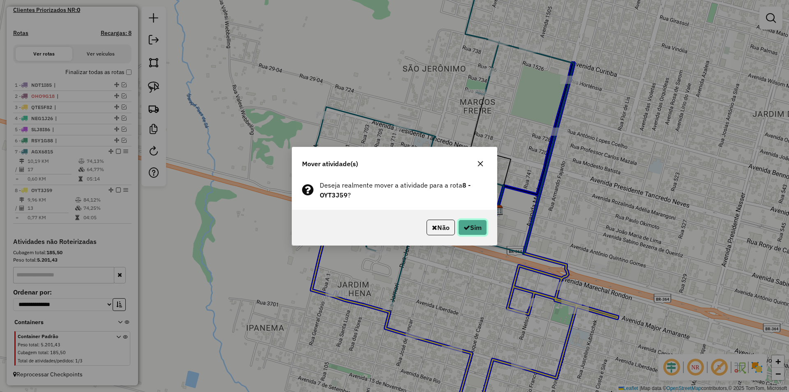
click at [471, 230] on button "Sim" at bounding box center [472, 227] width 29 height 16
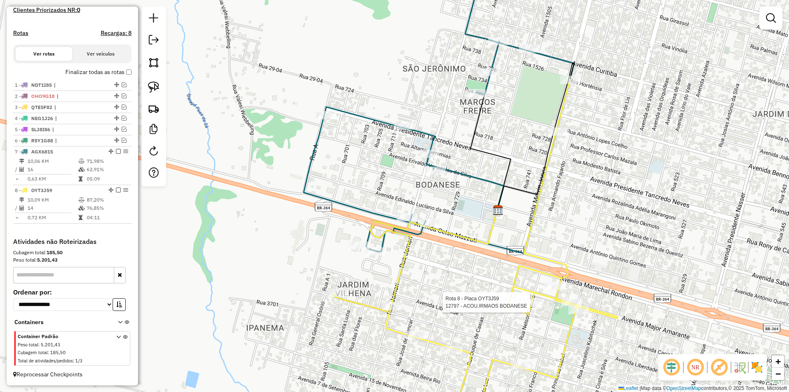
select select "*********"
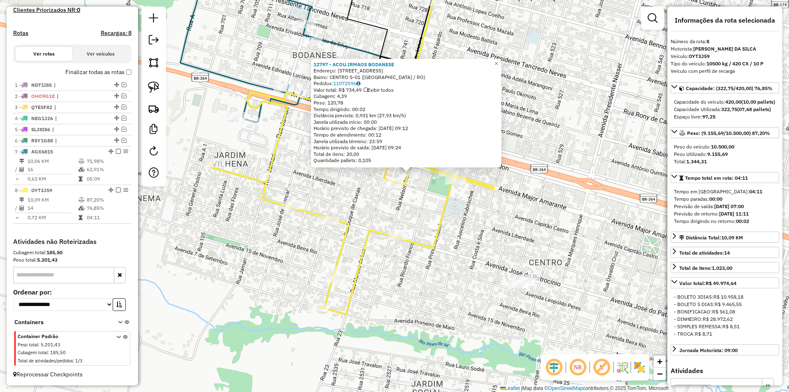
click at [562, 275] on div "12797 - ACOU.IRMAOS BODANESE Endereço: [STREET_ADDRESS] Bairro: CENTRO S-01 ([G…" at bounding box center [394, 196] width 789 height 392
click at [503, 242] on div "12797 - ACOU.IRMAOS BODANESE Endereço: [STREET_ADDRESS] Bairro: CENTRO S-01 ([G…" at bounding box center [394, 196] width 789 height 392
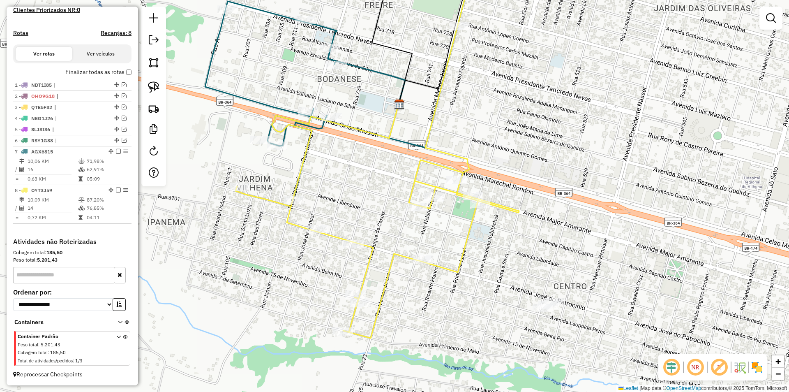
drag, startPoint x: 425, startPoint y: 264, endPoint x: 455, endPoint y: 268, distance: 31.1
click at [451, 274] on div "Janela de atendimento Grade de atendimento Capacidade Transportadoras Veículos …" at bounding box center [394, 196] width 789 height 392
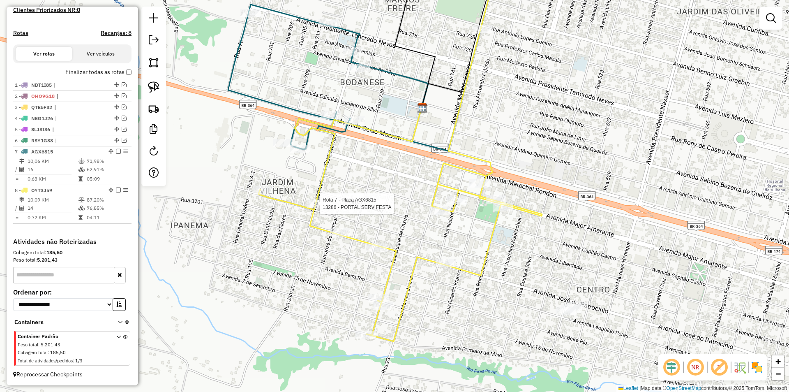
select select "*********"
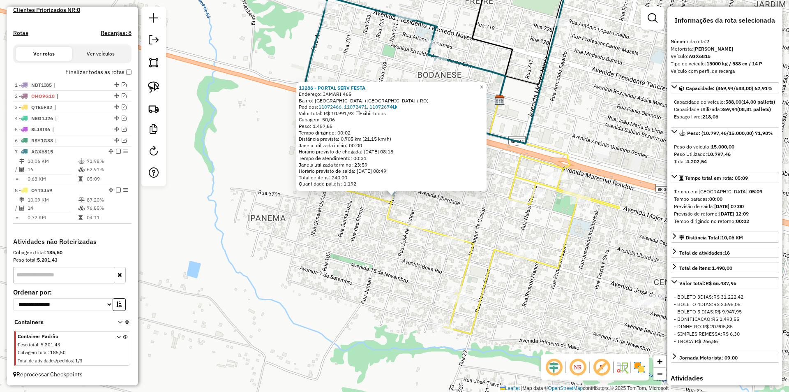
click at [300, 240] on div "13286 - PORTAL SERV FESTA Endereço: JAMARI 465 Bairro: [GEOGRAPHIC_DATA] ([GEOG…" at bounding box center [394, 196] width 789 height 392
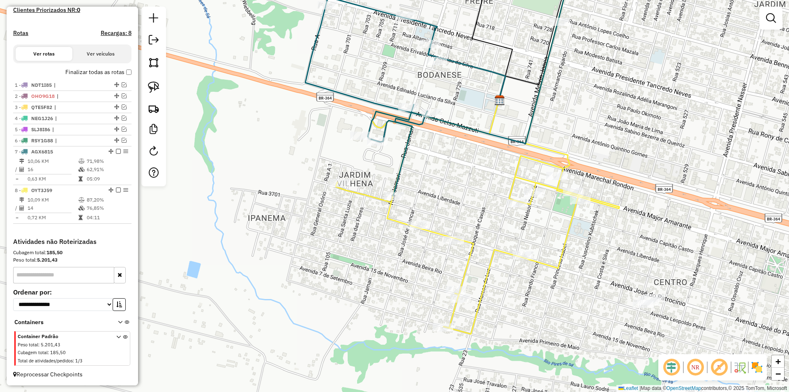
click at [330, 187] on div at bounding box center [340, 183] width 21 height 8
select select "*********"
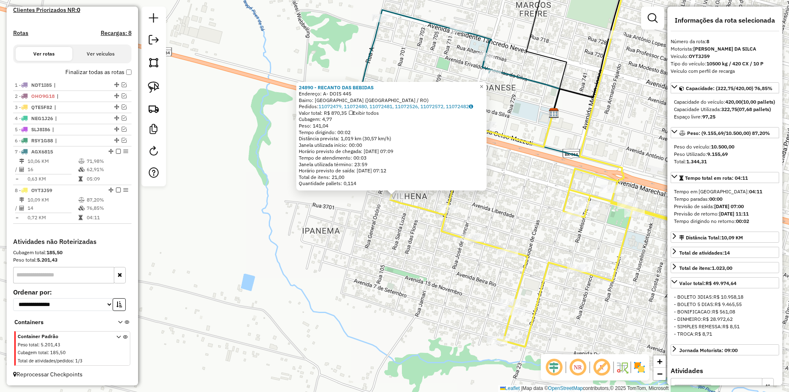
click at [368, 213] on div "24890 - RECANTO DAS BEBIDAS Endereço: A- DOIS 445 Bairro: [GEOGRAPHIC_DATA] ([G…" at bounding box center [394, 196] width 789 height 392
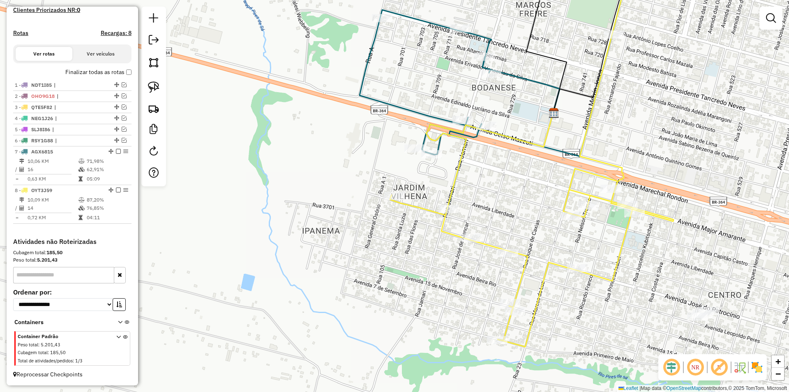
drag, startPoint x: 362, startPoint y: 229, endPoint x: 379, endPoint y: 211, distance: 23.9
click at [362, 230] on div "24890 - RECANTO DAS BEBIDAS Endereço: A- DOIS 445 Bairro: [GEOGRAPHIC_DATA] ([G…" at bounding box center [394, 196] width 789 height 392
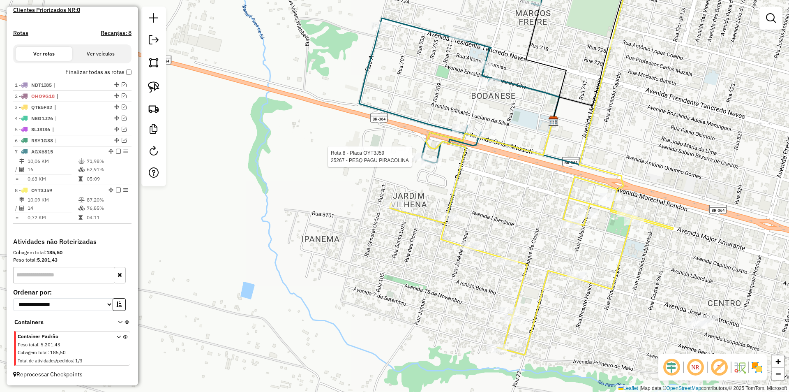
select select "*********"
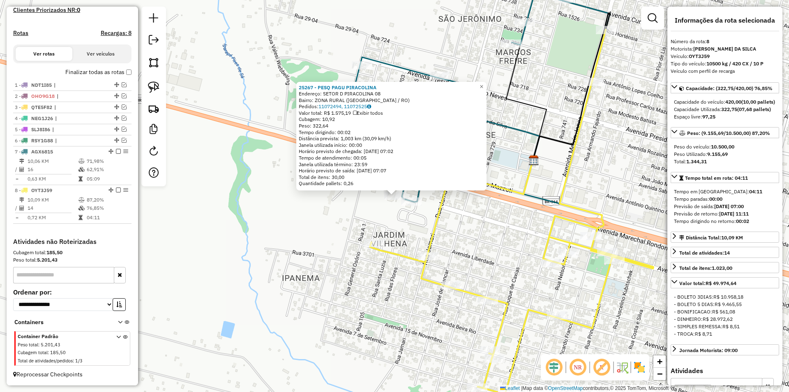
click at [375, 219] on div "25267 - PESQ PAGU PIRACOLINA Endereço: SETOR D PIRACOLINA 08 Bairro: ZONA RURAL…" at bounding box center [394, 196] width 789 height 392
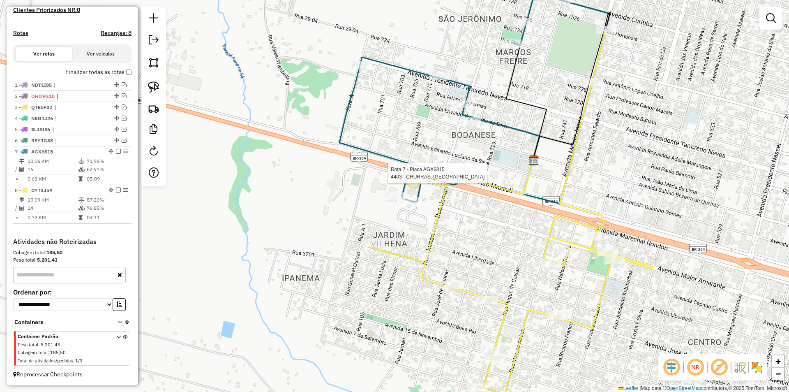
click at [461, 177] on div at bounding box center [466, 173] width 21 height 8
select select "*********"
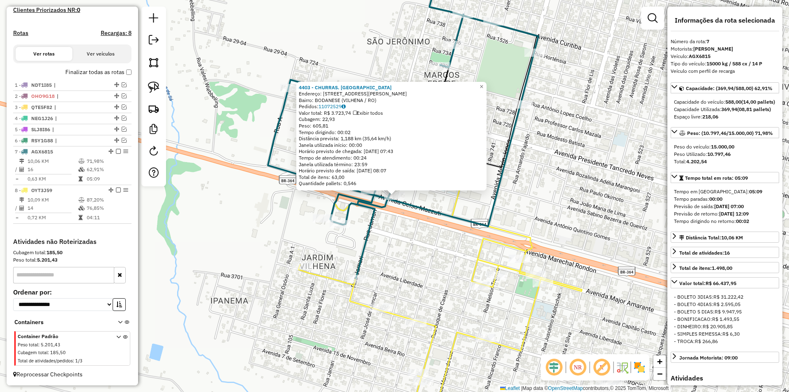
click at [426, 230] on div "4403 - CHURRAS. BODANESE Endereço: [STREET_ADDRESS][PERSON_NAME] Bairro: [GEOGR…" at bounding box center [394, 196] width 789 height 392
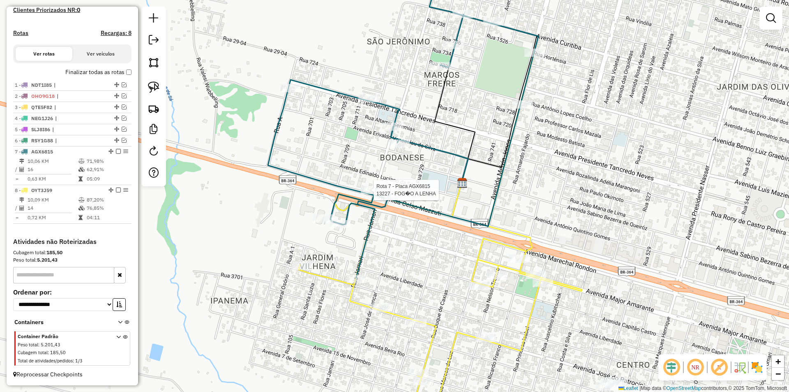
select select "*********"
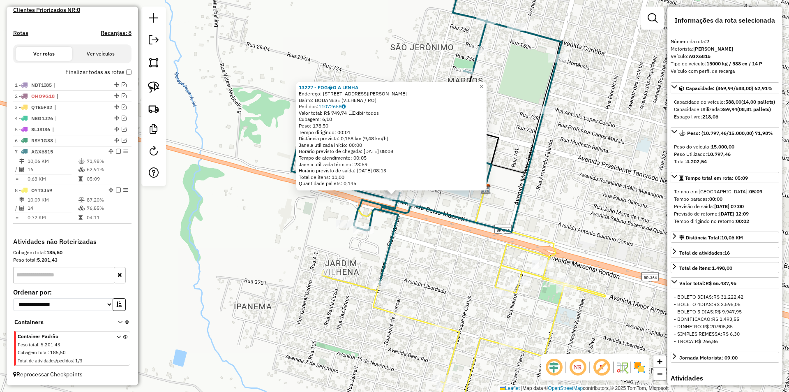
click at [436, 242] on div "13227 - FOG�O A [PERSON_NAME]: R [STREET_ADDRESS][PERSON_NAME] Bairro: BODANESE…" at bounding box center [394, 196] width 789 height 392
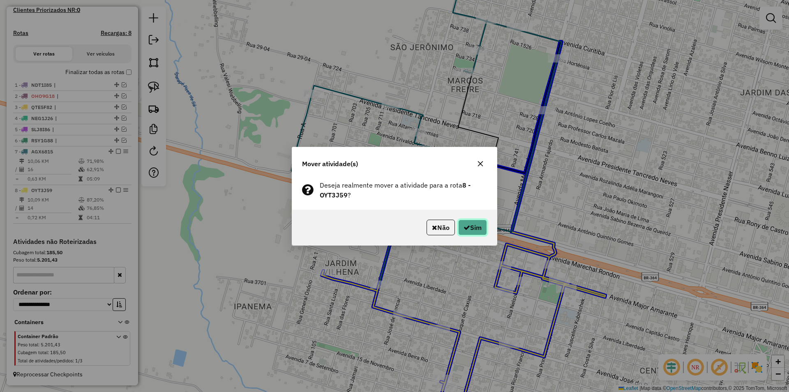
click at [464, 226] on icon "button" at bounding box center [467, 227] width 7 height 7
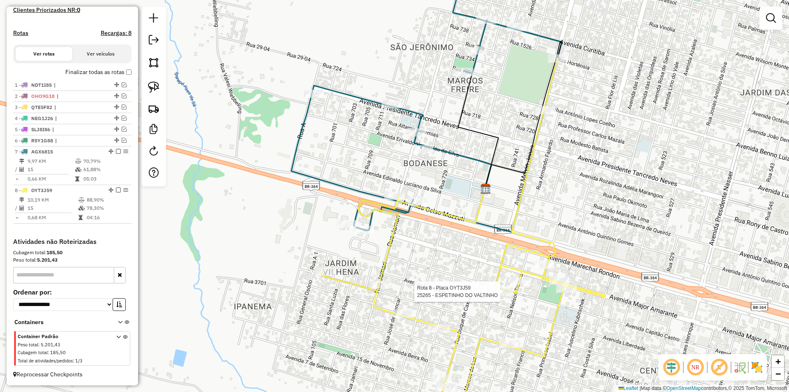
select select "*********"
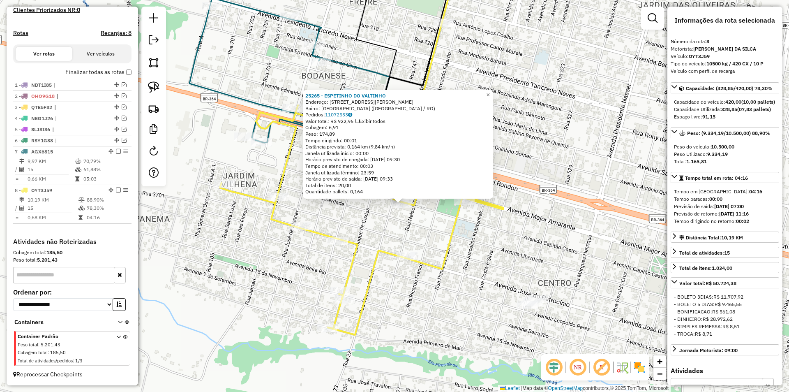
drag, startPoint x: 594, startPoint y: 174, endPoint x: 601, endPoint y: 185, distance: 13.3
click at [601, 185] on div "25265 - ESPETINHO DO [PERSON_NAME]: [STREET_ADDRESS][PERSON_NAME] Pedidos: 1107…" at bounding box center [394, 196] width 789 height 392
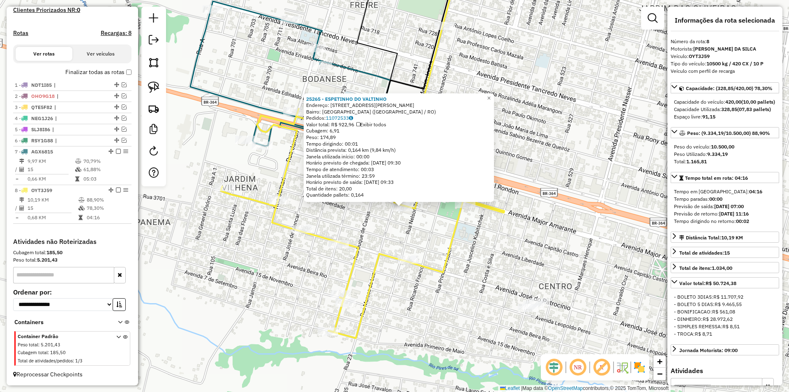
click at [601, 185] on div "25265 - ESPETINHO DO [PERSON_NAME]: [STREET_ADDRESS][PERSON_NAME] Pedidos: 1107…" at bounding box center [394, 196] width 789 height 392
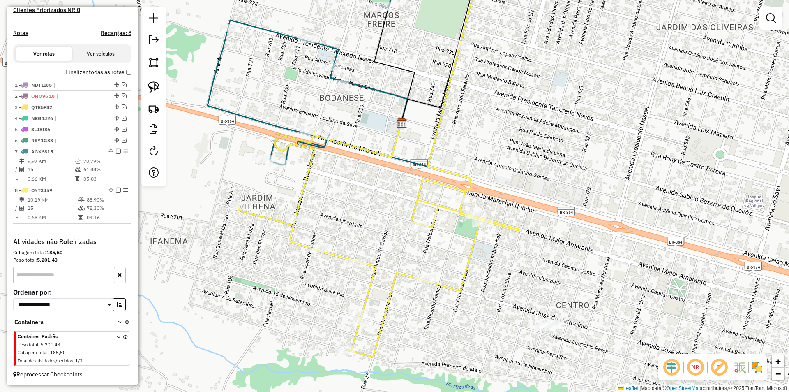
drag, startPoint x: 582, startPoint y: 213, endPoint x: 546, endPoint y: 196, distance: 39.7
click at [584, 214] on div "Janela de atendimento Grade de atendimento Capacidade Transportadoras Veículos …" at bounding box center [394, 196] width 789 height 392
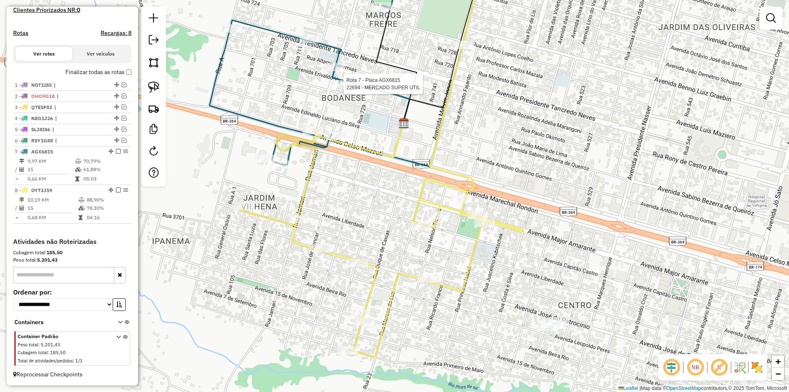
click at [337, 88] on div at bounding box center [341, 84] width 21 height 8
select select "*********"
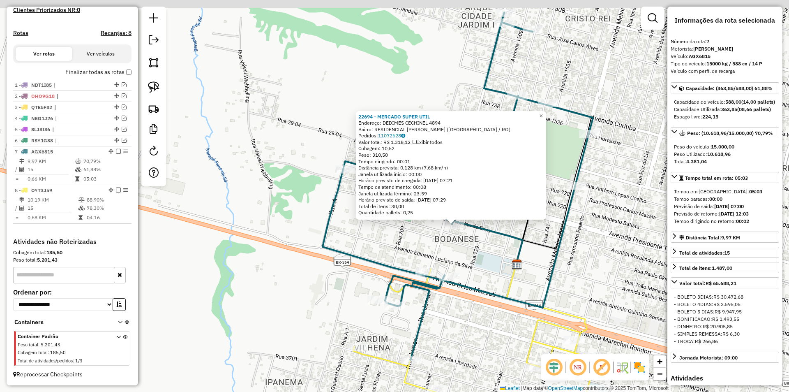
drag, startPoint x: 597, startPoint y: 207, endPoint x: 640, endPoint y: 217, distance: 44.3
click at [639, 217] on div "22694 - MERCADO SUPER UTIL Endereço: DEDIMES CECHINEL 4894 Bairro: RESIDENCIAL …" at bounding box center [394, 196] width 789 height 392
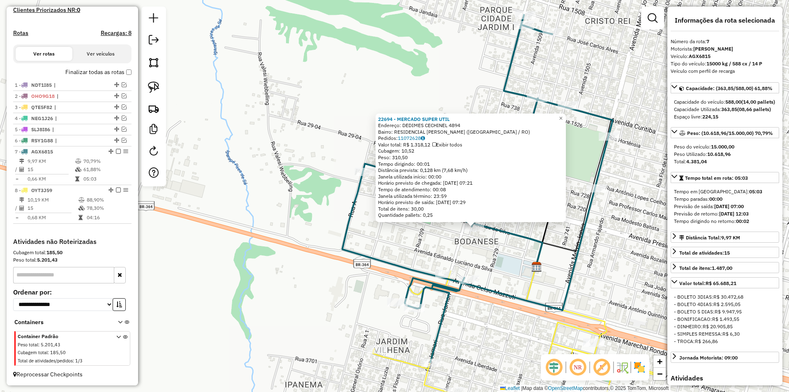
drag, startPoint x: 427, startPoint y: 241, endPoint x: 476, endPoint y: 221, distance: 53.0
click at [427, 242] on div "22694 - MERCADO SUPER UTIL Endereço: DEDIMES CECHINEL 4894 Bairro: RESIDENCIAL …" at bounding box center [394, 196] width 789 height 392
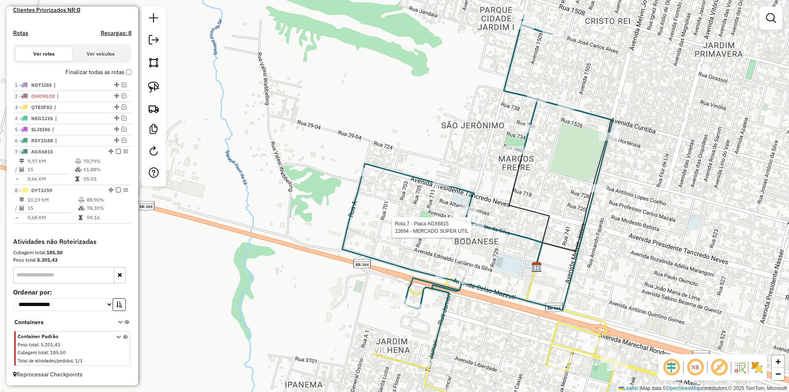
select select "*********"
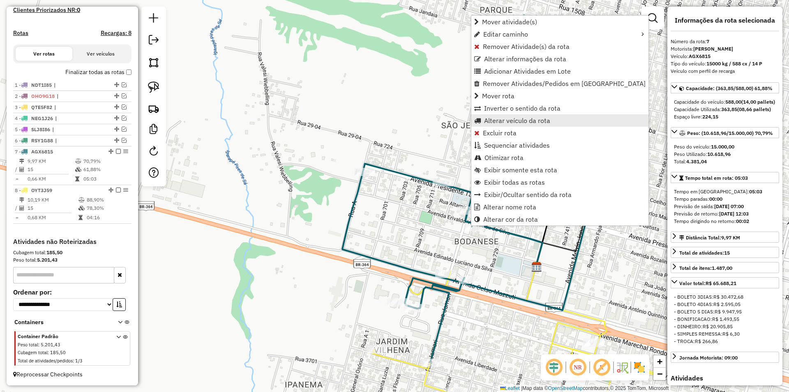
click at [498, 119] on span "Alterar veículo da rota" at bounding box center [517, 120] width 66 height 7
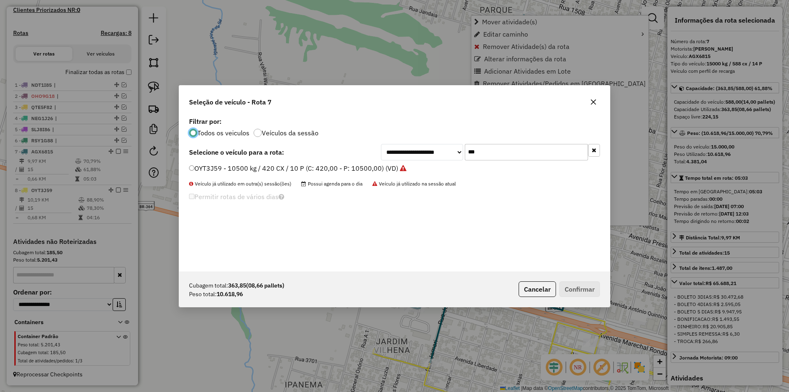
scroll to position [5, 2]
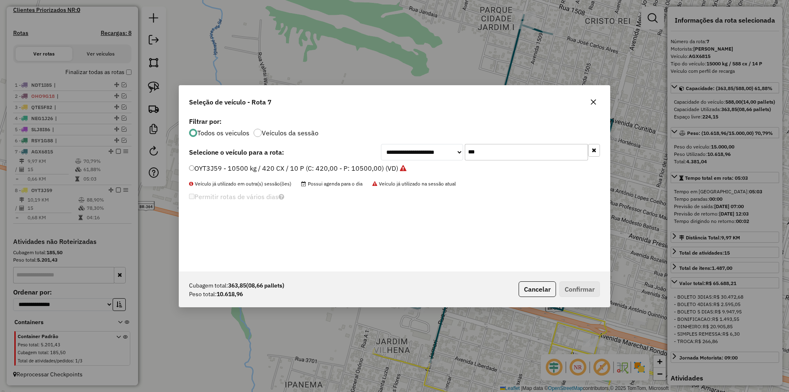
drag, startPoint x: 480, startPoint y: 153, endPoint x: 428, endPoint y: 170, distance: 55.1
click at [430, 168] on div "**********" at bounding box center [394, 193] width 431 height 156
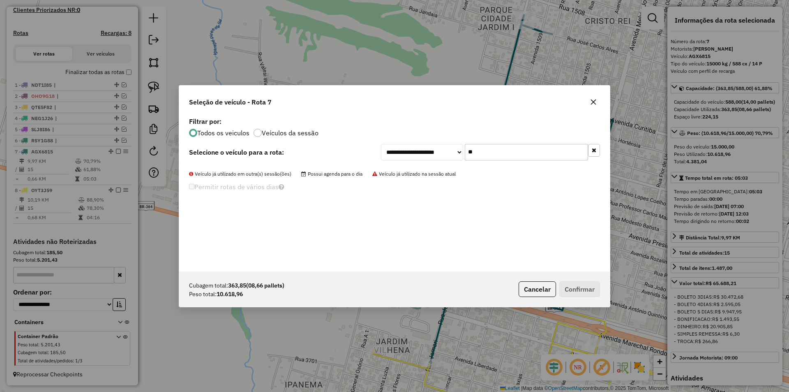
type input "*"
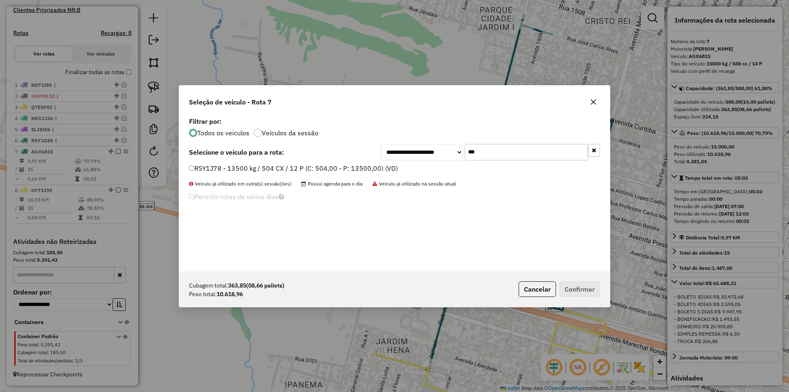
type input "***"
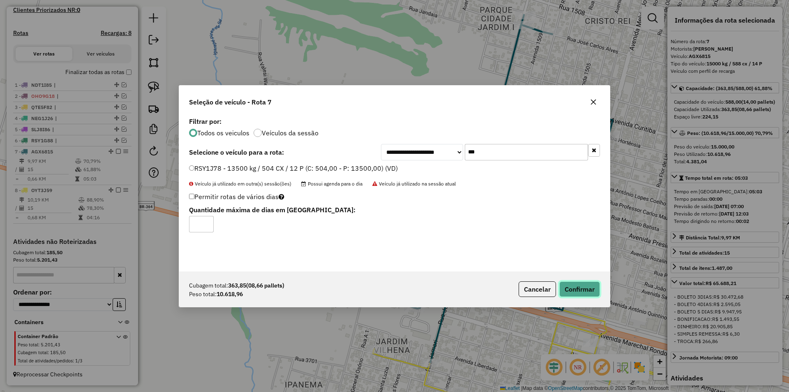
click at [581, 290] on button "Confirmar" at bounding box center [579, 289] width 41 height 16
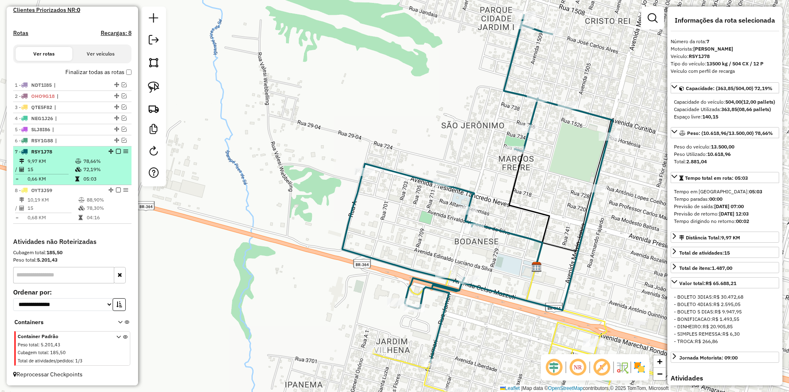
click at [117, 152] on em at bounding box center [118, 151] width 5 height 5
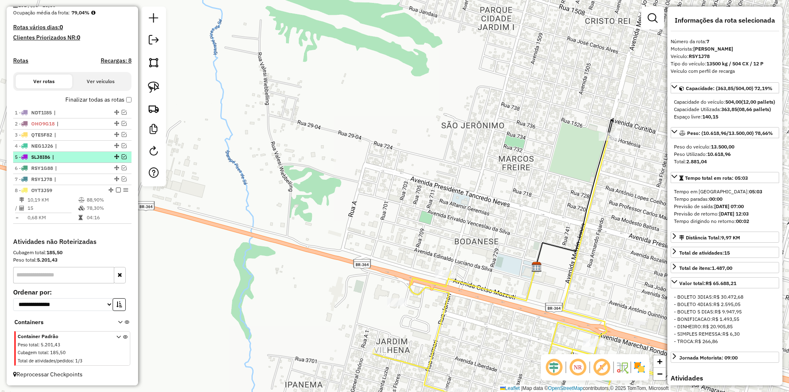
scroll to position [208, 0]
drag, startPoint x: 115, startPoint y: 180, endPoint x: 103, endPoint y: 164, distance: 19.6
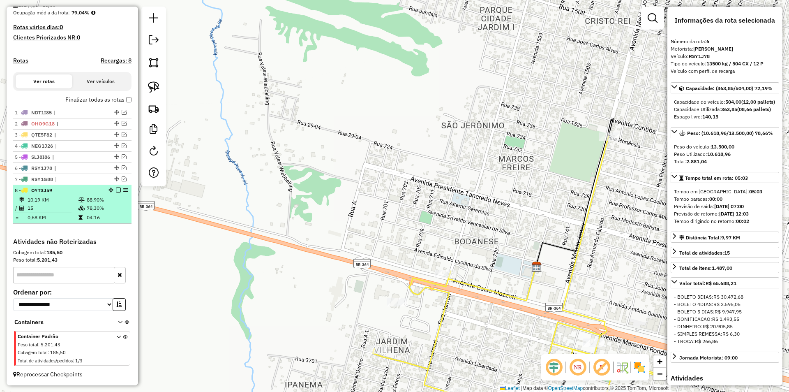
click at [116, 190] on em at bounding box center [118, 189] width 5 height 5
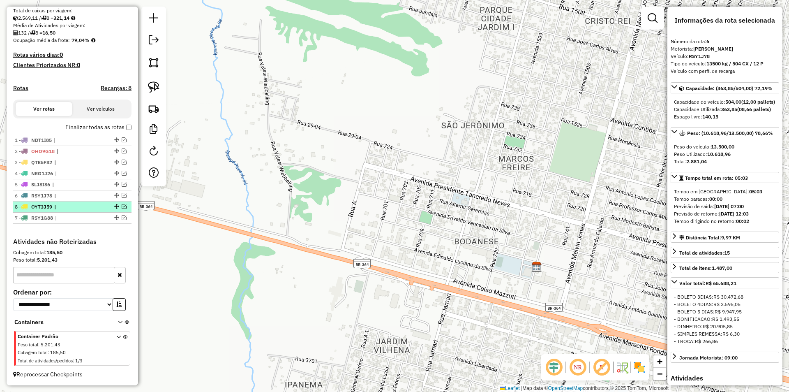
drag, startPoint x: 112, startPoint y: 217, endPoint x: 109, endPoint y: 205, distance: 13.1
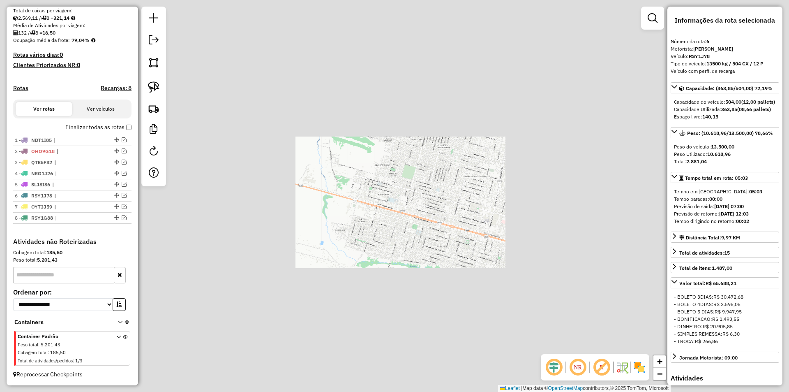
click at [373, 177] on div "Janela de atendimento Grade de atendimento Capacidade Transportadoras Veículos …" at bounding box center [394, 196] width 789 height 392
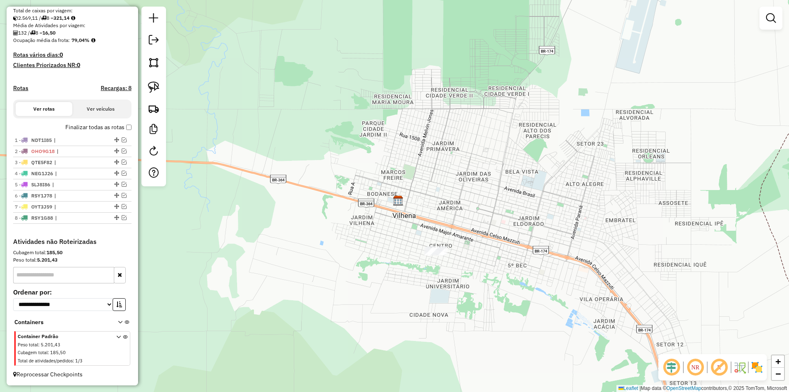
click at [373, 177] on div "Janela de atendimento Grade de atendimento Capacidade Transportadoras Veículos …" at bounding box center [394, 196] width 789 height 392
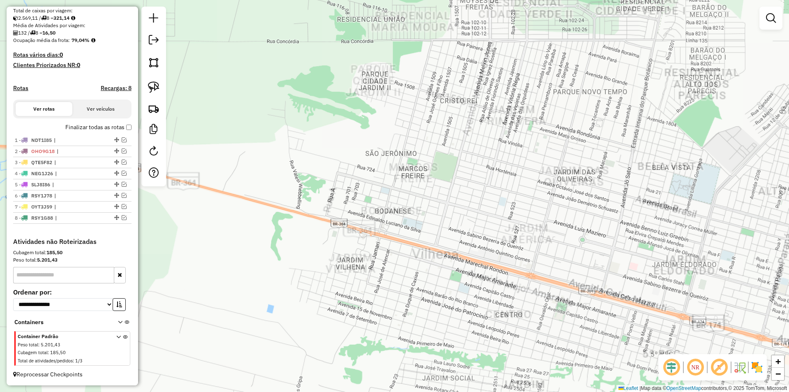
click at [390, 231] on div "Janela de atendimento Grade de atendimento Capacidade Transportadoras Veículos …" at bounding box center [394, 196] width 789 height 392
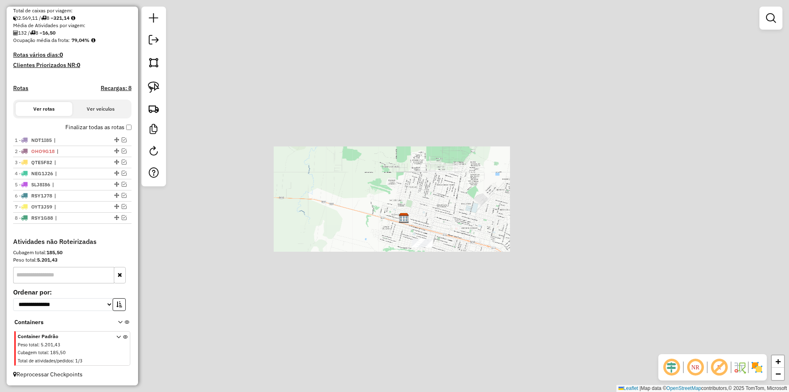
click at [358, 246] on div "Janela de atendimento Grade de atendimento Capacidade Transportadoras Veículos …" at bounding box center [394, 196] width 789 height 392
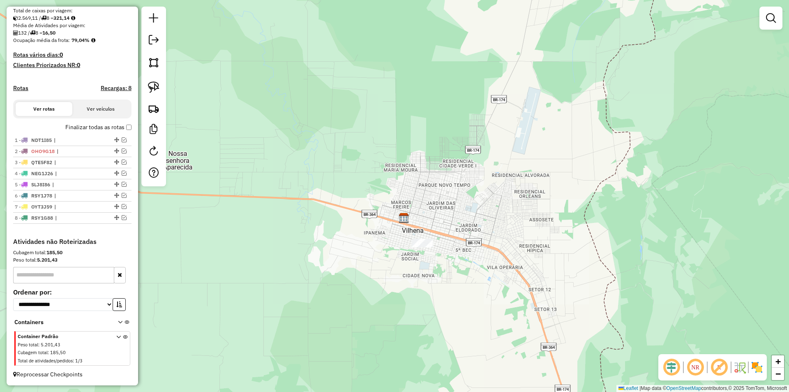
drag, startPoint x: 338, startPoint y: 254, endPoint x: 355, endPoint y: 251, distance: 17.2
click at [339, 250] on div "Janela de atendimento Grade de atendimento Capacidade Transportadoras Veículos …" at bounding box center [394, 196] width 789 height 392
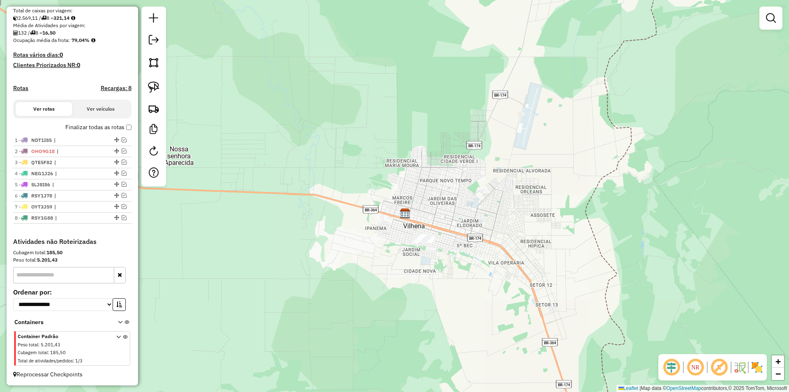
drag, startPoint x: 400, startPoint y: 260, endPoint x: 404, endPoint y: 240, distance: 20.1
click at [403, 242] on div "Janela de atendimento Grade de atendimento Capacidade Transportadoras Veículos …" at bounding box center [394, 196] width 789 height 392
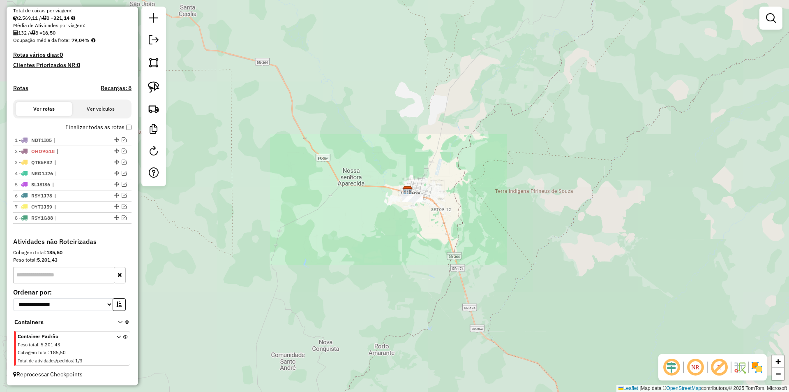
click at [375, 199] on div "Janela de atendimento Grade de atendimento Capacidade Transportadoras Veículos …" at bounding box center [394, 196] width 789 height 392
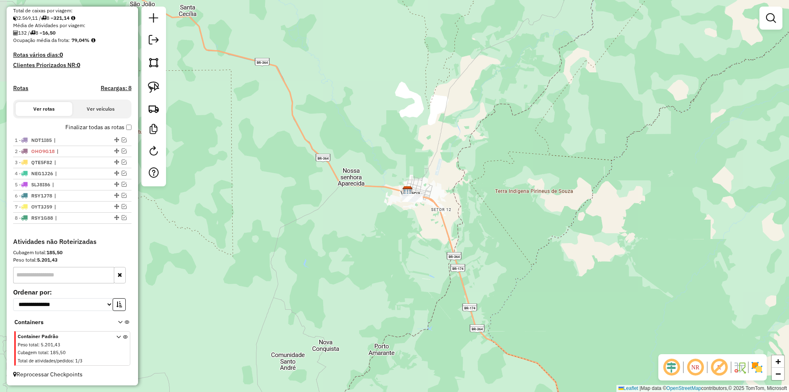
click at [414, 202] on div at bounding box center [412, 198] width 21 height 8
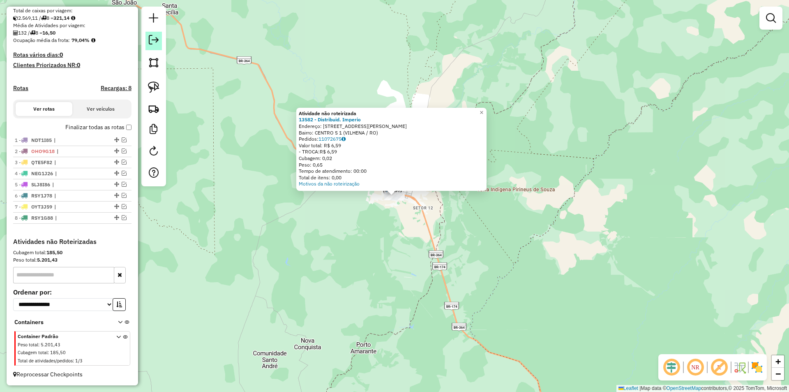
click at [155, 40] on em at bounding box center [154, 40] width 10 height 10
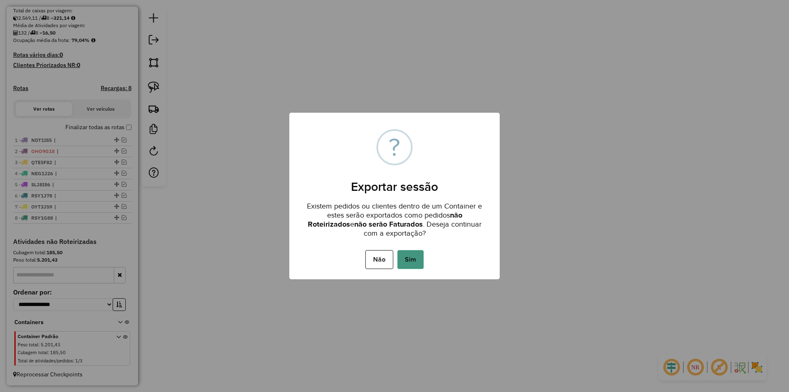
click at [409, 255] on button "Sim" at bounding box center [410, 259] width 26 height 19
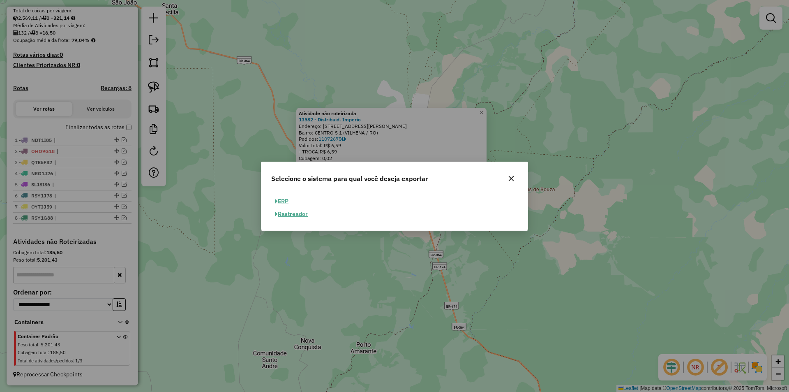
click at [282, 198] on button "ERP" at bounding box center [281, 201] width 21 height 13
select select "**"
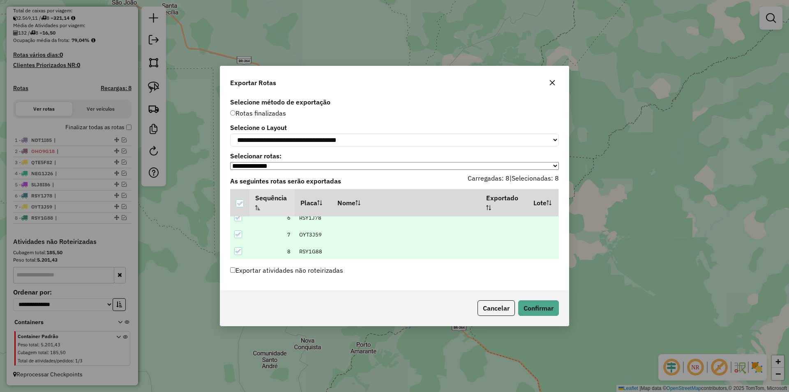
scroll to position [93, 0]
click at [535, 311] on button "Confirmar" at bounding box center [538, 308] width 41 height 16
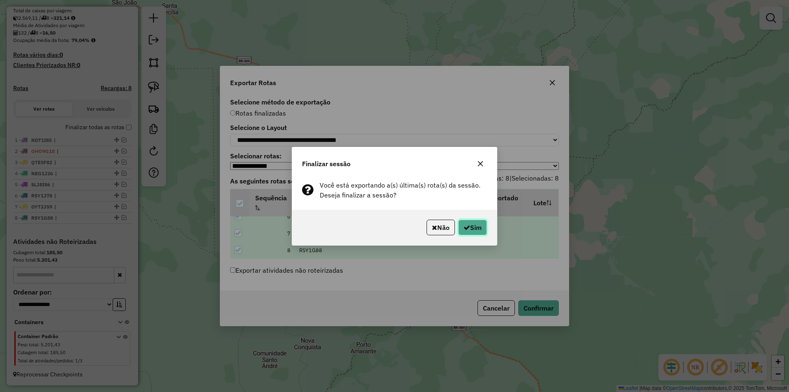
click at [483, 231] on button "Sim" at bounding box center [472, 227] width 29 height 16
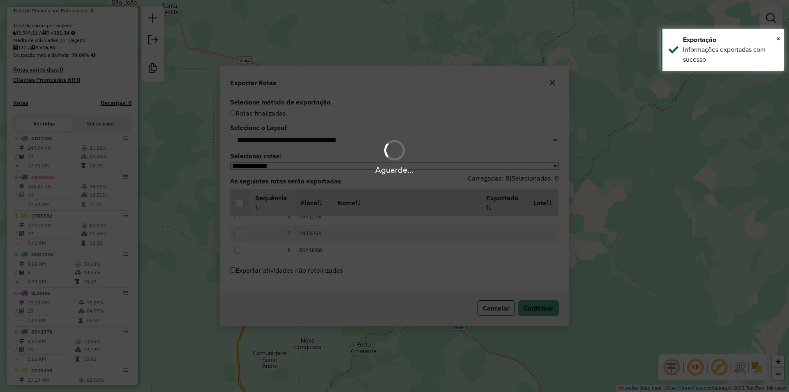
scroll to position [257, 0]
